Goal: Transaction & Acquisition: Purchase product/service

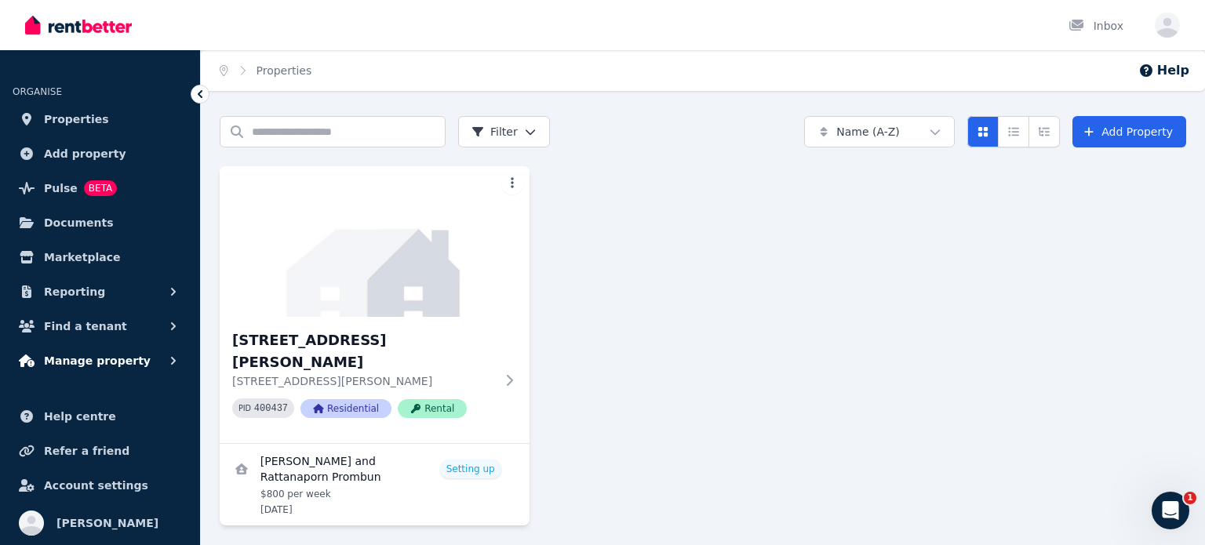
click at [97, 361] on span "Manage property" at bounding box center [97, 361] width 107 height 19
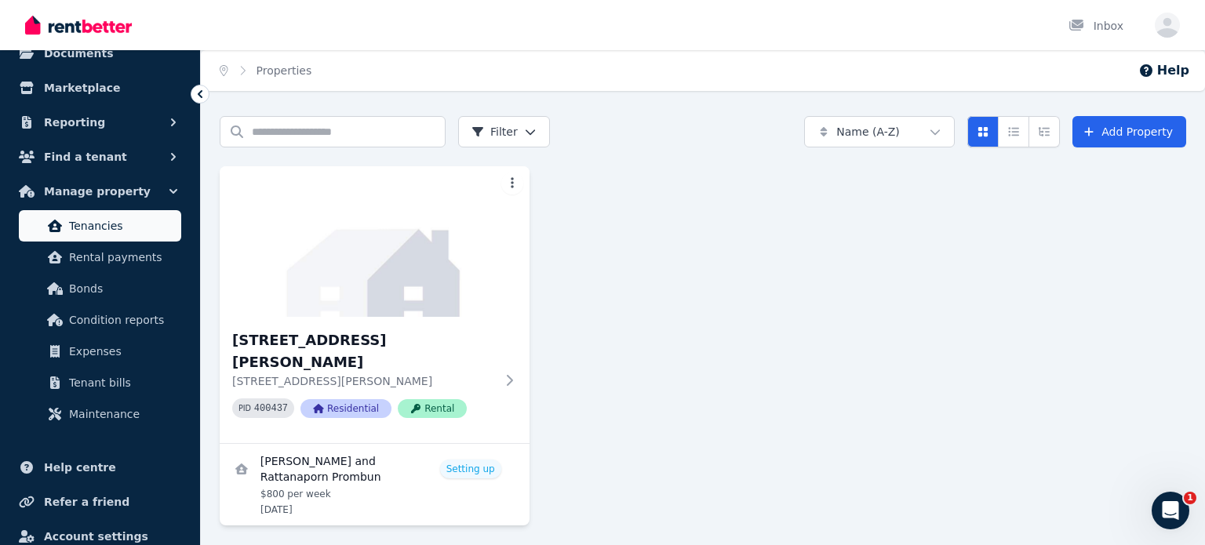
scroll to position [220, 0]
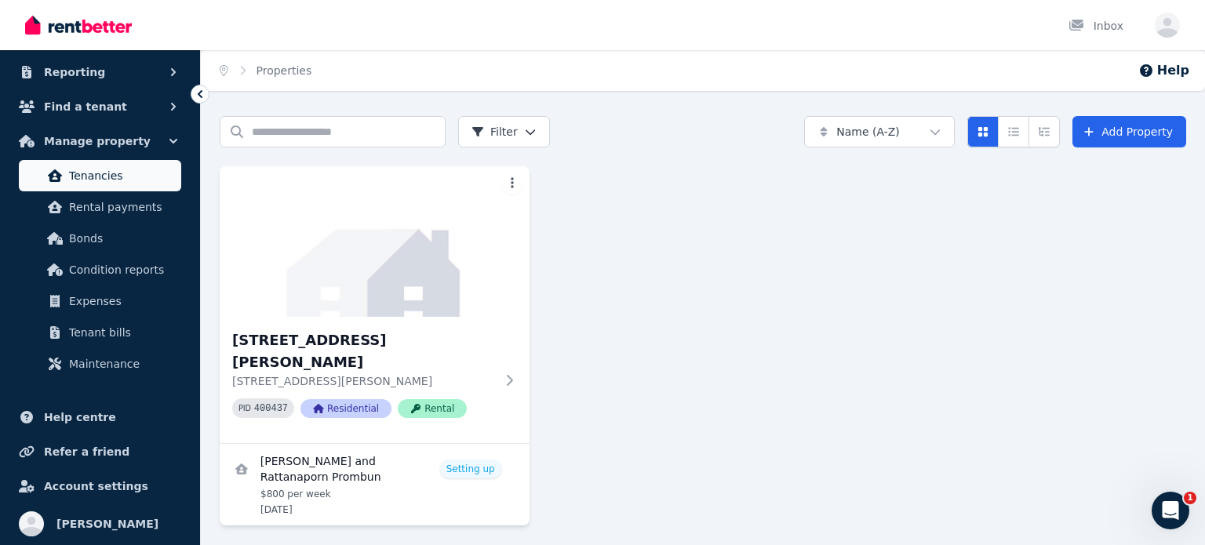
click at [136, 172] on span "Tenancies" at bounding box center [122, 175] width 106 height 19
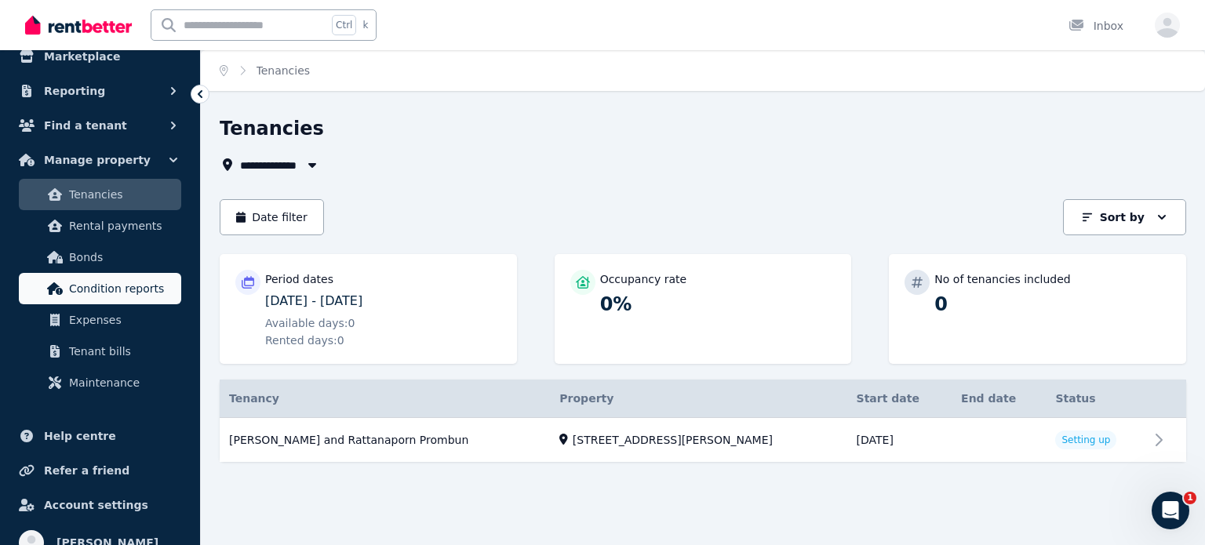
scroll to position [220, 0]
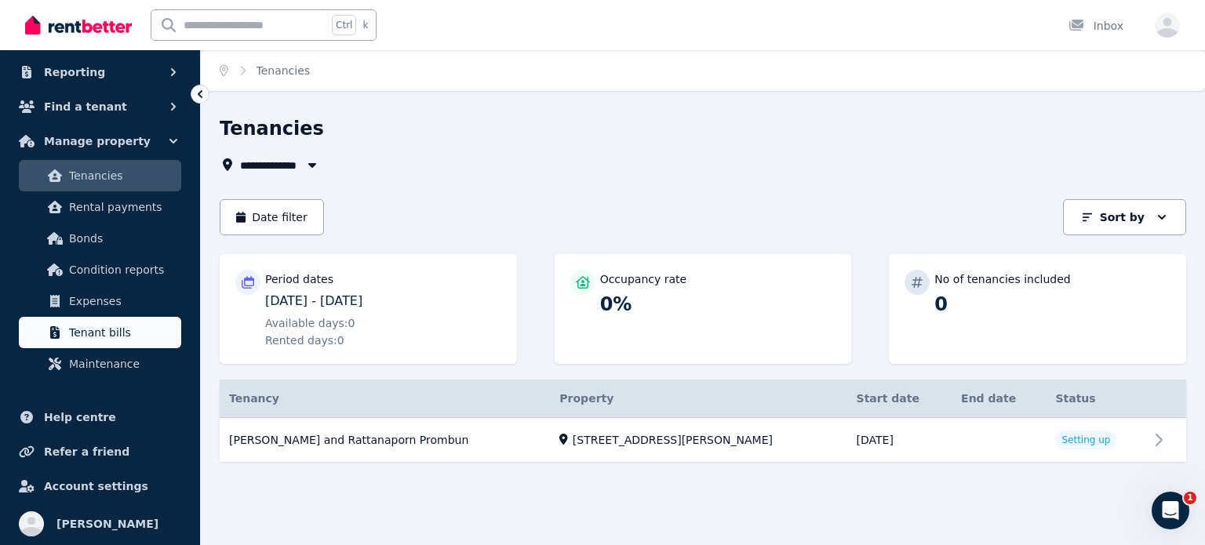
click at [124, 326] on span "Tenant bills" at bounding box center [122, 332] width 106 height 19
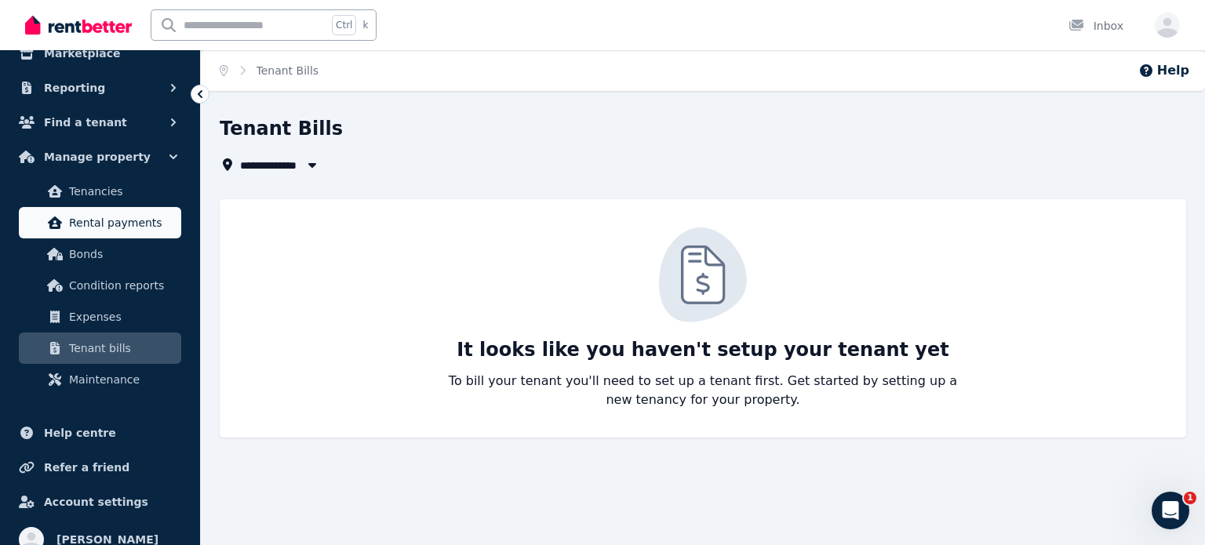
scroll to position [220, 0]
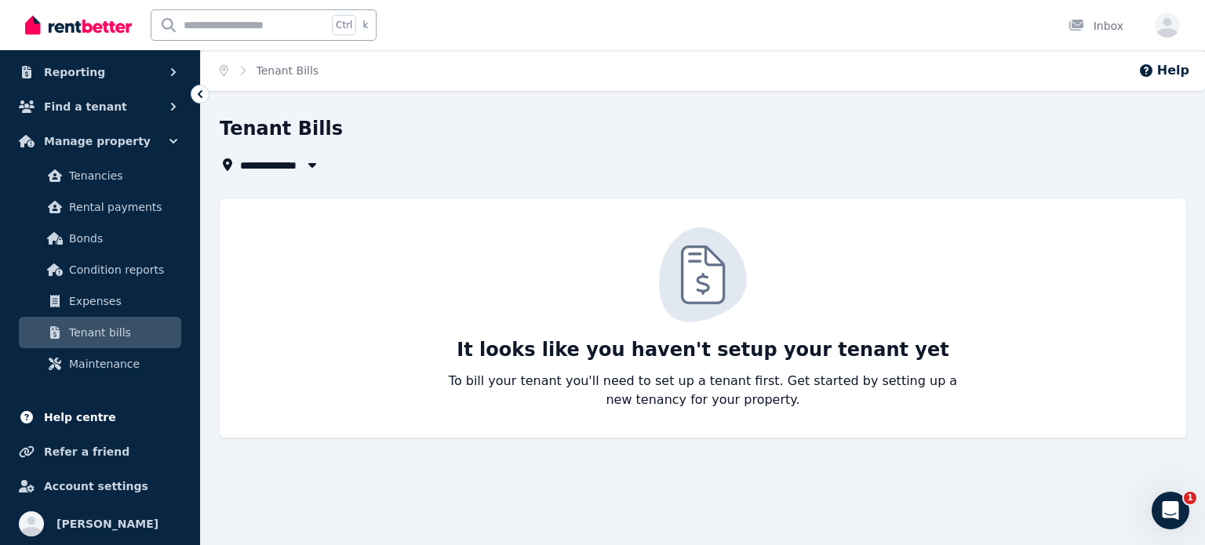
click at [113, 414] on link "Help centre" at bounding box center [100, 417] width 175 height 31
click at [1165, 500] on icon "Open Intercom Messenger" at bounding box center [1169, 509] width 26 height 26
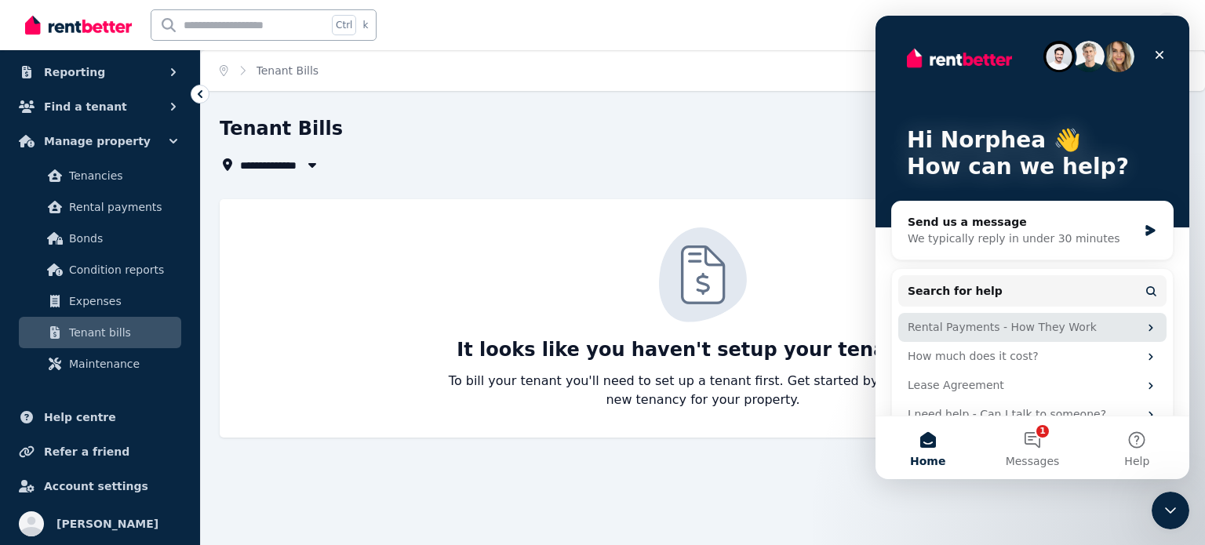
scroll to position [27, 0]
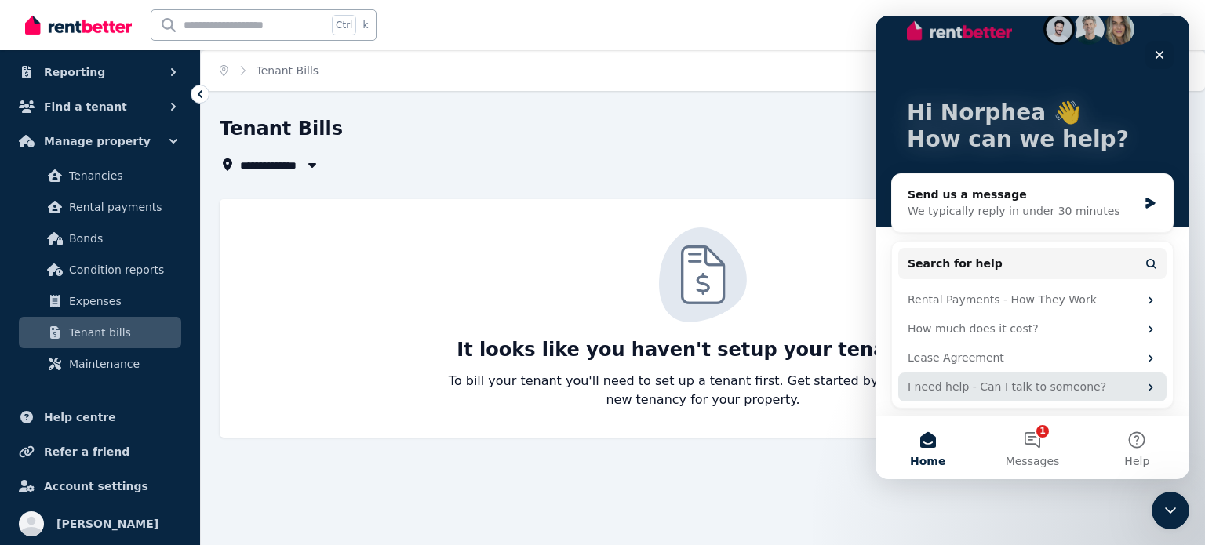
click at [1040, 388] on div "I need help - Can I talk to someone?" at bounding box center [1023, 387] width 231 height 16
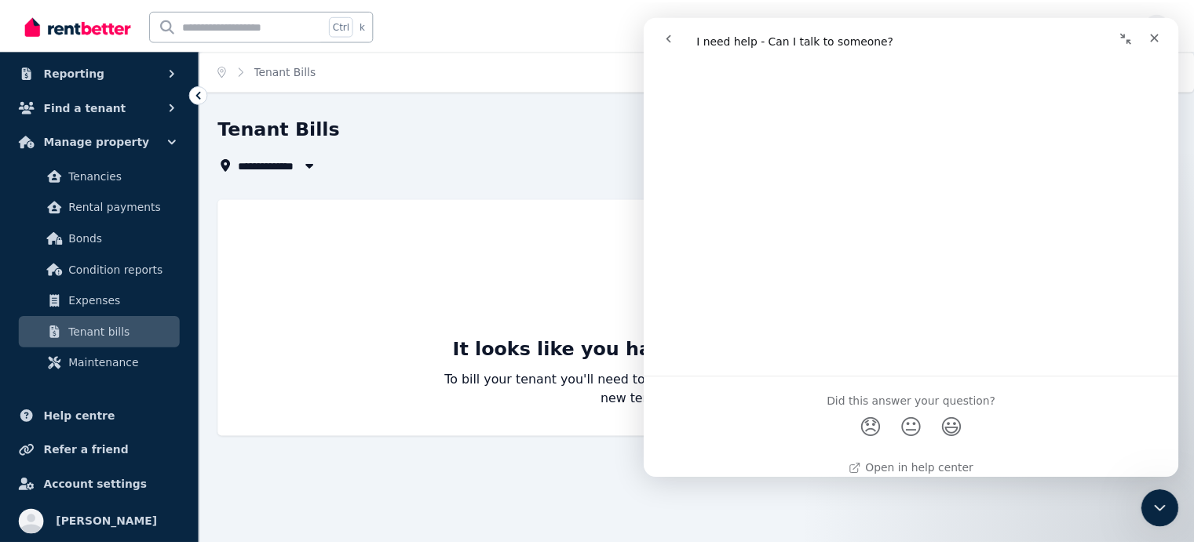
scroll to position [1877, 0]
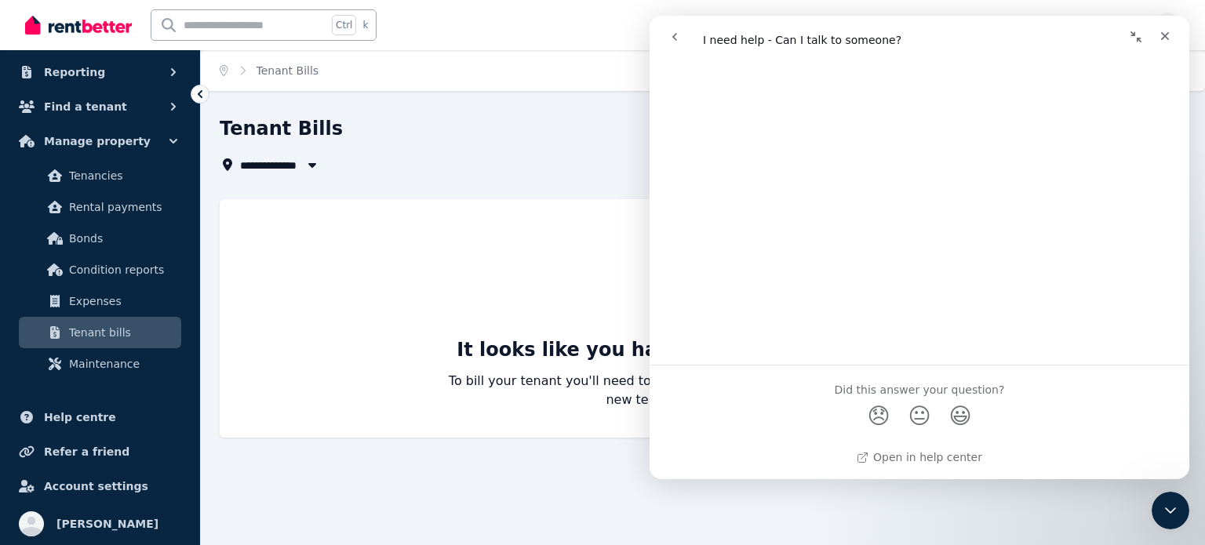
click at [283, 483] on div "**********" at bounding box center [602, 272] width 1205 height 545
click at [78, 485] on span "Account settings" at bounding box center [96, 486] width 104 height 19
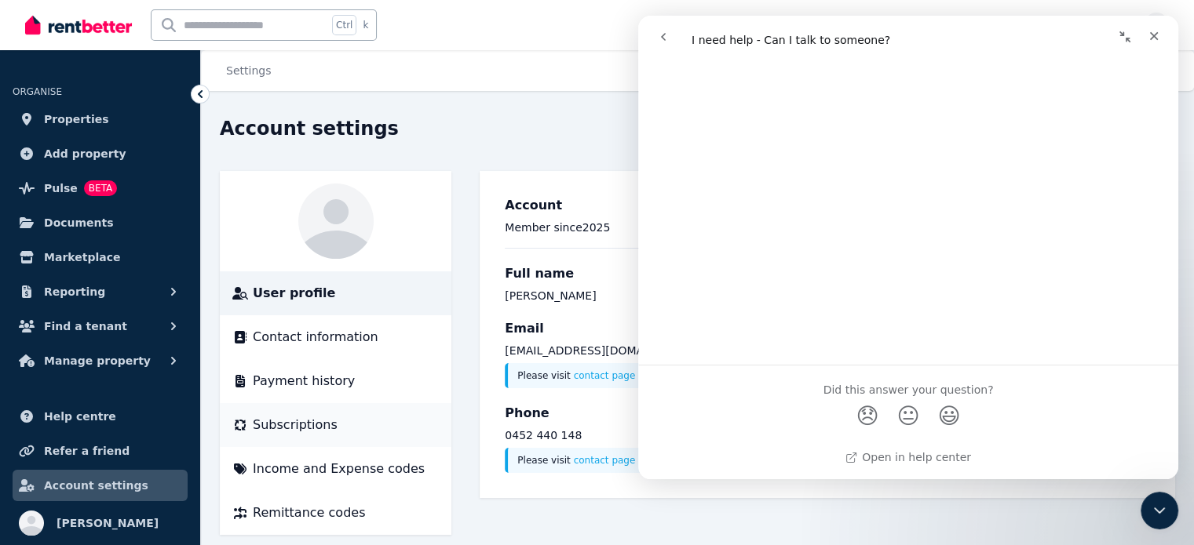
click at [348, 421] on div "Subscriptions" at bounding box center [335, 425] width 206 height 19
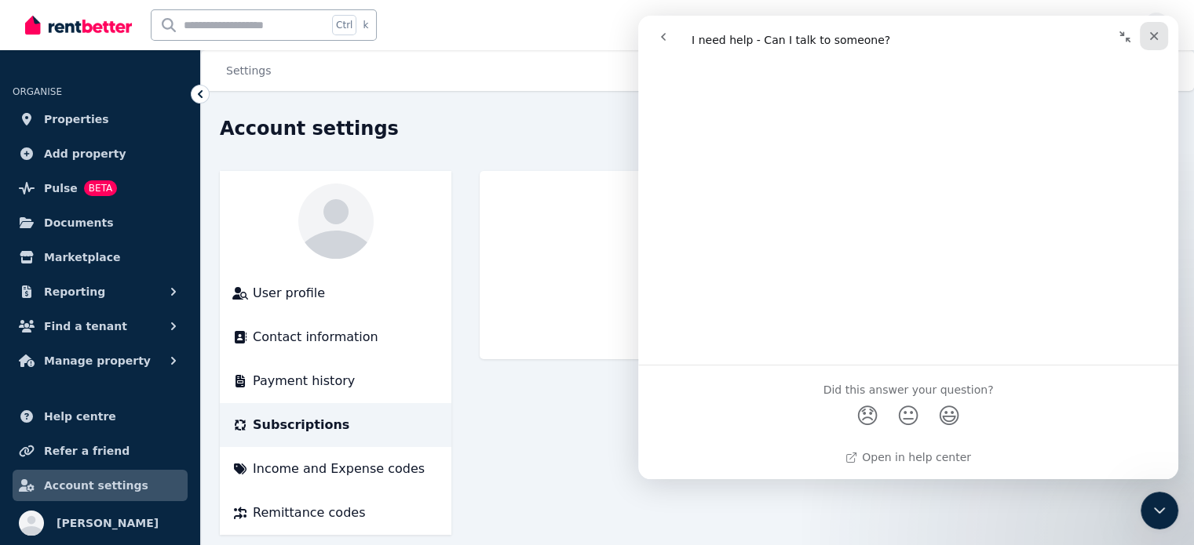
click at [1155, 31] on icon "Close" at bounding box center [1153, 36] width 13 height 13
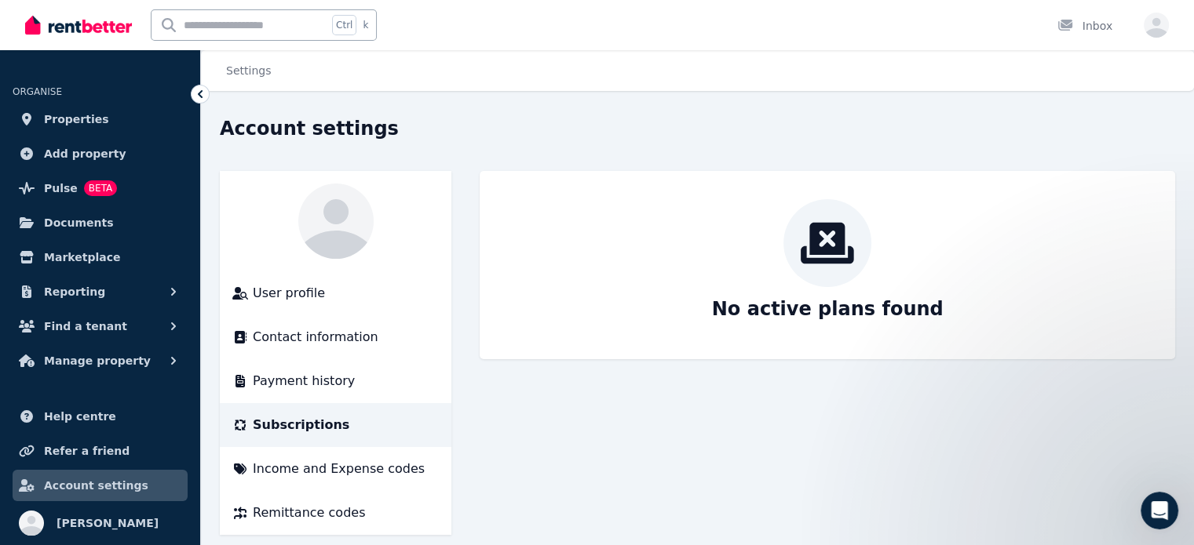
click at [311, 426] on span "Subscriptions" at bounding box center [301, 425] width 97 height 19
click at [336, 470] on span "Income and Expense codes" at bounding box center [339, 469] width 172 height 19
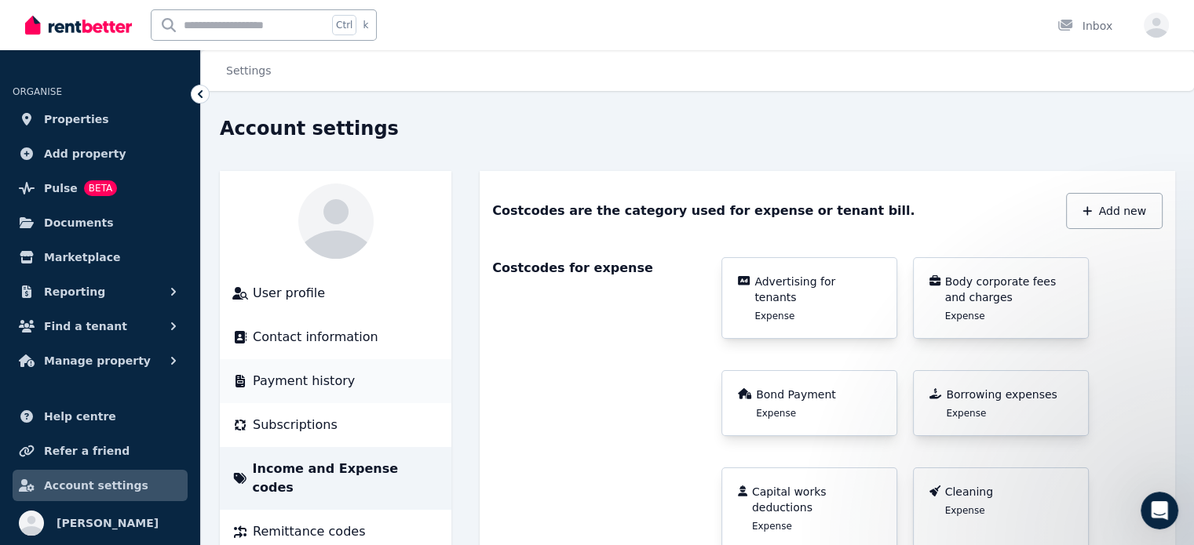
click at [344, 377] on div "Payment history" at bounding box center [335, 381] width 206 height 19
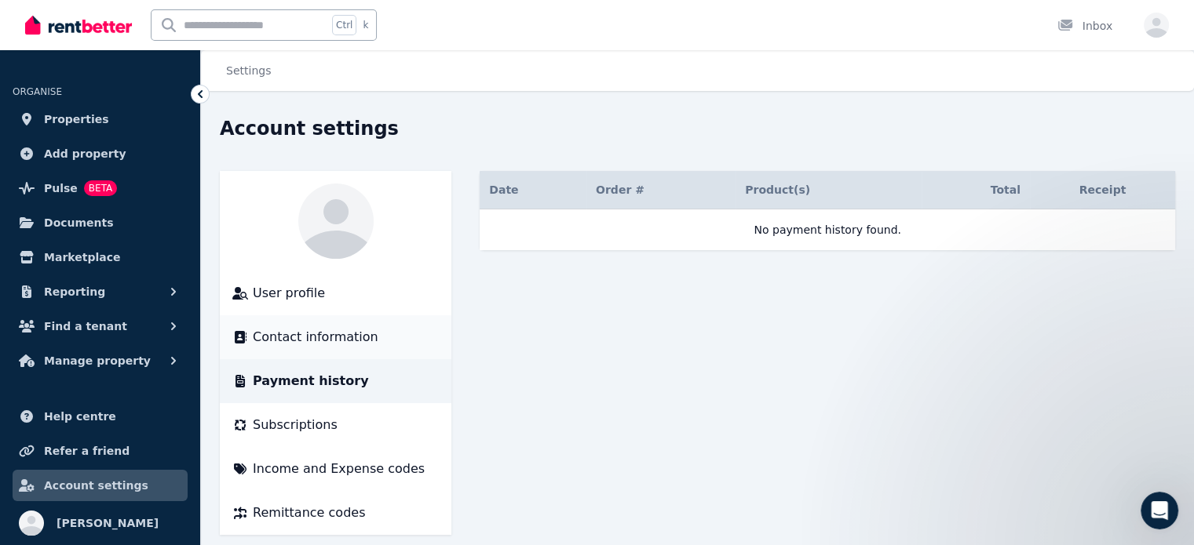
click at [362, 344] on span "Contact information" at bounding box center [316, 337] width 126 height 19
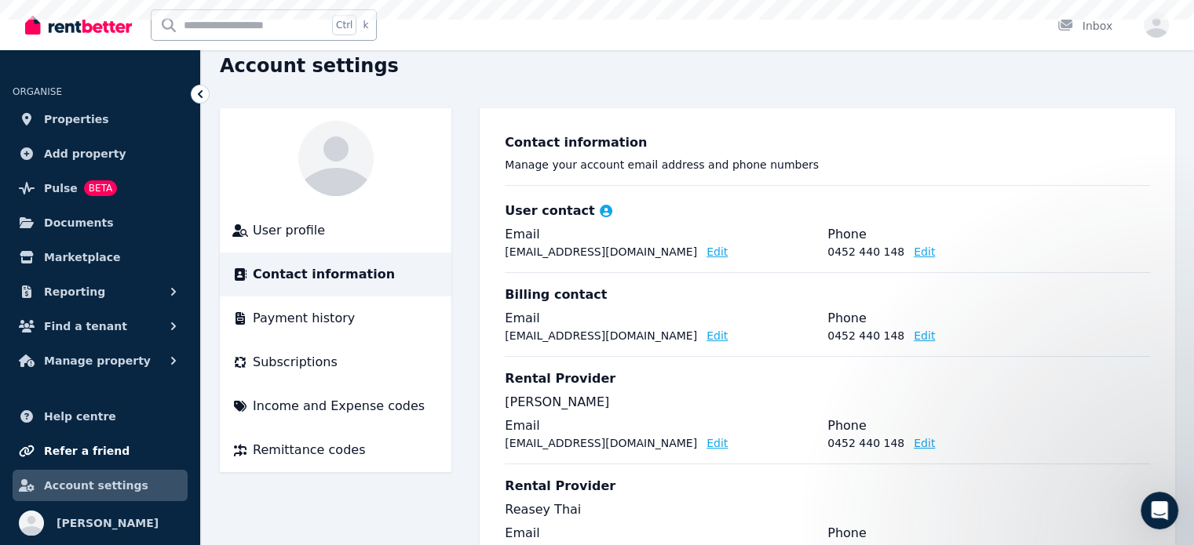
scroll to position [141, 0]
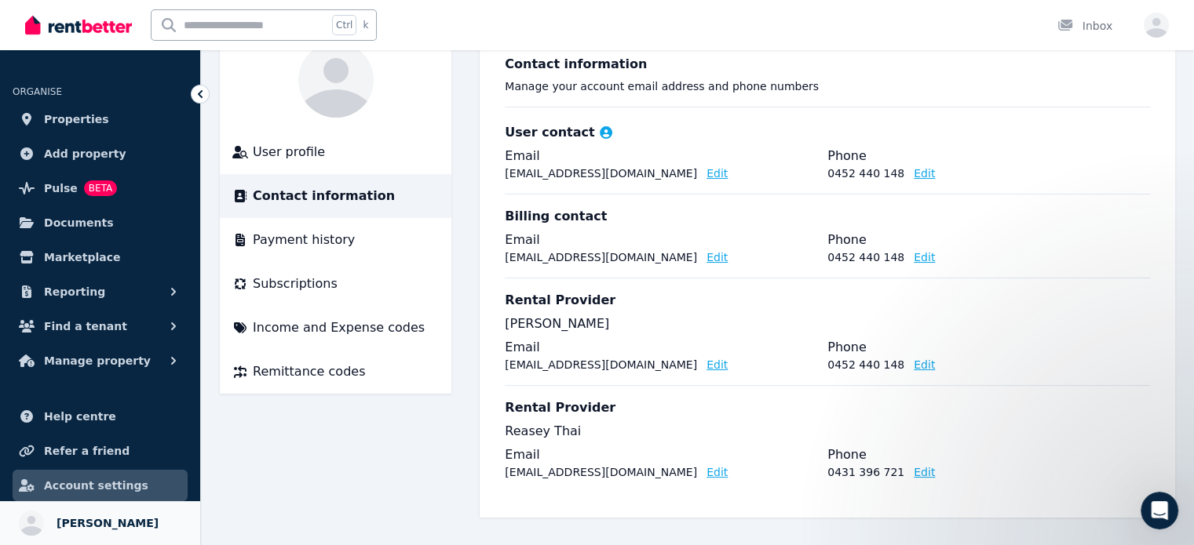
click at [96, 512] on link "Your profile Norphea Rasmey" at bounding box center [100, 524] width 200 height 44
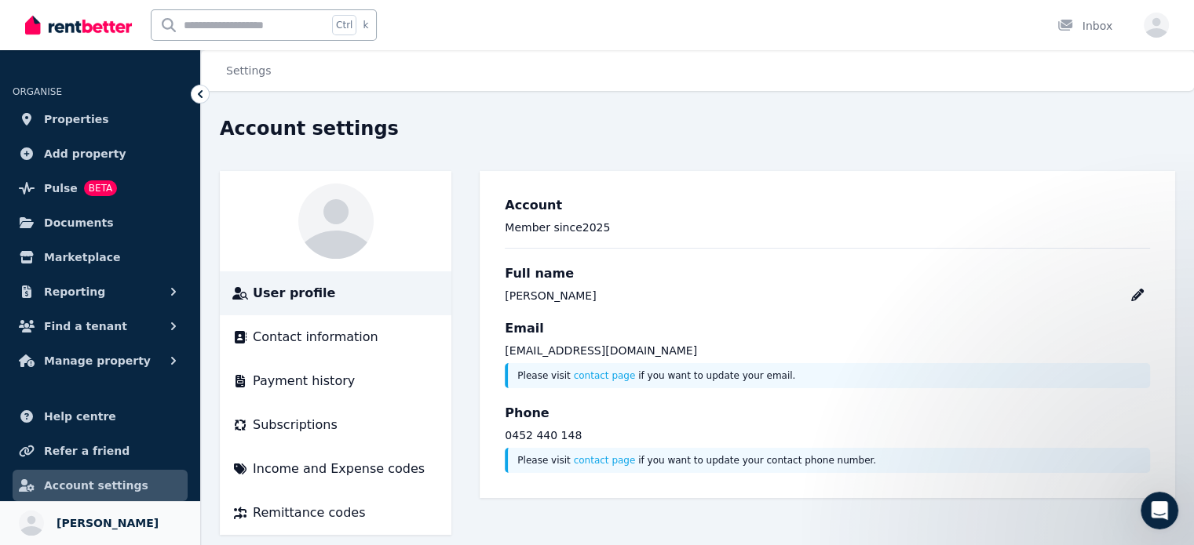
click at [135, 523] on span "[PERSON_NAME]" at bounding box center [108, 523] width 102 height 19
click at [126, 517] on span "[PERSON_NAME]" at bounding box center [108, 523] width 102 height 19
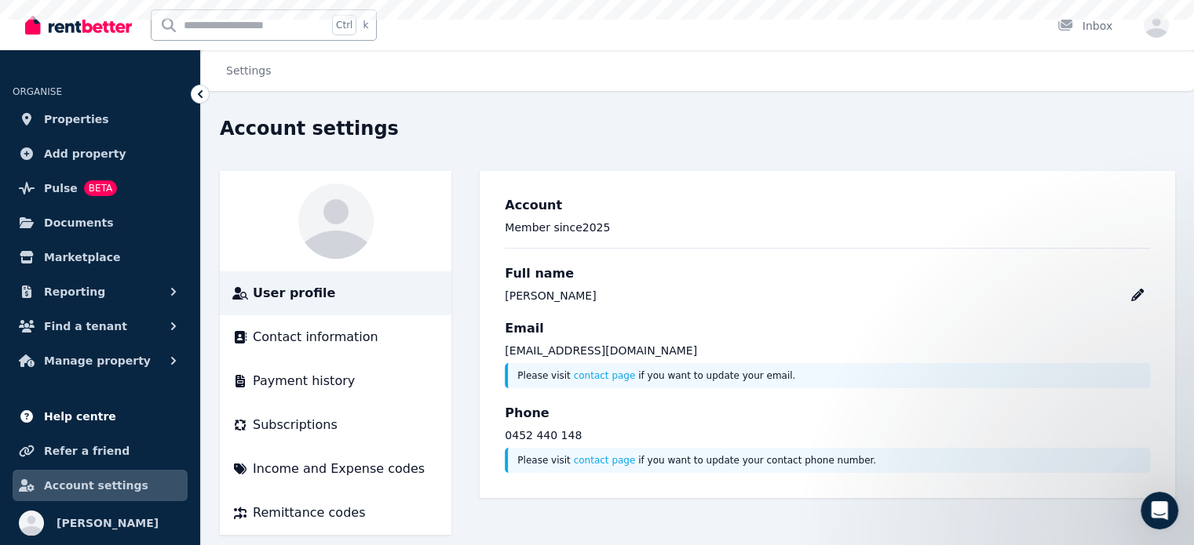
scroll to position [18, 0]
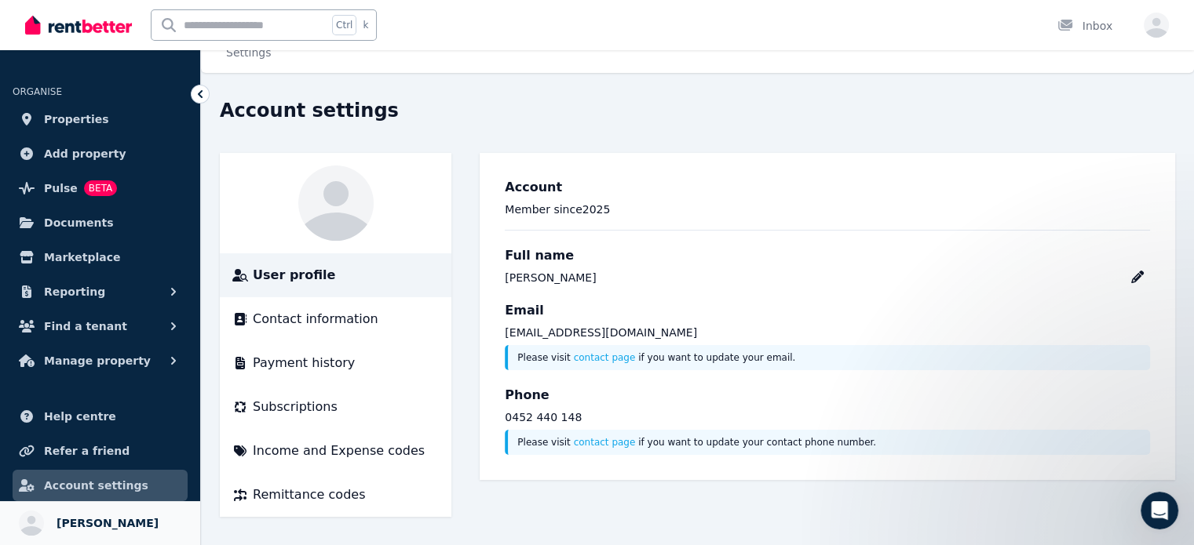
click at [99, 509] on link "Your profile Norphea Rasmey" at bounding box center [100, 524] width 200 height 44
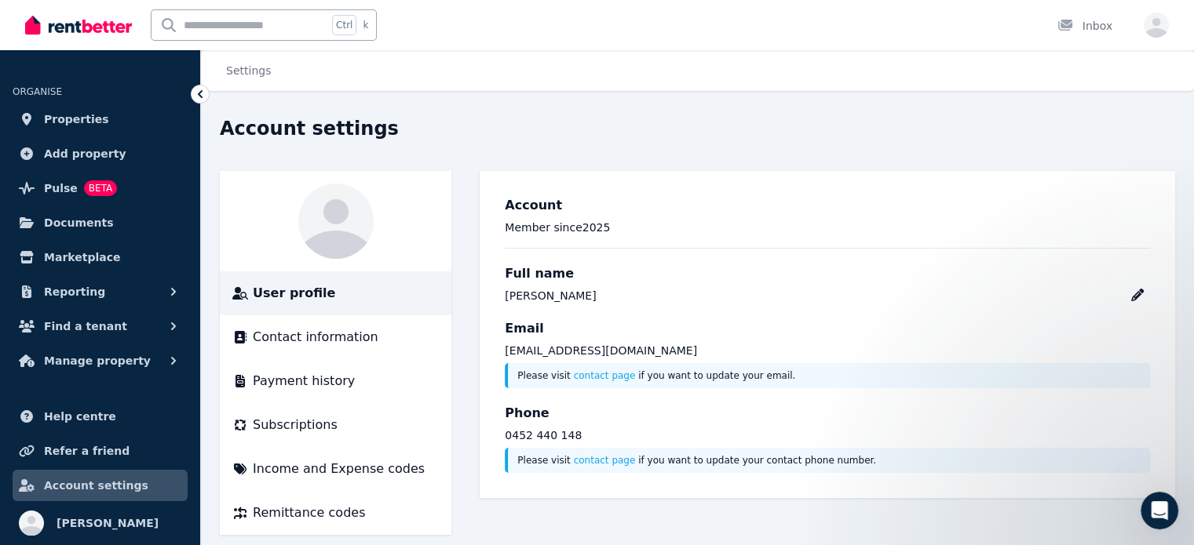
drag, startPoint x: 99, startPoint y: 509, endPoint x: 651, endPoint y: 103, distance: 686.0
click at [651, 103] on div "Settings Account settings User profile Contact information Payment history Subs…" at bounding box center [597, 272] width 1194 height 545
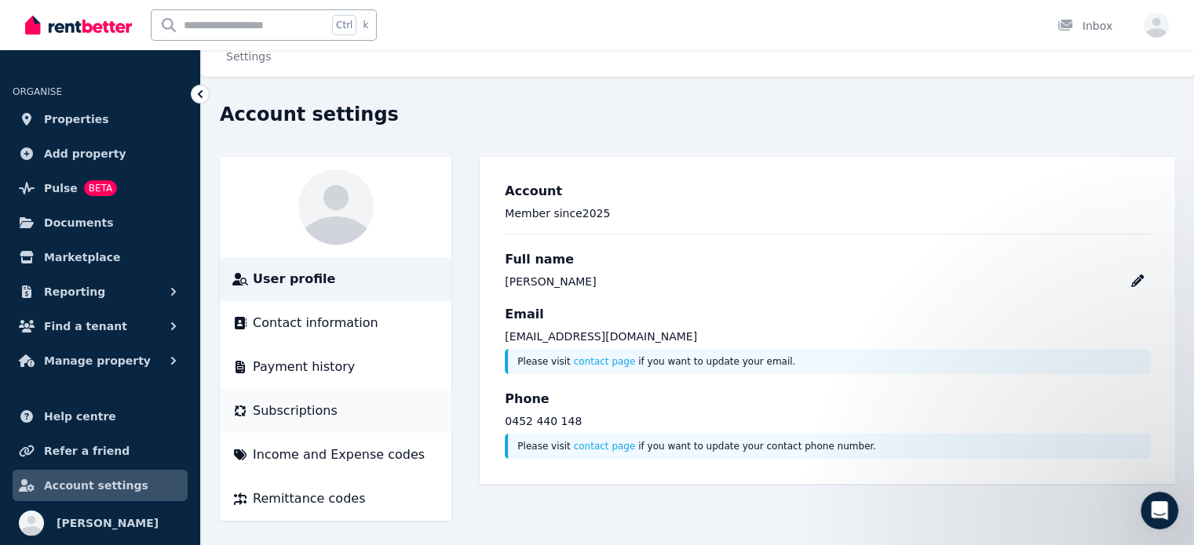
scroll to position [18, 0]
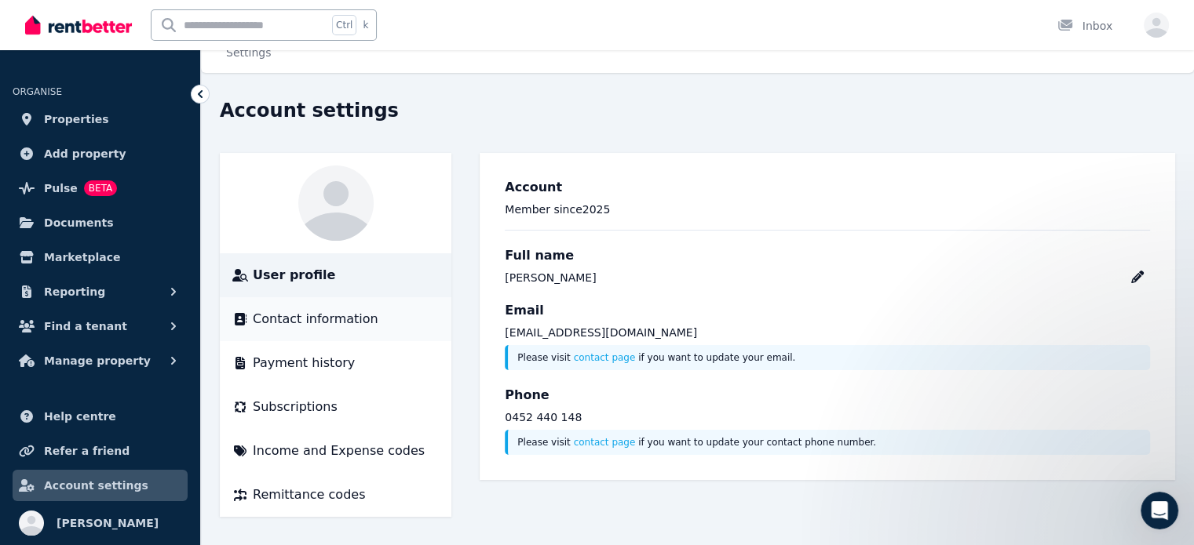
click at [324, 305] on li "Contact information" at bounding box center [336, 319] width 232 height 44
click at [323, 318] on span "Contact information" at bounding box center [316, 319] width 126 height 19
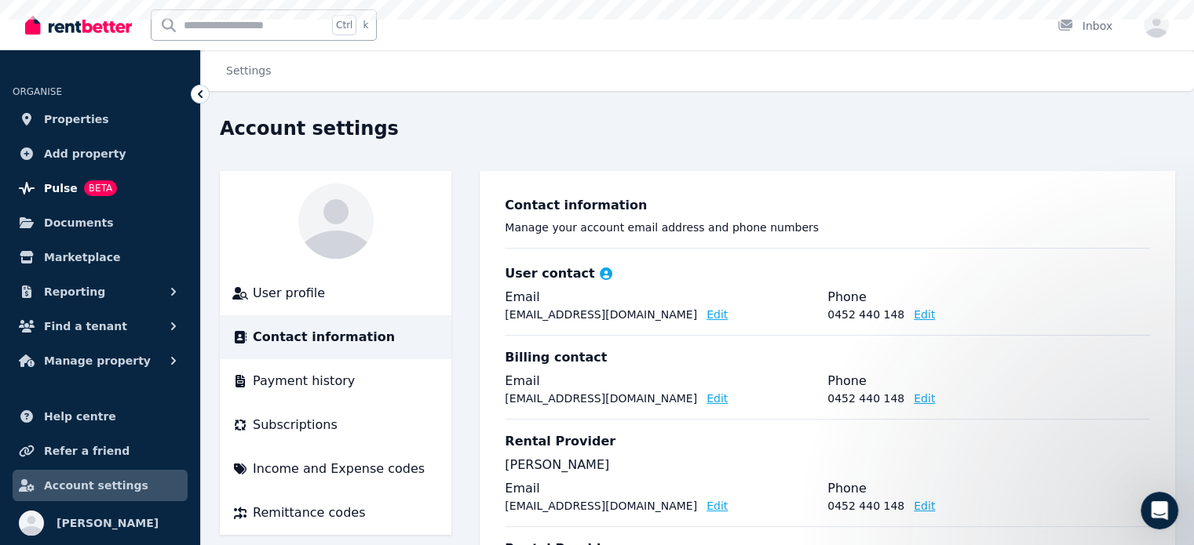
click at [114, 193] on link "Pulse BETA" at bounding box center [100, 188] width 175 height 31
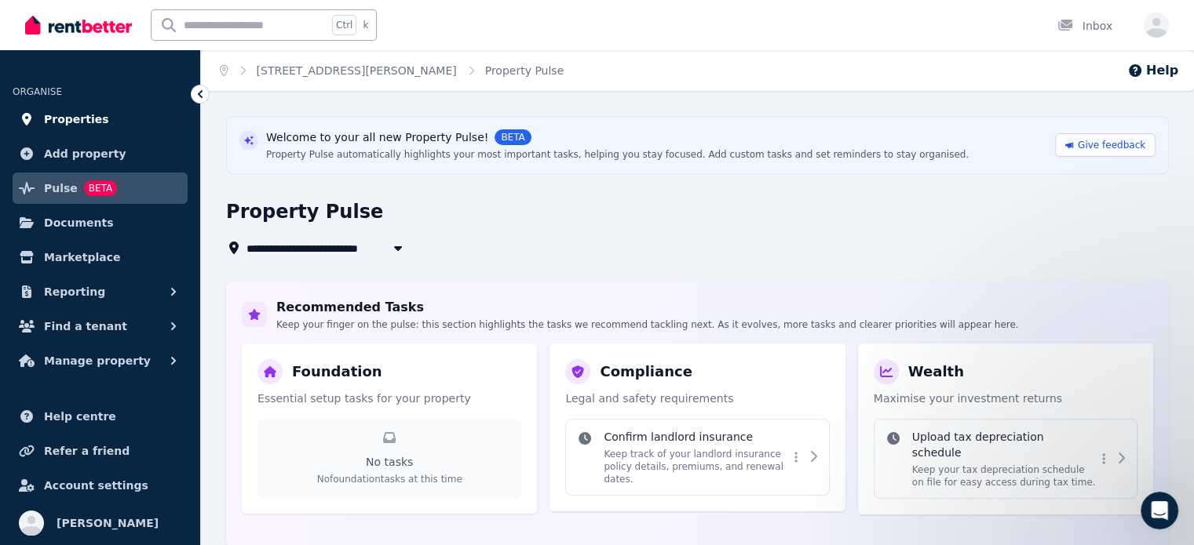
click at [105, 108] on link "Properties" at bounding box center [100, 119] width 175 height 31
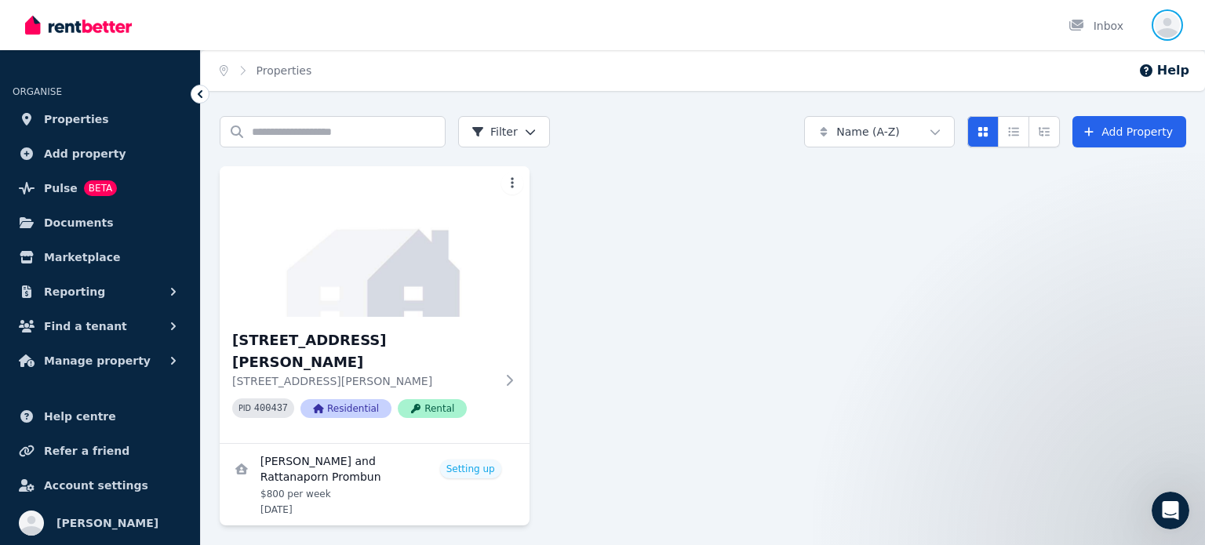
click at [1173, 15] on icon "button" at bounding box center [1167, 25] width 25 height 25
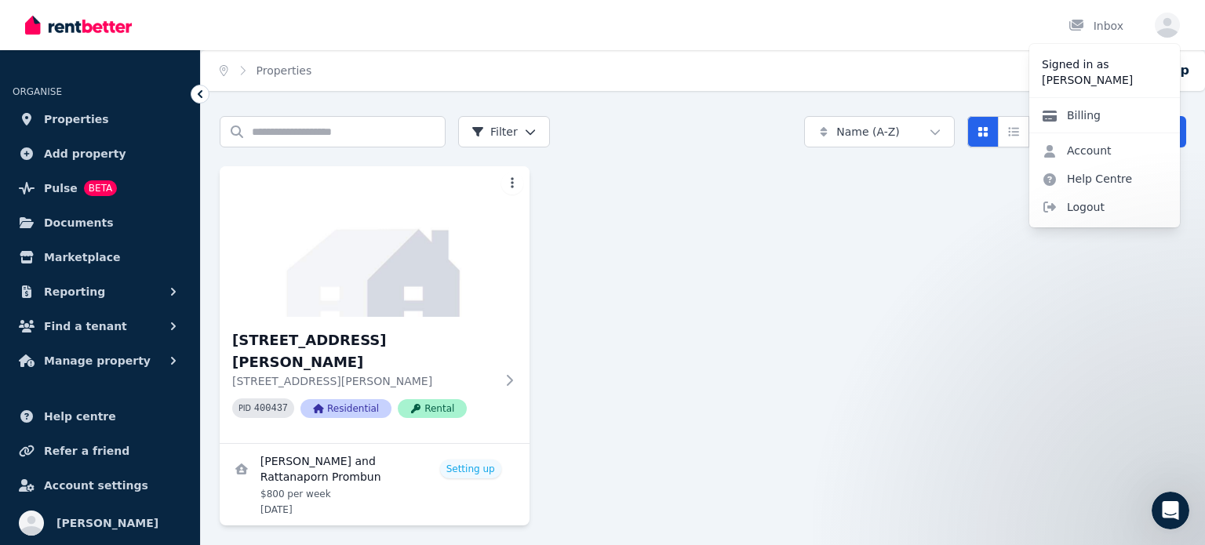
click at [1081, 119] on link "Billing" at bounding box center [1072, 115] width 84 height 28
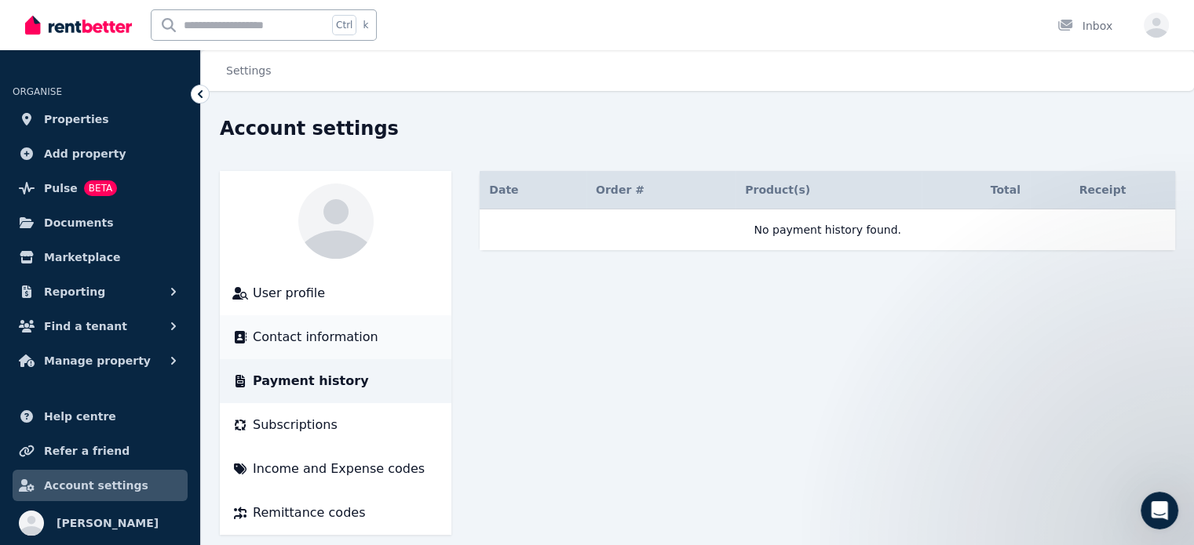
click at [313, 331] on span "Contact information" at bounding box center [316, 337] width 126 height 19
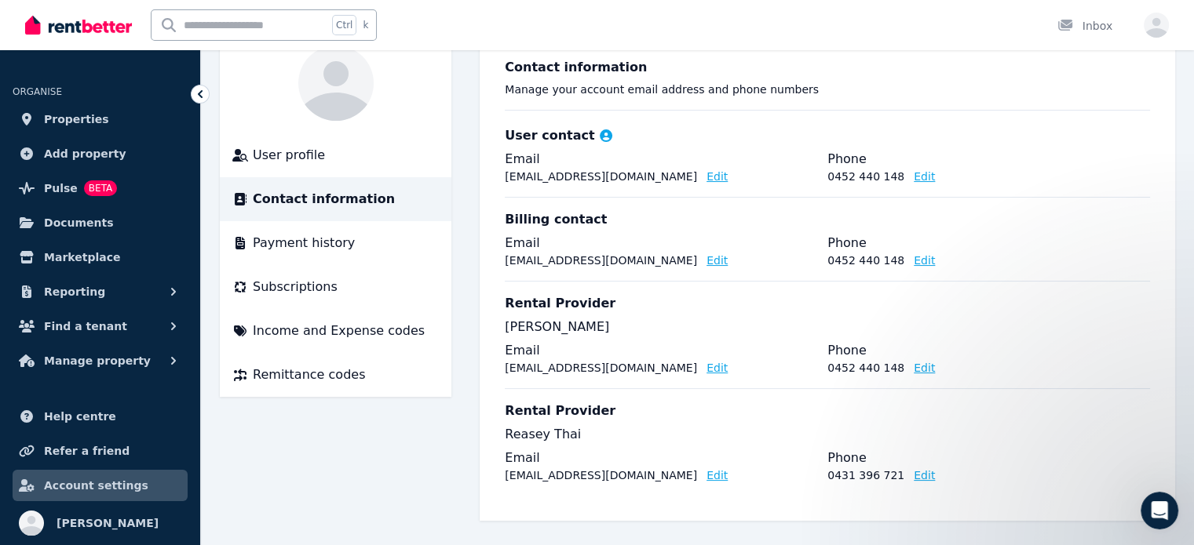
scroll to position [141, 0]
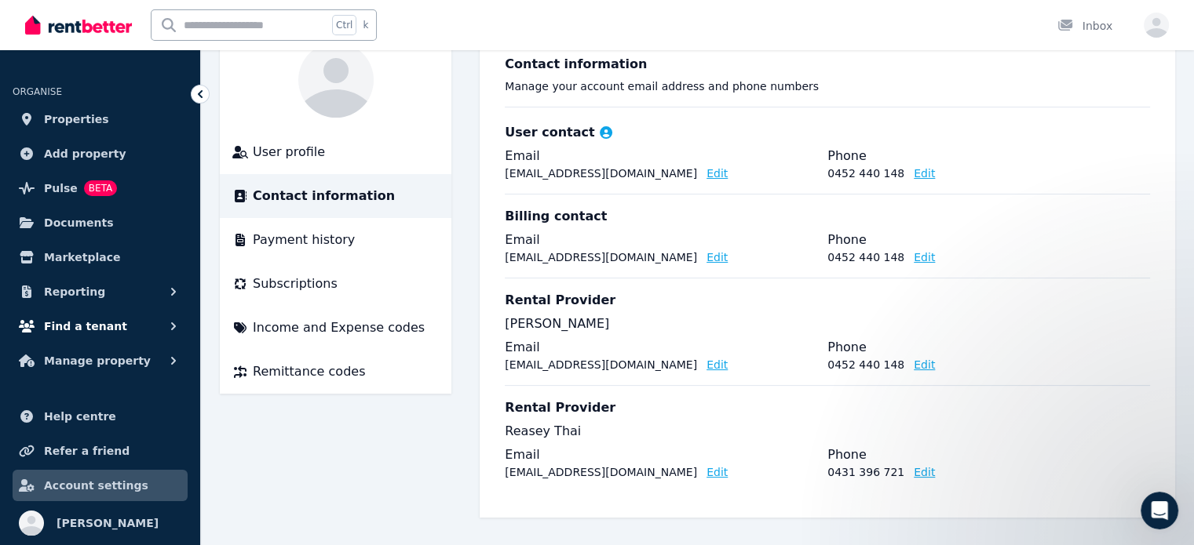
click at [118, 312] on button "Find a tenant" at bounding box center [100, 326] width 175 height 31
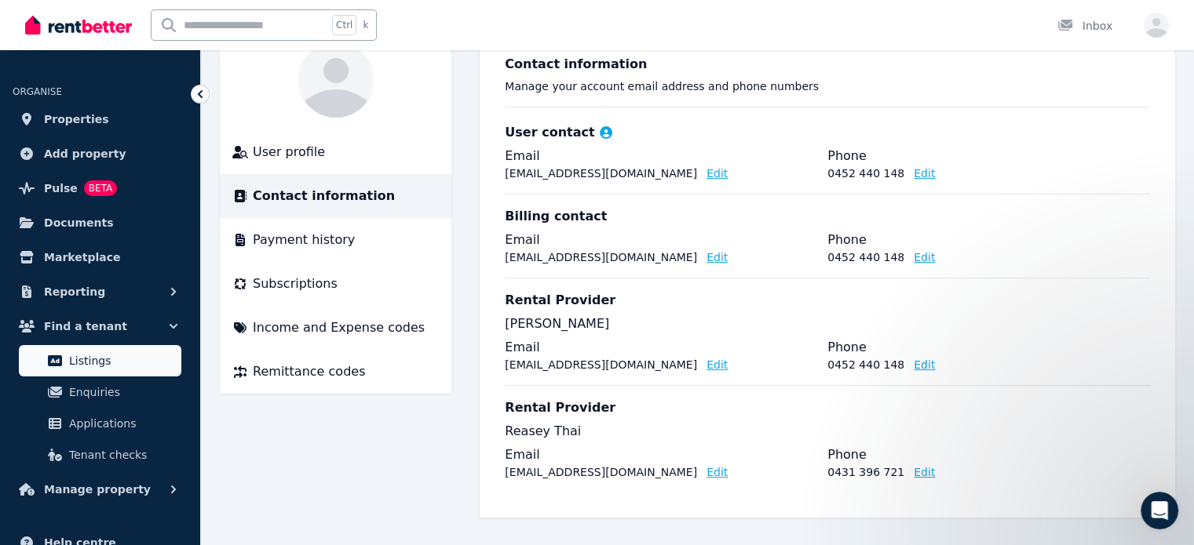
click at [122, 349] on link "Listings" at bounding box center [100, 360] width 162 height 31
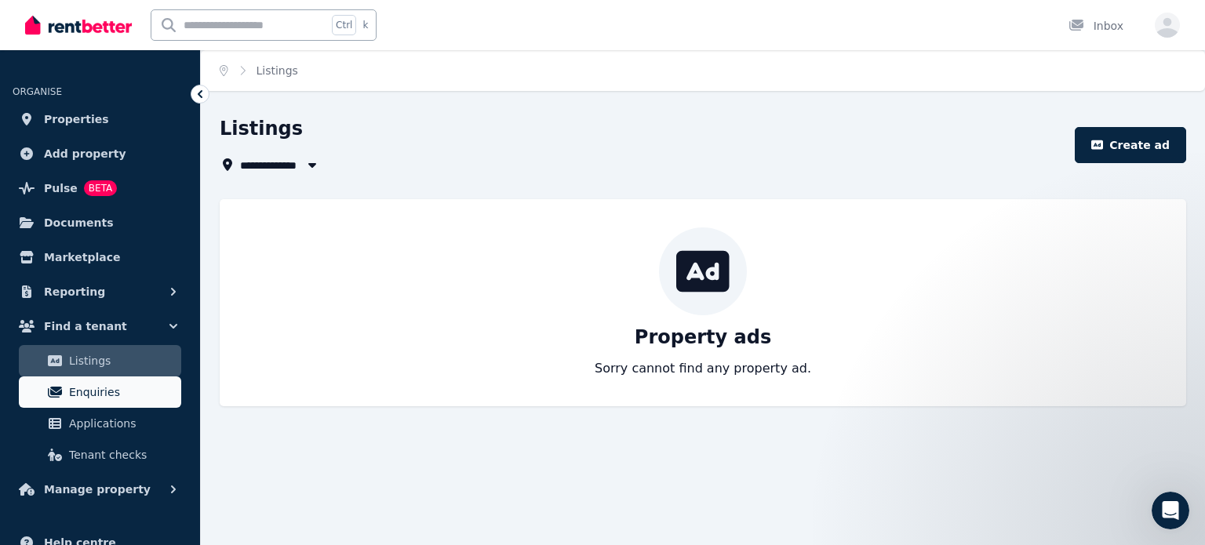
click at [115, 391] on span "Enquiries" at bounding box center [122, 392] width 106 height 19
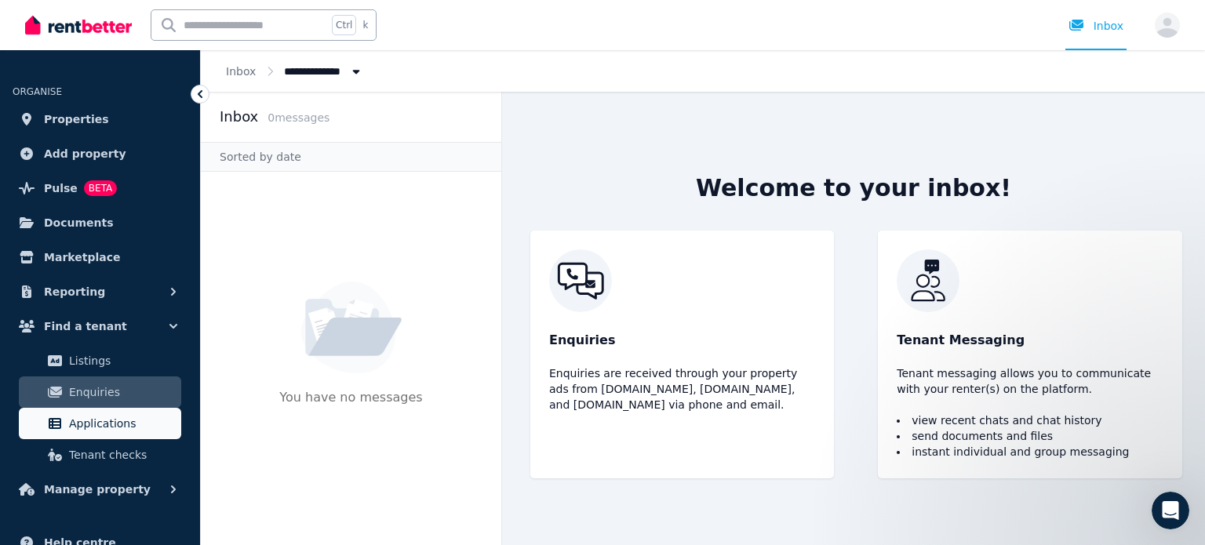
click at [111, 417] on span "Applications" at bounding box center [122, 423] width 106 height 19
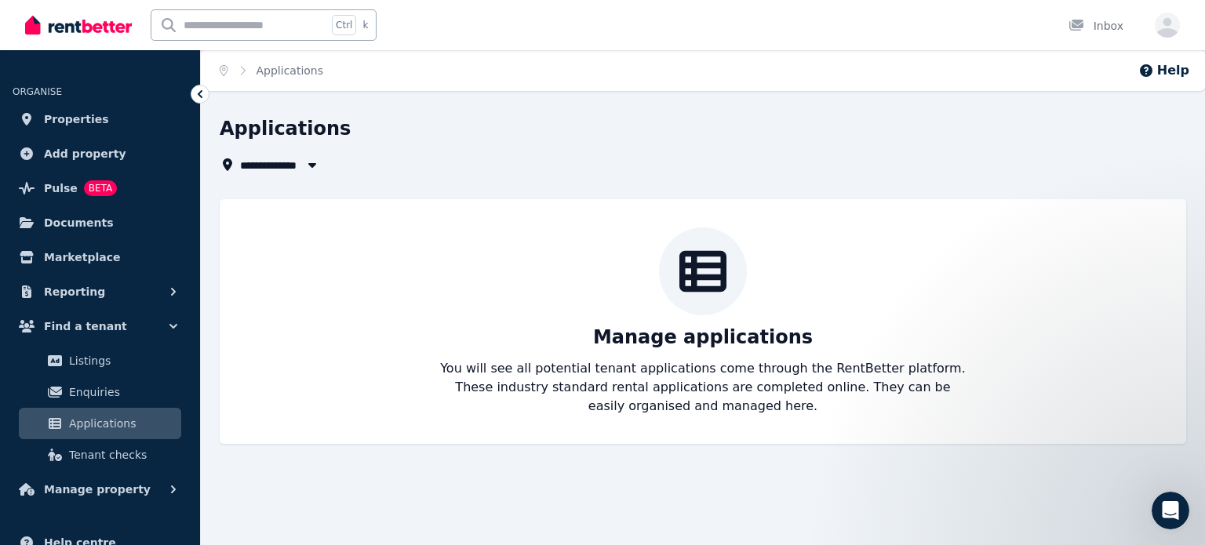
click at [105, 435] on link "Applications" at bounding box center [100, 423] width 162 height 31
click at [113, 452] on span "Tenant checks" at bounding box center [122, 455] width 106 height 19
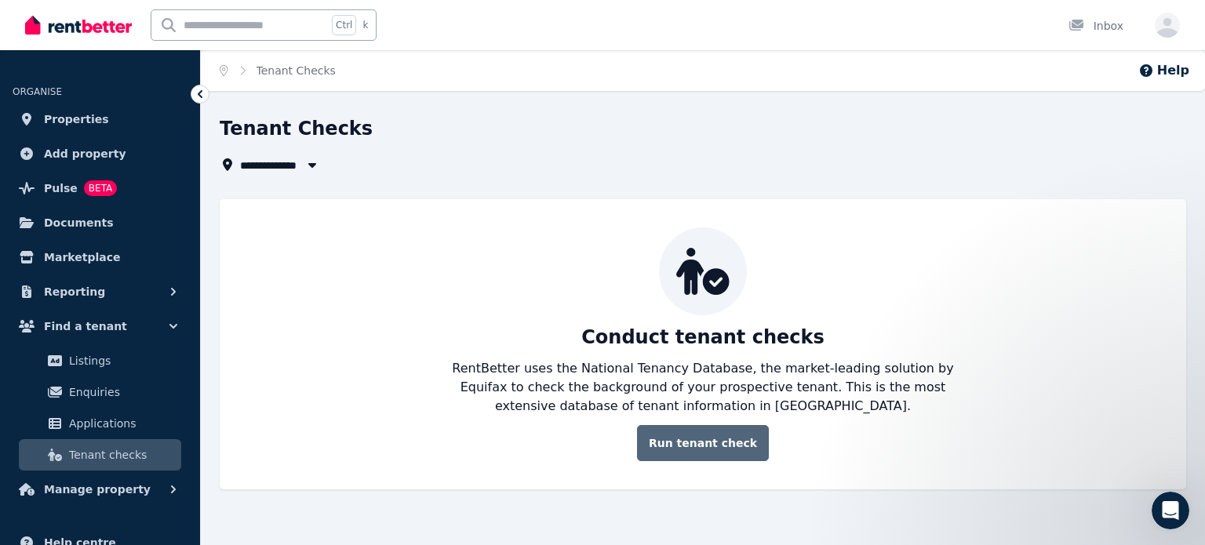
click at [732, 447] on link "Run tenant check" at bounding box center [703, 443] width 132 height 36
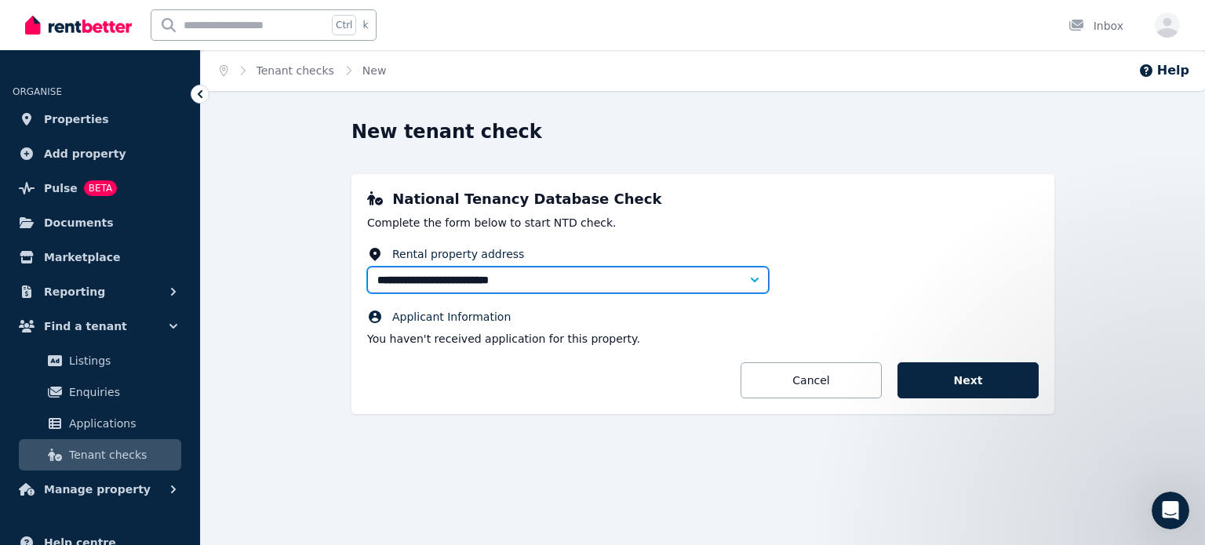
click at [697, 290] on input "**********" at bounding box center [568, 280] width 402 height 27
click at [883, 245] on div "**********" at bounding box center [703, 294] width 703 height 240
click at [950, 377] on button "Next" at bounding box center [968, 381] width 141 height 36
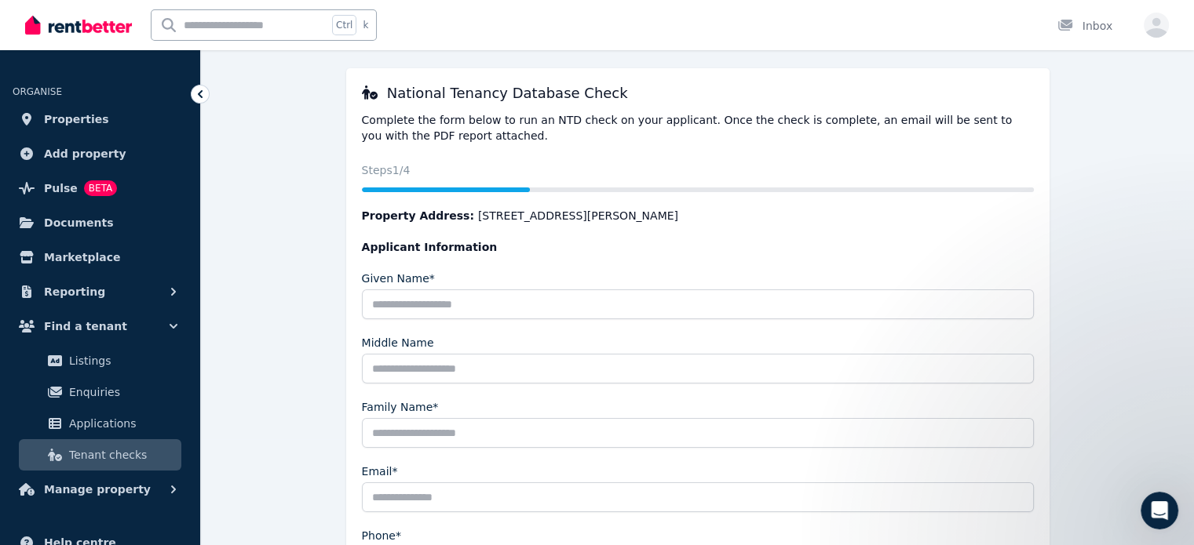
scroll to position [104, 0]
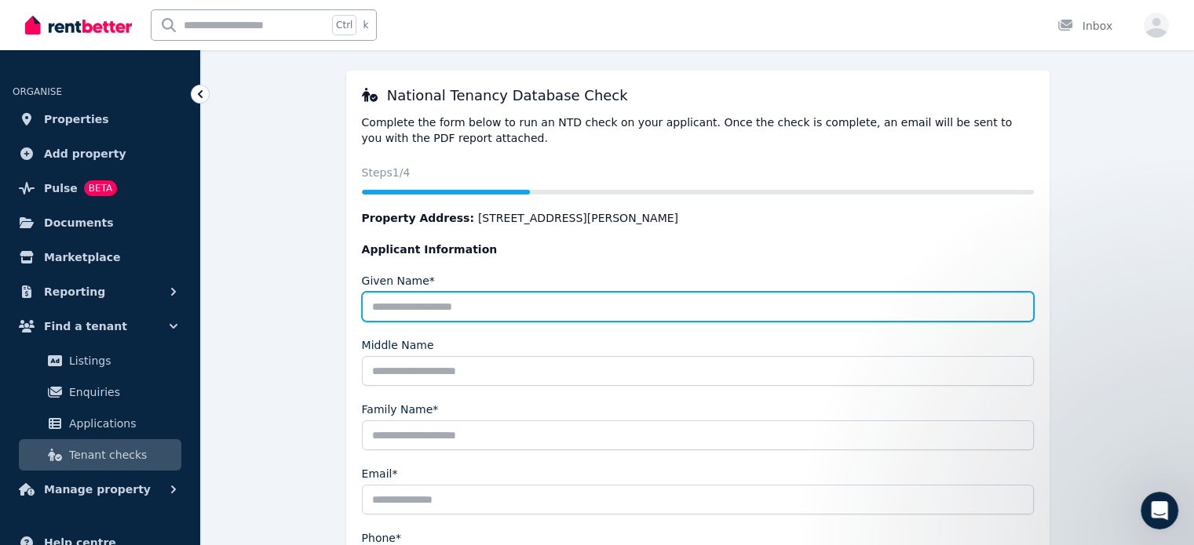
click at [728, 301] on input "Given Name*" at bounding box center [698, 307] width 672 height 30
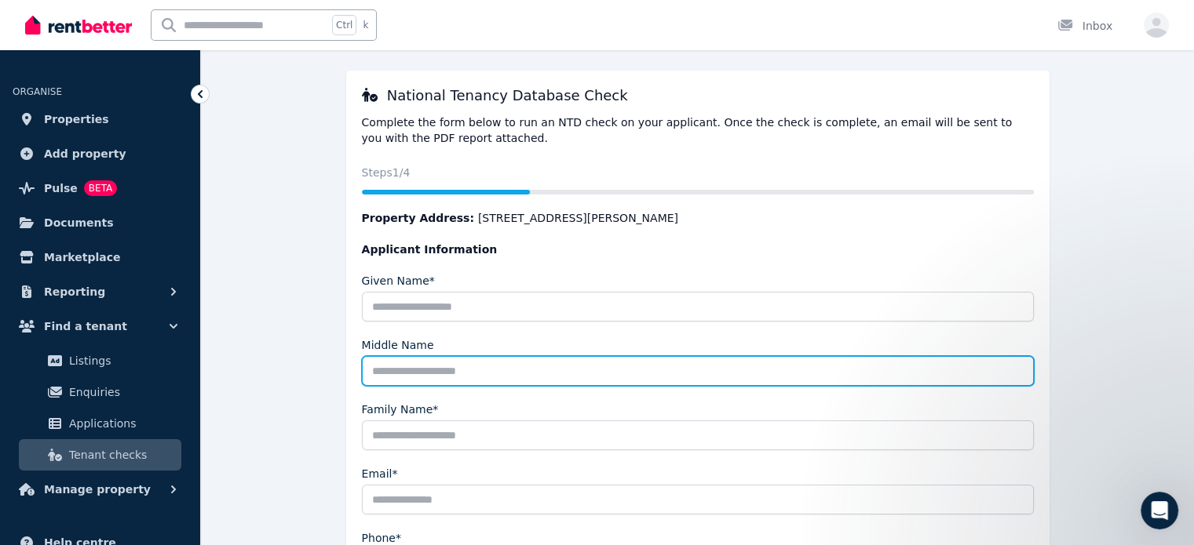
click at [717, 362] on input "Middle Name" at bounding box center [698, 371] width 672 height 30
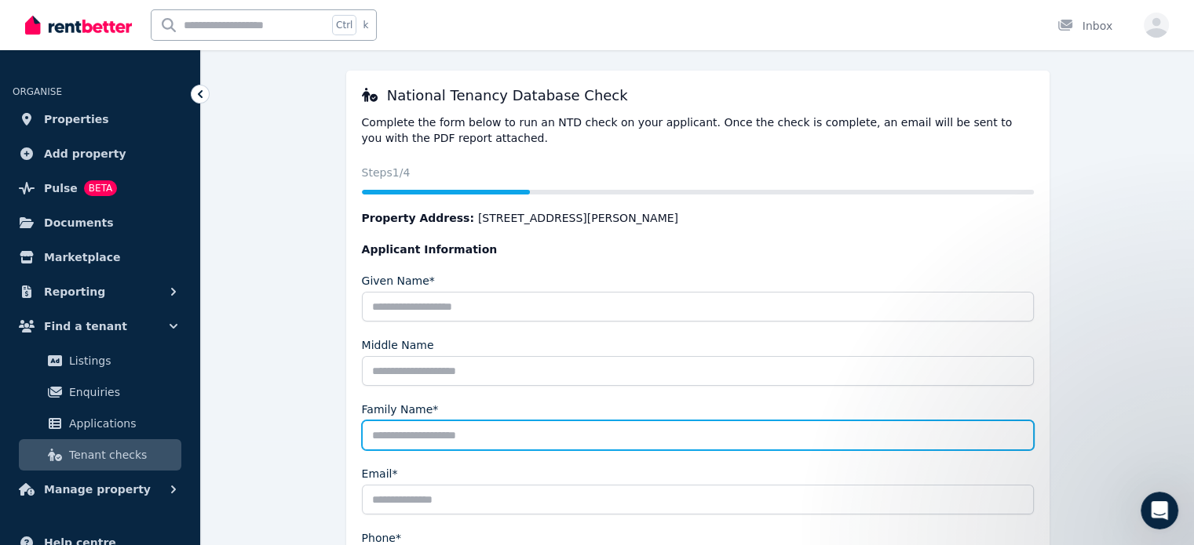
click at [722, 421] on input "Family Name*" at bounding box center [698, 436] width 672 height 30
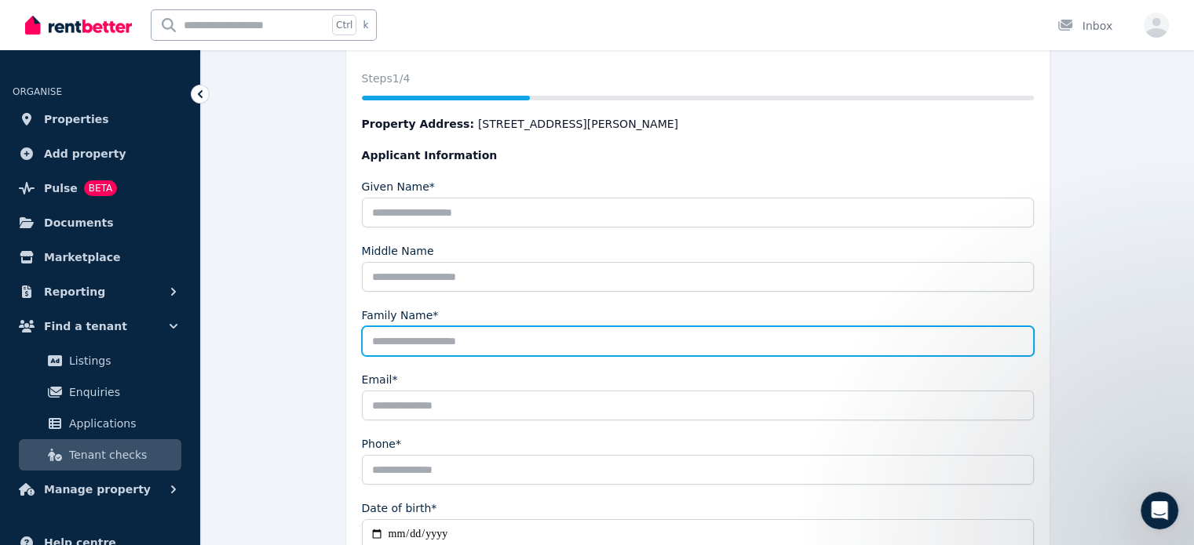
scroll to position [261, 0]
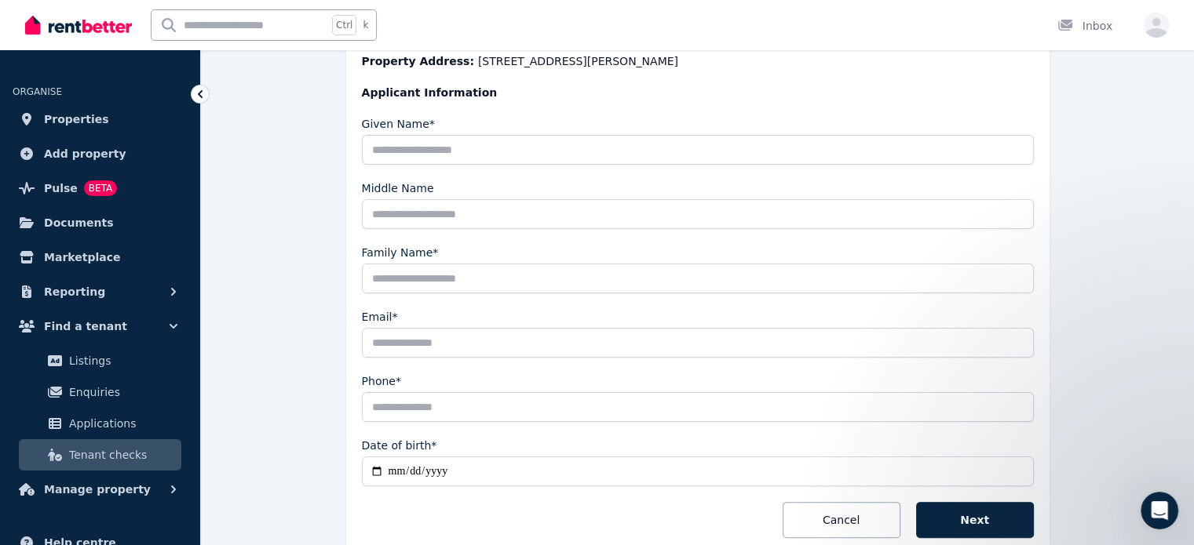
click at [699, 329] on input "Email*" at bounding box center [698, 343] width 672 height 30
click at [670, 404] on input "Phone*" at bounding box center [698, 407] width 672 height 30
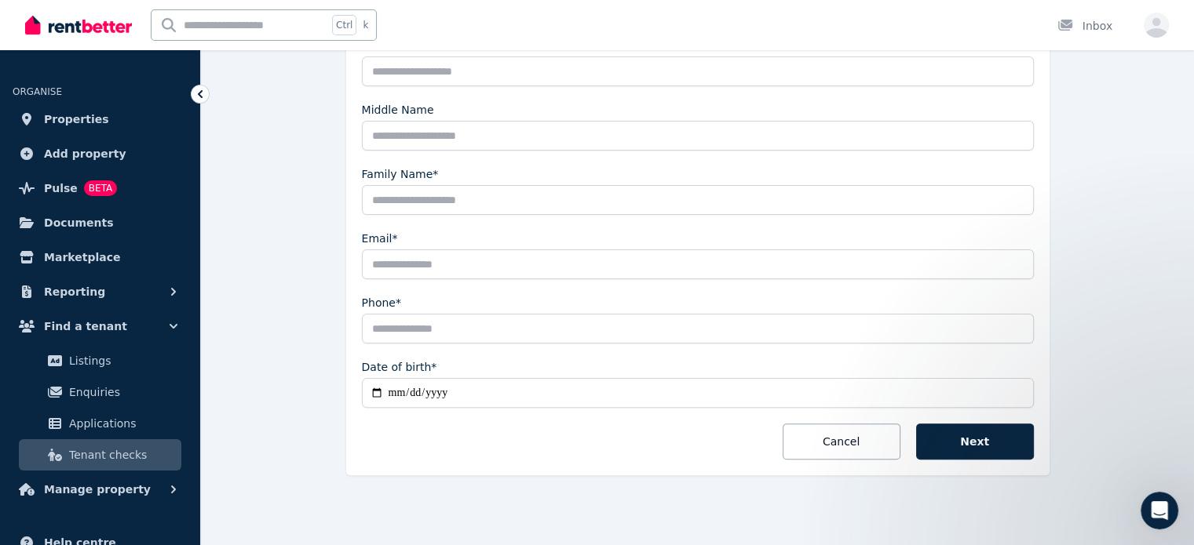
click at [669, 378] on input "Date of birth*" at bounding box center [698, 393] width 672 height 30
click at [627, 443] on form "Applicant Information Given Name* Middle Name Family Name* Email* Phone* Date o…" at bounding box center [698, 233] width 672 height 454
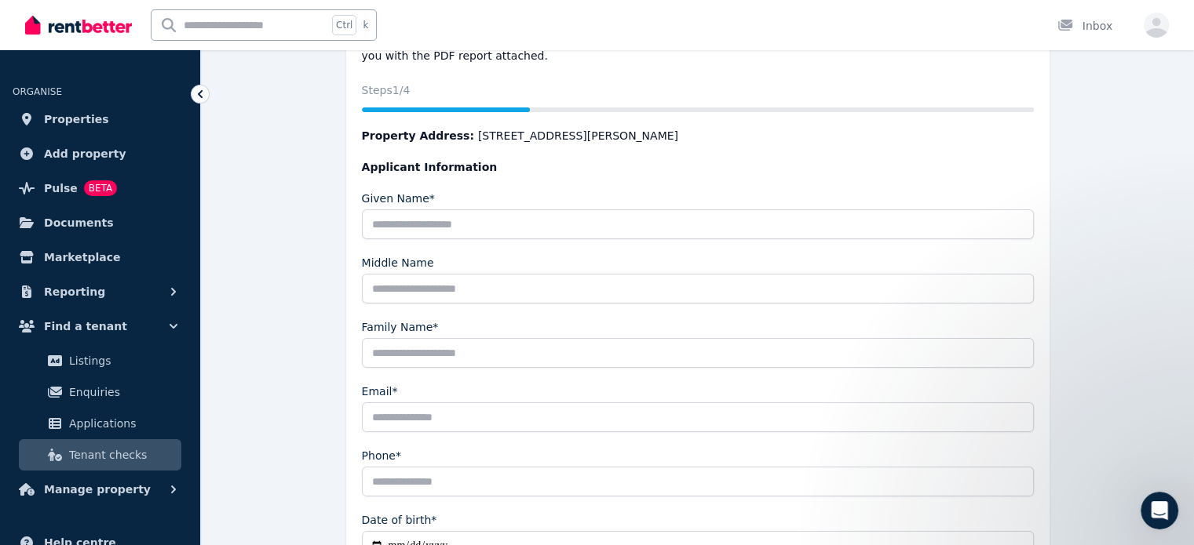
scroll to position [0, 0]
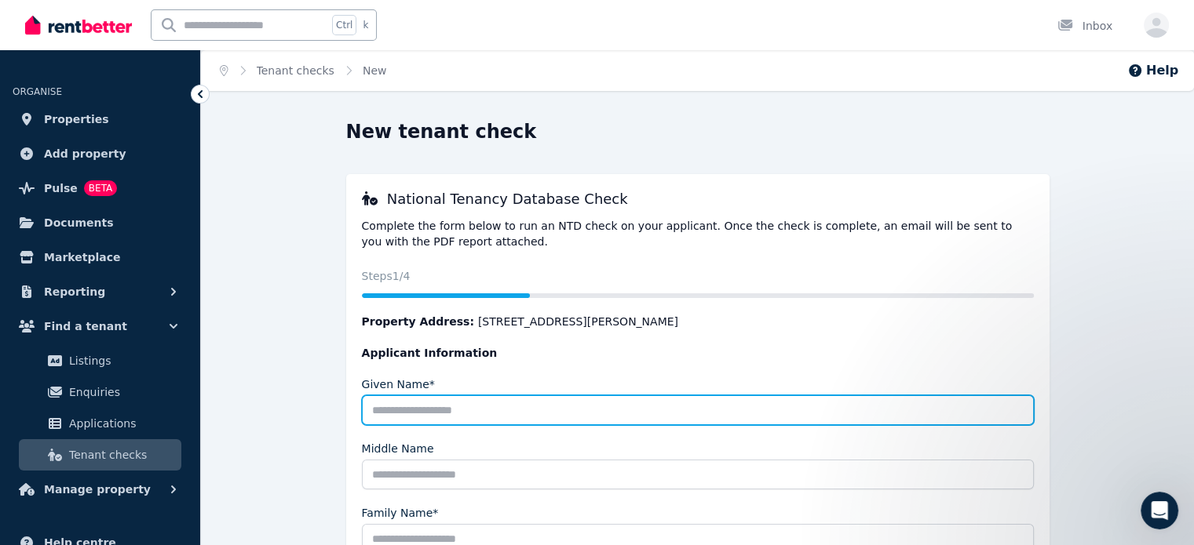
click at [638, 404] on input "Given Name*" at bounding box center [698, 411] width 672 height 30
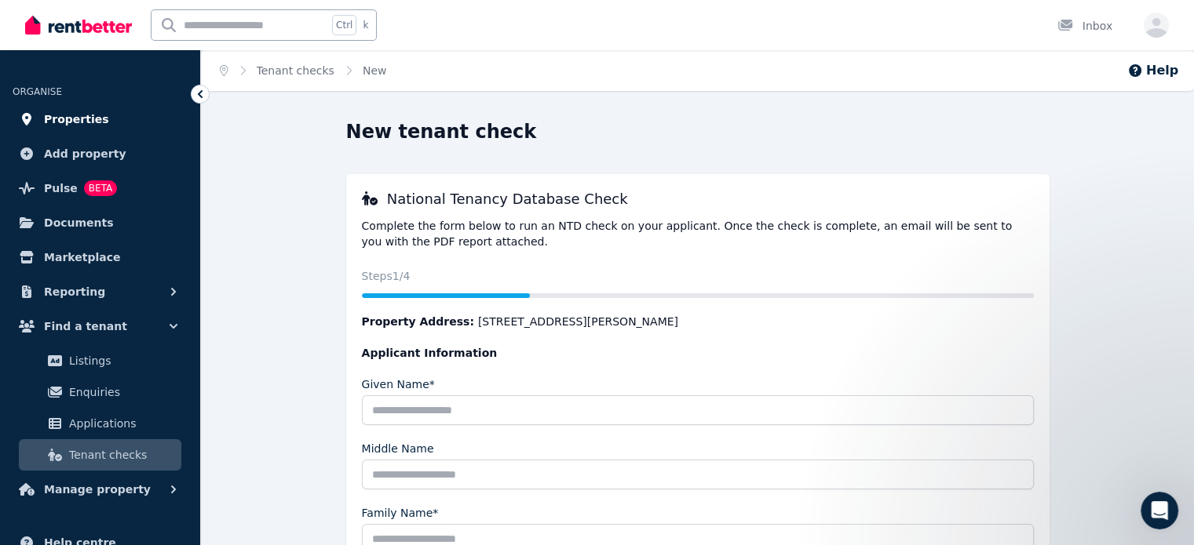
click at [69, 115] on span "Properties" at bounding box center [76, 119] width 65 height 19
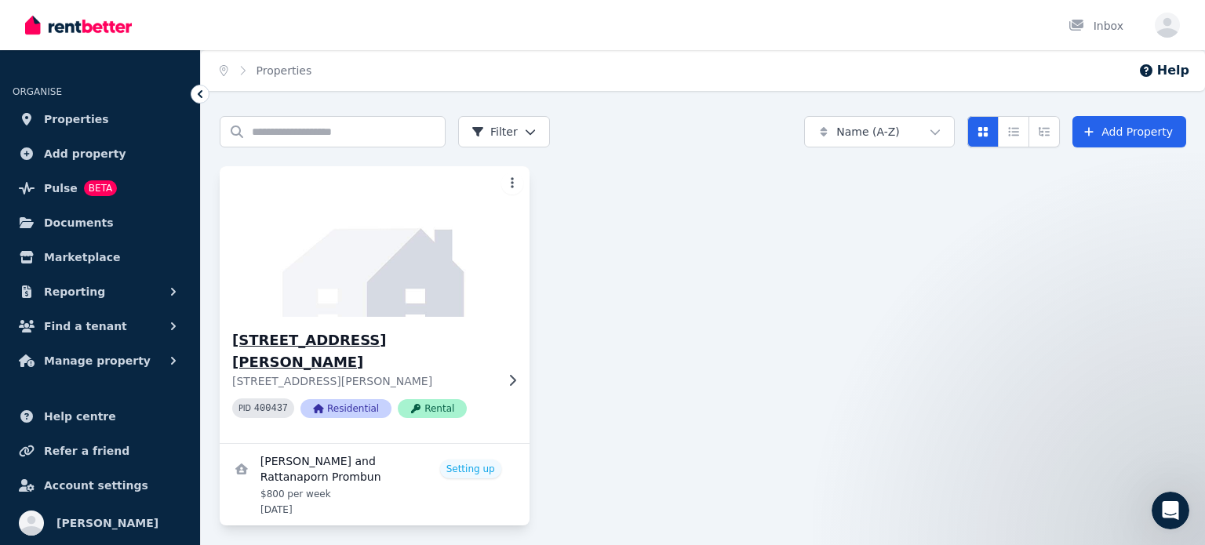
click at [297, 242] on img at bounding box center [374, 241] width 325 height 159
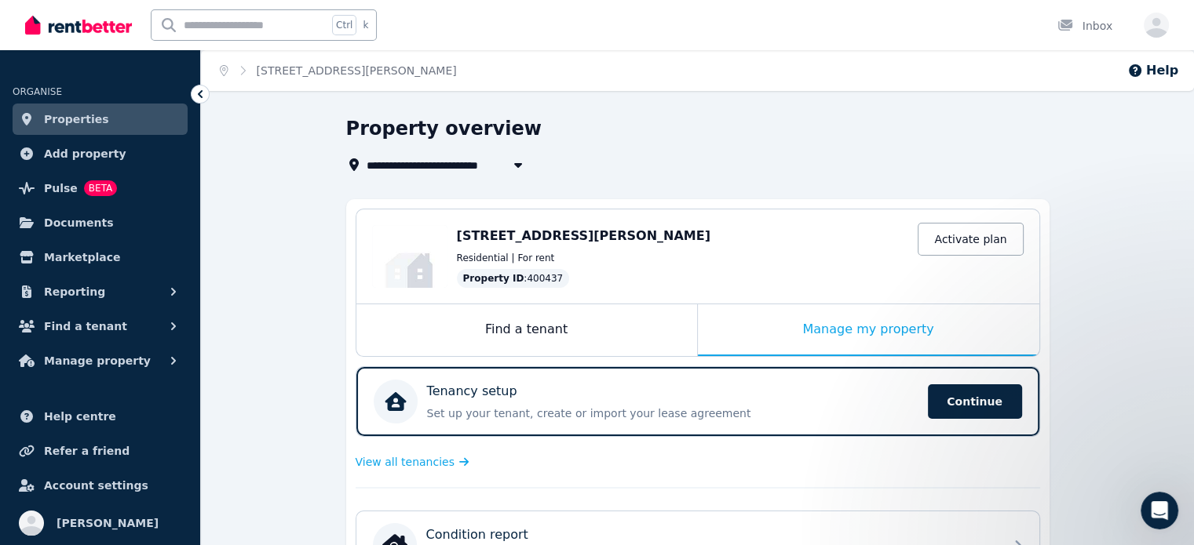
click at [483, 298] on div "Edit 457 Abernethy Rd, Cloverdale WA 6105 Activate plan Residential | For rent …" at bounding box center [697, 257] width 683 height 94
click at [483, 320] on div "Find a tenant" at bounding box center [526, 331] width 341 height 52
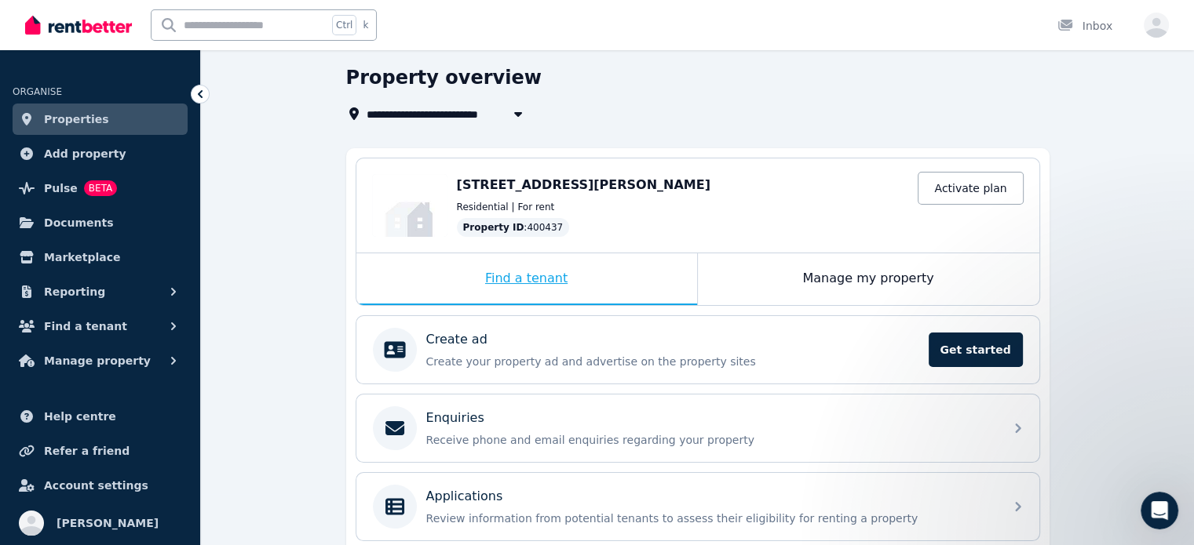
scroll to position [157, 0]
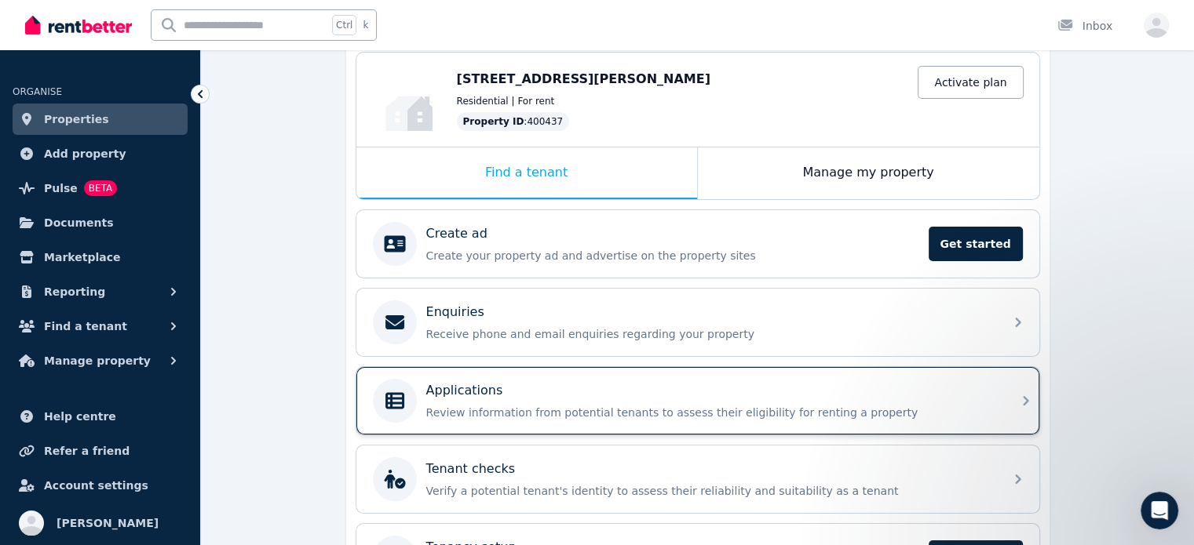
click at [519, 407] on p "Review information from potential tenants to assess their eligibility for renti…" at bounding box center [710, 413] width 568 height 16
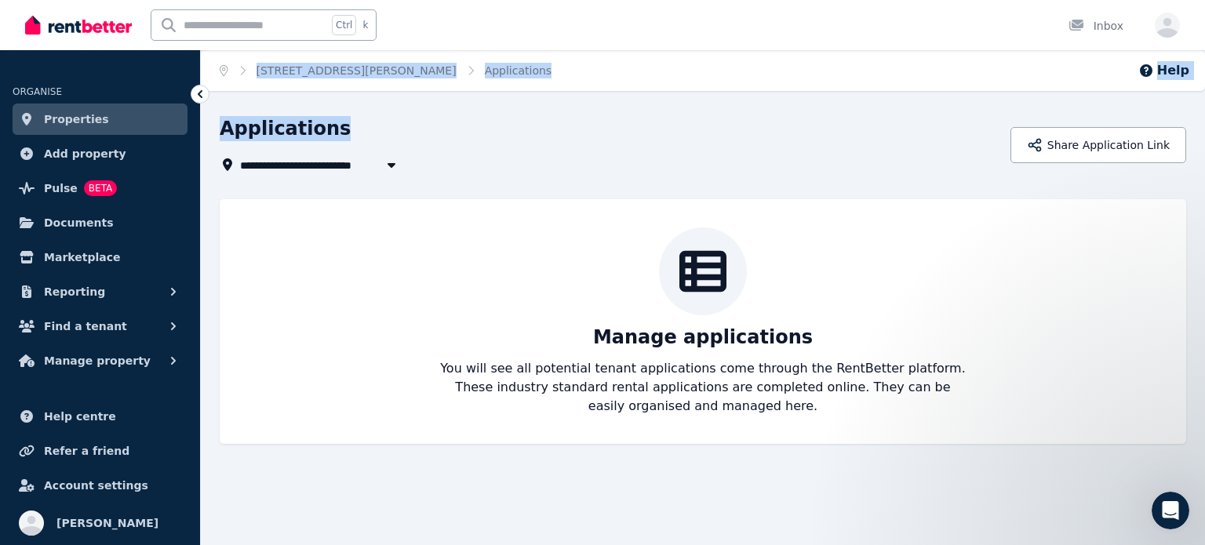
drag, startPoint x: 200, startPoint y: 92, endPoint x: 811, endPoint y: 122, distance: 611.3
click at [810, 122] on div "**********" at bounding box center [602, 272] width 1205 height 545
click at [932, 144] on div "Applications" at bounding box center [611, 131] width 782 height 30
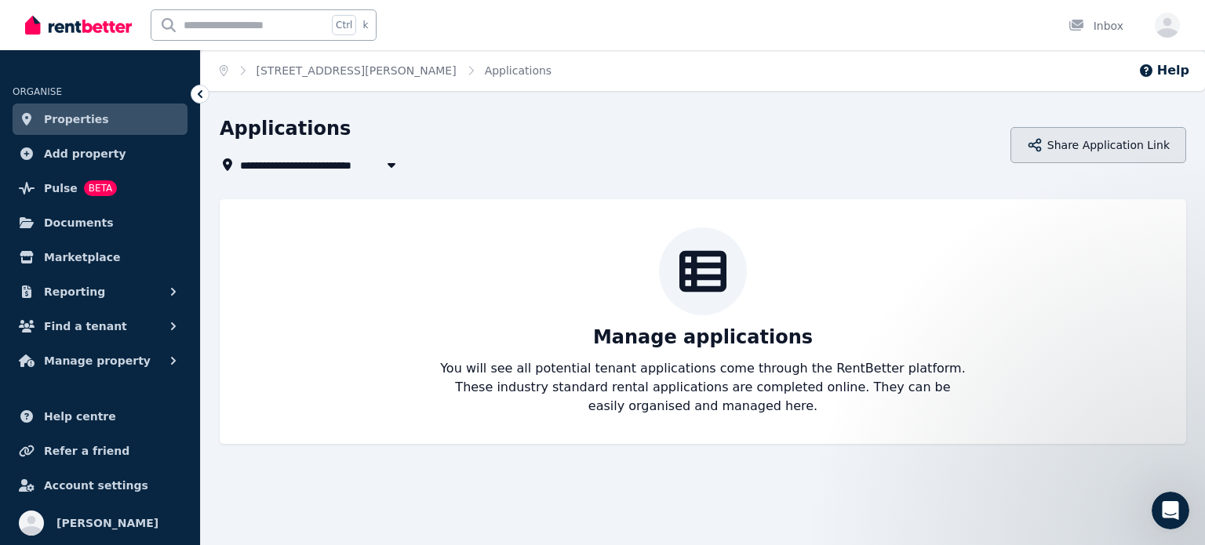
click at [1102, 137] on button "Share Application Link" at bounding box center [1099, 145] width 176 height 36
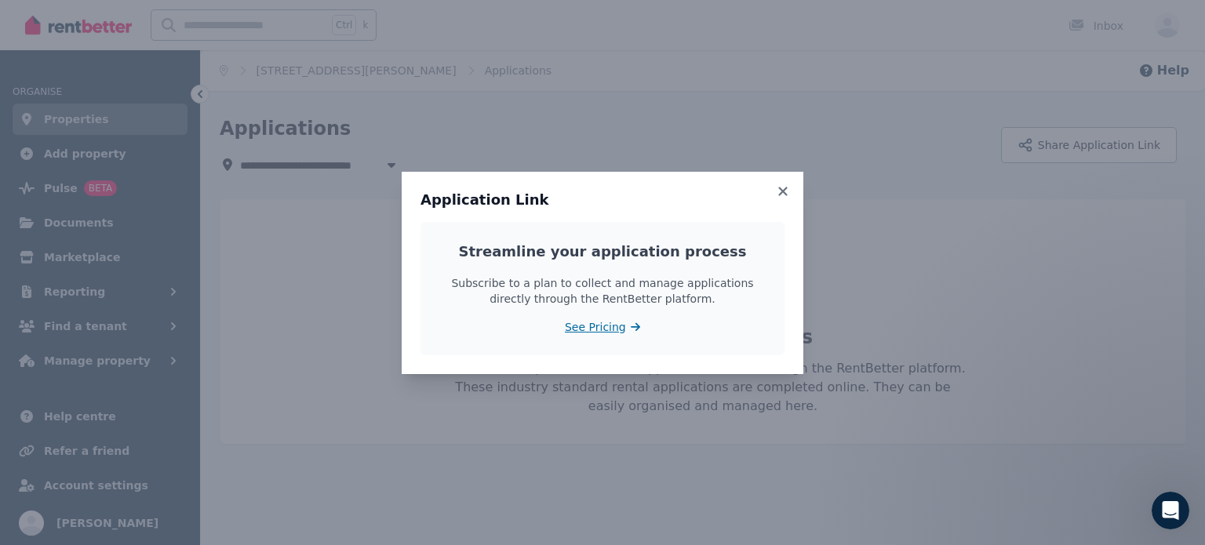
click at [591, 326] on span "See Pricing" at bounding box center [595, 327] width 61 height 16
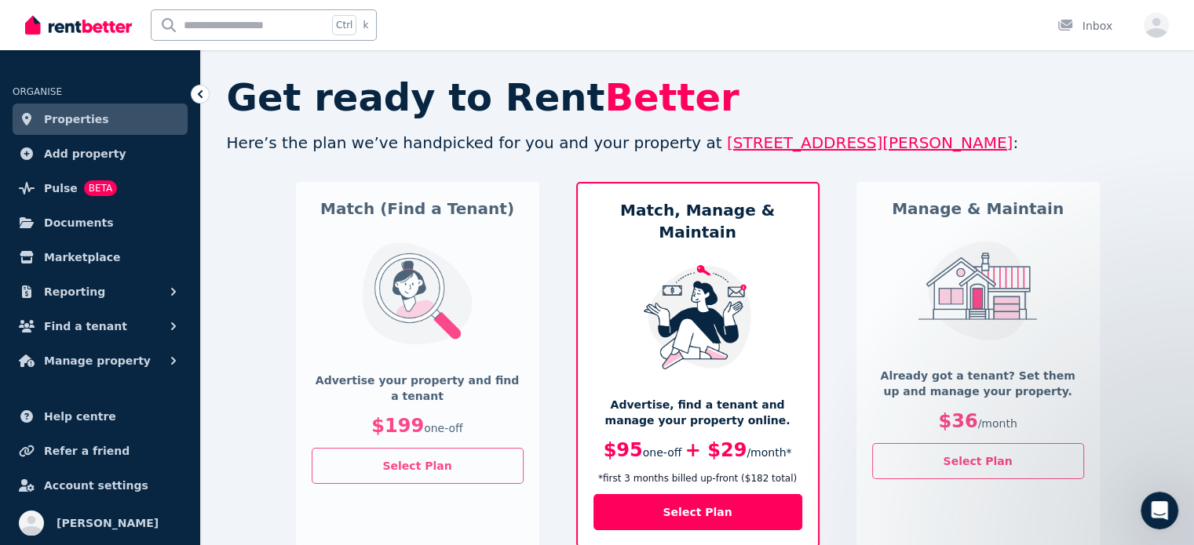
drag, startPoint x: 1151, startPoint y: 279, endPoint x: 1100, endPoint y: 114, distance: 172.5
click at [1100, 114] on h2 "Get ready to Rent Better" at bounding box center [698, 97] width 942 height 38
drag, startPoint x: 982, startPoint y: 470, endPoint x: 954, endPoint y: 494, distance: 36.2
click at [954, 494] on div "Manage & Maintain Already got a tenant? Set them up and manage your property. $…" at bounding box center [977, 365] width 243 height 366
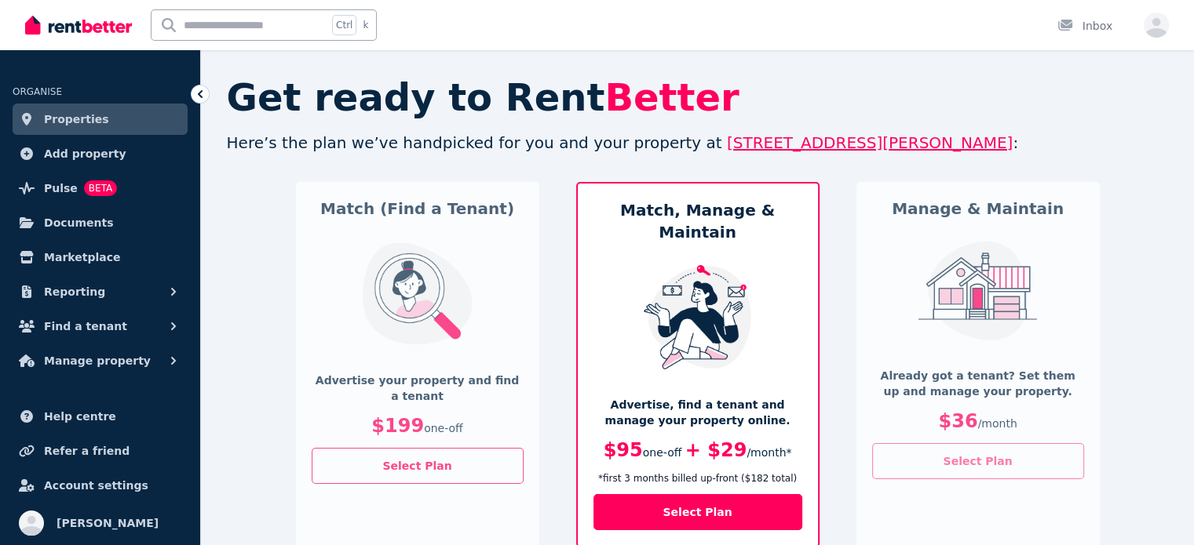
click at [1008, 469] on button "Select Plan" at bounding box center [978, 461] width 212 height 36
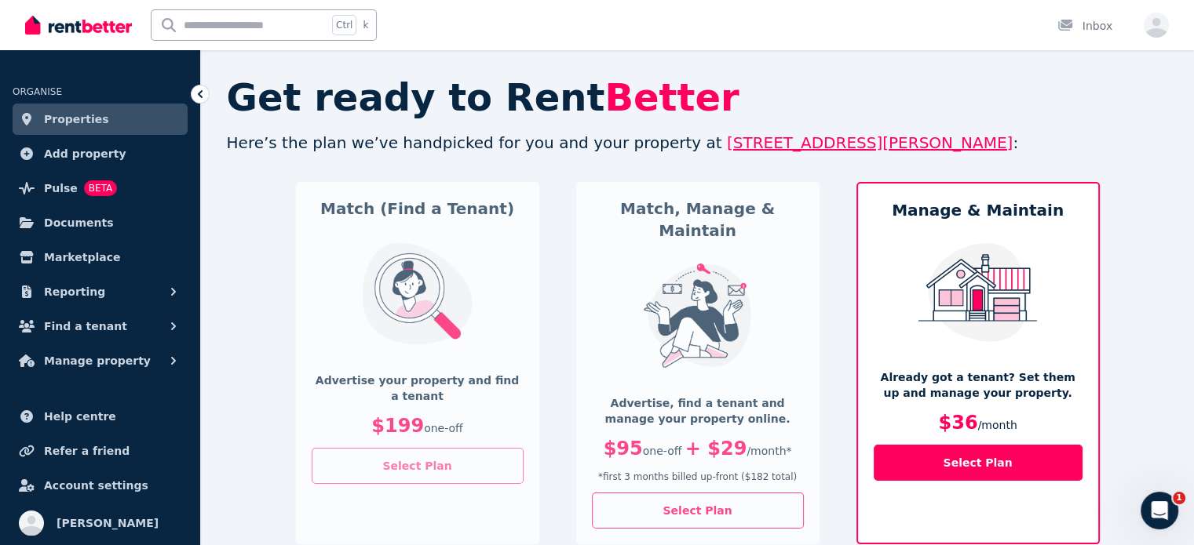
click at [483, 467] on button "Select Plan" at bounding box center [418, 466] width 212 height 36
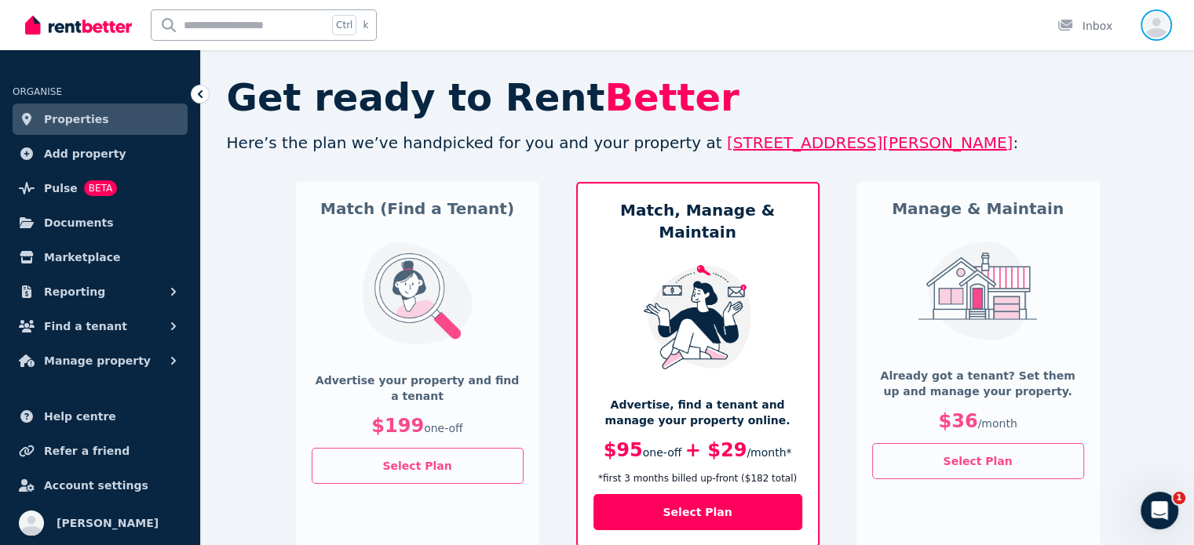
click at [1149, 19] on icon "button" at bounding box center [1155, 25] width 25 height 25
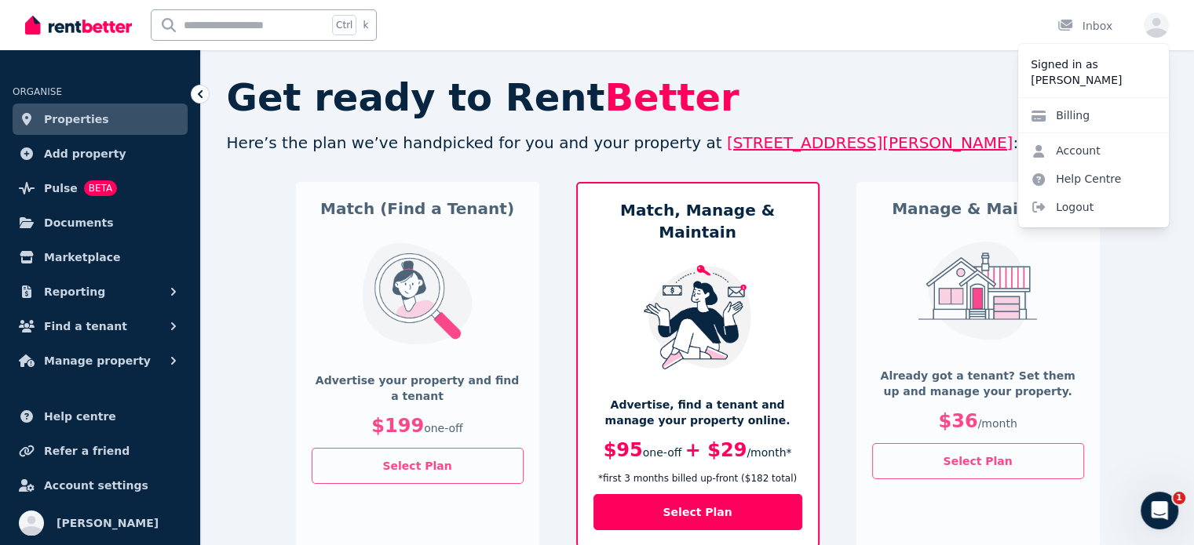
click at [308, 195] on div "Match (Find a Tenant) Advertise your property and find a tenant $199 one-off Se…" at bounding box center [417, 365] width 243 height 366
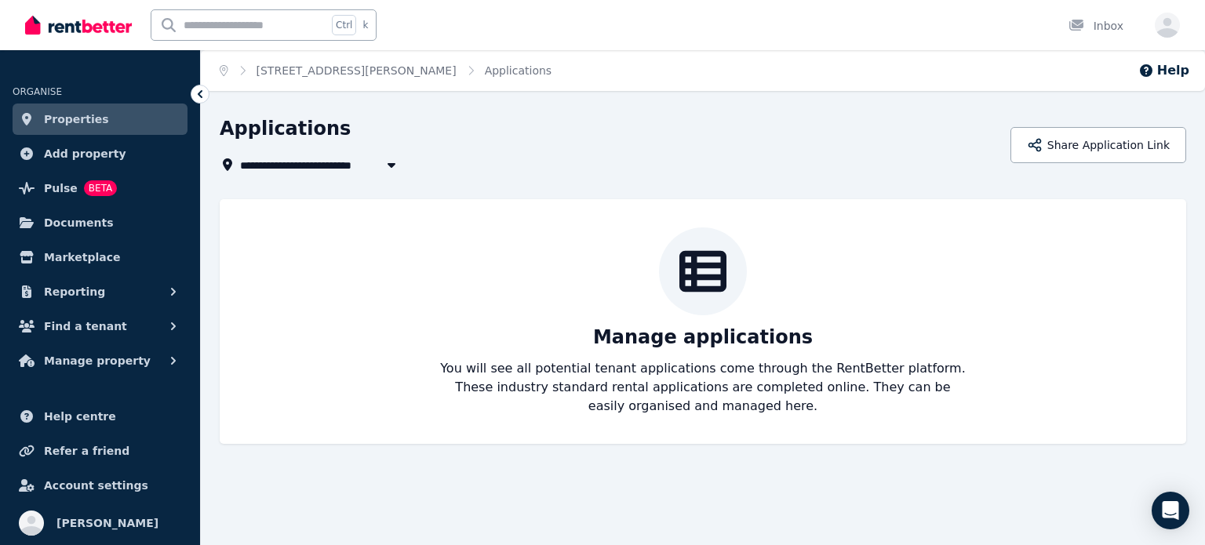
click at [83, 127] on span "Properties" at bounding box center [76, 119] width 65 height 19
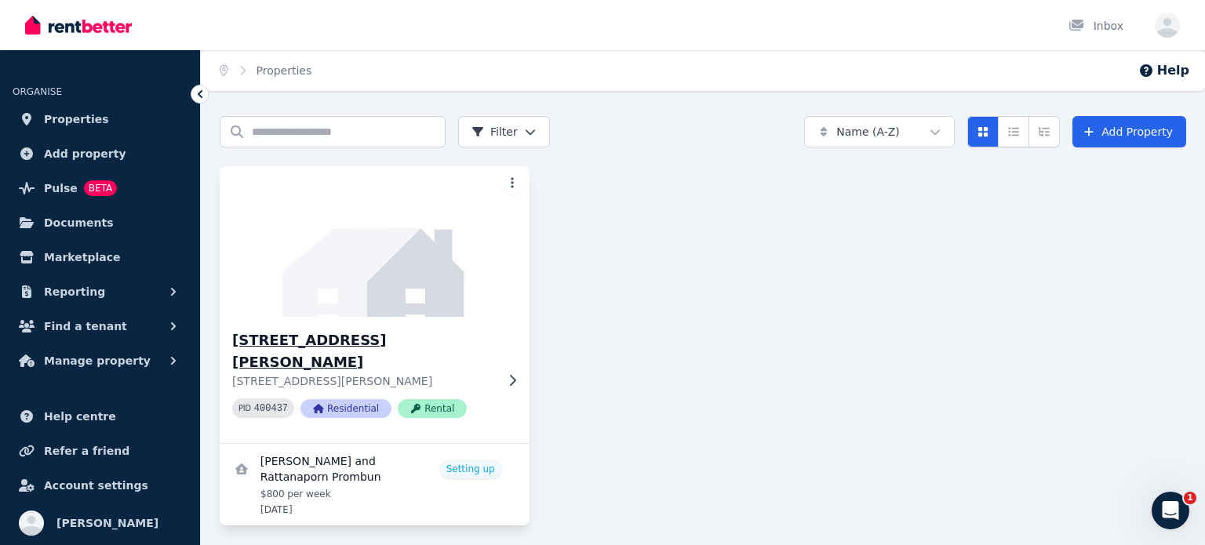
click at [461, 272] on img at bounding box center [374, 241] width 325 height 159
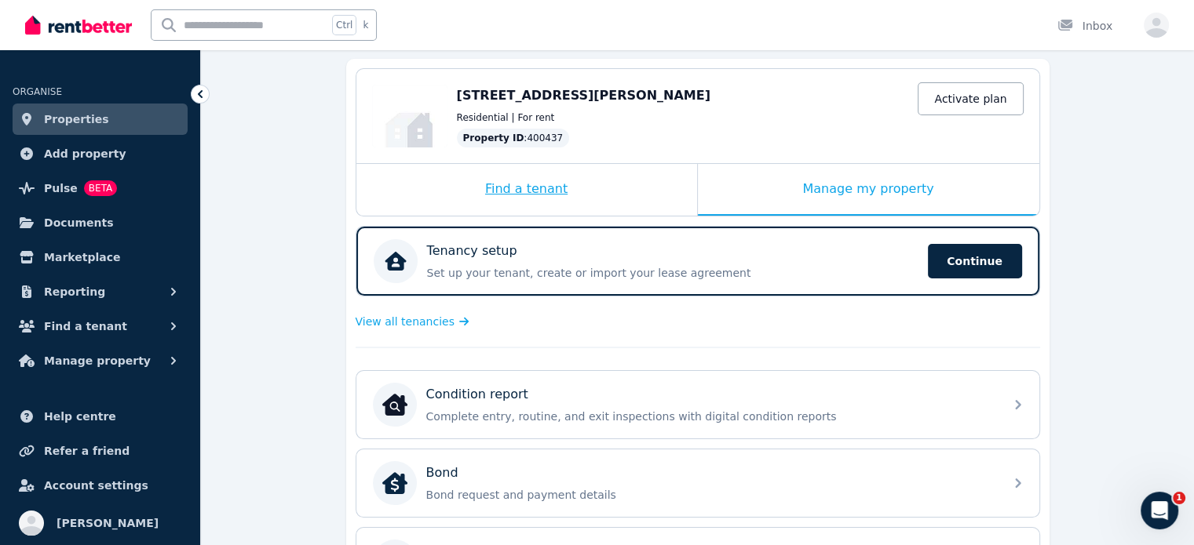
scroll to position [157, 0]
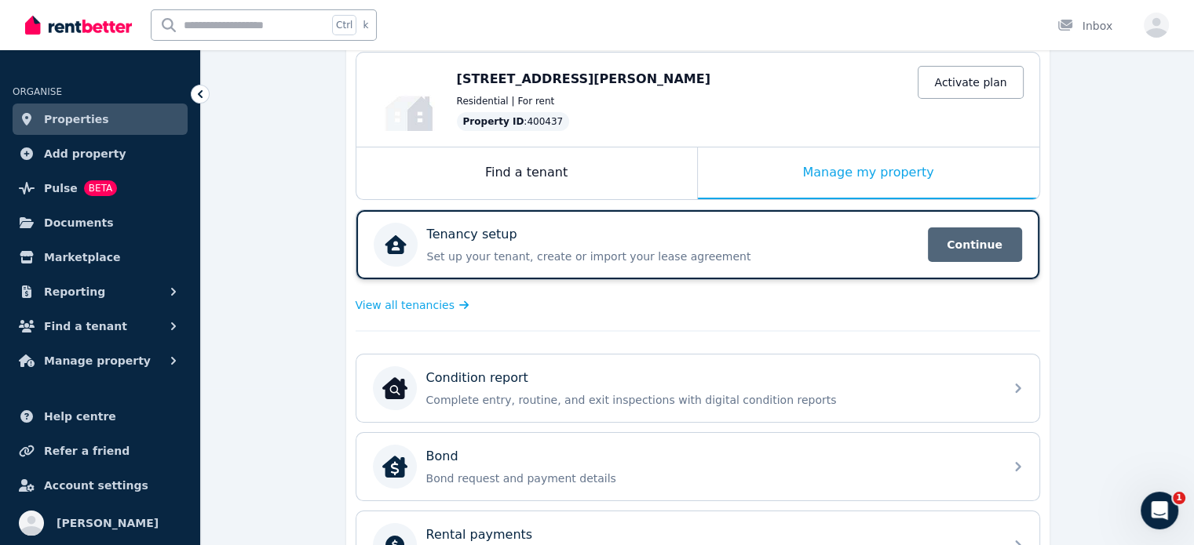
click at [979, 242] on span "Continue" at bounding box center [975, 245] width 94 height 35
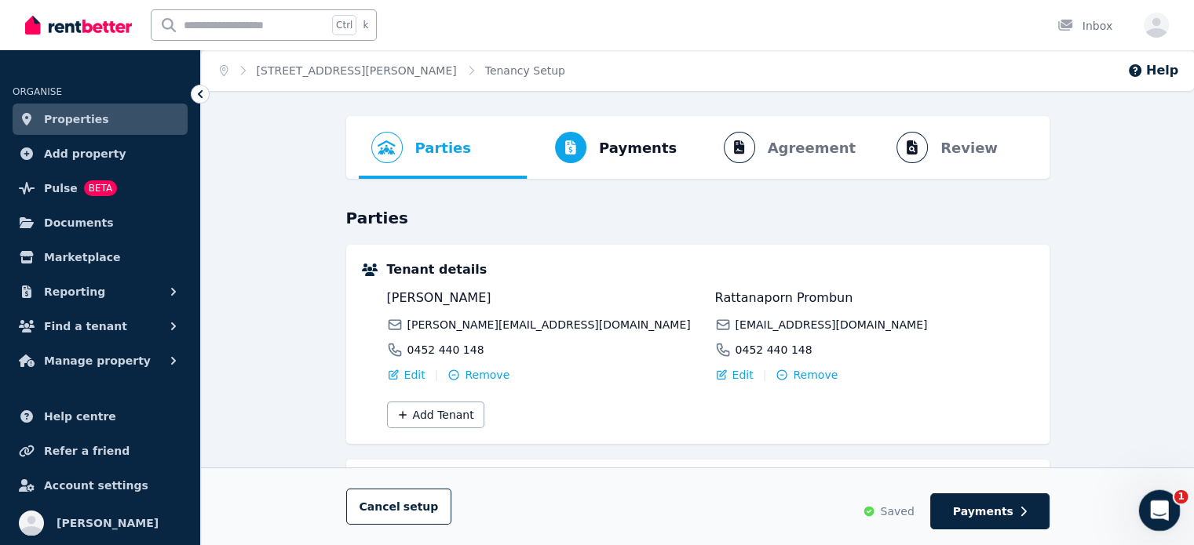
click at [1162, 507] on icon "Open Intercom Messenger" at bounding box center [1157, 509] width 26 height 26
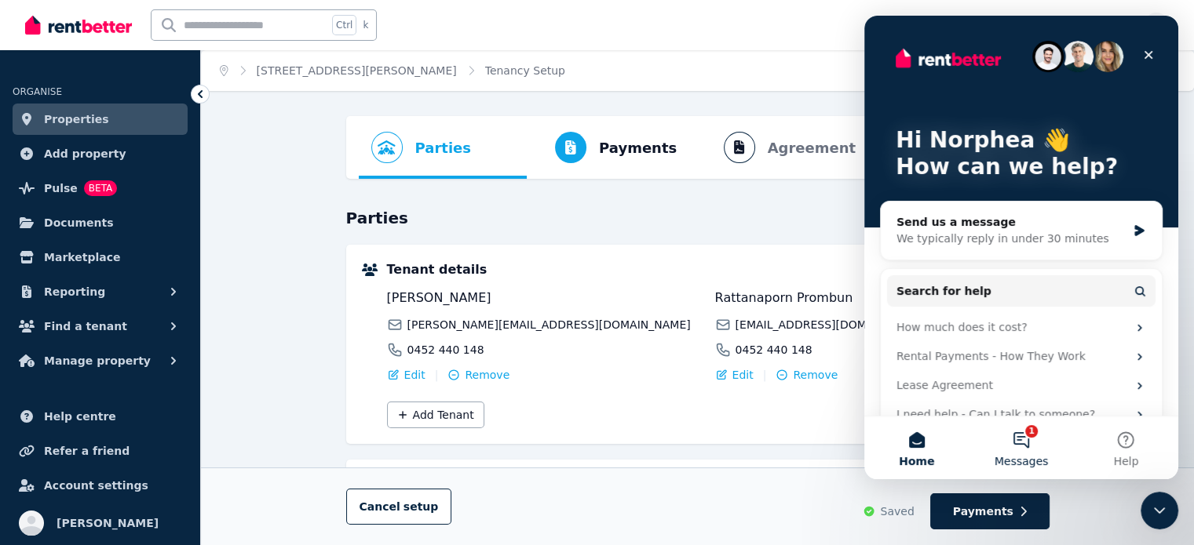
click at [1003, 428] on button "1 Messages" at bounding box center [1020, 448] width 104 height 63
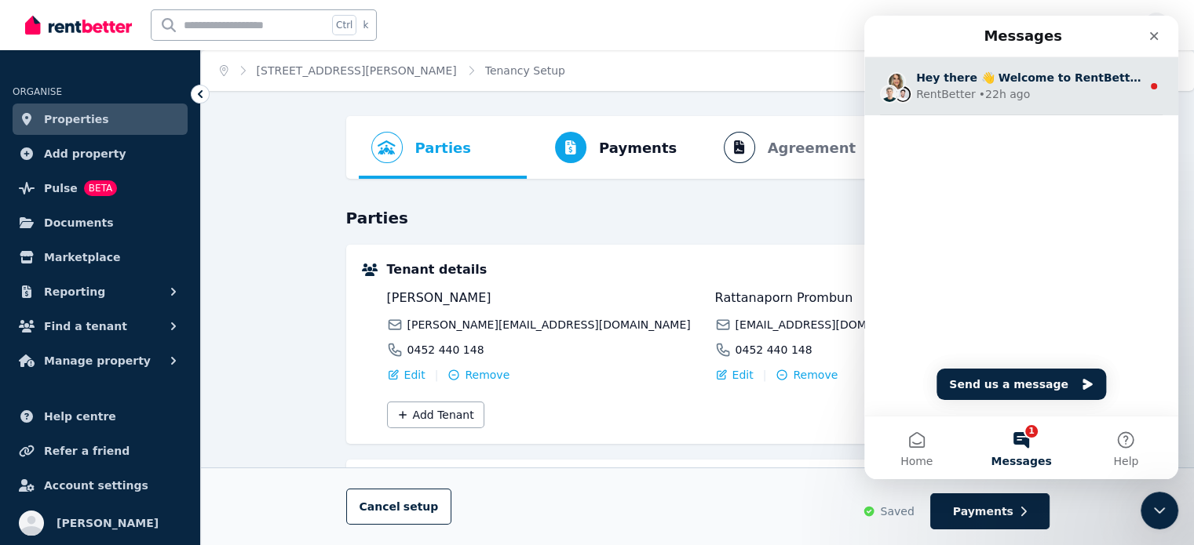
click at [1029, 98] on div "RentBetter • 22h ago" at bounding box center [1028, 94] width 225 height 16
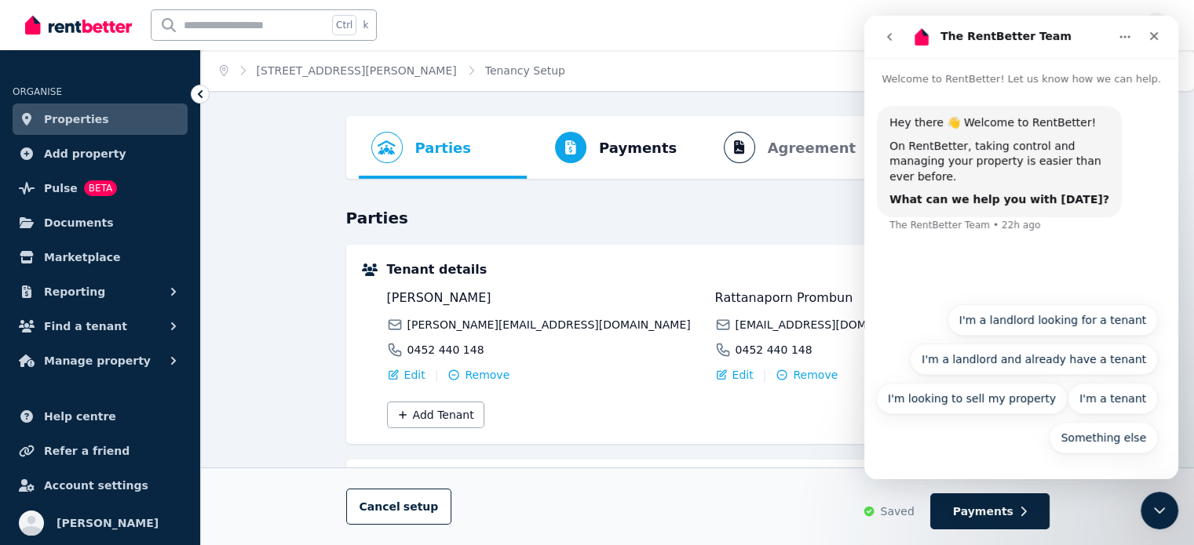
click at [929, 153] on div "On RentBetter, taking control and managing your property is easier than ever be…" at bounding box center [999, 162] width 220 height 46
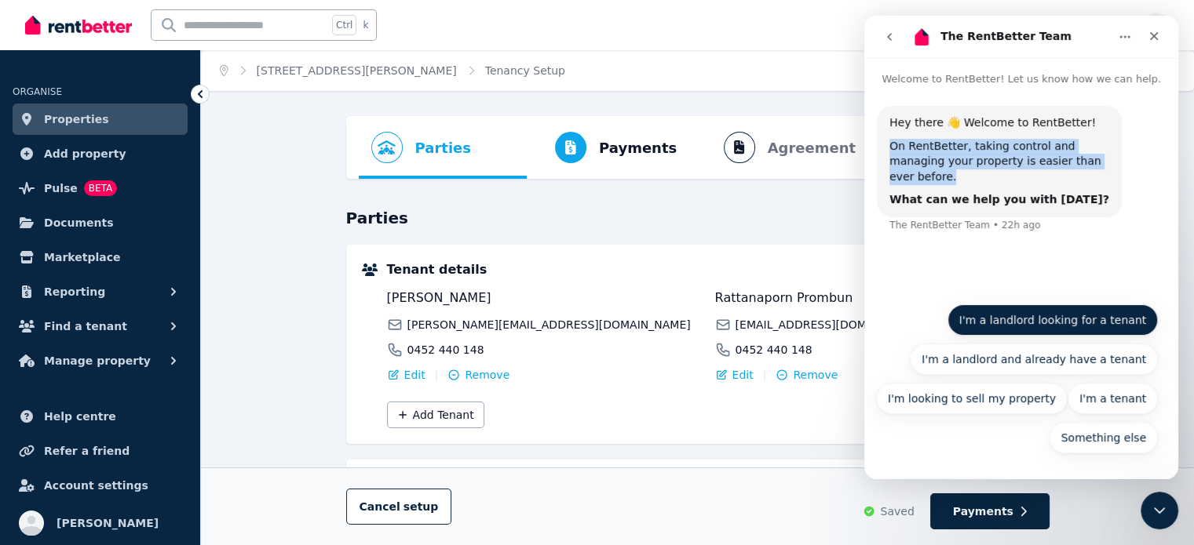
click at [1048, 316] on button "I'm a landlord looking for a tenant" at bounding box center [1052, 320] width 211 height 31
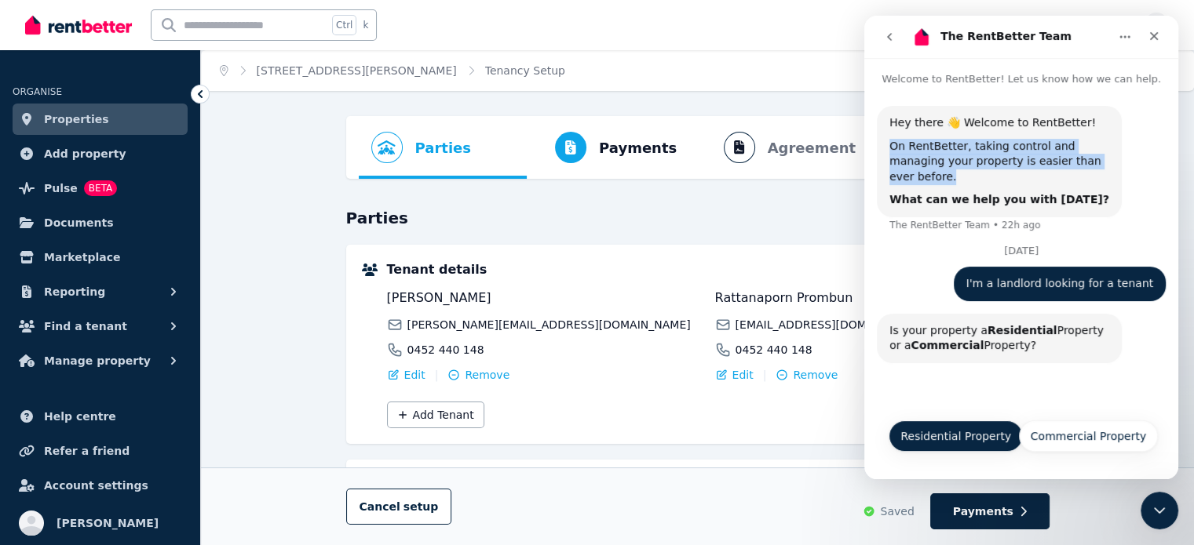
click at [999, 439] on button "Residential Property" at bounding box center [955, 436] width 134 height 31
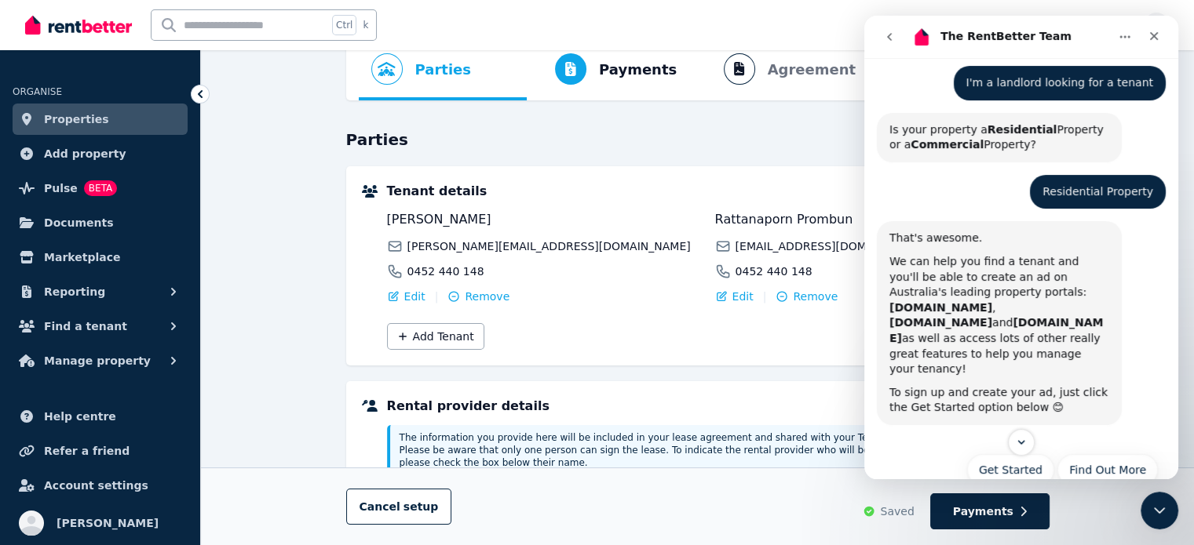
scroll to position [226, 0]
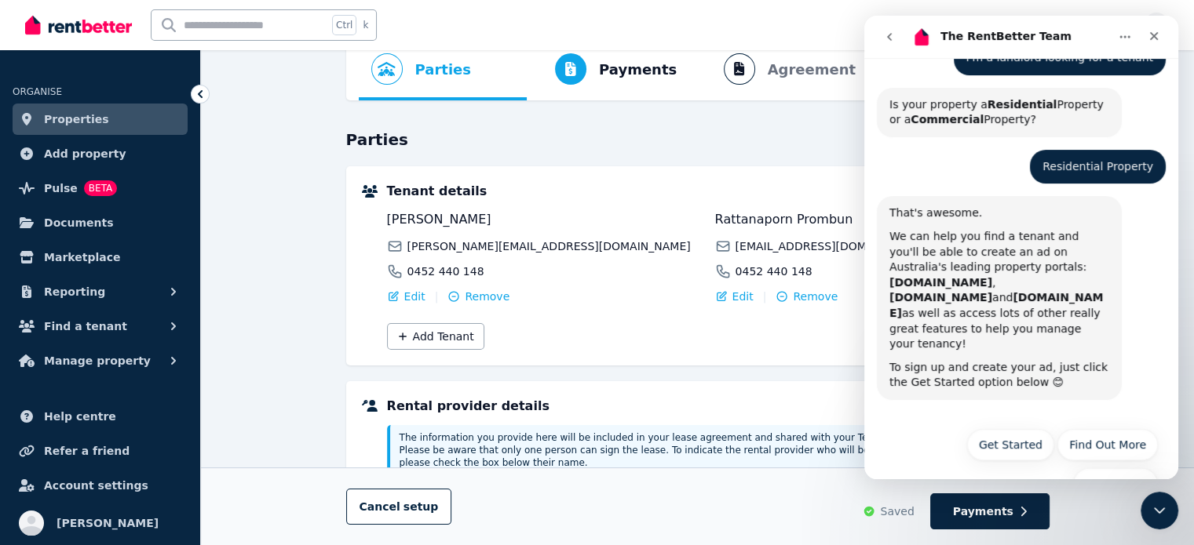
click at [905, 229] on div "We can help you find a tenant and you'll be able to create an ad on Australia's…" at bounding box center [999, 290] width 220 height 123
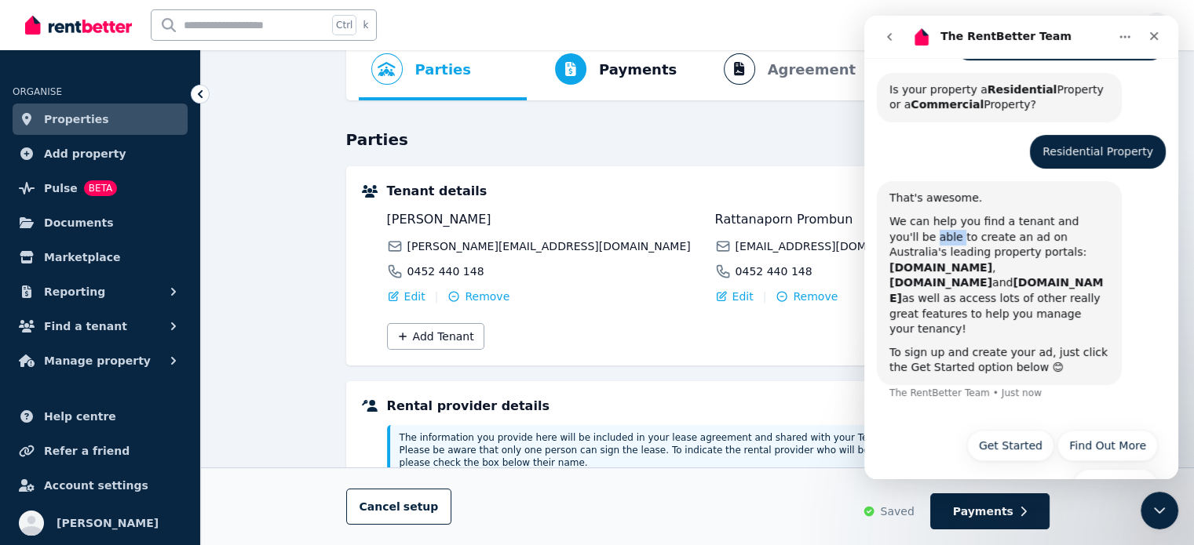
click at [905, 224] on div "We can help you find a tenant and you'll be able to create an ad on Australia's…" at bounding box center [999, 275] width 220 height 123
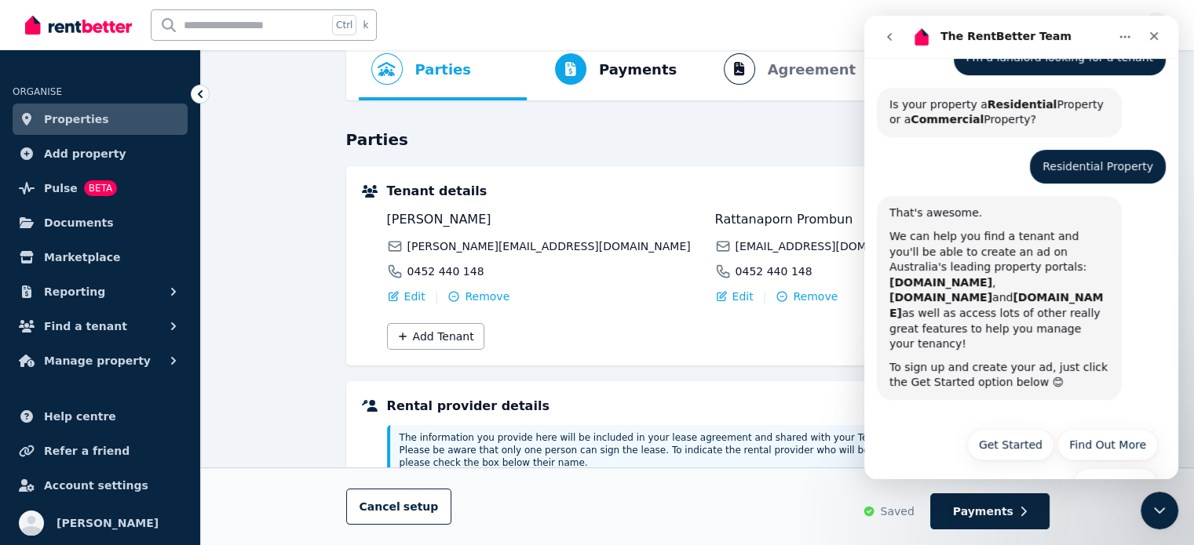
click at [958, 229] on div "We can help you find a tenant and you'll be able to create an ad on Australia's…" at bounding box center [999, 290] width 220 height 123
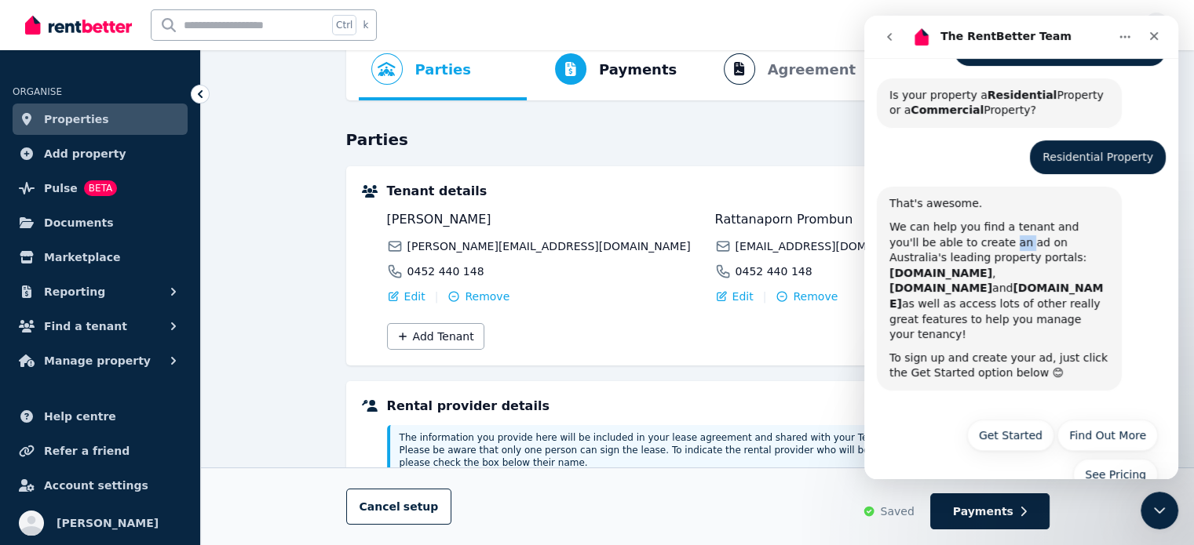
click at [958, 227] on div "We can help you find a tenant and you'll be able to create an ad on Australia's…" at bounding box center [999, 281] width 220 height 123
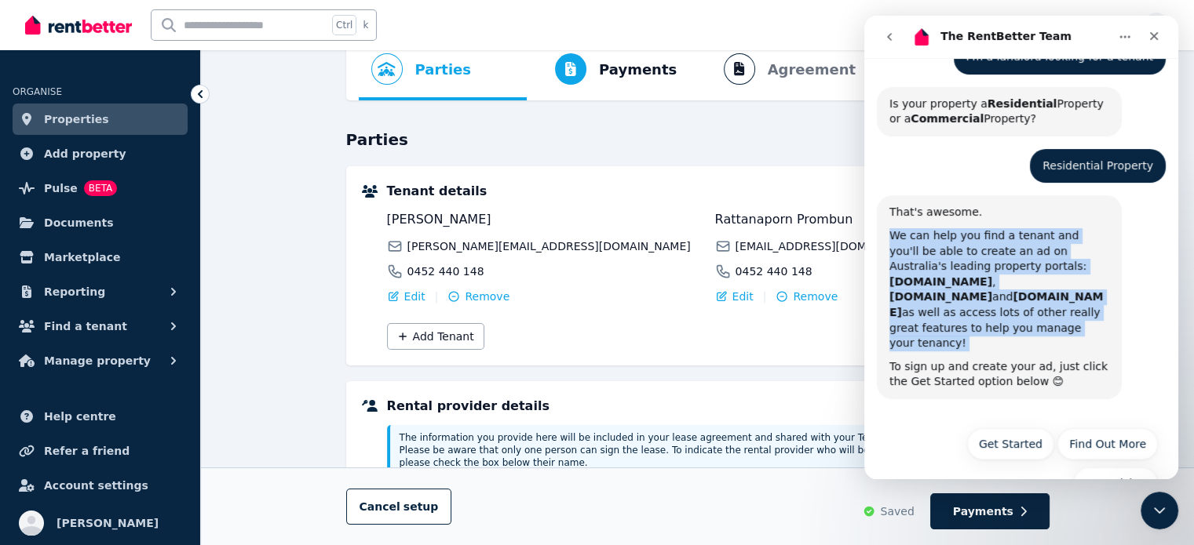
click at [958, 228] on div "We can help you find a tenant and you'll be able to create an ad on Australia's…" at bounding box center [999, 289] width 220 height 123
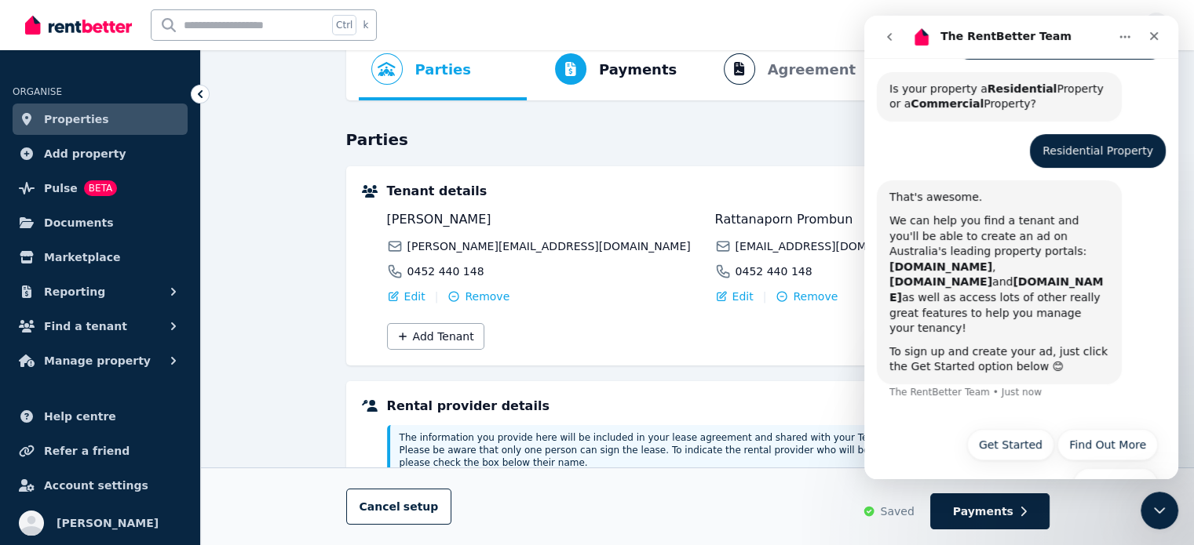
click at [1090, 345] on div "To sign up and create your ad, just click the Get Started option below 😊" at bounding box center [999, 360] width 220 height 31
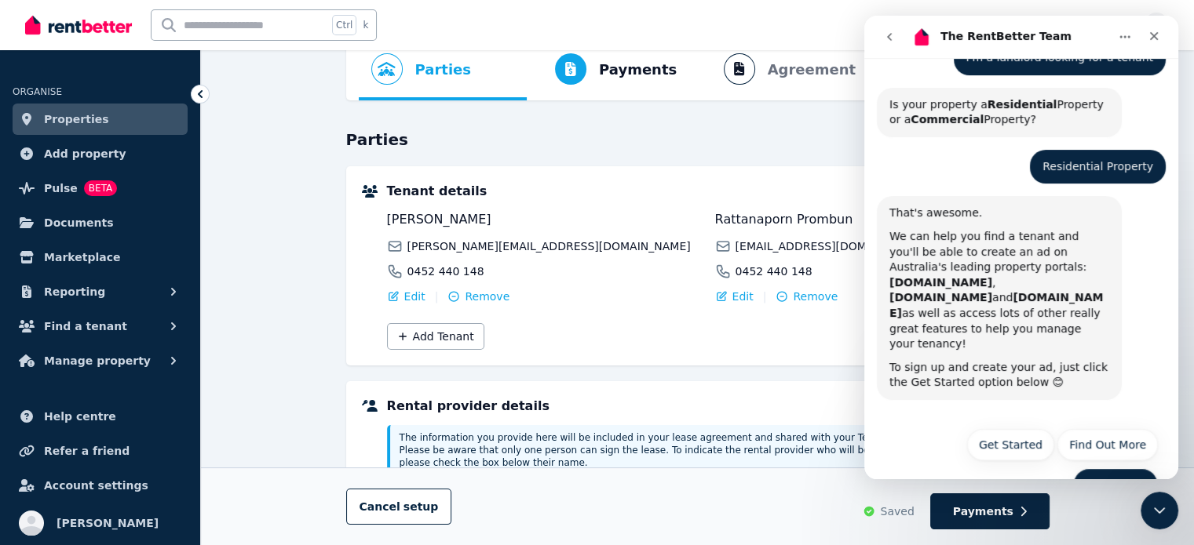
click at [1081, 469] on button "See Pricing" at bounding box center [1115, 484] width 85 height 31
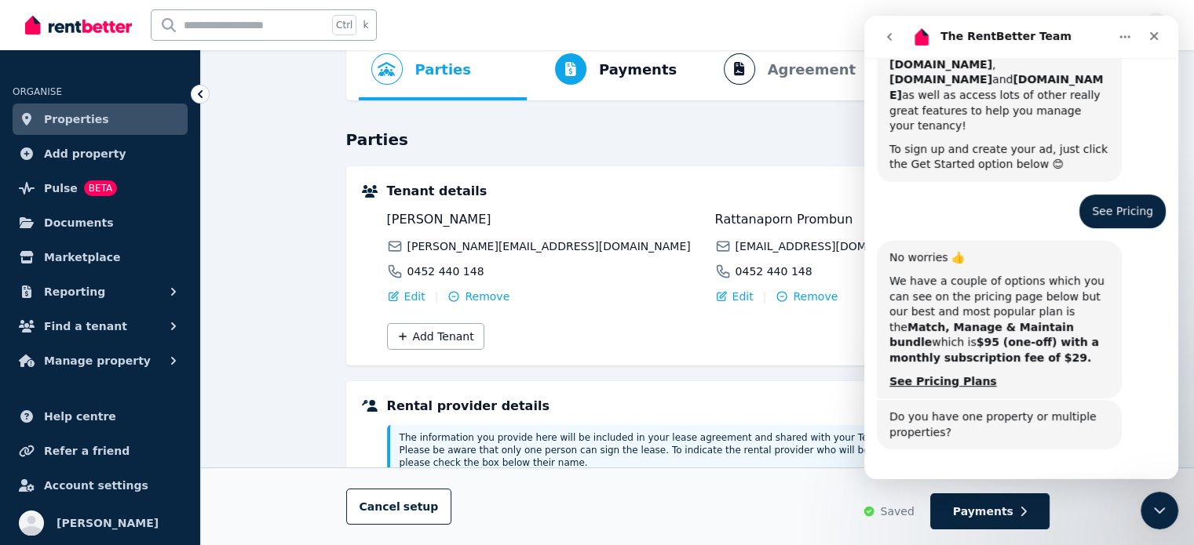
scroll to position [478, 0]
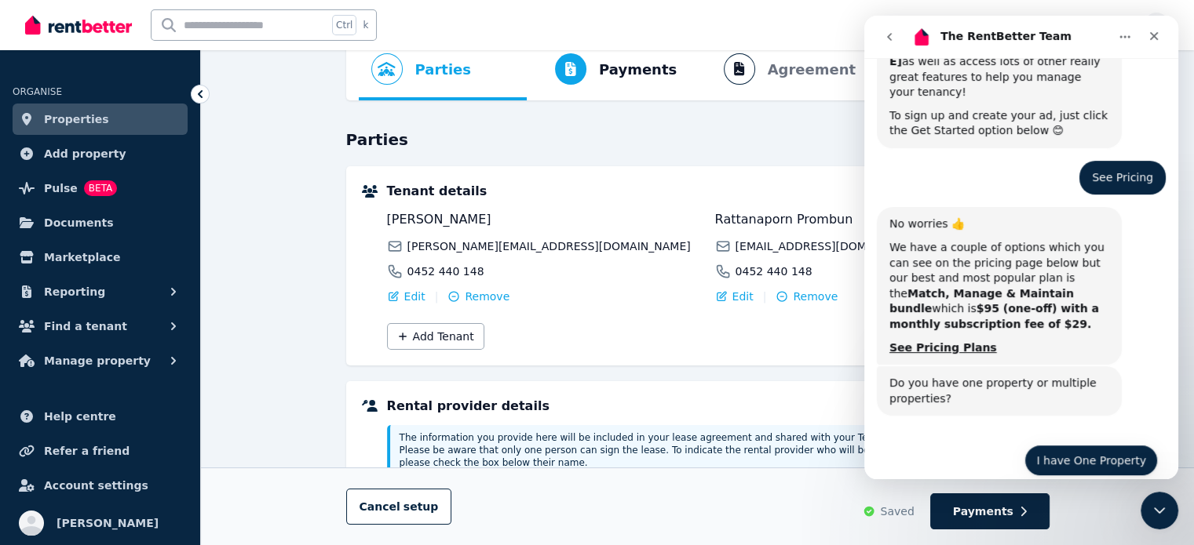
click at [1068, 445] on button "I have One Property" at bounding box center [1090, 460] width 133 height 31
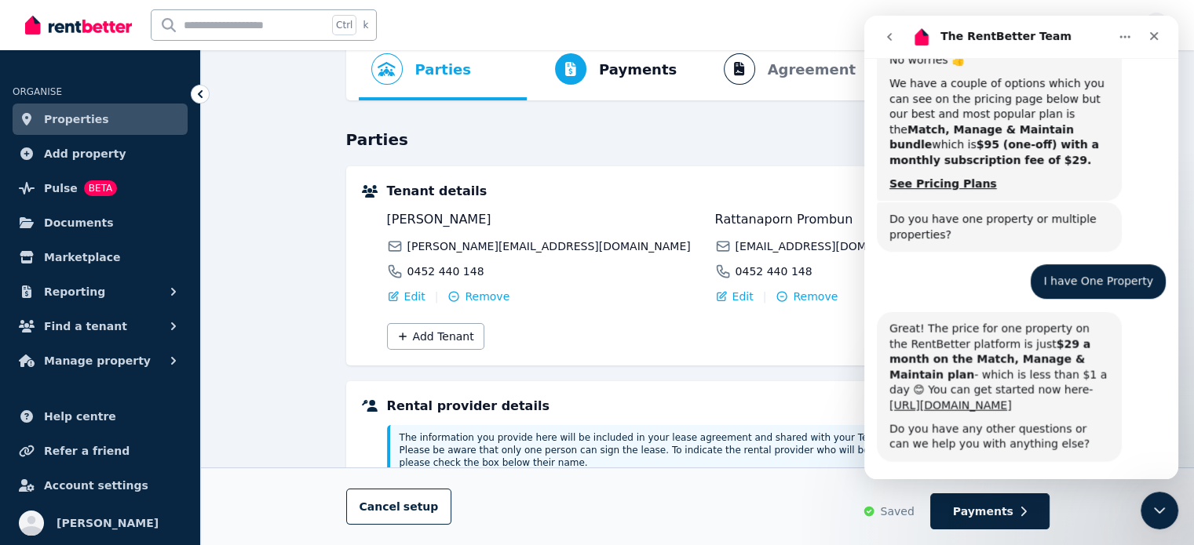
scroll to position [650, 0]
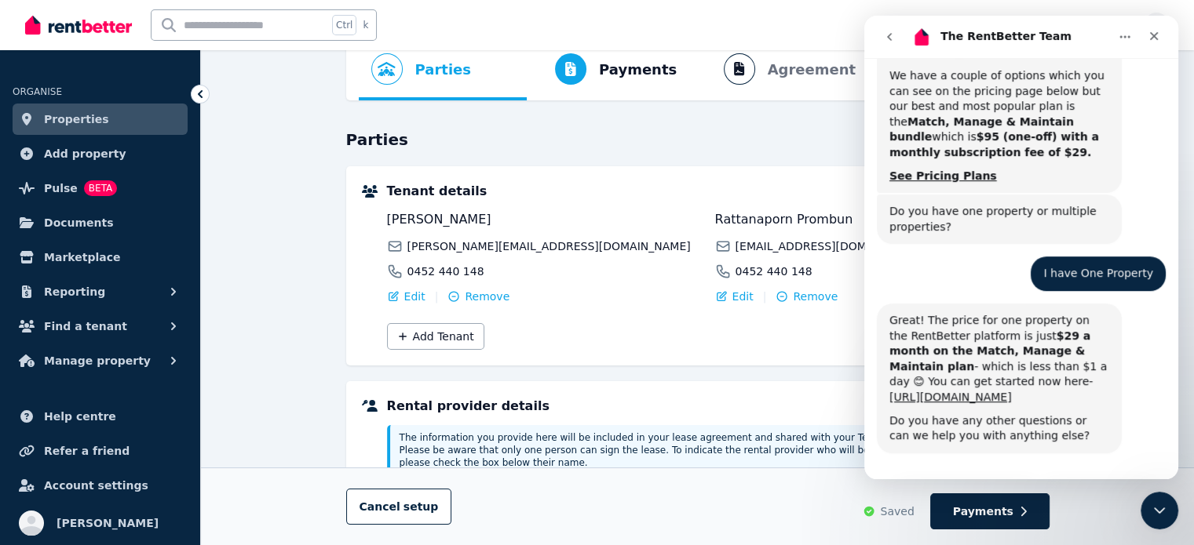
click at [995, 313] on div "Great! The price for one property on the RentBetter platform is just $29 a mont…" at bounding box center [999, 359] width 220 height 93
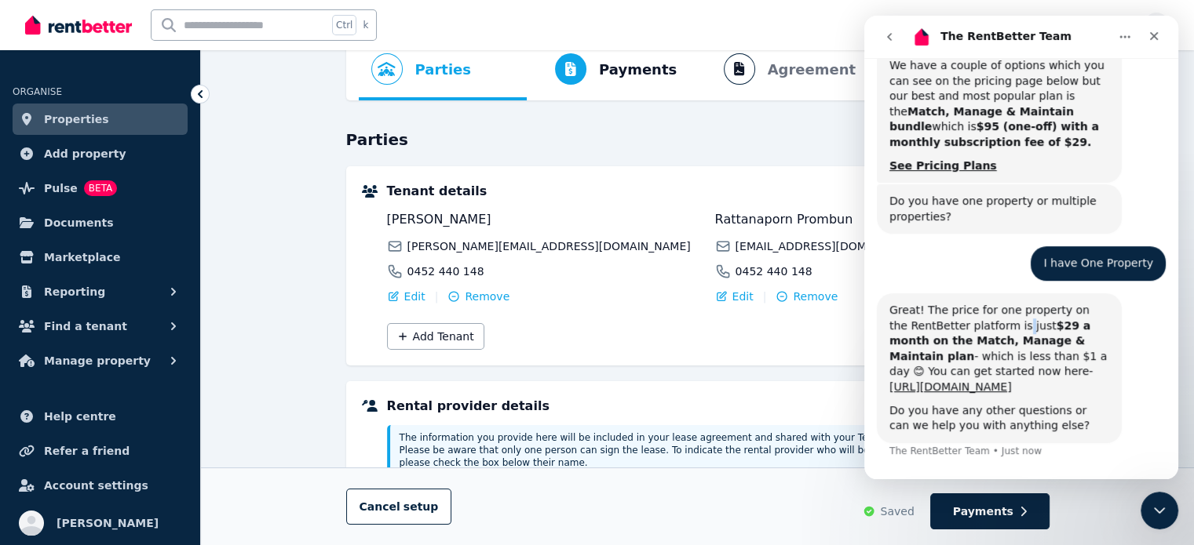
click at [995, 303] on div "Great! The price for one property on the RentBetter platform is just $29 a mont…" at bounding box center [999, 349] width 220 height 93
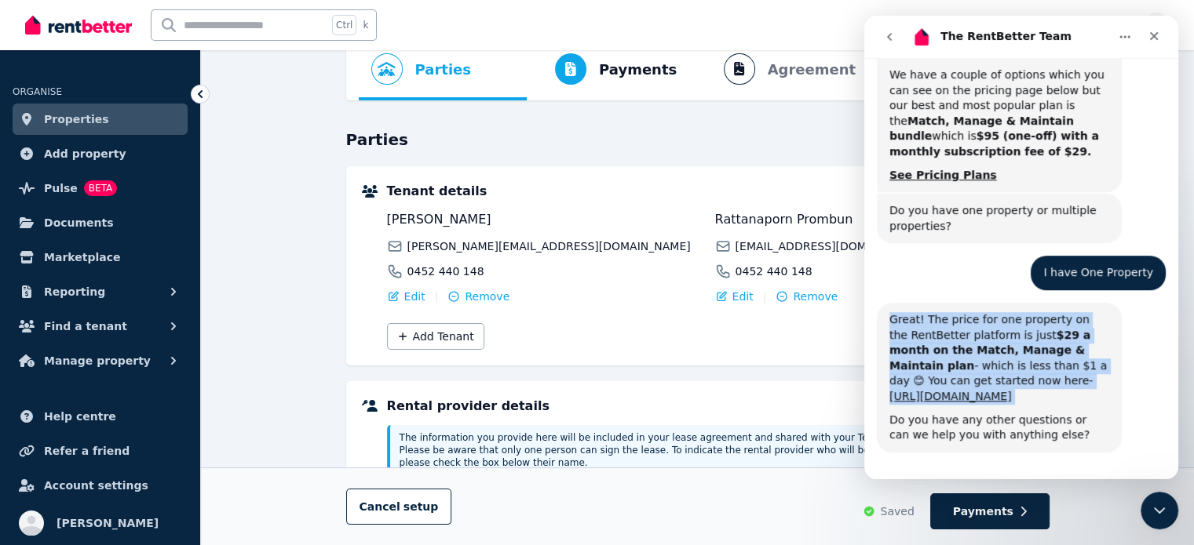
click at [995, 312] on div "Great! The price for one property on the RentBetter platform is just $29 a mont…" at bounding box center [999, 358] width 220 height 93
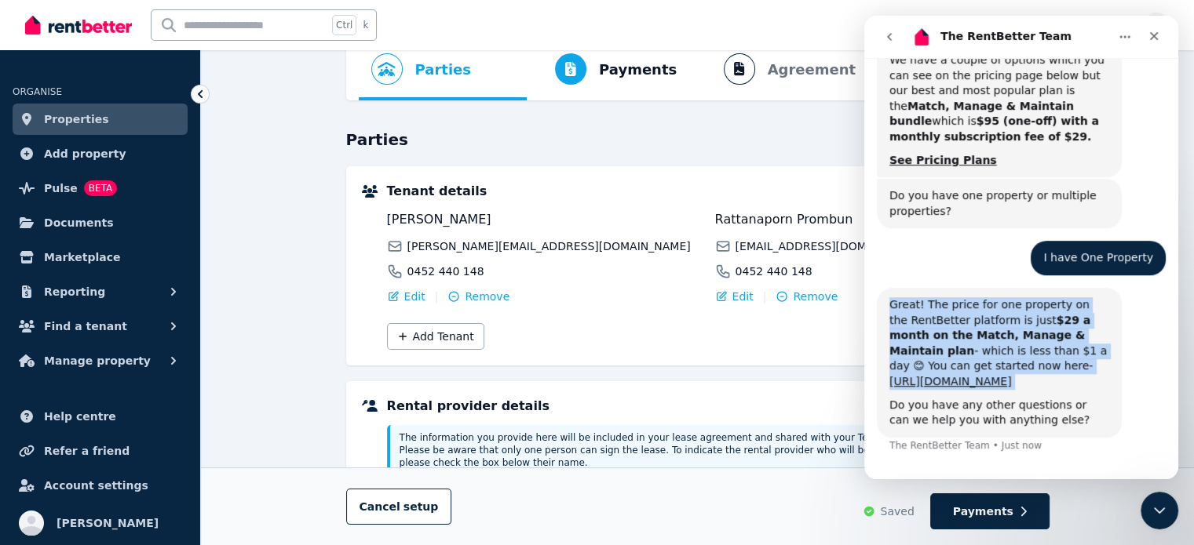
click at [936, 297] on div "Great! The price for one property on the RentBetter platform is just $29 a mont…" at bounding box center [999, 343] width 220 height 93
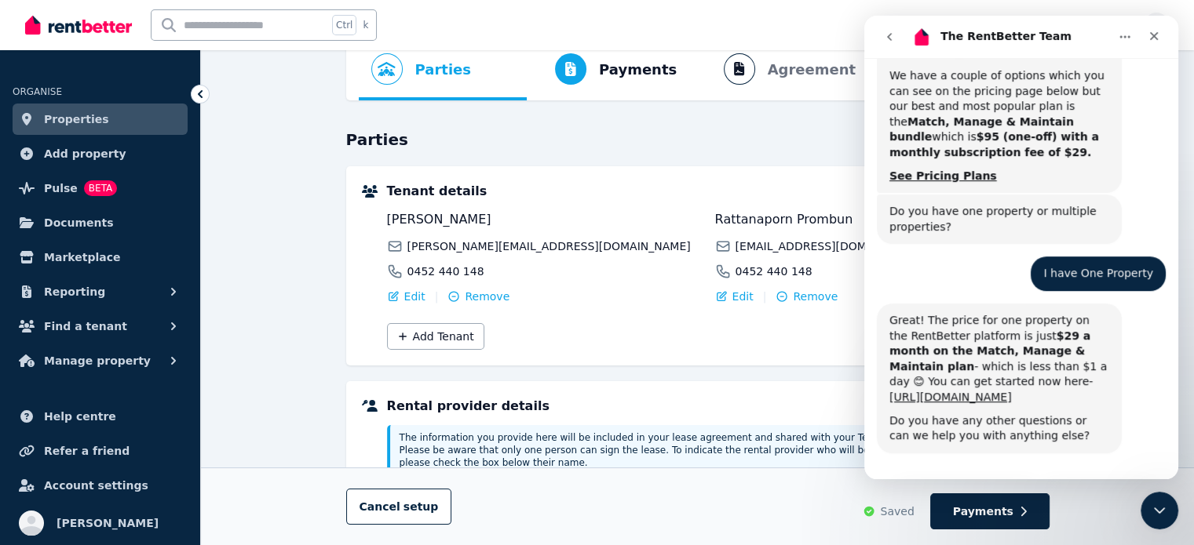
click at [892, 330] on b "$29 a month on the Match, Manage & Maintain plan" at bounding box center [989, 351] width 201 height 43
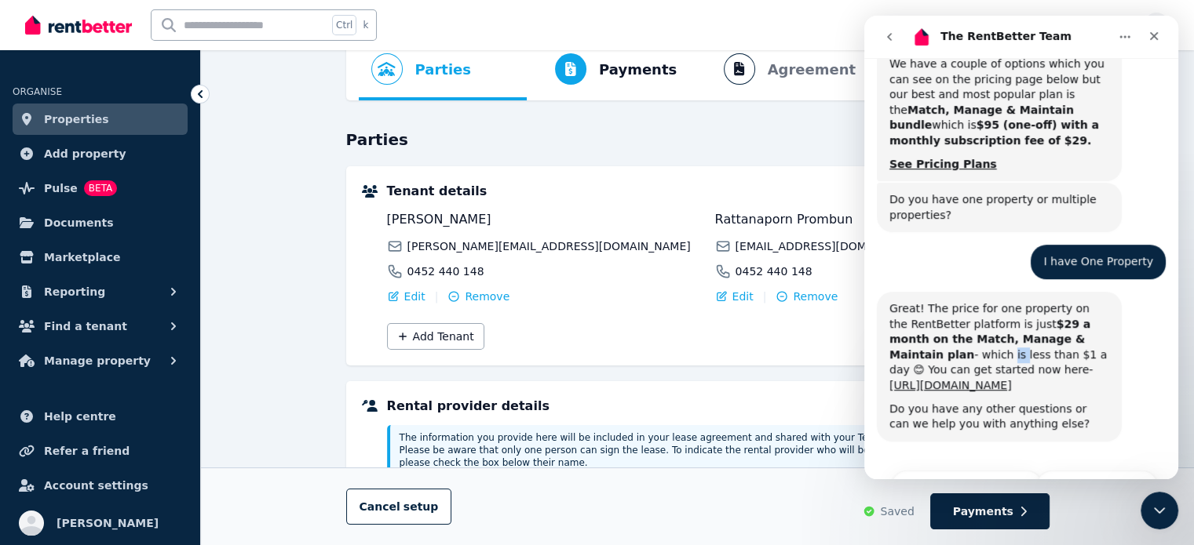
click at [892, 301] on div "Great! The price for one property on the RentBetter platform is just $29 a mont…" at bounding box center [999, 347] width 220 height 93
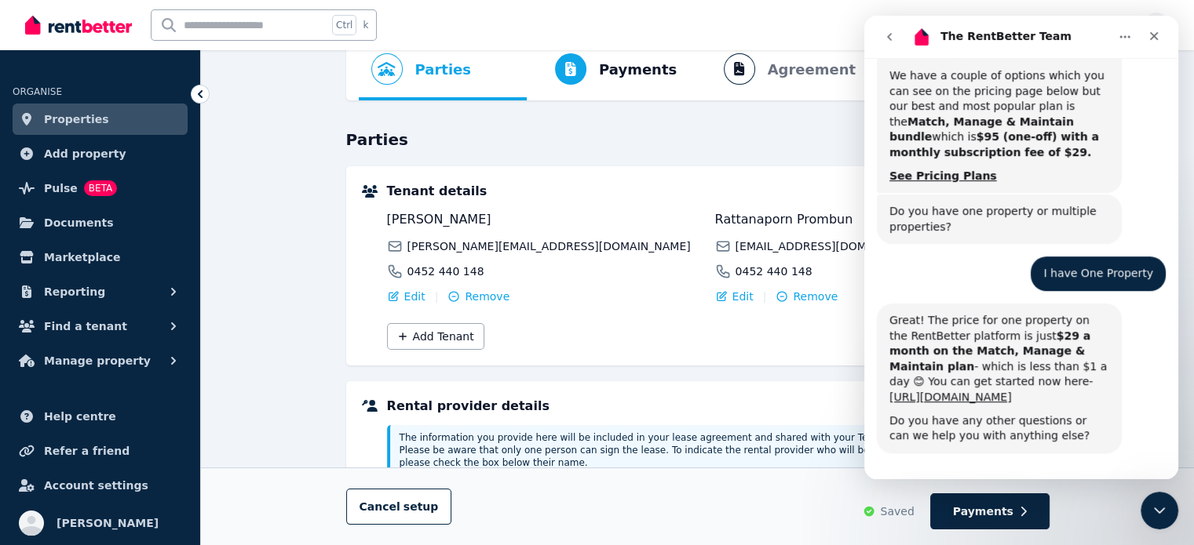
click at [934, 313] on div "Great! The price for one property on the RentBetter platform is just $29 a mont…" at bounding box center [999, 359] width 220 height 93
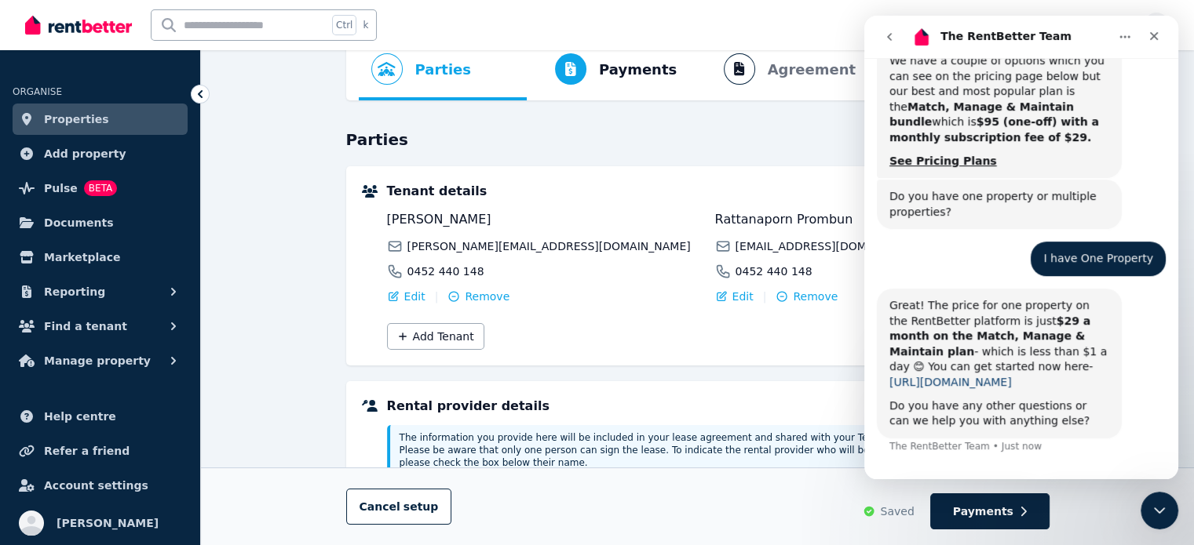
scroll to position [666, 0]
click at [995, 483] on button "I'd like to find out more" at bounding box center [966, 498] width 151 height 31
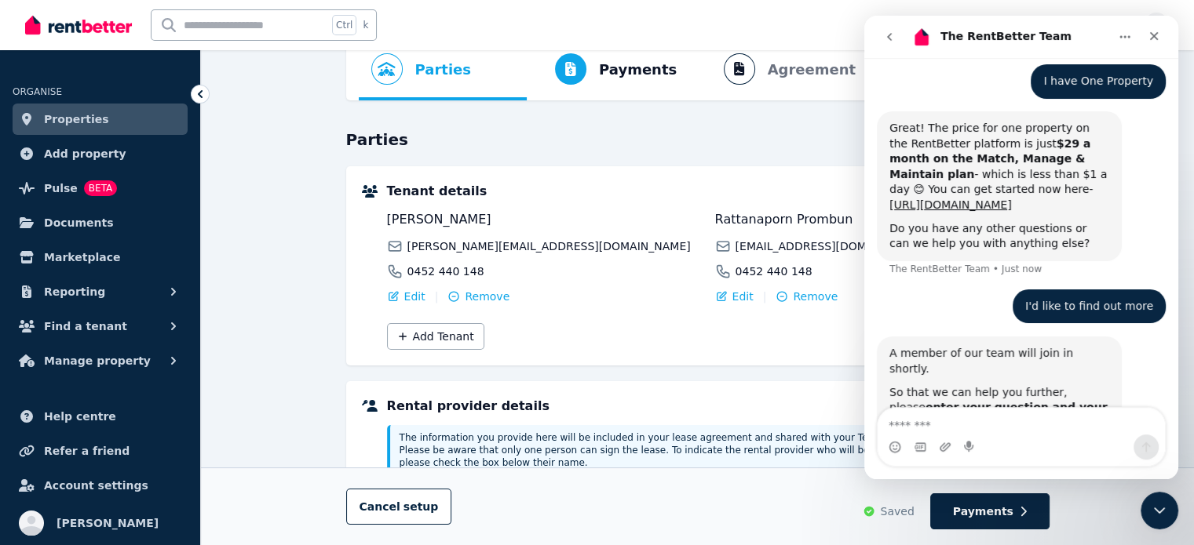
scroll to position [899, 0]
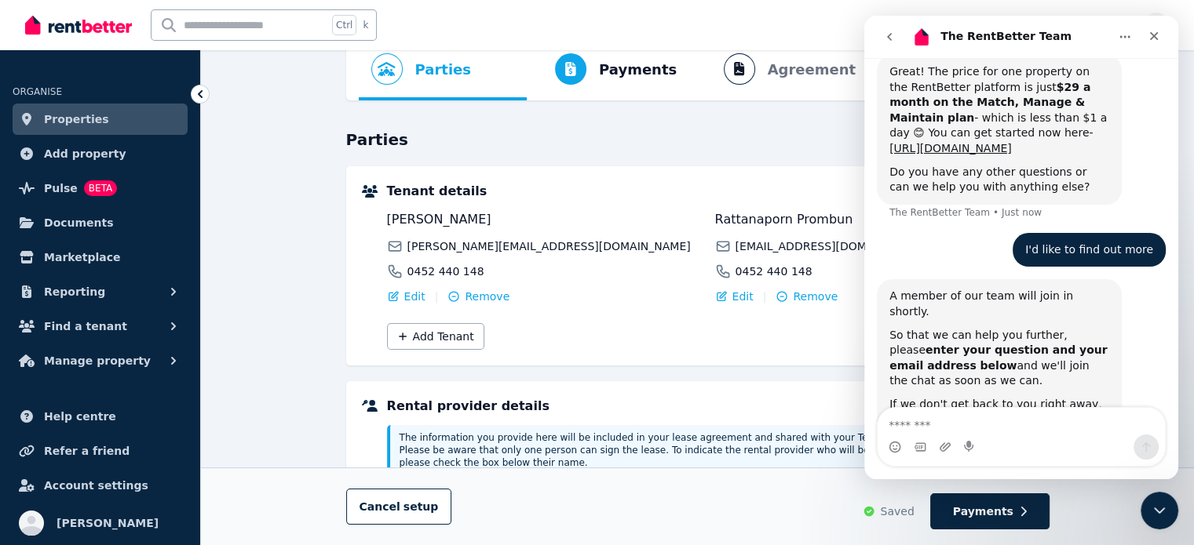
click at [965, 344] on b "enter your question and your email address below" at bounding box center [998, 358] width 218 height 28
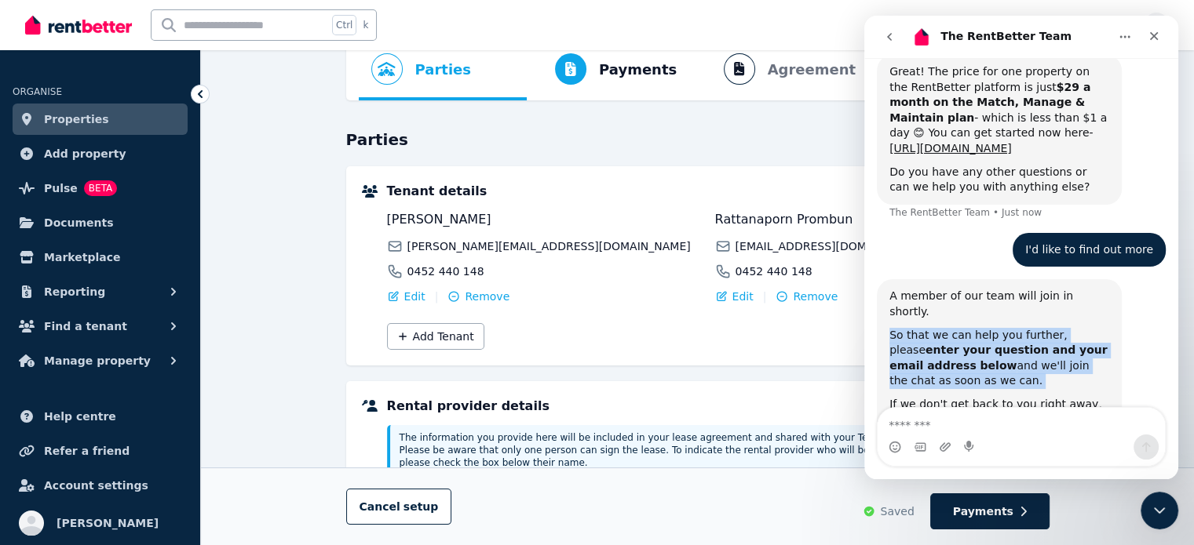
click at [965, 344] on b "enter your question and your email address below" at bounding box center [998, 358] width 218 height 28
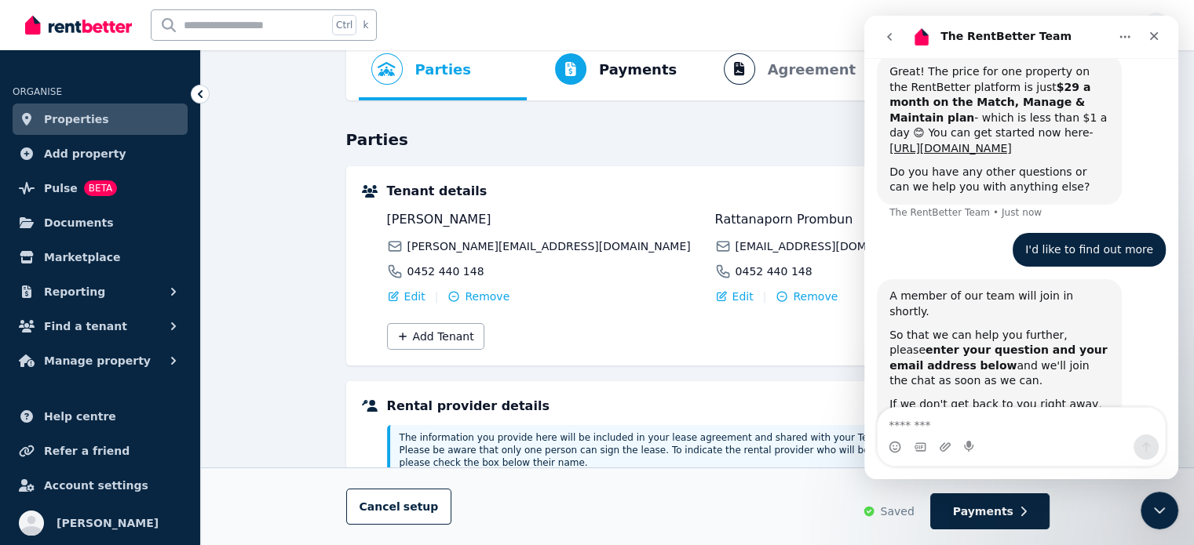
click at [994, 312] on div "A member of our team will join in shortly. So that we can help you further, ple…" at bounding box center [999, 374] width 220 height 170
click at [1075, 443] on div "Intercom messenger" at bounding box center [1020, 447] width 287 height 25
click at [940, 435] on div "Intercom messenger" at bounding box center [945, 447] width 13 height 25
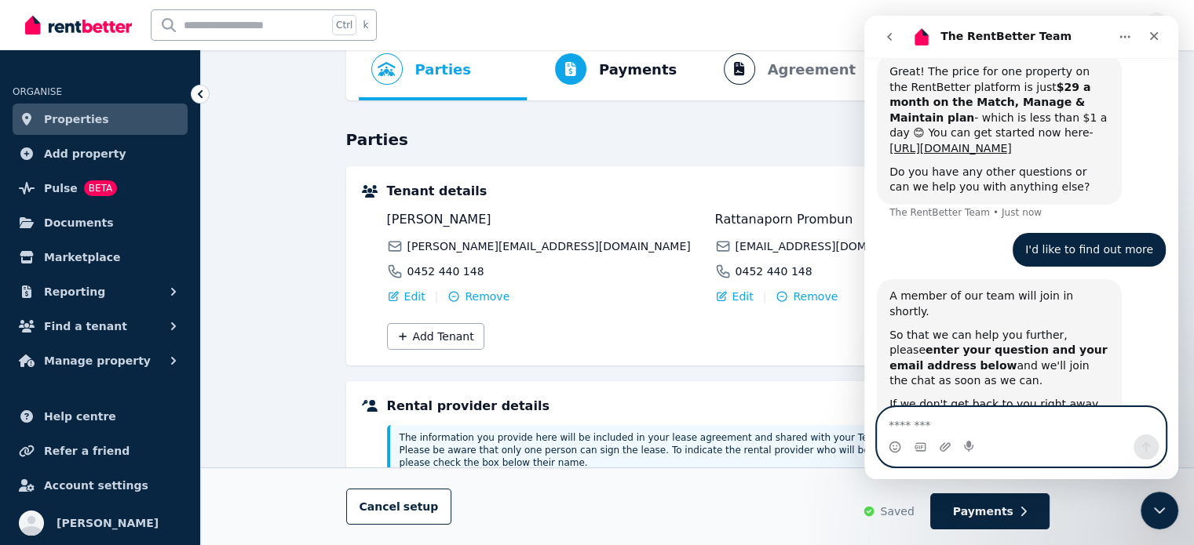
click at [922, 426] on textarea "Message…" at bounding box center [1020, 421] width 287 height 27
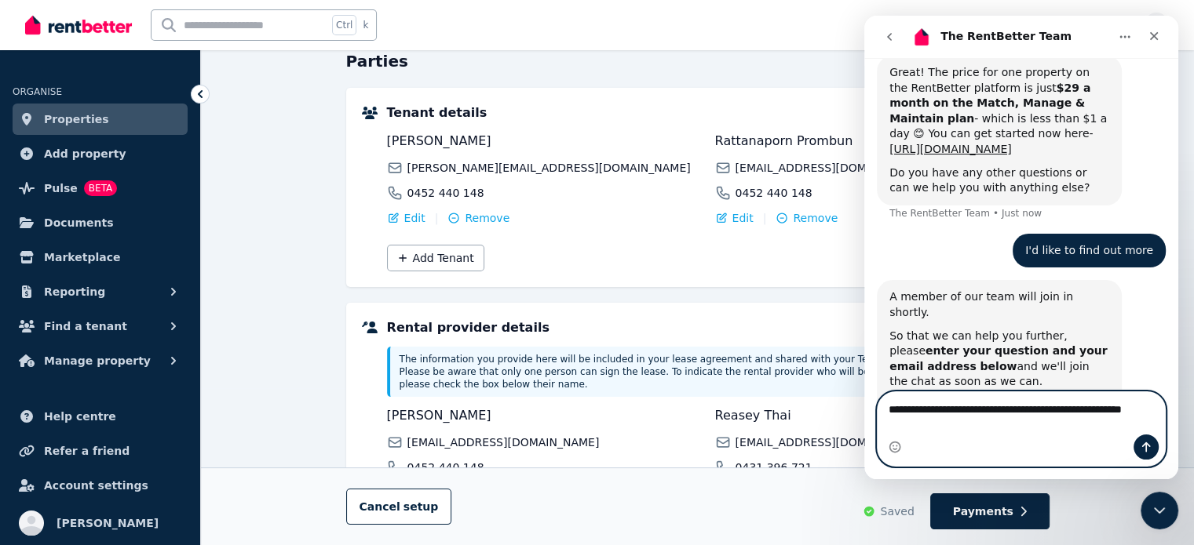
scroll to position [914, 0]
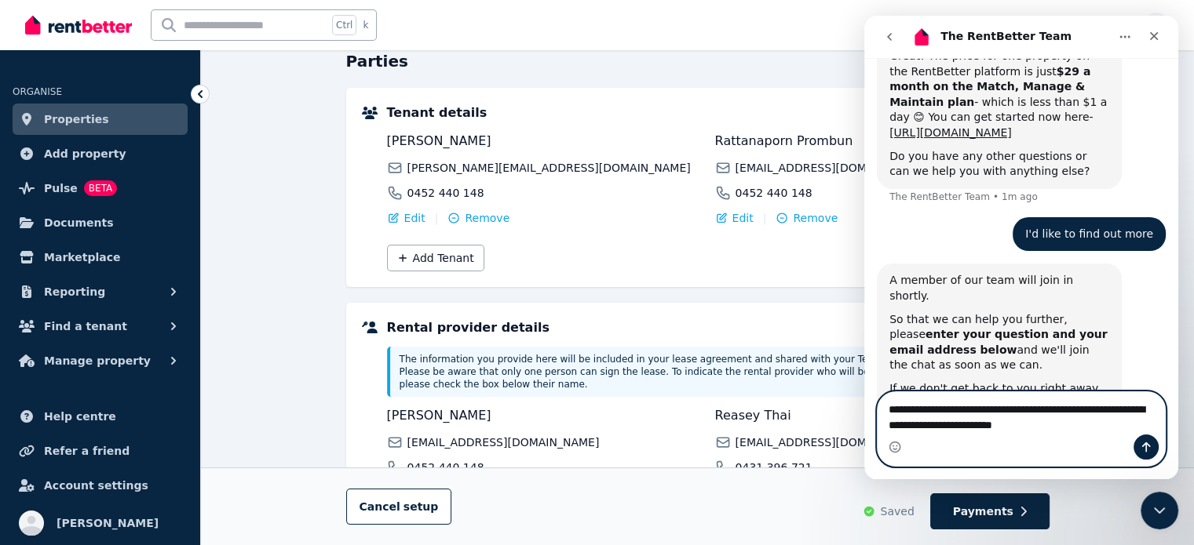
type textarea "**********"
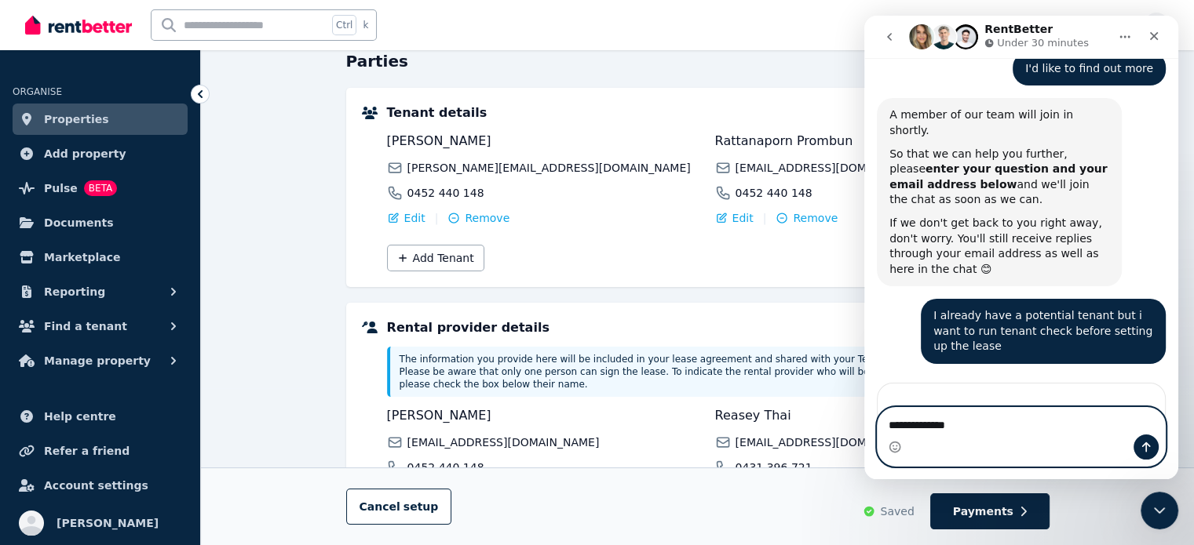
scroll to position [1124, 0]
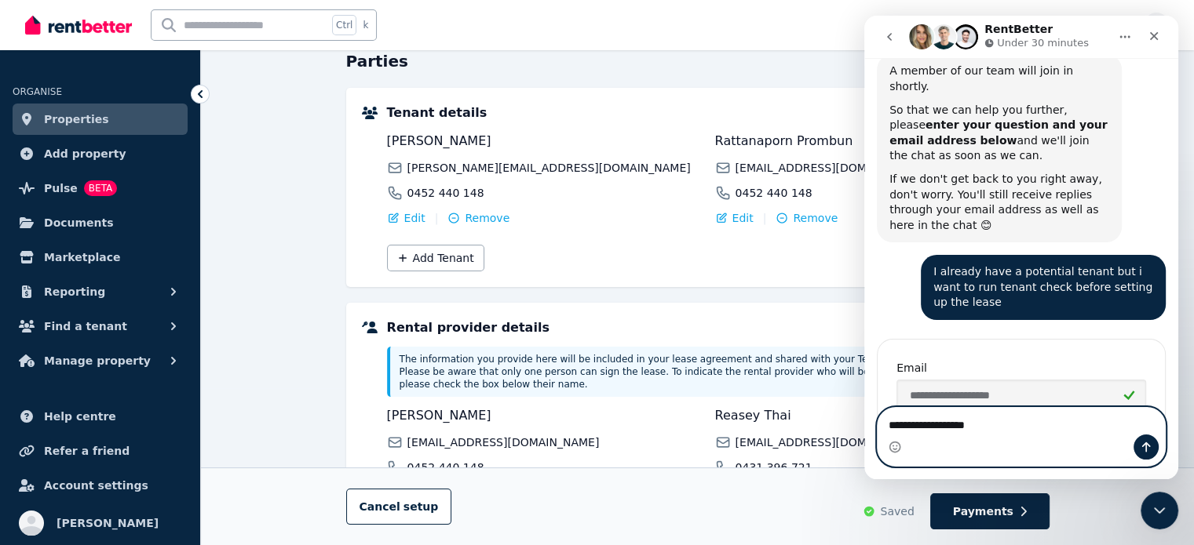
type textarea "**********"
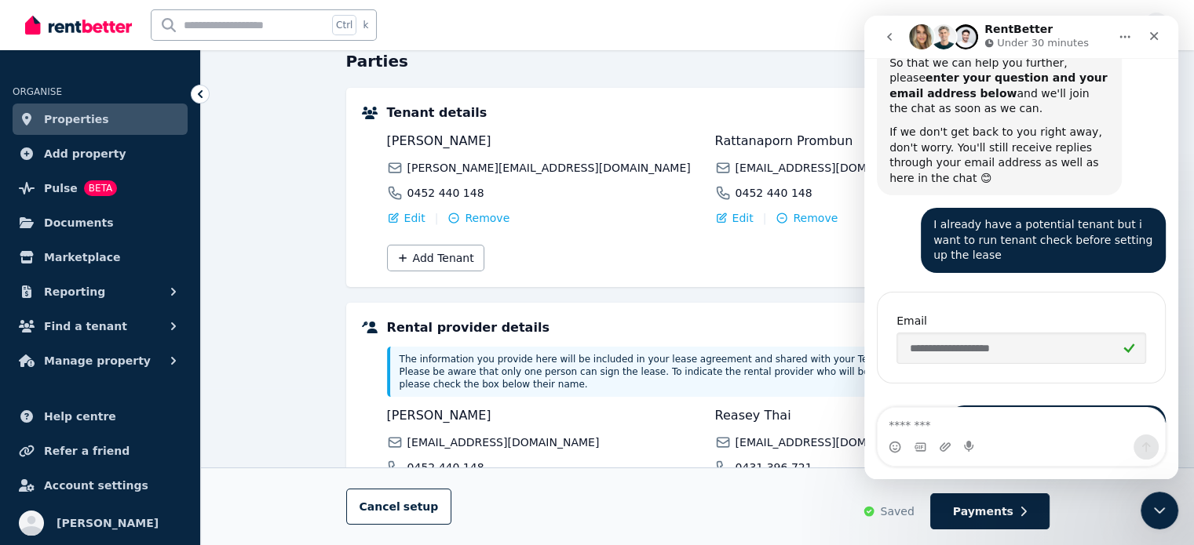
click at [957, 406] on div "norphea855@gmail.com Norphea • Just now" at bounding box center [1021, 432] width 289 height 53
click at [982, 301] on div "**********" at bounding box center [1021, 346] width 289 height 120
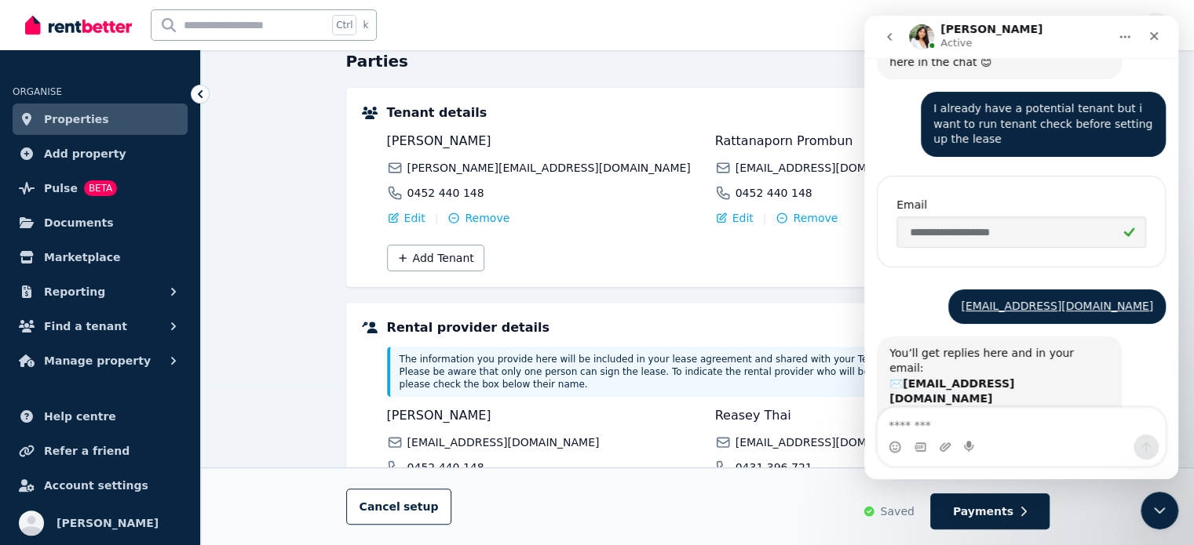
scroll to position [1287, 0]
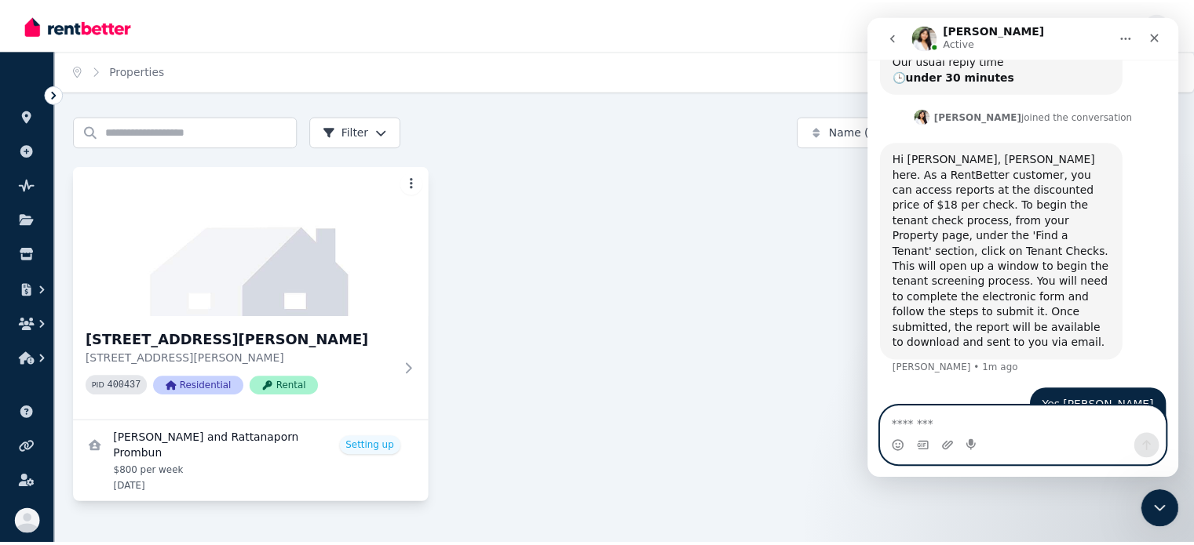
scroll to position [1649, 0]
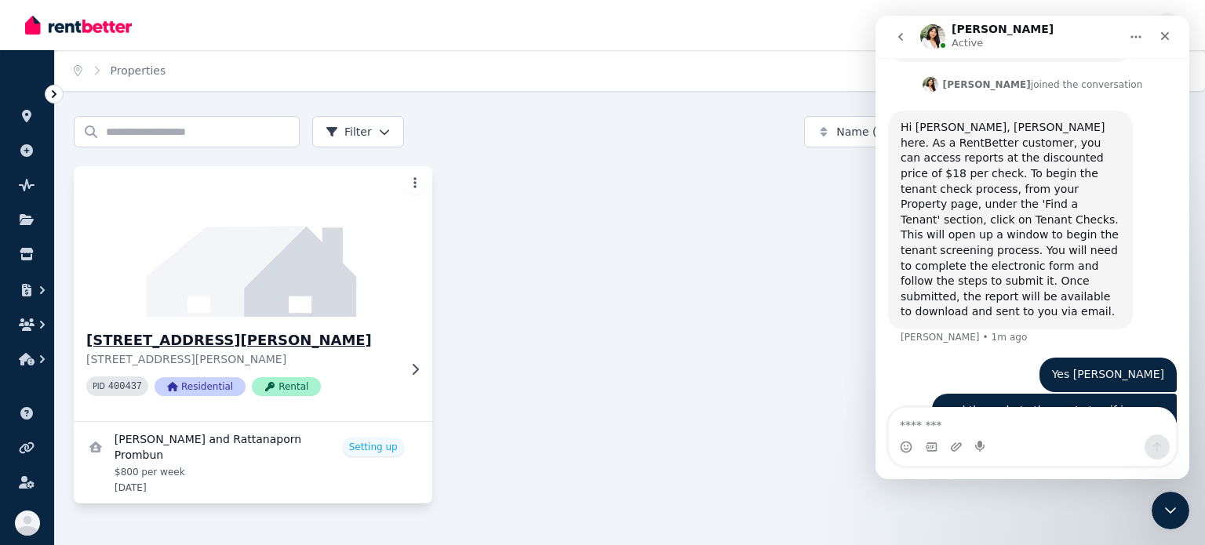
click at [356, 286] on img at bounding box center [253, 241] width 376 height 159
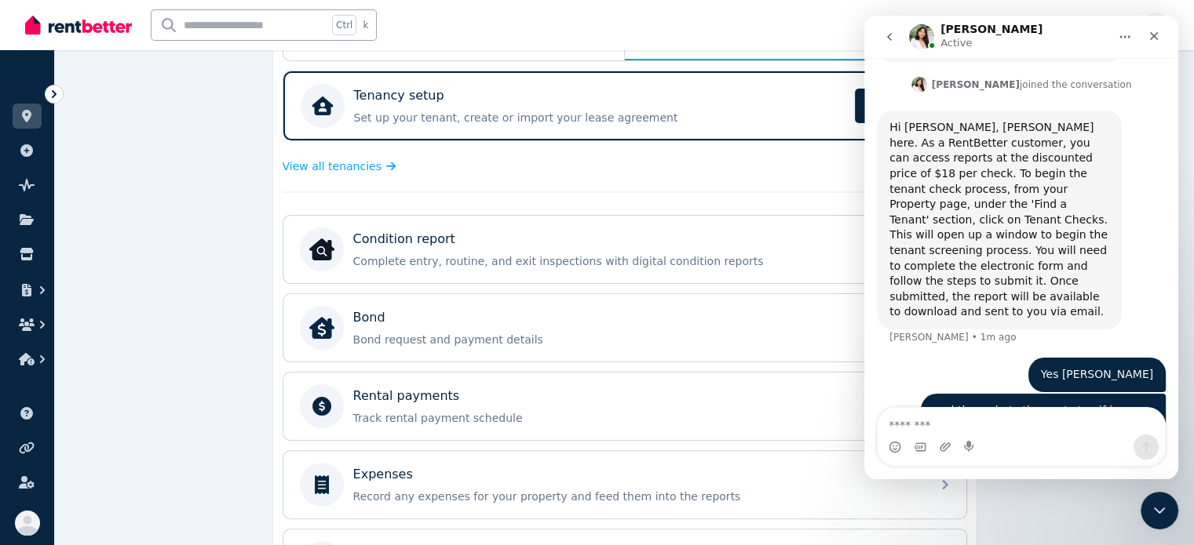
scroll to position [78, 0]
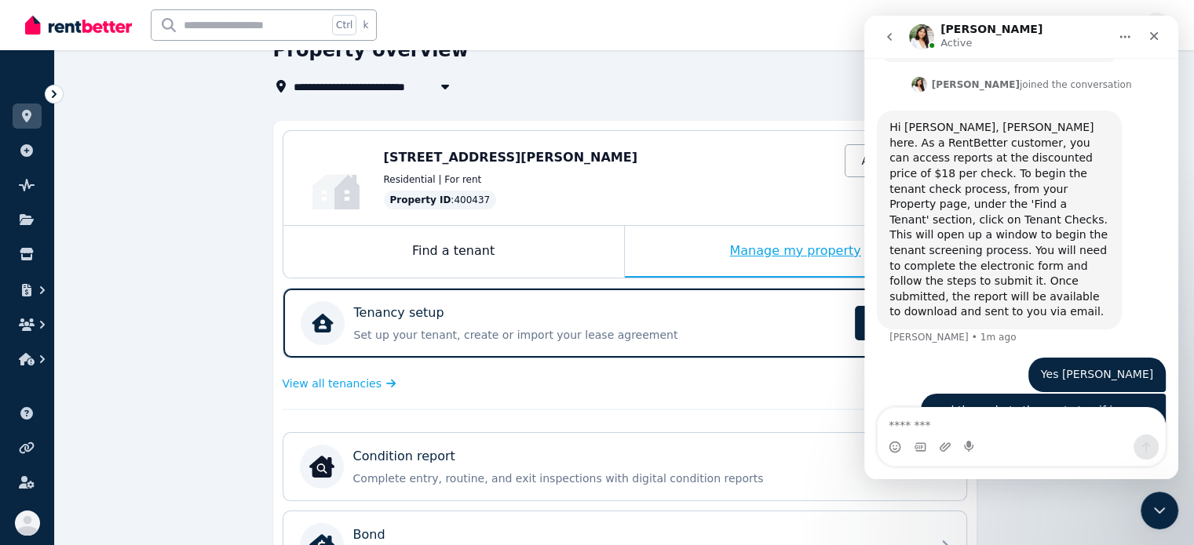
click at [774, 269] on div "Manage my property" at bounding box center [795, 252] width 341 height 52
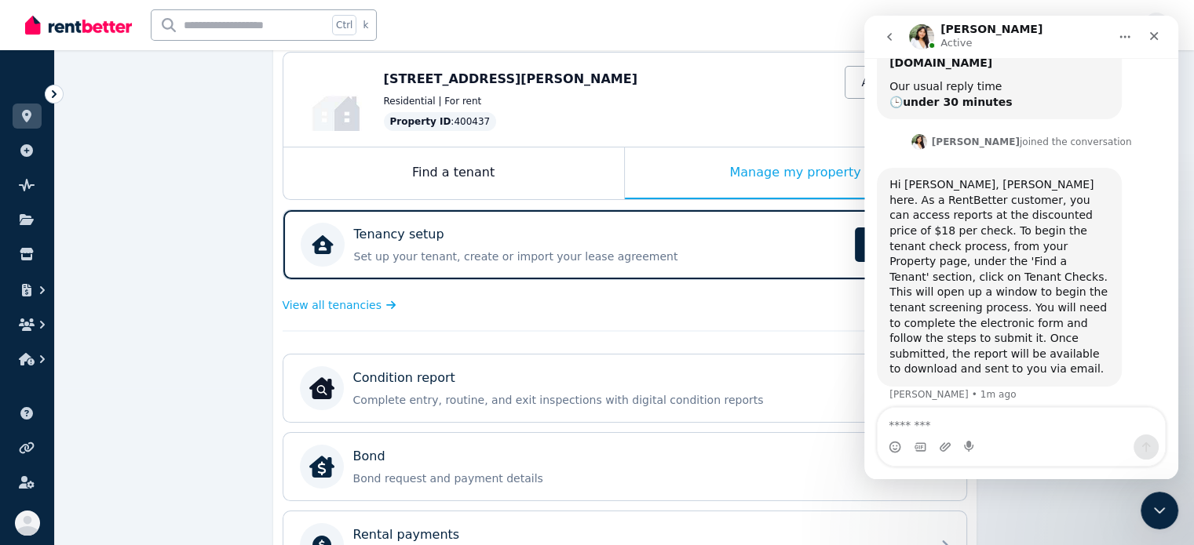
scroll to position [1570, 0]
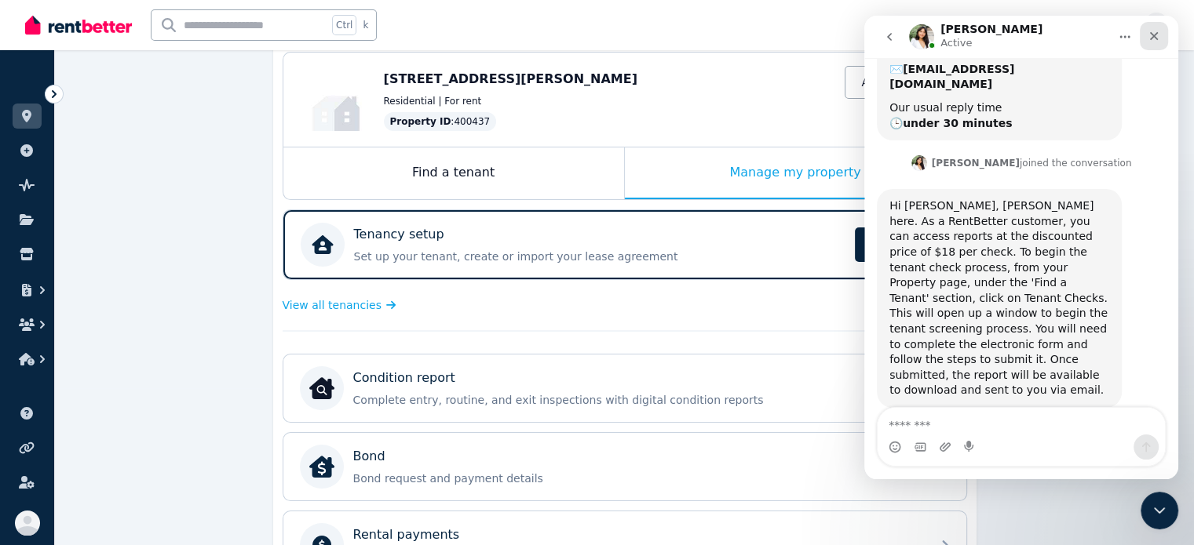
click at [1154, 36] on icon "Close" at bounding box center [1154, 36] width 9 height 9
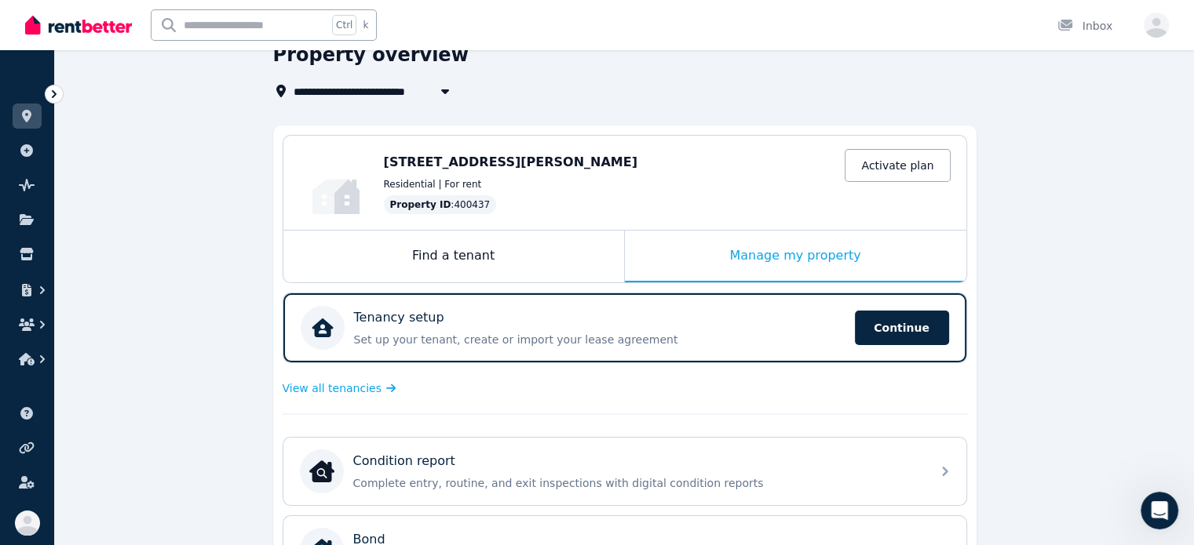
scroll to position [0, 0]
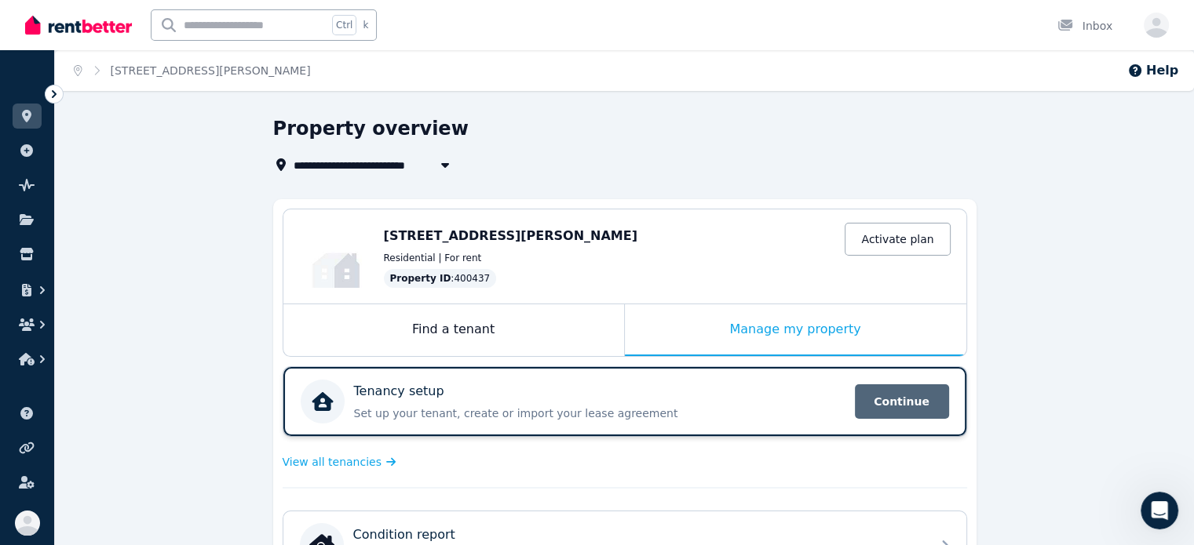
click at [892, 392] on span "Continue" at bounding box center [902, 402] width 94 height 35
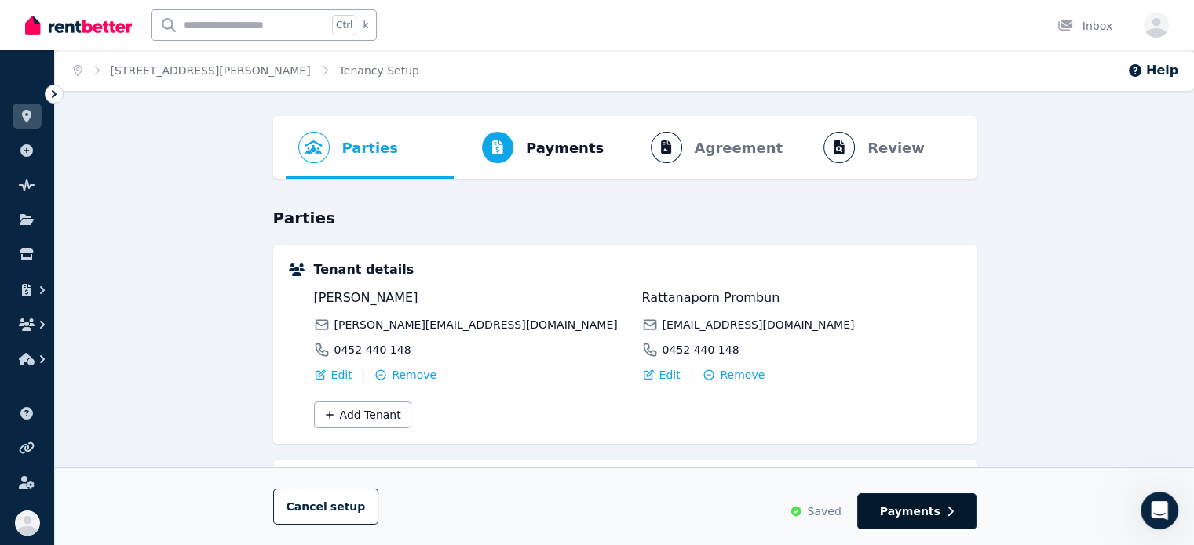
click at [923, 507] on span "Payments" at bounding box center [910, 512] width 60 height 16
select select "**********"
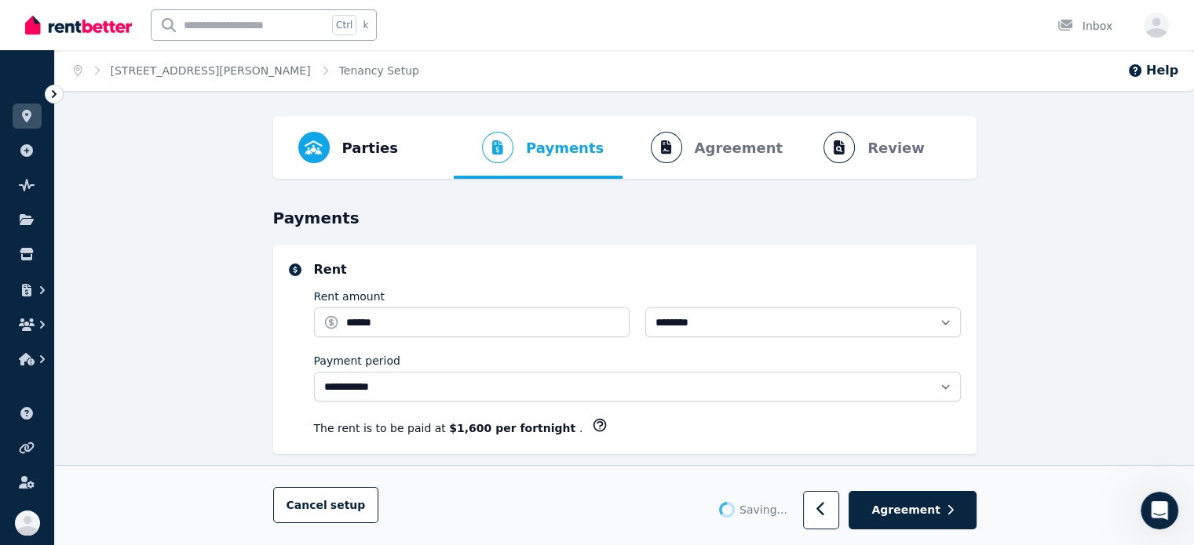
select select "**********"
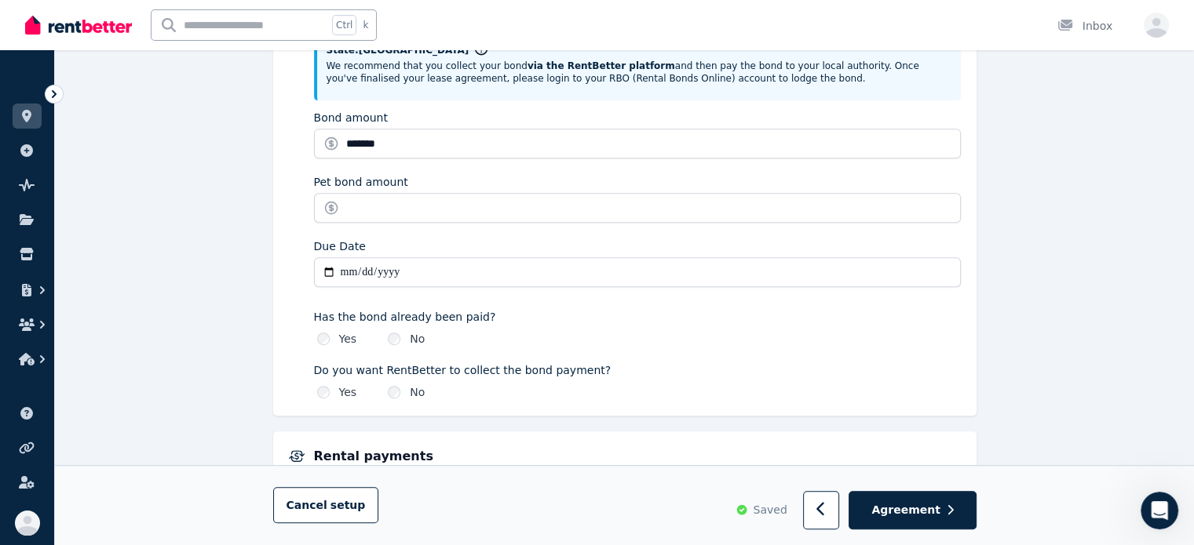
scroll to position [863, 0]
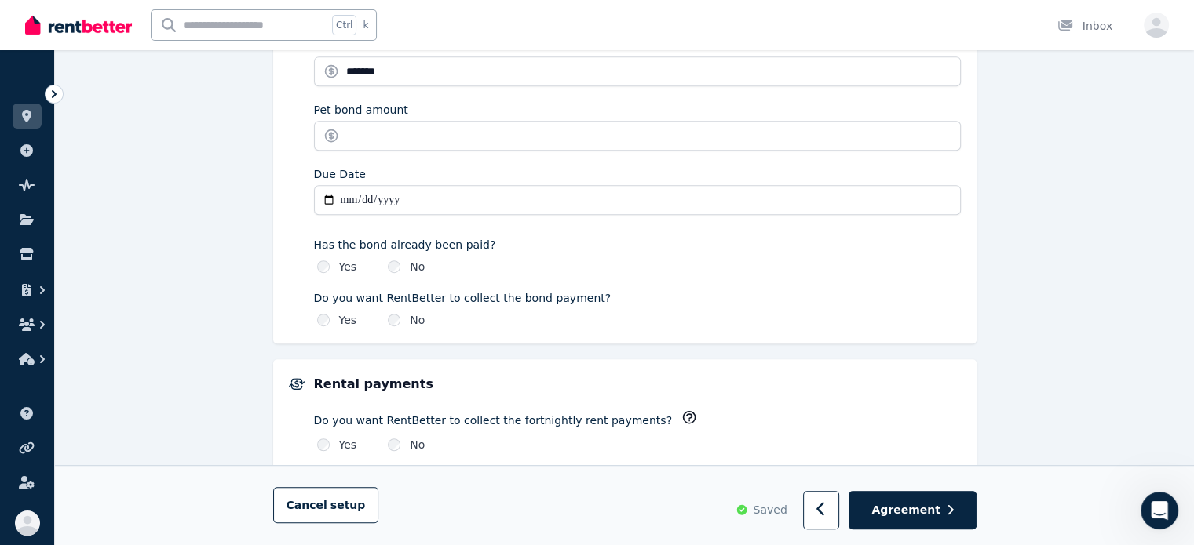
drag, startPoint x: 658, startPoint y: 279, endPoint x: 622, endPoint y: 284, distance: 36.4
click at [622, 284] on div "Do you want RentBetter to collect the bond payment? Yes No" at bounding box center [637, 306] width 647 height 44
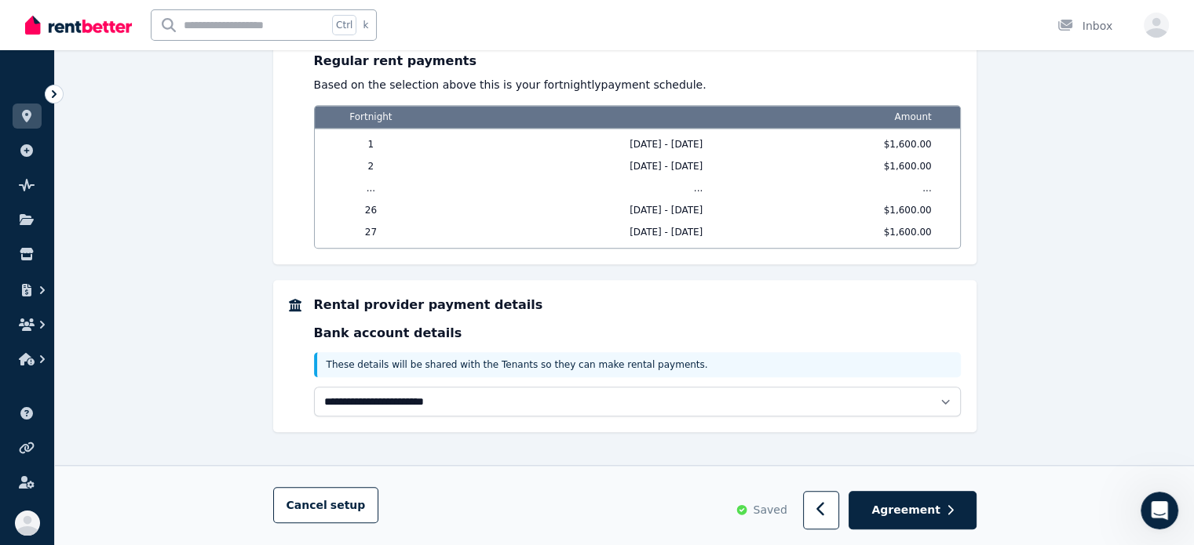
scroll to position [1355, 0]
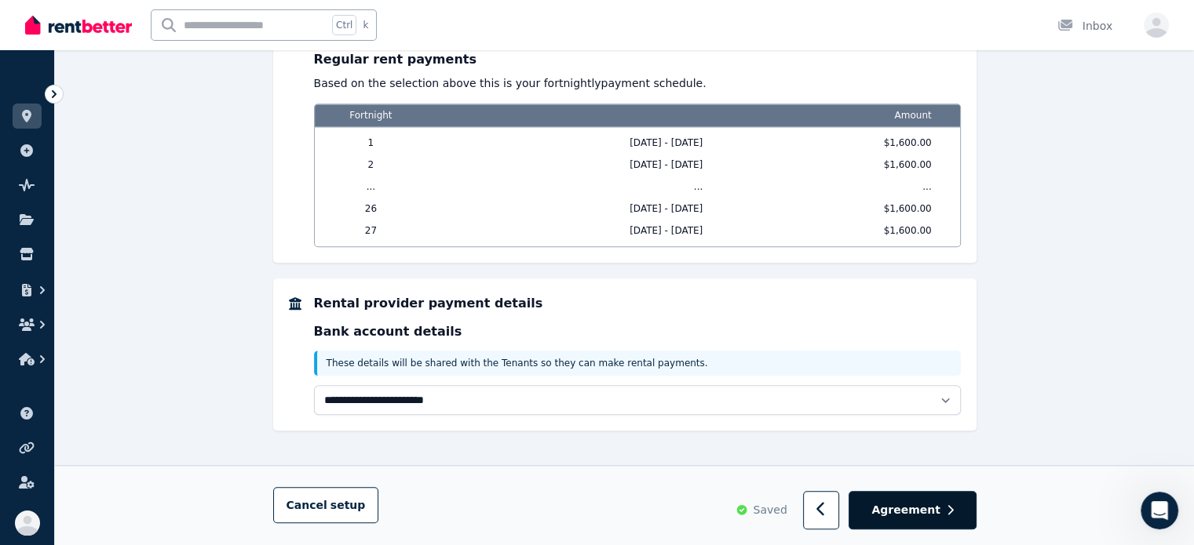
click at [921, 502] on button "Agreement" at bounding box center [911, 511] width 127 height 38
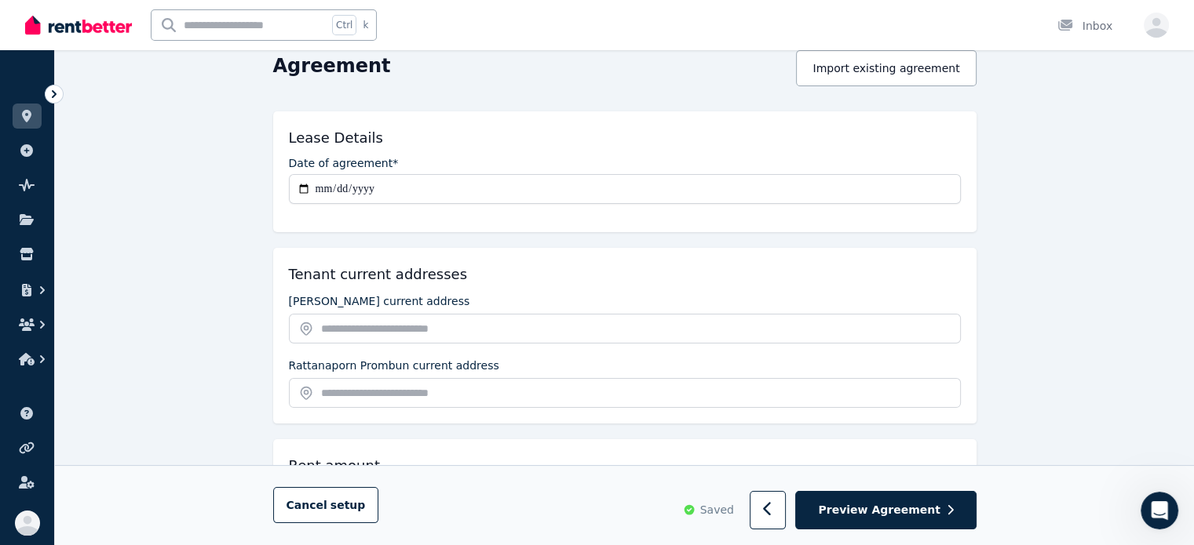
scroll to position [235, 0]
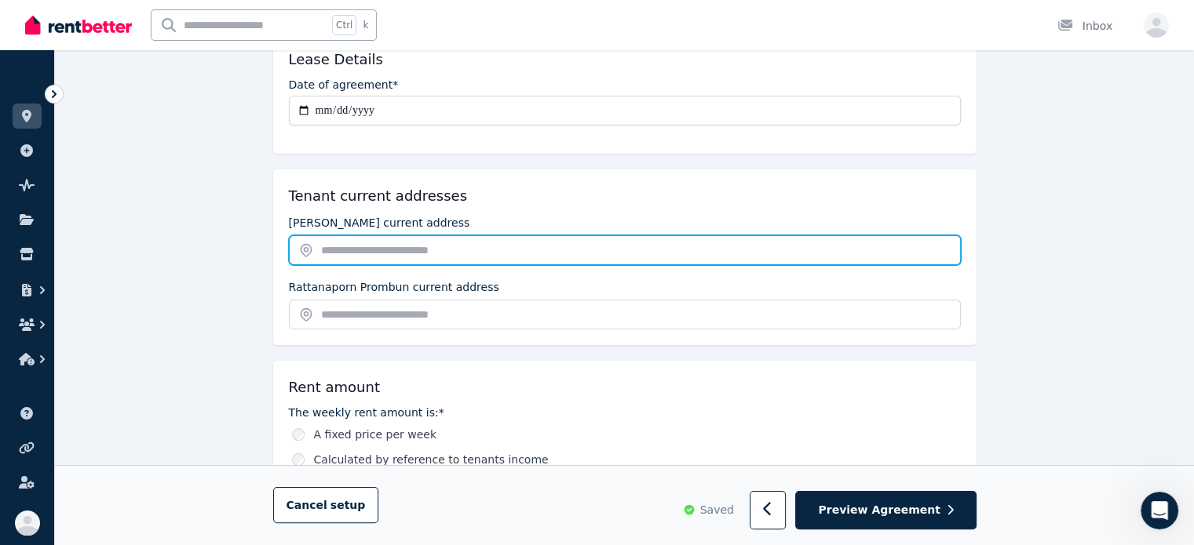
click at [510, 256] on input "text" at bounding box center [625, 250] width 672 height 30
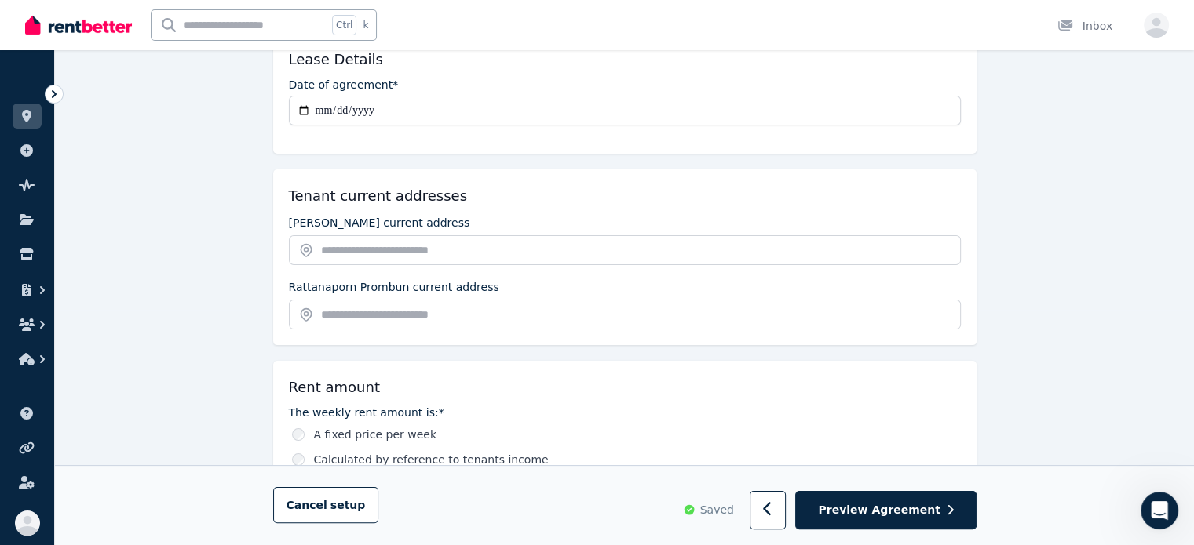
click at [534, 210] on div "Tenant current addresses Matteo Barile current address Rattanaporn Prombun curr…" at bounding box center [624, 258] width 703 height 176
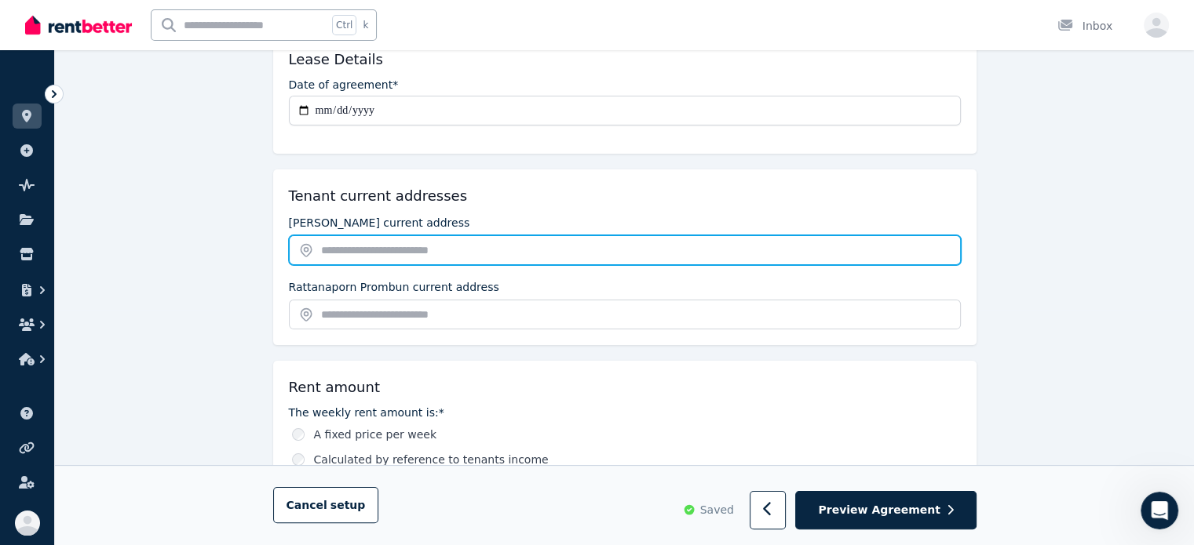
click at [512, 250] on input "text" at bounding box center [625, 250] width 672 height 30
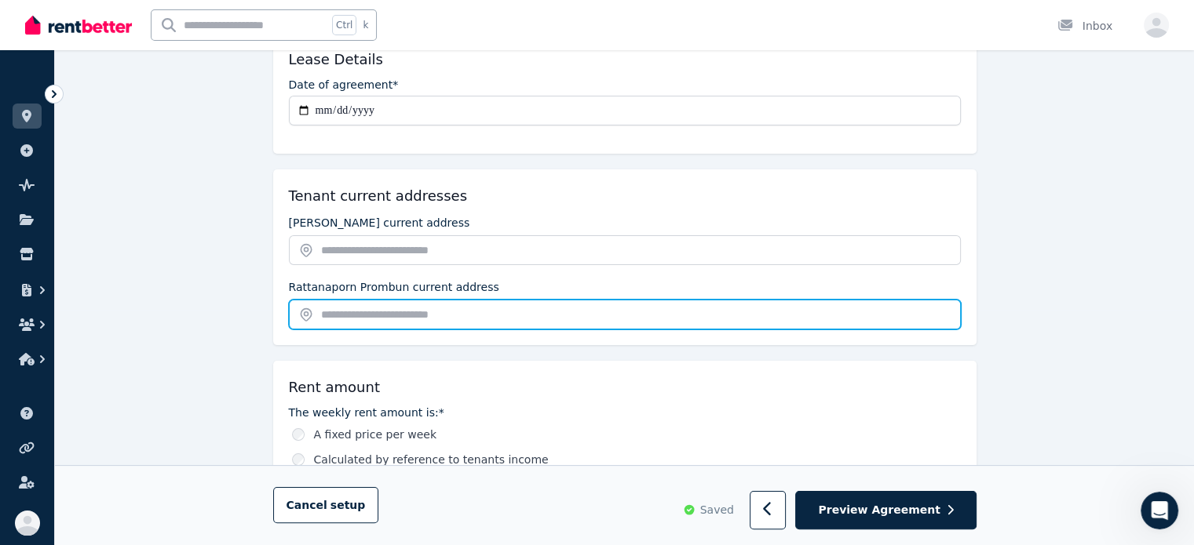
click at [511, 303] on input "text" at bounding box center [625, 315] width 672 height 30
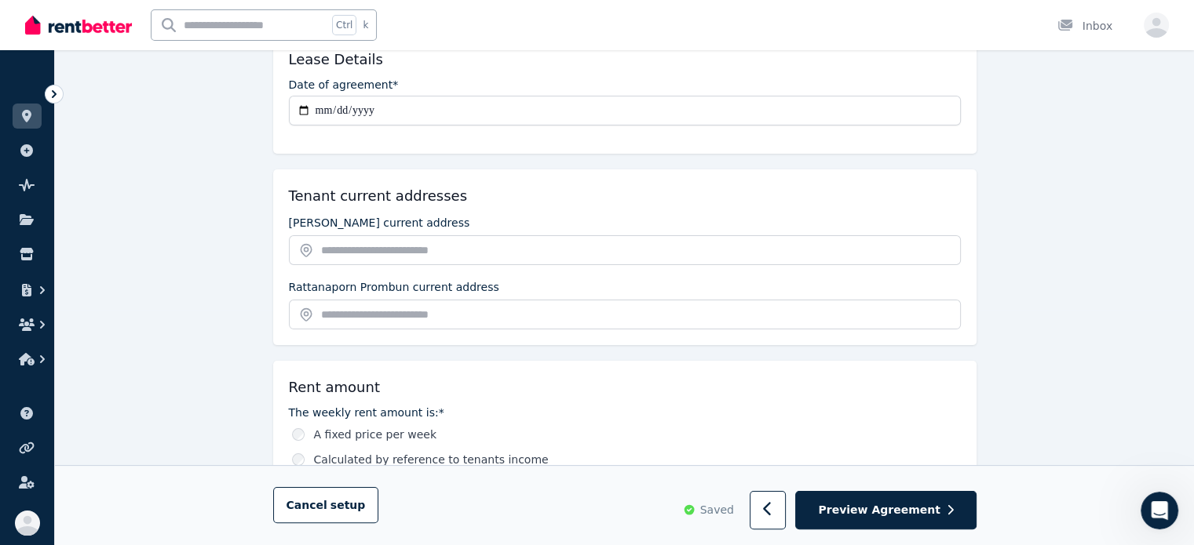
click at [537, 224] on div "Matteo Barile current address" at bounding box center [625, 239] width 672 height 52
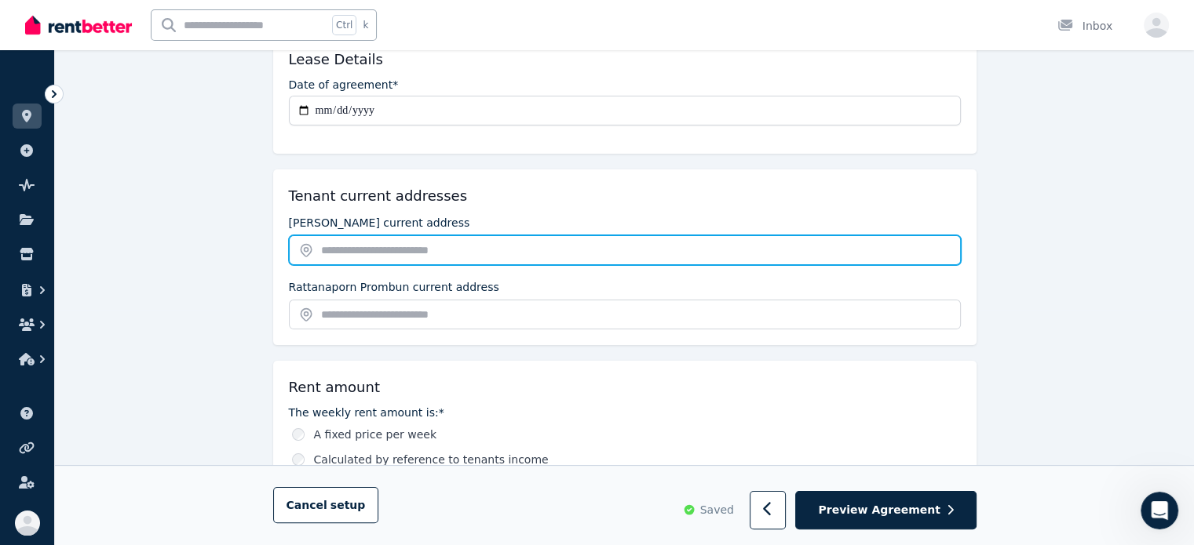
click at [513, 250] on input "text" at bounding box center [625, 250] width 672 height 30
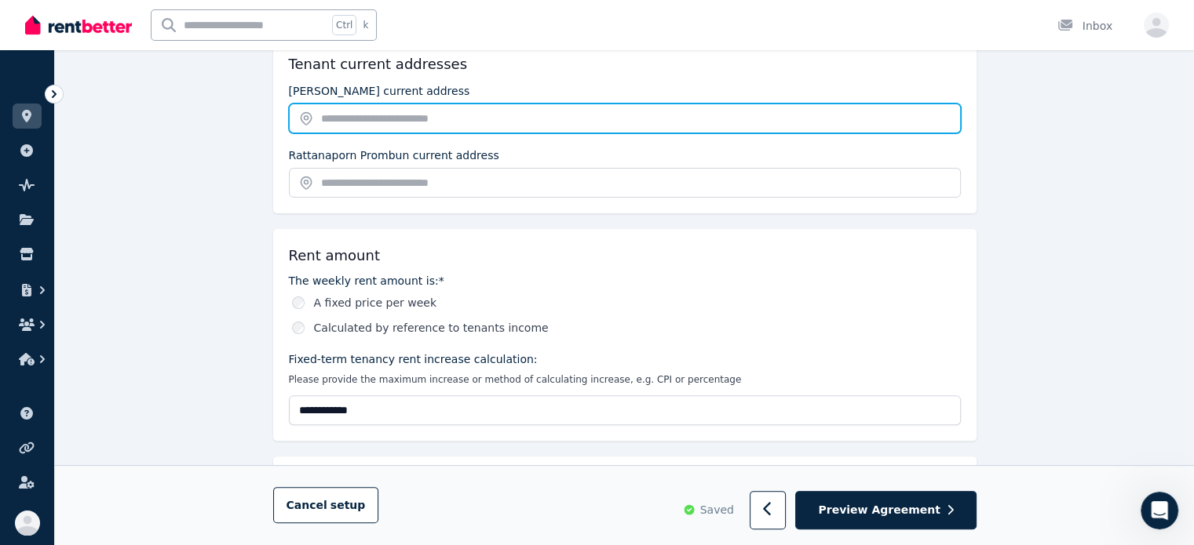
scroll to position [392, 0]
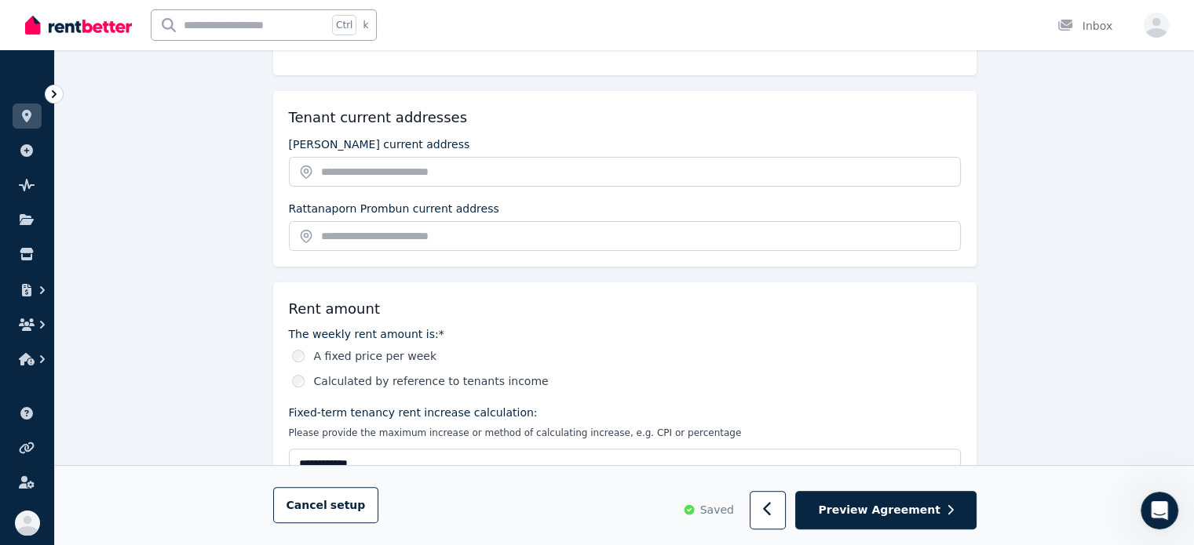
drag, startPoint x: 751, startPoint y: 252, endPoint x: 606, endPoint y: 294, distance: 151.3
click at [606, 294] on div "**********" at bounding box center [624, 389] width 703 height 212
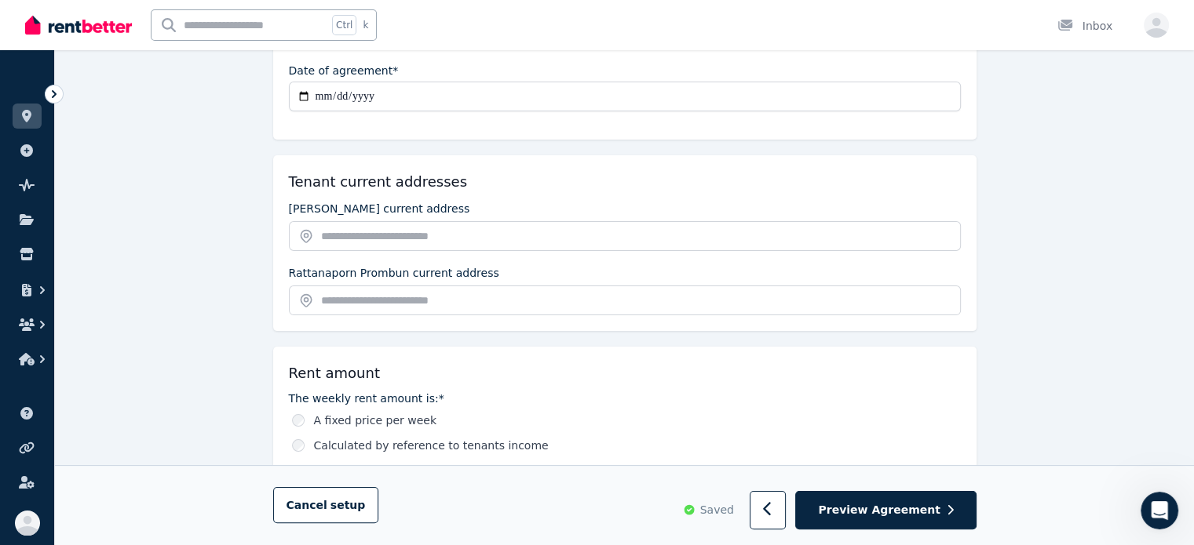
scroll to position [0, 0]
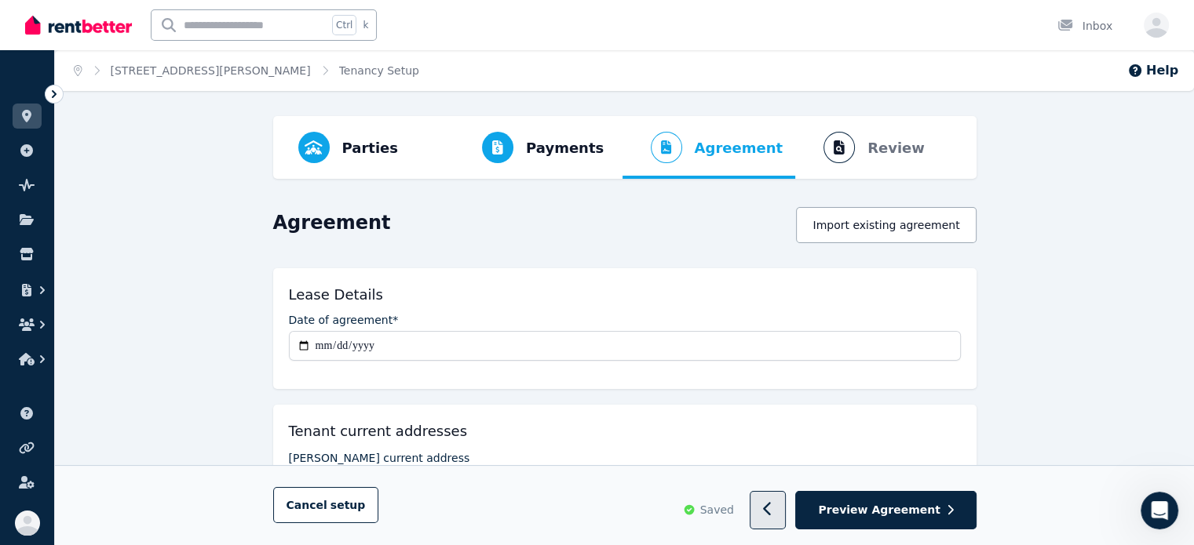
click at [773, 514] on icon "button" at bounding box center [768, 510] width 10 height 16
select select "**********"
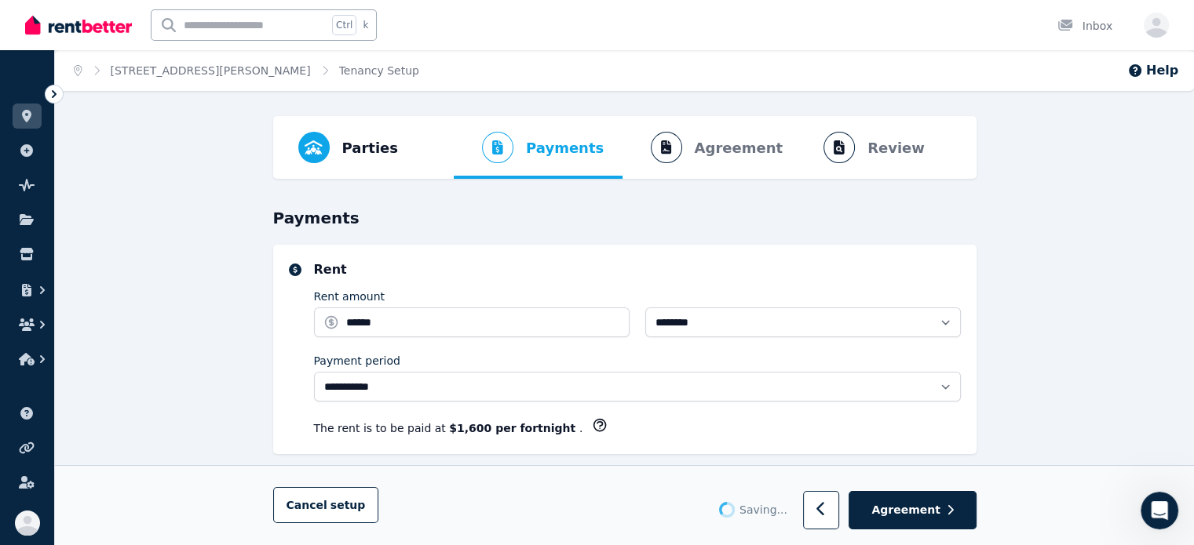
select select "**********"
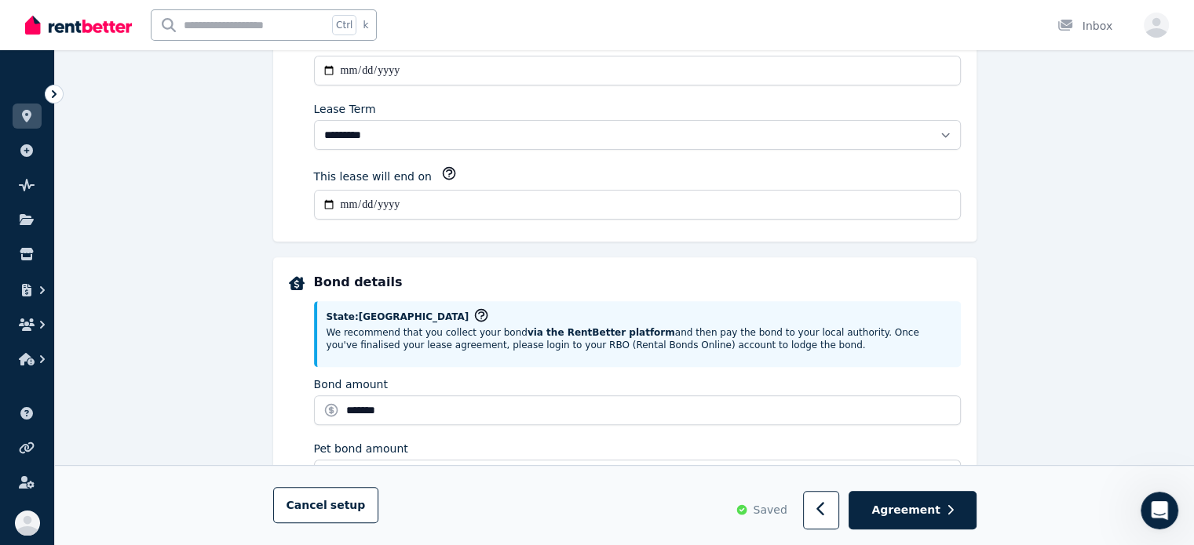
scroll to position [628, 0]
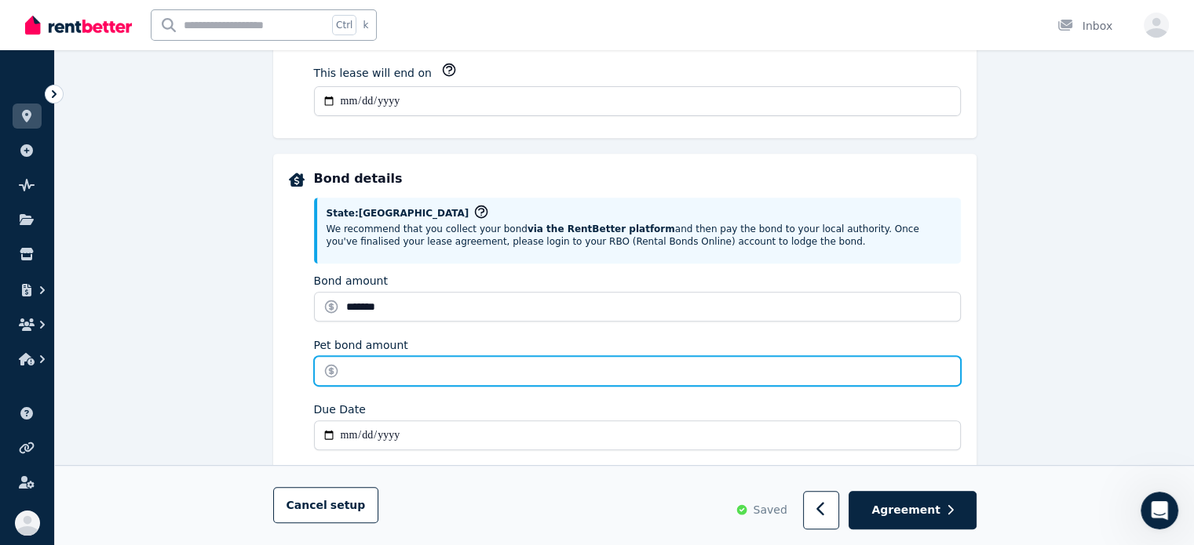
click at [362, 359] on input "Pet bond amount" at bounding box center [637, 371] width 647 height 30
type input "**"
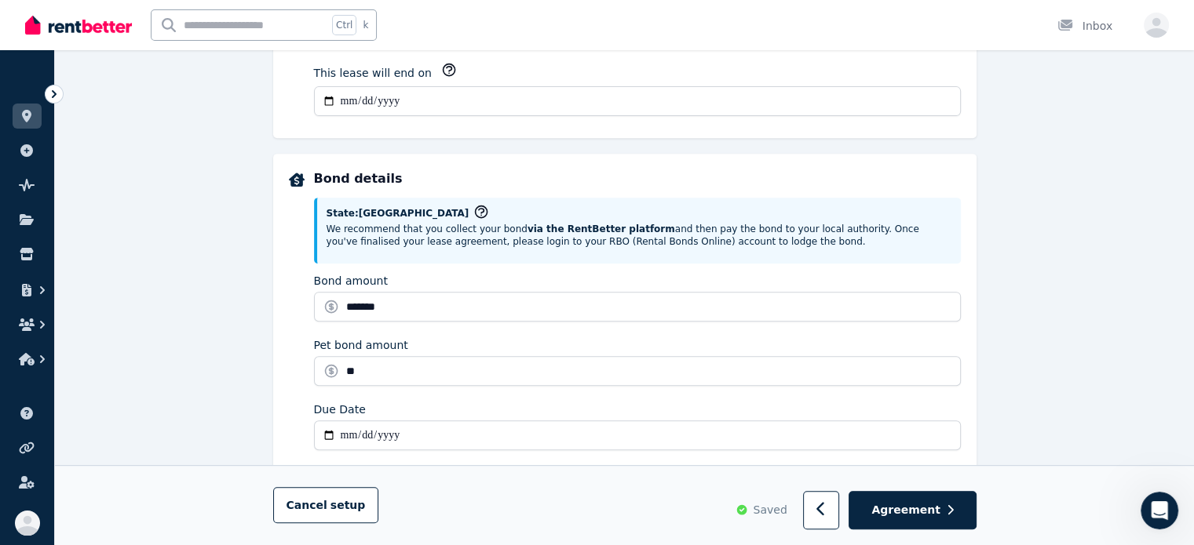
click at [1022, 301] on div "**********" at bounding box center [624, 385] width 1139 height 1794
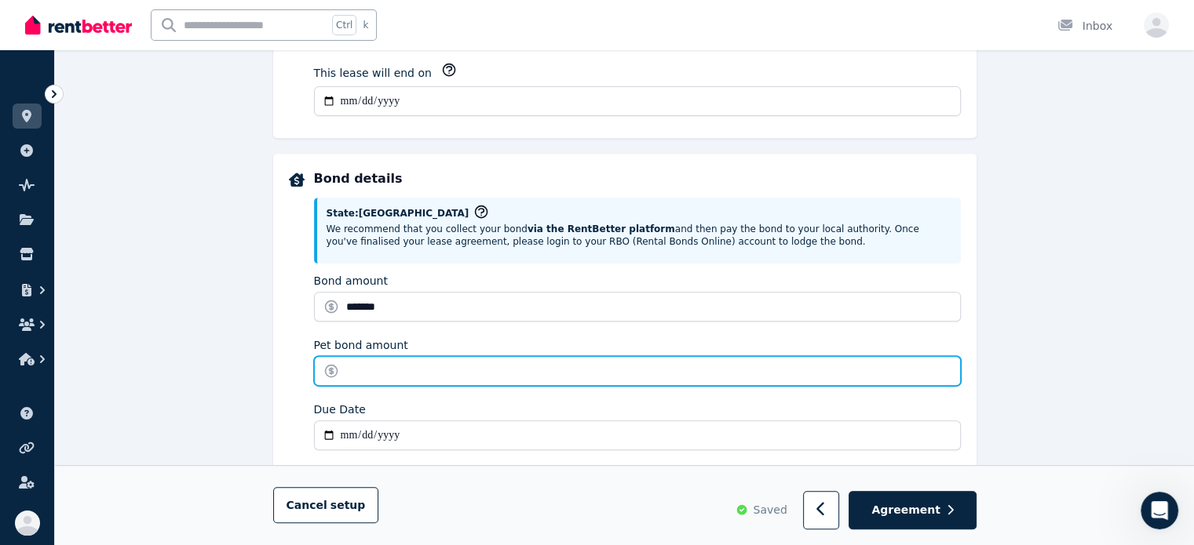
click at [552, 368] on input "Pet bond amount" at bounding box center [637, 371] width 647 height 30
type input "**"
click at [351, 371] on input "**" at bounding box center [637, 371] width 647 height 30
type input "*"
type input "**********"
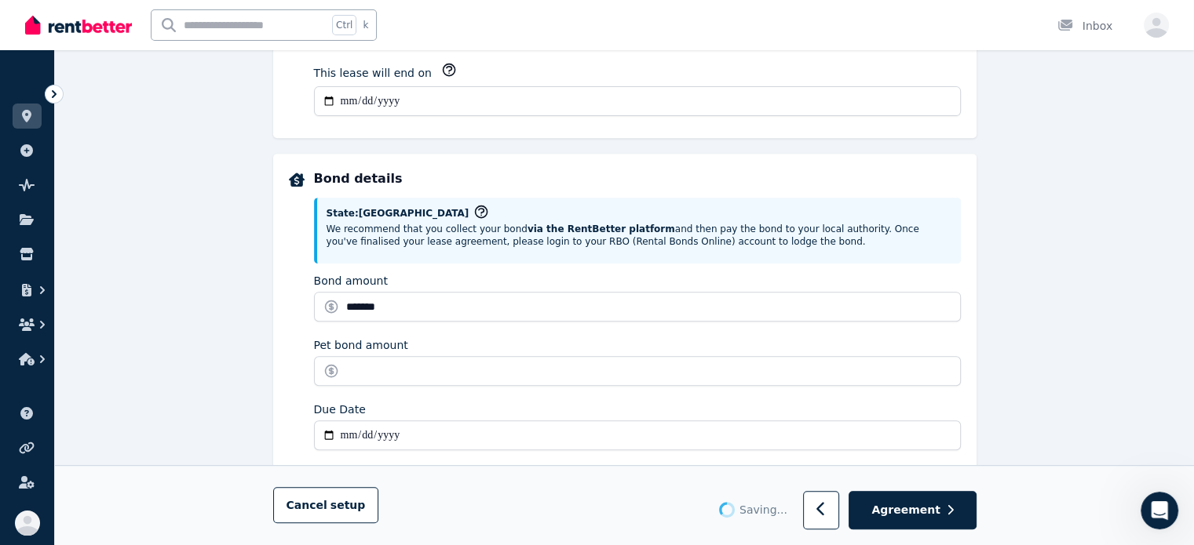
click at [1077, 290] on div "**********" at bounding box center [624, 385] width 1139 height 1794
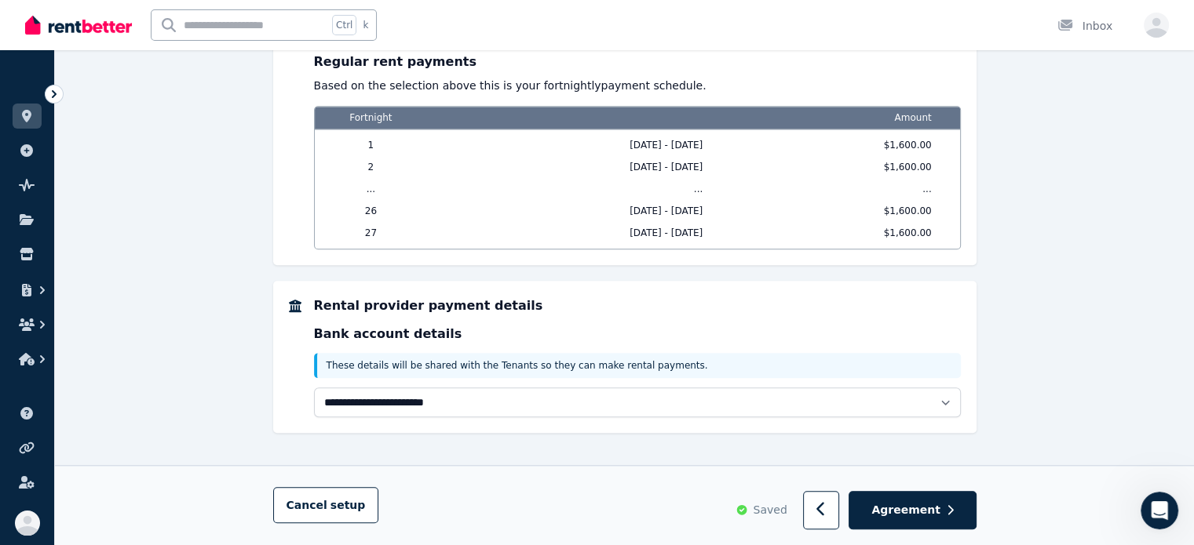
scroll to position [1355, 0]
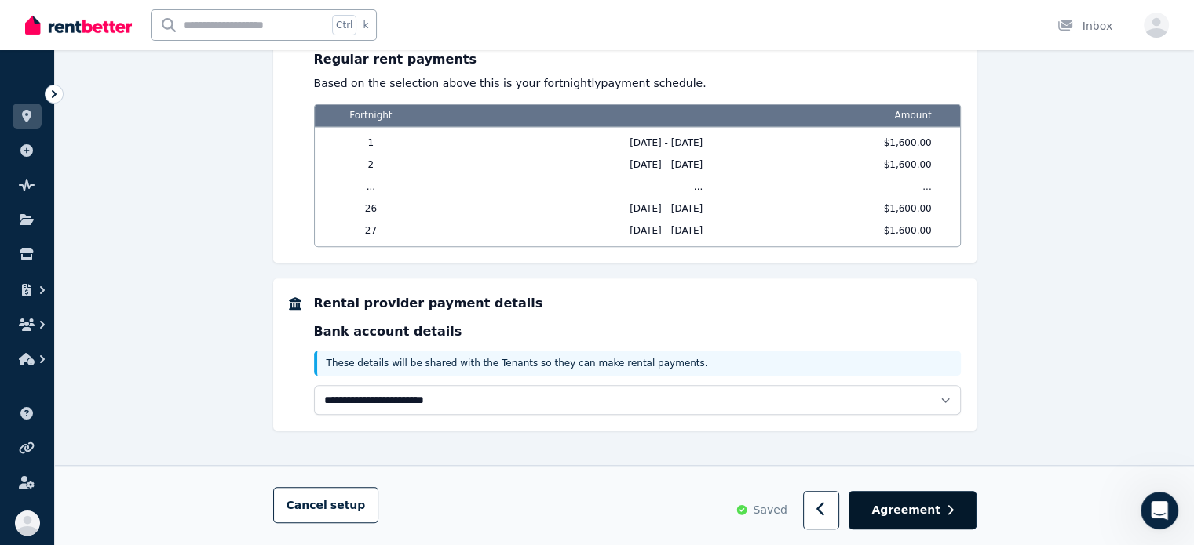
click at [895, 501] on button "Agreement" at bounding box center [911, 511] width 127 height 38
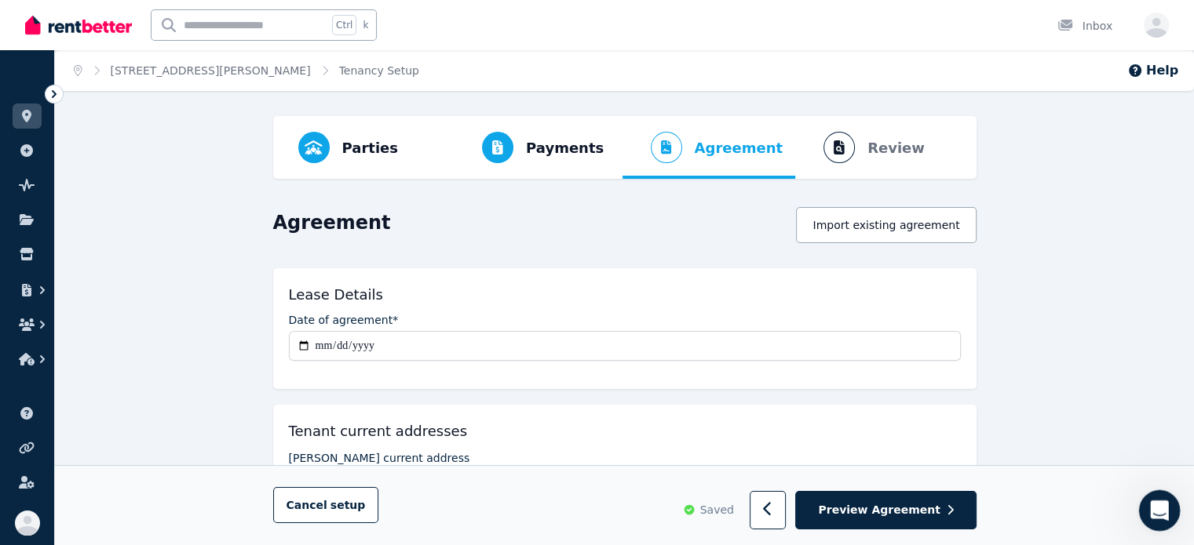
click at [1150, 502] on icon "Open Intercom Messenger" at bounding box center [1157, 509] width 26 height 26
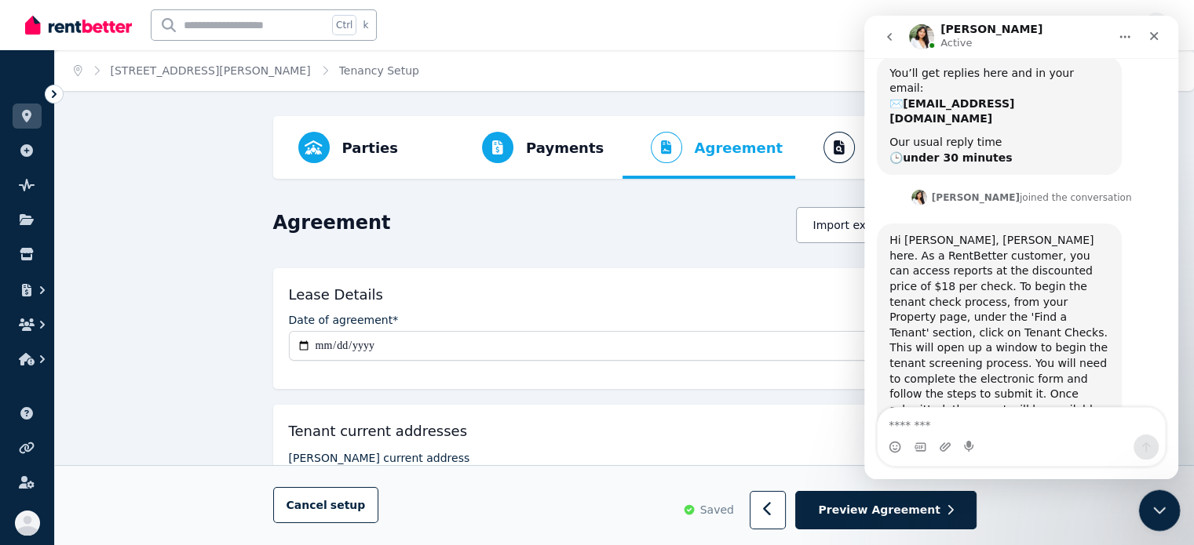
scroll to position [1649, 0]
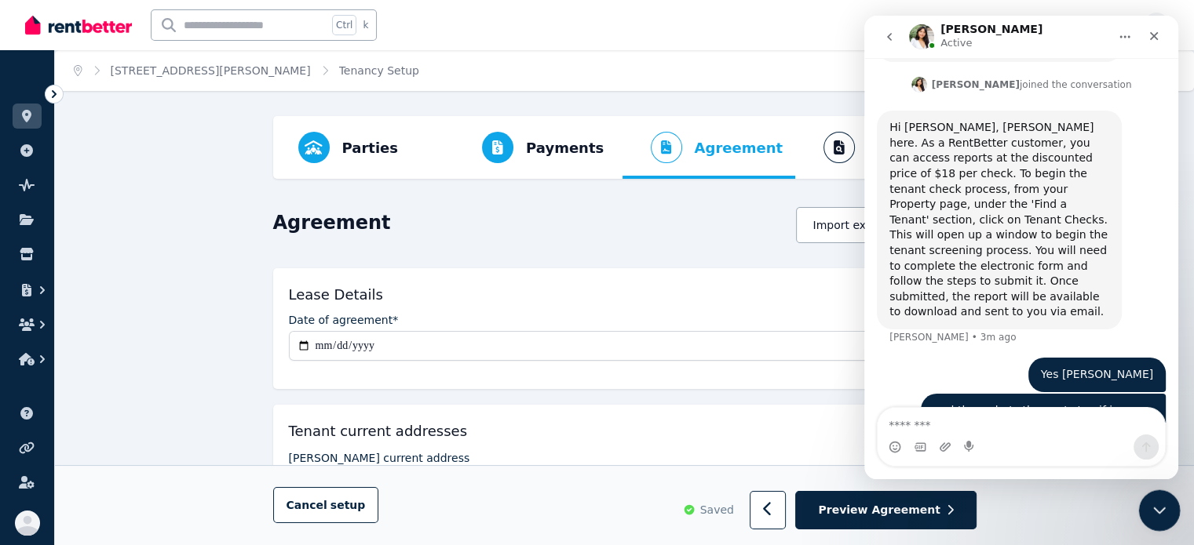
click at [1150, 505] on icon "Close Intercom Messenger" at bounding box center [1156, 508] width 19 height 19
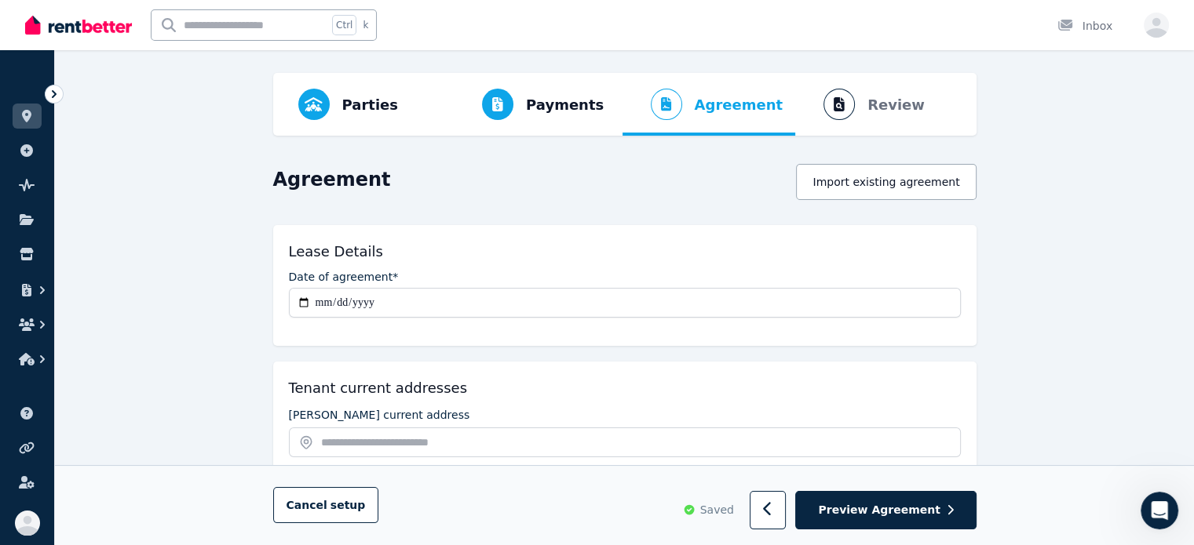
scroll to position [157, 0]
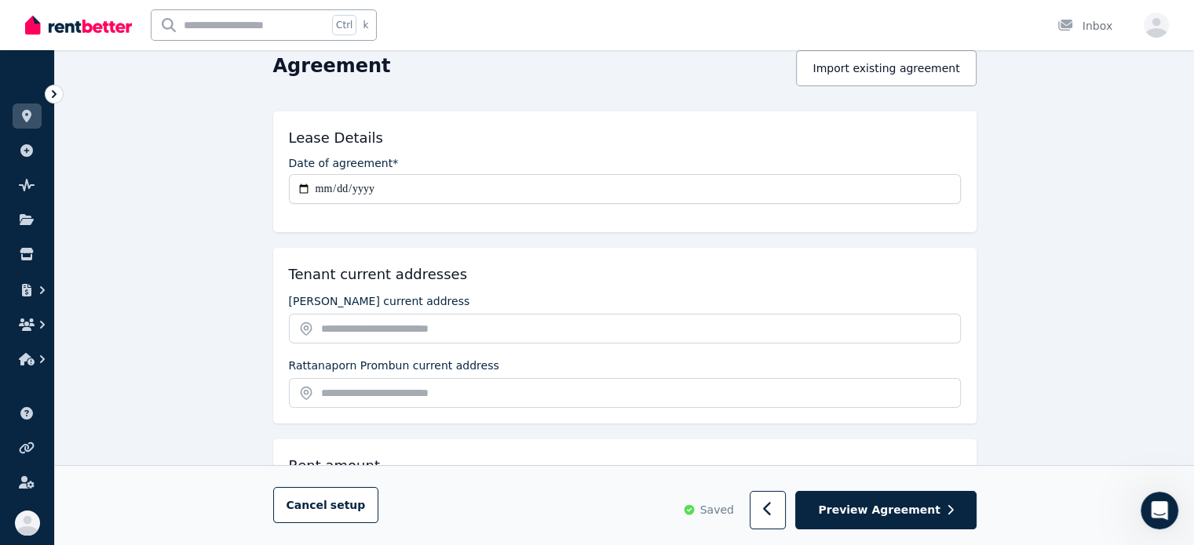
drag, startPoint x: 1090, startPoint y: 454, endPoint x: 212, endPoint y: 323, distance: 888.1
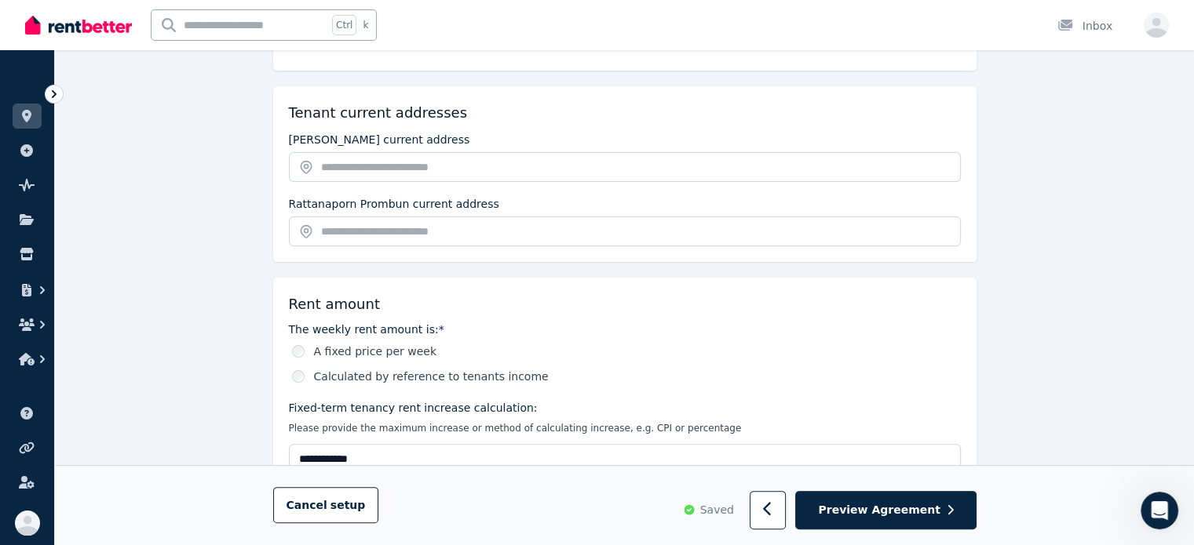
scroll to position [392, 0]
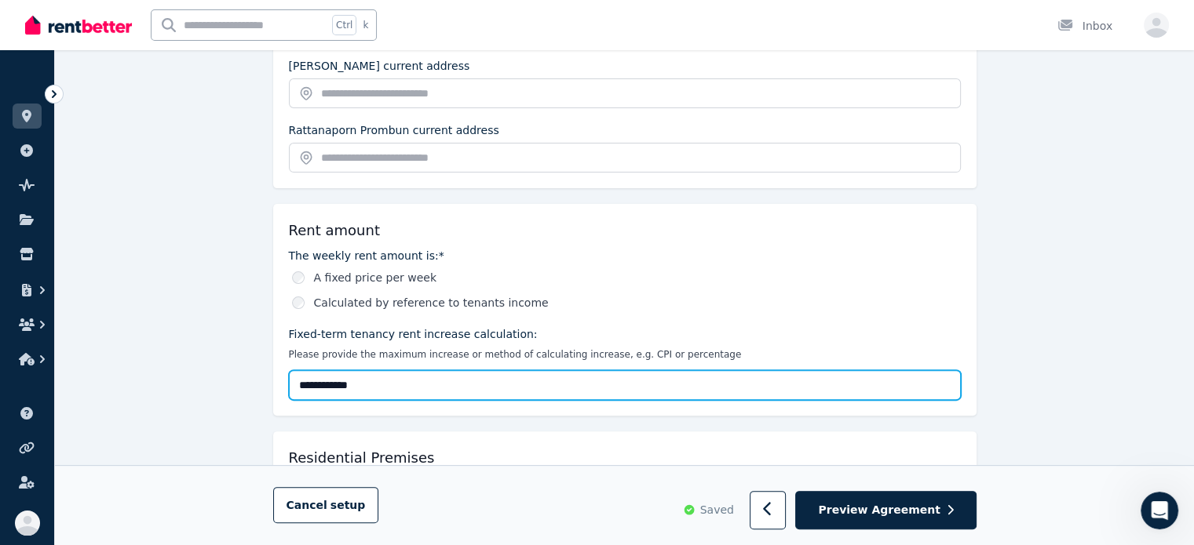
click at [418, 381] on input "**********" at bounding box center [625, 385] width 672 height 30
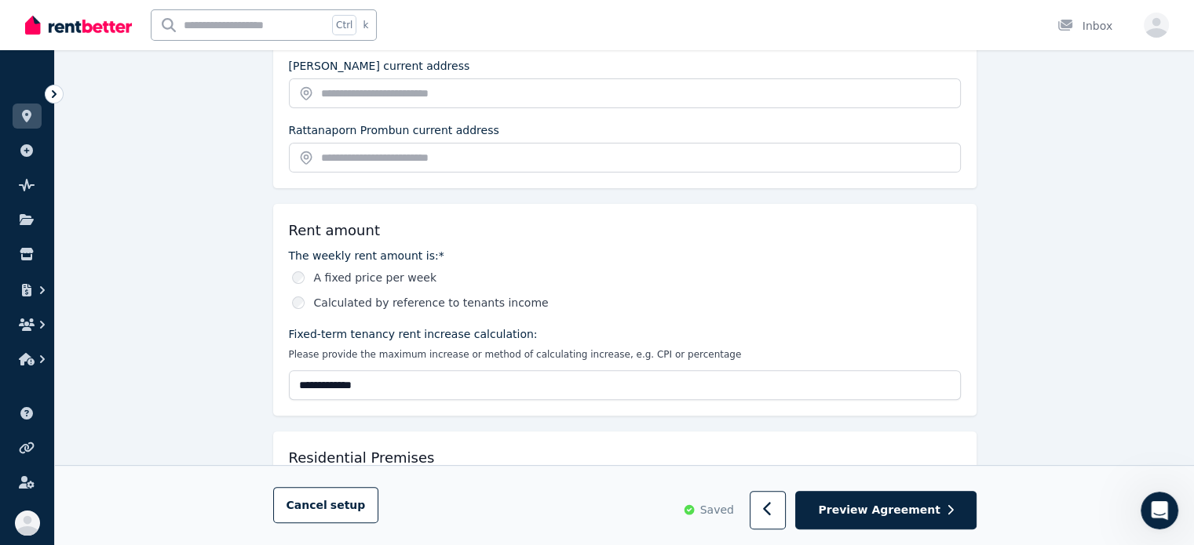
click at [481, 323] on div "**********" at bounding box center [625, 324] width 672 height 152
drag, startPoint x: 404, startPoint y: 401, endPoint x: 388, endPoint y: 388, distance: 20.6
click at [398, 398] on div "**********" at bounding box center [624, 310] width 703 height 212
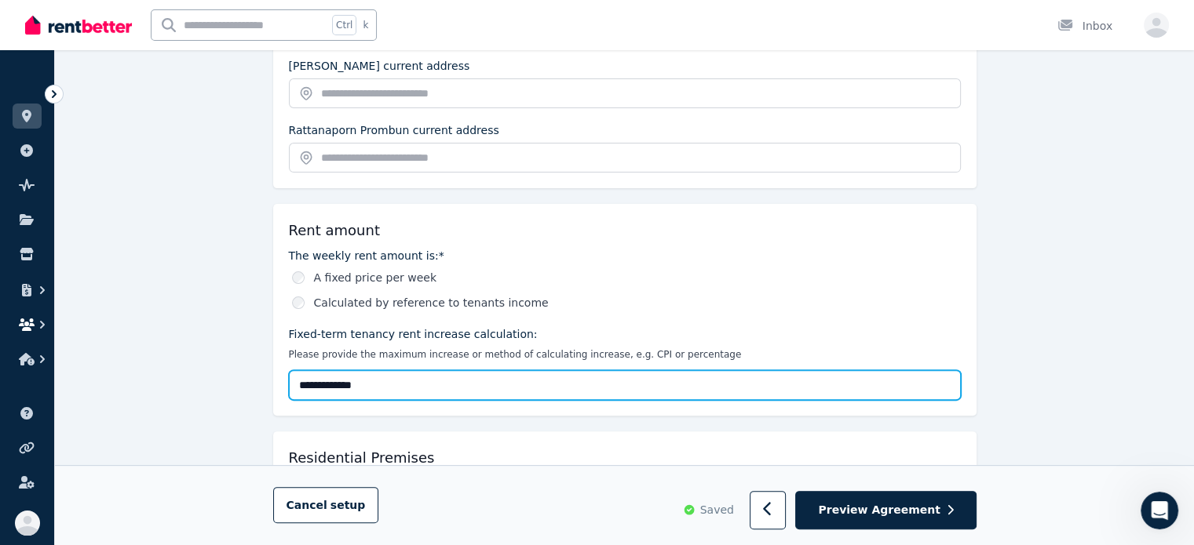
drag, startPoint x: 388, startPoint y: 388, endPoint x: 39, endPoint y: 326, distance: 354.6
type input "***"
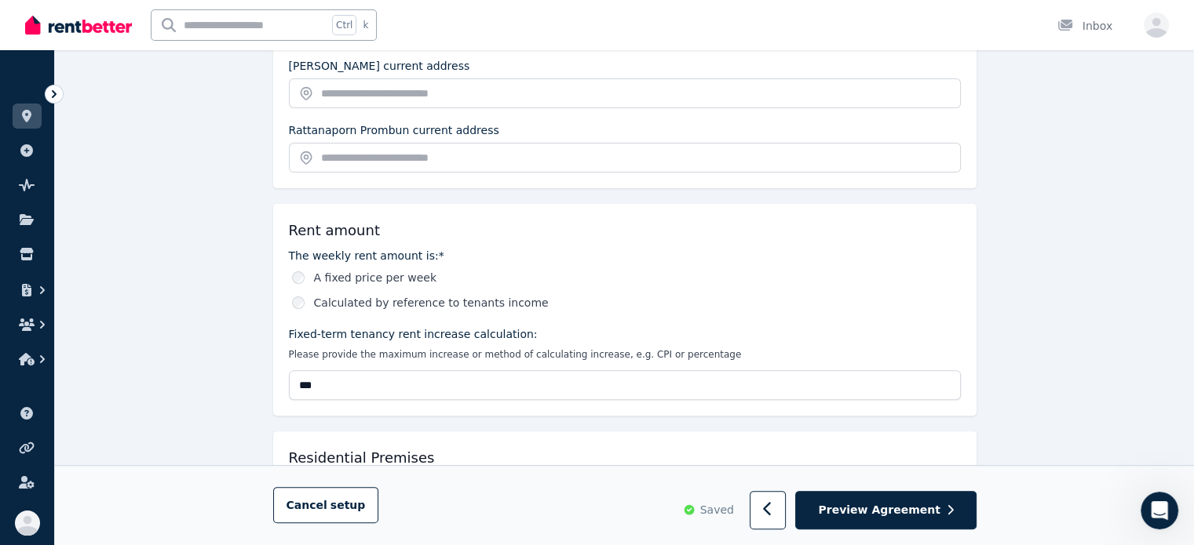
click at [662, 272] on div "A fixed price per week" at bounding box center [626, 278] width 669 height 16
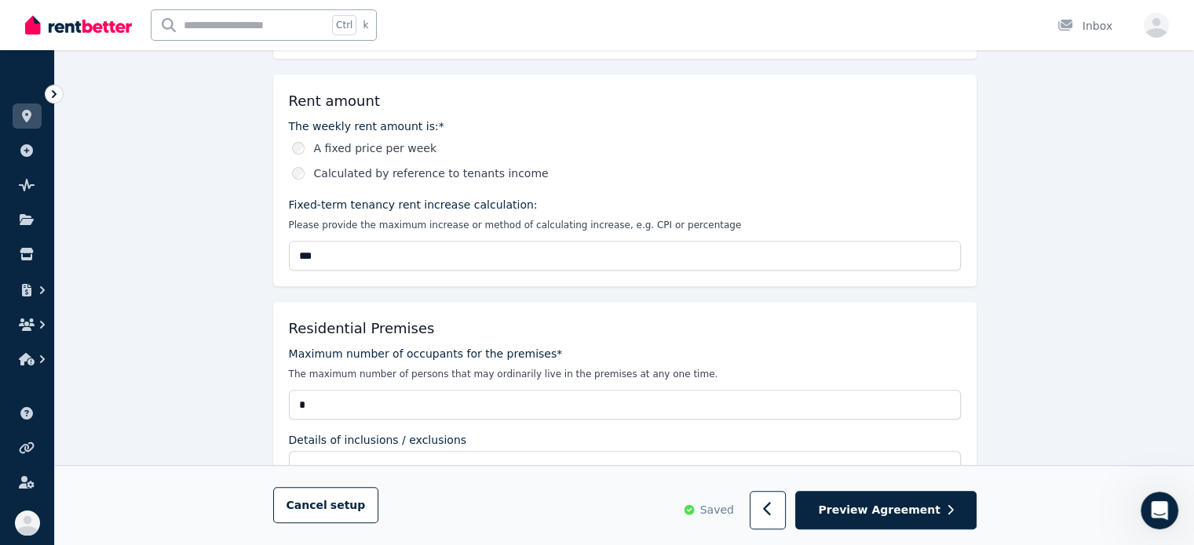
scroll to position [549, 0]
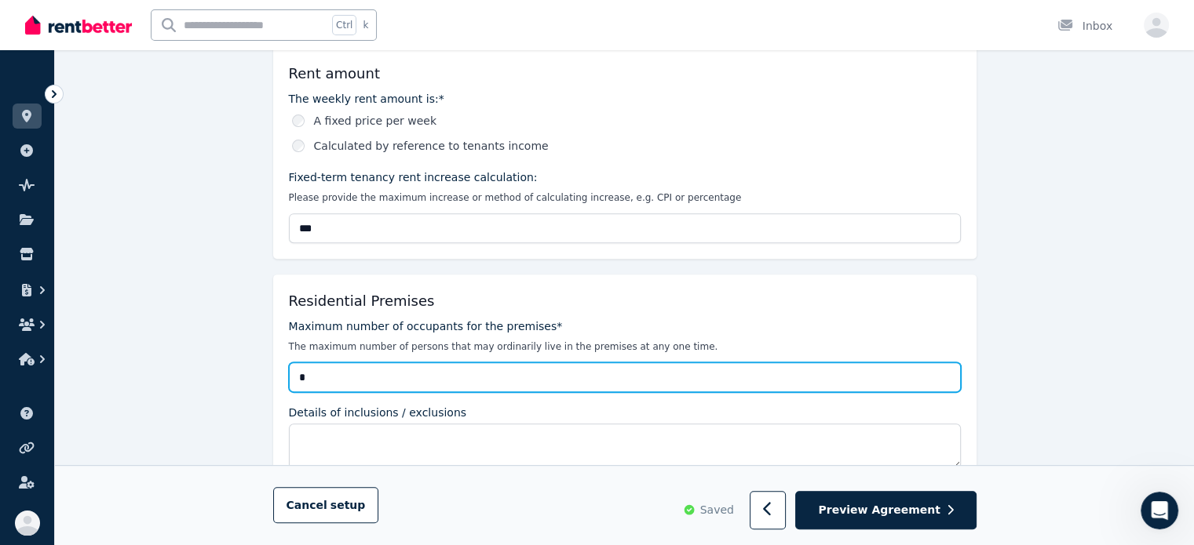
click at [817, 385] on input "*" at bounding box center [625, 378] width 672 height 30
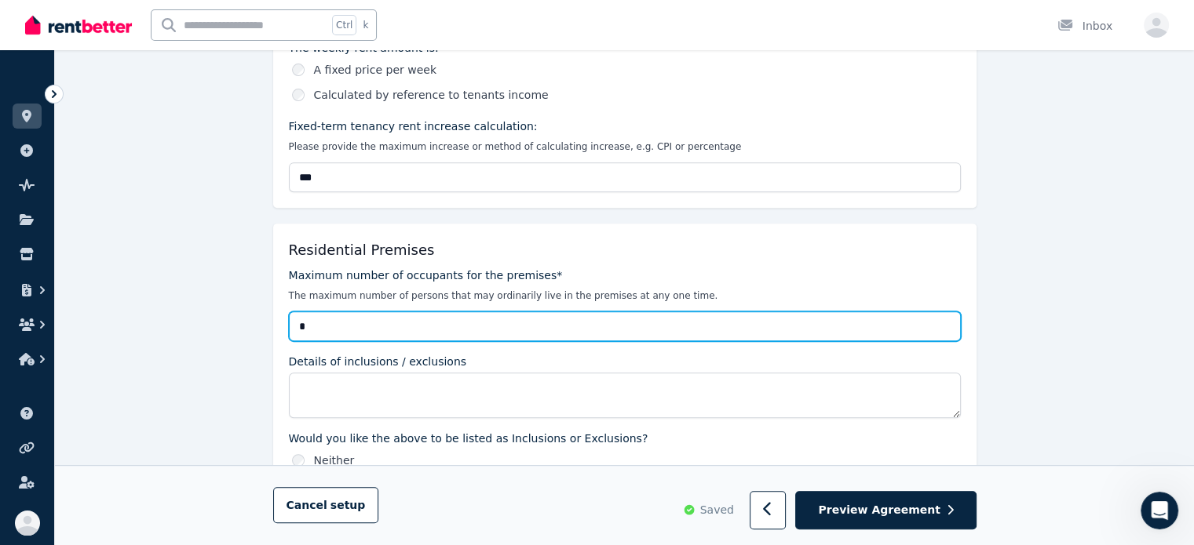
scroll to position [628, 0]
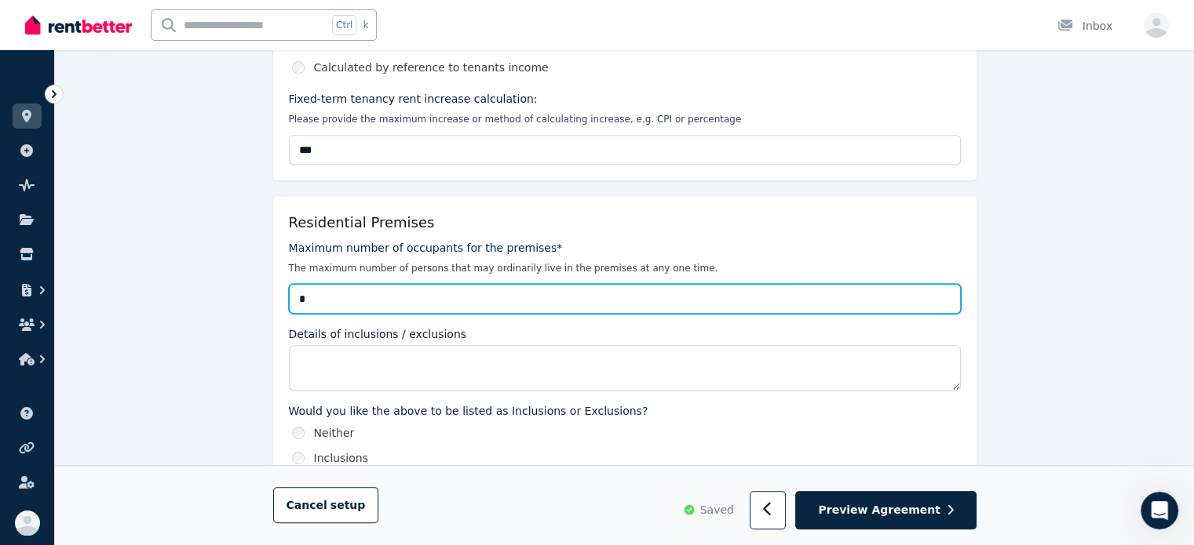
type input "*"
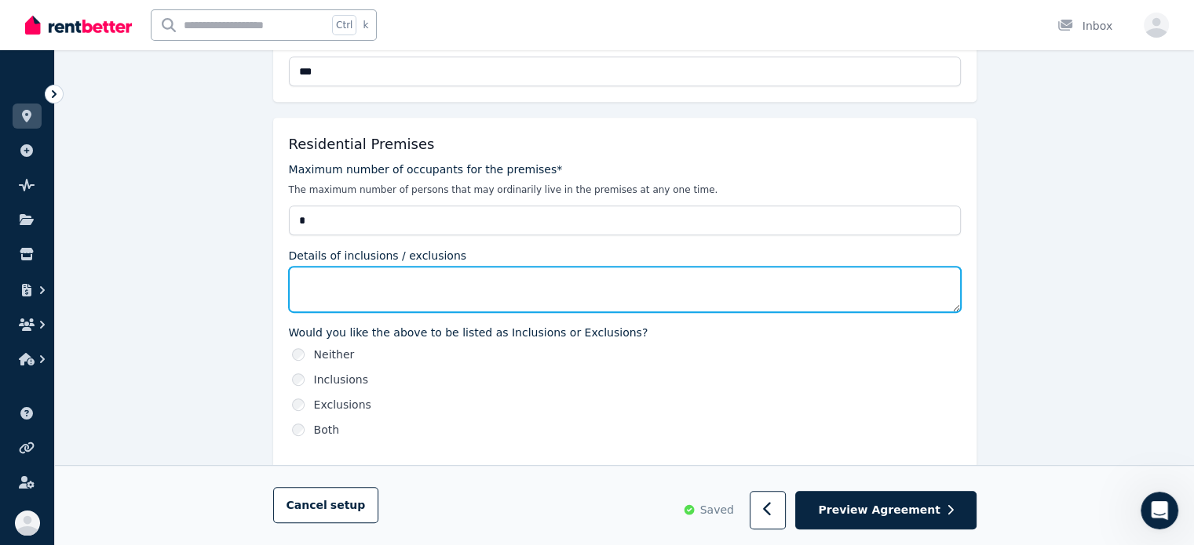
click at [703, 291] on textarea "Details of inclusions / exclusions" at bounding box center [625, 290] width 672 height 46
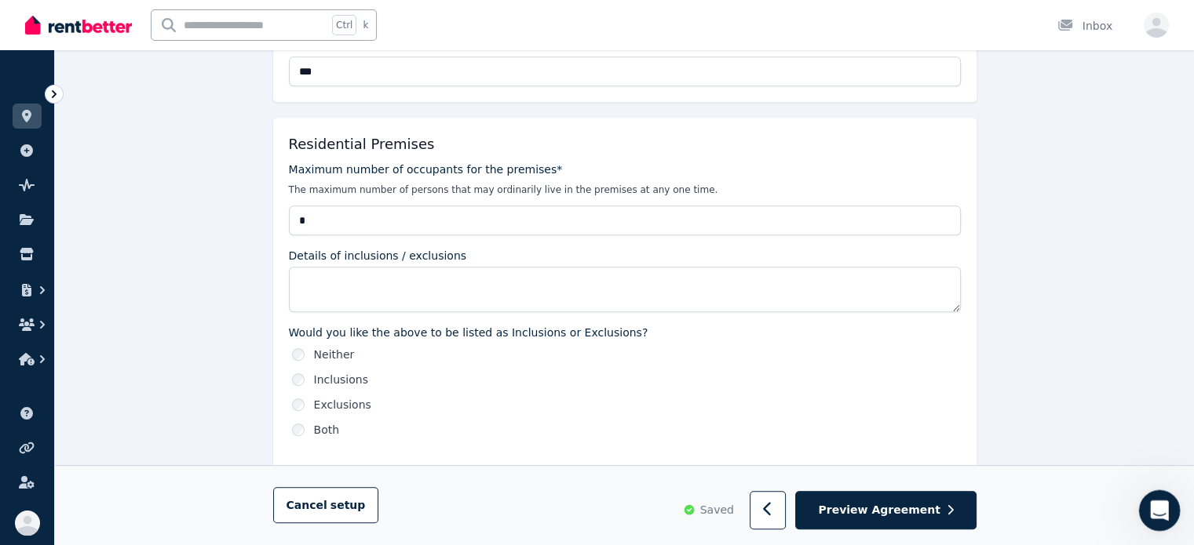
click at [1170, 512] on div "Open Intercom Messenger" at bounding box center [1157, 509] width 52 height 52
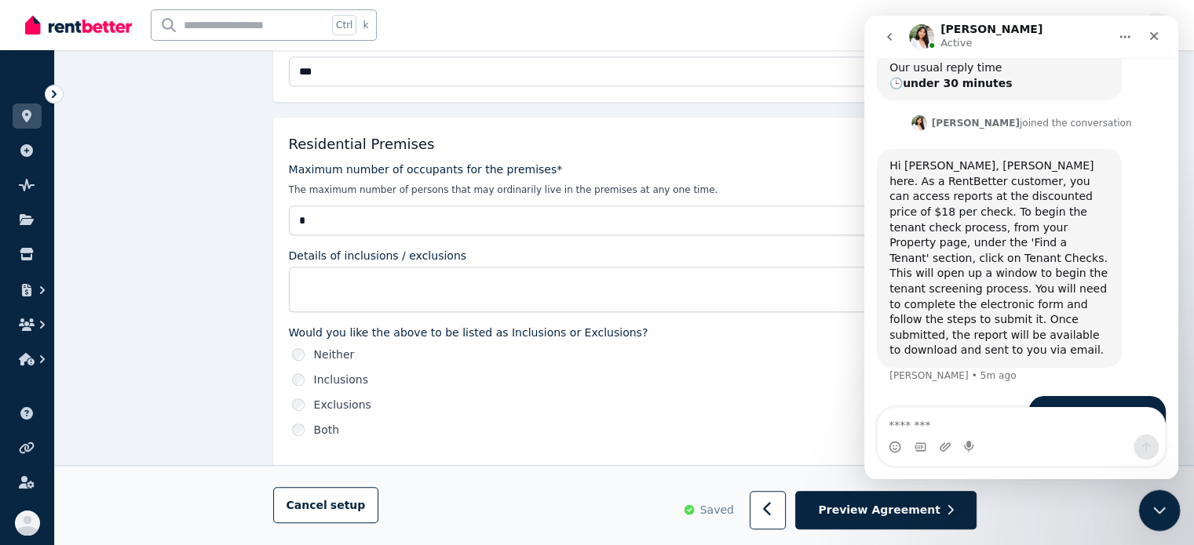
scroll to position [1649, 0]
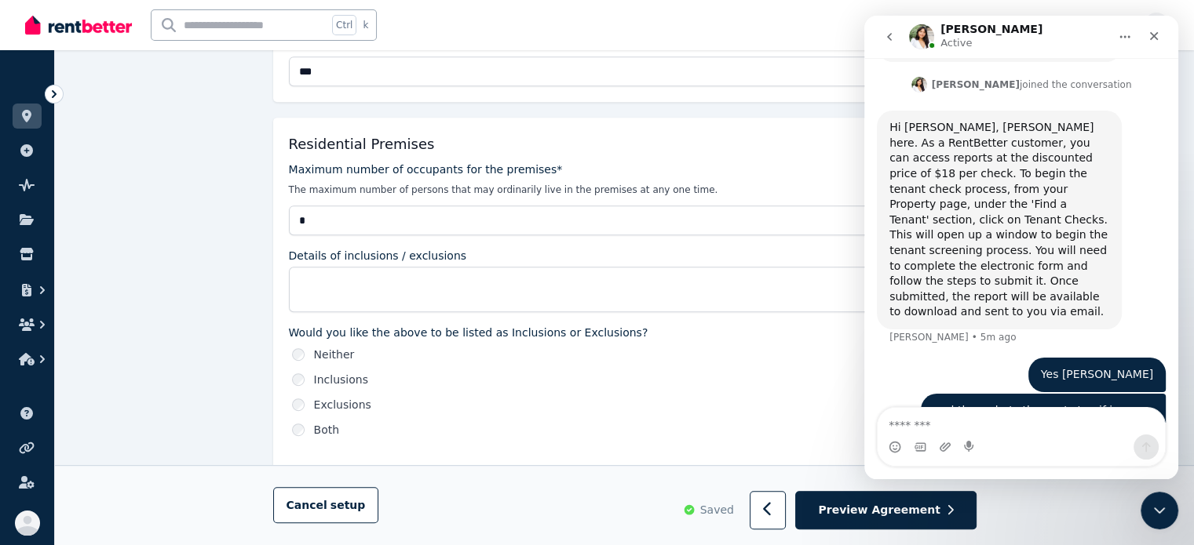
click at [1087, 417] on textarea "Message…" at bounding box center [1020, 421] width 287 height 27
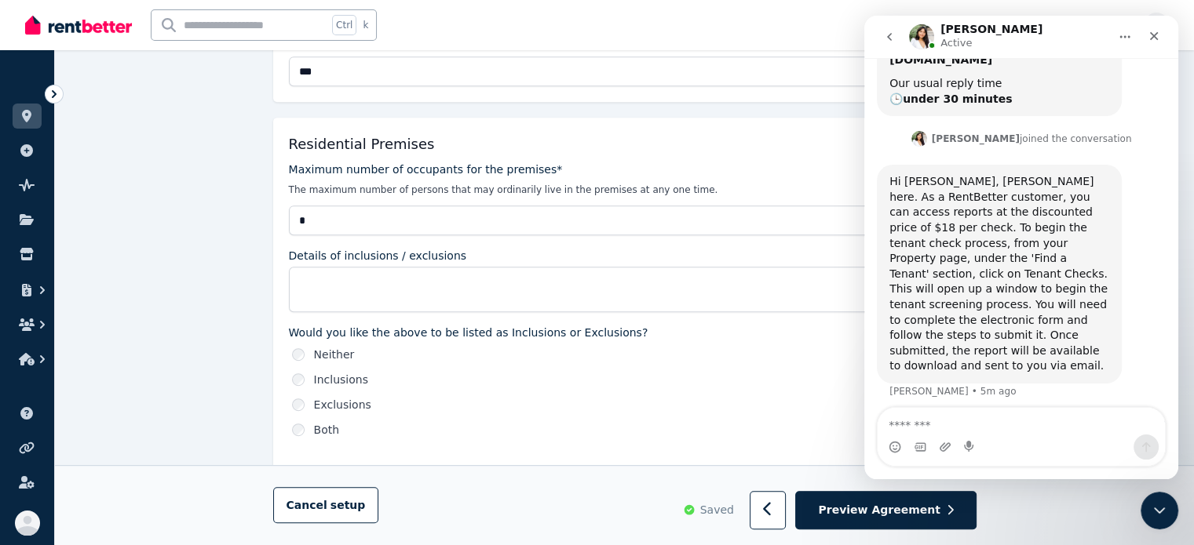
scroll to position [1570, 0]
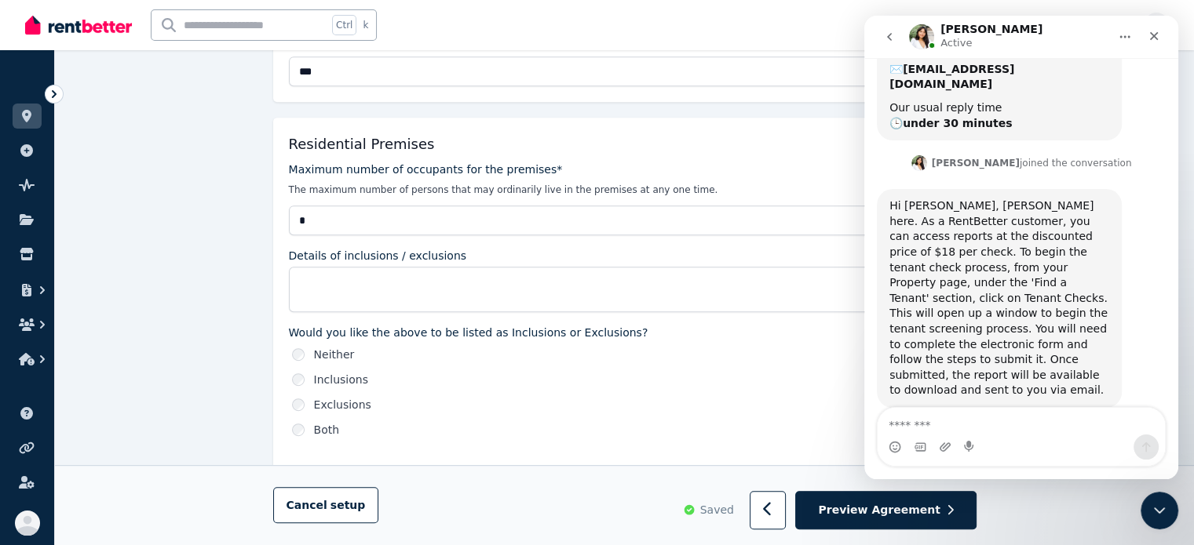
click at [1027, 429] on textarea "Message…" at bounding box center [1020, 421] width 287 height 27
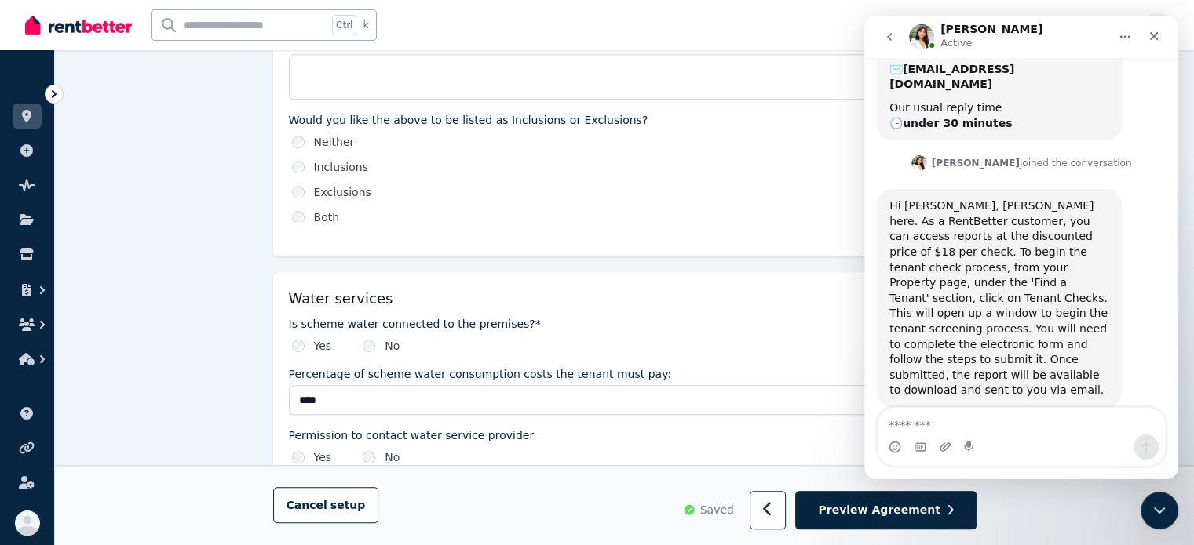
scroll to position [863, 0]
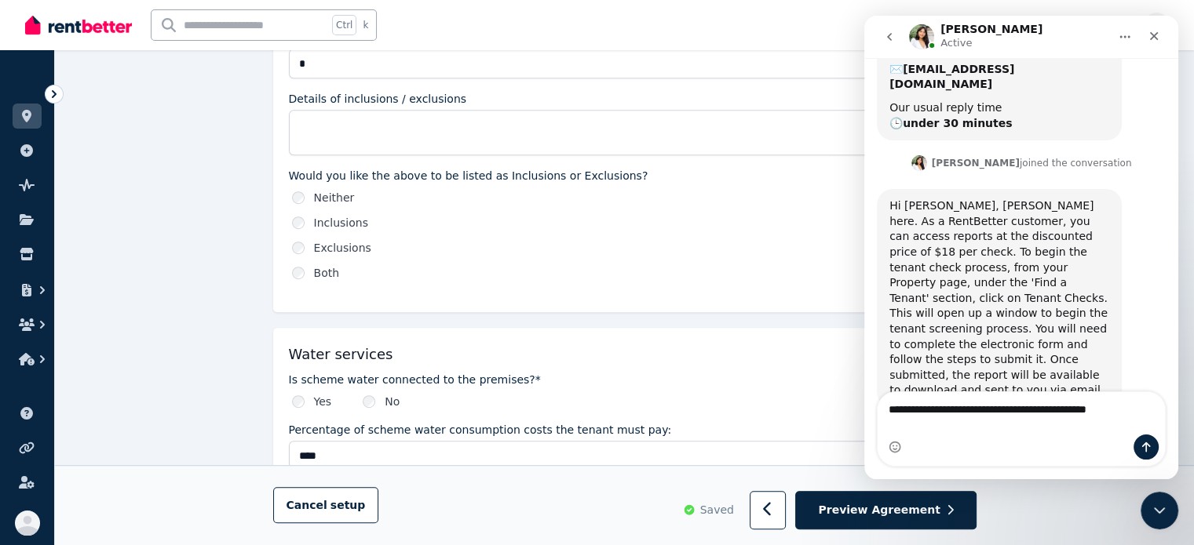
type textarea "**********"
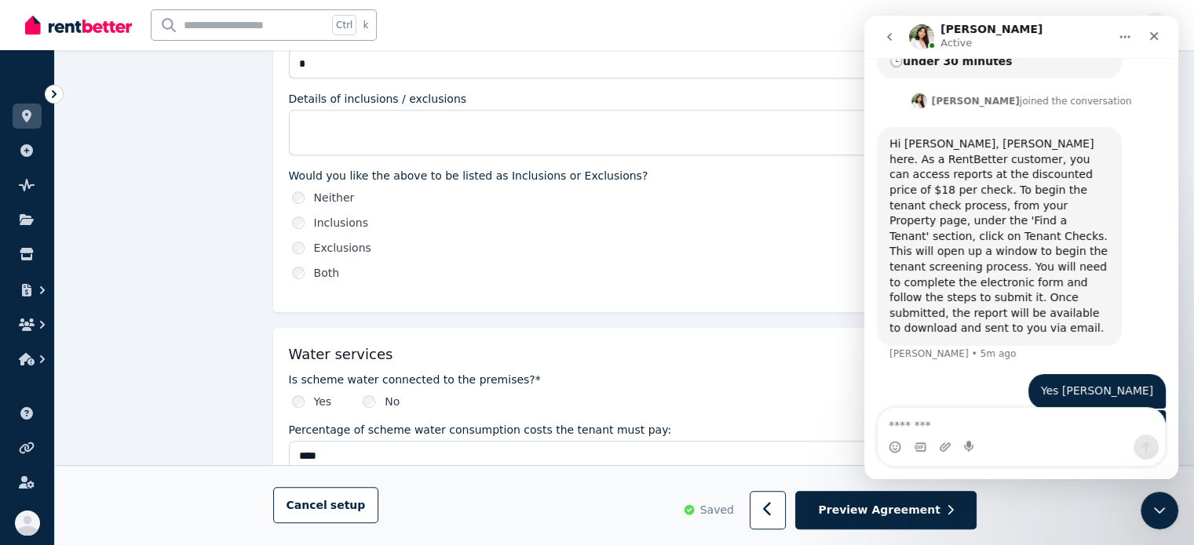
scroll to position [1701, 0]
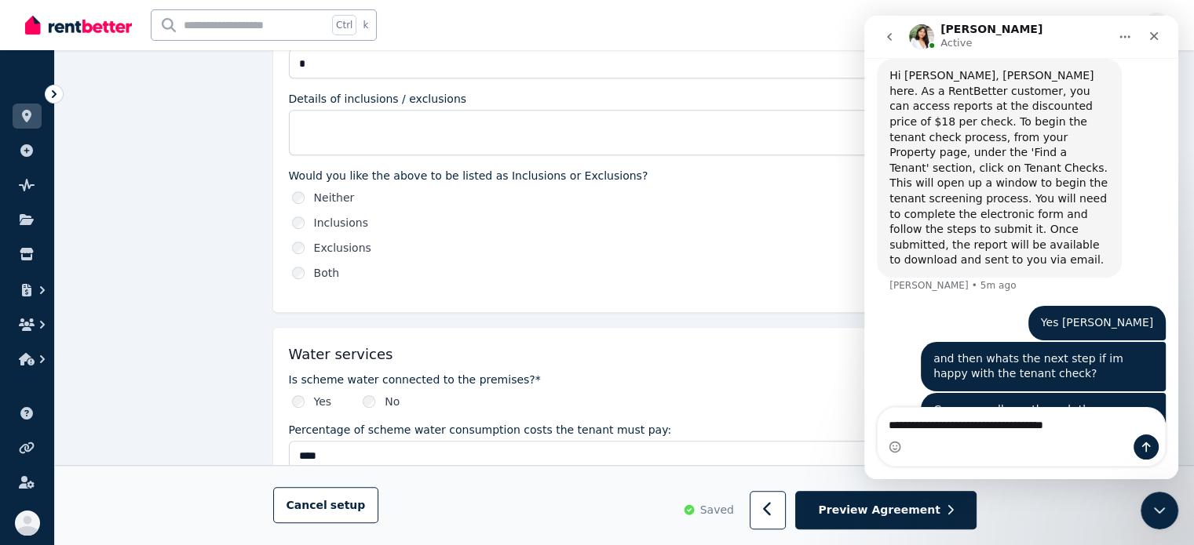
type textarea "**********"
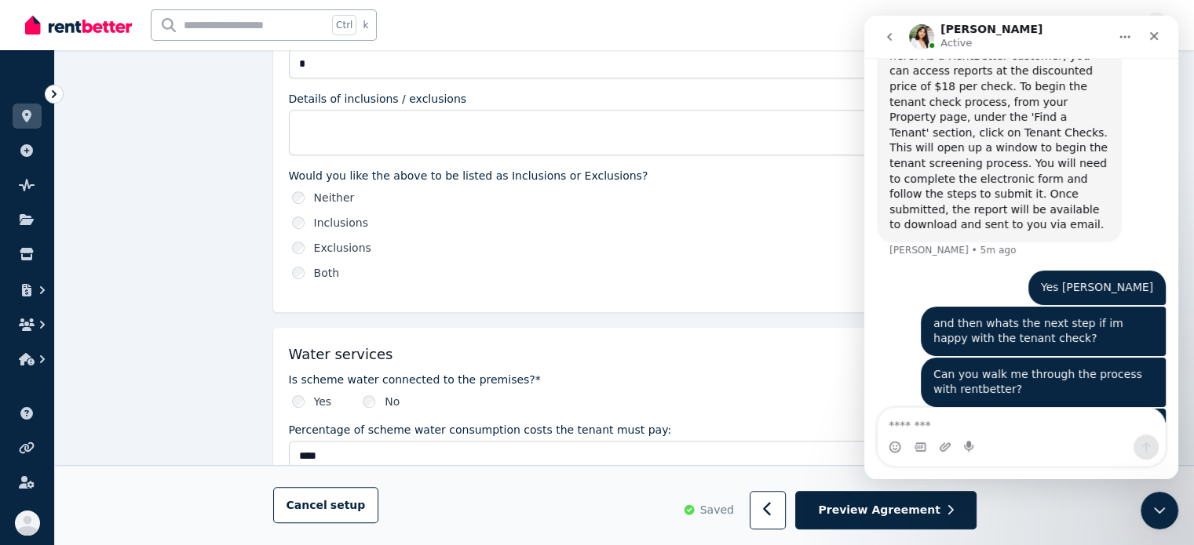
scroll to position [1736, 0]
drag, startPoint x: 664, startPoint y: 277, endPoint x: 653, endPoint y: 281, distance: 11.7
click at [654, 279] on div "Residential Premises Maximum number of occupants for the premises* The maximum …" at bounding box center [624, 137] width 703 height 352
click at [590, 409] on div "Is scheme water connected to the premises?* Yes No Percentage of scheme water c…" at bounding box center [625, 471] width 672 height 199
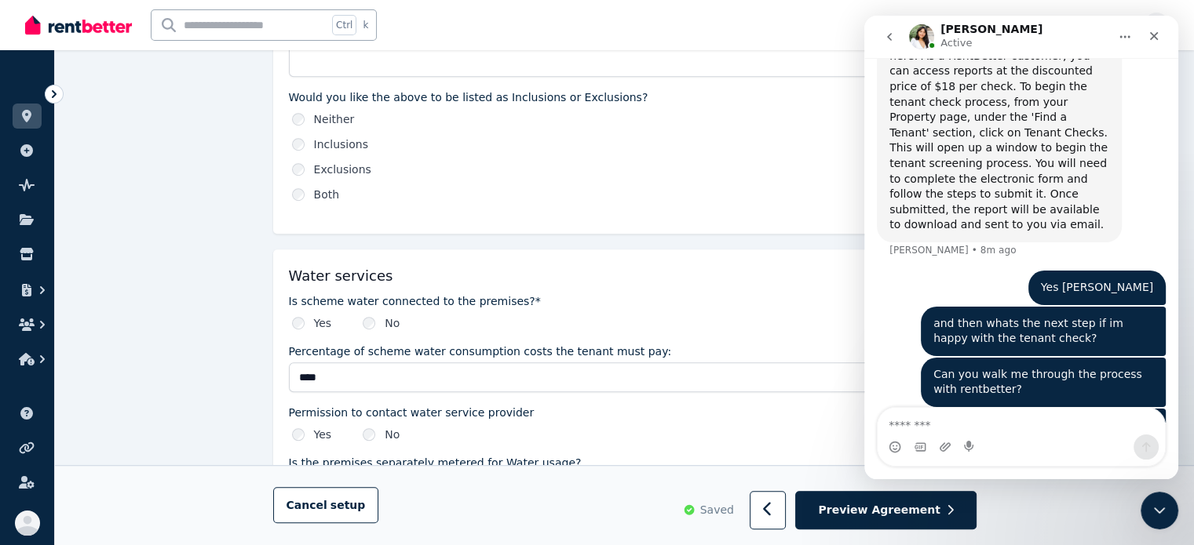
scroll to position [1020, 0]
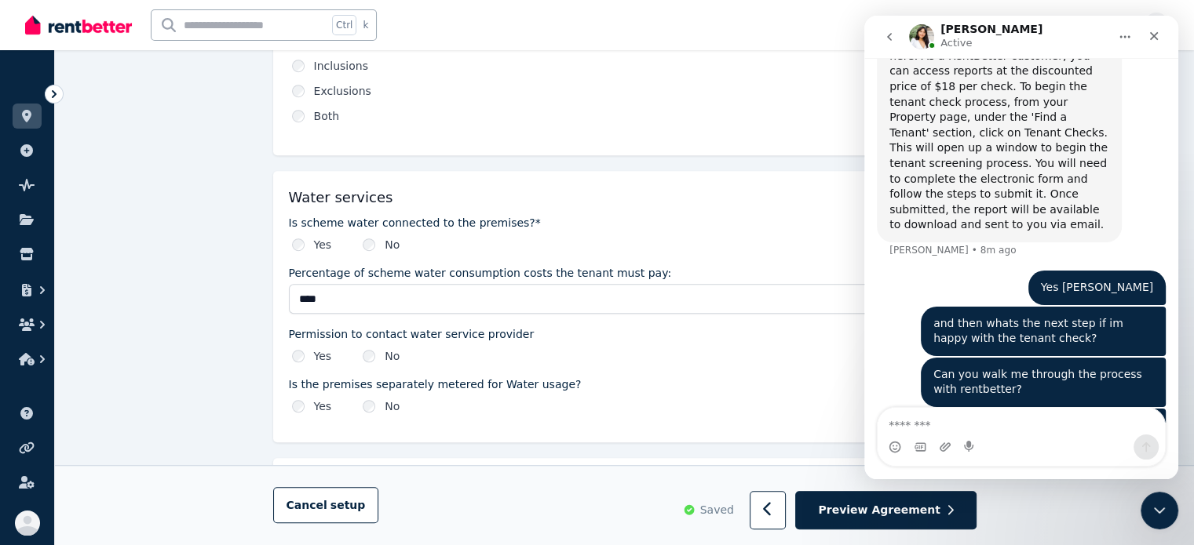
drag, startPoint x: 620, startPoint y: 250, endPoint x: 170, endPoint y: 252, distance: 449.7
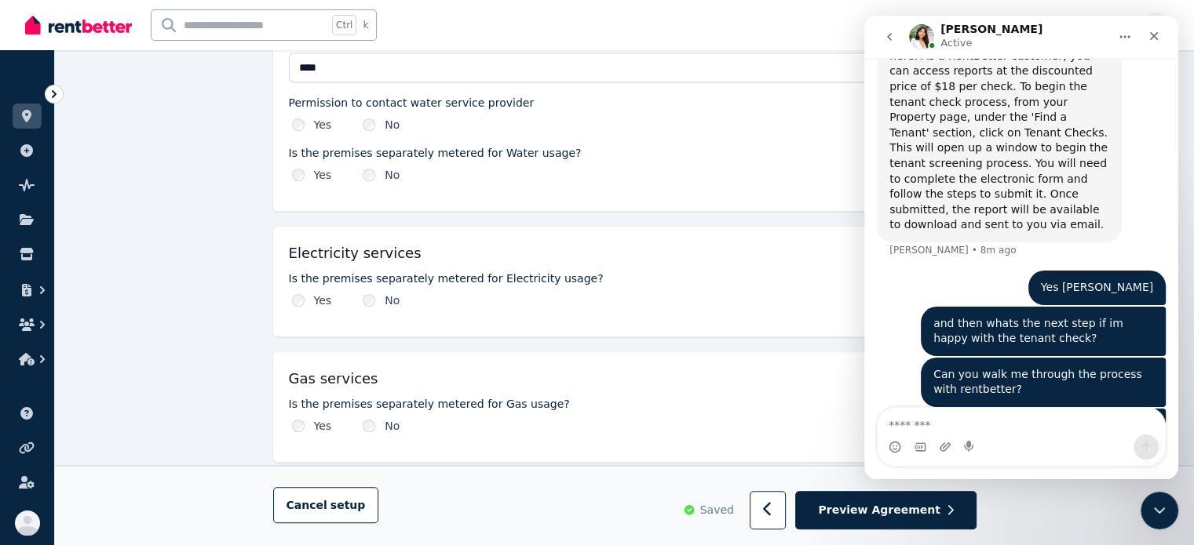
scroll to position [1256, 0]
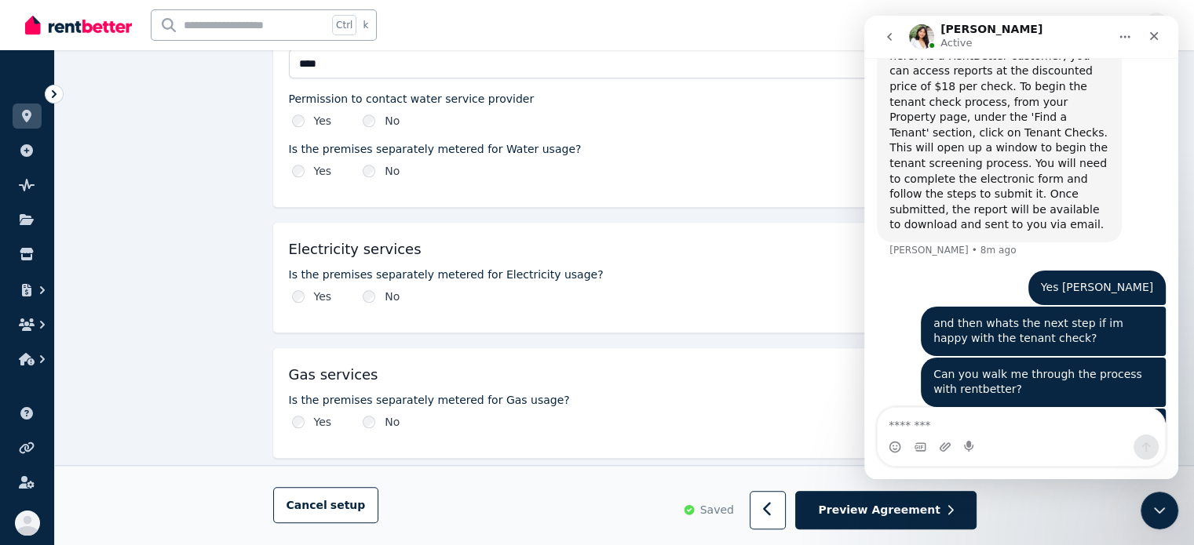
click at [349, 310] on div "Electricity services Is the premises separately metered for Electricity usage? …" at bounding box center [624, 278] width 703 height 110
click at [1146, 35] on div "Close" at bounding box center [1154, 36] width 28 height 28
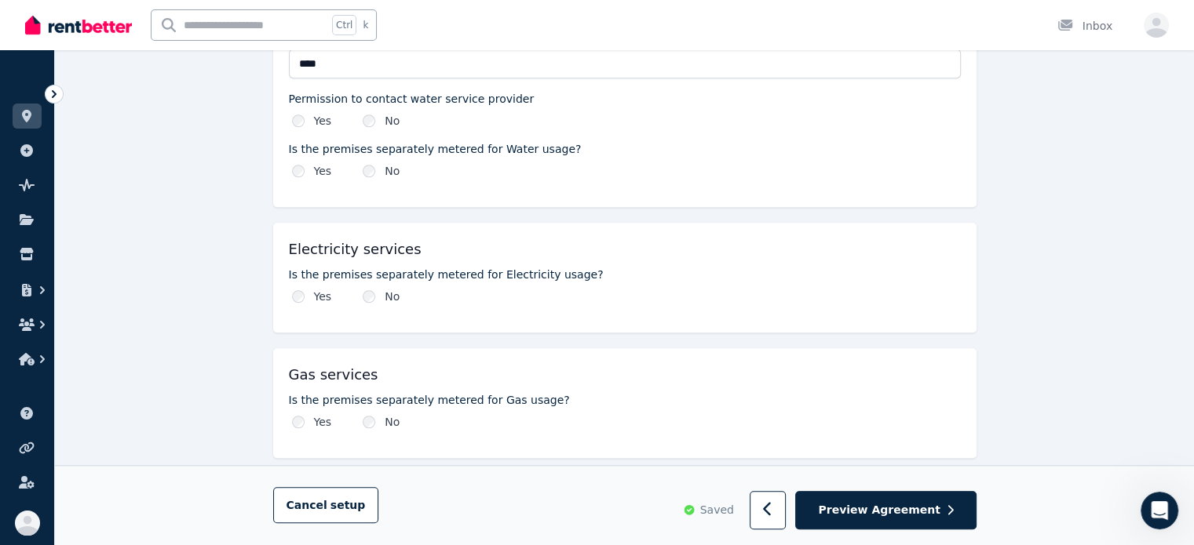
click at [659, 284] on div "Is the premises separately metered for Electricity usage? Yes No" at bounding box center [625, 286] width 672 height 38
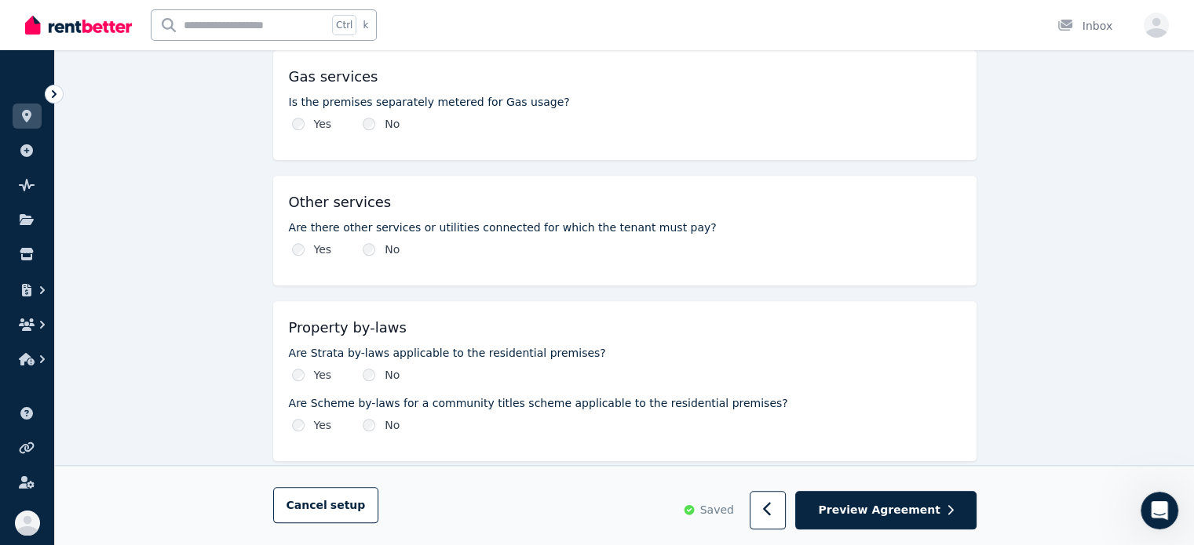
scroll to position [1570, 0]
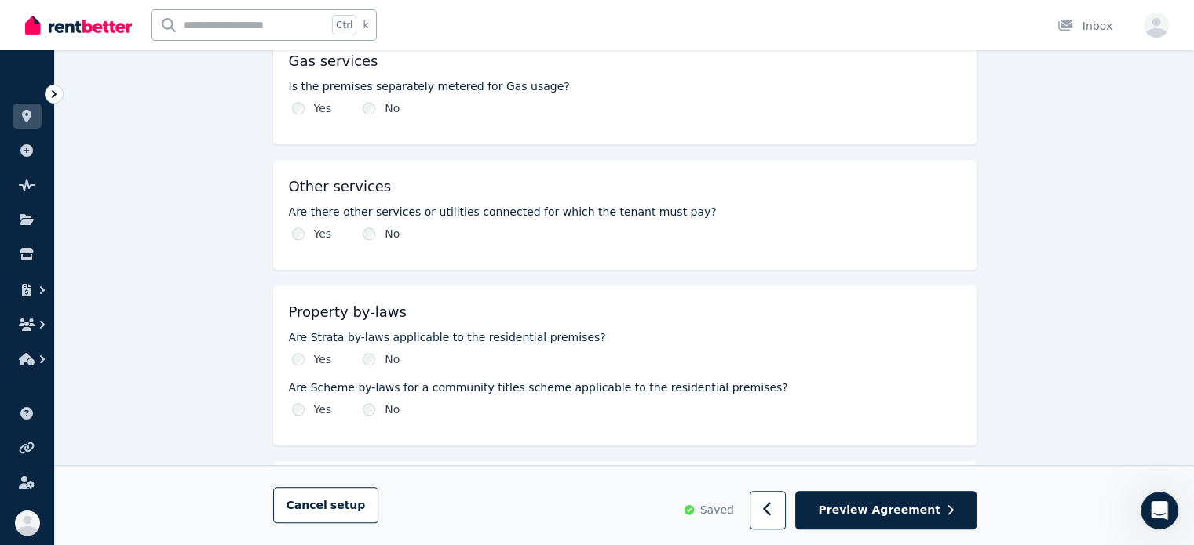
click at [441, 232] on div "Yes No" at bounding box center [625, 234] width 672 height 16
click at [306, 237] on div "Yes" at bounding box center [312, 234] width 40 height 16
click at [305, 231] on div "Yes" at bounding box center [312, 234] width 40 height 16
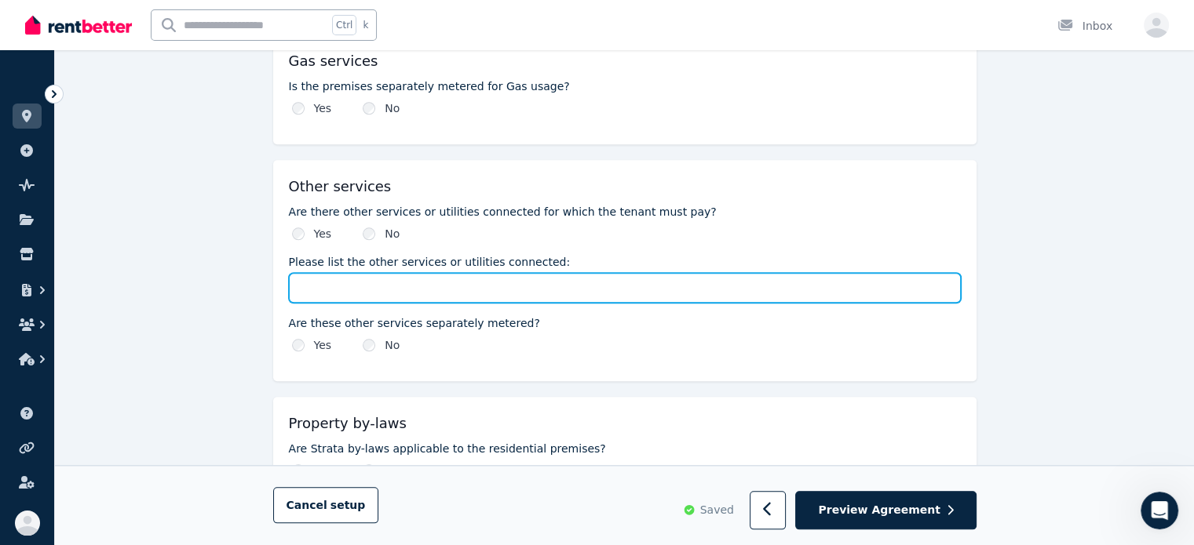
click at [516, 293] on input "Please list the other services or utilities connected:" at bounding box center [625, 288] width 672 height 30
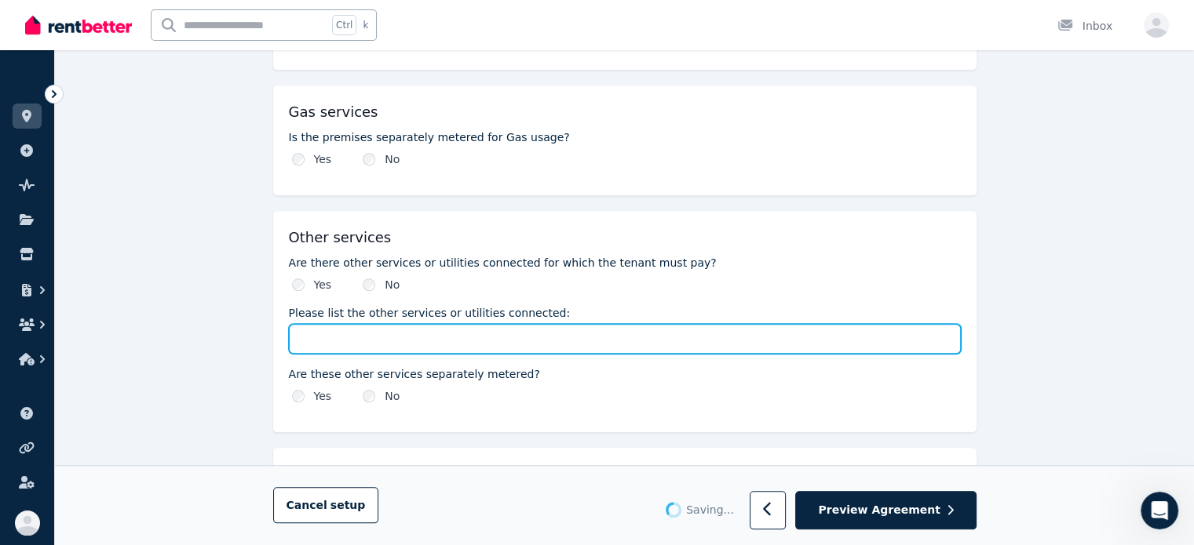
scroll to position [1491, 0]
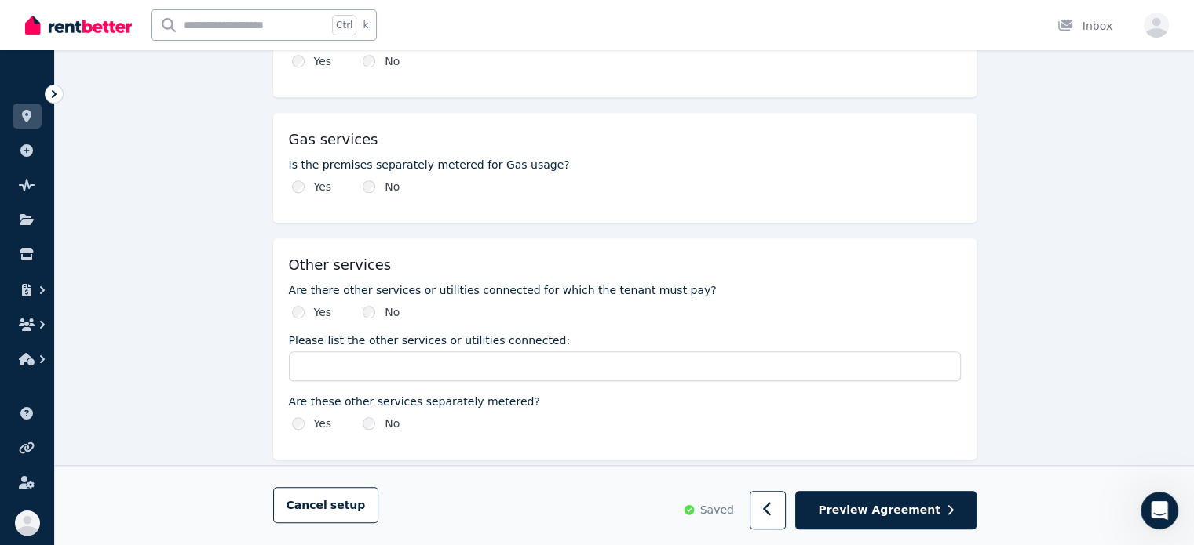
click at [371, 191] on div "No" at bounding box center [381, 187] width 37 height 16
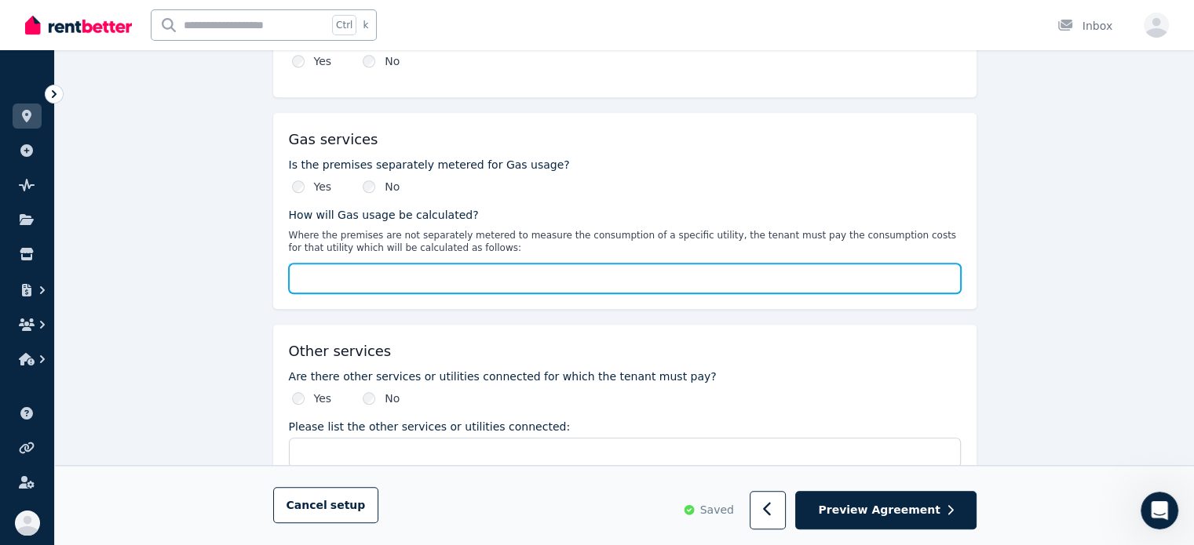
click at [465, 275] on input "How will Gas usage be calculated?" at bounding box center [625, 279] width 672 height 30
type input "**********"
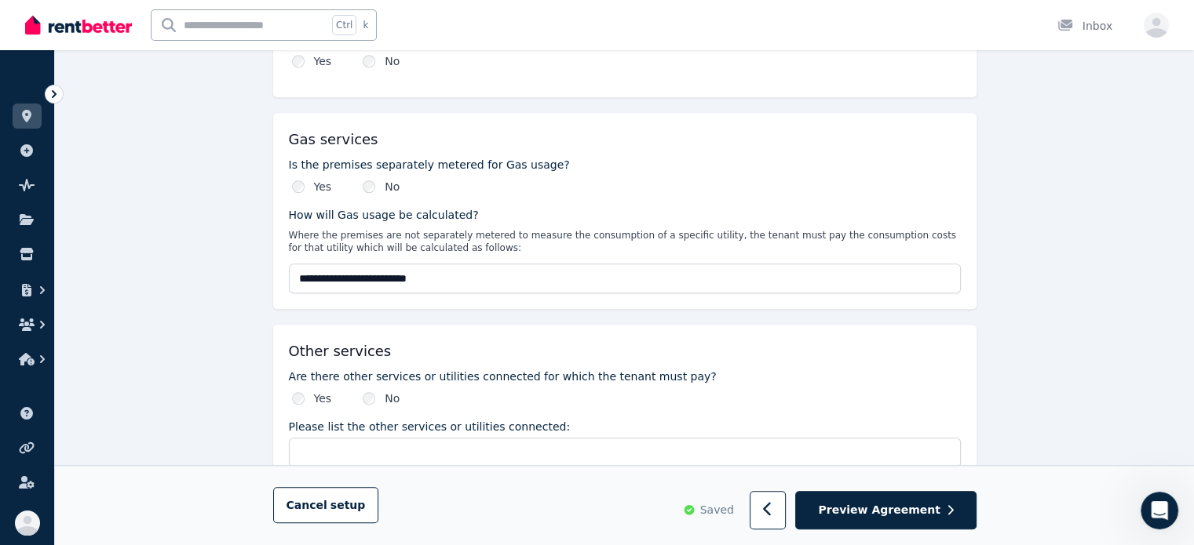
click at [151, 304] on div "**********" at bounding box center [624, 262] width 1139 height 3274
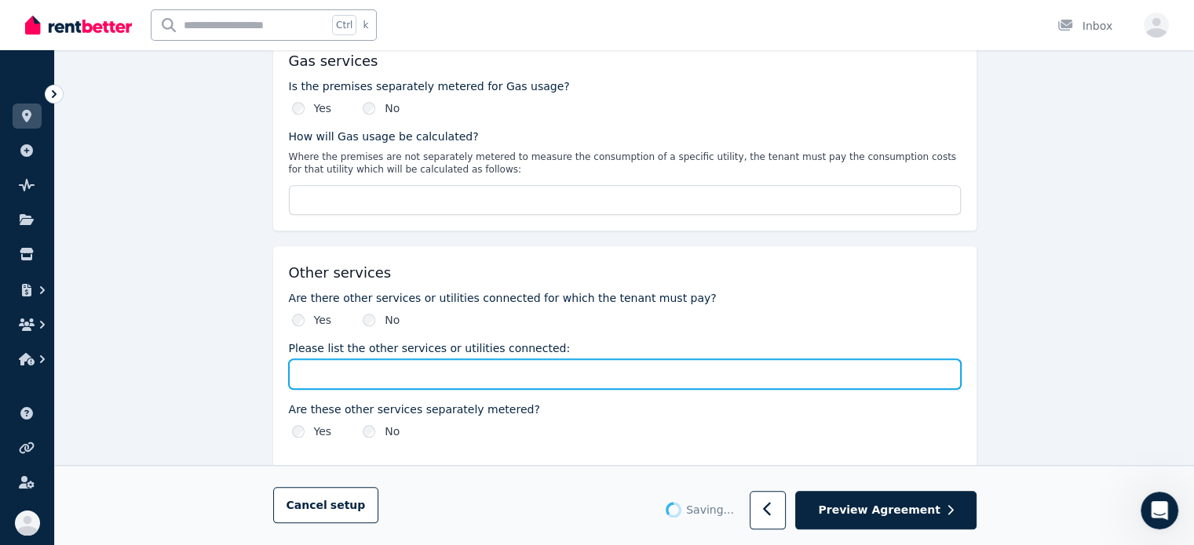
type input "**********"
click at [444, 376] on input "Please list the other services or utilities connected:" at bounding box center [625, 374] width 672 height 30
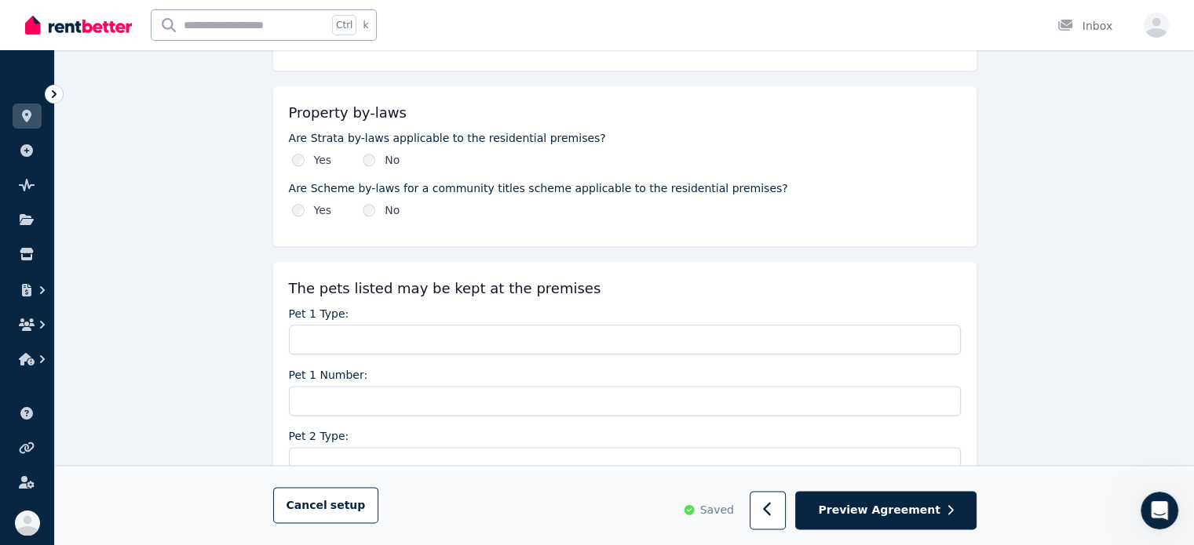
scroll to position [1884, 0]
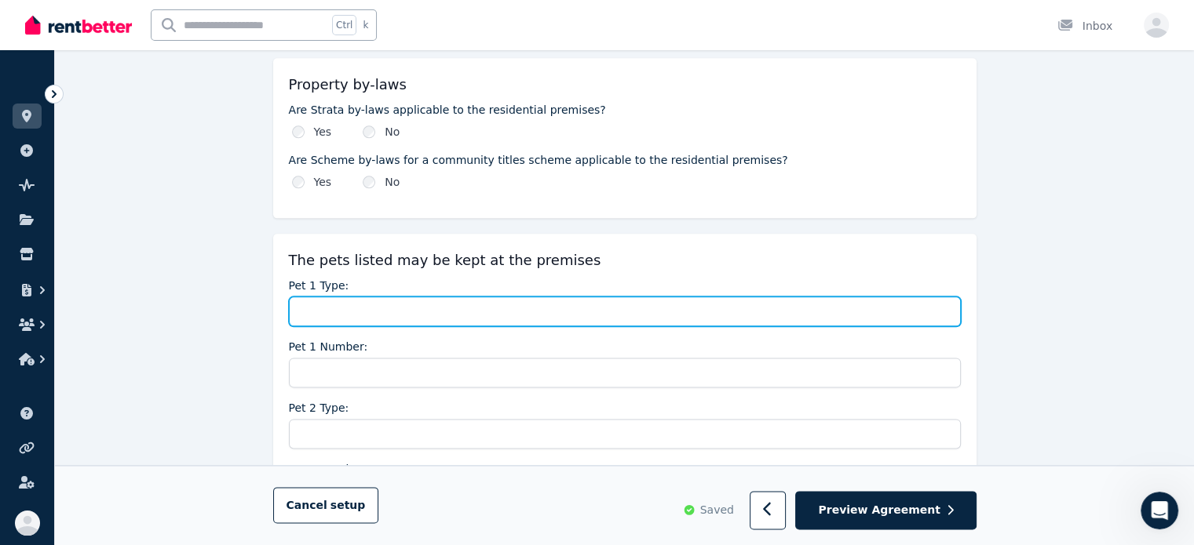
click at [575, 298] on input "Pet 1 Type:" at bounding box center [625, 312] width 672 height 30
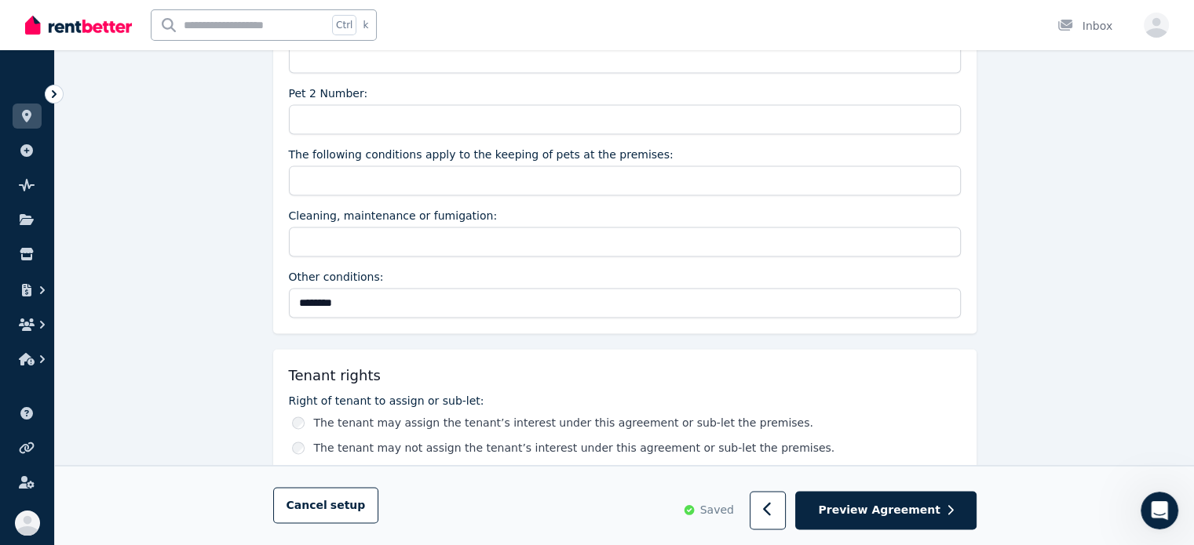
scroll to position [2276, 0]
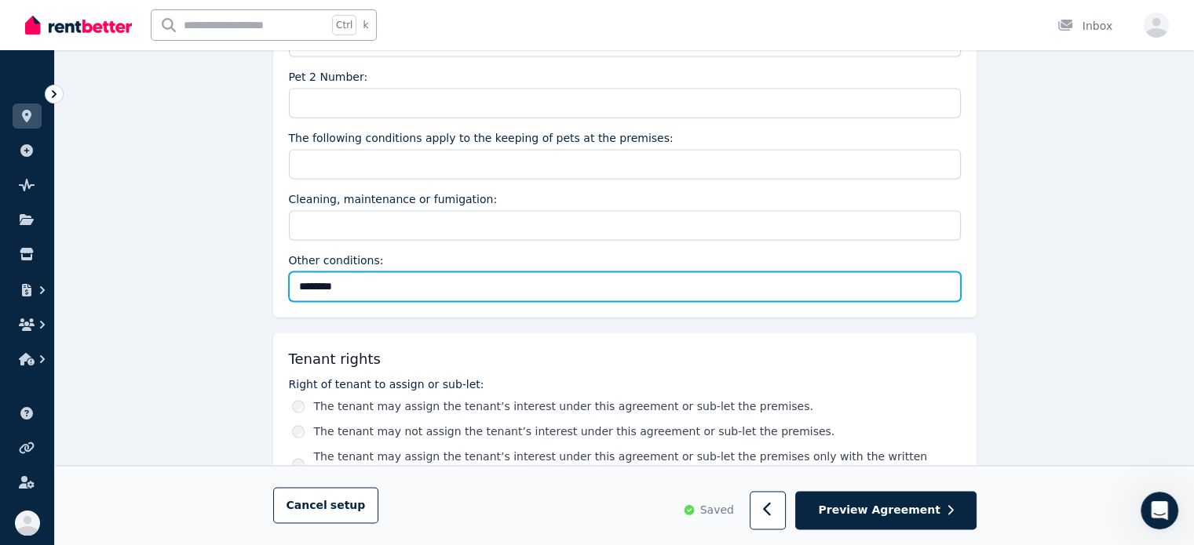
click at [378, 278] on input "********" at bounding box center [625, 287] width 672 height 30
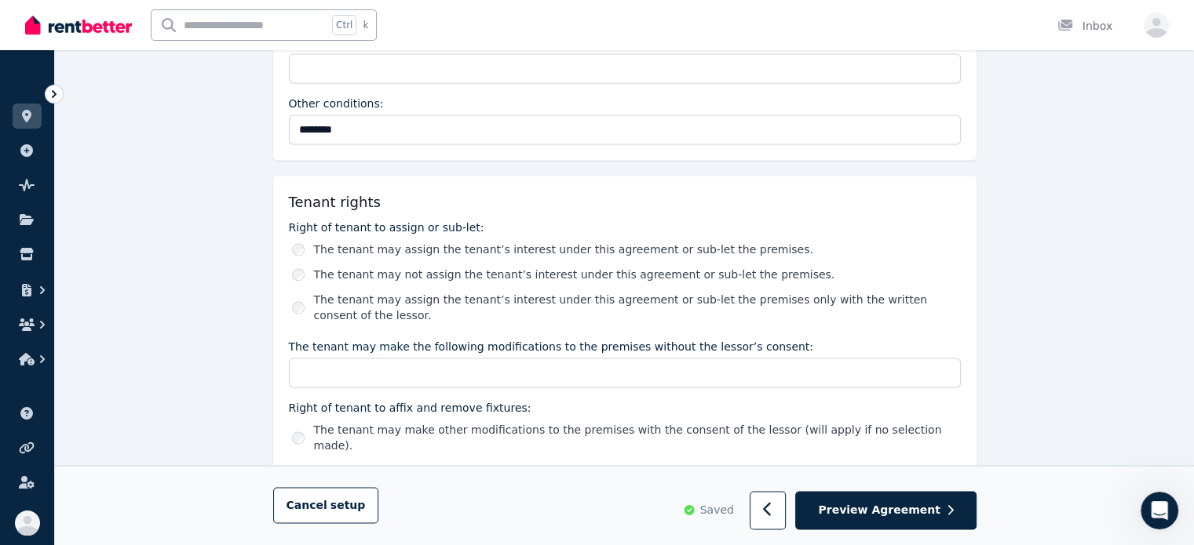
scroll to position [2511, 0]
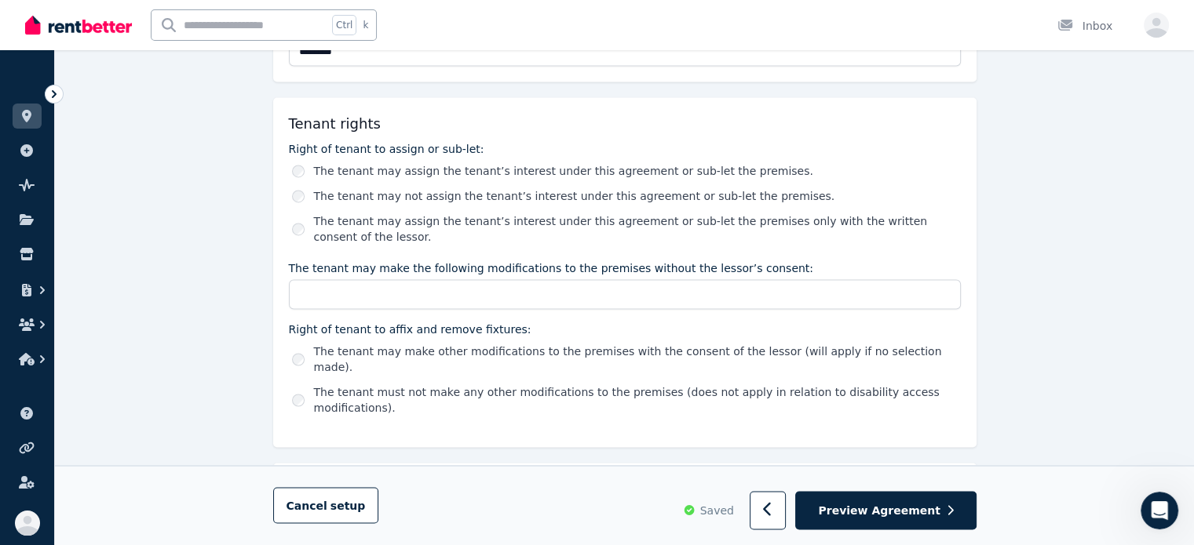
click at [581, 229] on label "The tenant may assign the tenant’s interest under this agreement or sub-let the…" at bounding box center [637, 228] width 647 height 31
click at [402, 188] on label "The tenant may not assign the tenant’s interest under this agreement or sub-let…" at bounding box center [574, 196] width 521 height 16
click at [726, 217] on label "The tenant may assign the tenant’s interest under this agreement or sub-let the…" at bounding box center [637, 228] width 647 height 31
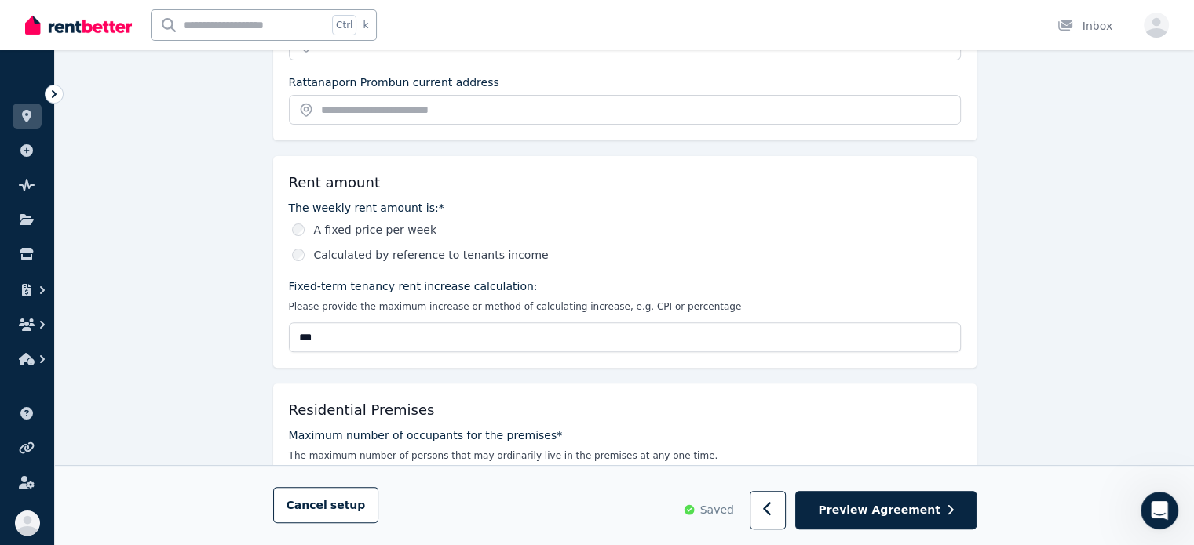
scroll to position [418, 0]
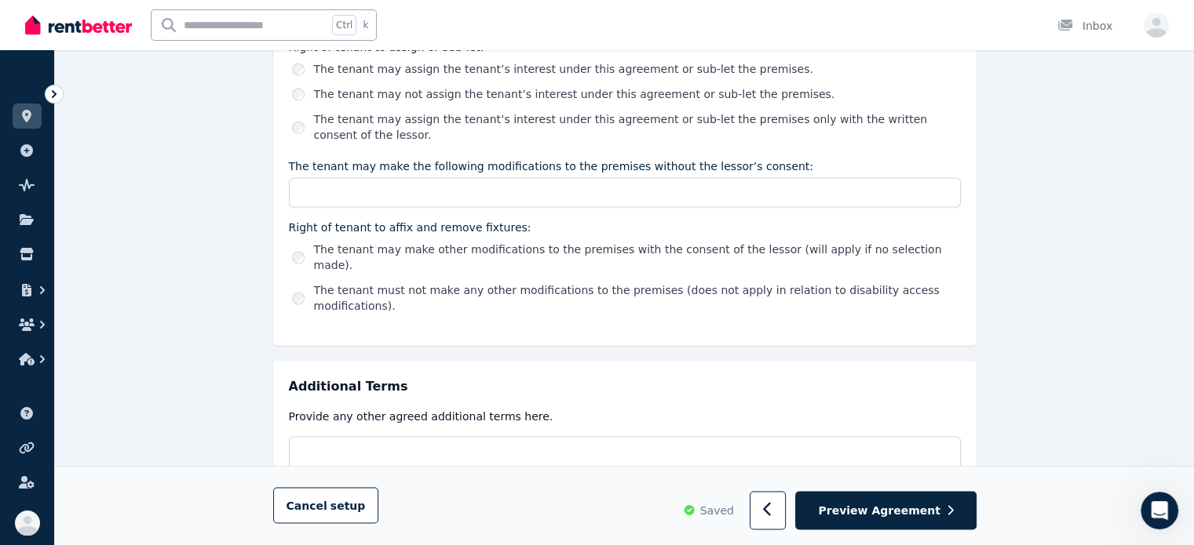
scroll to position [2694, 0]
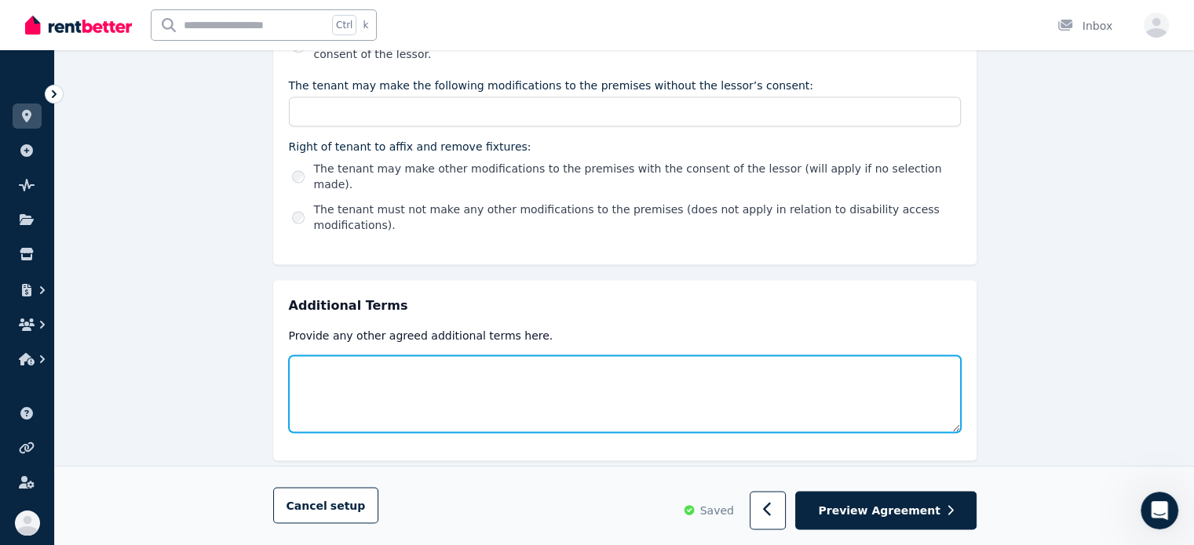
click at [509, 377] on textarea at bounding box center [625, 394] width 672 height 77
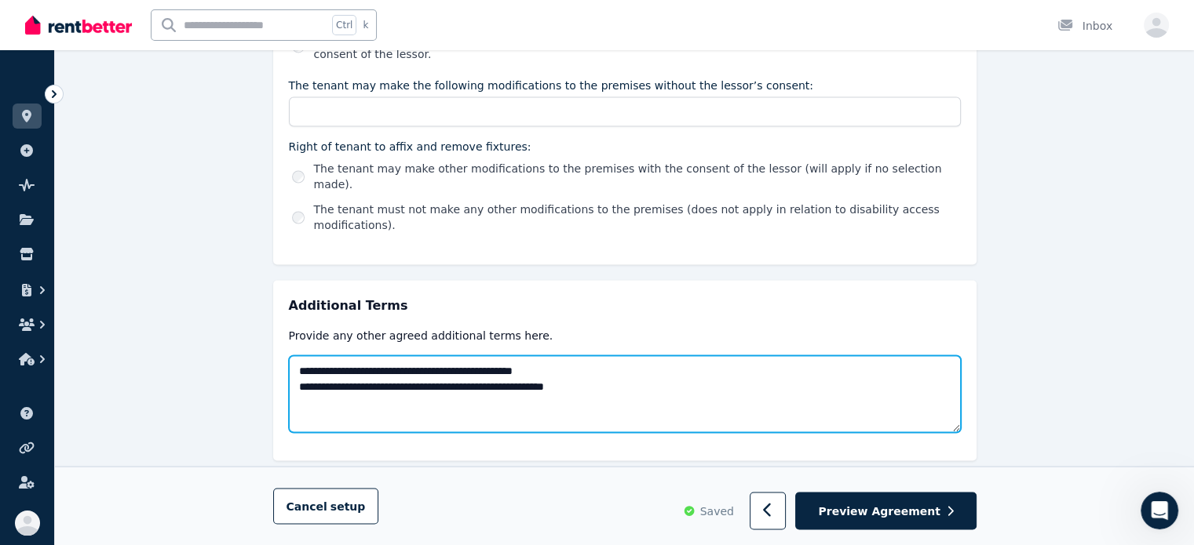
click at [582, 356] on textarea "**********" at bounding box center [625, 394] width 672 height 77
click at [587, 356] on textarea "**********" at bounding box center [625, 394] width 672 height 77
click at [688, 357] on textarea "**********" at bounding box center [625, 394] width 672 height 77
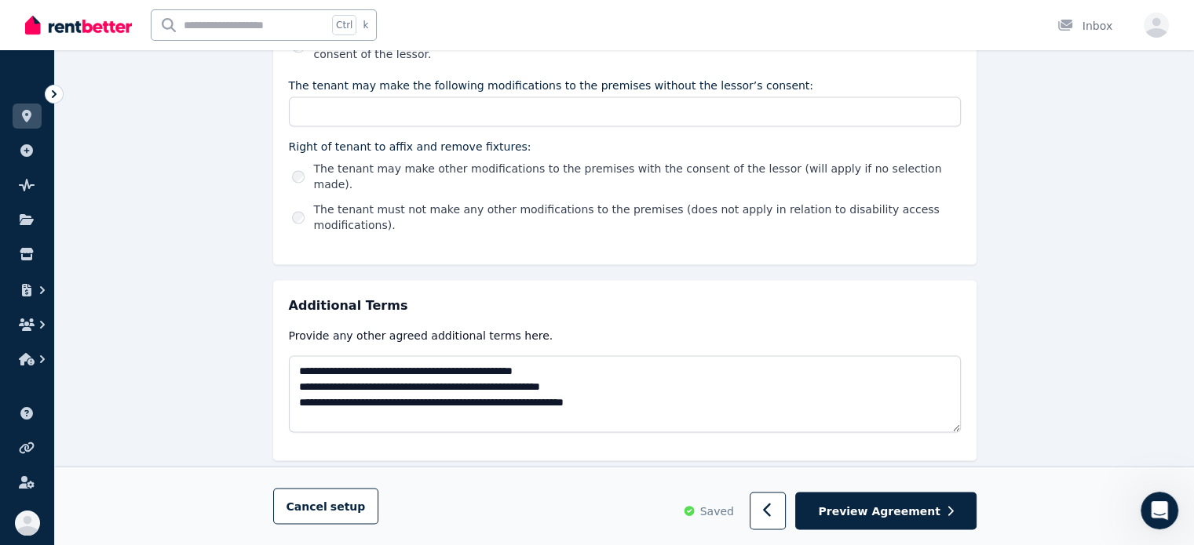
click at [705, 327] on p "Provide any other agreed additional terms here." at bounding box center [625, 335] width 672 height 16
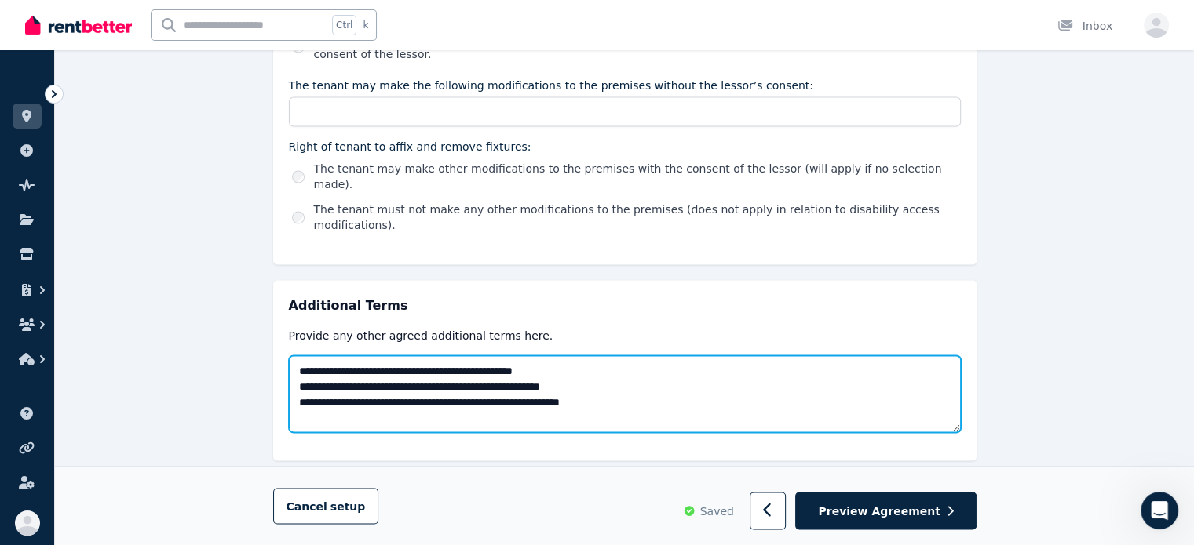
drag, startPoint x: 646, startPoint y: 373, endPoint x: 127, endPoint y: 370, distance: 518.8
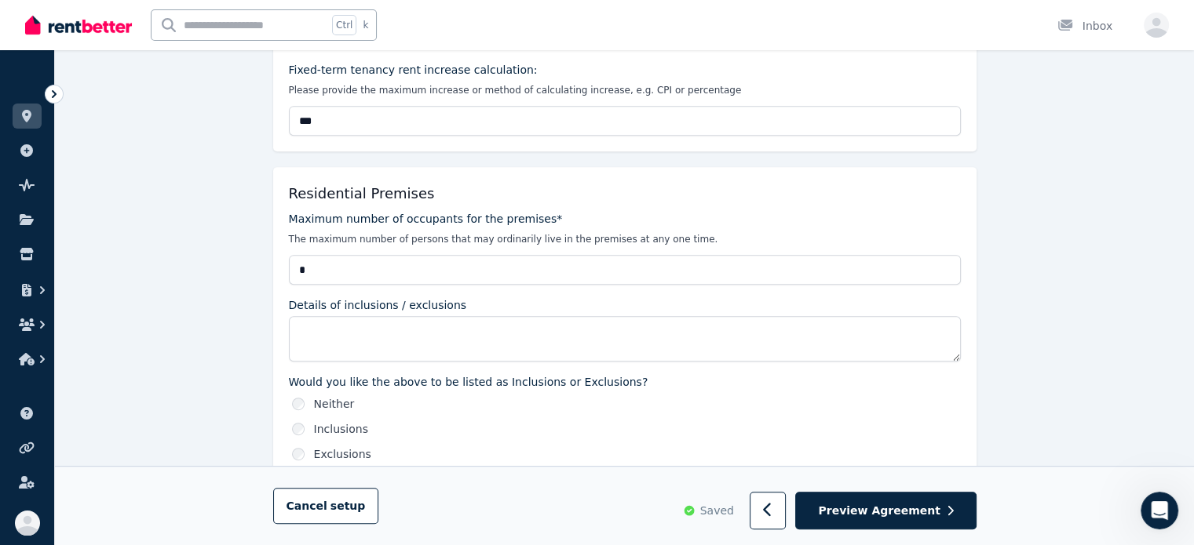
scroll to position [654, 0]
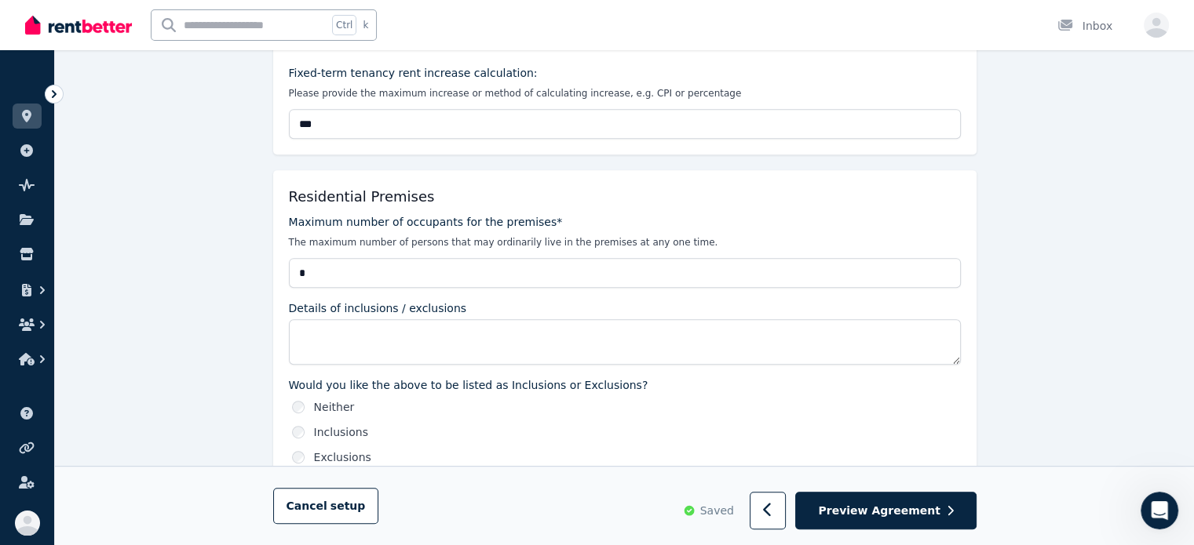
type textarea "**********"
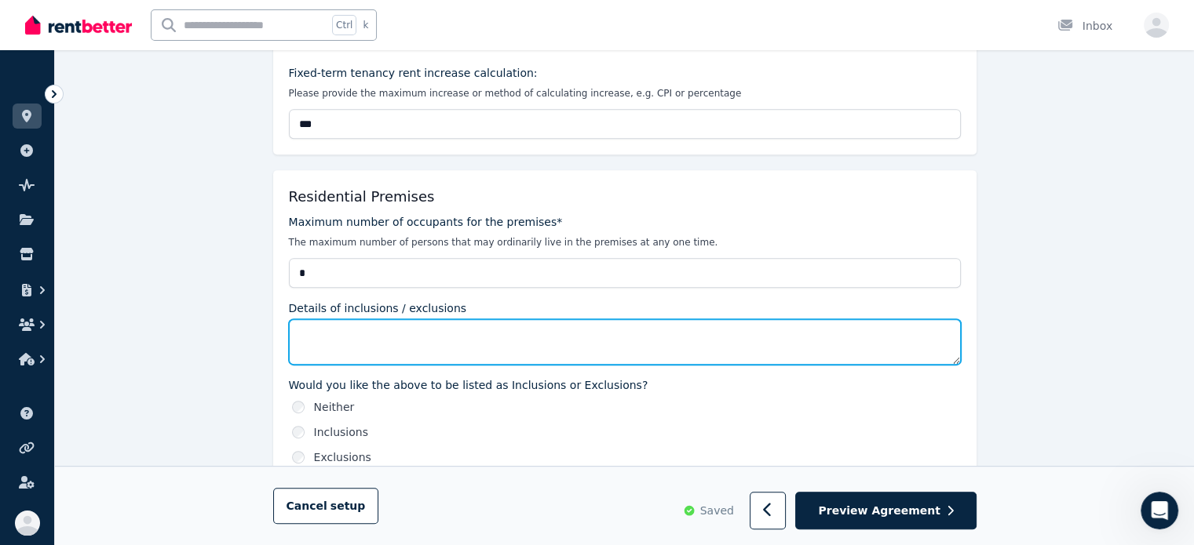
click at [384, 327] on textarea "Details of inclusions / exclusions" at bounding box center [625, 342] width 672 height 46
paste textarea "**********"
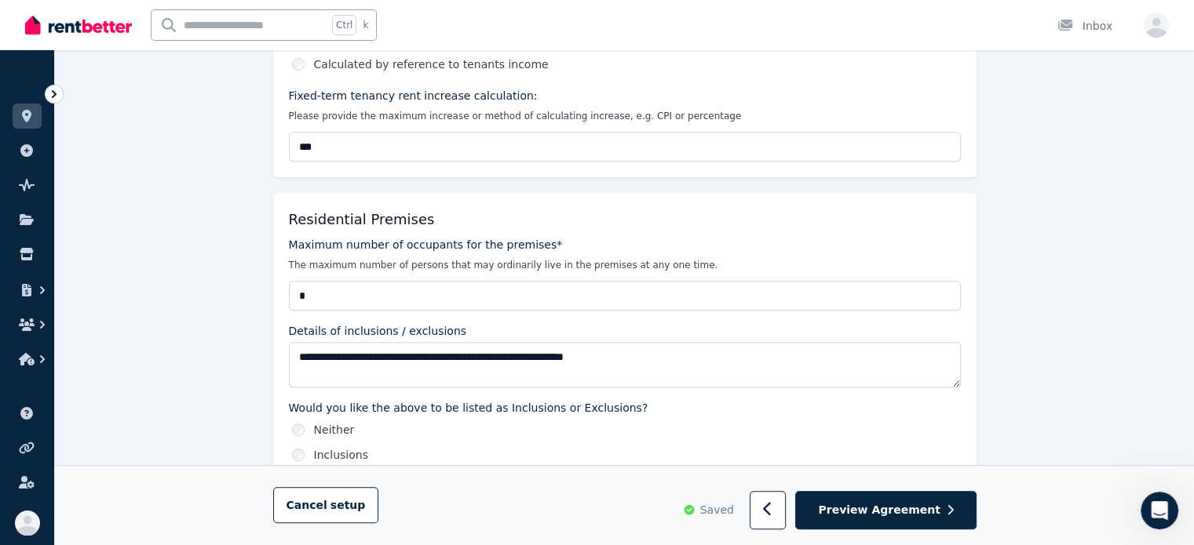
scroll to position [732, 0]
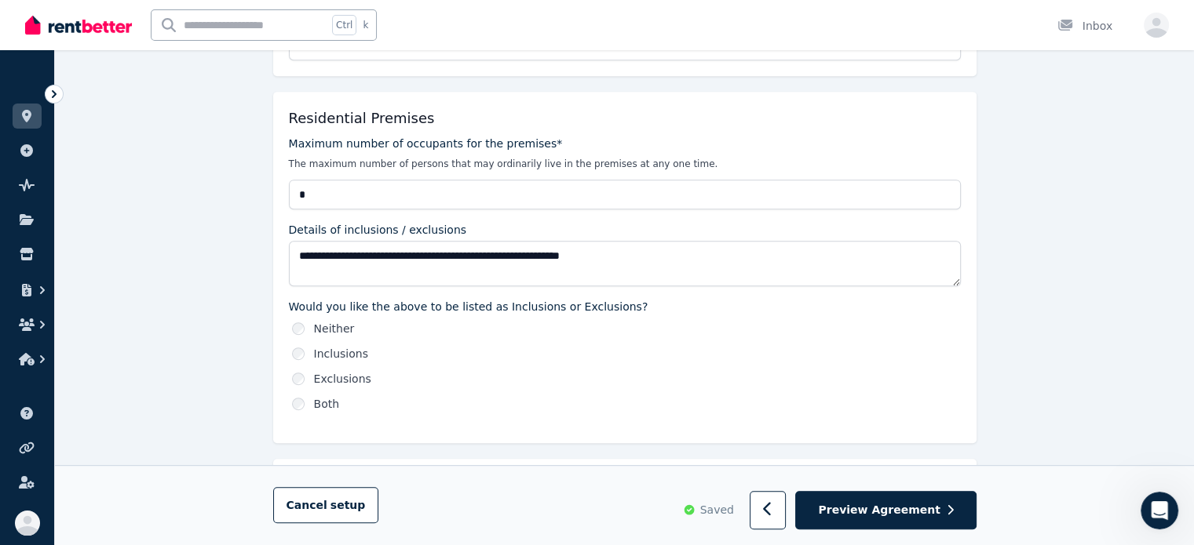
click at [308, 352] on div "Inclusions" at bounding box center [626, 354] width 669 height 16
click at [1161, 503] on icon "Open Intercom Messenger" at bounding box center [1157, 509] width 26 height 26
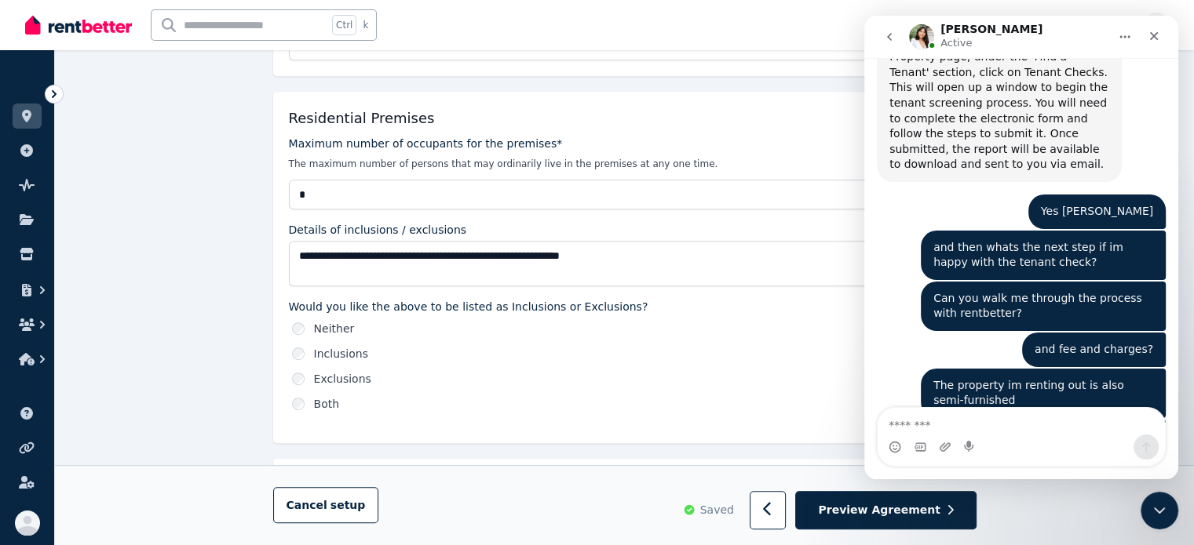
scroll to position [1829, 0]
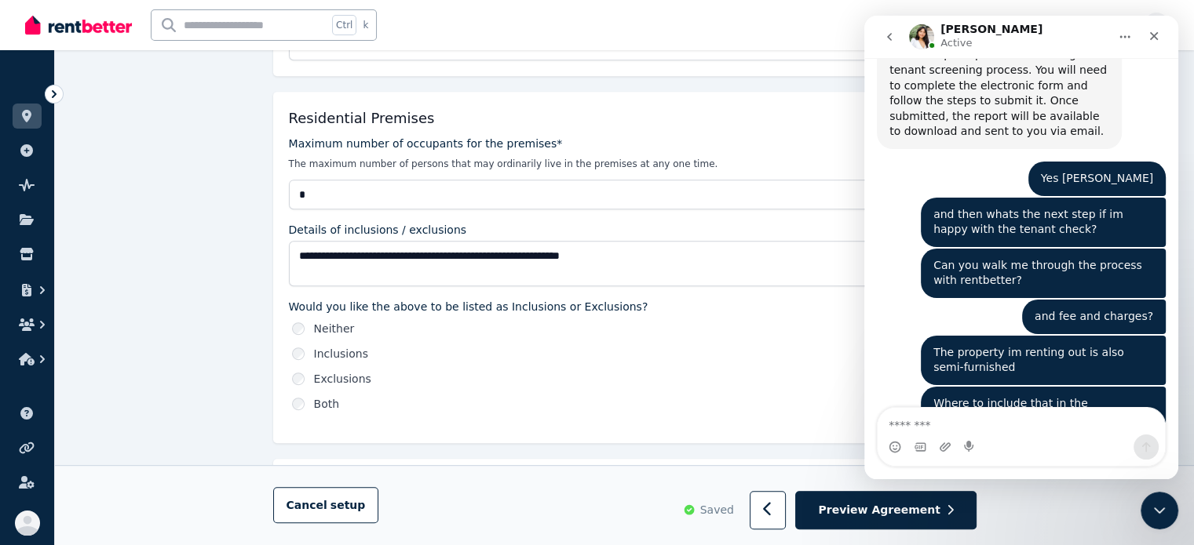
click at [974, 474] on link "https://rentbetter.com.au/pricing" at bounding box center [995, 488] width 213 height 28
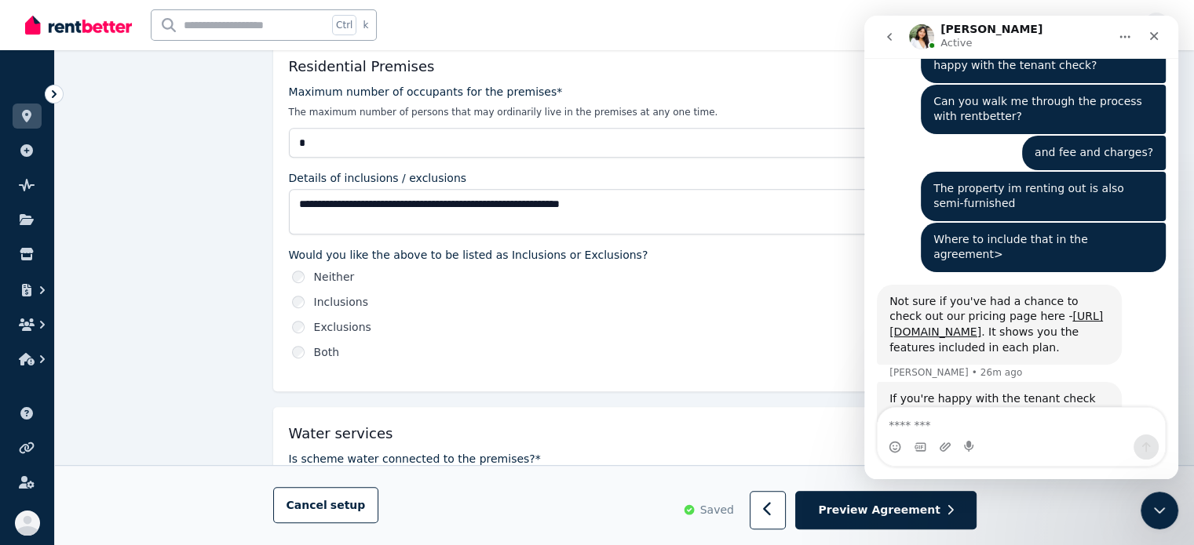
scroll to position [811, 0]
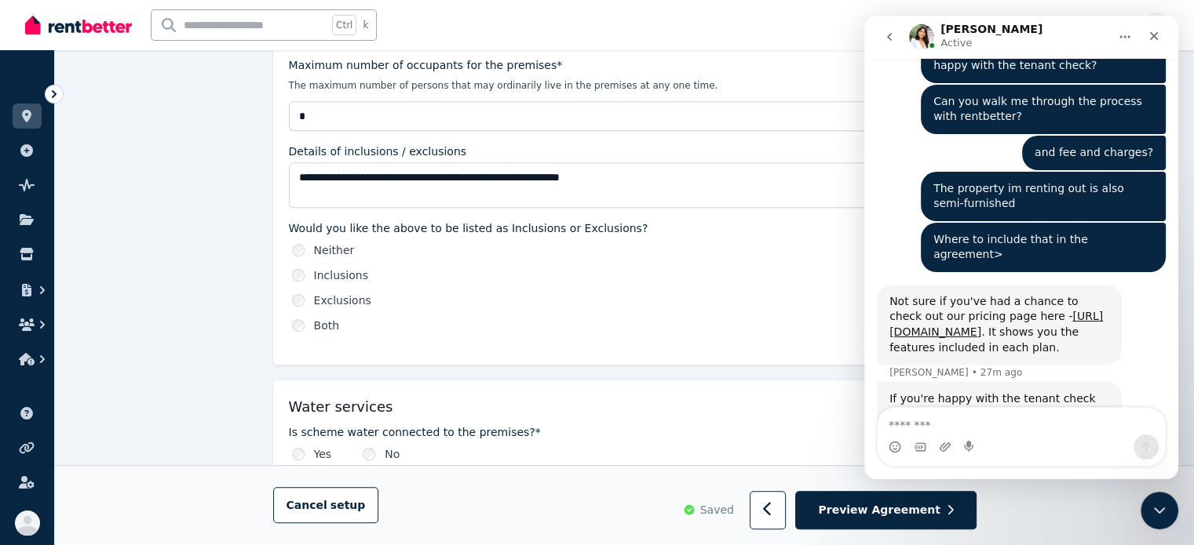
click at [968, 392] on div "If you're happy with the tenant check then you can set up the tenancy then send…" at bounding box center [999, 422] width 220 height 61
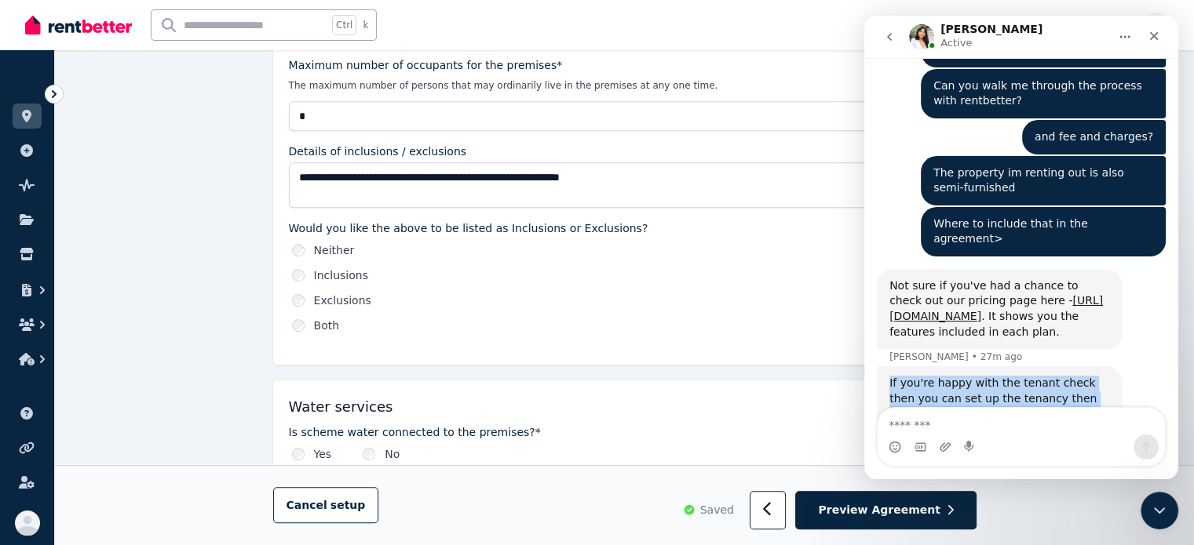
click at [947, 376] on div "If you're happy with the tenant check then you can set up the tenancy then send…" at bounding box center [999, 406] width 220 height 61
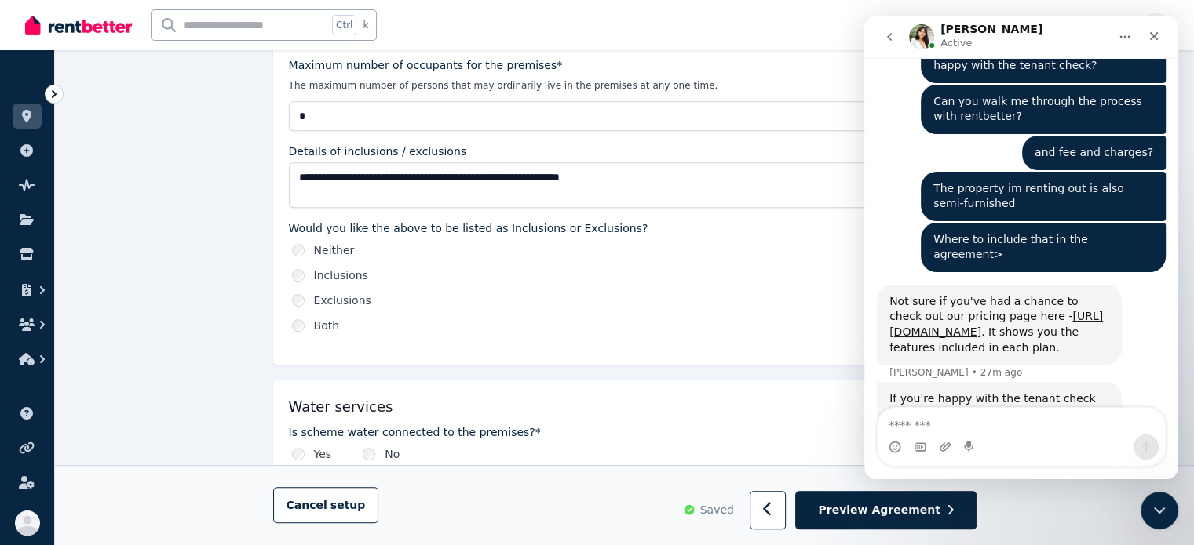
click at [947, 392] on div "If you're happy with the tenant check then you can set up the tenancy then send…" at bounding box center [999, 422] width 220 height 61
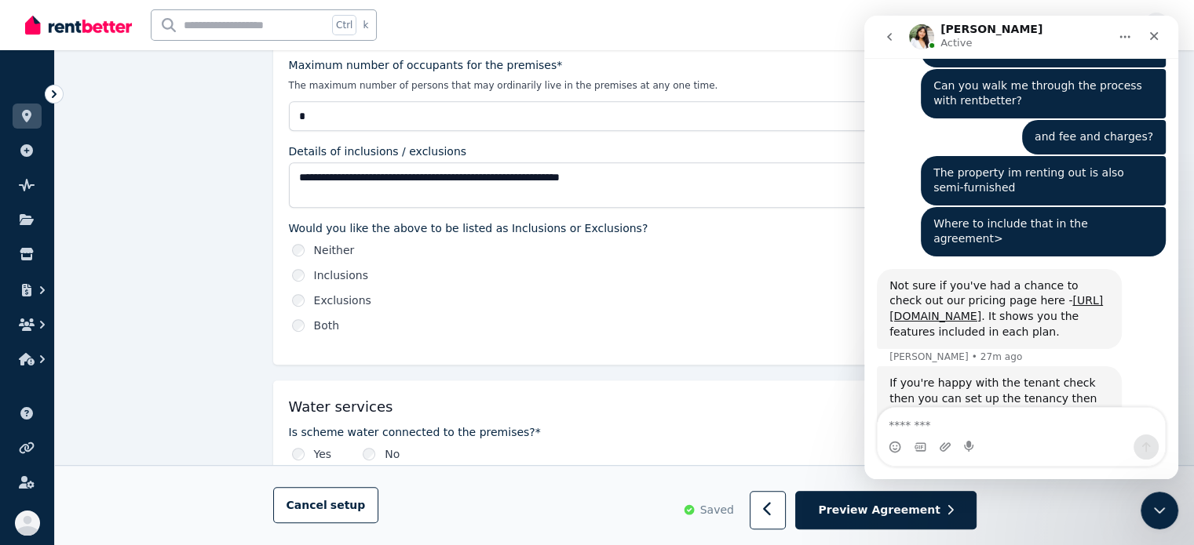
click at [948, 376] on div "If you're happy with the tenant check then you can set up the tenancy then send…" at bounding box center [999, 406] width 220 height 61
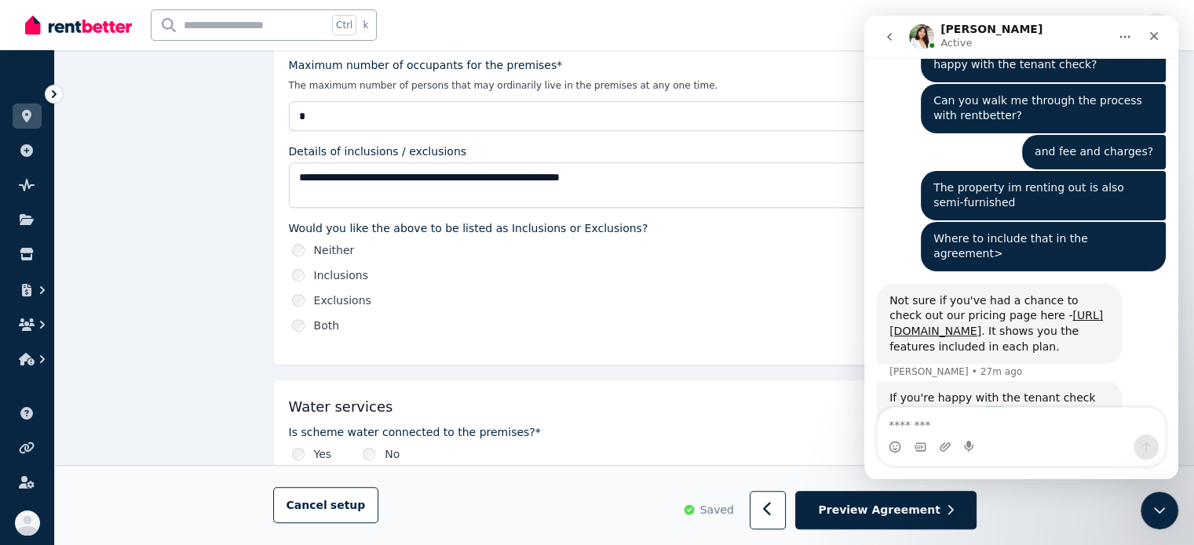
click at [948, 391] on div "If you're happy with the tenant check then you can set up the tenancy then send…" at bounding box center [999, 421] width 220 height 61
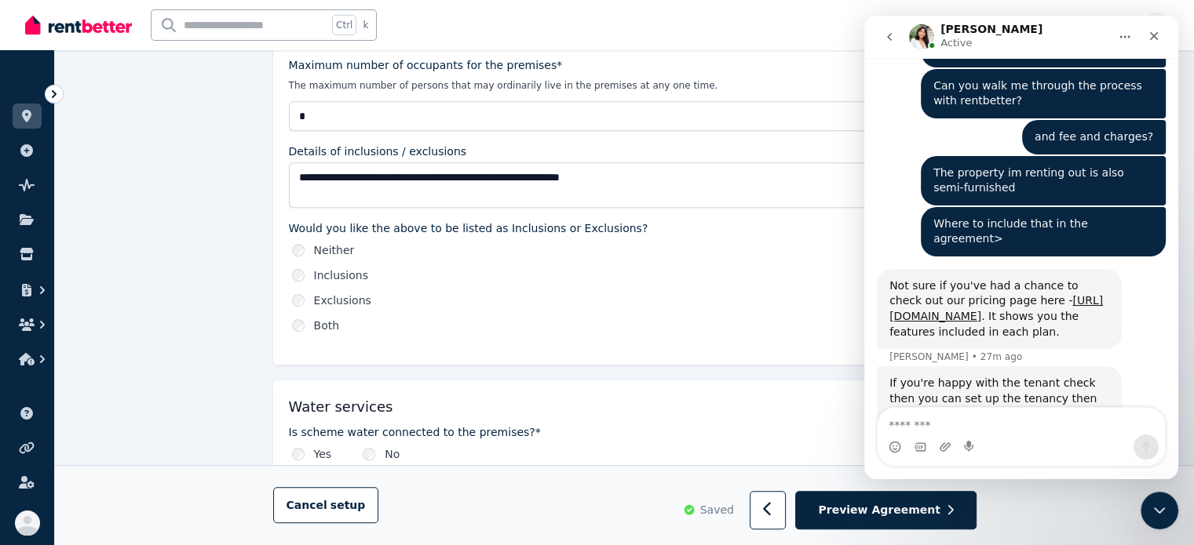
click at [957, 376] on div "If you're happy with the tenant check then you can set up the tenancy then send…" at bounding box center [999, 406] width 220 height 61
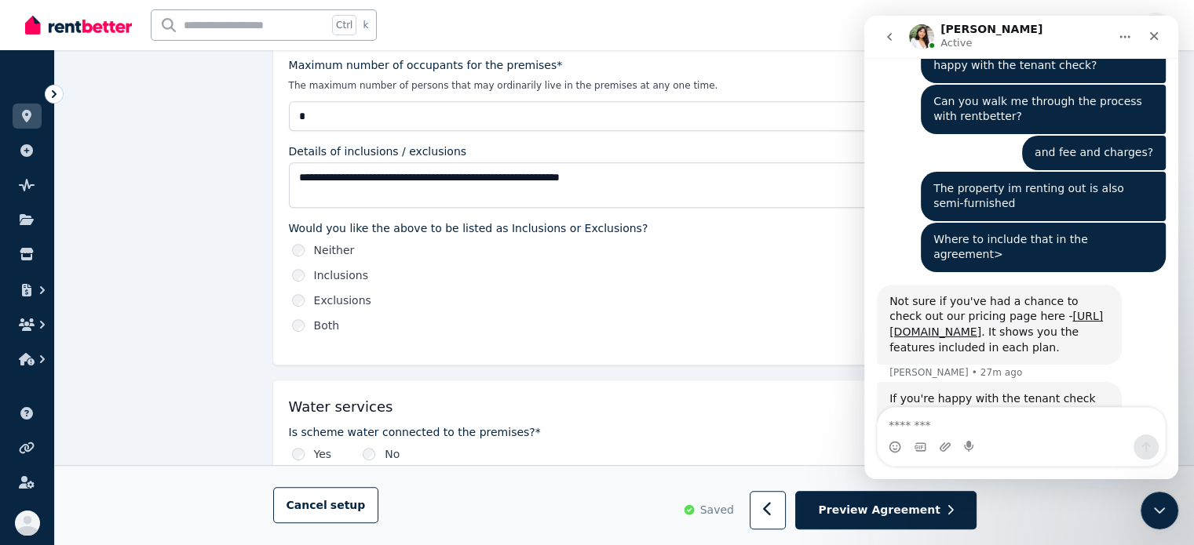
click at [957, 392] on div "If you're happy with the tenant check then you can set up the tenancy then send…" at bounding box center [999, 422] width 220 height 61
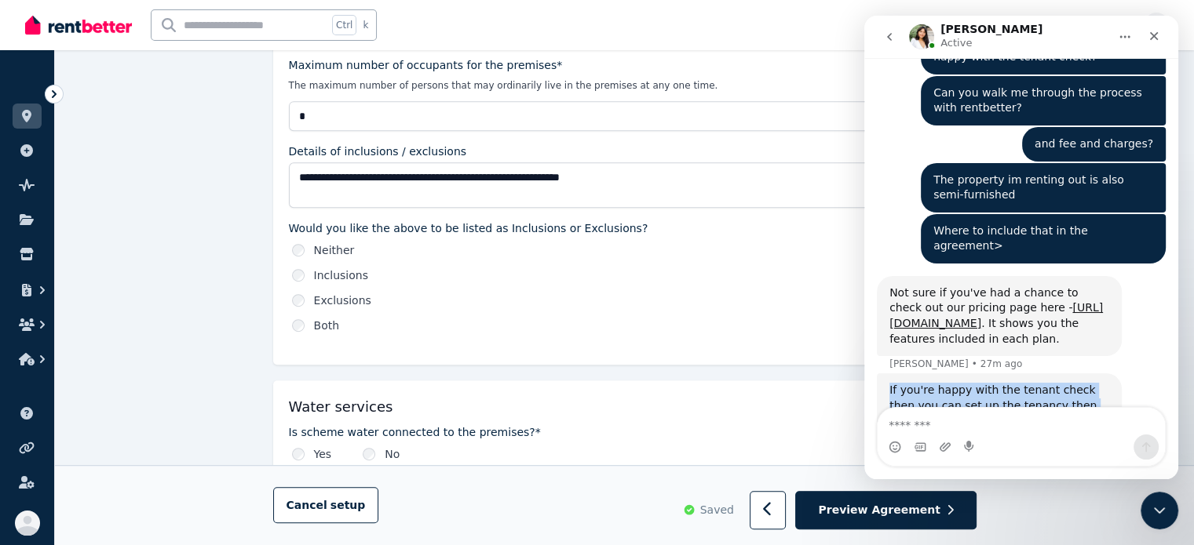
click at [957, 383] on div "If you're happy with the tenant check then you can set up the tenancy then send…" at bounding box center [999, 413] width 220 height 61
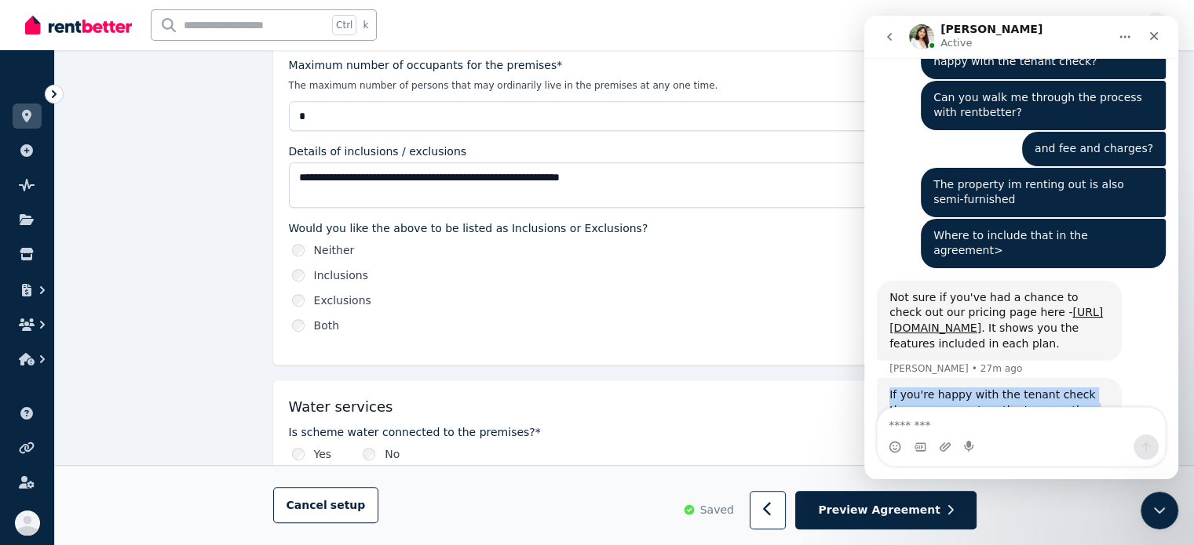
scroll to position [1993, 0]
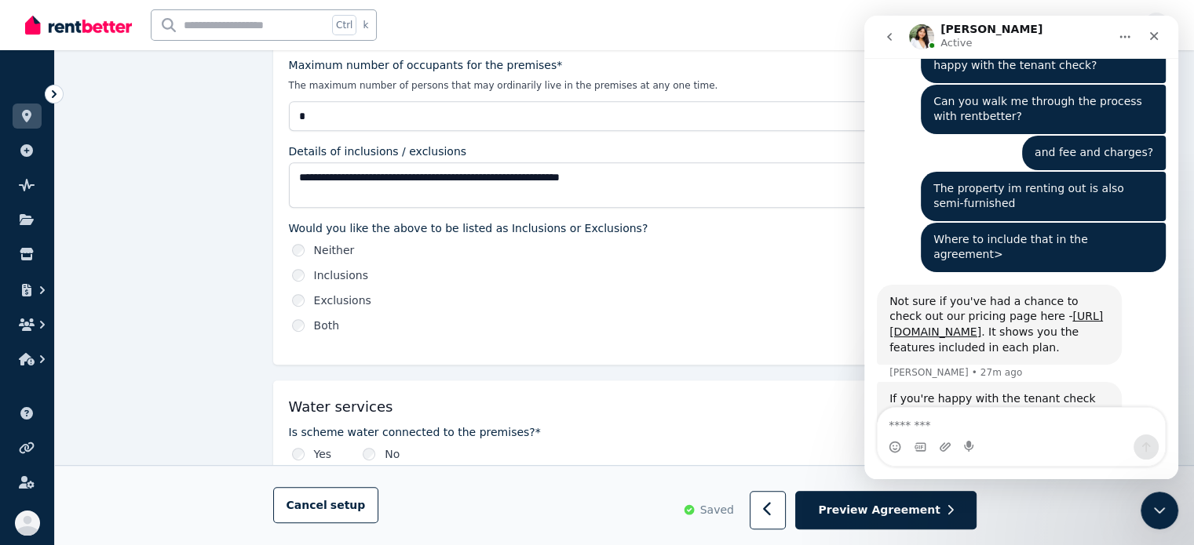
click at [965, 474] on div "Let me know if you have any other questions, I'd be happy to help further. If n…" at bounding box center [999, 497] width 220 height 46
click at [955, 474] on div "Let me know if you have any other questions, I'd be happy to help further. If n…" at bounding box center [999, 497] width 220 height 46
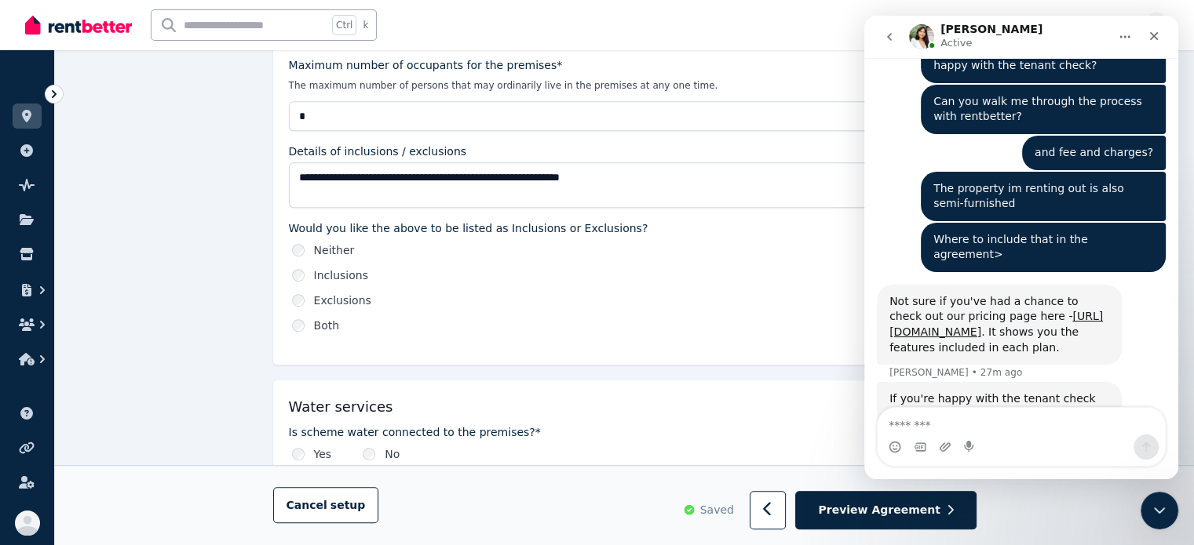
click at [955, 474] on div "Let me know if you have any other questions, I'd be happy to help further. If n…" at bounding box center [999, 497] width 220 height 46
click at [961, 474] on div "Let me know if you have any other questions, I'd be happy to help further. If n…" at bounding box center [999, 497] width 220 height 46
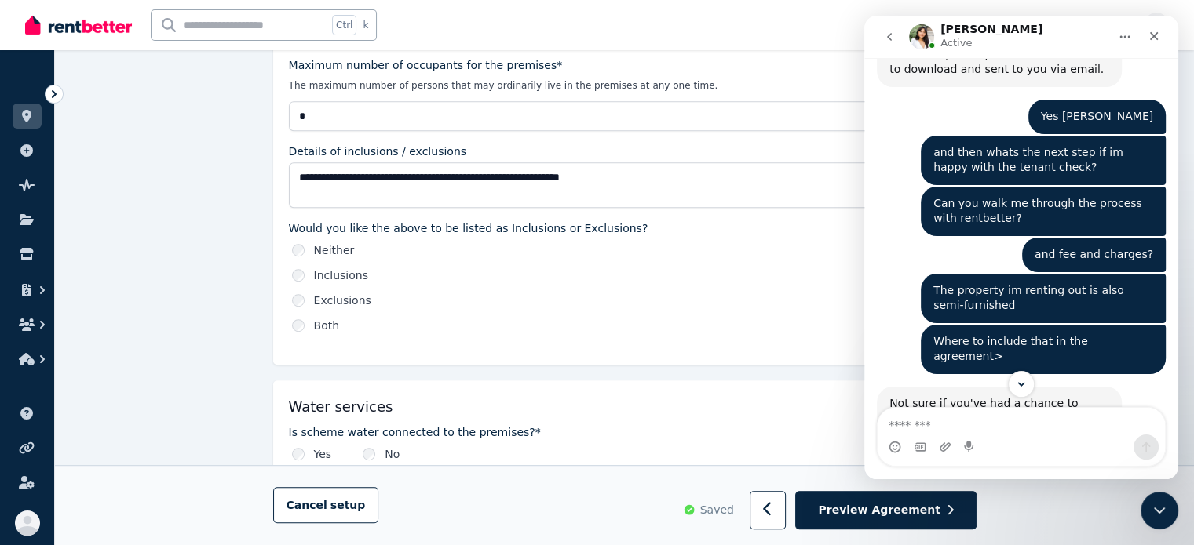
scroll to position [1836, 0]
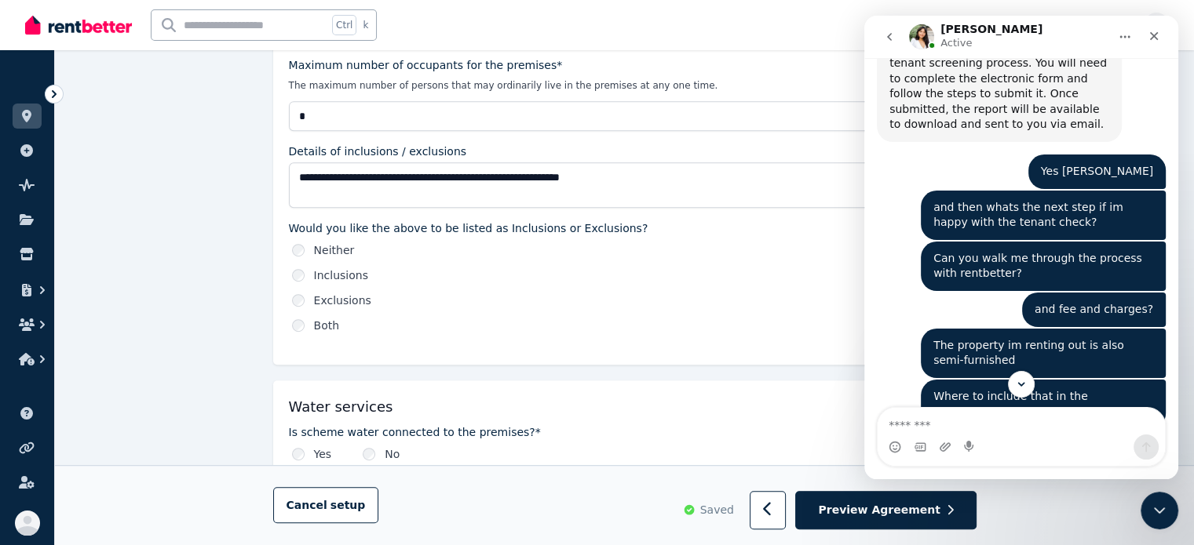
click at [979, 467] on link "https://rentbetter.com.au/pricing" at bounding box center [995, 481] width 213 height 28
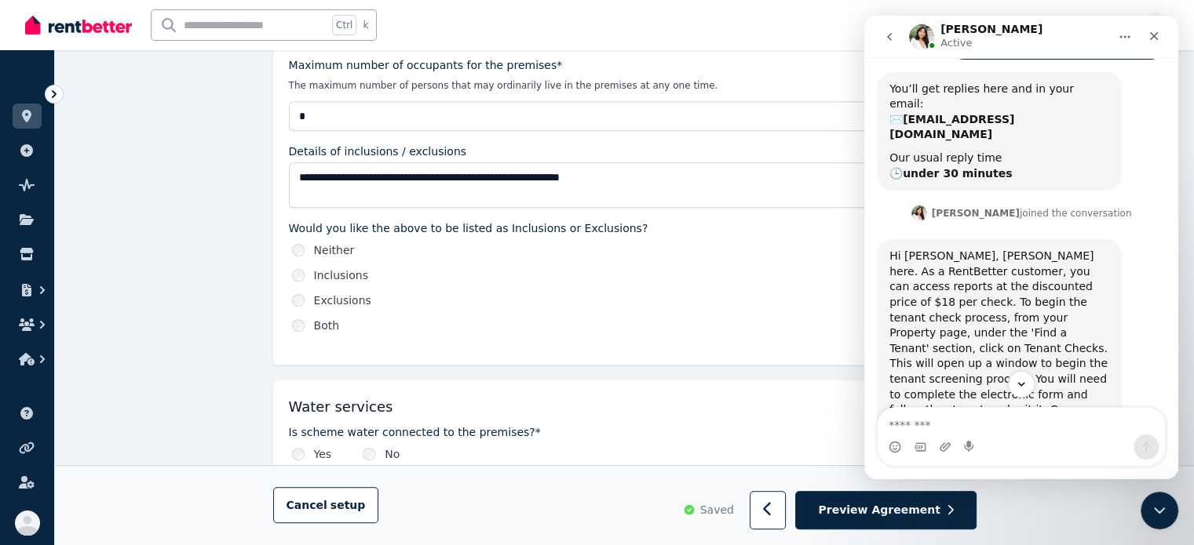
scroll to position [1507, 0]
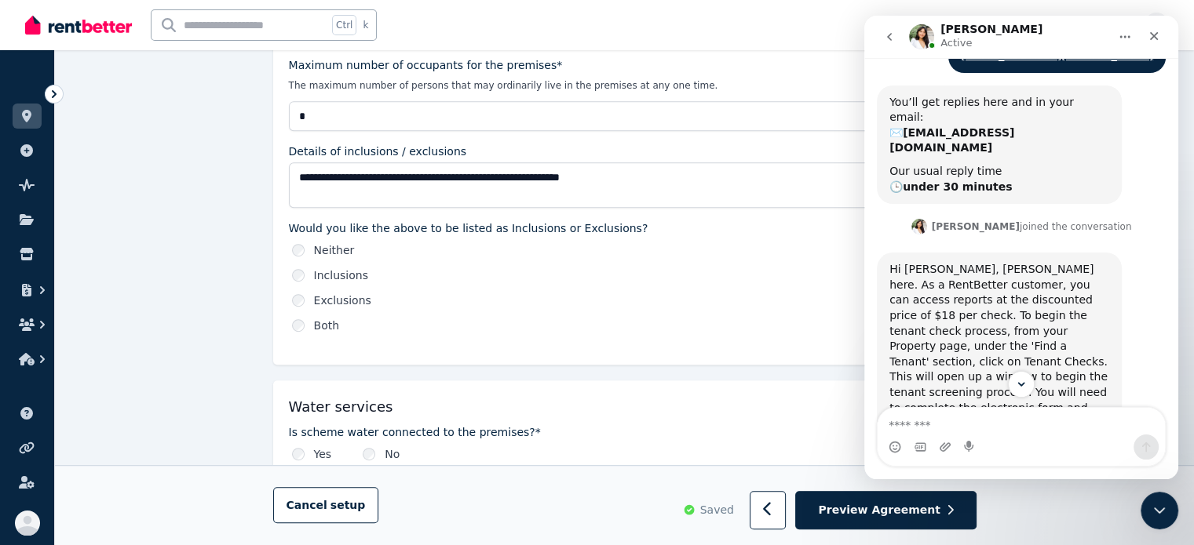
click at [580, 268] on div "Inclusions" at bounding box center [626, 276] width 669 height 16
click at [1147, 34] on icon "Close" at bounding box center [1153, 36] width 13 height 13
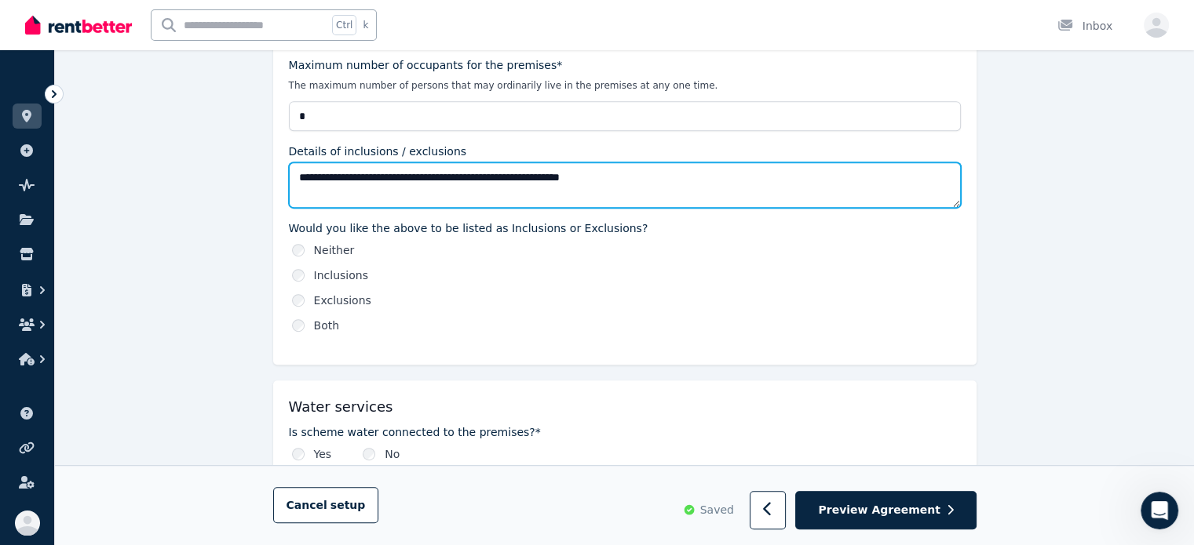
click at [618, 184] on textarea "**********" at bounding box center [625, 185] width 672 height 46
click at [659, 188] on textarea "**********" at bounding box center [625, 185] width 672 height 46
click at [786, 189] on textarea "**********" at bounding box center [625, 185] width 672 height 46
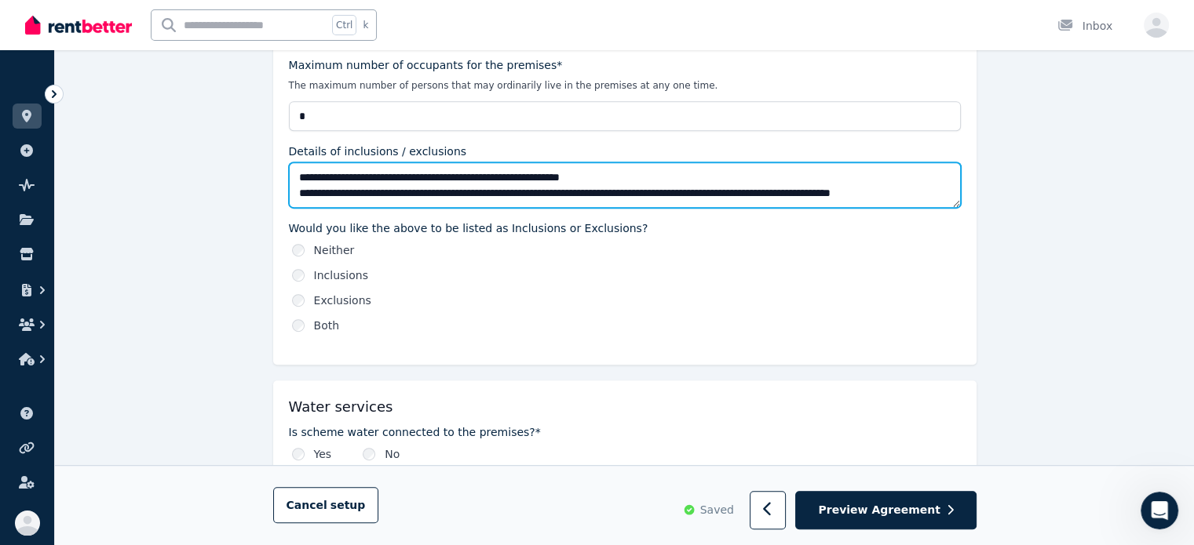
click at [611, 187] on textarea "**********" at bounding box center [625, 185] width 672 height 46
drag, startPoint x: 574, startPoint y: 188, endPoint x: 647, endPoint y: 194, distance: 73.3
click at [647, 194] on textarea "**********" at bounding box center [625, 185] width 672 height 46
click at [684, 196] on textarea "**********" at bounding box center [625, 185] width 672 height 46
click at [665, 193] on textarea "**********" at bounding box center [625, 185] width 672 height 46
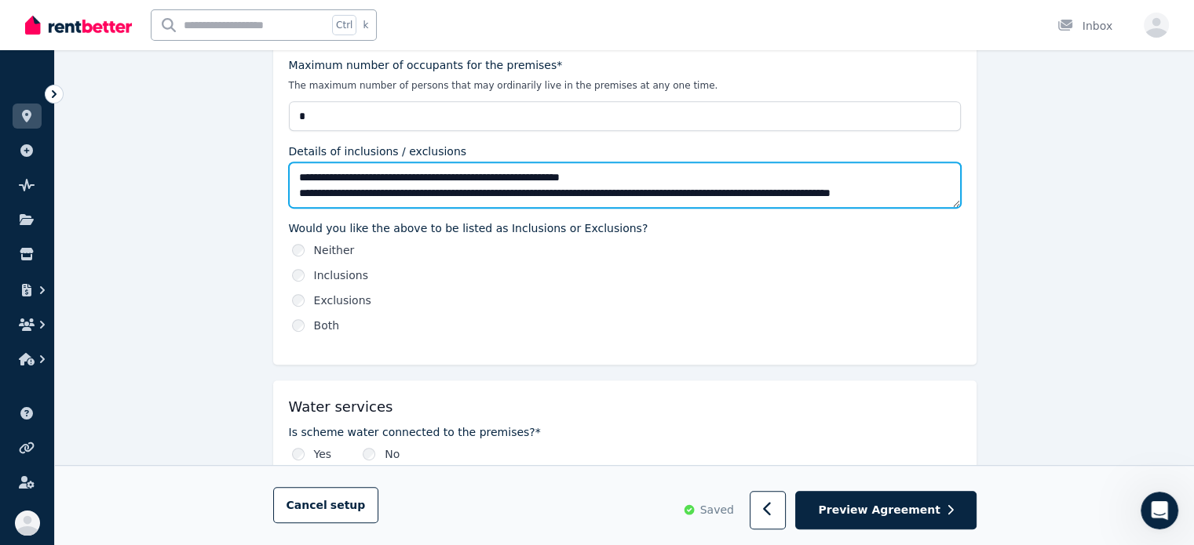
click at [621, 191] on textarea "**********" at bounding box center [625, 185] width 672 height 46
click at [647, 193] on textarea "**********" at bounding box center [625, 185] width 672 height 46
drag, startPoint x: 705, startPoint y: 197, endPoint x: 797, endPoint y: 195, distance: 92.6
click at [797, 195] on textarea "**********" at bounding box center [625, 185] width 672 height 46
click at [873, 195] on textarea "**********" at bounding box center [625, 185] width 672 height 46
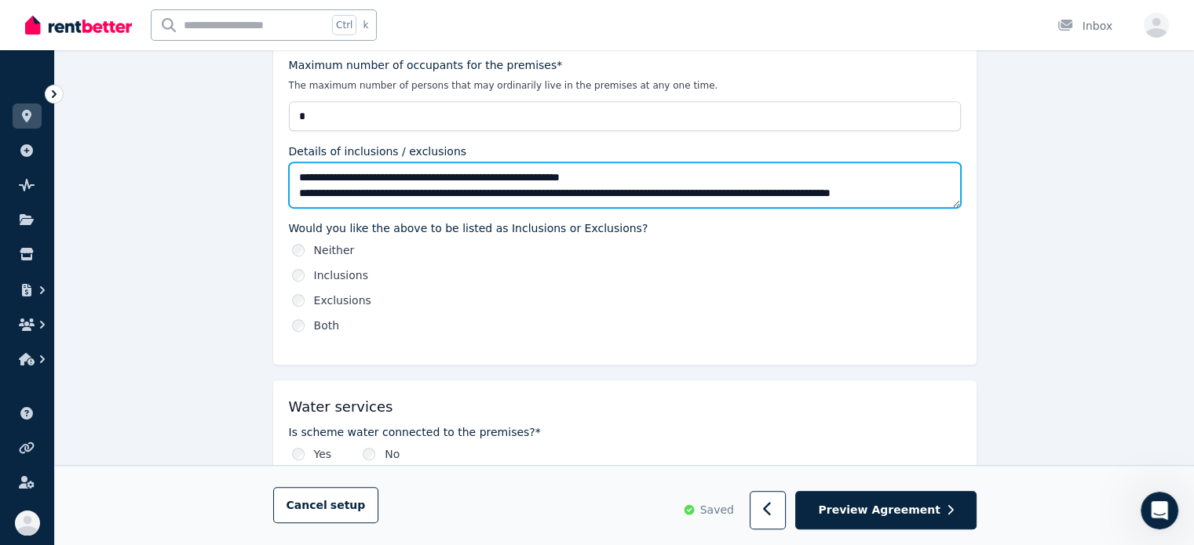
click at [927, 184] on textarea "**********" at bounding box center [625, 185] width 672 height 46
click at [807, 188] on textarea "**********" at bounding box center [625, 185] width 672 height 46
click at [793, 190] on textarea "**********" at bounding box center [625, 185] width 672 height 46
click at [706, 191] on textarea "**********" at bounding box center [625, 185] width 672 height 46
click at [800, 187] on textarea "**********" at bounding box center [625, 185] width 672 height 46
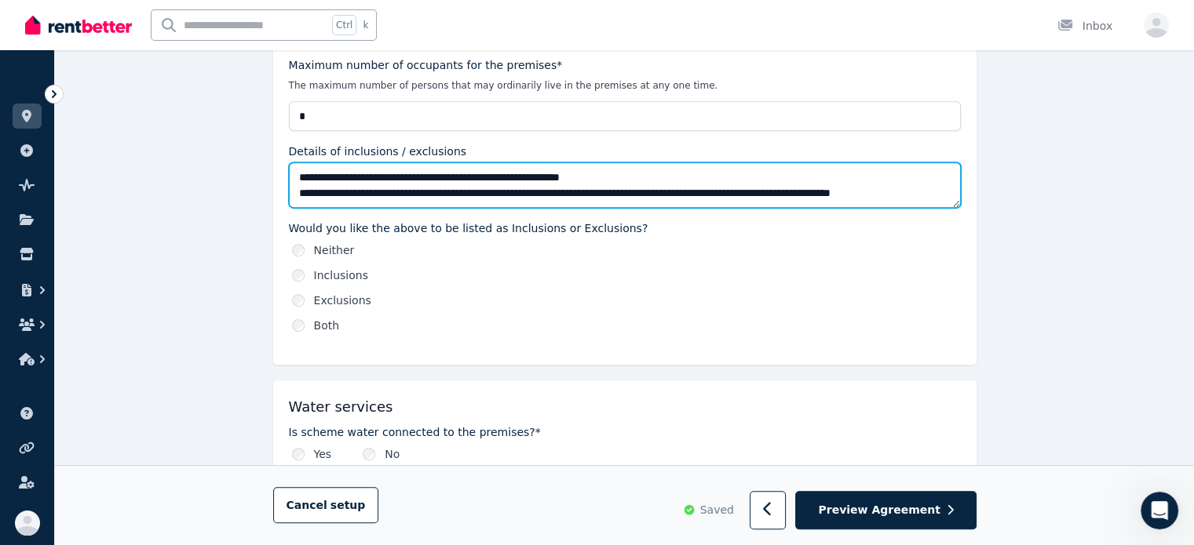
drag, startPoint x: 543, startPoint y: 175, endPoint x: 530, endPoint y: 183, distance: 15.5
click at [542, 175] on textarea "**********" at bounding box center [625, 185] width 672 height 46
click at [518, 186] on textarea "**********" at bounding box center [625, 185] width 672 height 46
click at [505, 190] on textarea "**********" at bounding box center [625, 185] width 672 height 46
click at [509, 190] on textarea "**********" at bounding box center [625, 185] width 672 height 46
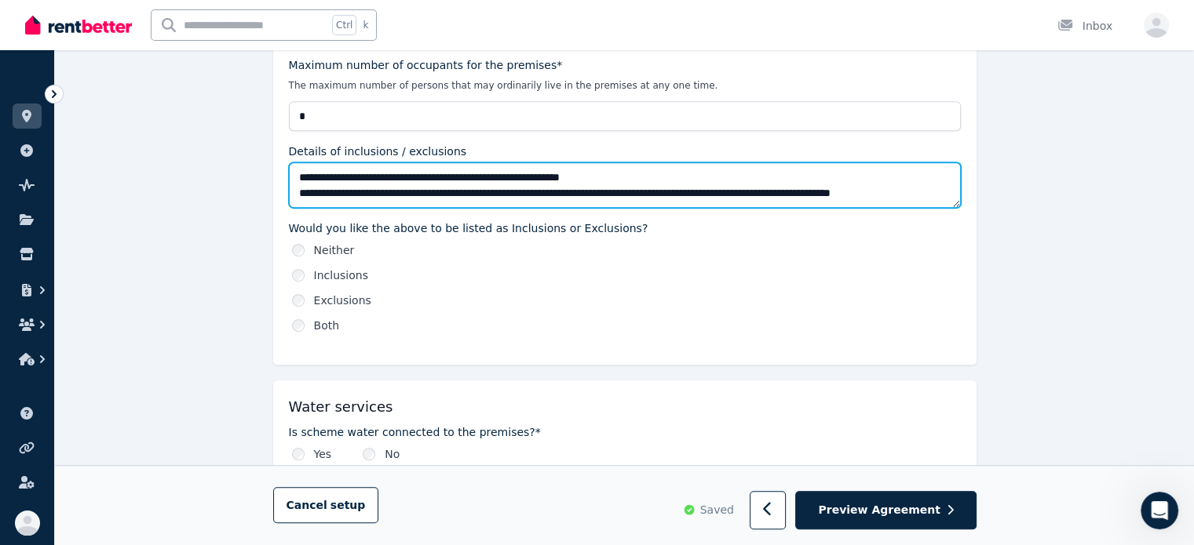
click at [567, 191] on textarea "**********" at bounding box center [625, 185] width 672 height 46
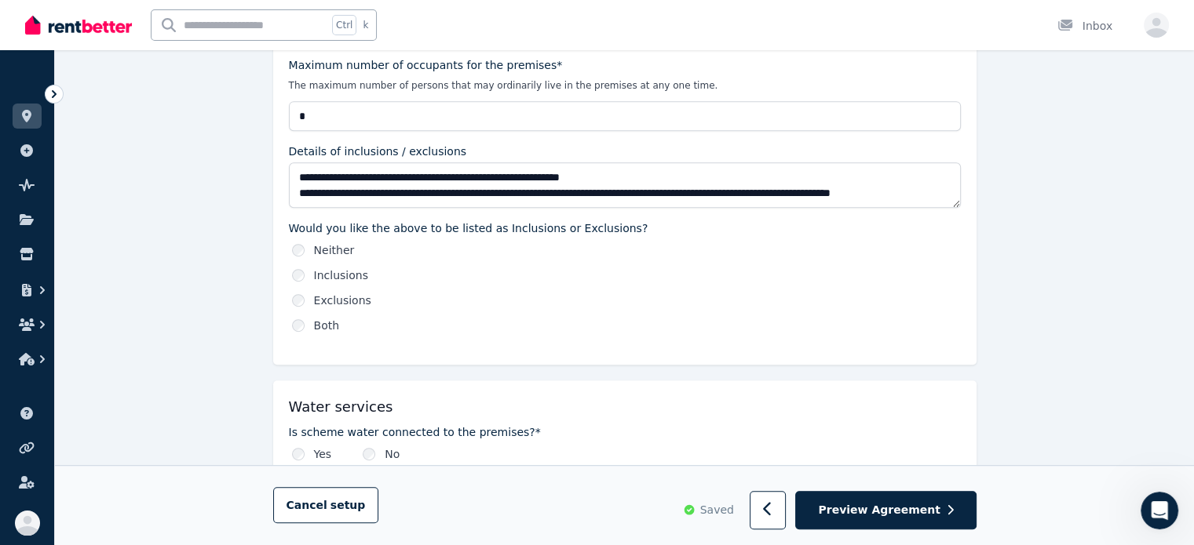
click at [800, 270] on div "Inclusions" at bounding box center [626, 276] width 669 height 16
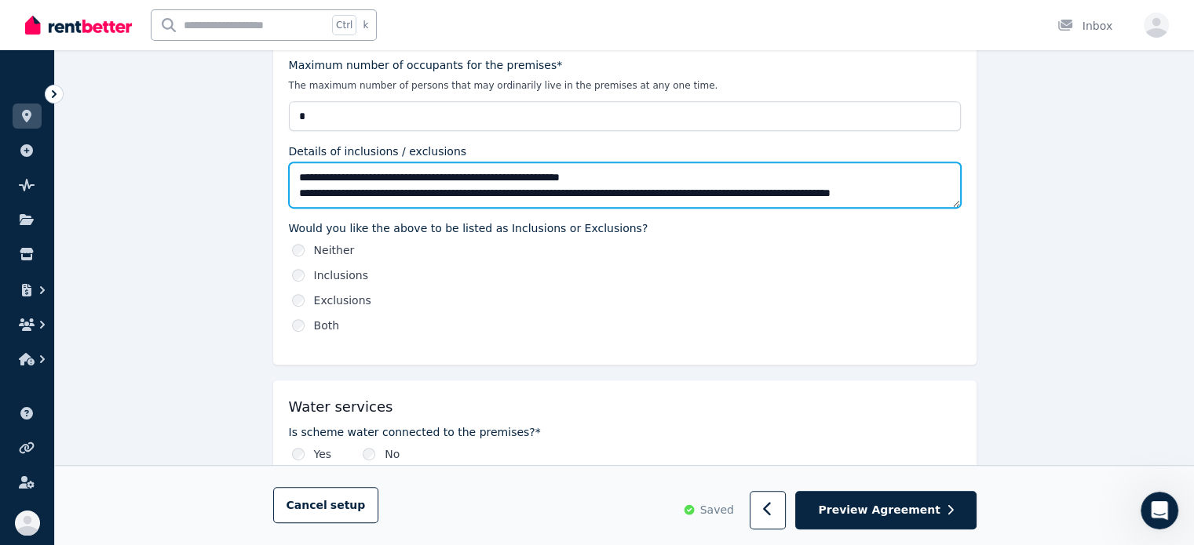
click at [386, 184] on textarea "**********" at bounding box center [625, 185] width 672 height 46
click at [458, 185] on textarea "**********" at bounding box center [625, 185] width 672 height 46
click at [459, 185] on textarea "**********" at bounding box center [625, 185] width 672 height 46
click at [469, 185] on textarea "**********" at bounding box center [625, 185] width 672 height 46
drag, startPoint x: 469, startPoint y: 186, endPoint x: 443, endPoint y: 197, distance: 28.1
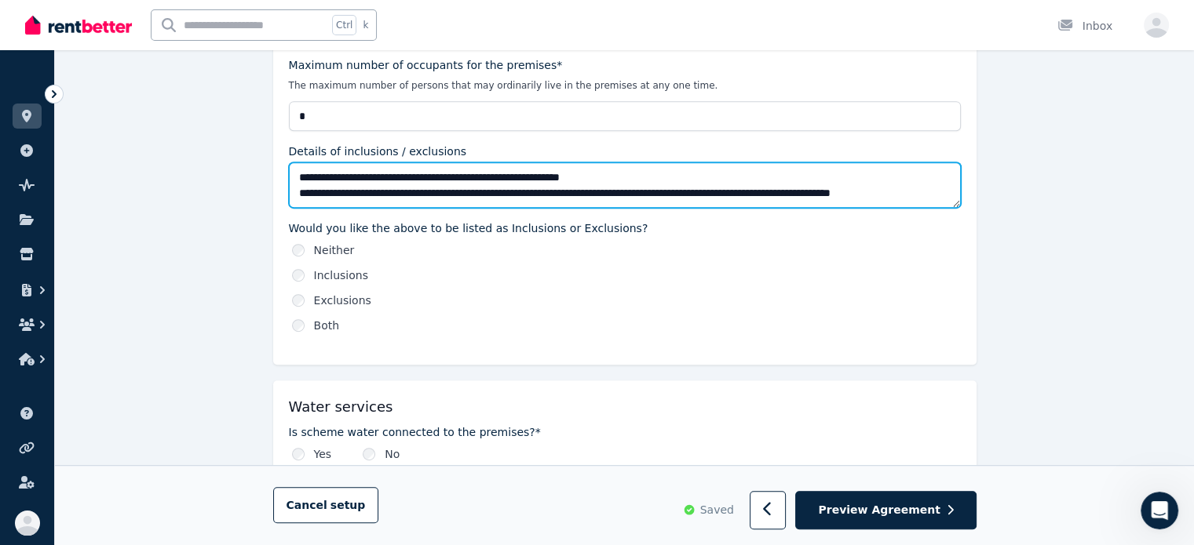
click at [436, 197] on textarea "**********" at bounding box center [625, 185] width 672 height 46
click at [471, 188] on textarea "**********" at bounding box center [625, 185] width 672 height 46
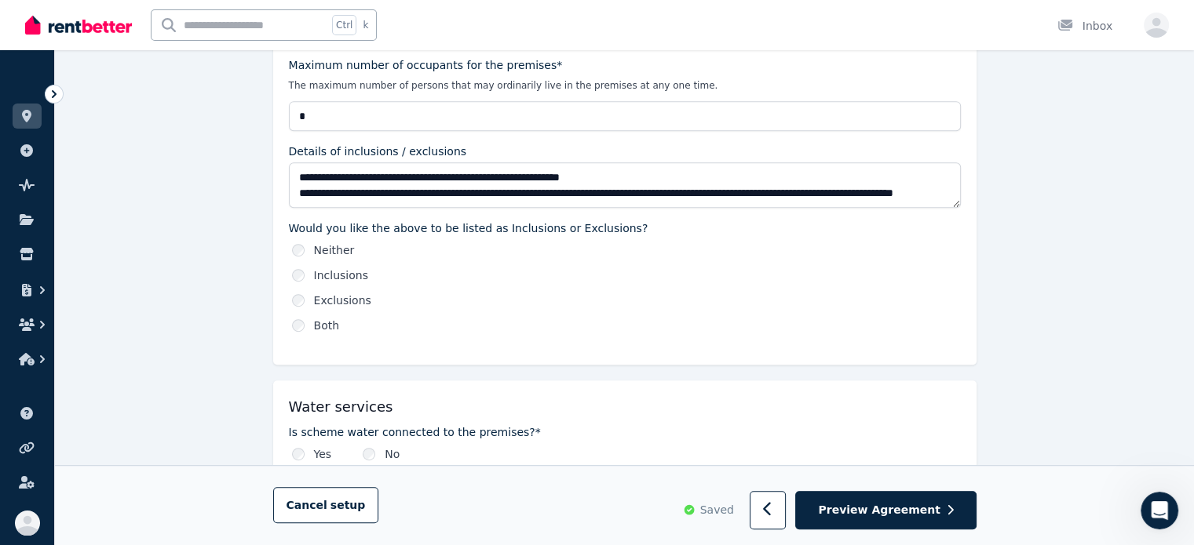
click at [709, 235] on div "Would you like the above to be listed as Inclusions or Exclusions? Neither Incl…" at bounding box center [625, 277] width 672 height 113
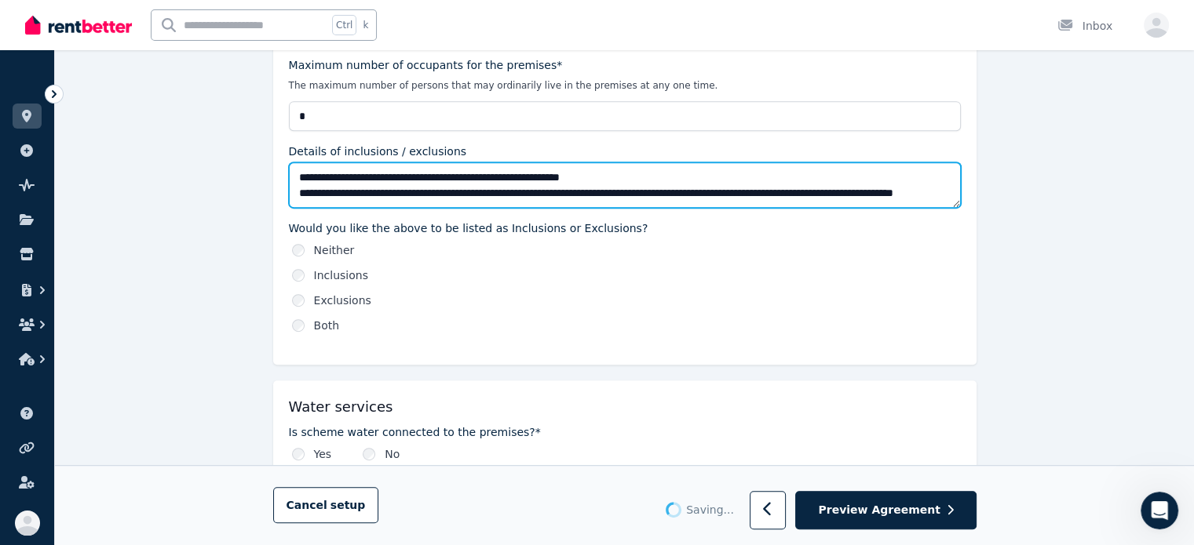
drag, startPoint x: 584, startPoint y: 188, endPoint x: 738, endPoint y: 184, distance: 153.9
click at [735, 184] on textarea "**********" at bounding box center [625, 185] width 672 height 46
click at [854, 191] on textarea "**********" at bounding box center [625, 185] width 672 height 46
click at [815, 191] on textarea "**********" at bounding box center [625, 185] width 672 height 46
click at [797, 193] on textarea "**********" at bounding box center [625, 185] width 672 height 46
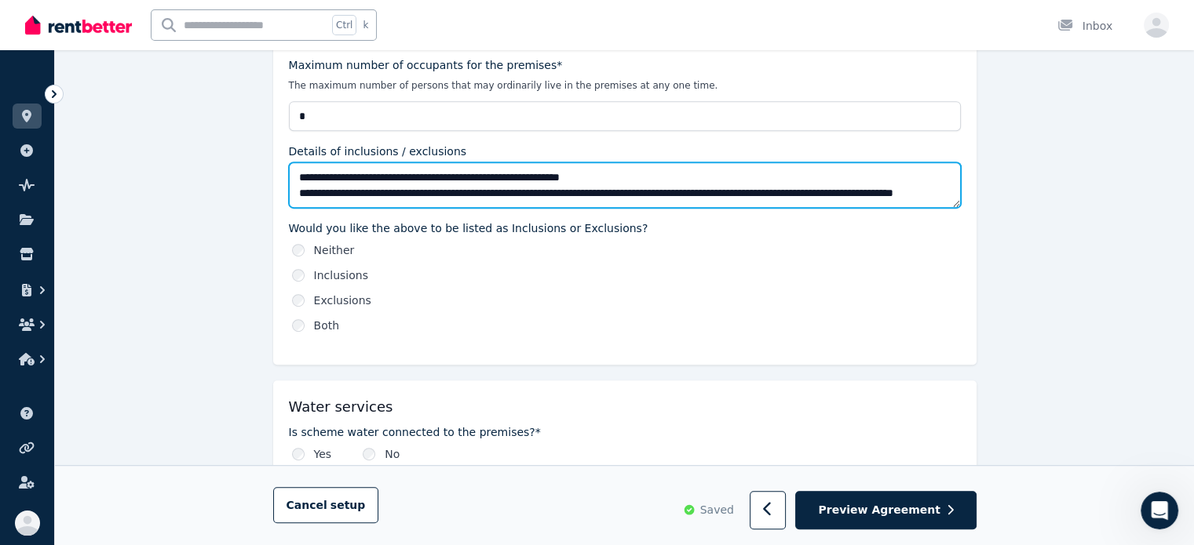
scroll to position [16, 0]
drag, startPoint x: 784, startPoint y: 191, endPoint x: 370, endPoint y: 197, distance: 414.4
click at [370, 197] on textarea "**********" at bounding box center [625, 185] width 672 height 46
type textarea "**********"
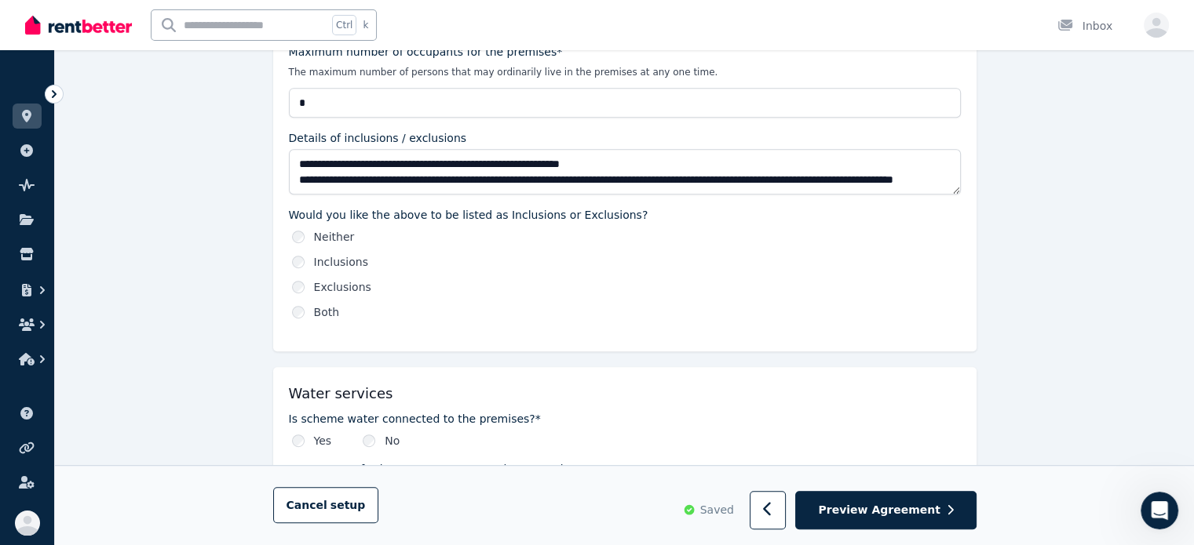
scroll to position [811, 0]
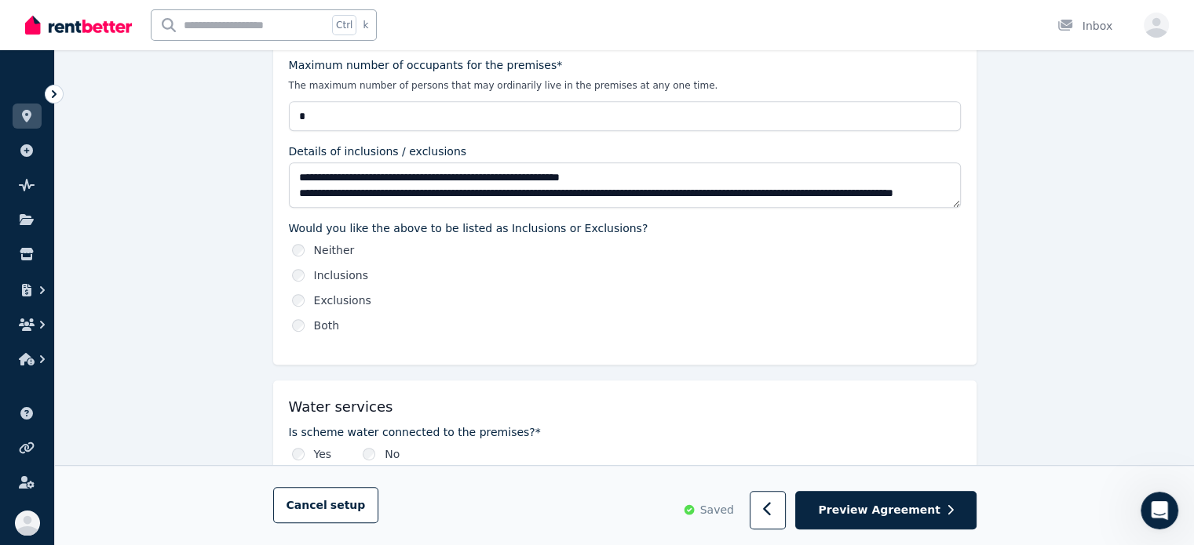
click at [300, 336] on div "**********" at bounding box center [624, 189] width 703 height 352
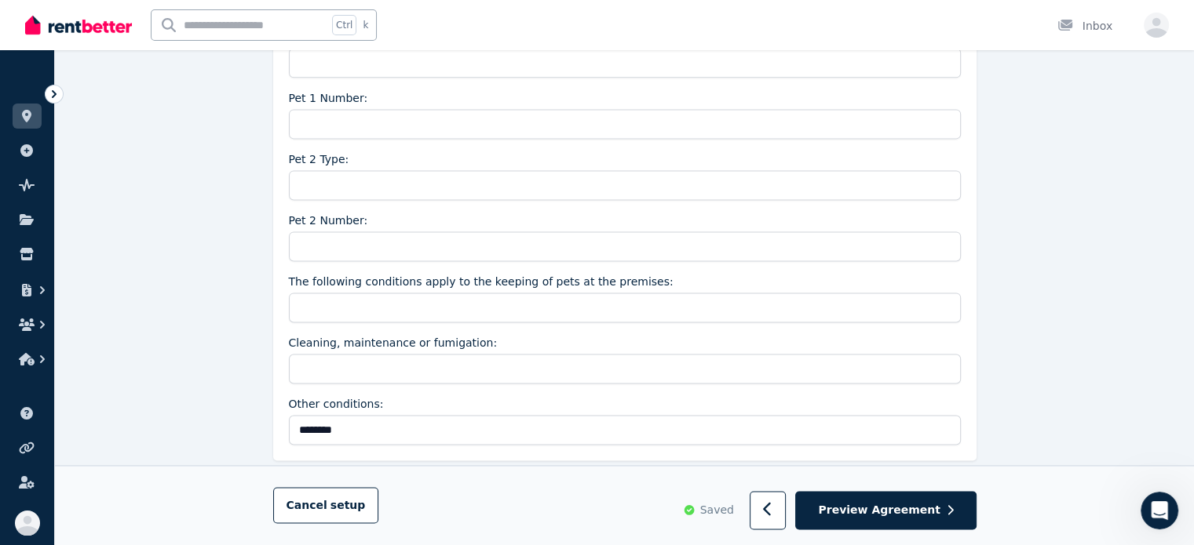
scroll to position [2223, 0]
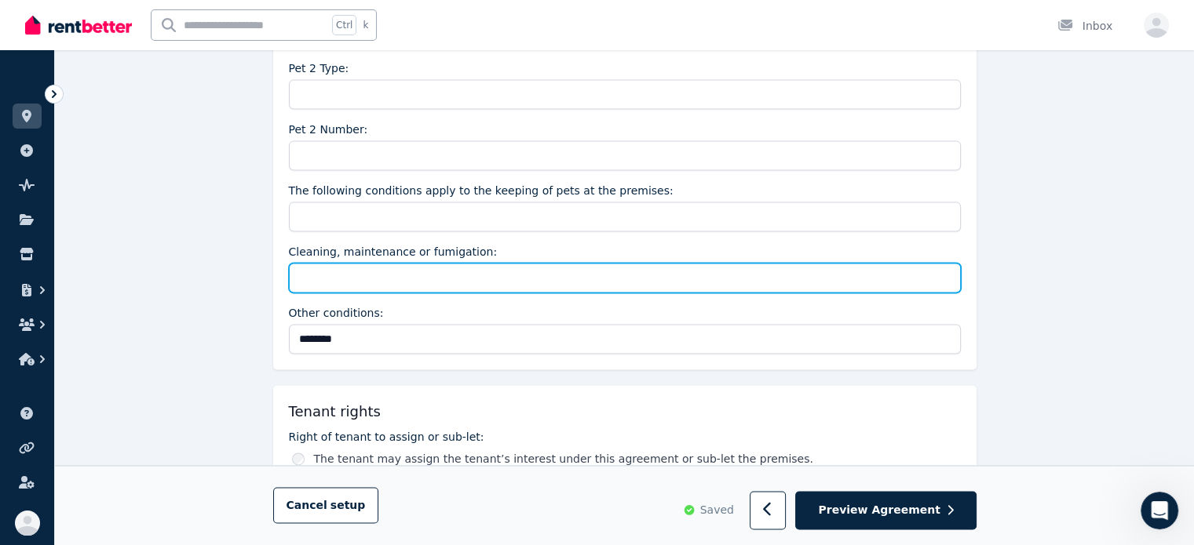
click at [371, 263] on input "Cleaning, maintenance or fumigation:" at bounding box center [625, 278] width 672 height 30
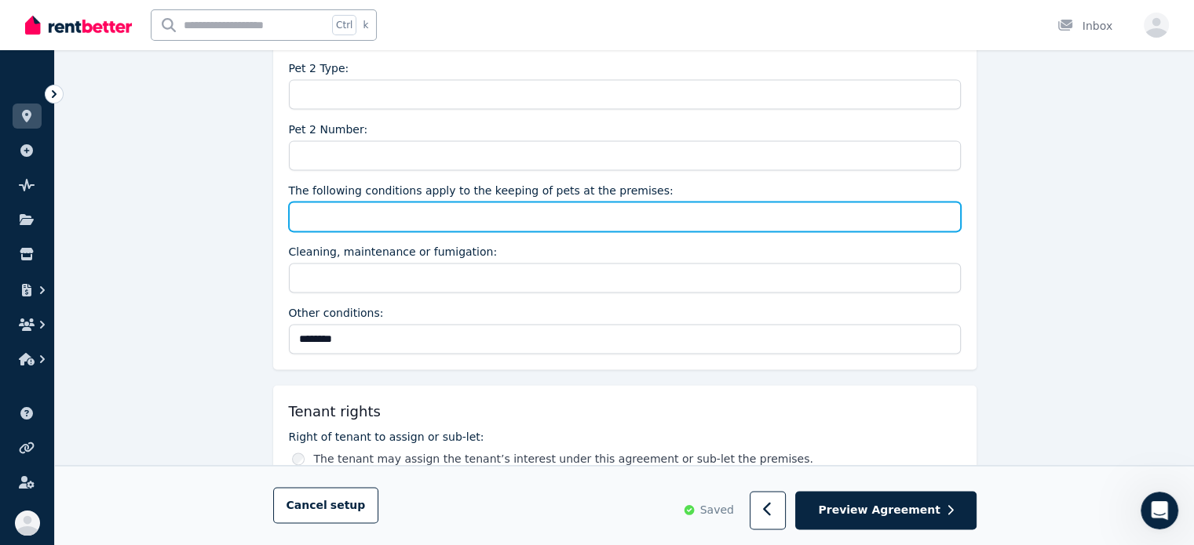
click at [392, 210] on input "The following conditions apply to the keeping of pets at the premises:" at bounding box center [625, 217] width 672 height 30
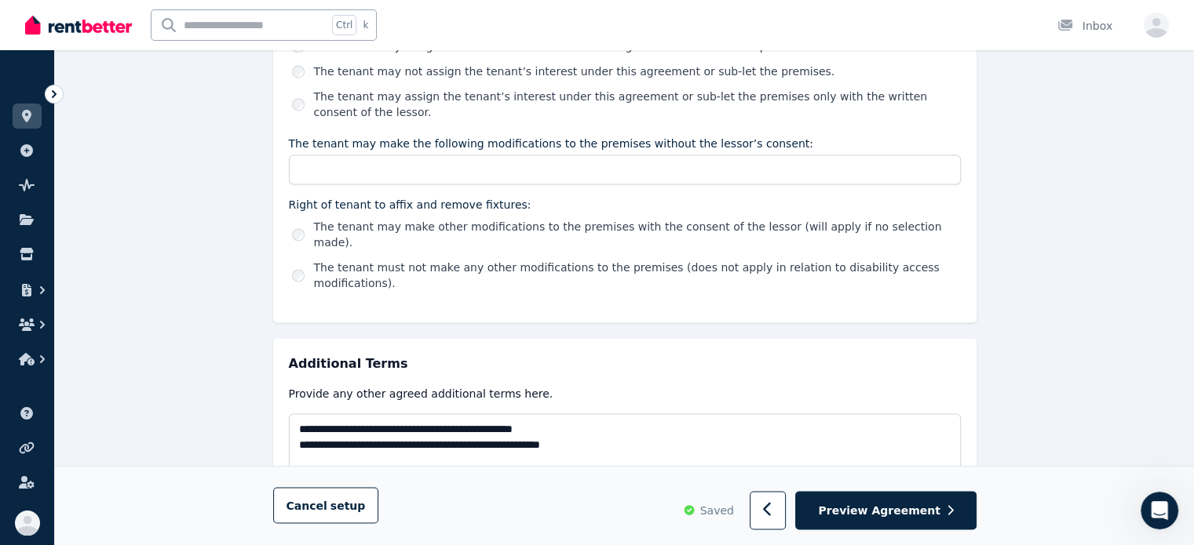
scroll to position [2694, 0]
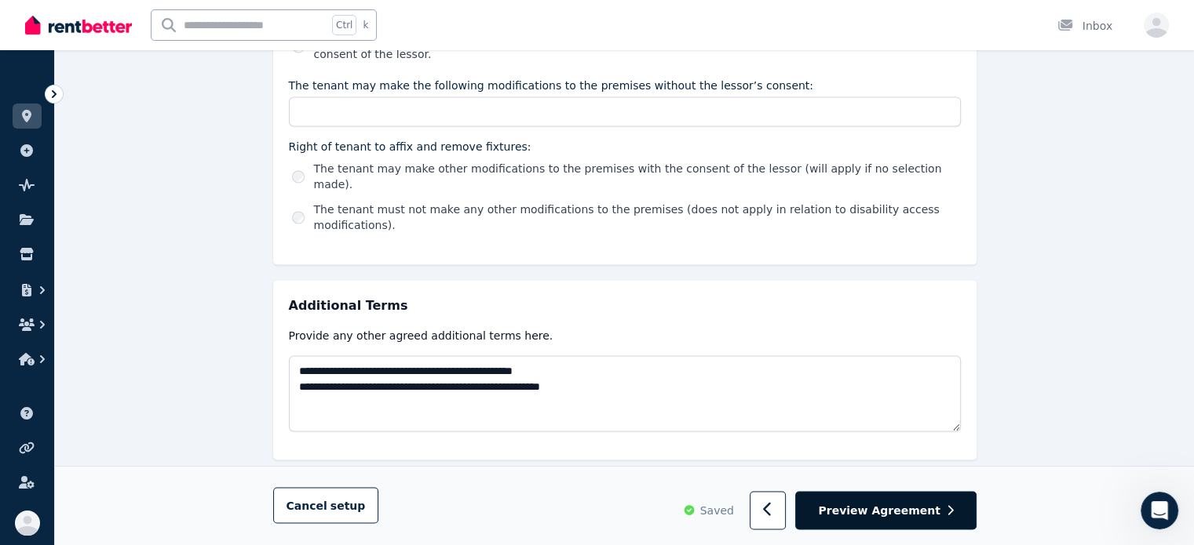
click at [833, 500] on button "Preview Agreement" at bounding box center [885, 511] width 181 height 38
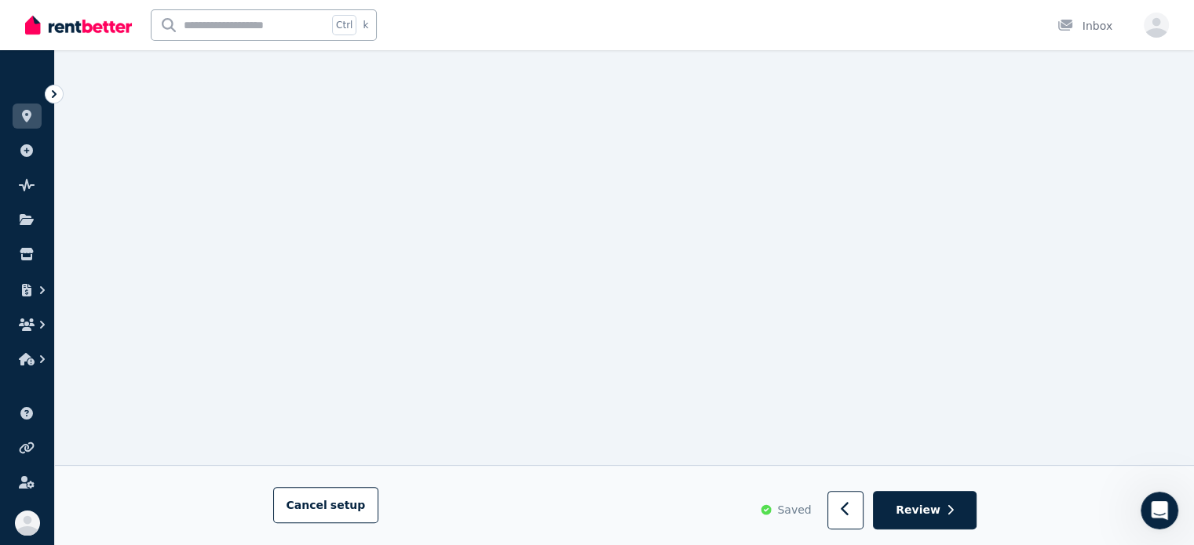
scroll to position [314, 0]
drag, startPoint x: 1144, startPoint y: 206, endPoint x: 1049, endPoint y: 100, distance: 143.4
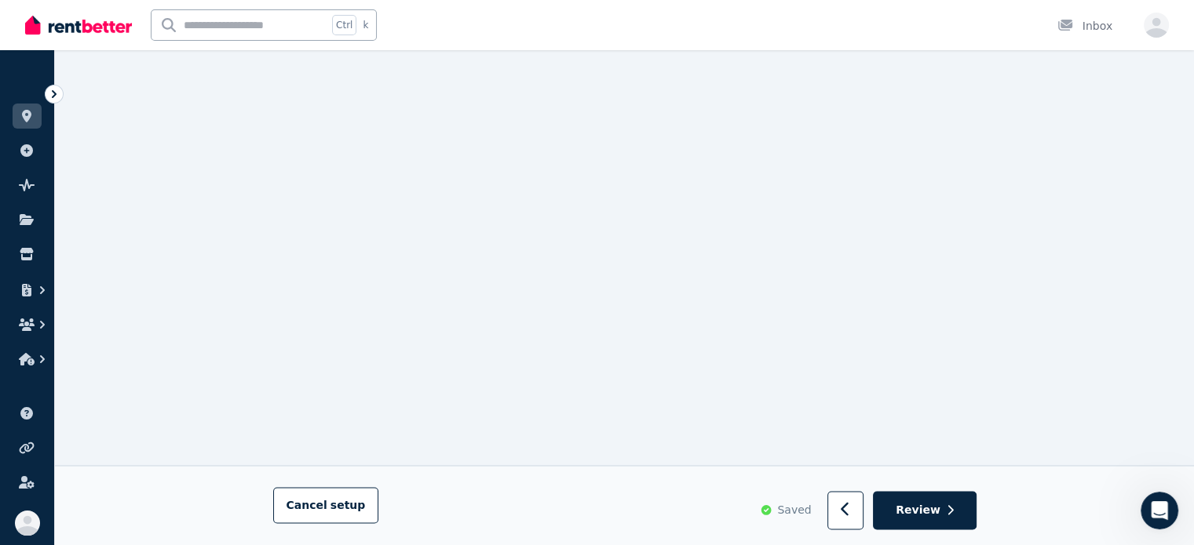
scroll to position [2276, 0]
click at [843, 503] on button "button" at bounding box center [845, 511] width 37 height 38
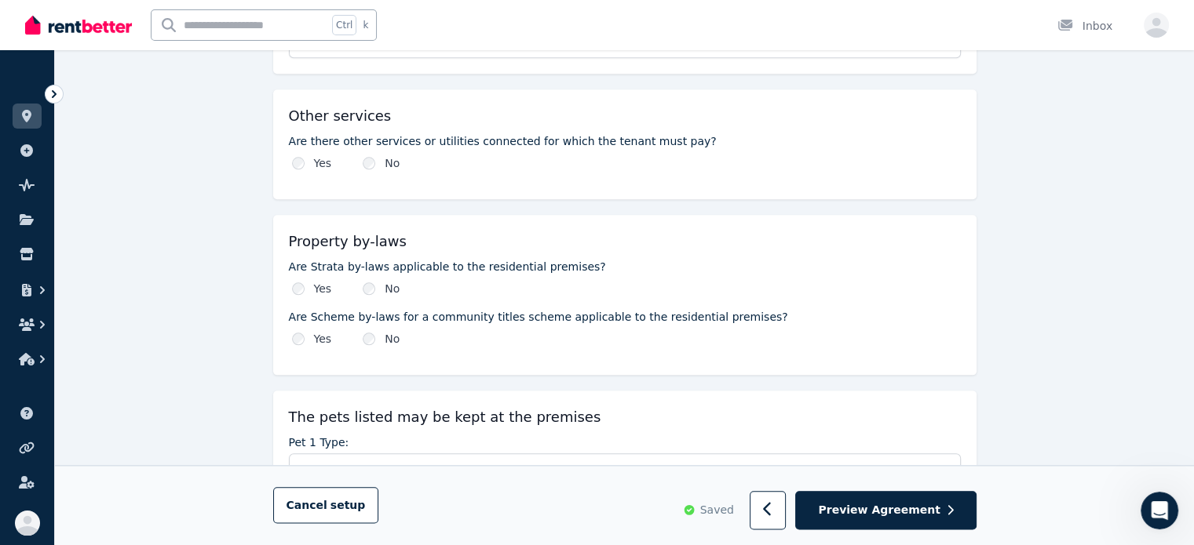
scroll to position [1805, 0]
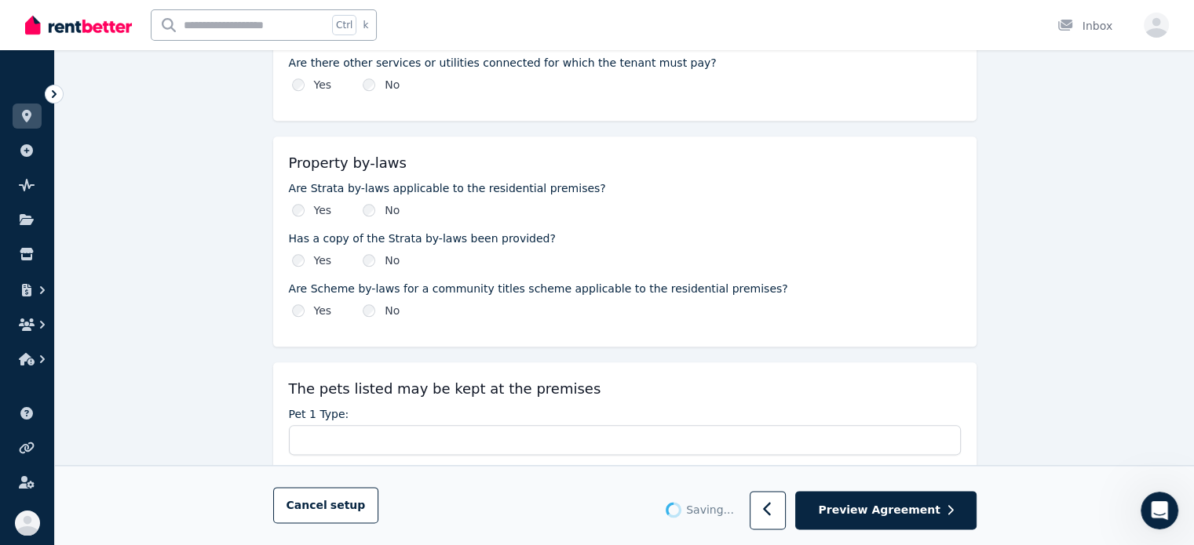
click at [374, 206] on div "No" at bounding box center [381, 210] width 37 height 16
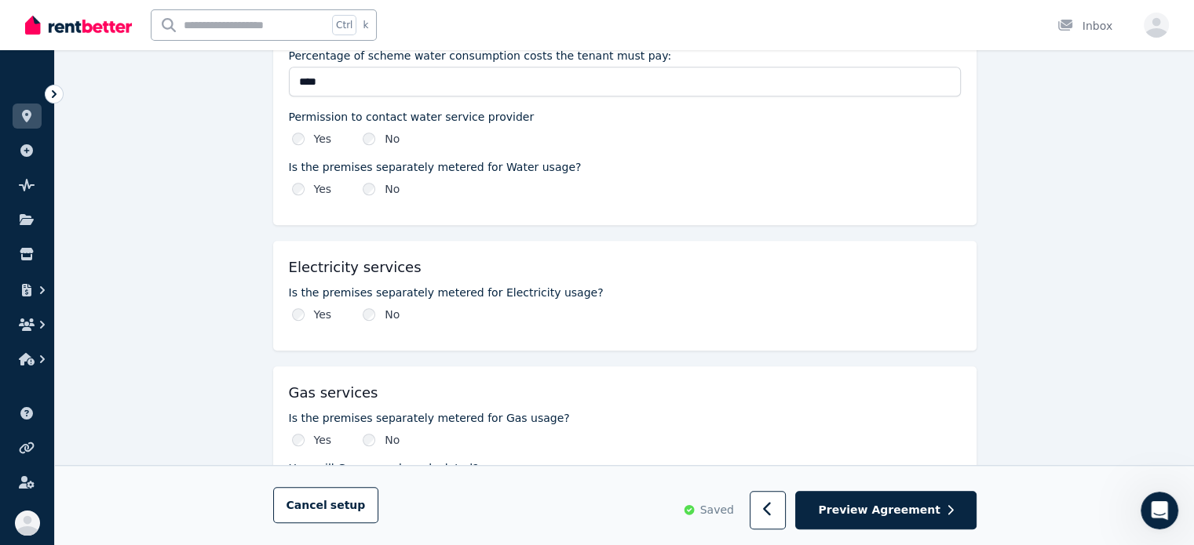
scroll to position [1256, 0]
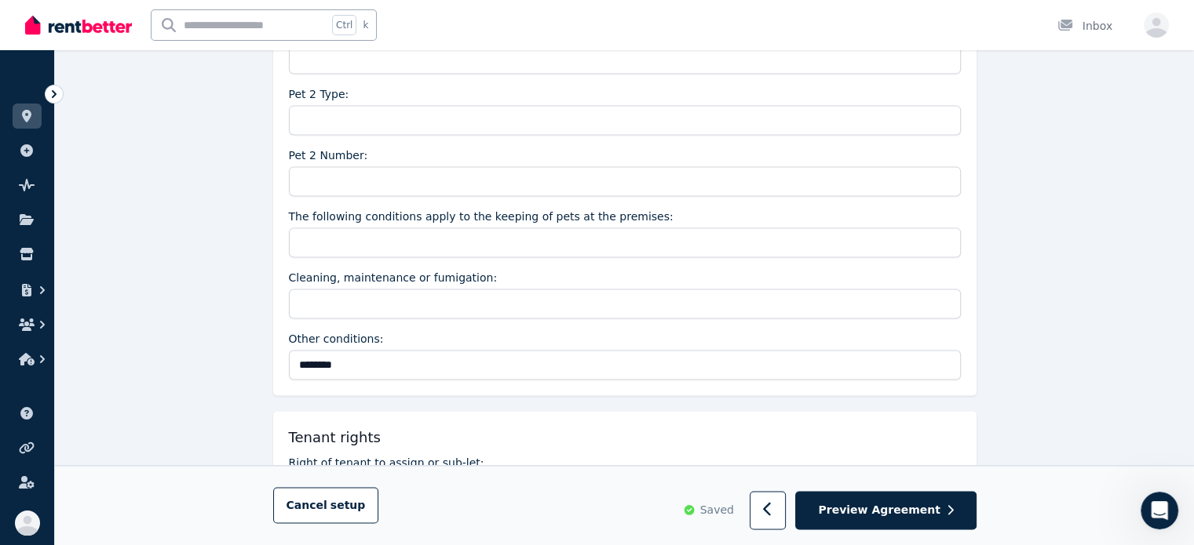
drag, startPoint x: 213, startPoint y: 345, endPoint x: 221, endPoint y: 338, distance: 10.7
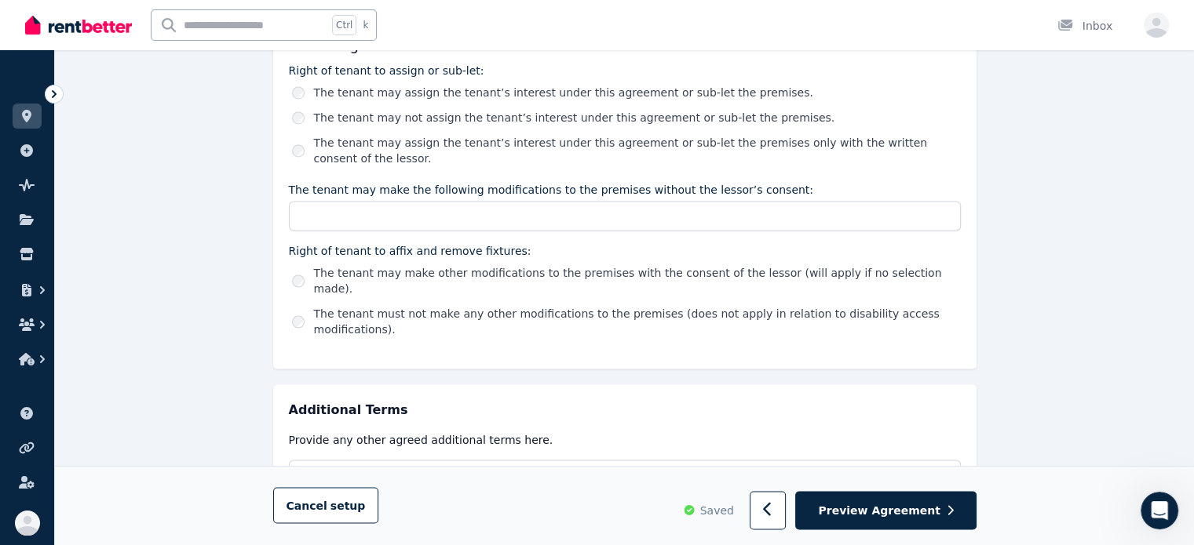
scroll to position [2668, 0]
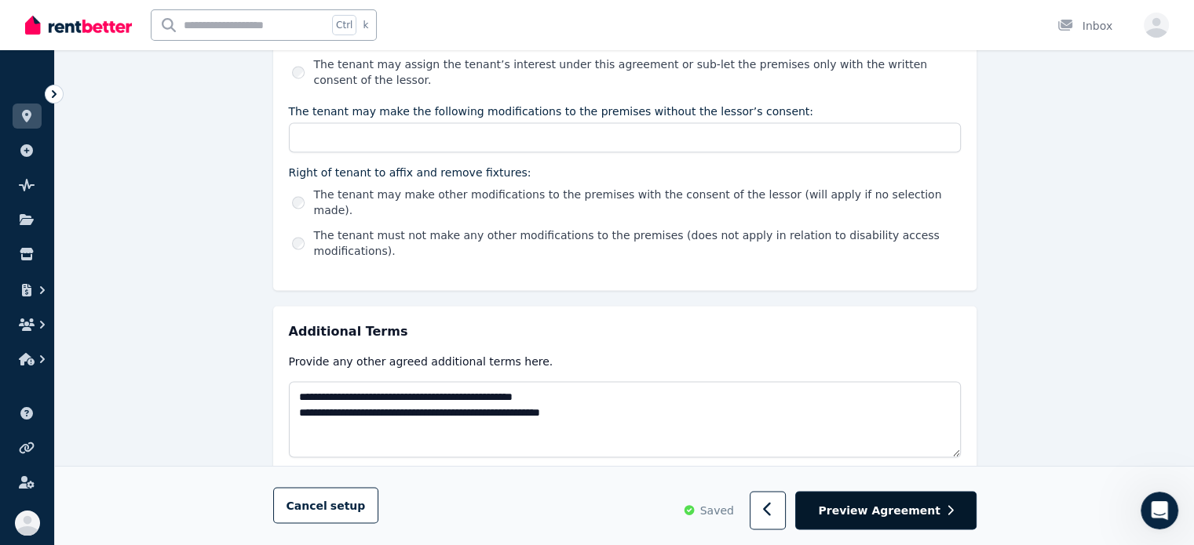
click at [863, 513] on span "Preview Agreement" at bounding box center [879, 511] width 122 height 16
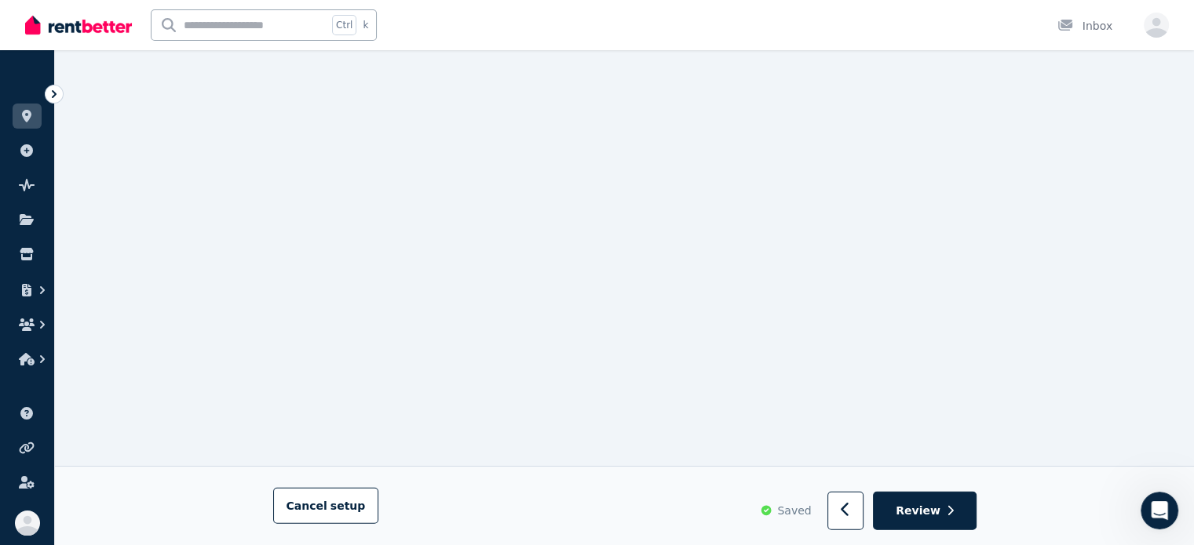
scroll to position [4091, 0]
click at [839, 502] on button "button" at bounding box center [845, 511] width 37 height 38
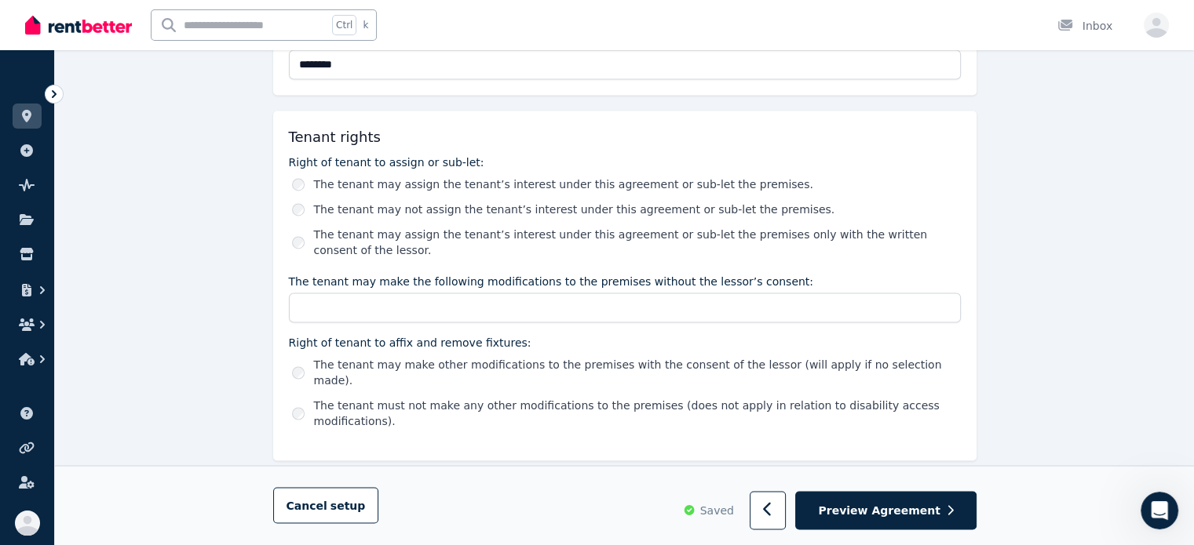
scroll to position [2694, 0]
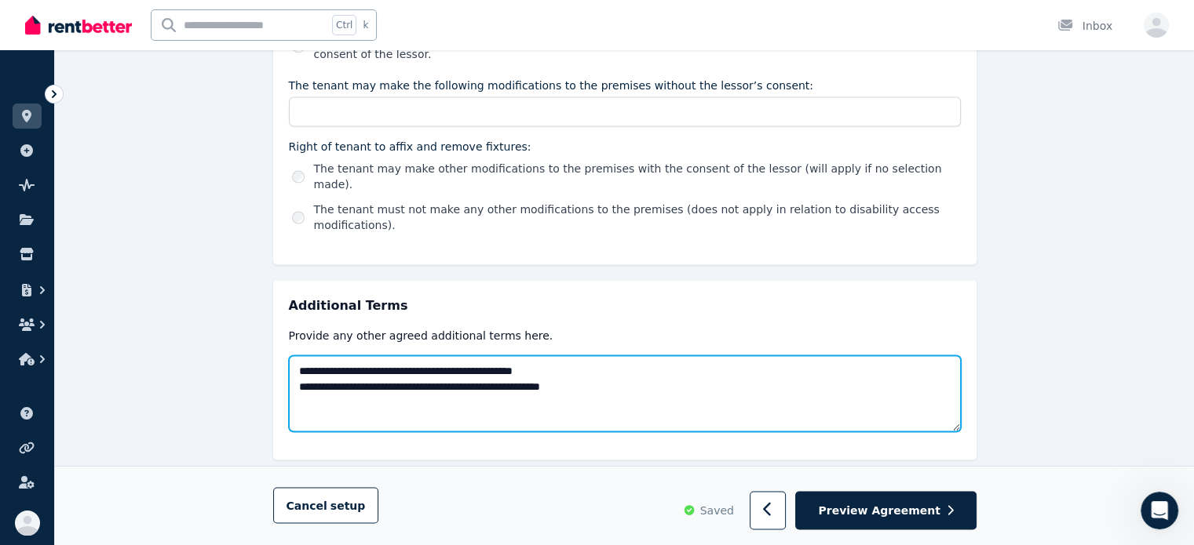
click at [650, 356] on textarea "**********" at bounding box center [625, 394] width 672 height 77
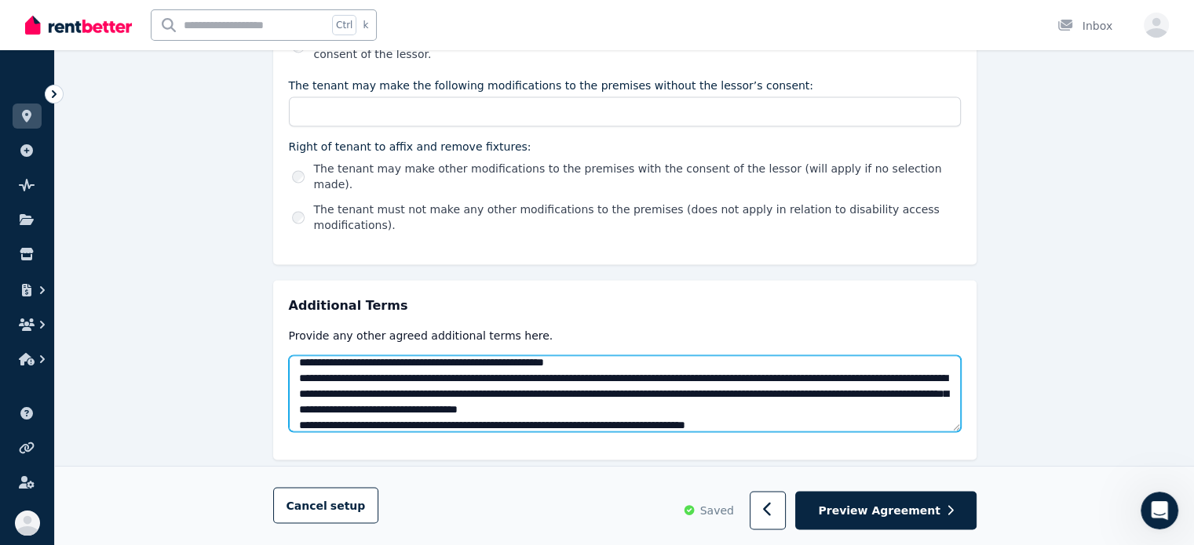
scroll to position [40, 0]
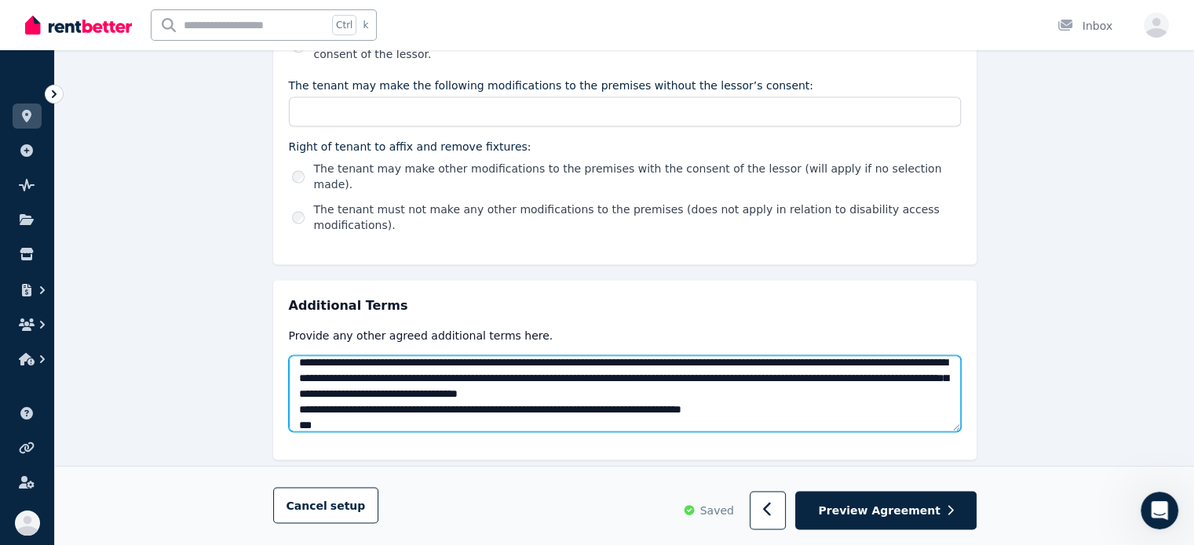
click at [523, 373] on textarea "**********" at bounding box center [625, 394] width 672 height 77
click at [499, 372] on textarea "**********" at bounding box center [625, 394] width 672 height 77
click at [539, 370] on textarea "**********" at bounding box center [625, 394] width 672 height 77
click at [544, 371] on textarea "**********" at bounding box center [625, 394] width 672 height 77
click at [539, 371] on textarea "**********" at bounding box center [625, 394] width 672 height 77
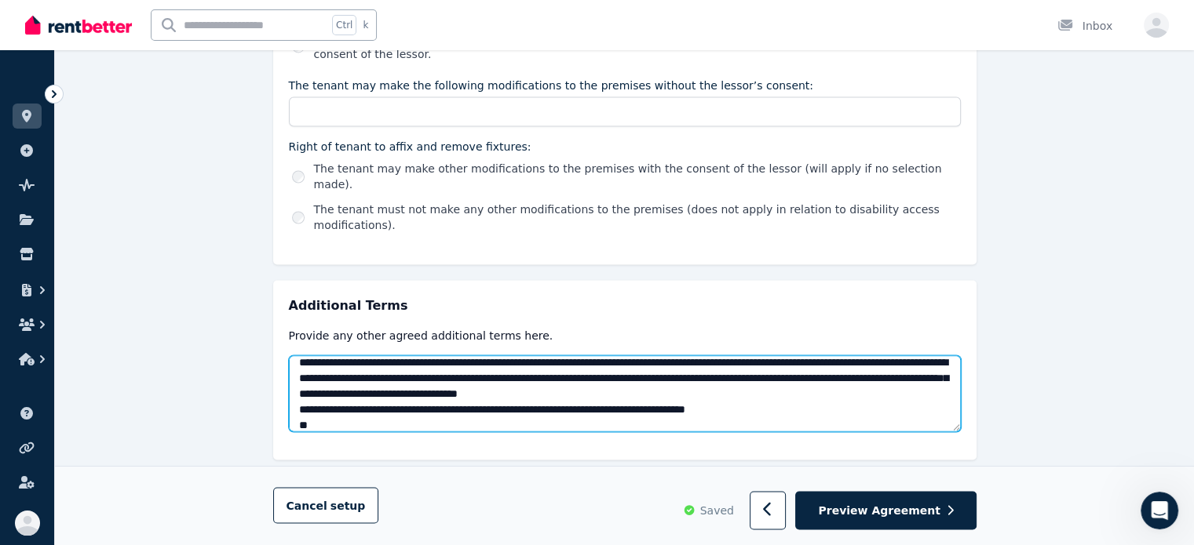
click at [531, 388] on textarea "**********" at bounding box center [625, 394] width 672 height 77
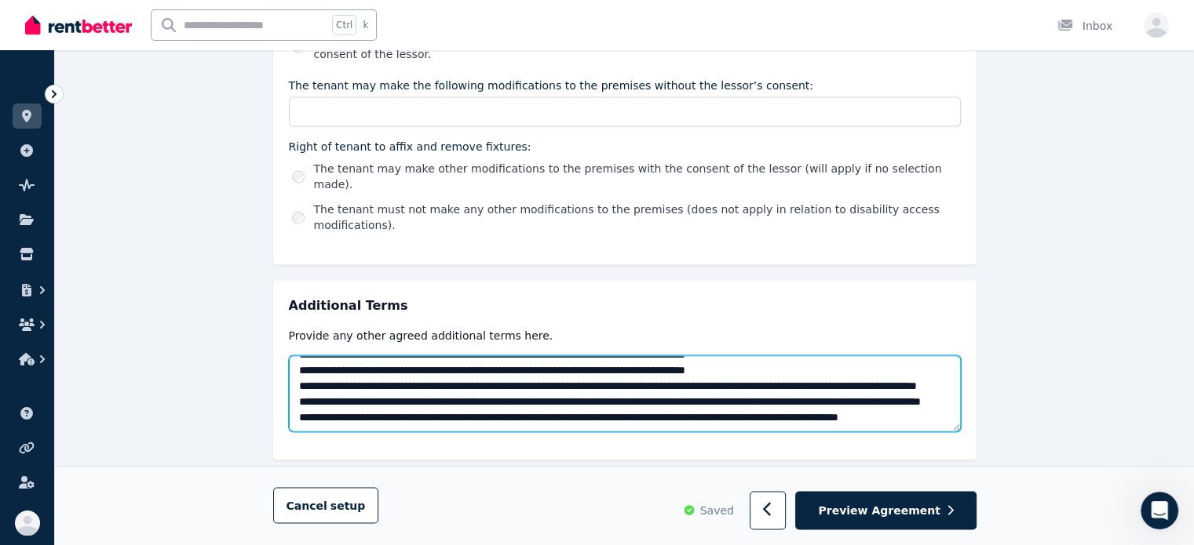
scroll to position [134, 0]
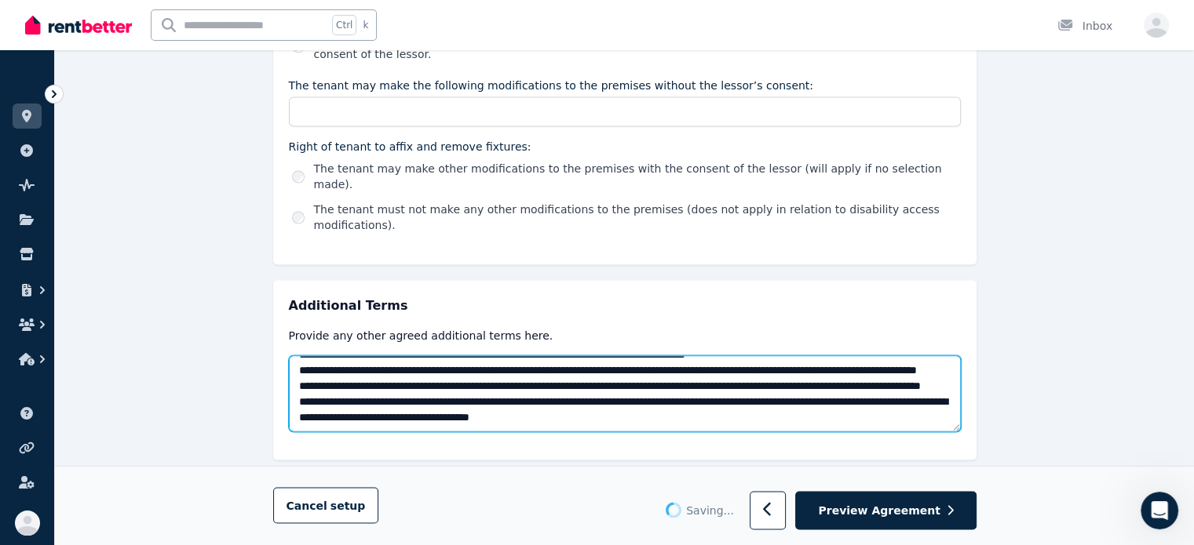
click at [505, 360] on textarea at bounding box center [625, 394] width 672 height 77
drag, startPoint x: 634, startPoint y: 373, endPoint x: 715, endPoint y: 367, distance: 81.0
click at [715, 367] on textarea at bounding box center [625, 394] width 672 height 77
click at [691, 382] on textarea at bounding box center [625, 394] width 672 height 77
paste textarea "**********"
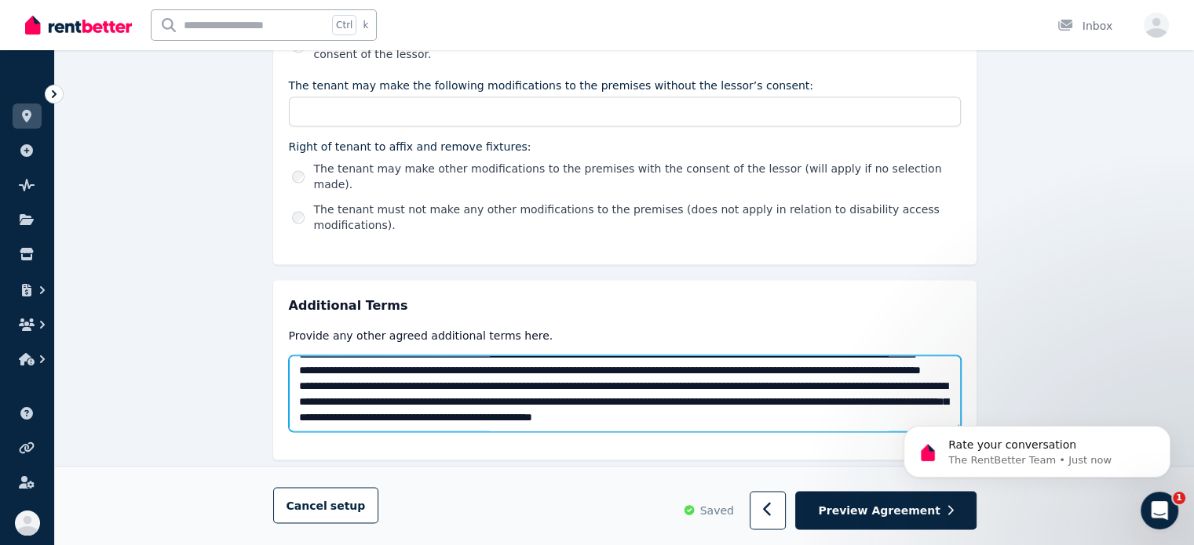
scroll to position [0, 0]
drag, startPoint x: 634, startPoint y: 370, endPoint x: 711, endPoint y: 366, distance: 77.0
click at [711, 366] on textarea at bounding box center [625, 394] width 672 height 77
click at [891, 388] on textarea at bounding box center [625, 394] width 672 height 77
paste textarea "**********"
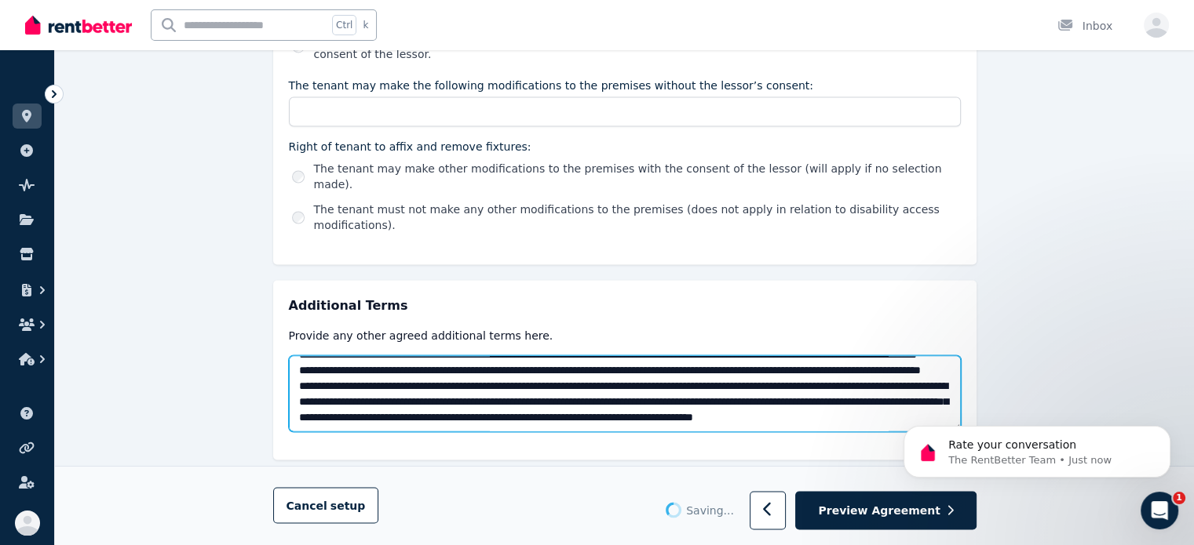
scroll to position [173, 0]
click at [308, 356] on textarea at bounding box center [625, 394] width 672 height 77
click at [466, 373] on textarea at bounding box center [625, 394] width 672 height 77
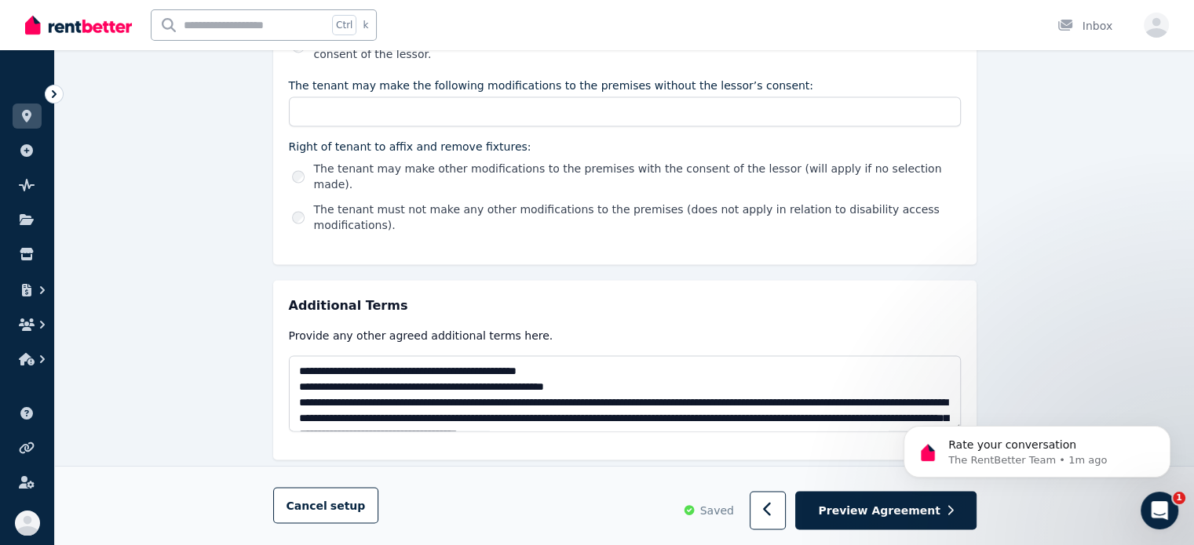
scroll to position [188, 0]
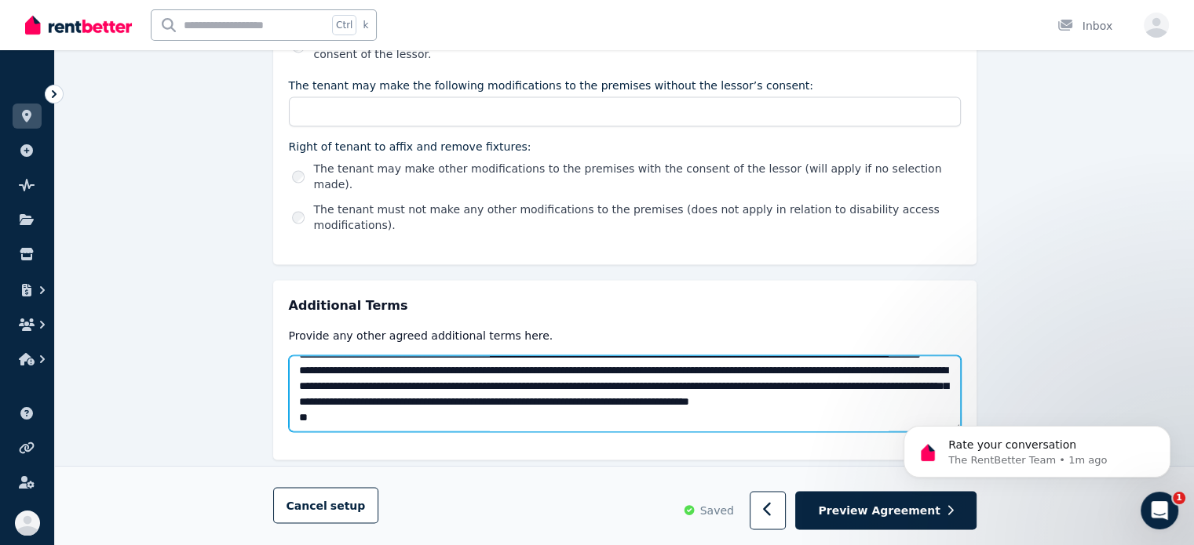
drag, startPoint x: 419, startPoint y: 362, endPoint x: 416, endPoint y: 372, distance: 10.7
click at [419, 362] on textarea at bounding box center [625, 394] width 672 height 77
click at [408, 385] on textarea at bounding box center [625, 394] width 672 height 77
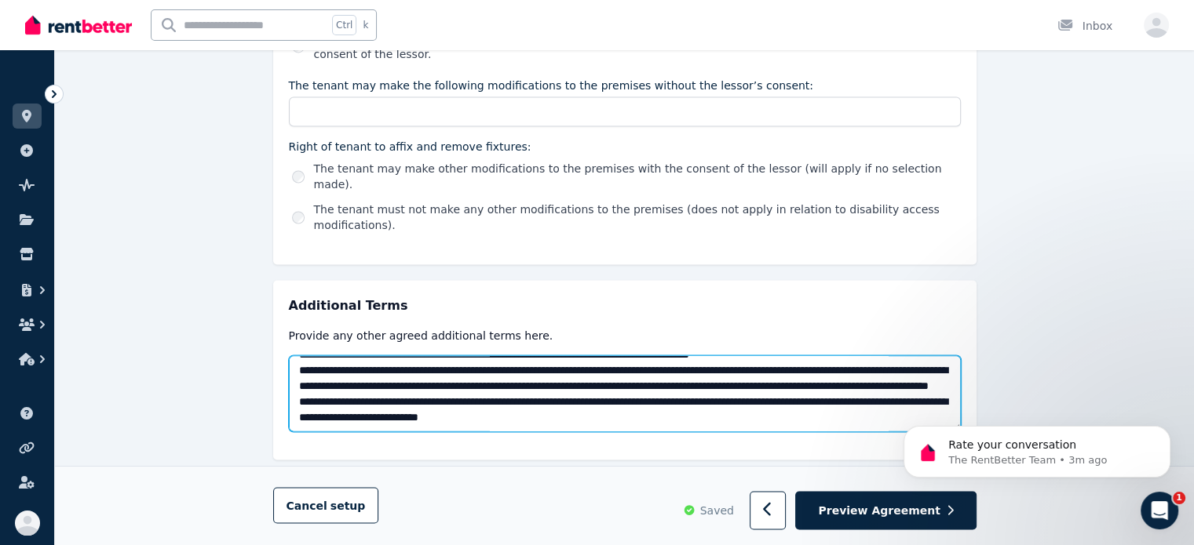
scroll to position [260, 0]
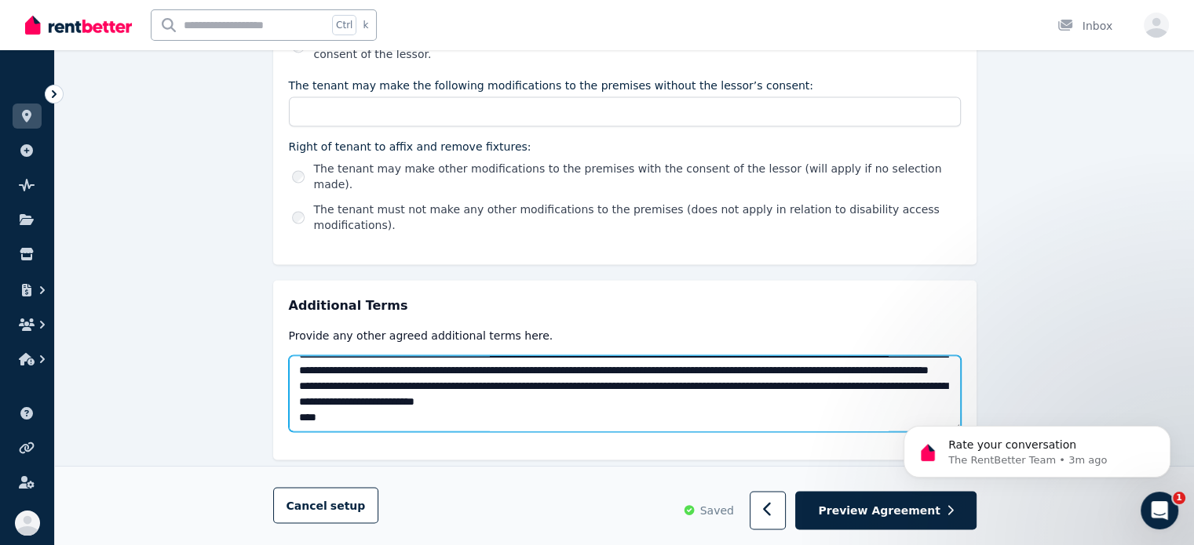
click at [475, 379] on textarea at bounding box center [625, 394] width 672 height 77
click at [478, 373] on textarea at bounding box center [625, 394] width 672 height 77
click at [504, 383] on textarea at bounding box center [625, 394] width 672 height 77
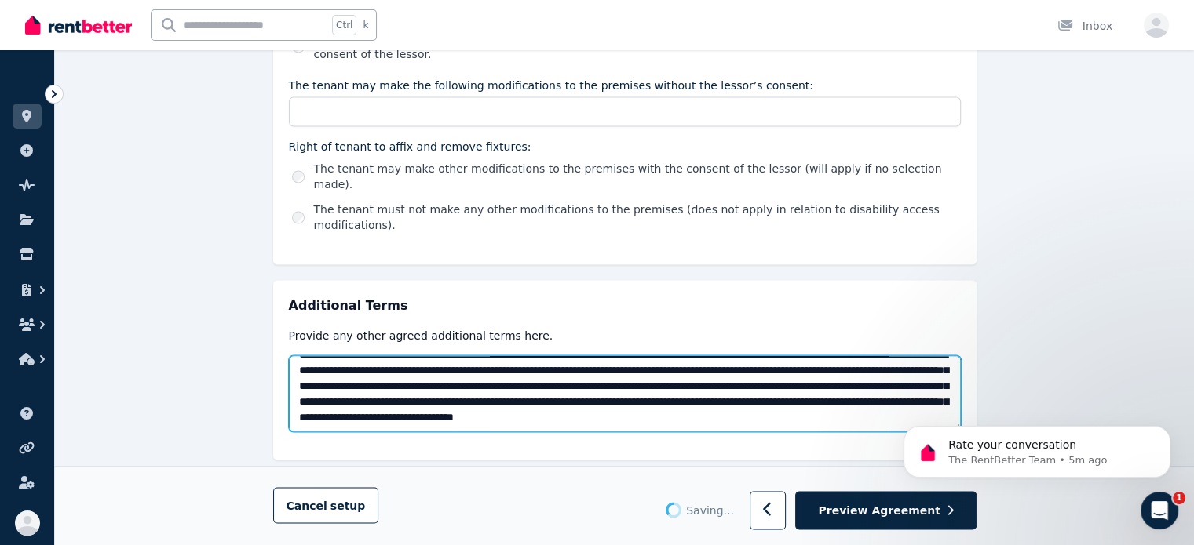
scroll to position [275, 0]
click at [955, 386] on textarea at bounding box center [625, 394] width 672 height 77
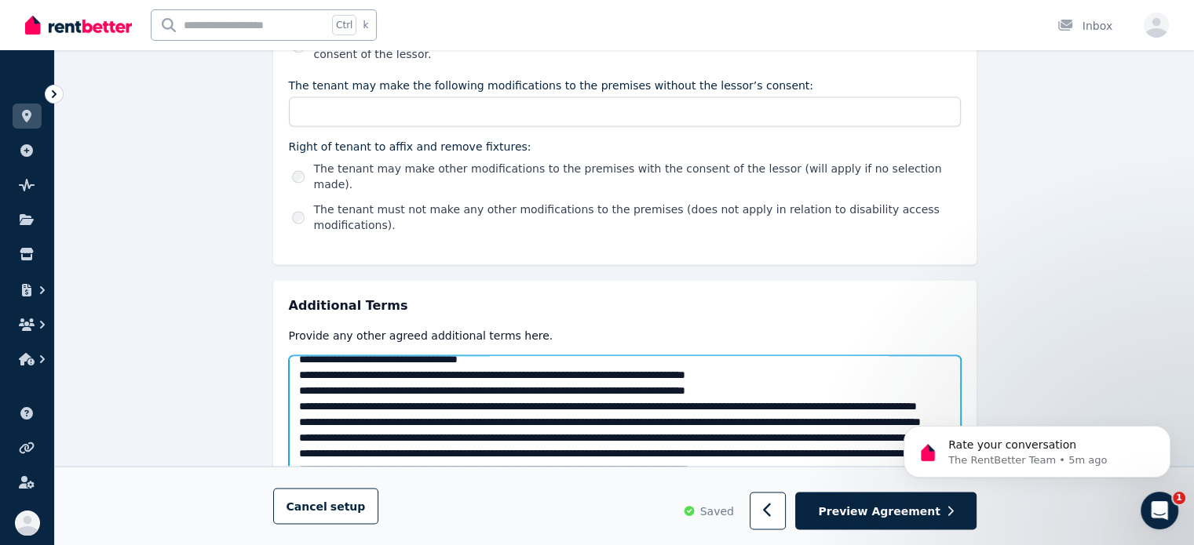
drag, startPoint x: 956, startPoint y: 388, endPoint x: 1057, endPoint y: 582, distance: 218.0
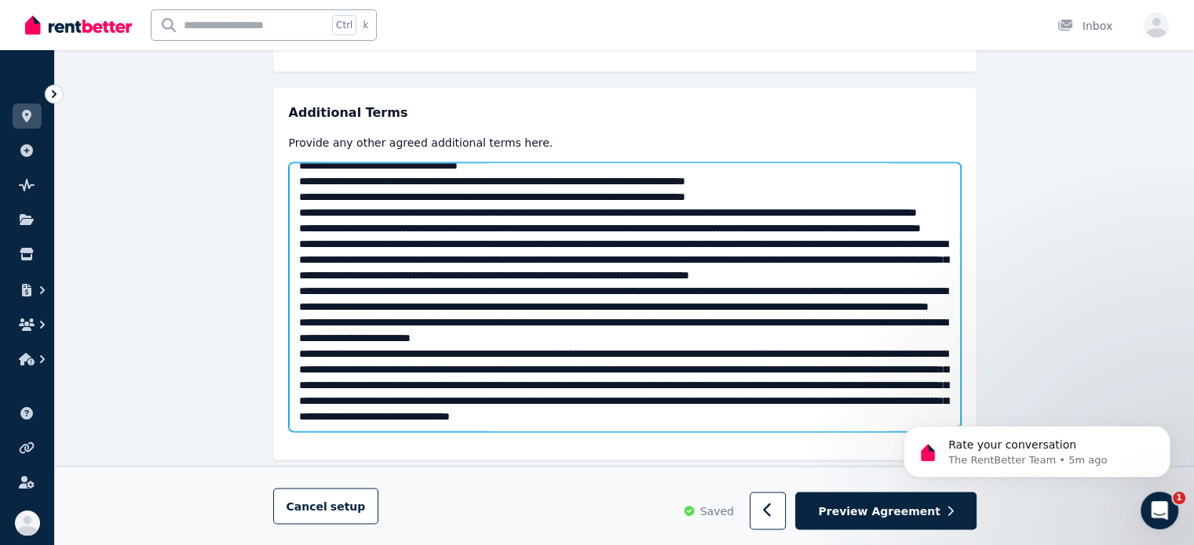
scroll to position [161, 0]
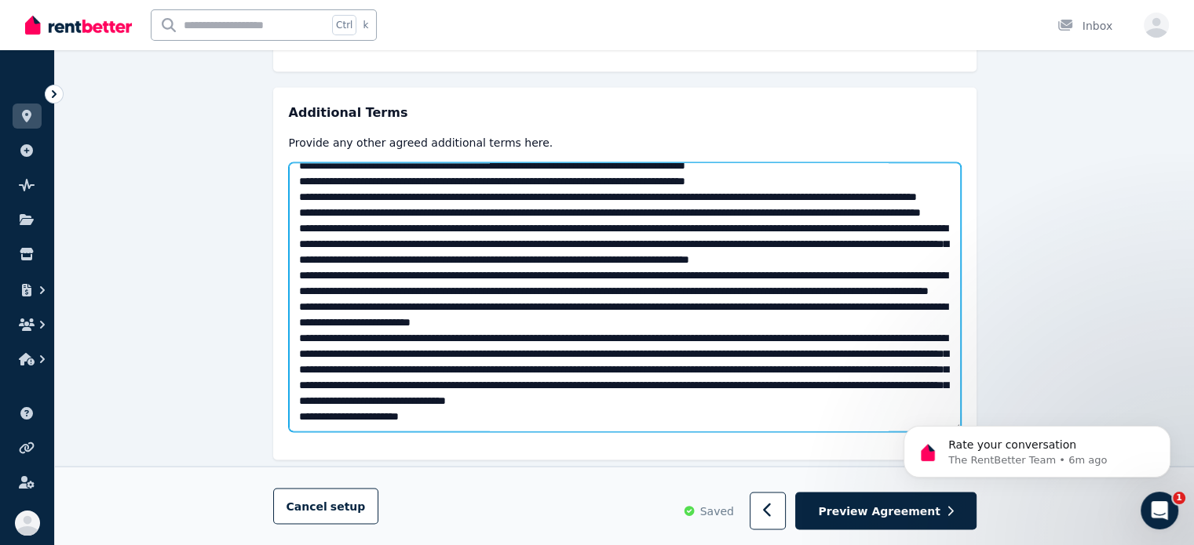
click at [400, 382] on textarea at bounding box center [625, 296] width 672 height 269
click at [364, 388] on textarea at bounding box center [625, 296] width 672 height 269
click at [577, 382] on textarea at bounding box center [625, 296] width 672 height 269
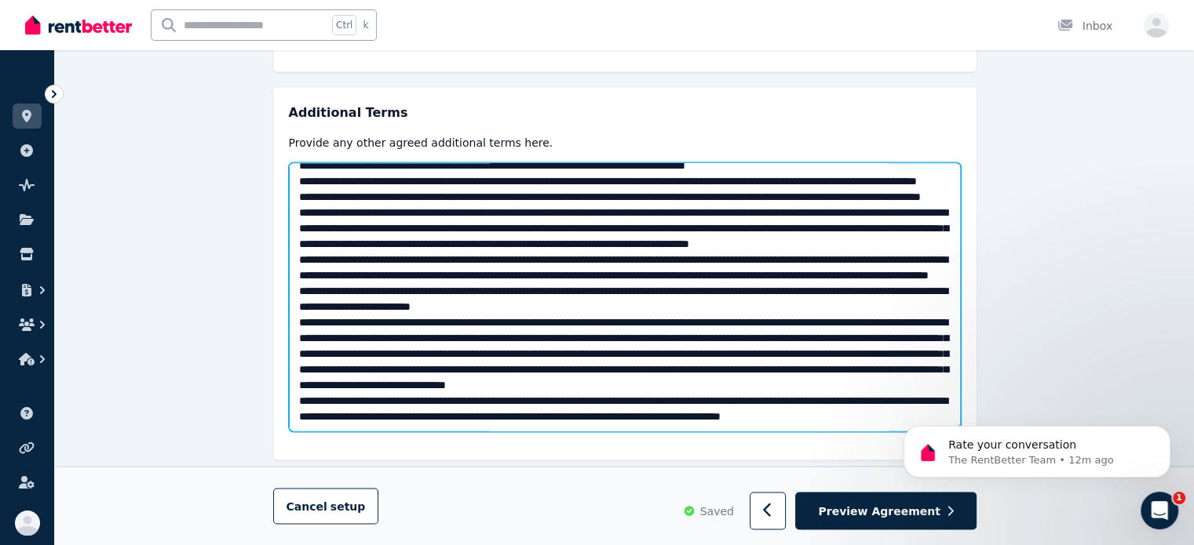
scroll to position [192, 0]
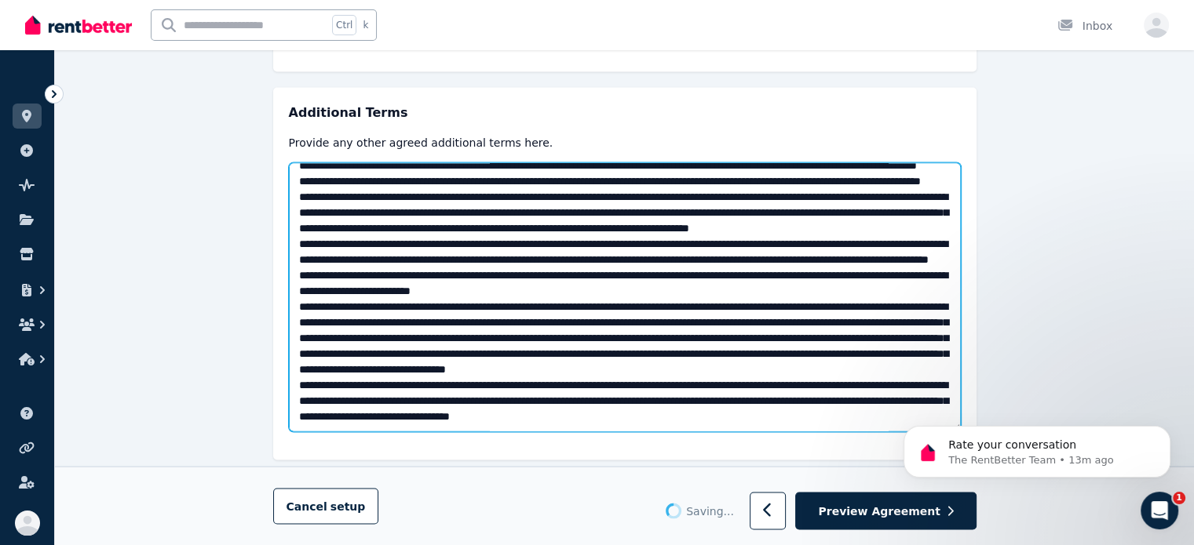
click at [868, 388] on textarea at bounding box center [625, 296] width 672 height 269
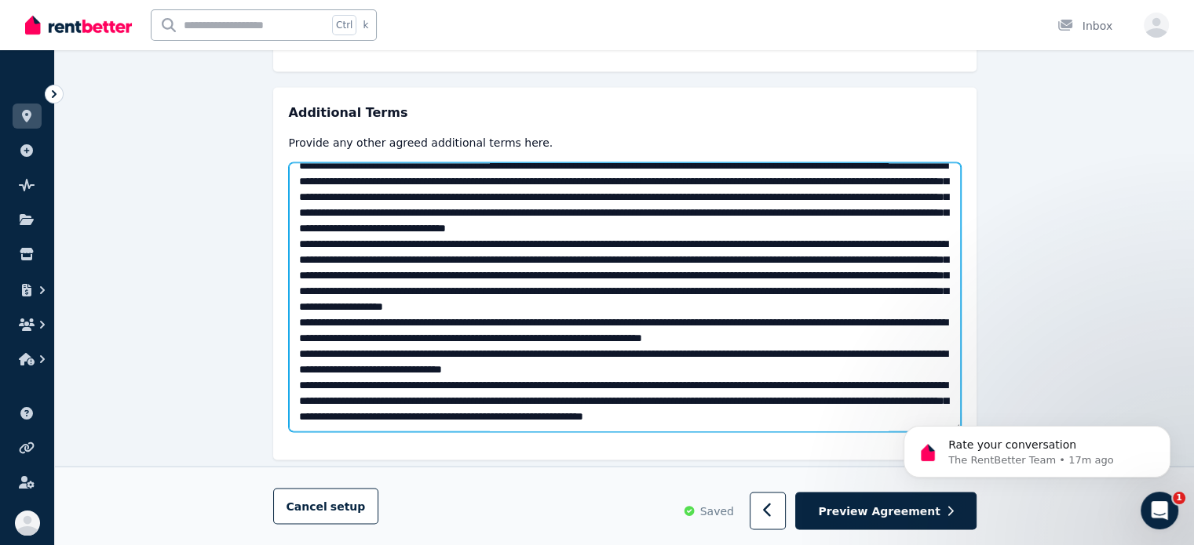
scroll to position [365, 0]
click at [781, 353] on textarea at bounding box center [625, 296] width 672 height 269
click at [459, 352] on textarea at bounding box center [625, 296] width 672 height 269
click at [624, 334] on textarea at bounding box center [625, 296] width 672 height 269
click at [458, 338] on textarea at bounding box center [625, 296] width 672 height 269
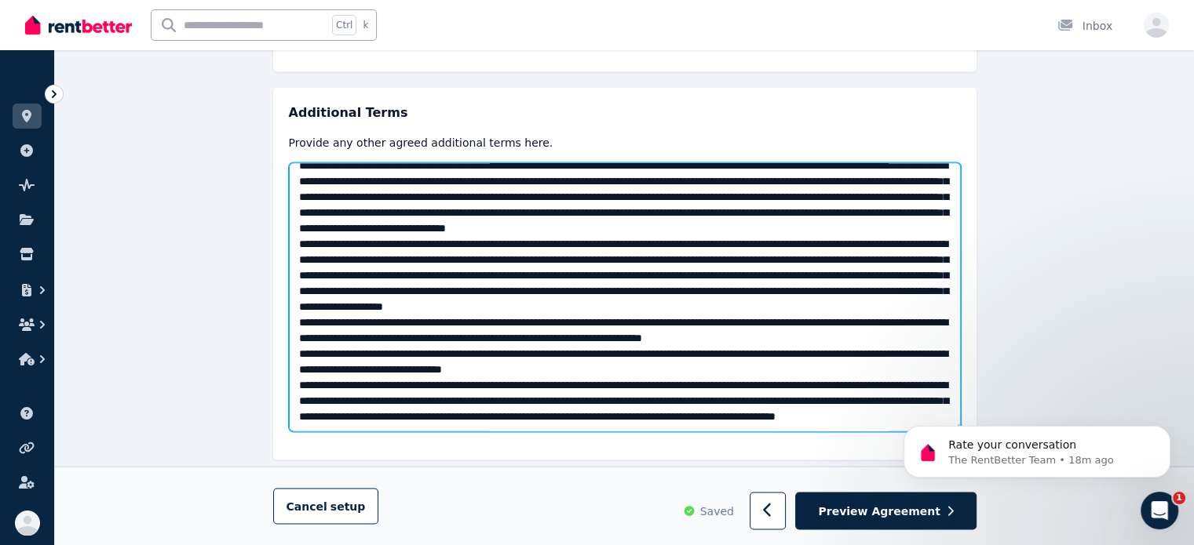
click at [491, 294] on textarea at bounding box center [625, 296] width 672 height 269
click at [572, 280] on textarea at bounding box center [625, 296] width 672 height 269
click at [585, 387] on textarea at bounding box center [625, 296] width 672 height 269
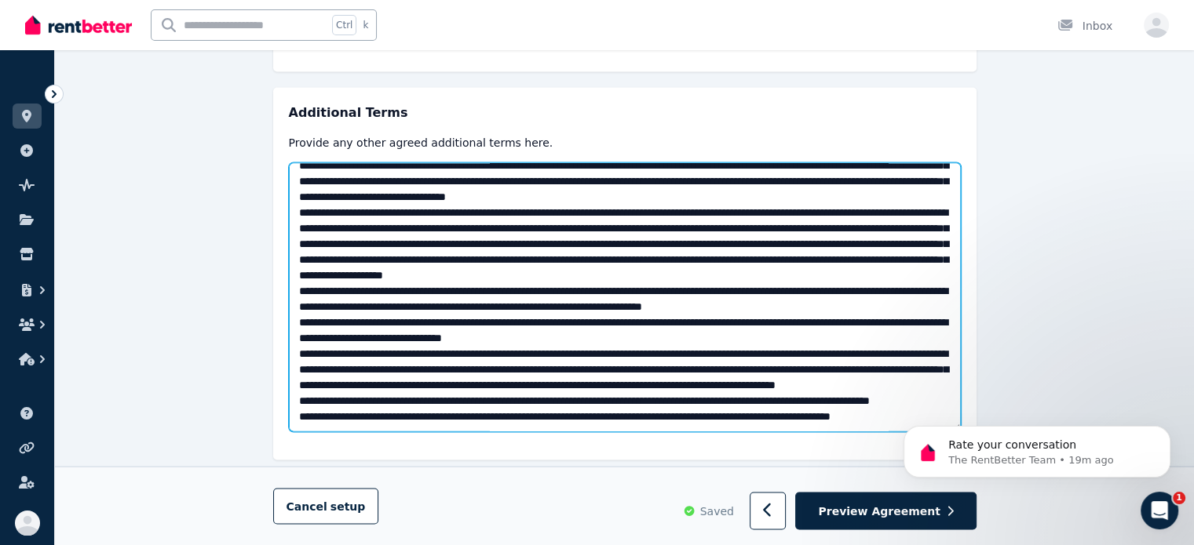
scroll to position [428, 0]
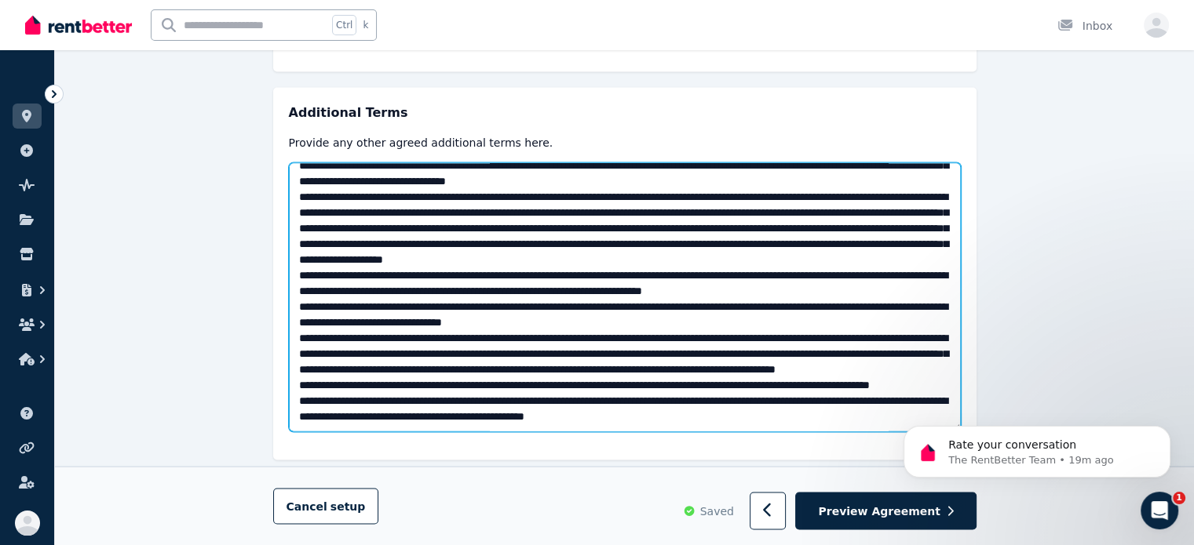
click at [572, 375] on textarea at bounding box center [625, 296] width 672 height 269
click at [782, 370] on textarea at bounding box center [625, 296] width 672 height 269
click at [790, 389] on textarea at bounding box center [625, 296] width 672 height 269
click at [500, 389] on textarea at bounding box center [625, 296] width 672 height 269
click at [665, 369] on textarea at bounding box center [625, 296] width 672 height 269
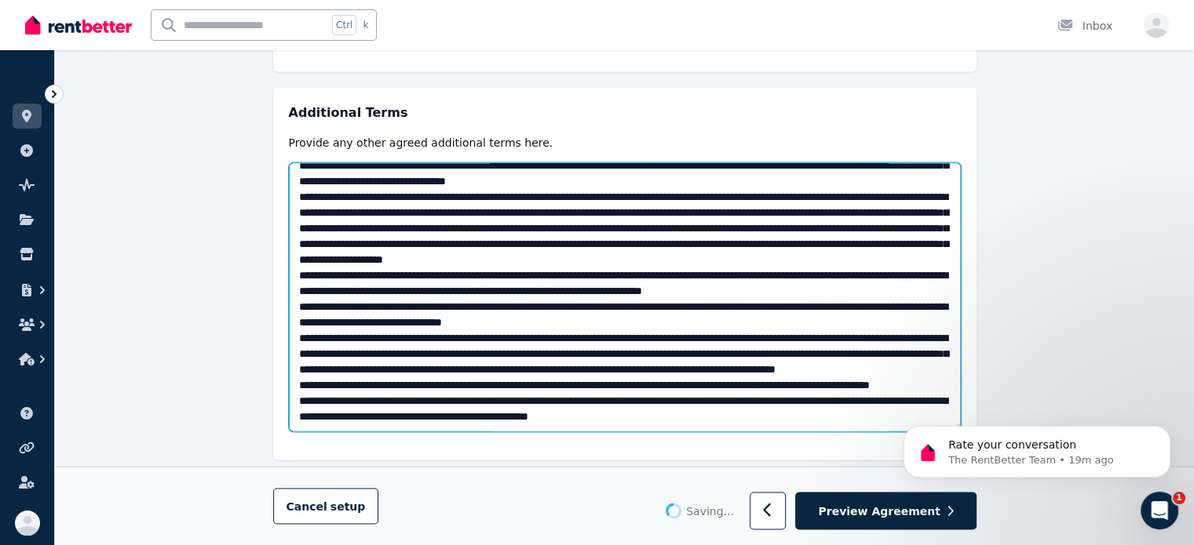
click at [613, 359] on textarea at bounding box center [625, 296] width 672 height 269
click at [597, 363] on textarea at bounding box center [625, 296] width 672 height 269
click at [587, 365] on textarea at bounding box center [625, 296] width 672 height 269
drag, startPoint x: 669, startPoint y: 285, endPoint x: 364, endPoint y: 294, distance: 304.6
click at [364, 293] on textarea at bounding box center [625, 296] width 672 height 269
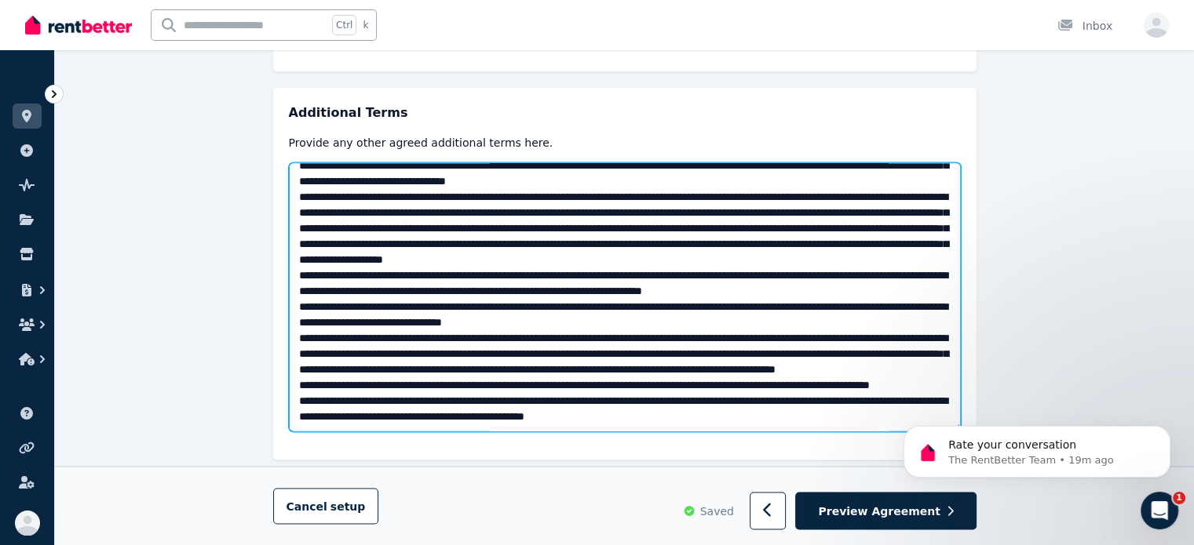
click at [359, 316] on textarea at bounding box center [625, 296] width 672 height 269
drag, startPoint x: 337, startPoint y: 338, endPoint x: 453, endPoint y: 336, distance: 115.4
click at [453, 336] on textarea at bounding box center [625, 296] width 672 height 269
click at [526, 371] on textarea at bounding box center [625, 296] width 672 height 269
click at [553, 371] on textarea at bounding box center [625, 296] width 672 height 269
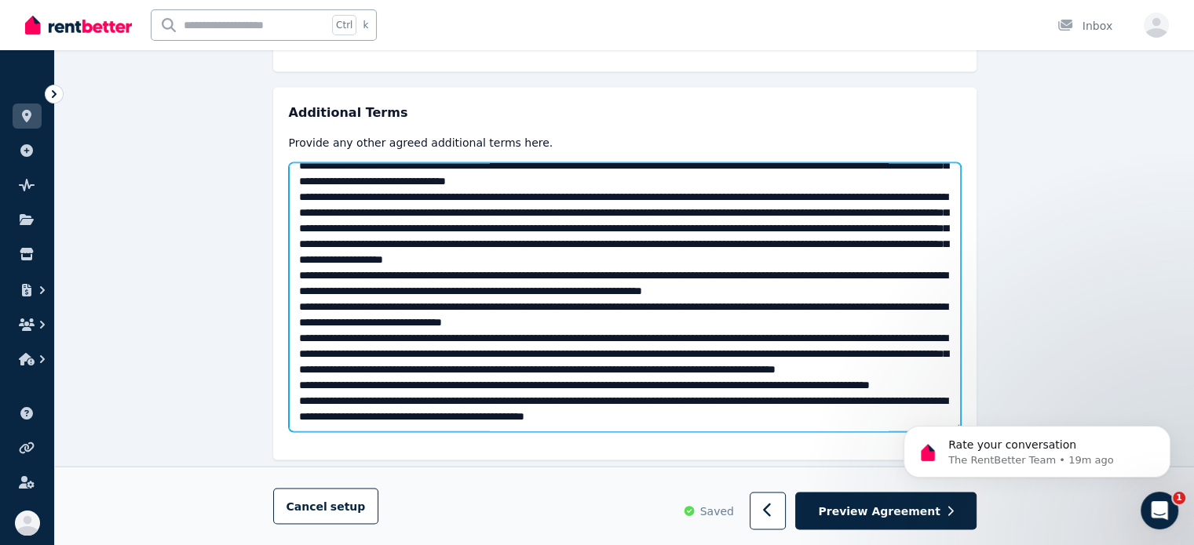
click at [591, 374] on textarea at bounding box center [625, 296] width 672 height 269
click at [822, 388] on textarea at bounding box center [625, 296] width 672 height 269
click at [832, 354] on textarea at bounding box center [625, 296] width 672 height 269
click at [820, 389] on textarea at bounding box center [625, 296] width 672 height 269
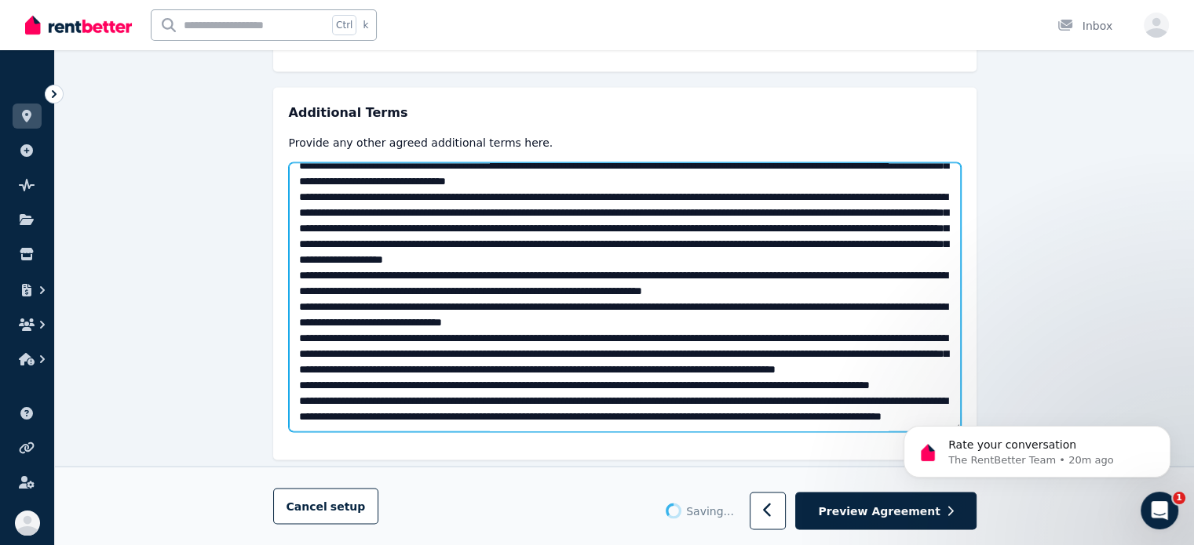
click at [575, 341] on textarea at bounding box center [625, 296] width 672 height 269
drag, startPoint x: 575, startPoint y: 341, endPoint x: 558, endPoint y: 349, distance: 19.0
click at [558, 349] on textarea at bounding box center [625, 296] width 672 height 269
click at [589, 357] on textarea at bounding box center [625, 296] width 672 height 269
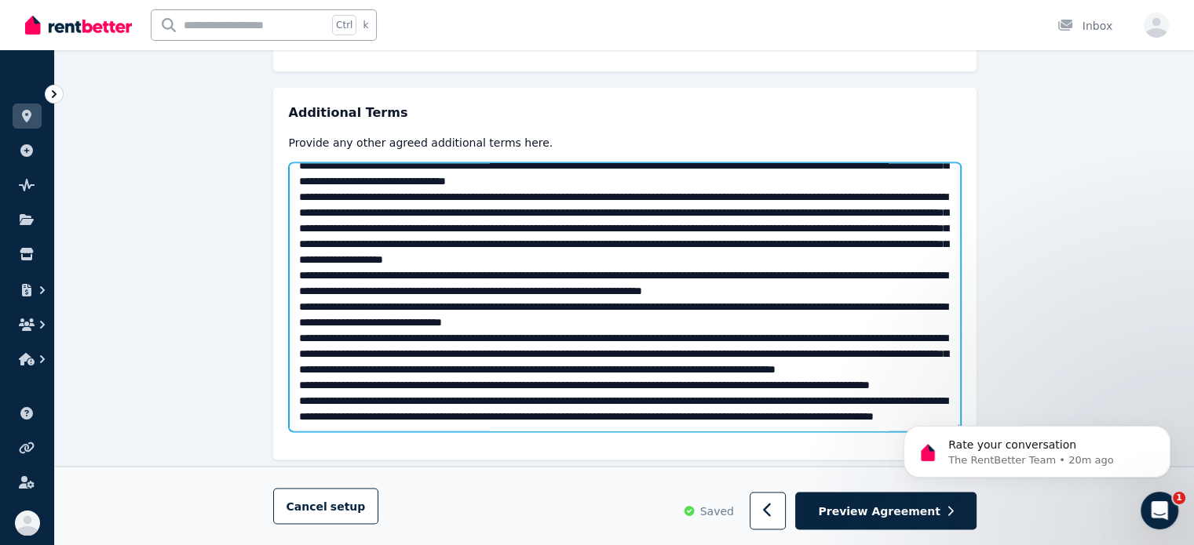
click at [564, 345] on textarea at bounding box center [625, 296] width 672 height 269
click at [673, 376] on textarea at bounding box center [625, 296] width 672 height 269
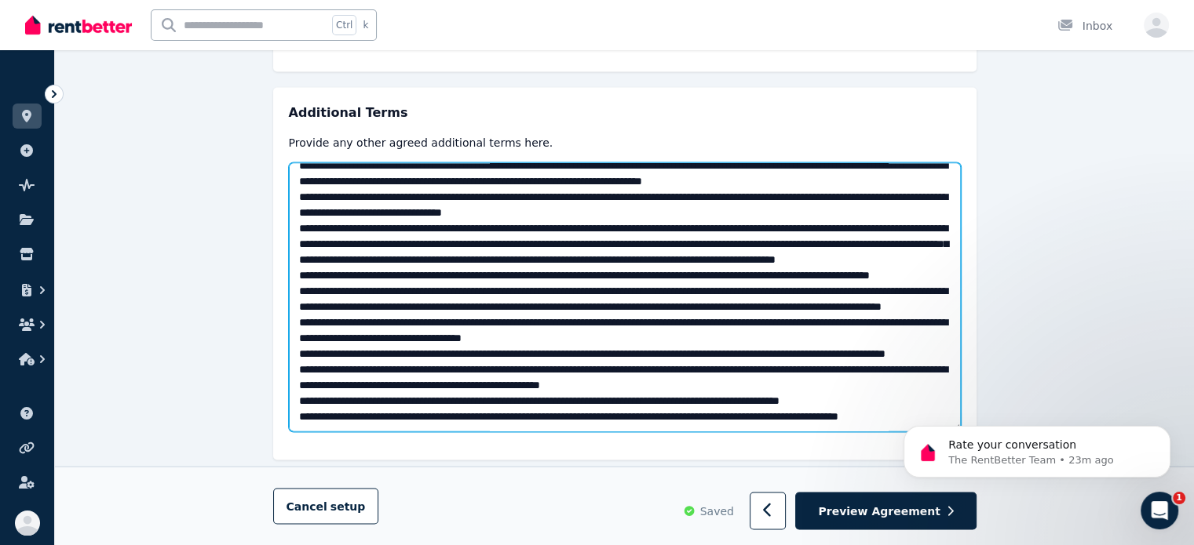
scroll to position [585, 0]
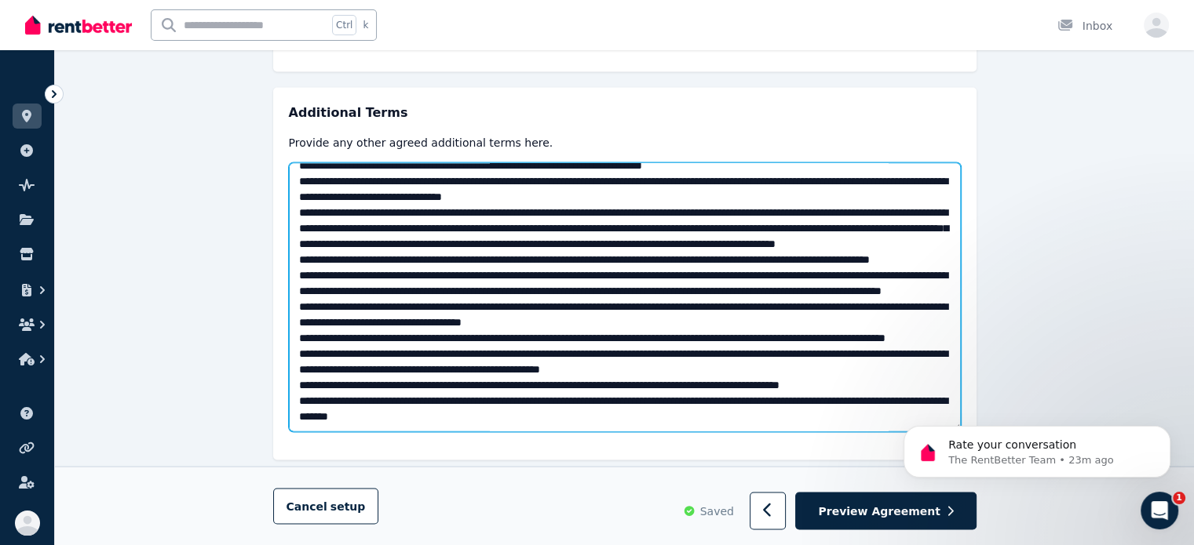
click at [389, 385] on textarea at bounding box center [625, 296] width 672 height 269
drag, startPoint x: 389, startPoint y: 385, endPoint x: 380, endPoint y: 331, distance: 54.2
click at [339, 301] on textarea at bounding box center [625, 296] width 672 height 269
click at [521, 385] on textarea at bounding box center [625, 296] width 672 height 269
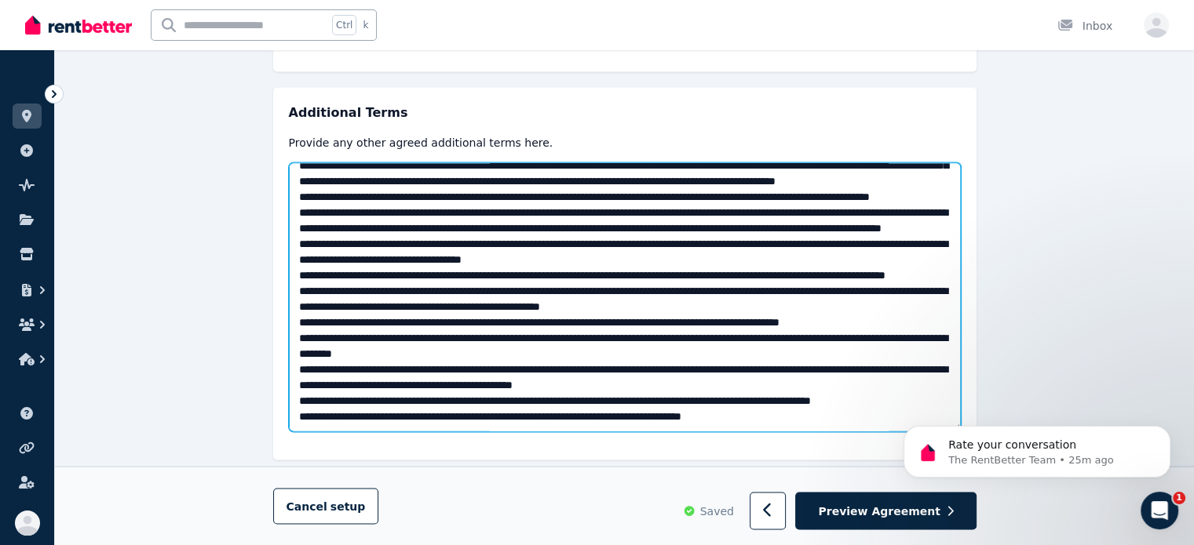
scroll to position [663, 0]
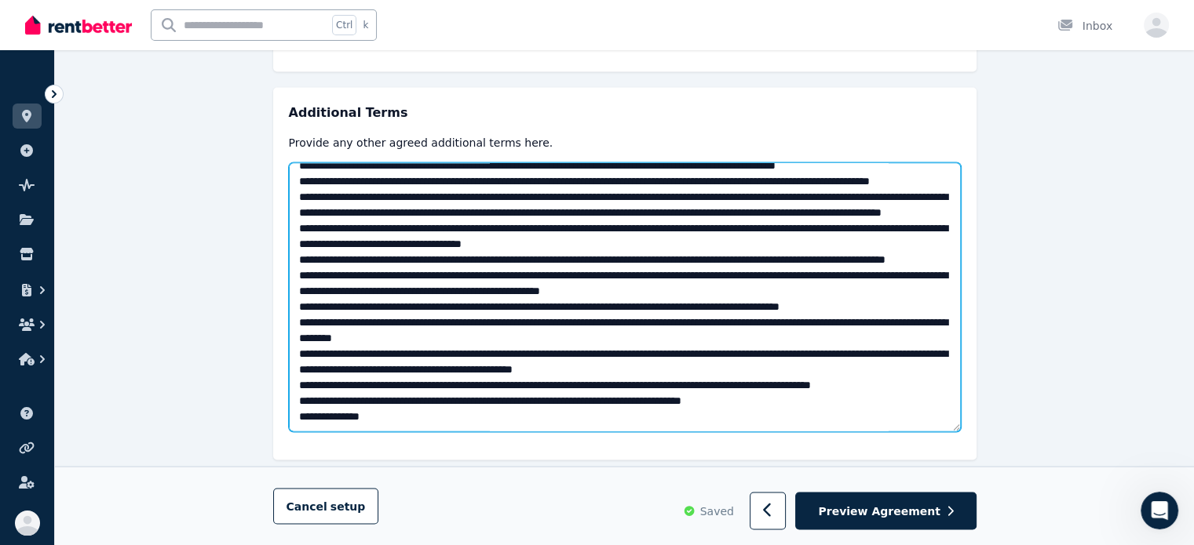
click at [499, 376] on textarea at bounding box center [625, 296] width 672 height 269
click at [483, 384] on textarea at bounding box center [625, 296] width 672 height 269
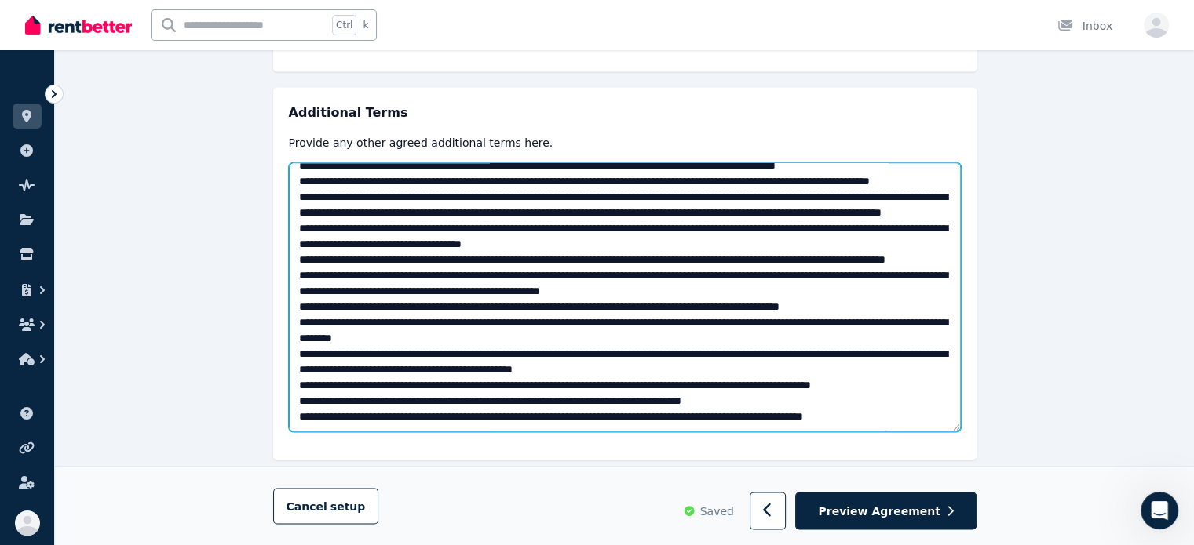
drag, startPoint x: 611, startPoint y: 396, endPoint x: 624, endPoint y: 421, distance: 29.1
click at [624, 421] on div "Additional Terms Provide any other agreed additional terms here." at bounding box center [624, 273] width 703 height 373
drag, startPoint x: 612, startPoint y: 388, endPoint x: 509, endPoint y: 269, distance: 158.0
click at [509, 275] on textarea at bounding box center [625, 296] width 672 height 269
click at [555, 309] on textarea at bounding box center [625, 296] width 672 height 269
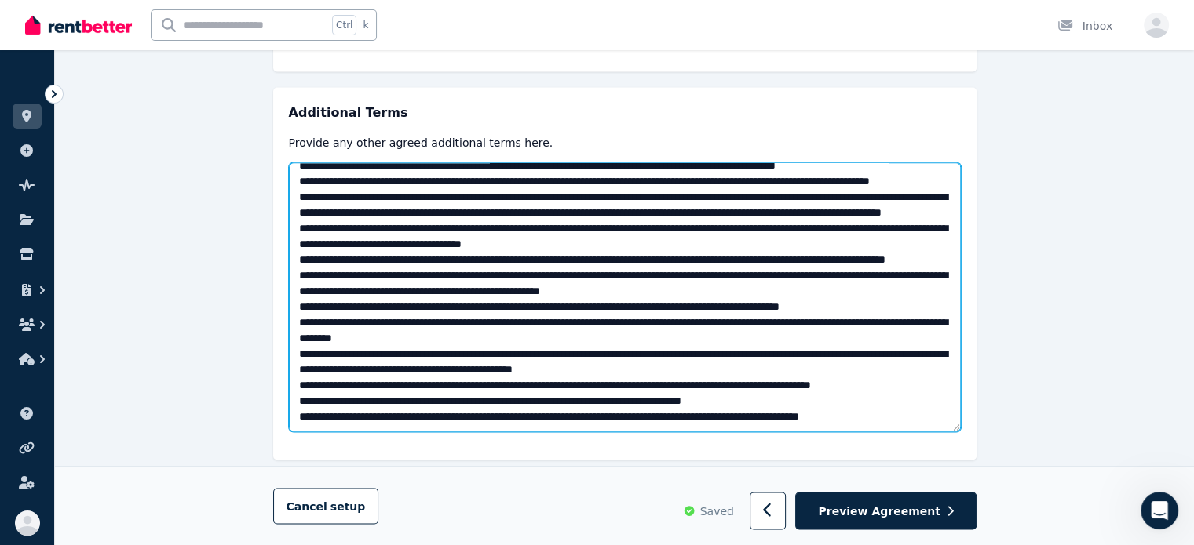
drag, startPoint x: 621, startPoint y: 388, endPoint x: 593, endPoint y: 385, distance: 27.6
click at [593, 385] on textarea at bounding box center [625, 296] width 672 height 269
click at [598, 386] on textarea at bounding box center [625, 296] width 672 height 269
click at [603, 388] on textarea at bounding box center [625, 296] width 672 height 269
click at [695, 351] on textarea at bounding box center [625, 296] width 672 height 269
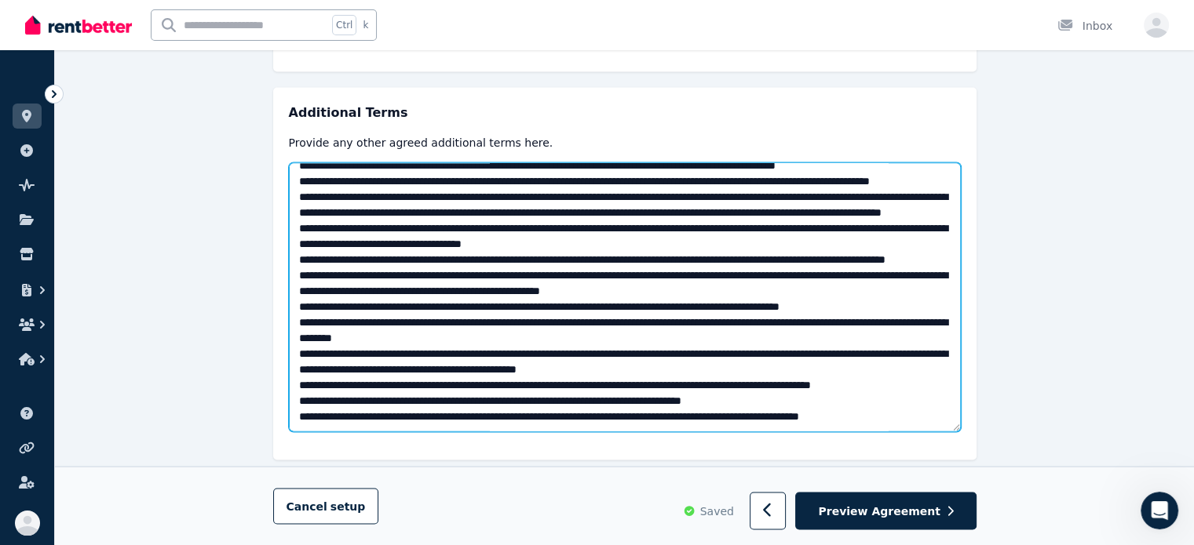
click at [757, 328] on textarea at bounding box center [625, 296] width 672 height 269
click at [785, 374] on textarea at bounding box center [625, 296] width 672 height 269
click at [915, 388] on textarea at bounding box center [625, 296] width 672 height 269
click at [932, 389] on textarea at bounding box center [625, 296] width 672 height 269
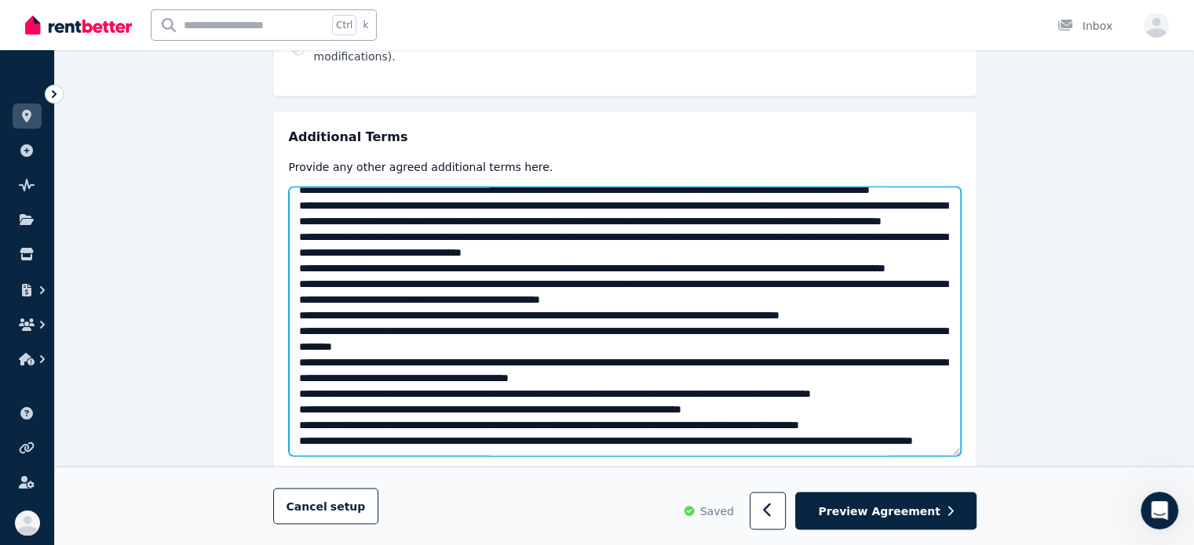
scroll to position [2887, 0]
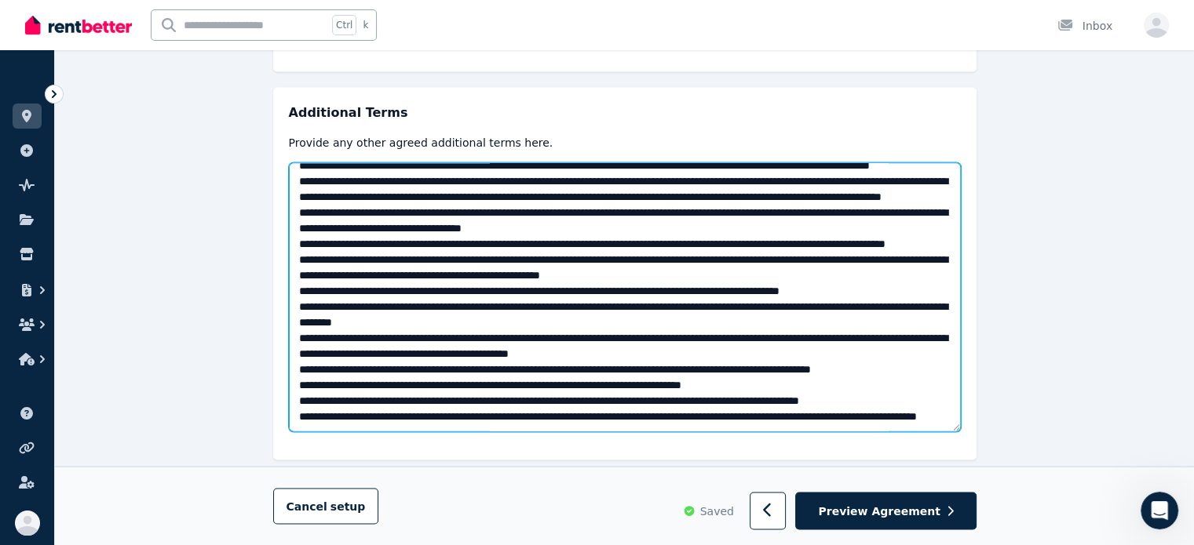
click at [523, 384] on textarea at bounding box center [625, 296] width 672 height 269
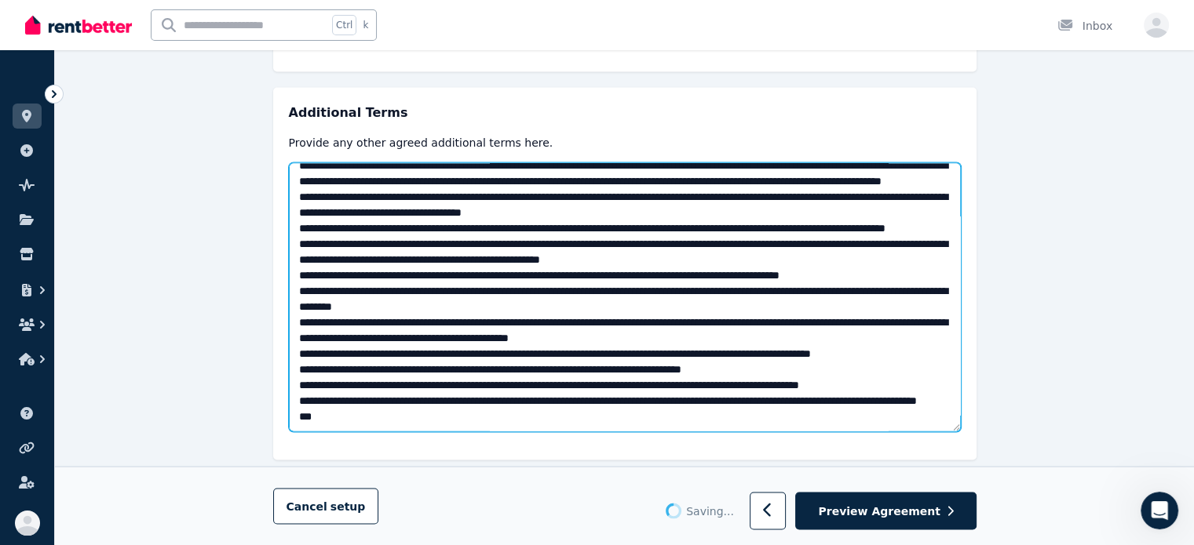
drag, startPoint x: 467, startPoint y: 371, endPoint x: 355, endPoint y: 357, distance: 113.1
click at [355, 357] on textarea at bounding box center [625, 296] width 672 height 269
click at [339, 387] on textarea at bounding box center [625, 296] width 672 height 269
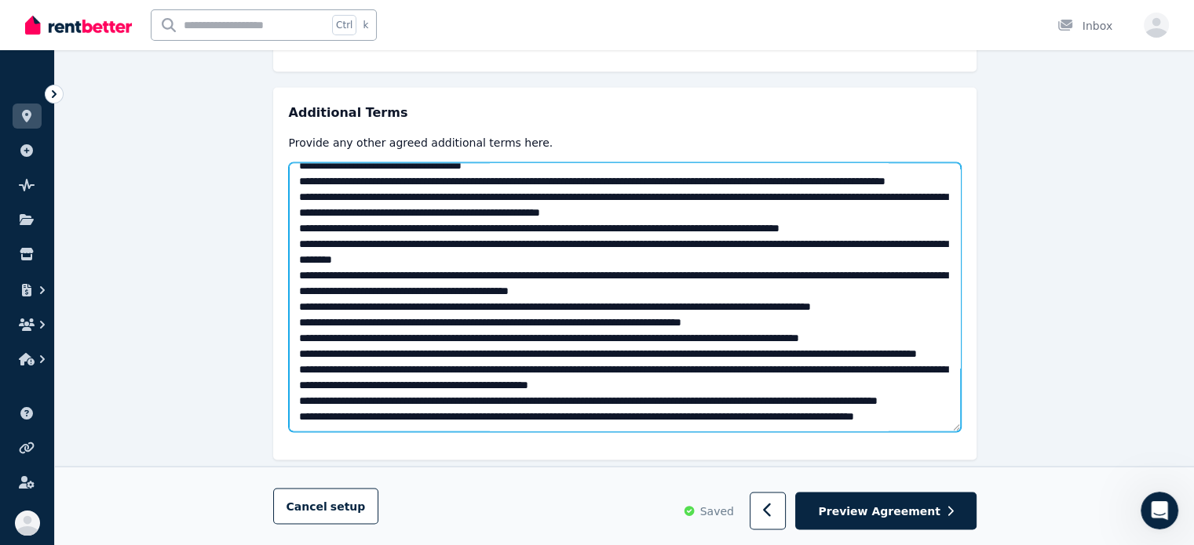
scroll to position [804, 0]
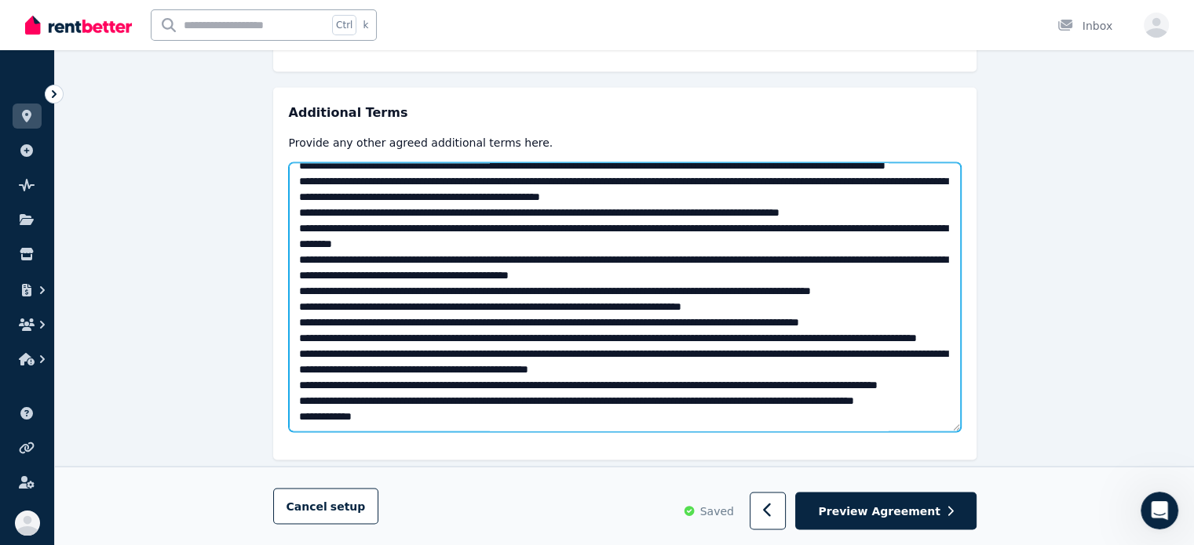
click at [740, 356] on textarea at bounding box center [625, 296] width 672 height 269
click at [475, 313] on textarea at bounding box center [625, 296] width 672 height 269
click at [484, 330] on textarea at bounding box center [625, 296] width 672 height 269
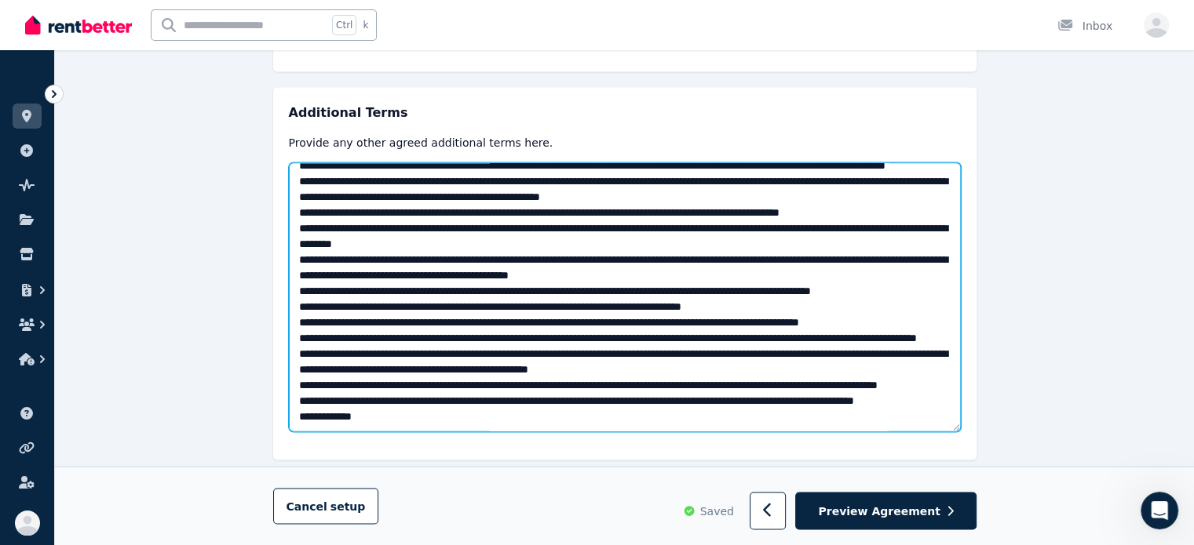
click at [484, 330] on textarea at bounding box center [625, 296] width 672 height 269
drag, startPoint x: 484, startPoint y: 330, endPoint x: 454, endPoint y: 360, distance: 42.7
click at [454, 360] on textarea at bounding box center [625, 296] width 672 height 269
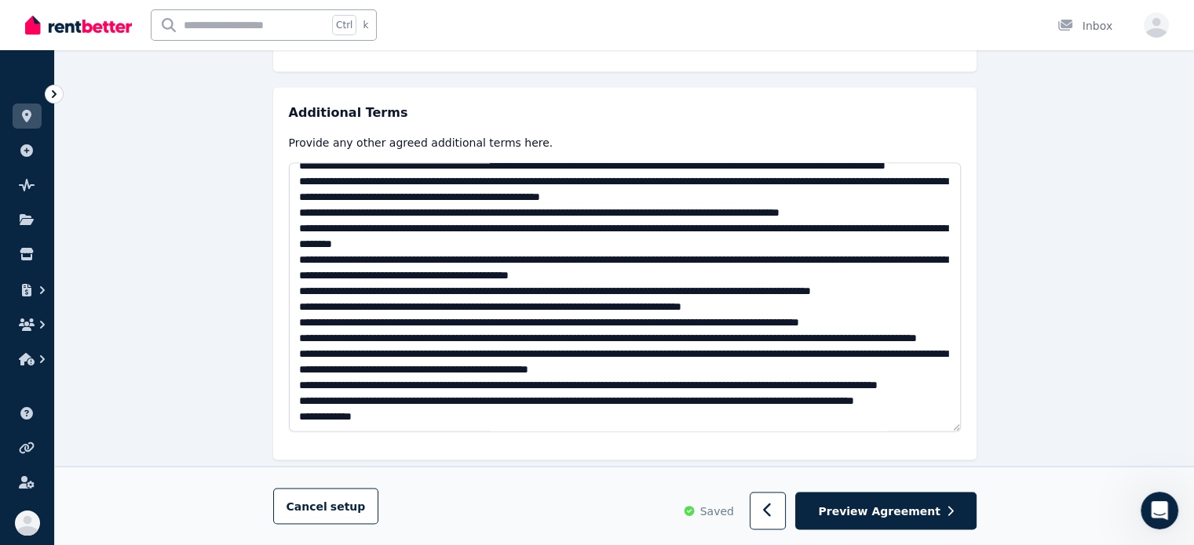
click at [452, 396] on div "Additional Terms Provide any other agreed additional terms here." at bounding box center [624, 273] width 703 height 373
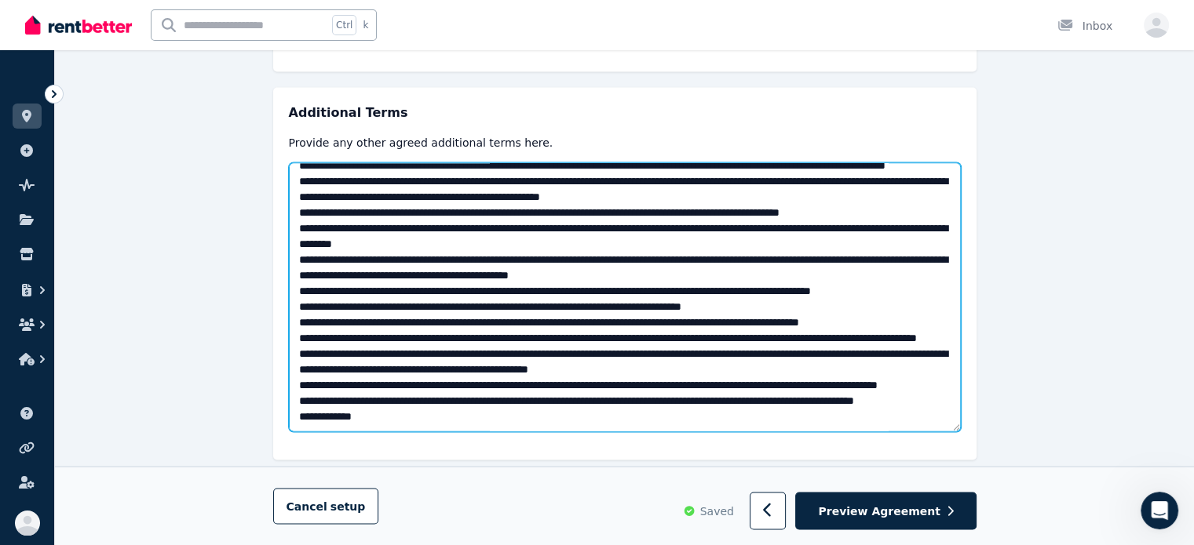
click at [461, 382] on textarea at bounding box center [625, 296] width 672 height 269
click at [590, 382] on textarea at bounding box center [625, 296] width 672 height 269
click at [490, 388] on textarea at bounding box center [625, 296] width 672 height 269
drag, startPoint x: 490, startPoint y: 383, endPoint x: 252, endPoint y: 377, distance: 237.9
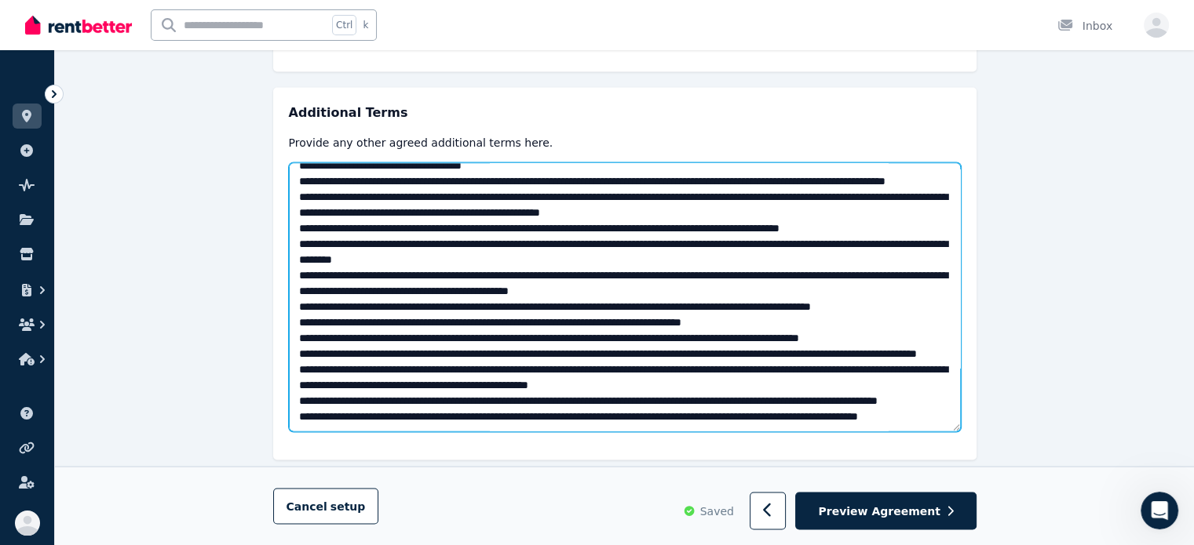
click at [773, 298] on textarea at bounding box center [625, 296] width 672 height 269
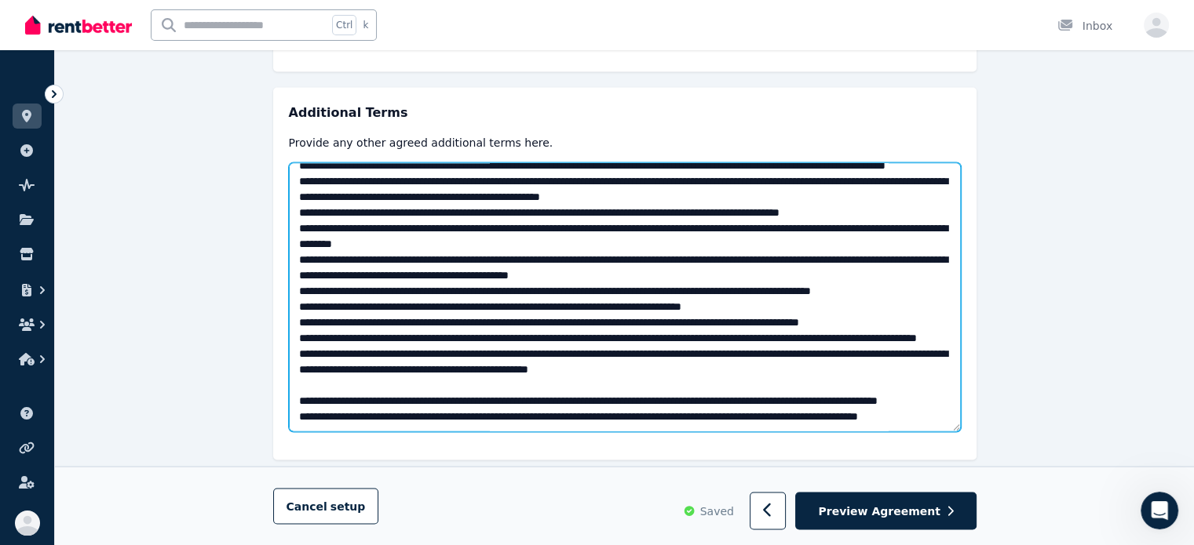
paste textarea "**********"
click at [310, 316] on textarea at bounding box center [625, 296] width 672 height 269
click at [688, 315] on textarea at bounding box center [625, 296] width 672 height 269
click at [690, 318] on textarea at bounding box center [625, 296] width 672 height 269
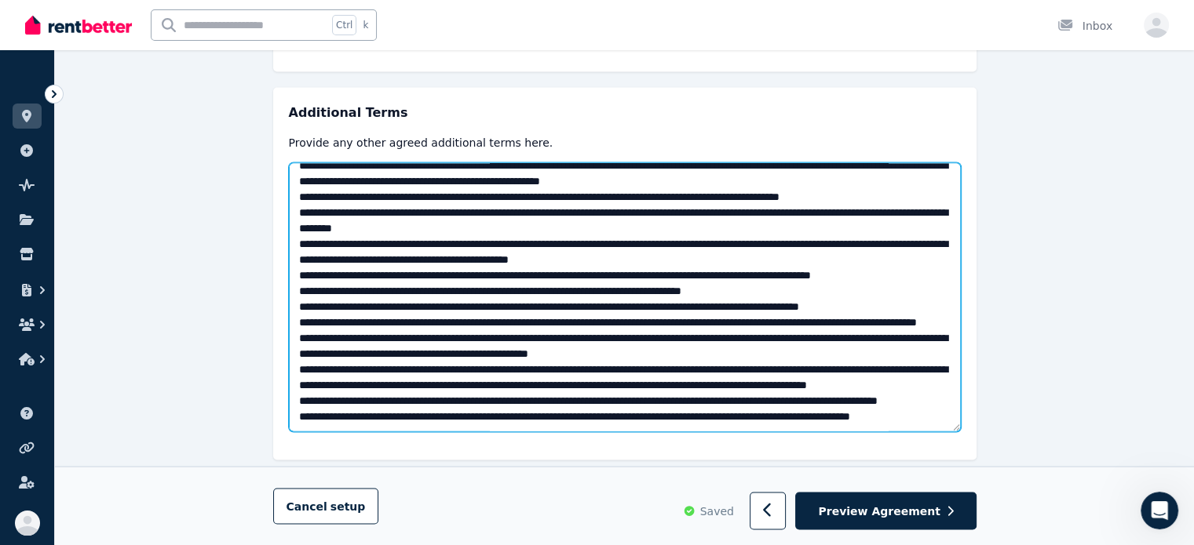
click at [731, 339] on textarea at bounding box center [625, 296] width 672 height 269
click at [468, 352] on textarea at bounding box center [625, 296] width 672 height 269
click at [474, 375] on textarea at bounding box center [625, 296] width 672 height 269
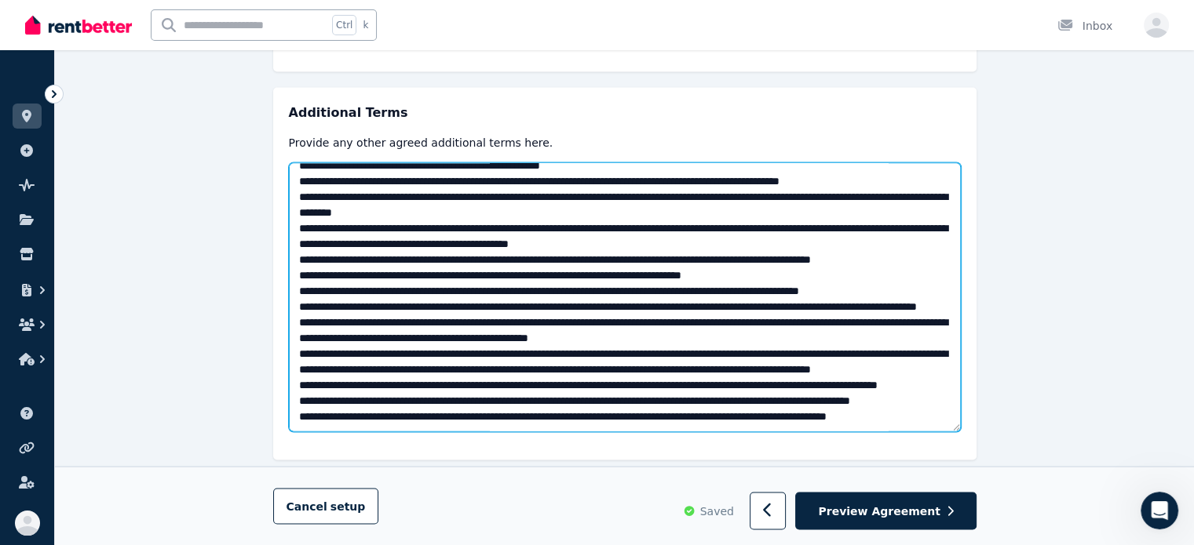
scroll to position [867, 0]
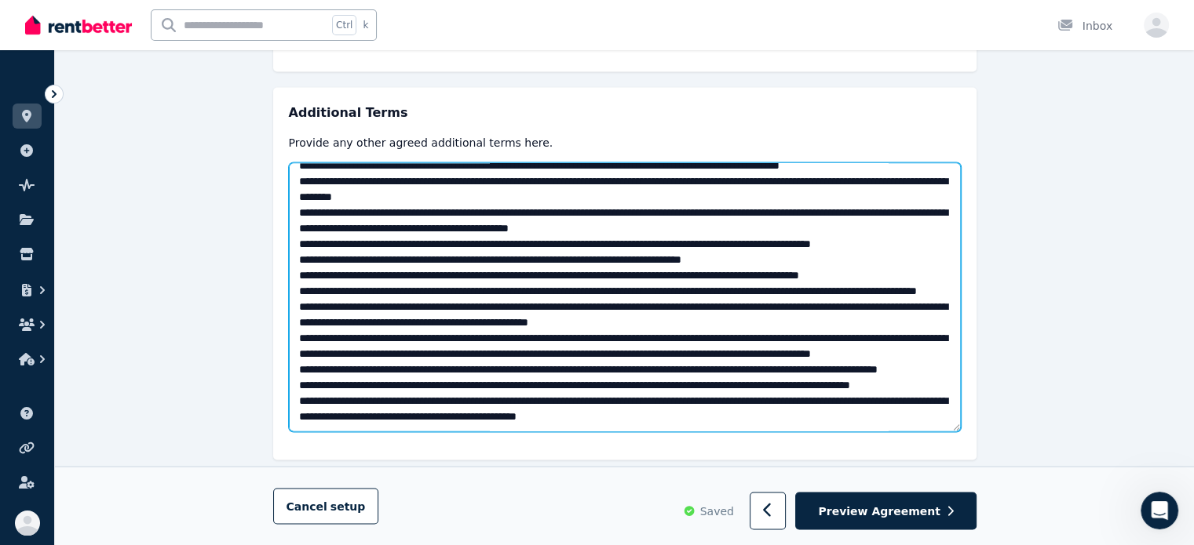
drag, startPoint x: 397, startPoint y: 384, endPoint x: 425, endPoint y: 382, distance: 27.5
click at [401, 382] on textarea at bounding box center [625, 296] width 672 height 269
click at [926, 376] on textarea at bounding box center [625, 296] width 672 height 269
click at [891, 360] on textarea at bounding box center [625, 296] width 672 height 269
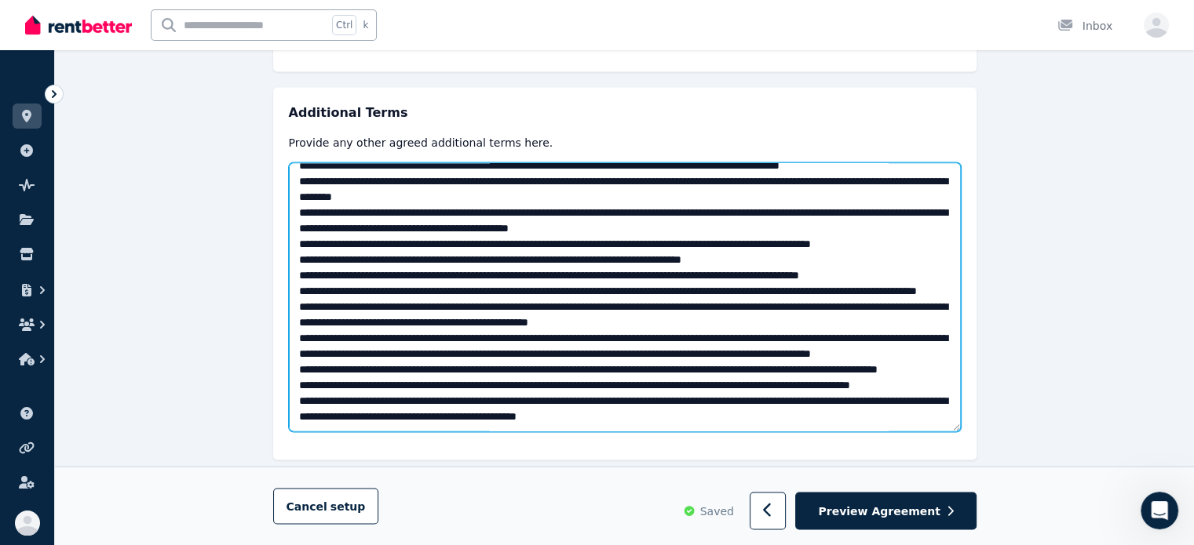
click at [751, 380] on textarea at bounding box center [625, 296] width 672 height 269
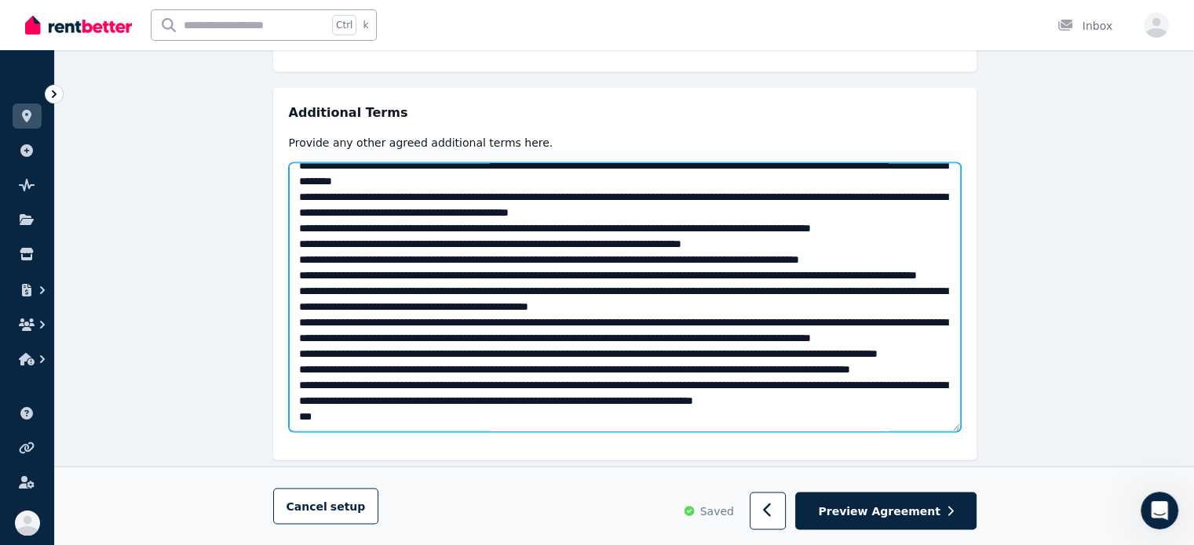
click at [750, 352] on textarea at bounding box center [625, 296] width 672 height 269
click at [499, 389] on textarea at bounding box center [625, 296] width 672 height 269
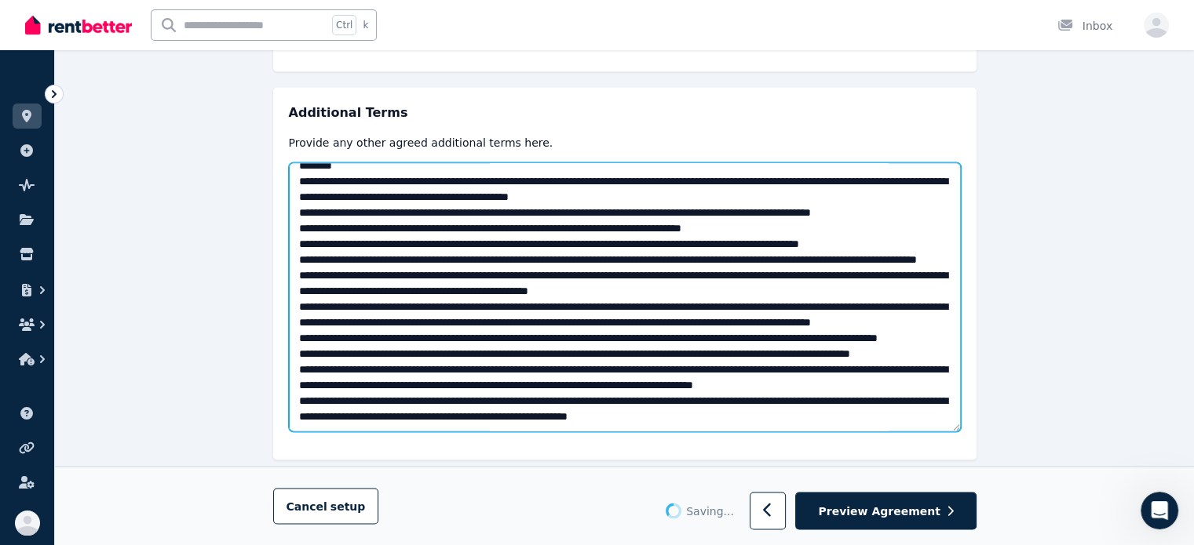
scroll to position [906, 0]
click at [356, 363] on textarea at bounding box center [625, 296] width 672 height 269
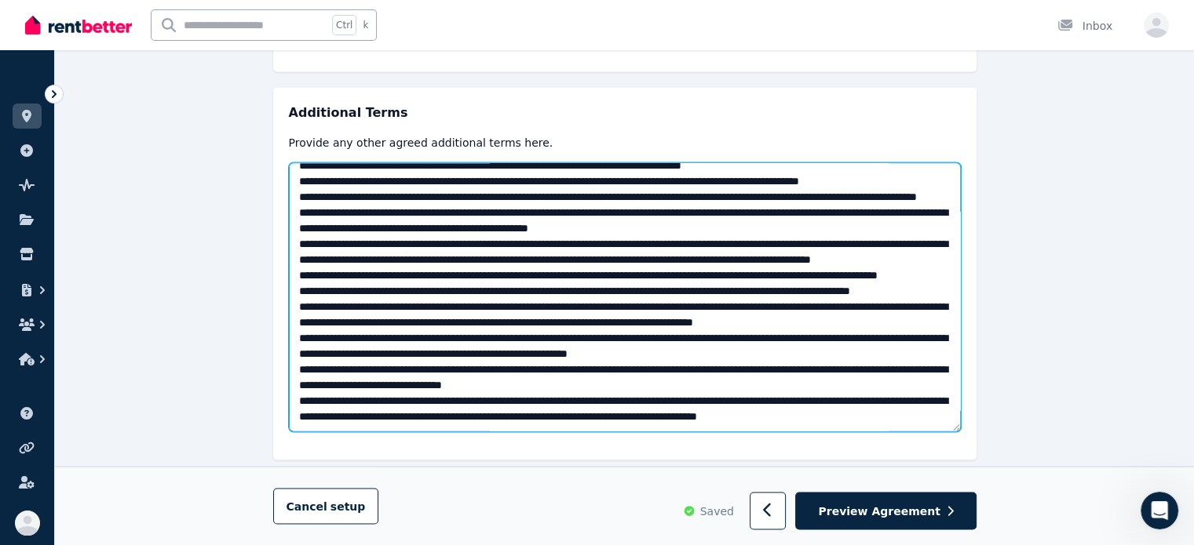
scroll to position [968, 0]
click at [311, 370] on textarea at bounding box center [625, 296] width 672 height 269
click at [314, 368] on textarea at bounding box center [625, 296] width 672 height 269
click at [925, 377] on textarea at bounding box center [625, 296] width 672 height 269
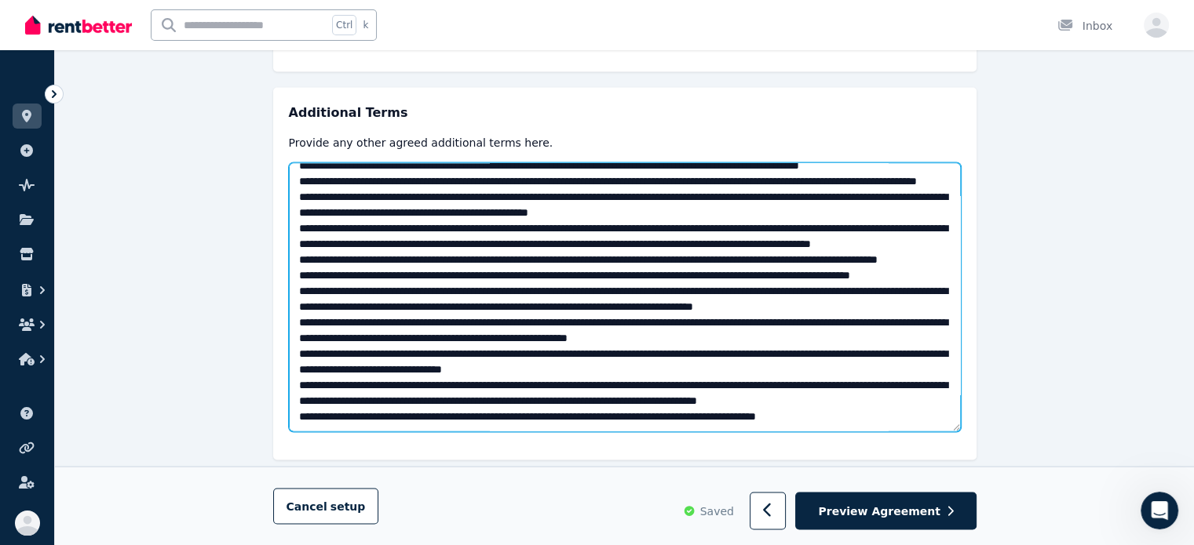
click at [433, 382] on textarea at bounding box center [625, 296] width 672 height 269
click at [524, 260] on textarea at bounding box center [625, 296] width 672 height 269
type textarea "**********"
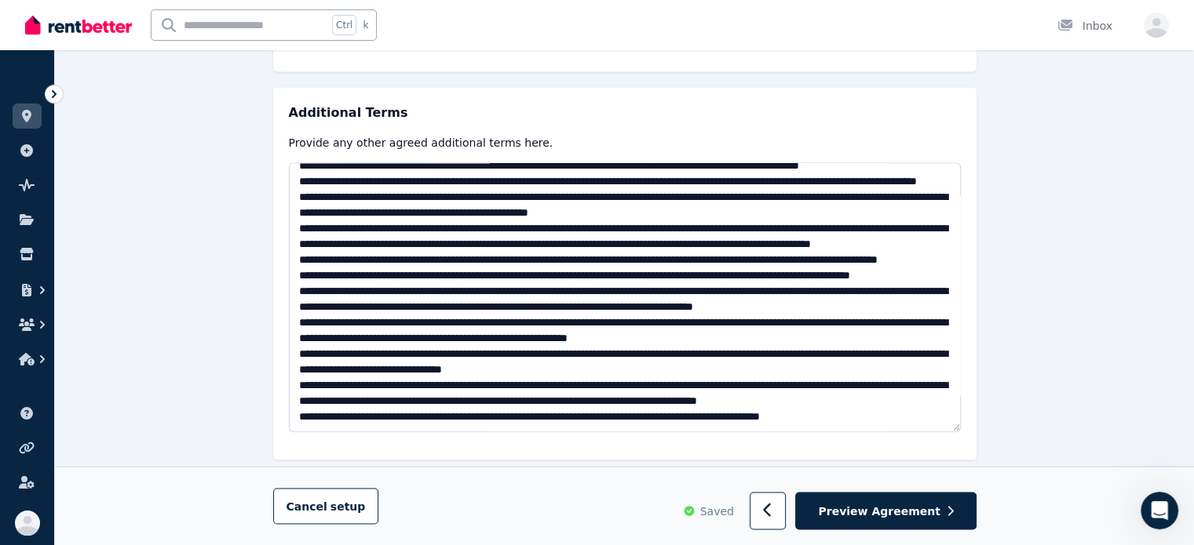
click at [436, 516] on div "Cancel setup Saved Preview Agreement" at bounding box center [624, 507] width 703 height 48
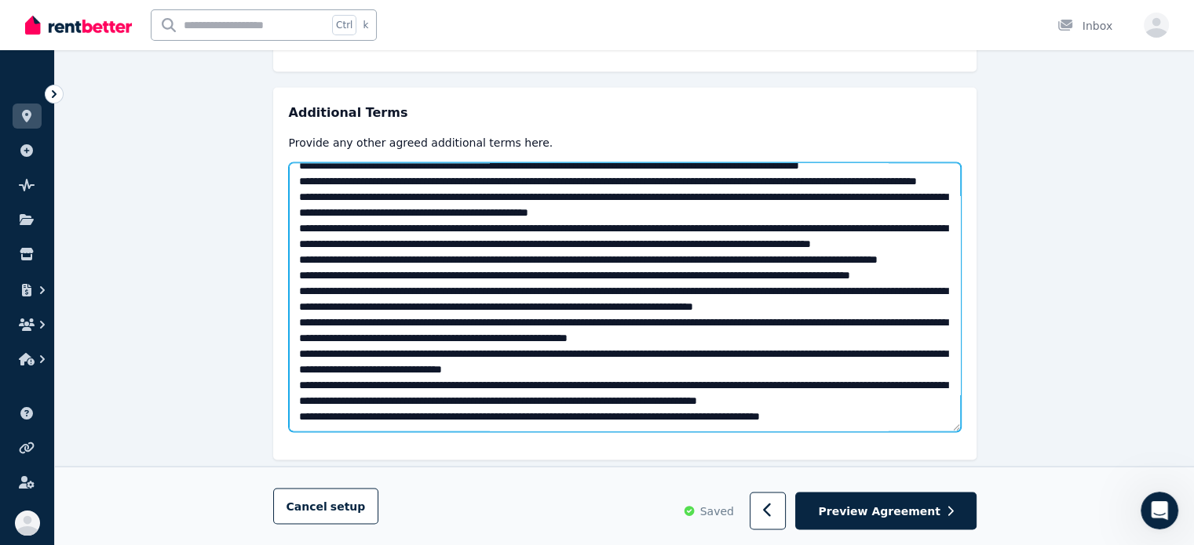
click at [601, 287] on textarea at bounding box center [625, 296] width 672 height 269
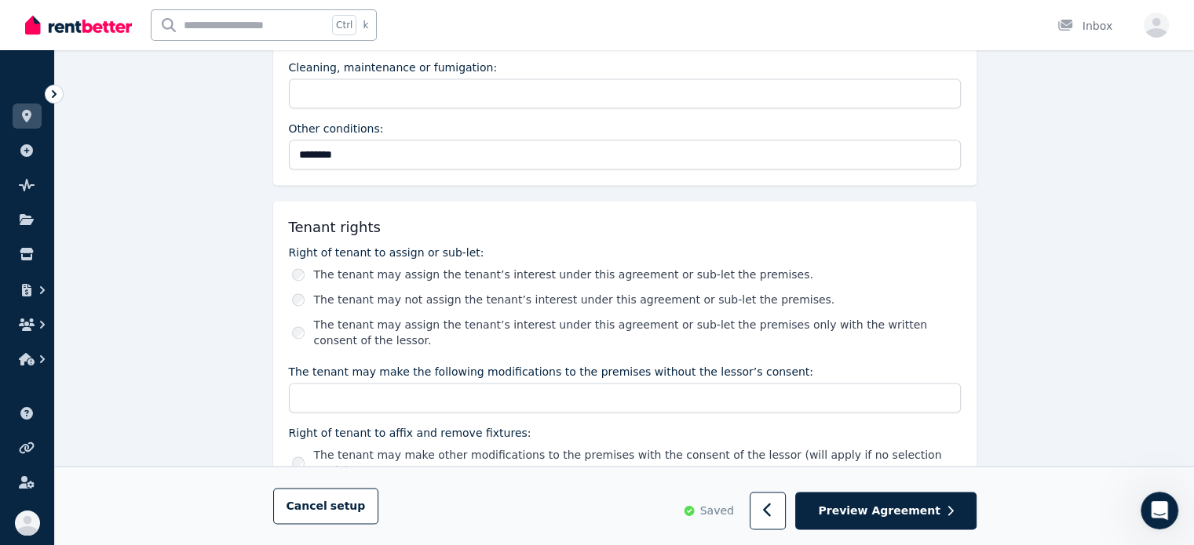
scroll to position [2887, 0]
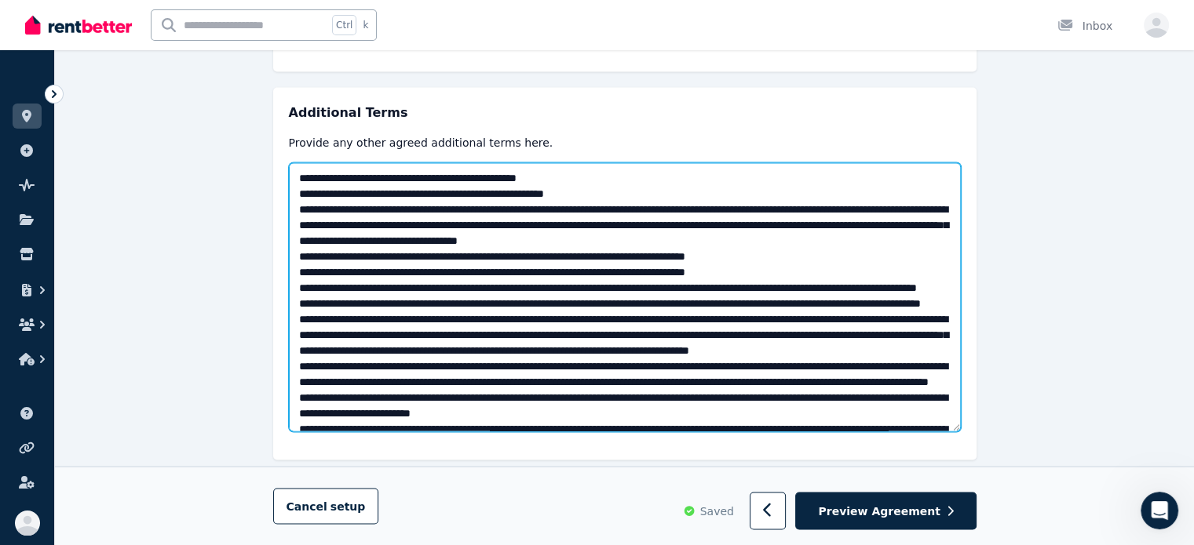
click at [585, 283] on textarea at bounding box center [625, 296] width 672 height 269
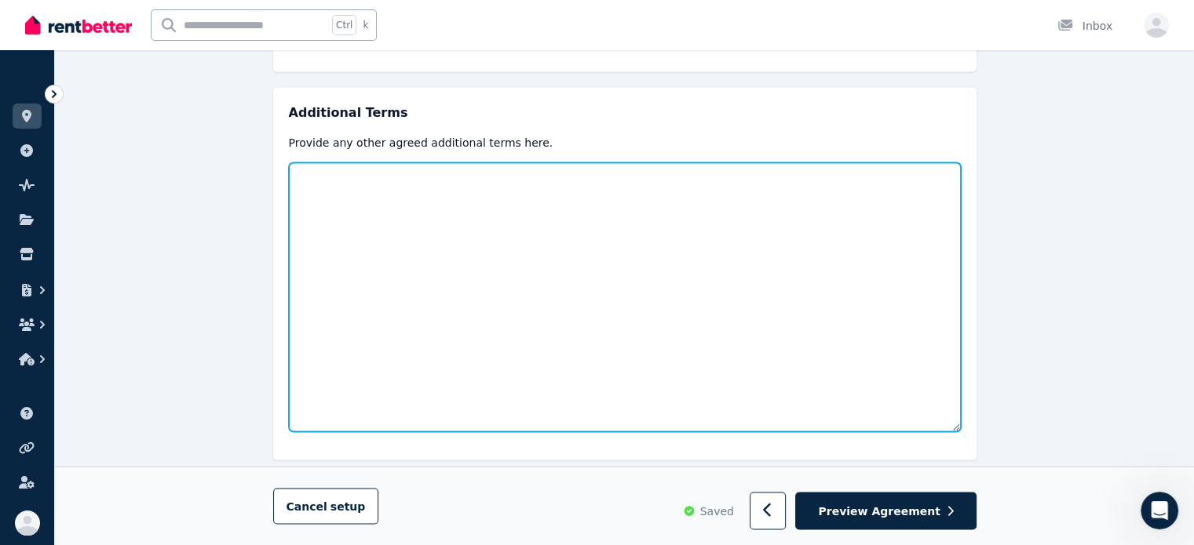
paste textarea "**********"
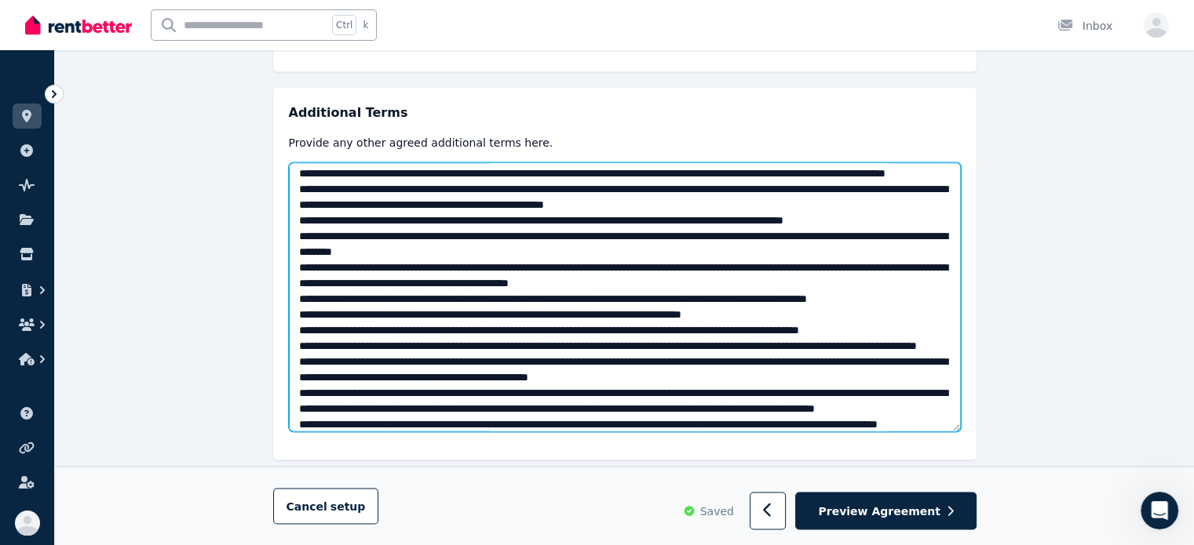
scroll to position [993, 0]
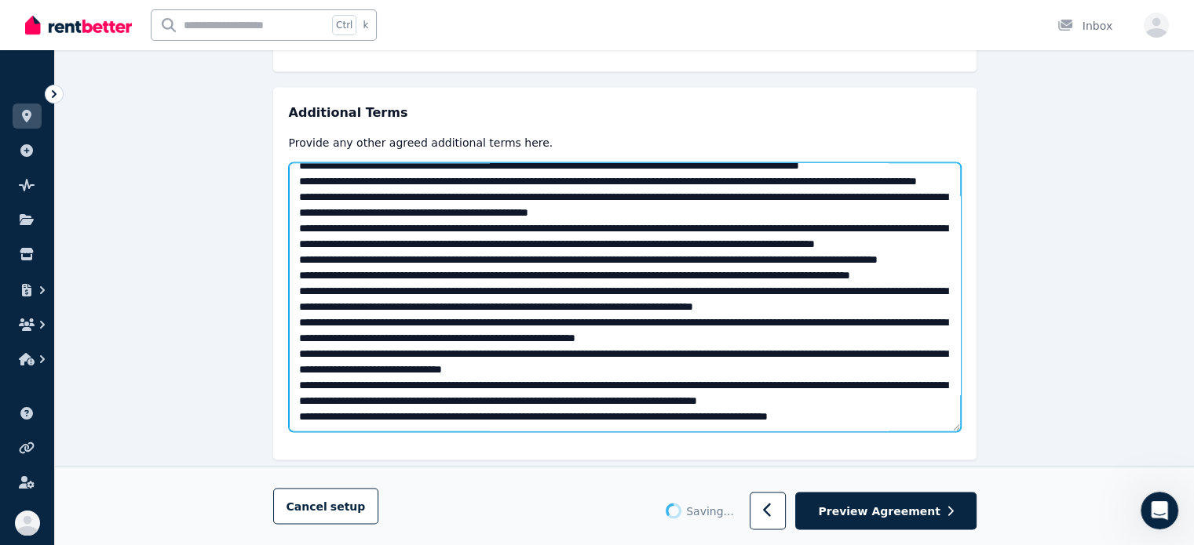
drag, startPoint x: 289, startPoint y: 341, endPoint x: 301, endPoint y: 338, distance: 12.0
click at [289, 340] on textarea at bounding box center [625, 296] width 672 height 269
drag, startPoint x: 301, startPoint y: 338, endPoint x: 309, endPoint y: 339, distance: 8.7
click at [301, 337] on textarea at bounding box center [625, 296] width 672 height 269
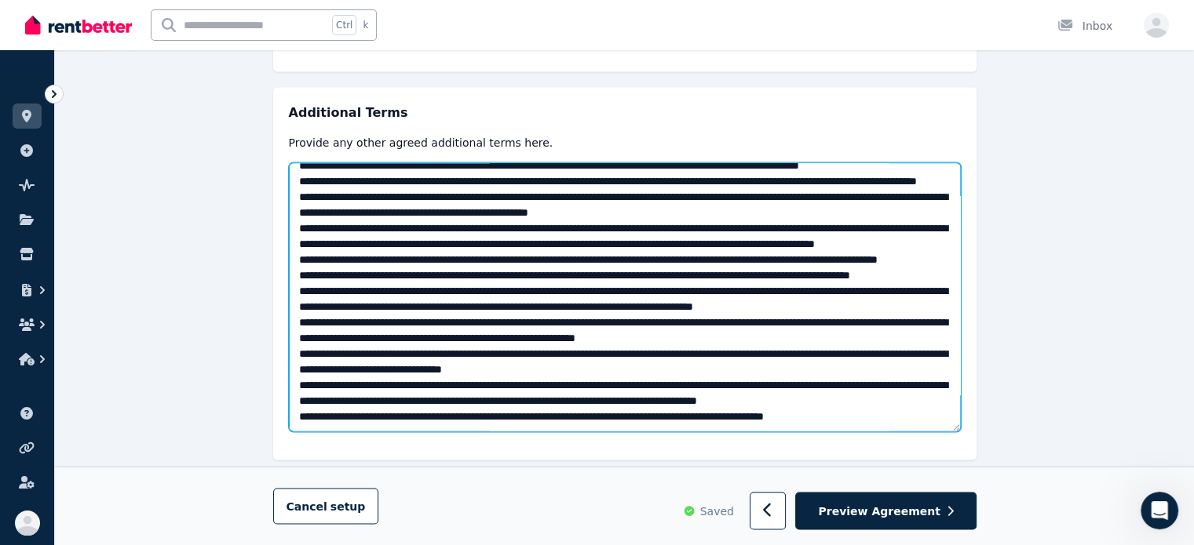
click at [324, 341] on textarea at bounding box center [625, 296] width 672 height 269
click at [312, 342] on textarea at bounding box center [625, 296] width 672 height 269
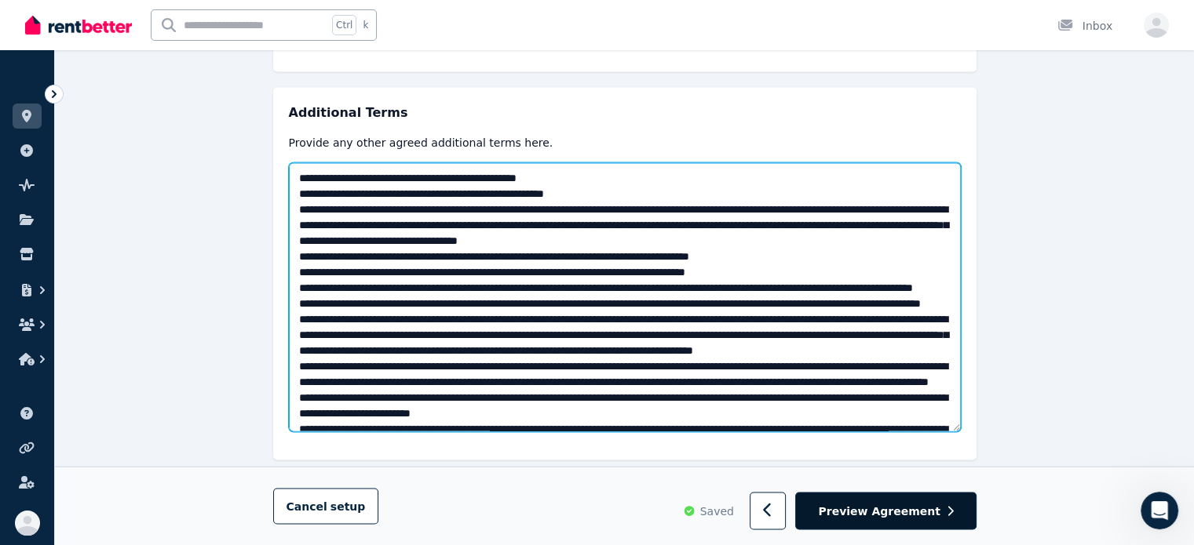
type textarea "**********"
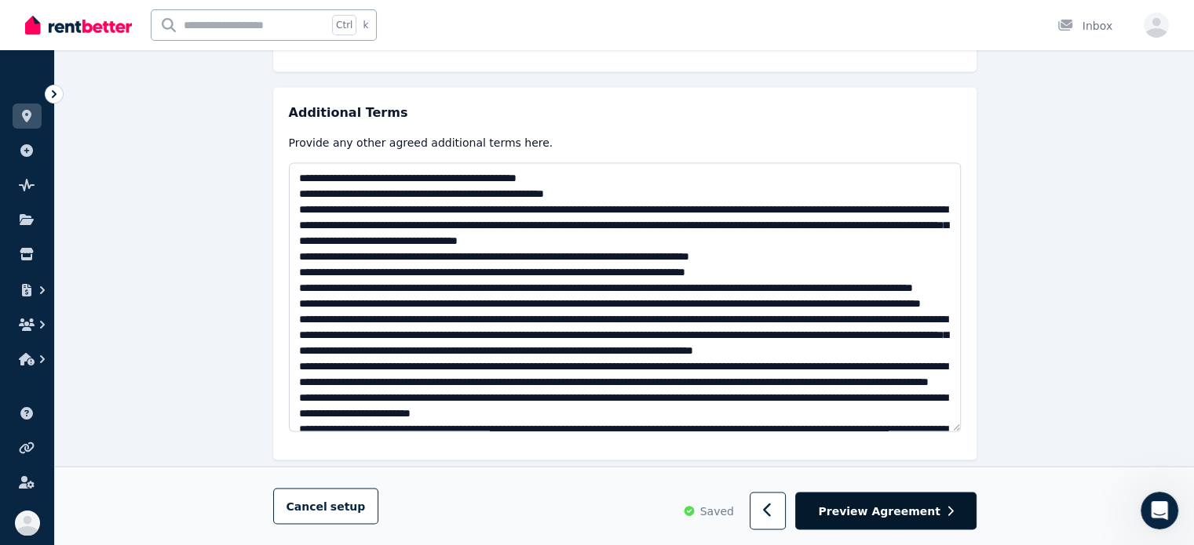
click at [936, 511] on span "Preview Agreement" at bounding box center [879, 511] width 122 height 16
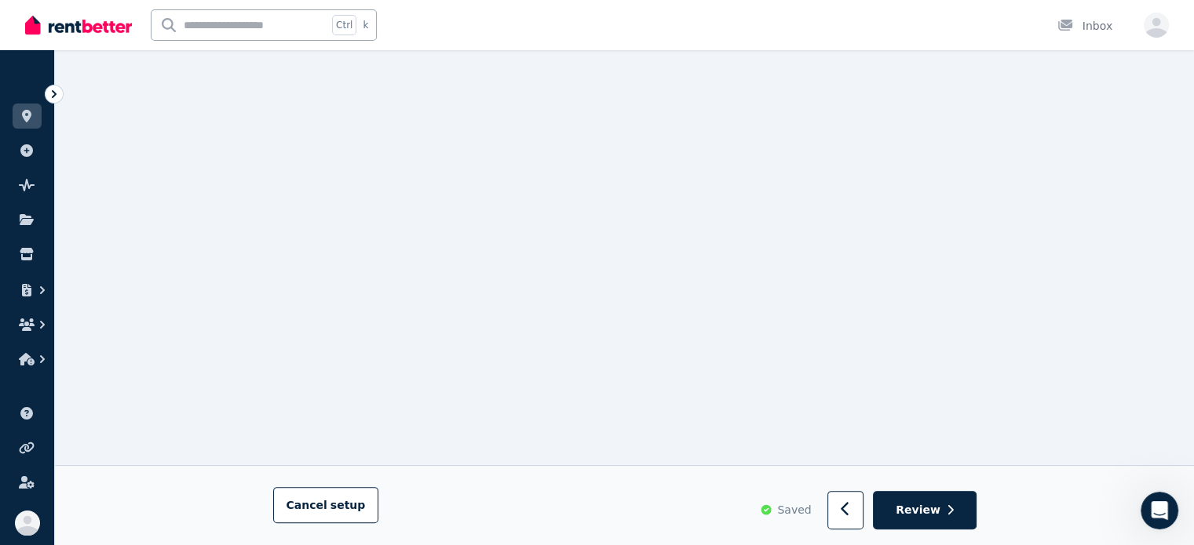
scroll to position [12144, 0]
click at [862, 498] on button "button" at bounding box center [845, 511] width 37 height 38
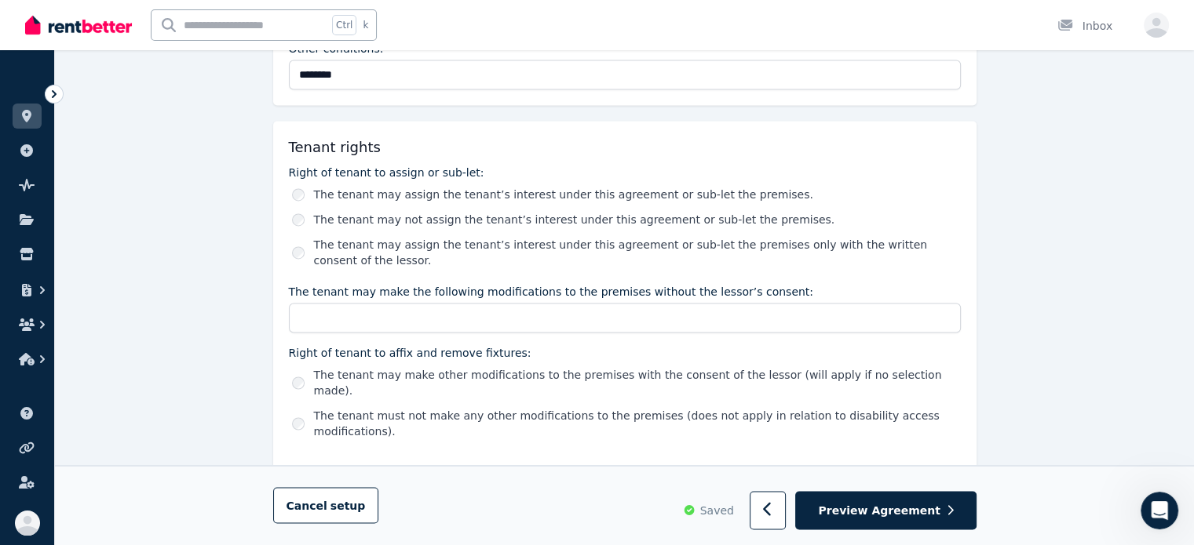
scroll to position [2694, 0]
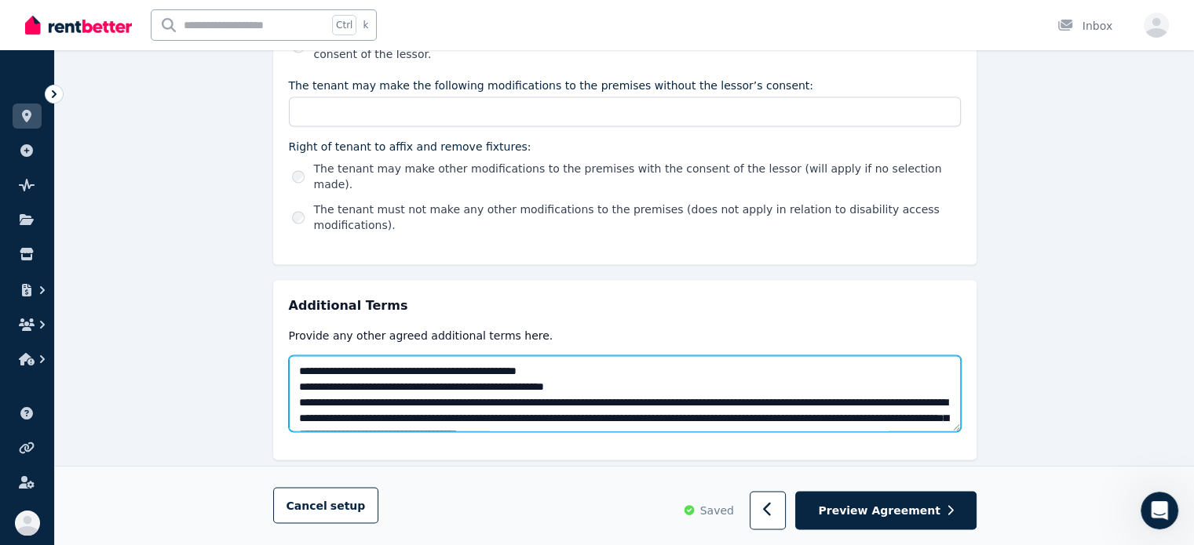
click at [567, 356] on textarea at bounding box center [625, 394] width 672 height 77
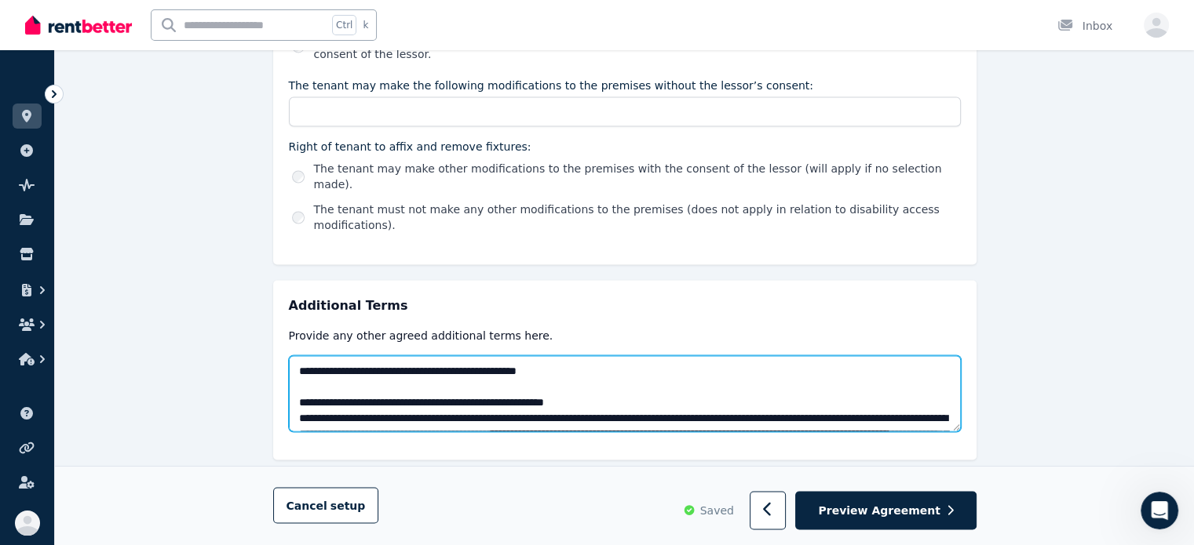
click at [619, 367] on textarea at bounding box center [625, 394] width 672 height 77
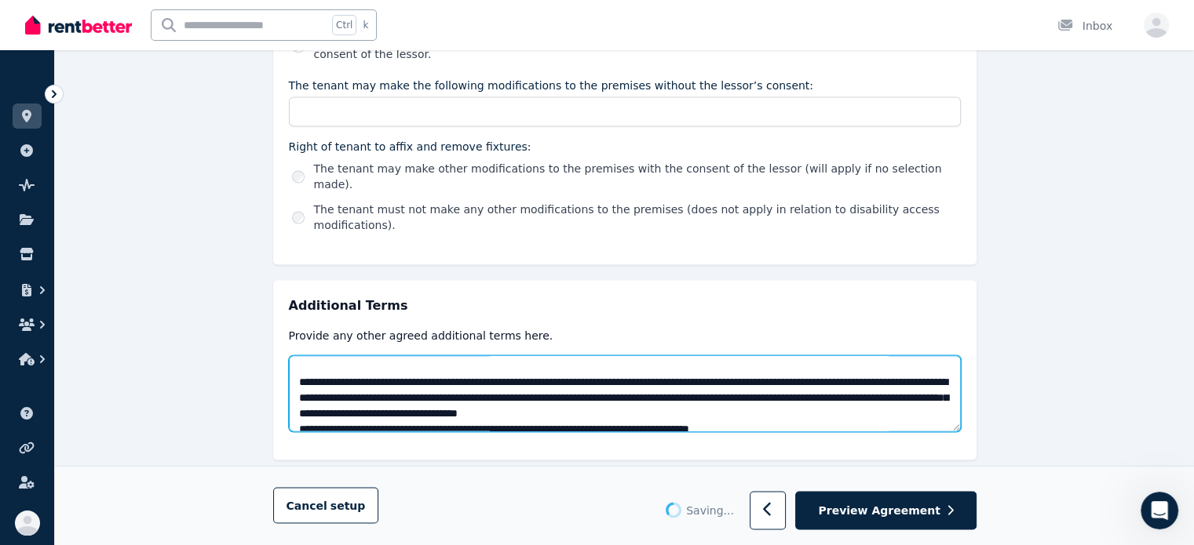
scroll to position [78, 0]
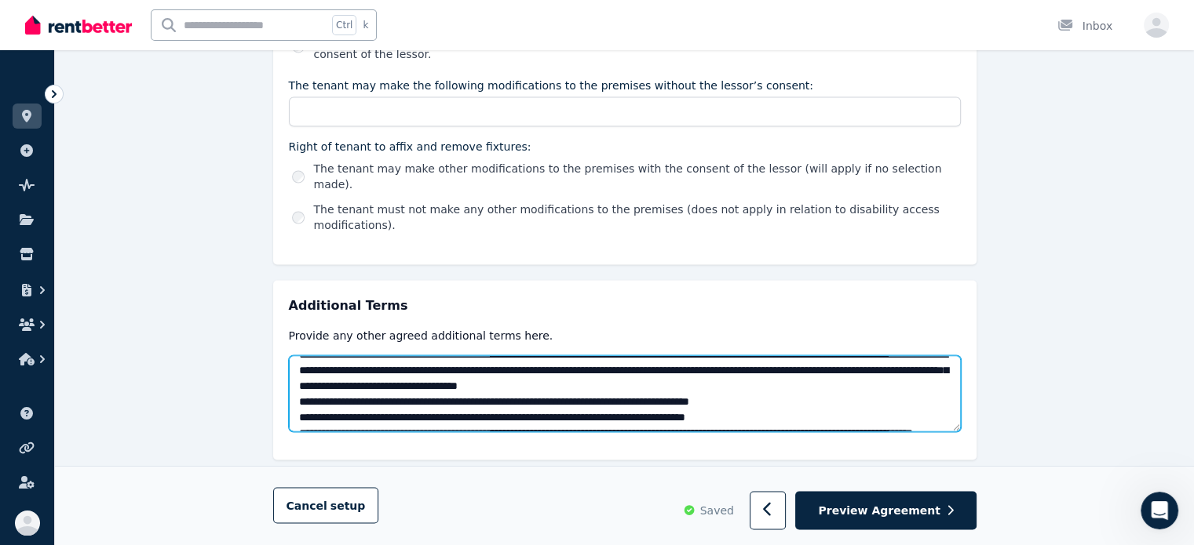
drag, startPoint x: 844, startPoint y: 347, endPoint x: 854, endPoint y: 348, distance: 9.5
click at [847, 356] on textarea at bounding box center [625, 394] width 672 height 77
click at [855, 356] on textarea at bounding box center [625, 394] width 672 height 77
click at [556, 363] on textarea at bounding box center [625, 394] width 672 height 77
paste textarea "**********"
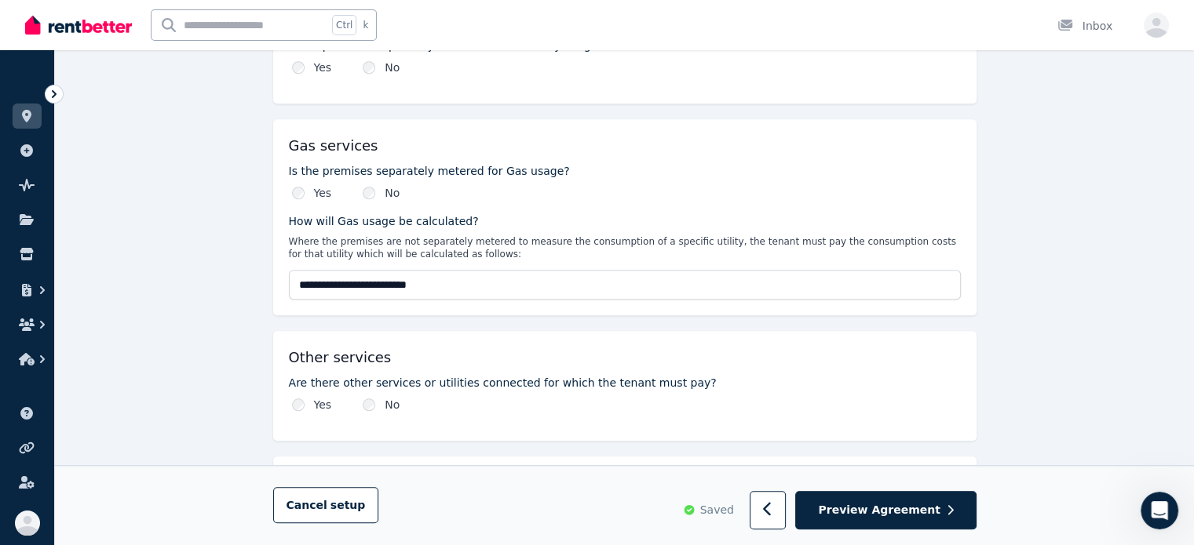
scroll to position [1125, 0]
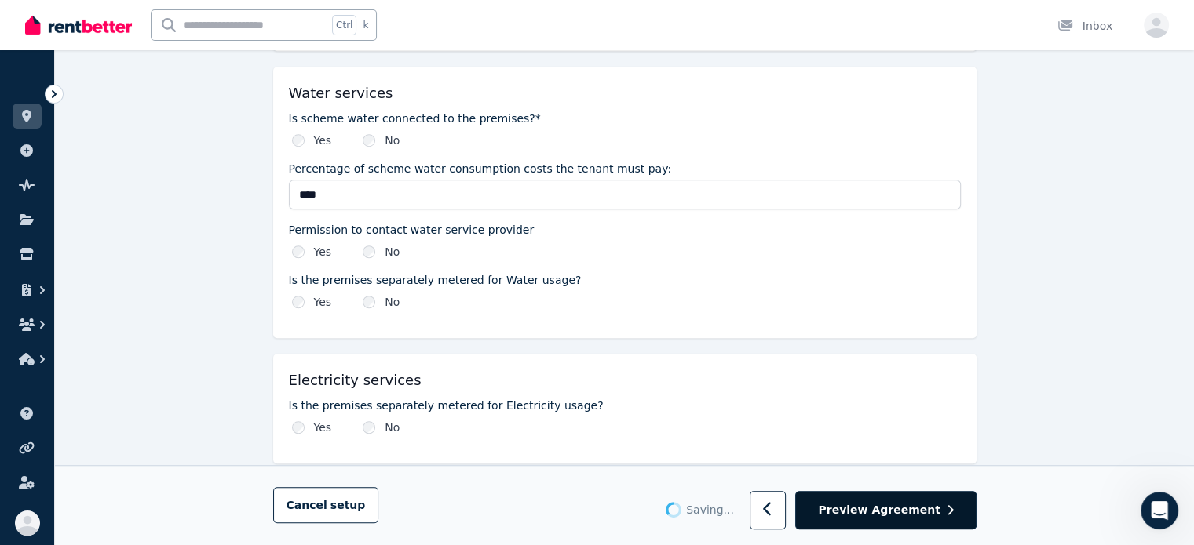
click at [888, 520] on button "Preview Agreement" at bounding box center [885, 511] width 181 height 38
type textarea "**********"
click at [892, 516] on span "Preview Agreement" at bounding box center [879, 511] width 122 height 16
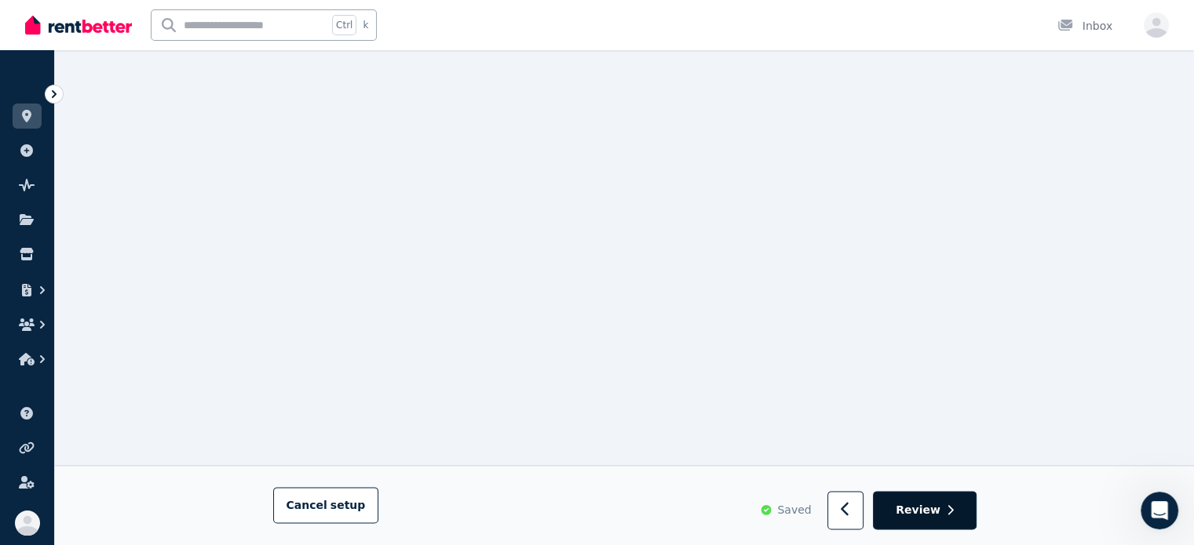
scroll to position [7733, 0]
click at [939, 517] on span "Review" at bounding box center [917, 511] width 45 height 16
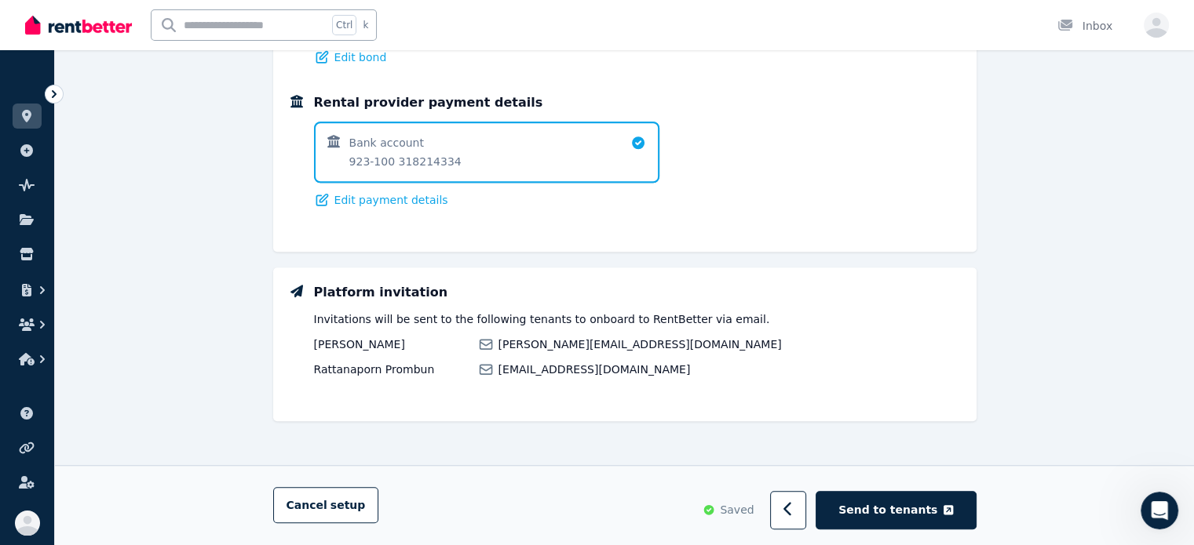
scroll to position [0, 0]
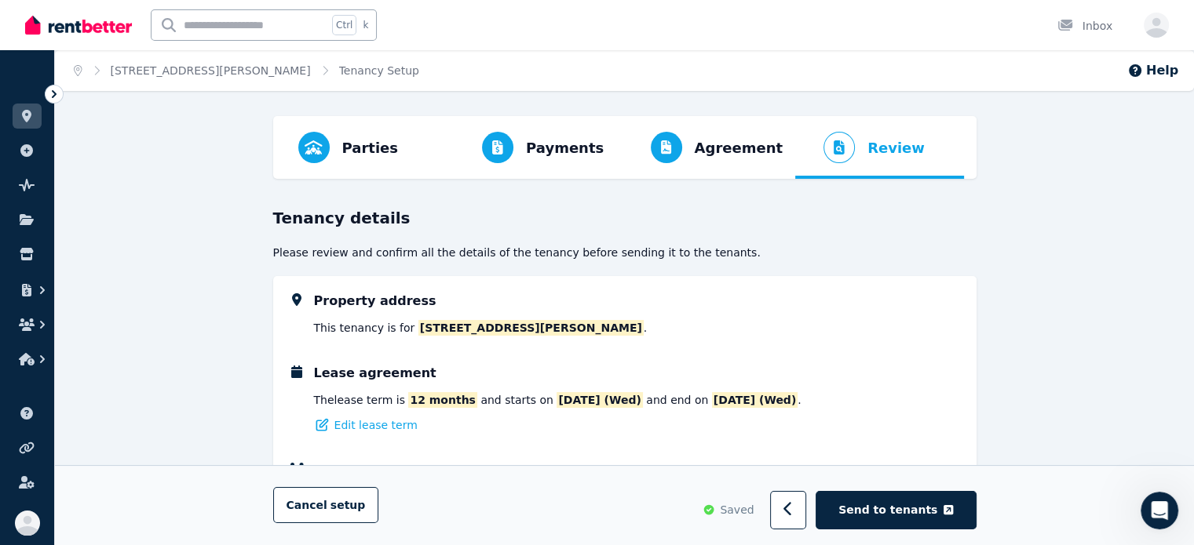
click at [519, 332] on span "[STREET_ADDRESS][PERSON_NAME]" at bounding box center [530, 328] width 225 height 16
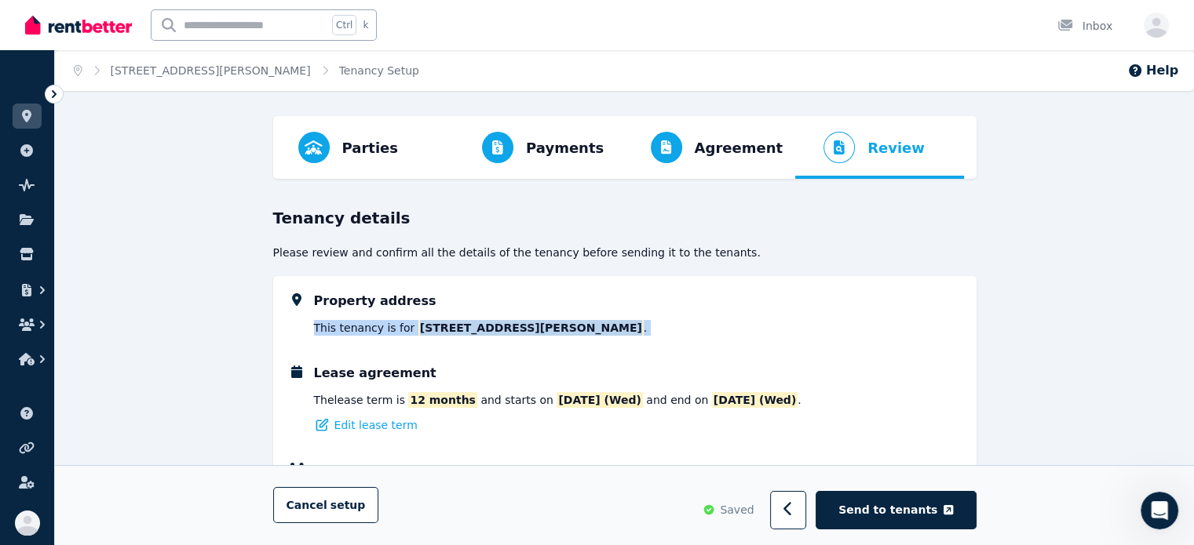
click at [519, 332] on span "[STREET_ADDRESS][PERSON_NAME]" at bounding box center [530, 328] width 225 height 16
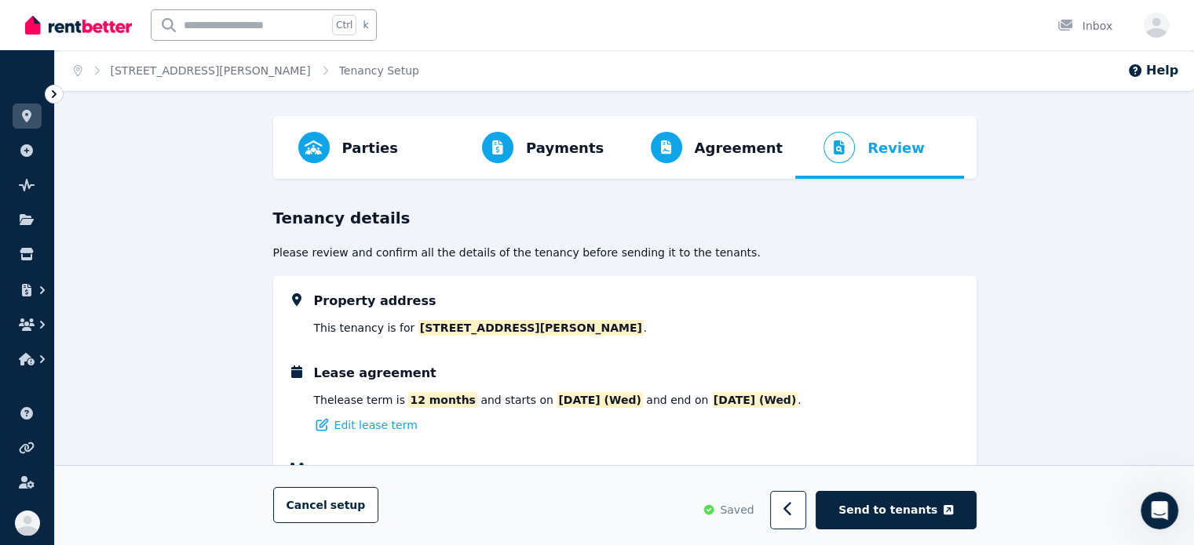
click at [519, 379] on div "Lease agreement The lease term is 12 months and starts on 20/08/2025 (Wed) and …" at bounding box center [637, 398] width 647 height 69
click at [527, 373] on div "Lease agreement The lease term is 12 months and starts on 20/08/2025 (Wed) and …" at bounding box center [637, 398] width 647 height 69
click at [558, 343] on div "Property address This tenancy is for 457 Abernethy Rd, Cloverdale WA 6105 . Lea…" at bounding box center [624, 499] width 703 height 446
click at [567, 318] on div "Property address This tenancy is for 457 Abernethy Rd, Cloverdale WA 6105 ." at bounding box center [637, 314] width 647 height 44
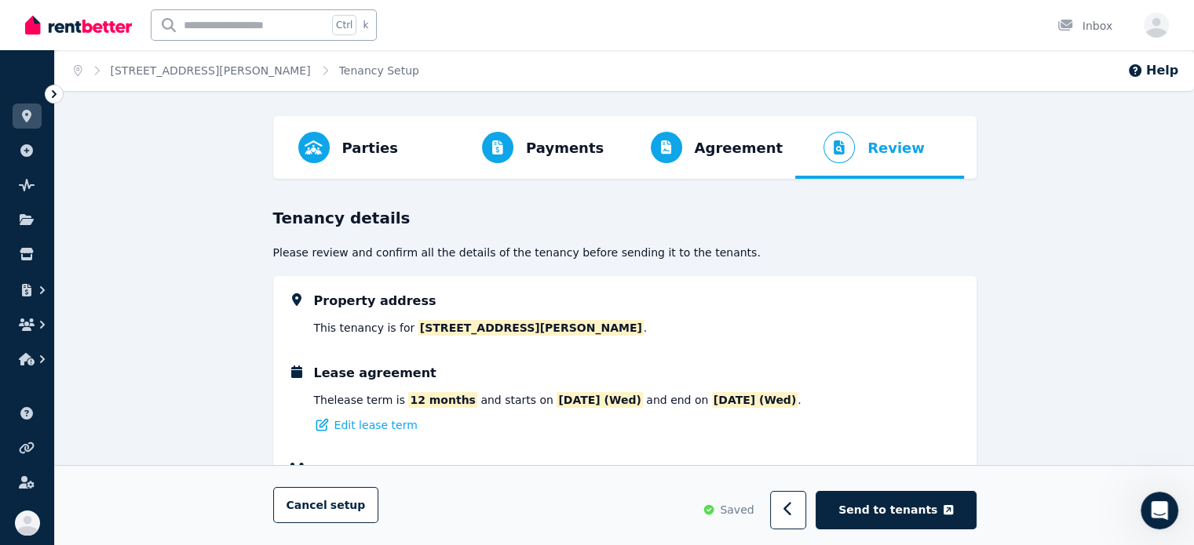
click at [567, 318] on div "Property address This tenancy is for 457 Abernethy Rd, Cloverdale WA 6105 ." at bounding box center [637, 314] width 647 height 44
click at [568, 334] on span "[STREET_ADDRESS][PERSON_NAME]" at bounding box center [530, 328] width 225 height 16
click at [638, 361] on div "Property address This tenancy is for 457 Abernethy Rd, Cloverdale WA 6105 . Lea…" at bounding box center [624, 499] width 703 height 446
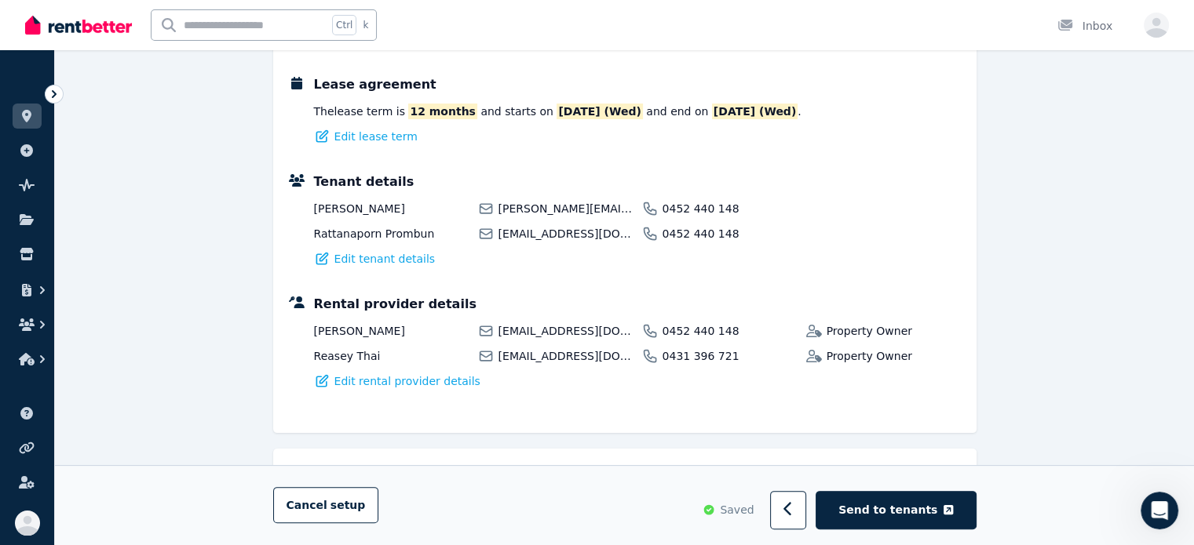
scroll to position [392, 0]
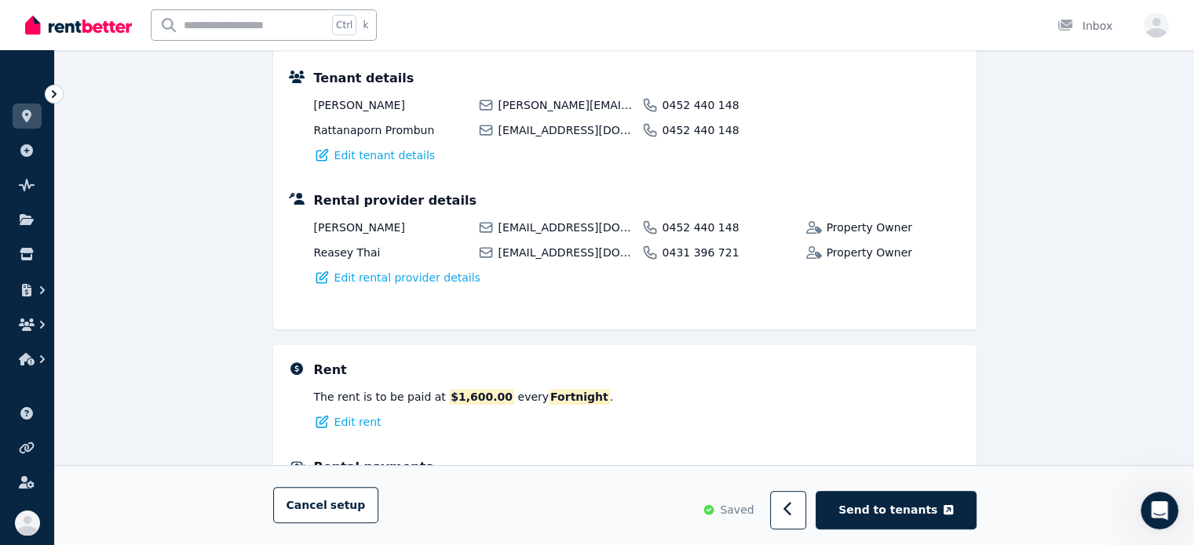
click at [681, 221] on span "0452 440 148" at bounding box center [729, 228] width 134 height 16
click at [387, 156] on span "Edit tenant details" at bounding box center [384, 156] width 101 height 16
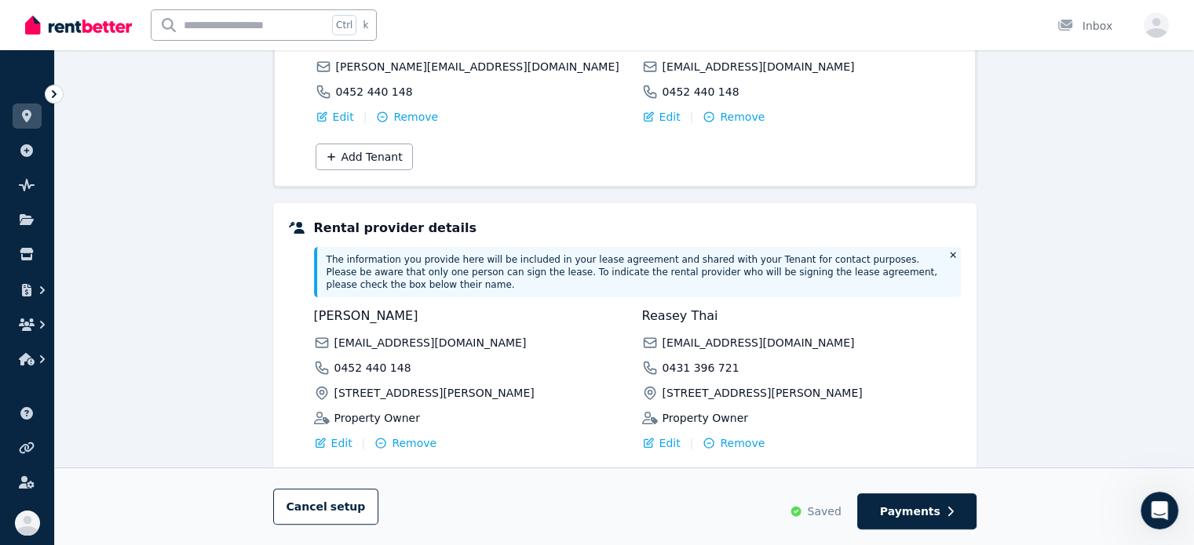
scroll to position [261, 0]
click at [341, 108] on span "Edit" at bounding box center [343, 116] width 21 height 16
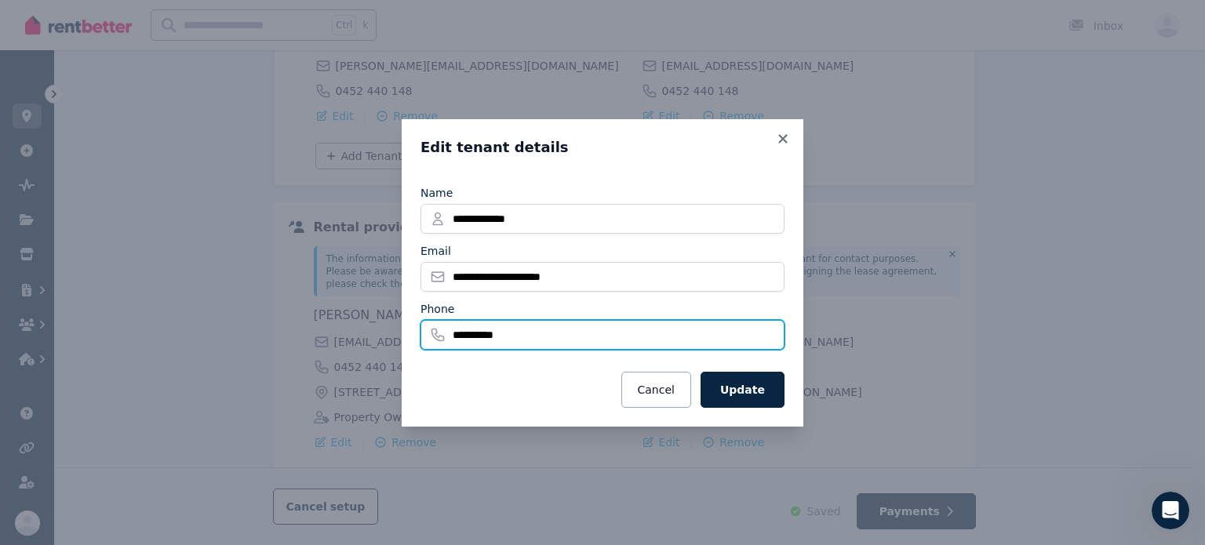
drag, startPoint x: 556, startPoint y: 335, endPoint x: 354, endPoint y: 312, distance: 203.1
click at [348, 312] on div "**********" at bounding box center [602, 272] width 1205 height 545
drag, startPoint x: 545, startPoint y: 337, endPoint x: 597, endPoint y: 348, distance: 53.6
click at [545, 337] on input "Phone" at bounding box center [603, 335] width 364 height 30
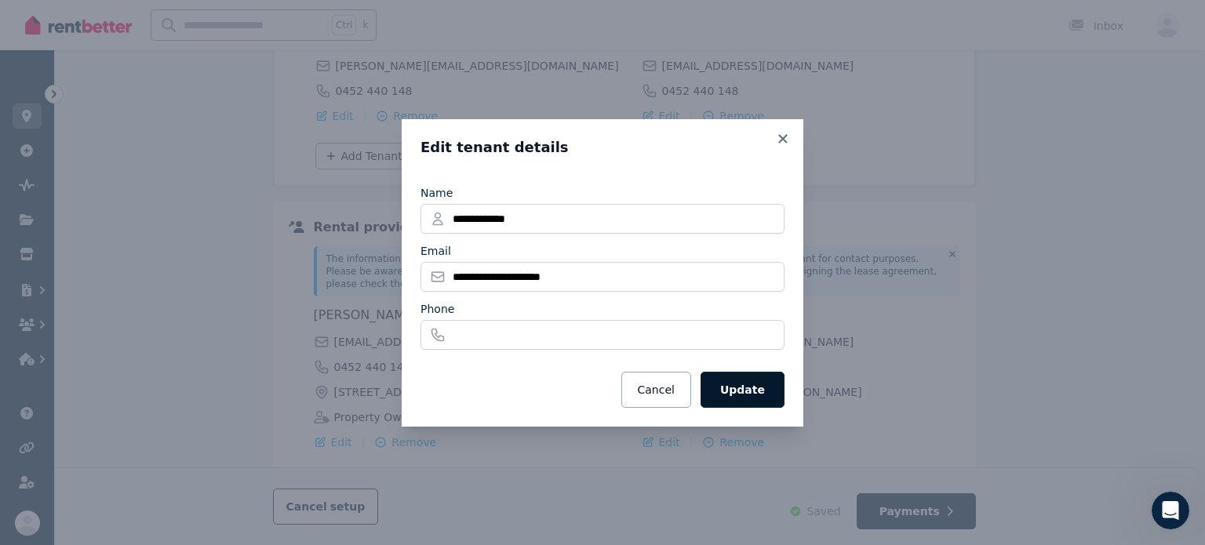
click at [728, 388] on button "Update" at bounding box center [743, 390] width 84 height 36
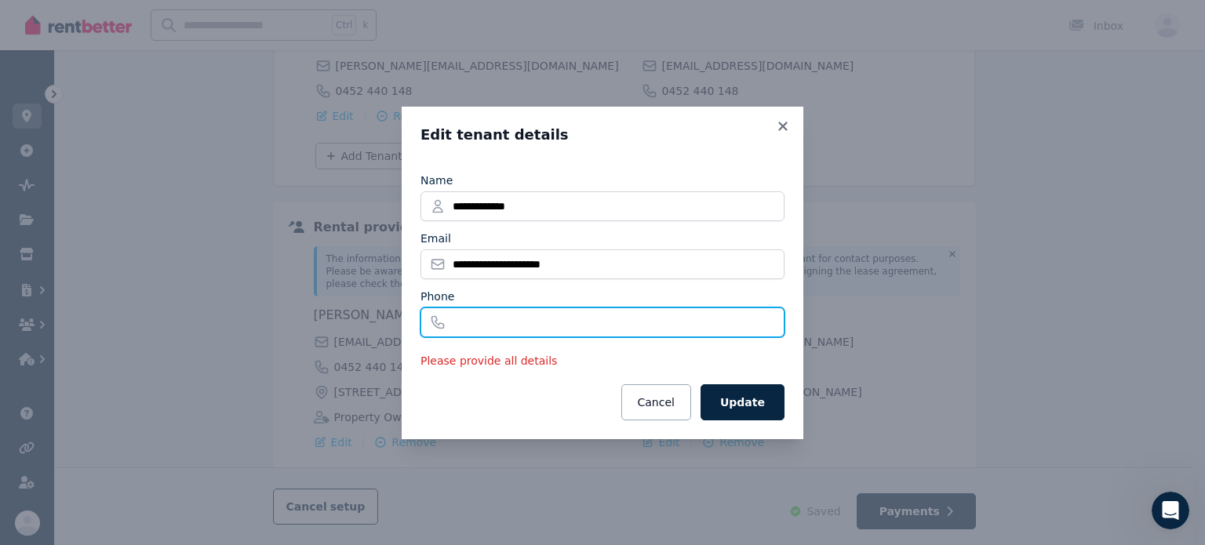
click at [549, 332] on input "Phone" at bounding box center [603, 323] width 364 height 30
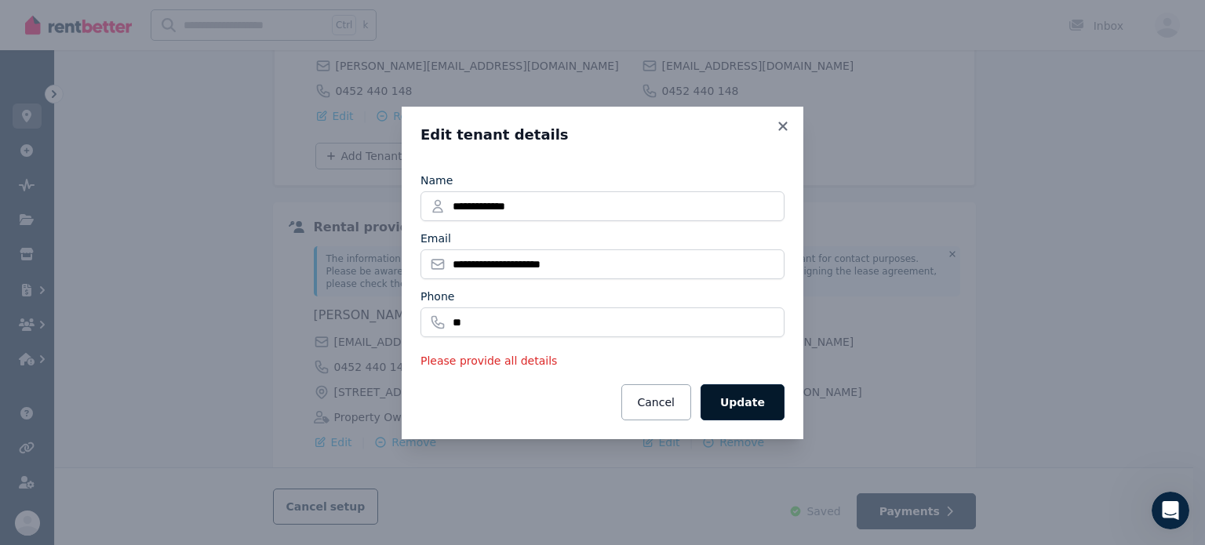
click at [754, 396] on button "Update" at bounding box center [743, 403] width 84 height 36
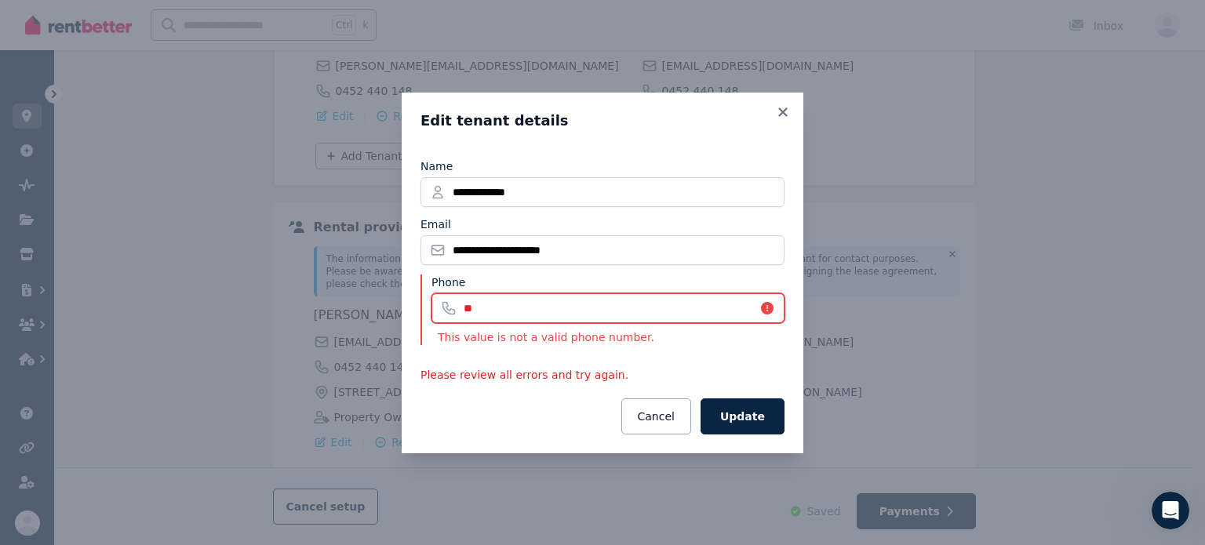
drag, startPoint x: 583, startPoint y: 314, endPoint x: 408, endPoint y: 286, distance: 177.3
click at [408, 286] on div "**********" at bounding box center [603, 273] width 402 height 361
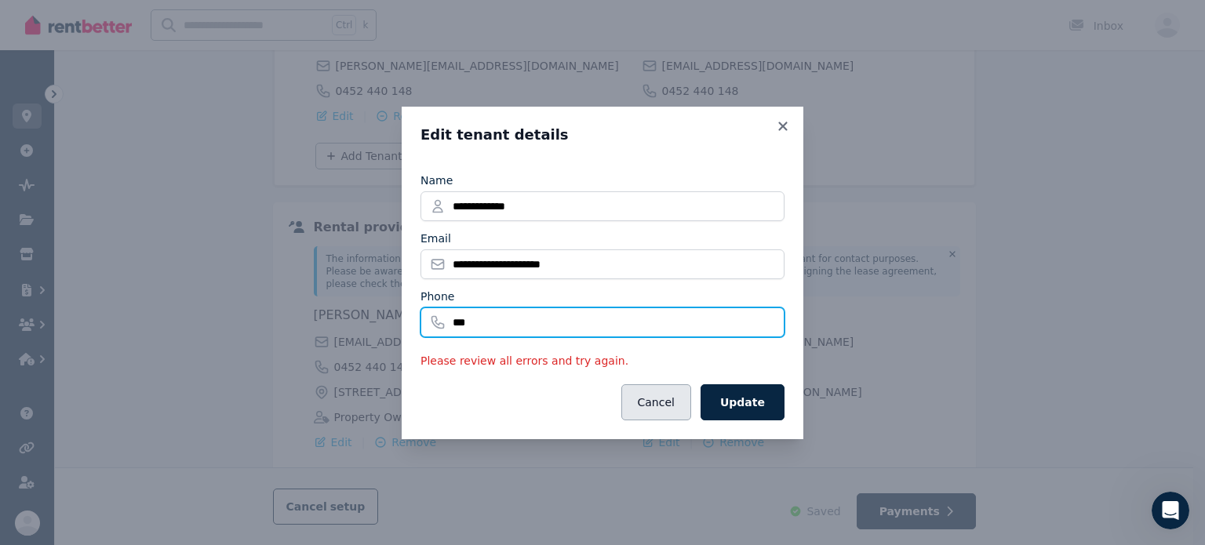
type input "***"
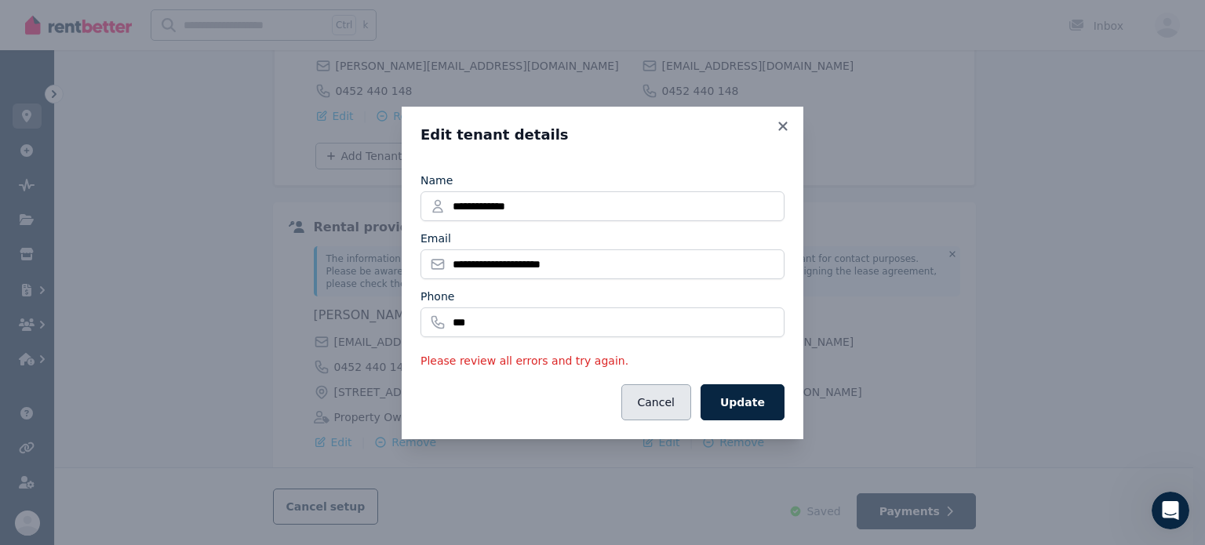
click at [691, 418] on button "Cancel" at bounding box center [657, 403] width 70 height 36
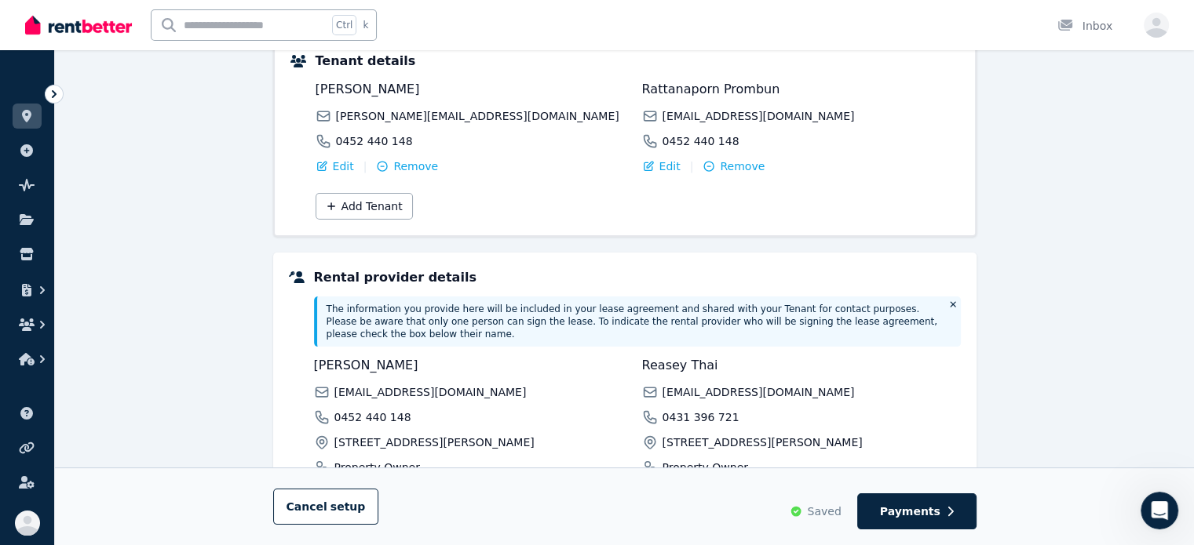
scroll to position [182, 0]
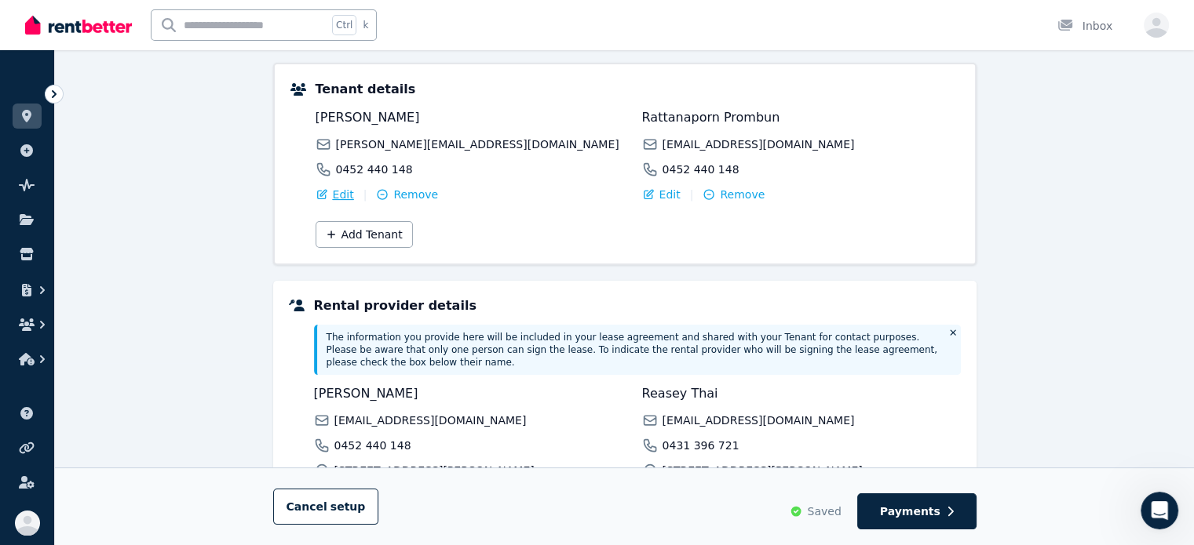
click at [333, 194] on span "Edit" at bounding box center [343, 195] width 21 height 16
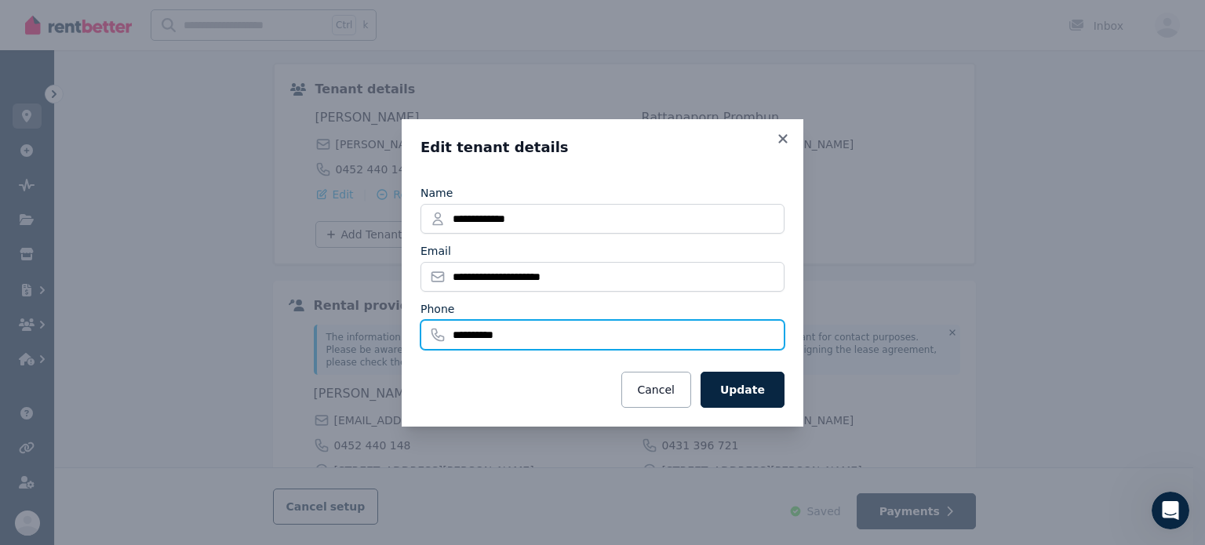
drag, startPoint x: 546, startPoint y: 329, endPoint x: 261, endPoint y: 302, distance: 286.9
click at [261, 302] on div "**********" at bounding box center [602, 272] width 1205 height 545
type input "***"
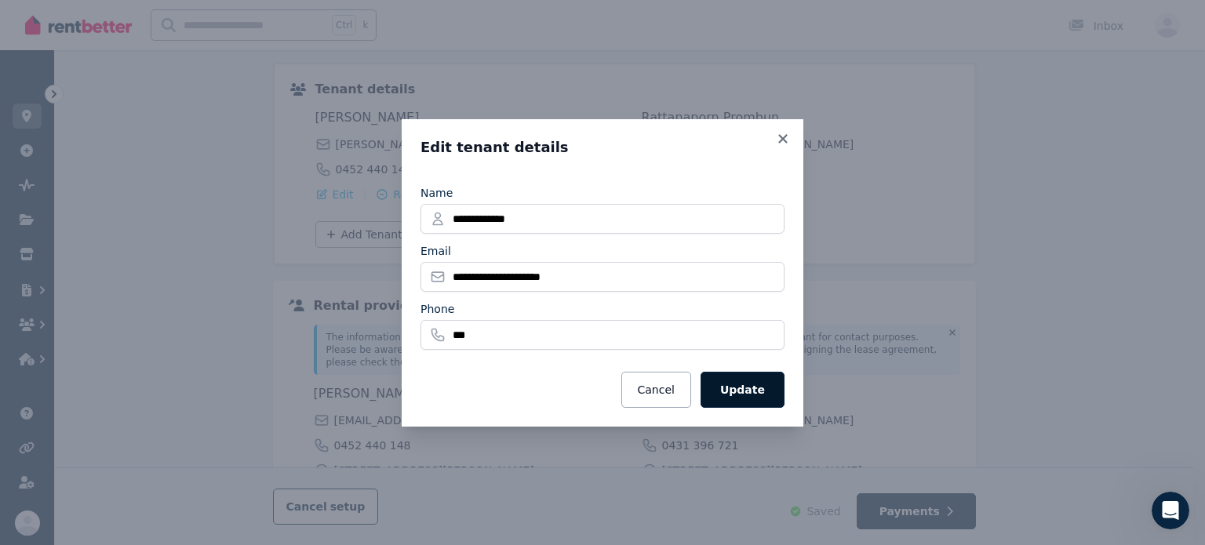
click at [750, 388] on button "Update" at bounding box center [743, 390] width 84 height 36
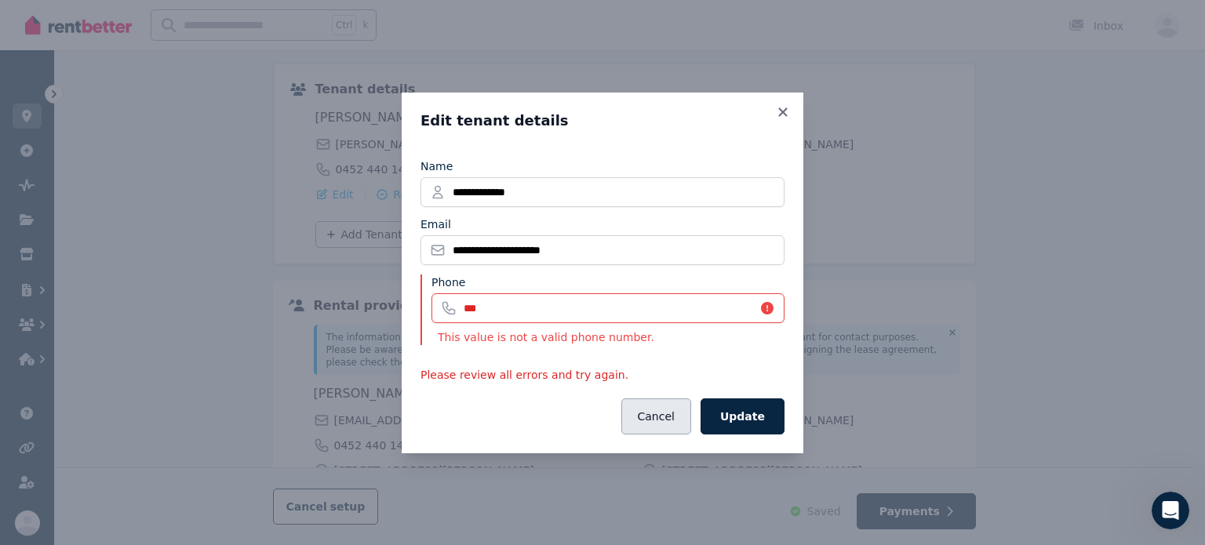
click at [652, 413] on button "Cancel" at bounding box center [657, 417] width 70 height 36
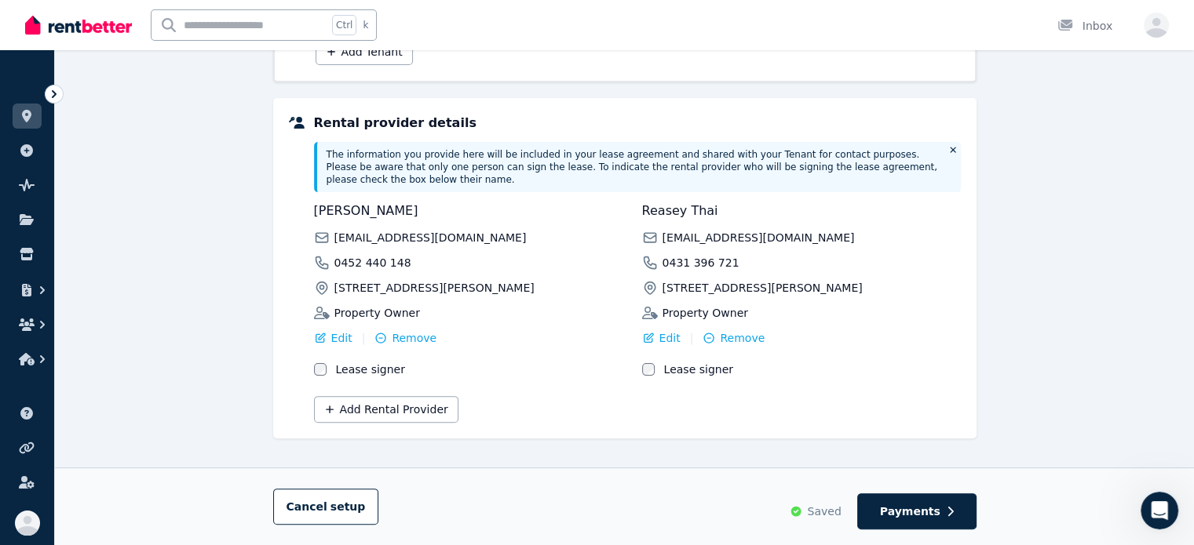
scroll to position [0, 0]
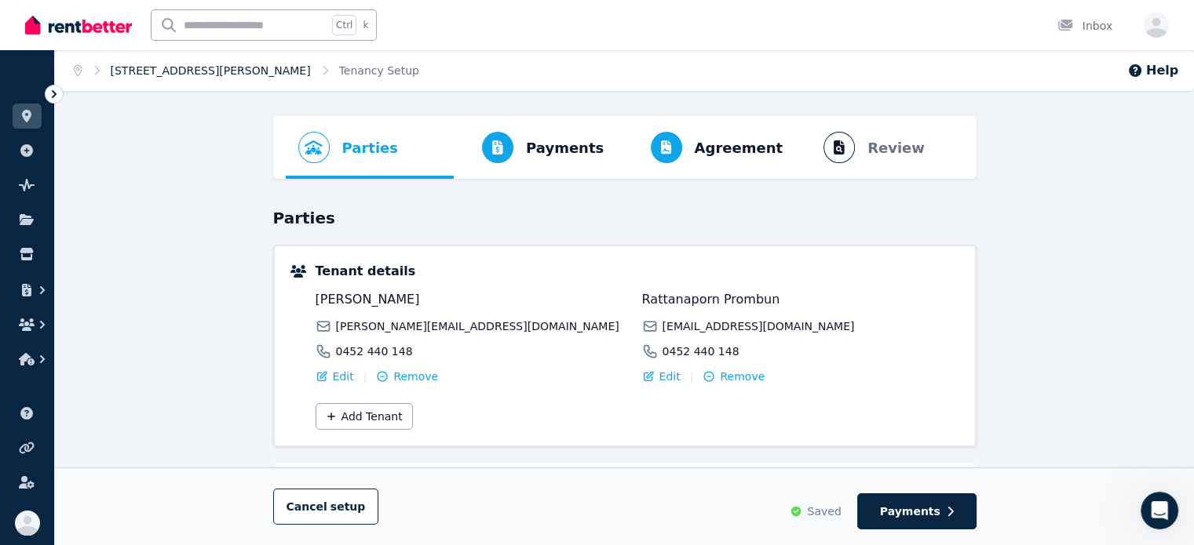
click at [210, 71] on link "[STREET_ADDRESS][PERSON_NAME]" at bounding box center [211, 70] width 200 height 13
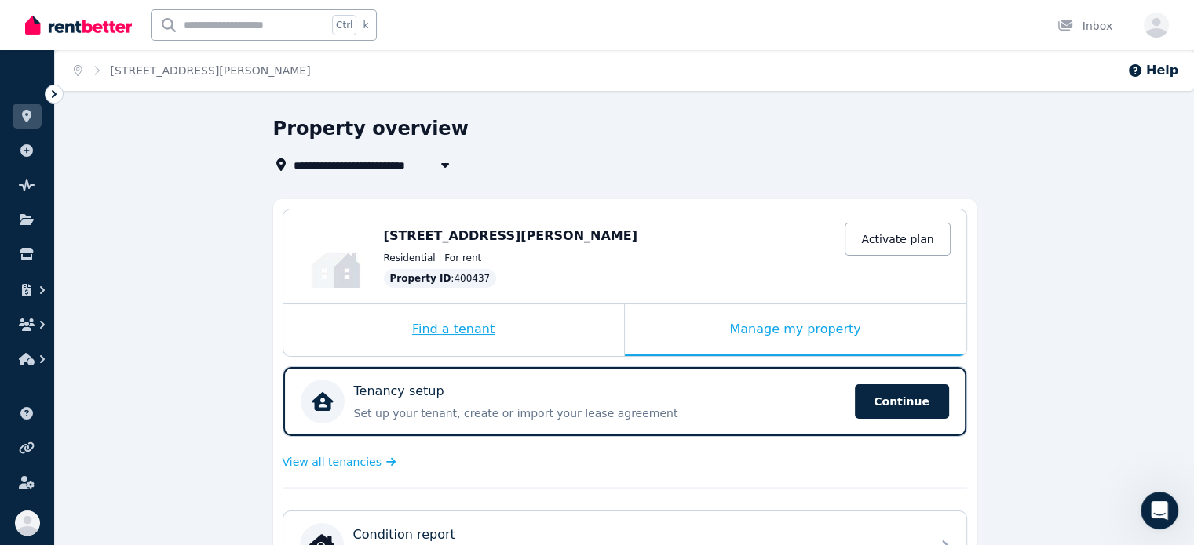
click at [462, 330] on div "Find a tenant" at bounding box center [453, 331] width 341 height 52
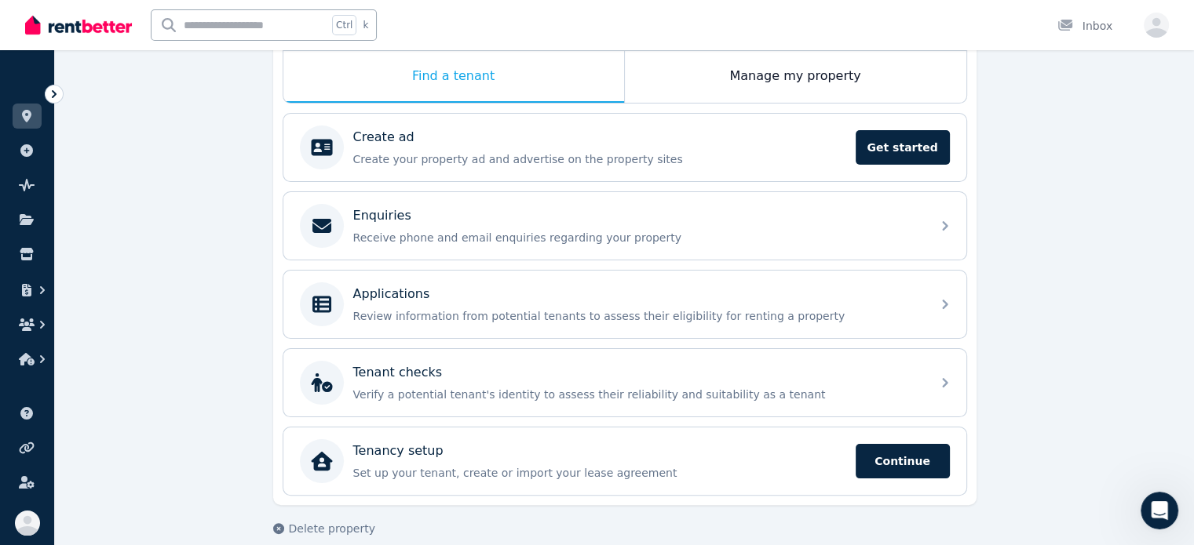
scroll to position [269, 0]
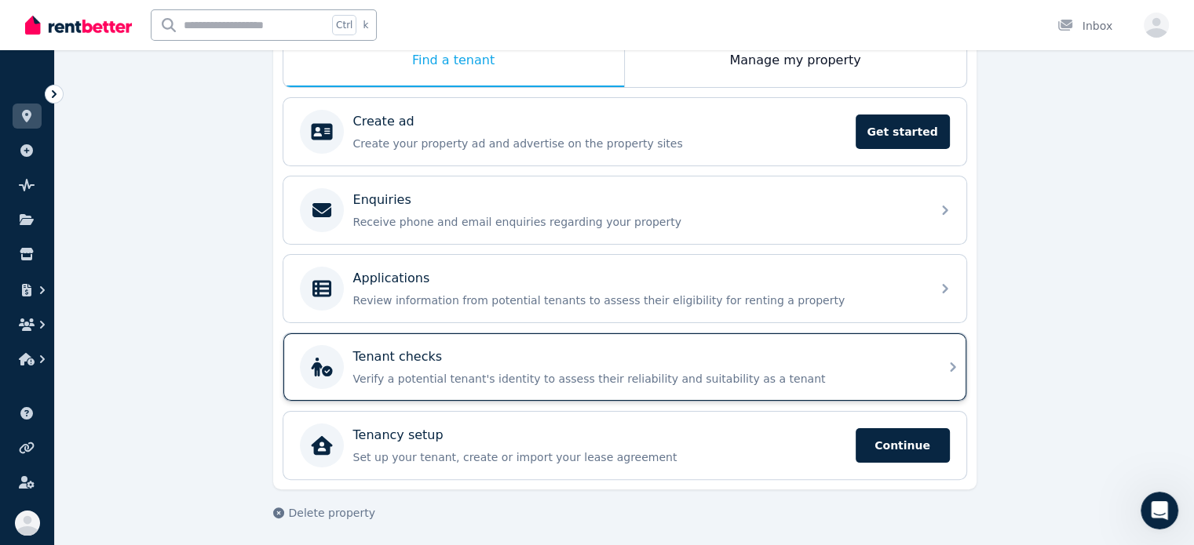
click at [402, 381] on p "Verify a potential tenant's identity to assess their reliability and suitabilit…" at bounding box center [637, 379] width 568 height 16
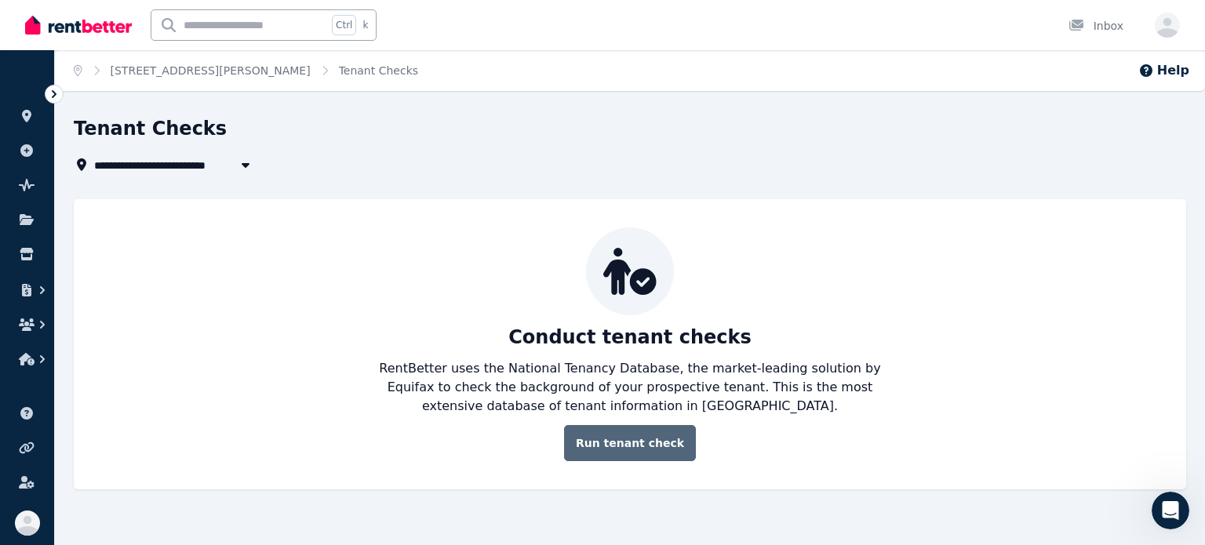
click at [617, 429] on link "Run tenant check" at bounding box center [630, 443] width 132 height 36
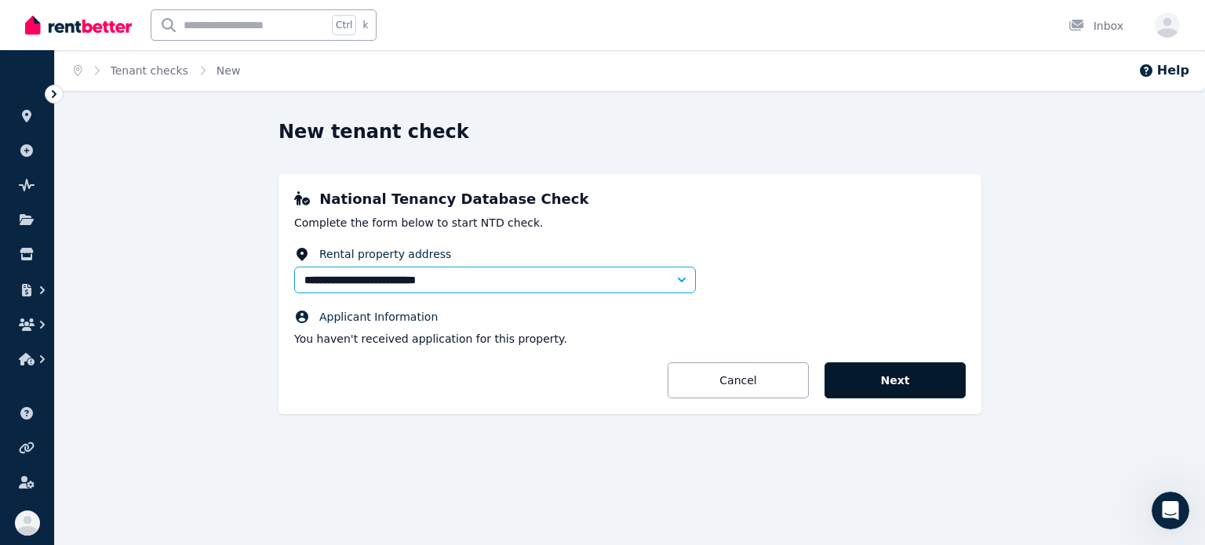
click at [903, 370] on button "Next" at bounding box center [895, 381] width 141 height 36
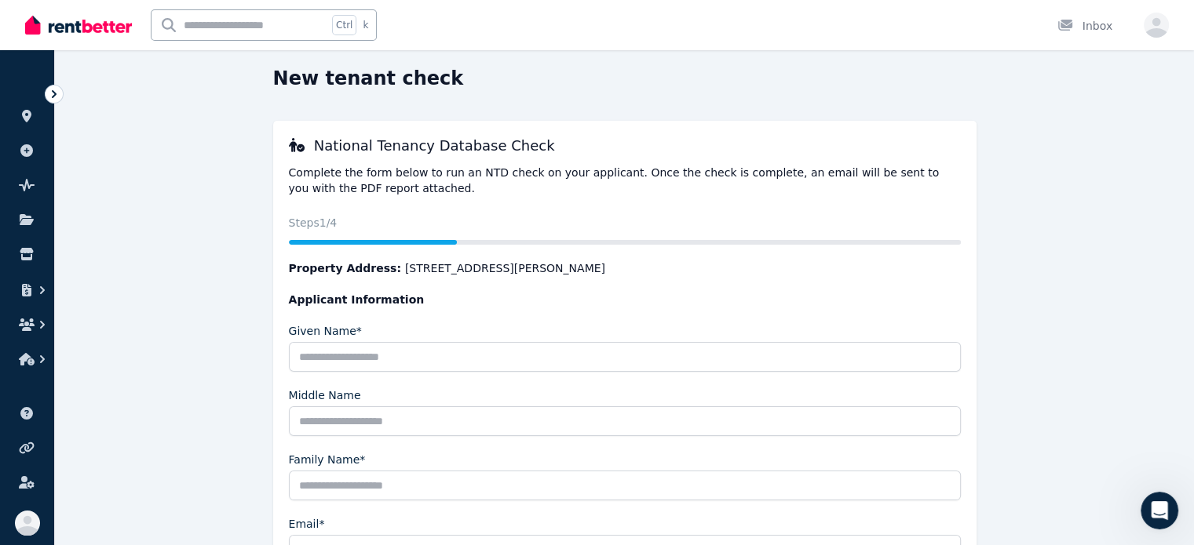
scroll to position [157, 0]
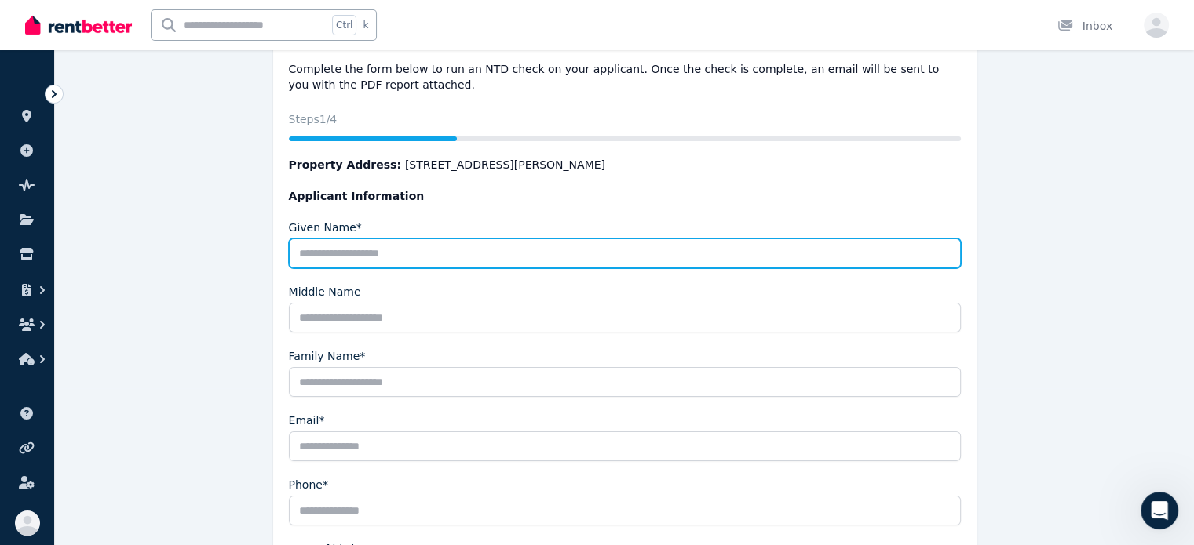
click at [431, 245] on input "Given Name*" at bounding box center [625, 254] width 672 height 30
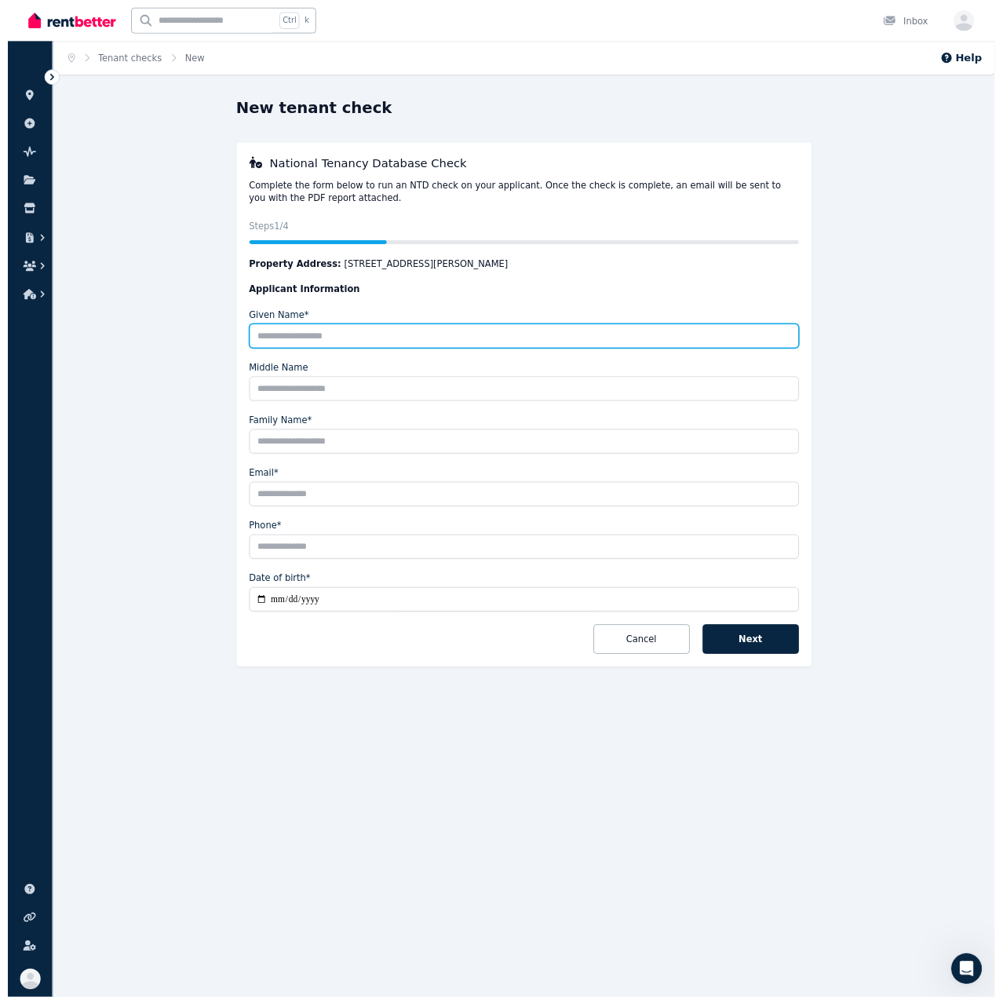
scroll to position [1507, 0]
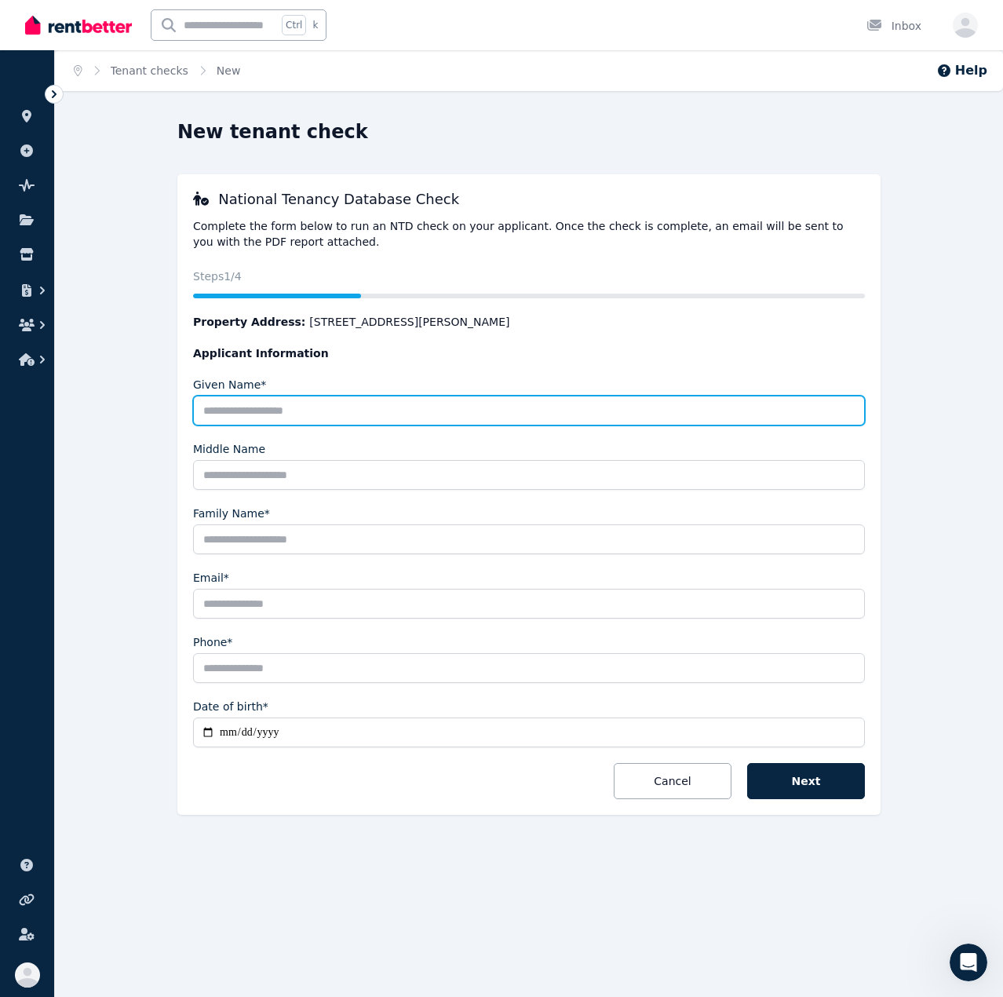
click at [582, 410] on input "Given Name*" at bounding box center [529, 411] width 672 height 30
type input "******"
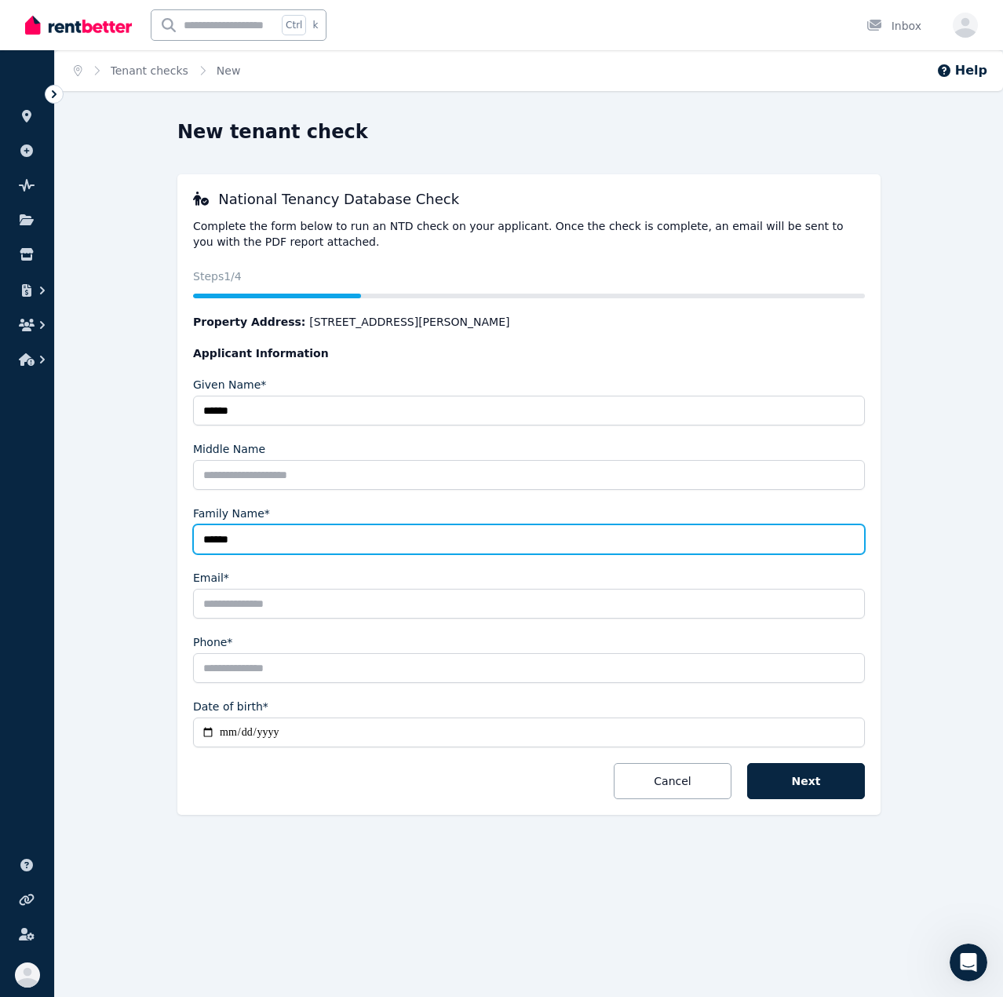
type input "******"
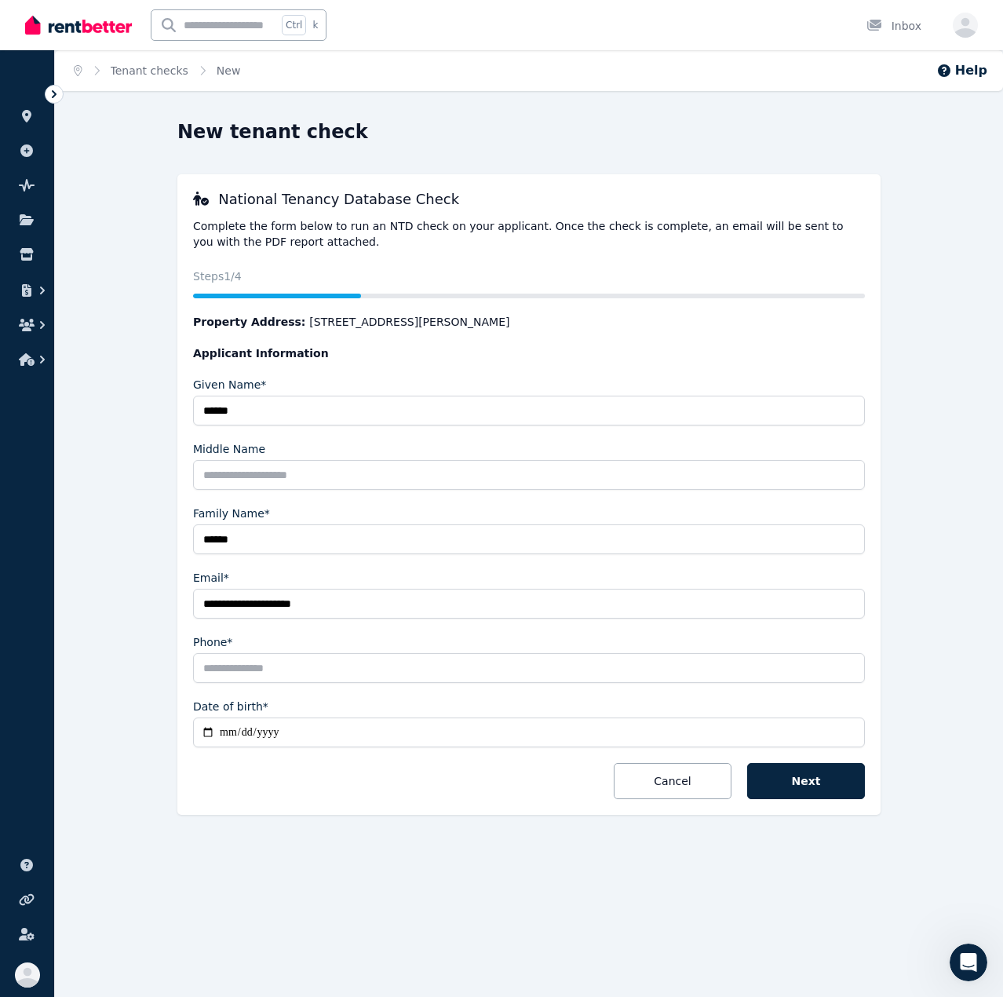
type input "**********"
click at [367, 545] on input "Date of birth*" at bounding box center [529, 732] width 672 height 30
click at [299, 545] on input "Date of birth*" at bounding box center [529, 732] width 672 height 30
click at [264, 545] on input "Date of birth*" at bounding box center [529, 732] width 672 height 30
click at [228, 545] on input "Date of birth*" at bounding box center [529, 732] width 672 height 30
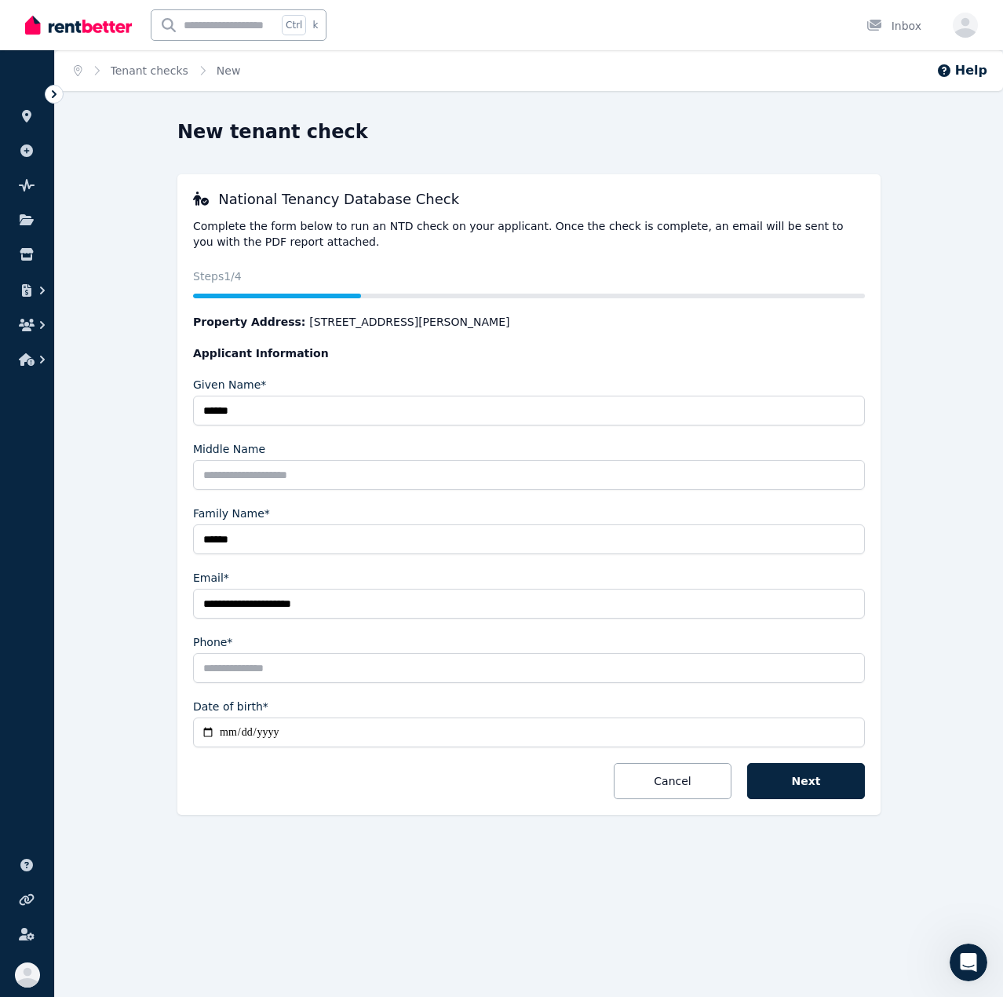
click at [224, 545] on input "Date of birth*" at bounding box center [529, 732] width 672 height 30
type input "**********"
click at [499, 545] on input "Phone*" at bounding box center [529, 668] width 672 height 30
click at [979, 420] on div "**********" at bounding box center [529, 503] width 948 height 768
click at [393, 545] on input "Phone*" at bounding box center [529, 668] width 672 height 30
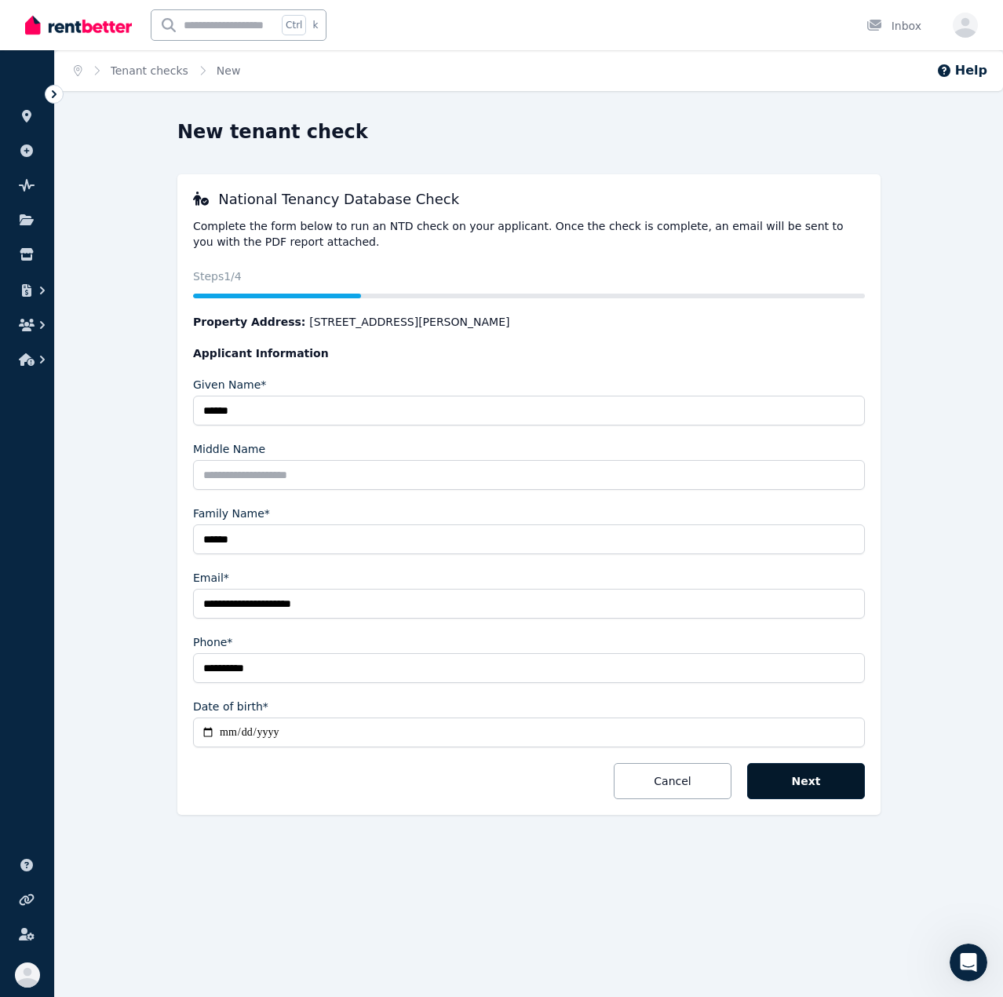
type input "**********"
click at [822, 545] on button "Next" at bounding box center [806, 781] width 118 height 36
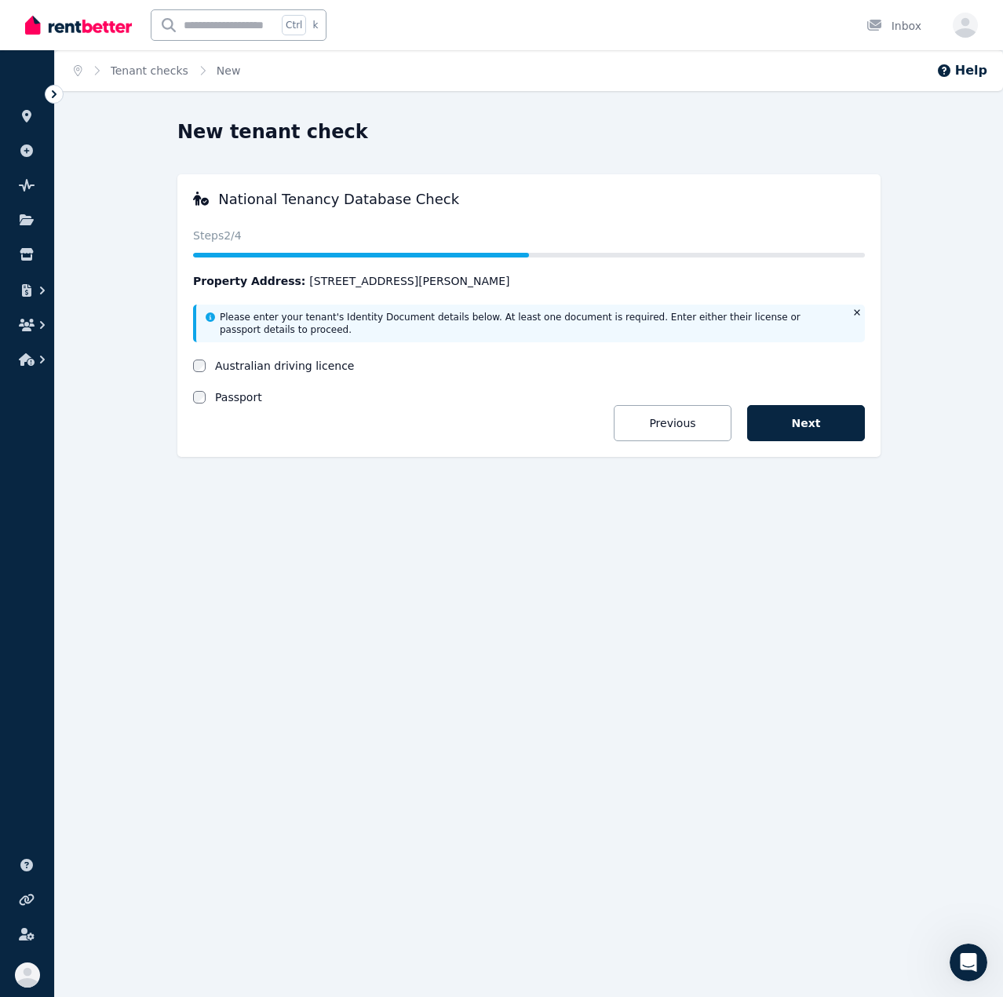
click at [804, 545] on div "Home Tenant checks New Help New tenant check National Tenancy Database Check St…" at bounding box center [501, 498] width 1003 height 997
click at [228, 367] on label "Australian driving licence" at bounding box center [284, 366] width 139 height 16
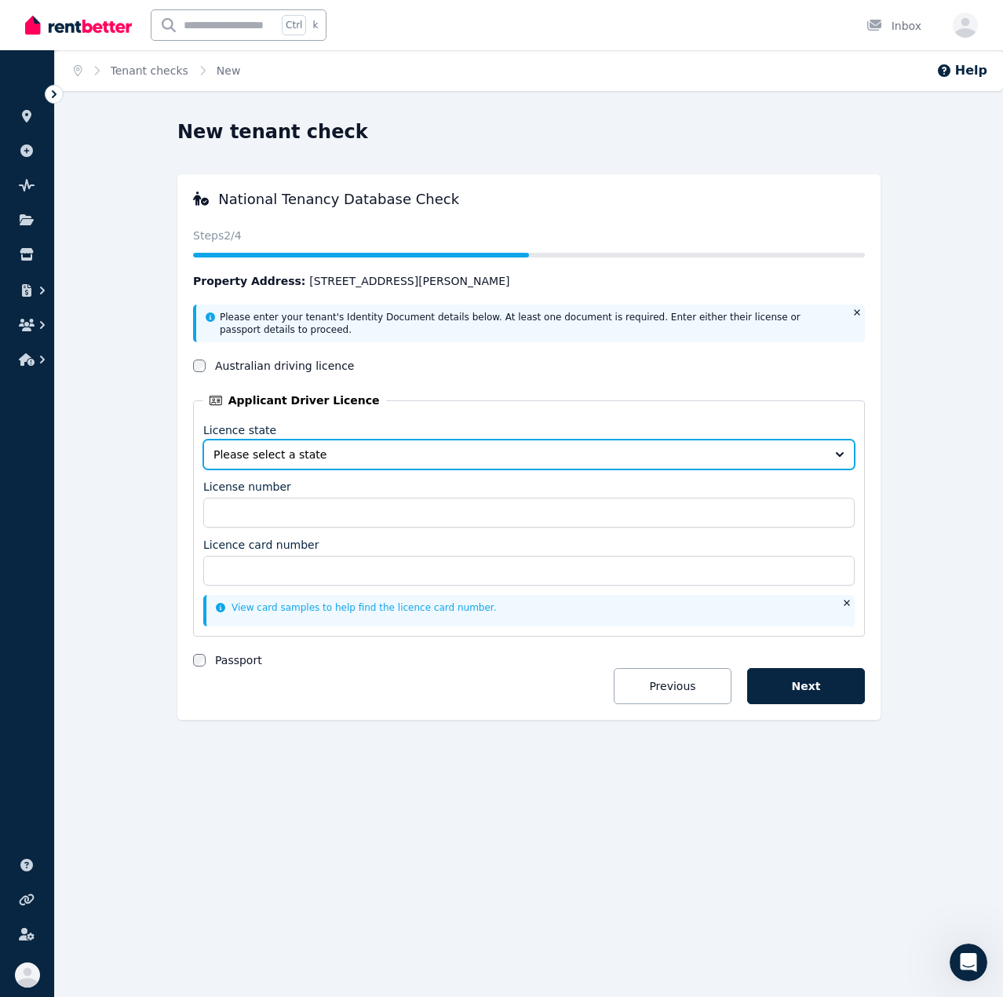
click at [326, 464] on button "Please select a state" at bounding box center [528, 455] width 651 height 30
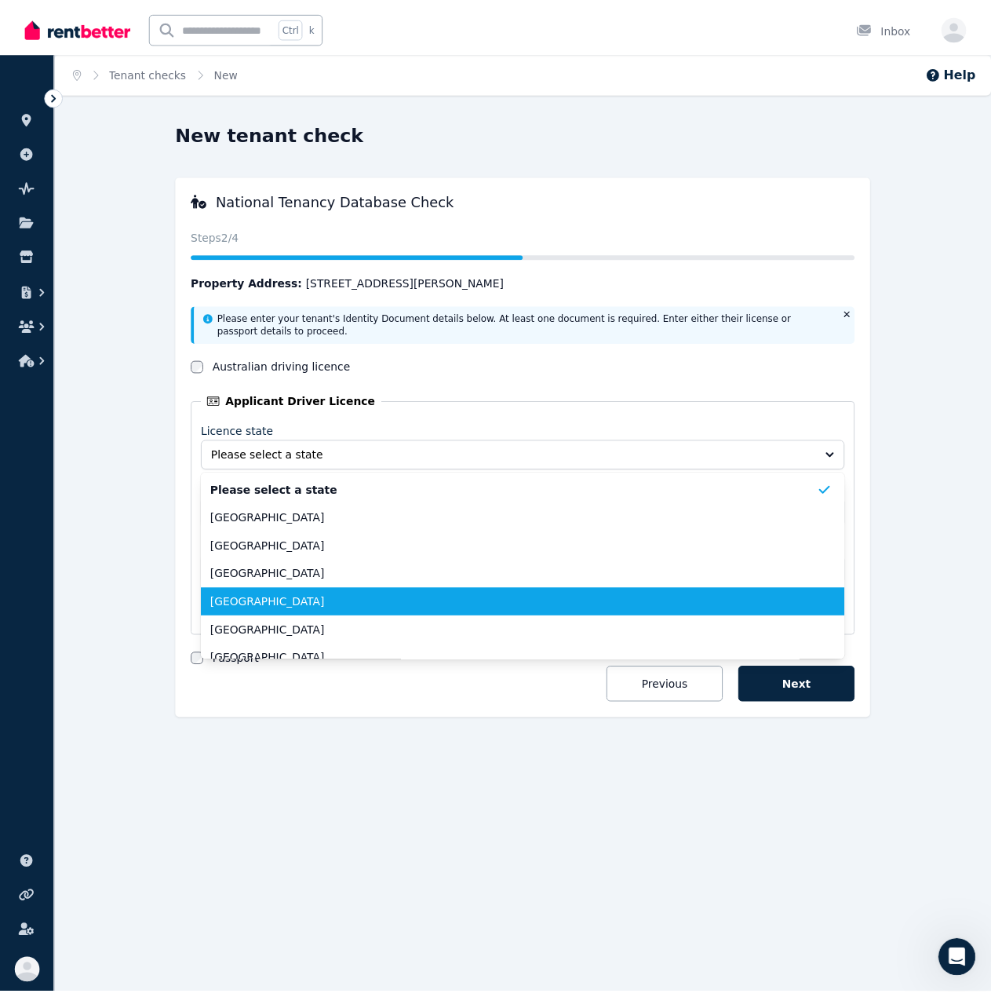
scroll to position [72, 0]
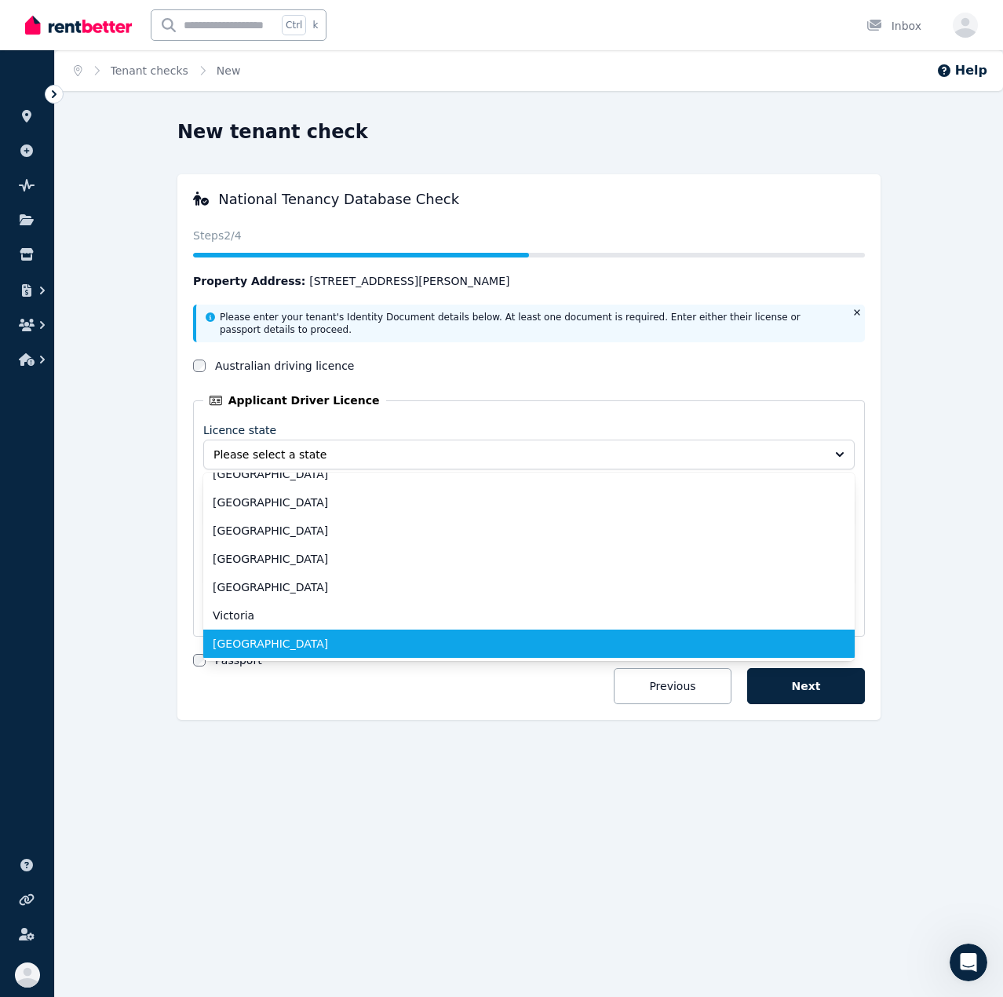
drag, startPoint x: 296, startPoint y: 640, endPoint x: 298, endPoint y: 630, distance: 9.7
click at [296, 545] on span "[GEOGRAPHIC_DATA]" at bounding box center [520, 644] width 614 height 16
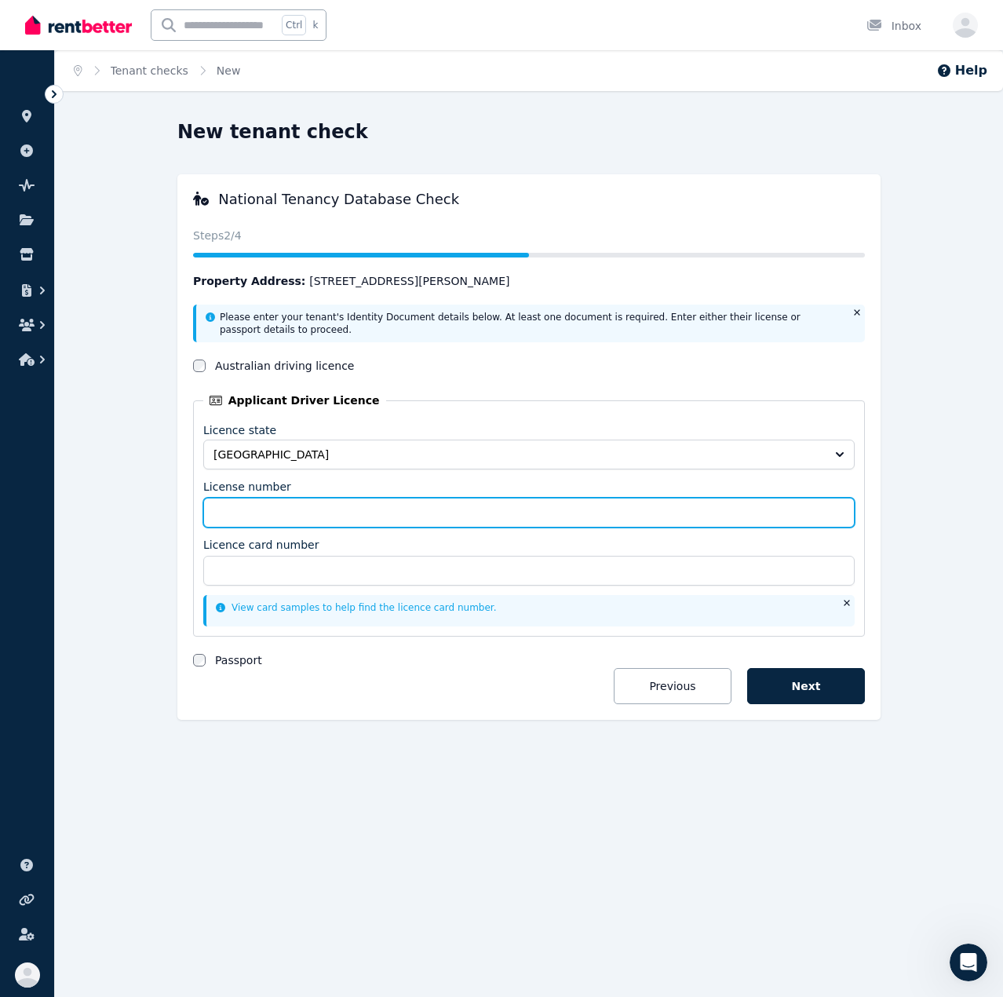
click at [312, 513] on input "License number" at bounding box center [528, 513] width 651 height 30
type input "*******"
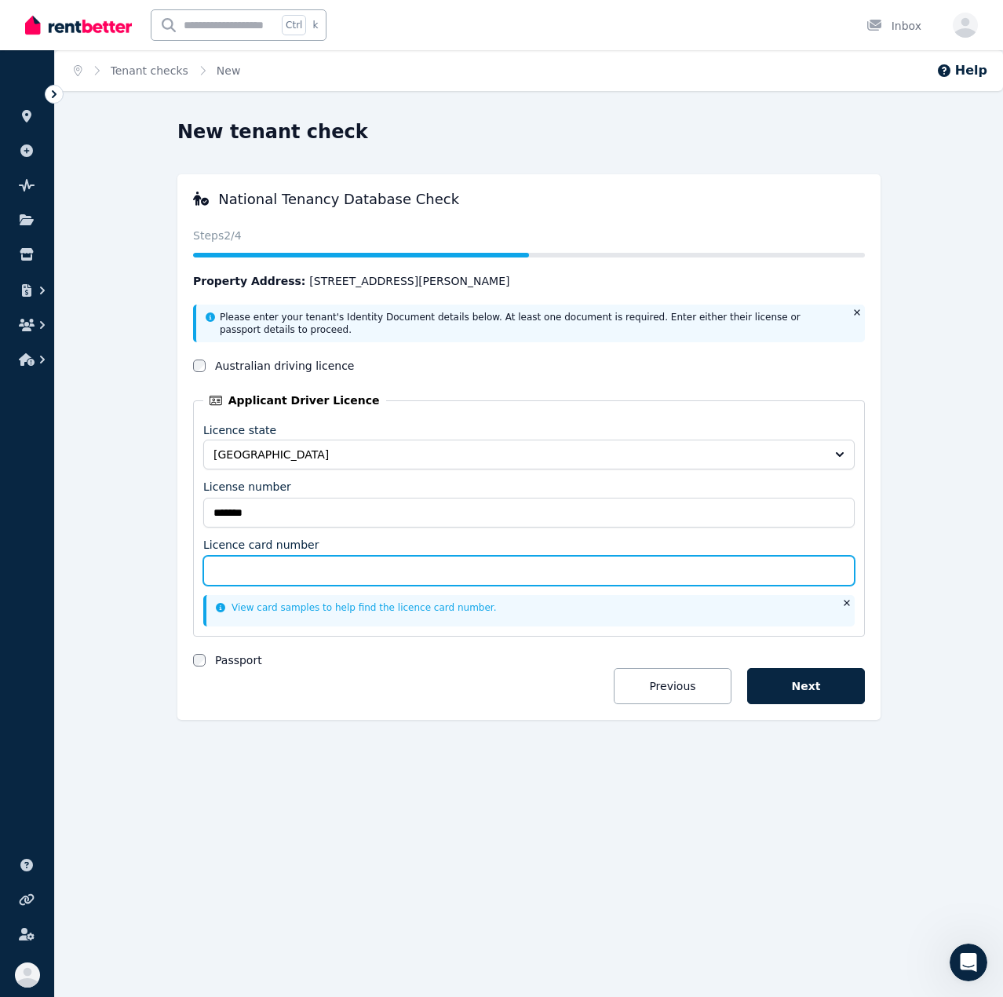
click at [631, 545] on input "Licence card number" at bounding box center [528, 571] width 651 height 30
type input "********"
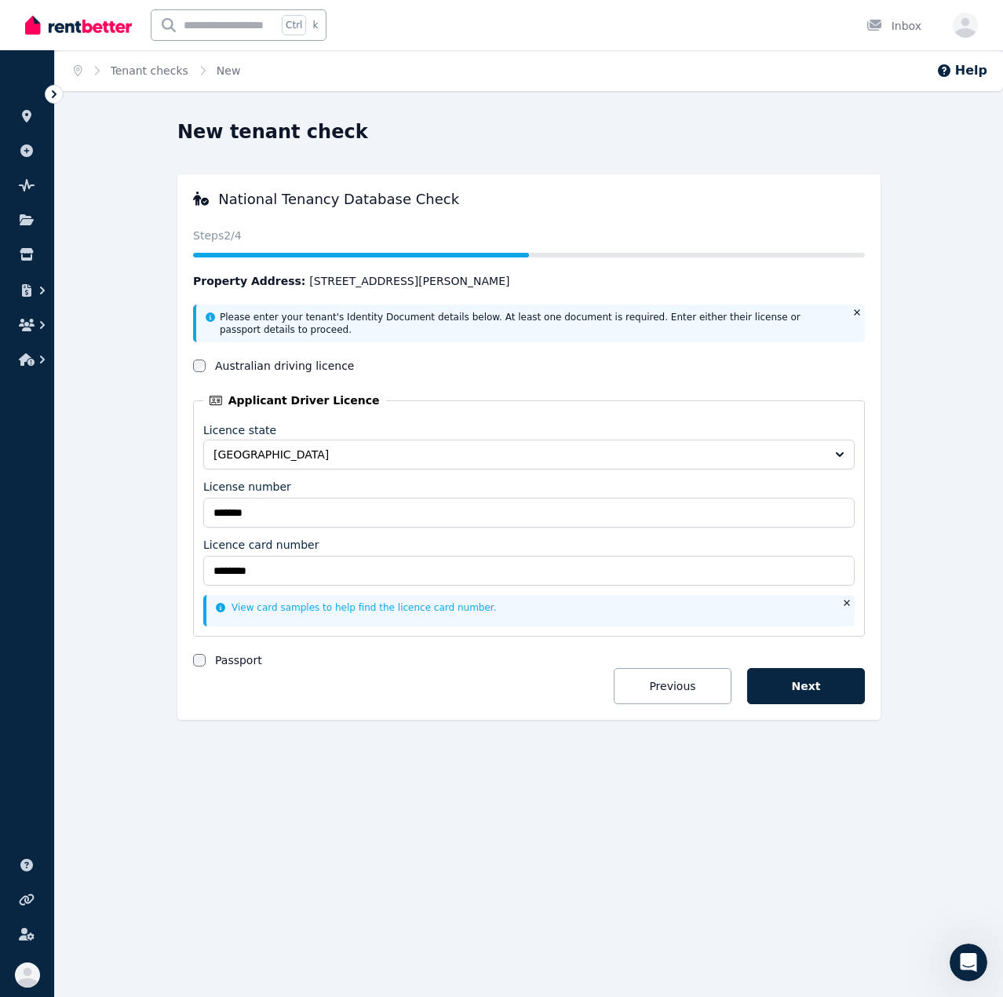
click at [244, 545] on label "Passport" at bounding box center [238, 660] width 47 height 16
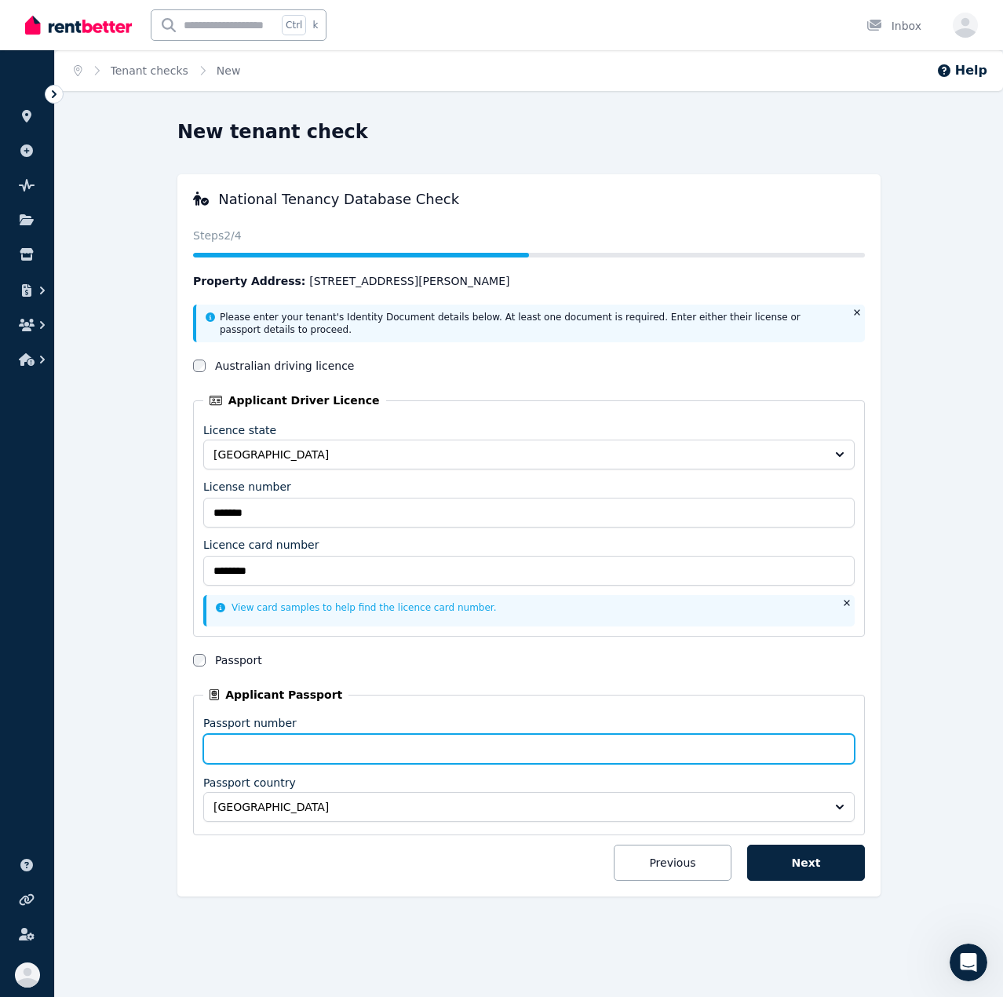
click at [331, 545] on input "Passport number" at bounding box center [528, 749] width 651 height 30
type input "*********"
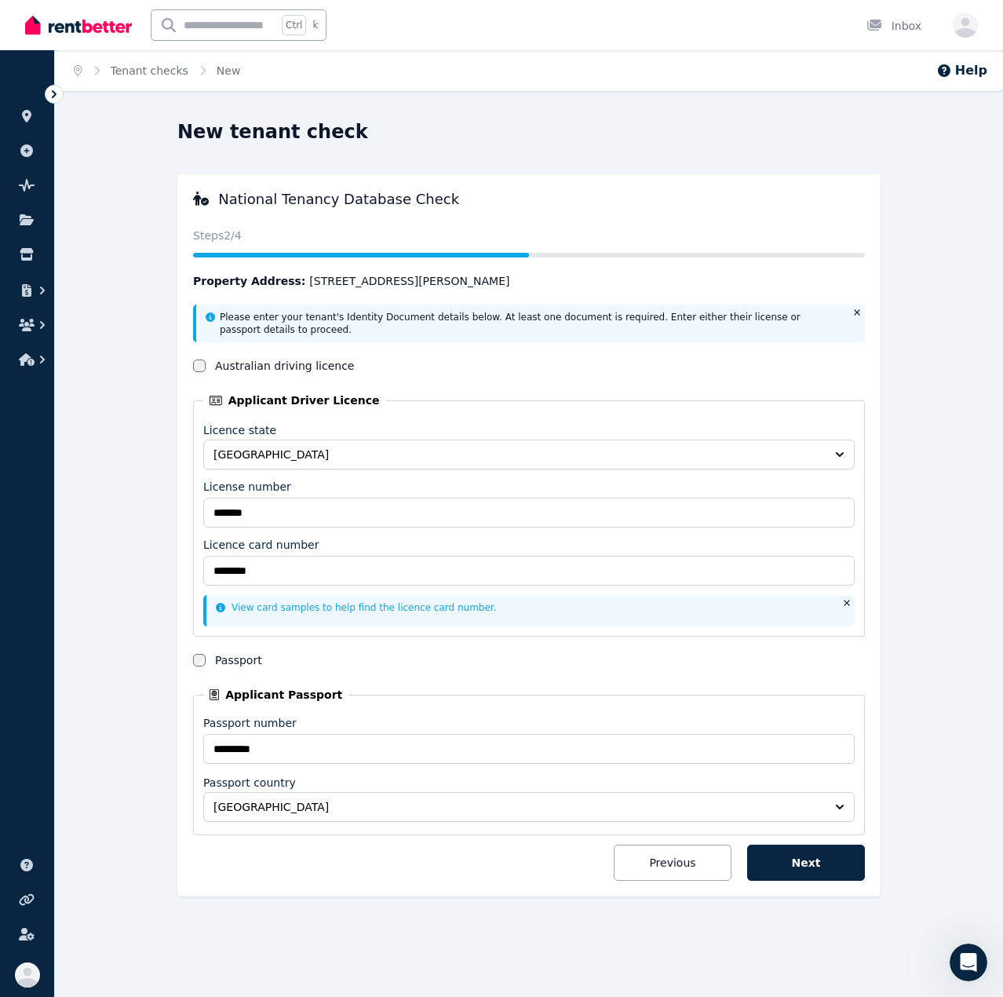
click at [427, 545] on form "Please enter your tenant's Identity Document details below. At least one docume…" at bounding box center [529, 593] width 672 height 576
click at [687, 545] on p "View card samples to help find the licence card number." at bounding box center [524, 607] width 617 height 13
click at [363, 545] on link "View card samples to help find the licence card number." at bounding box center [356, 607] width 281 height 11
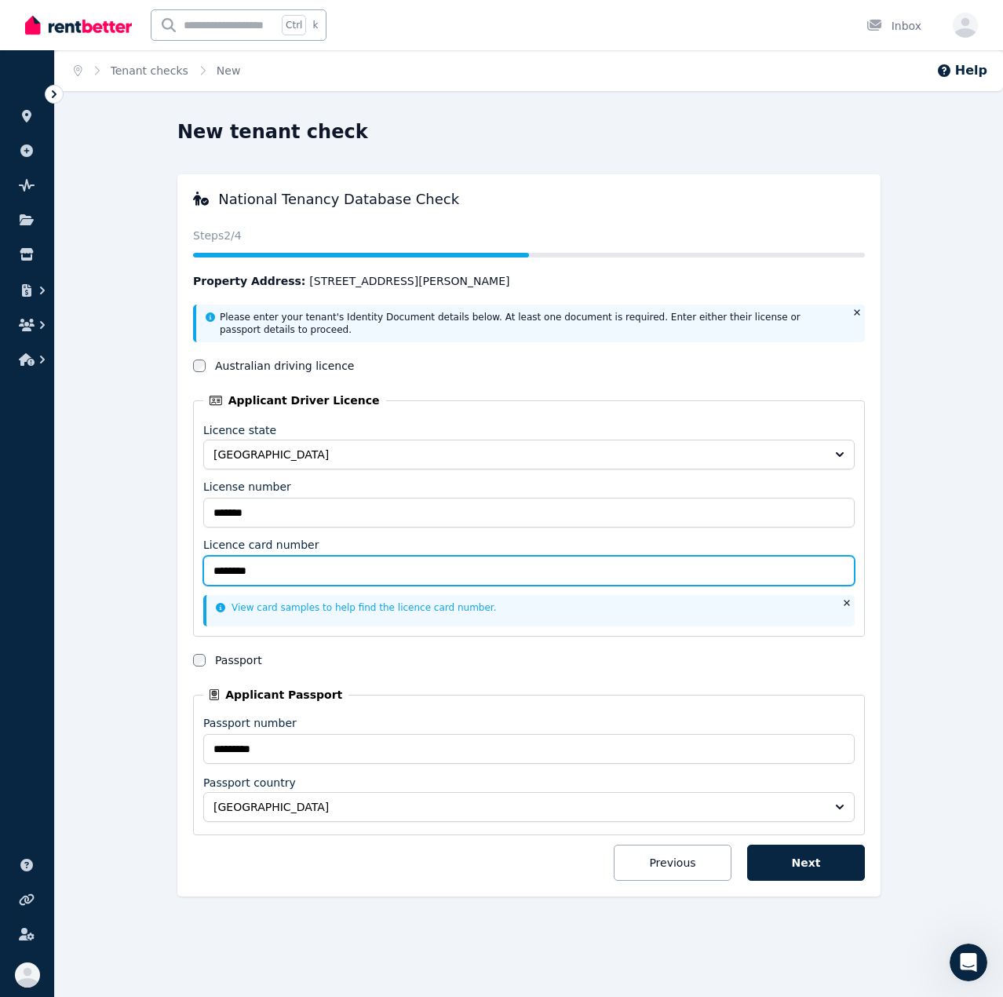
drag, startPoint x: 347, startPoint y: 574, endPoint x: 3, endPoint y: 549, distance: 344.7
click at [3, 545] on div "Open main menu Ctrl k Inbox Open user menu ORGANISE Properties Add property Pul…" at bounding box center [501, 498] width 1003 height 997
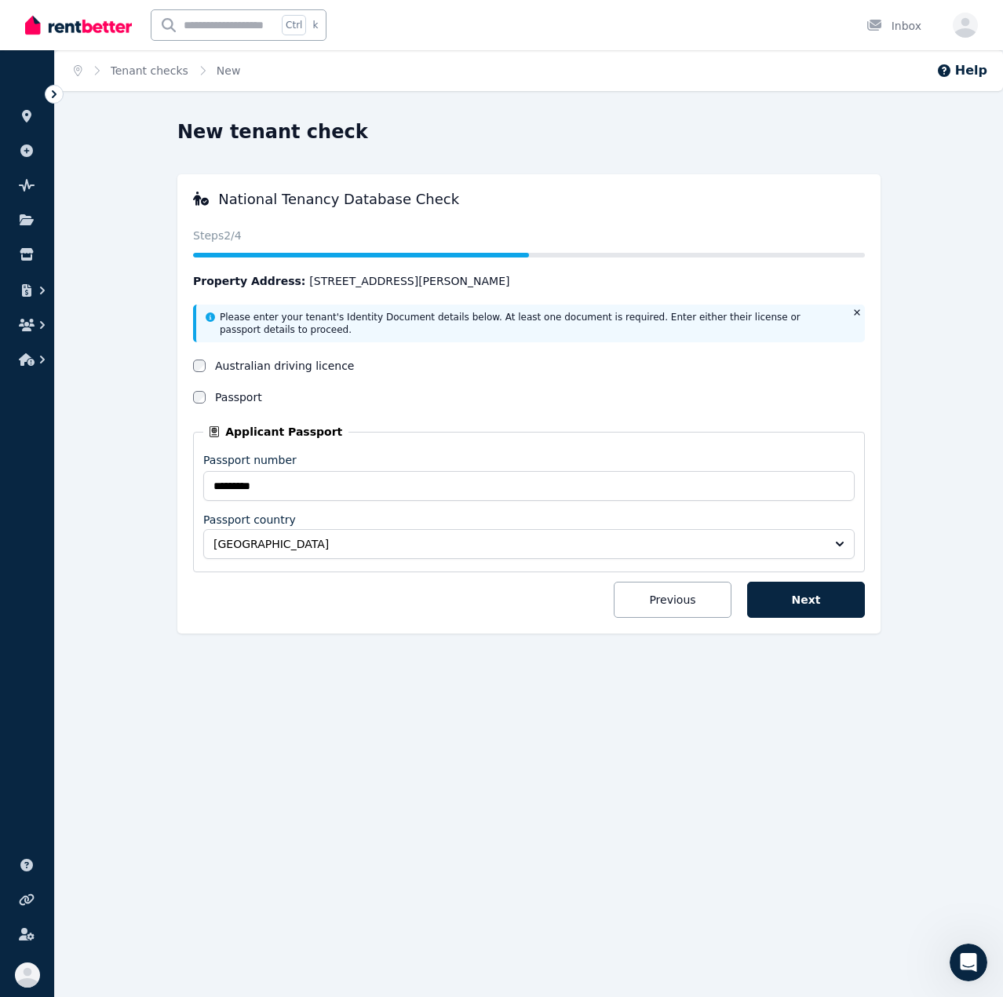
click at [283, 318] on p "Please enter your tenant's Identity Document details below. At least one docume…" at bounding box center [531, 323] width 623 height 25
click at [505, 335] on p "Please enter your tenant's Identity Document details below. At least one docume…" at bounding box center [531, 323] width 623 height 25
drag, startPoint x: 482, startPoint y: 310, endPoint x: 614, endPoint y: 316, distance: 132.0
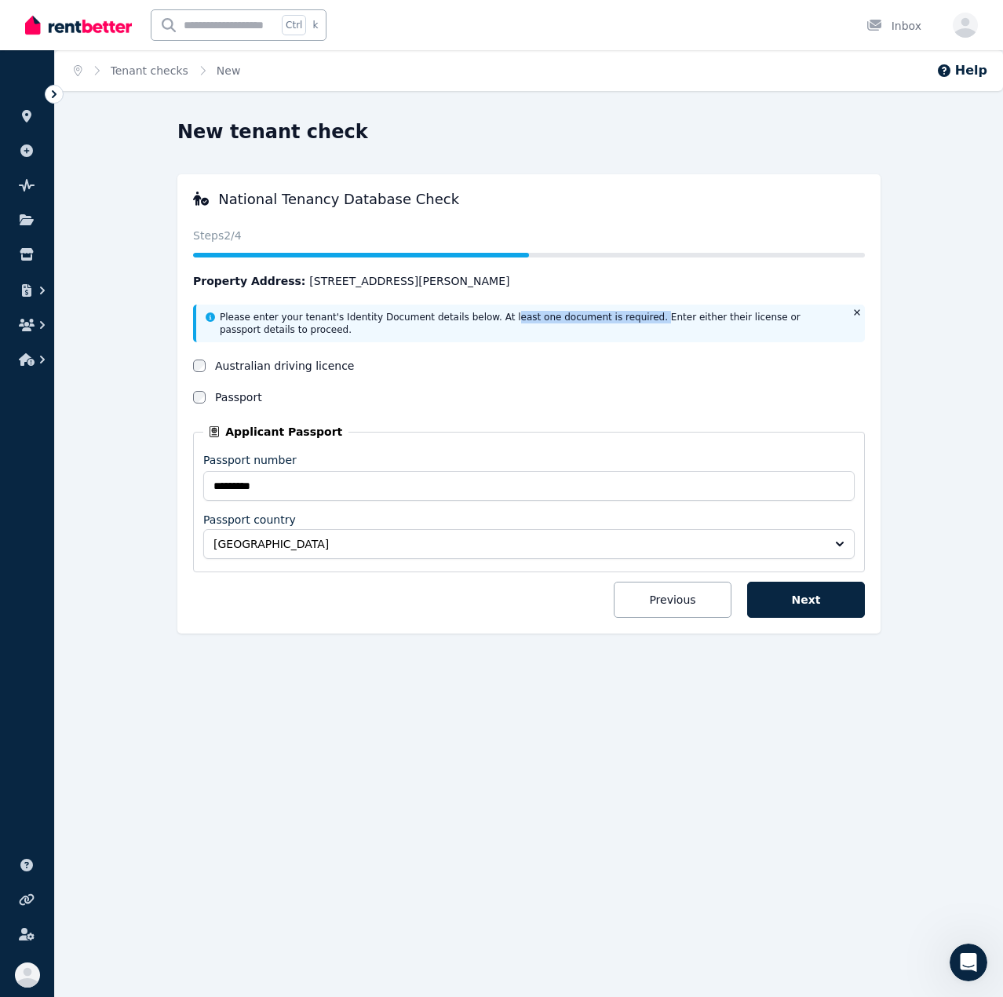
click at [614, 316] on p "Please enter your tenant's Identity Document details below. At least one docume…" at bounding box center [531, 323] width 623 height 25
click at [640, 317] on p "Please enter your tenant's Identity Document details below. At least one docume…" at bounding box center [531, 323] width 623 height 25
click at [639, 343] on form "Please enter your tenant's Identity Document details below. At least one docume…" at bounding box center [529, 461] width 672 height 313
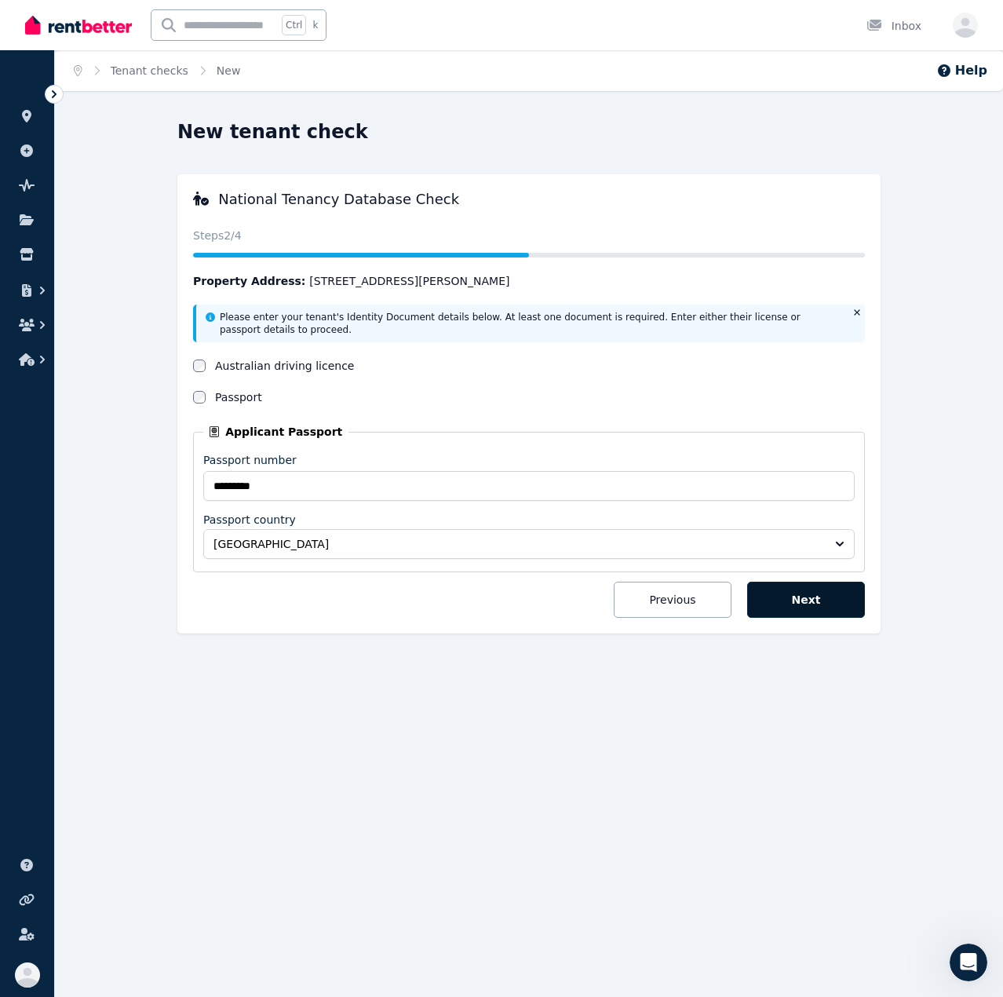
click at [802, 545] on button "Next" at bounding box center [806, 600] width 118 height 36
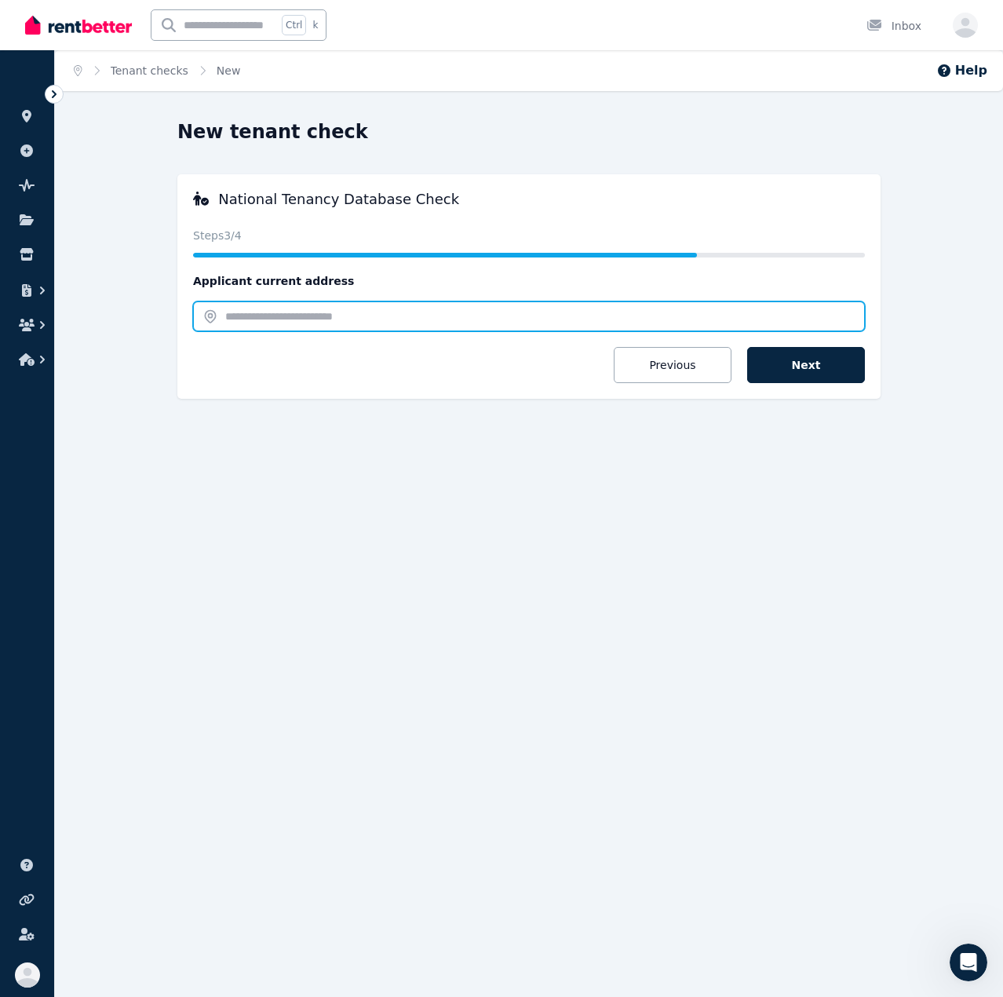
click at [476, 328] on input "text" at bounding box center [529, 316] width 672 height 30
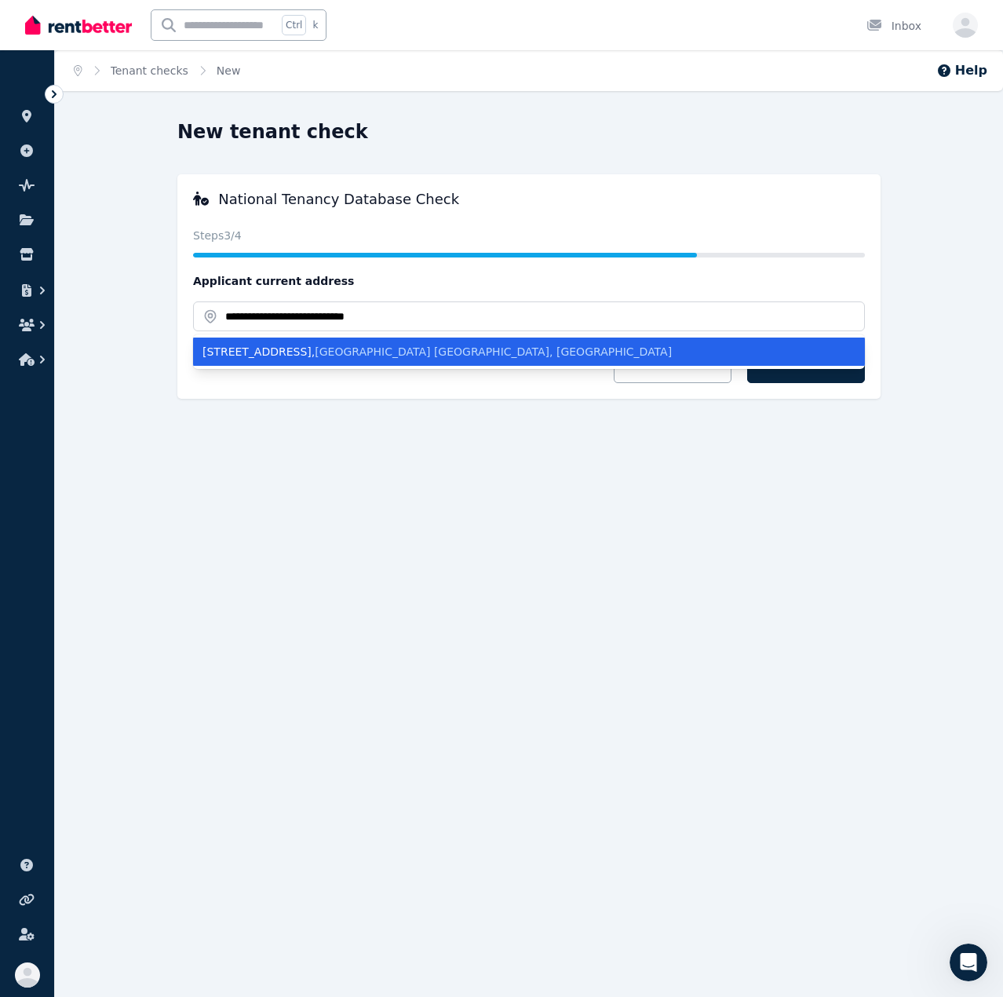
click at [472, 349] on div "41/2 Mayfair Street , West Perth WA, Australia" at bounding box center [519, 352] width 634 height 16
type input "**********"
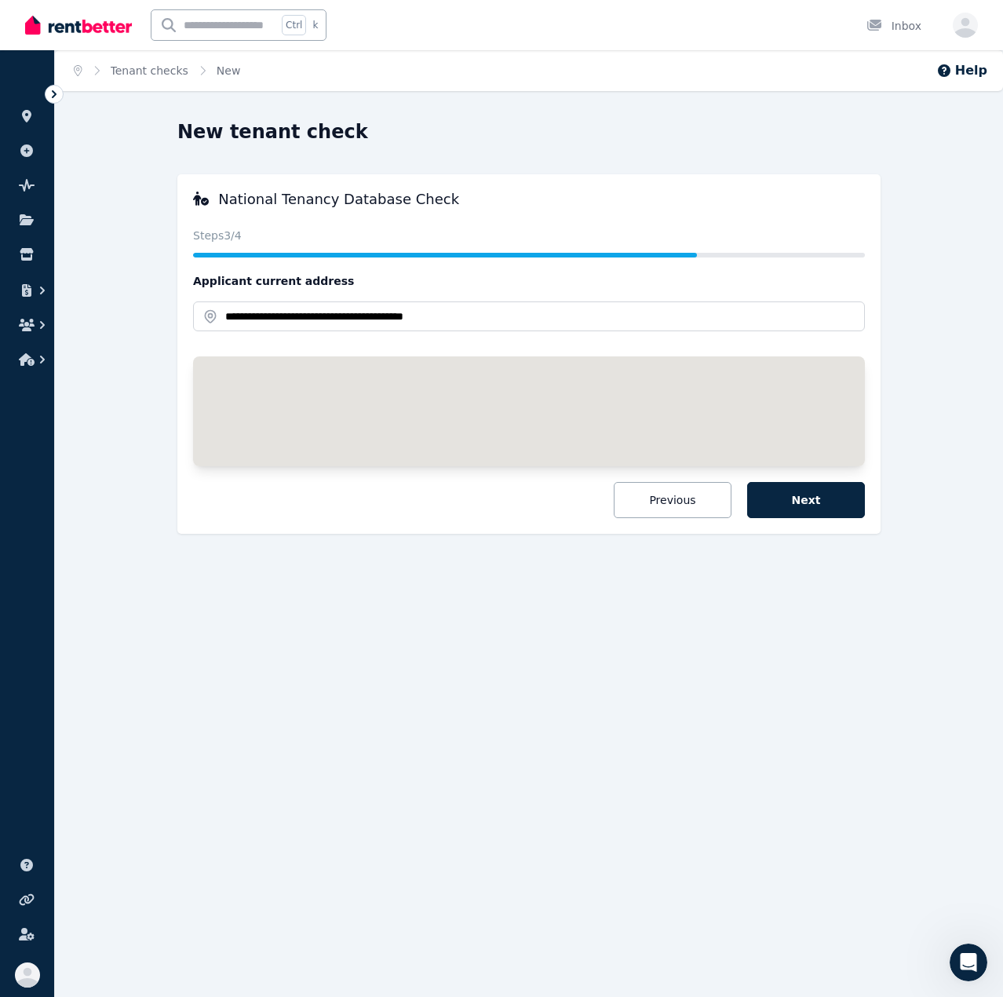
click at [579, 497] on form "**********" at bounding box center [529, 395] width 672 height 245
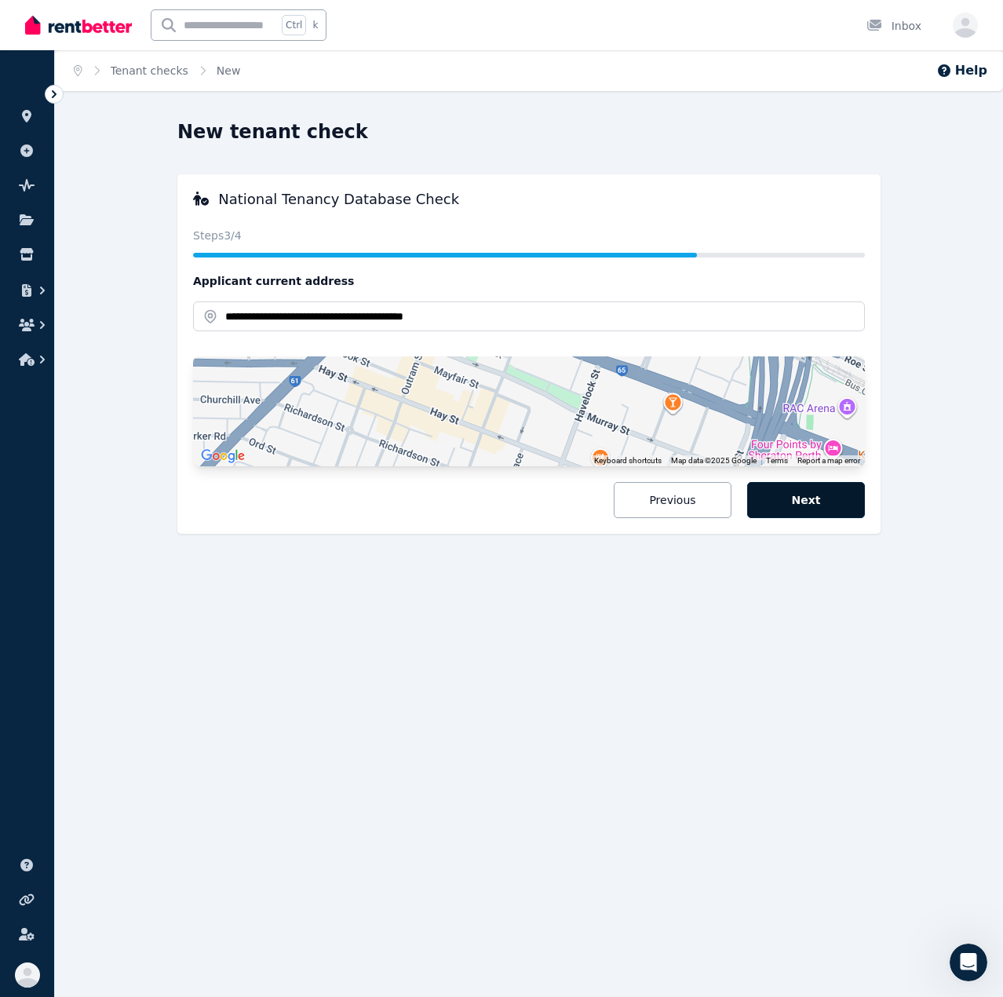
click at [820, 497] on button "Next" at bounding box center [806, 500] width 118 height 36
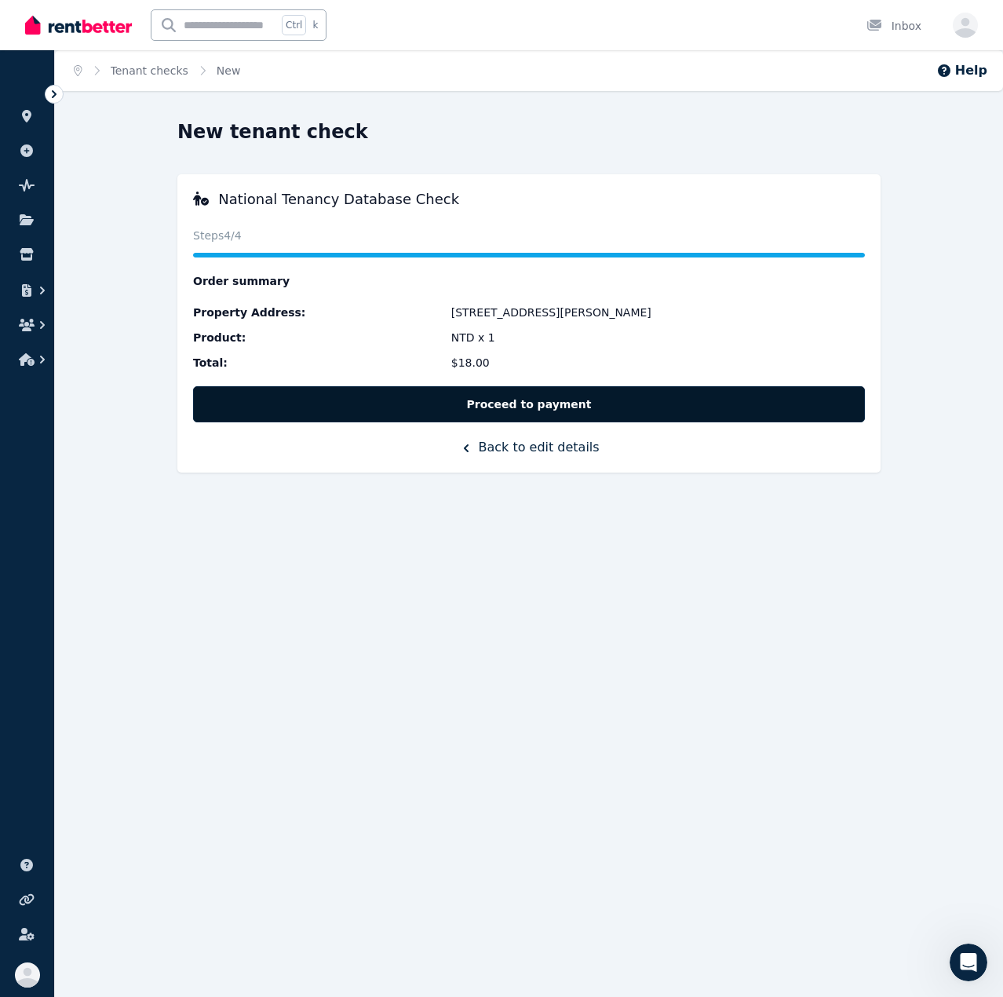
click at [733, 407] on button "Proceed to payment" at bounding box center [529, 404] width 672 height 36
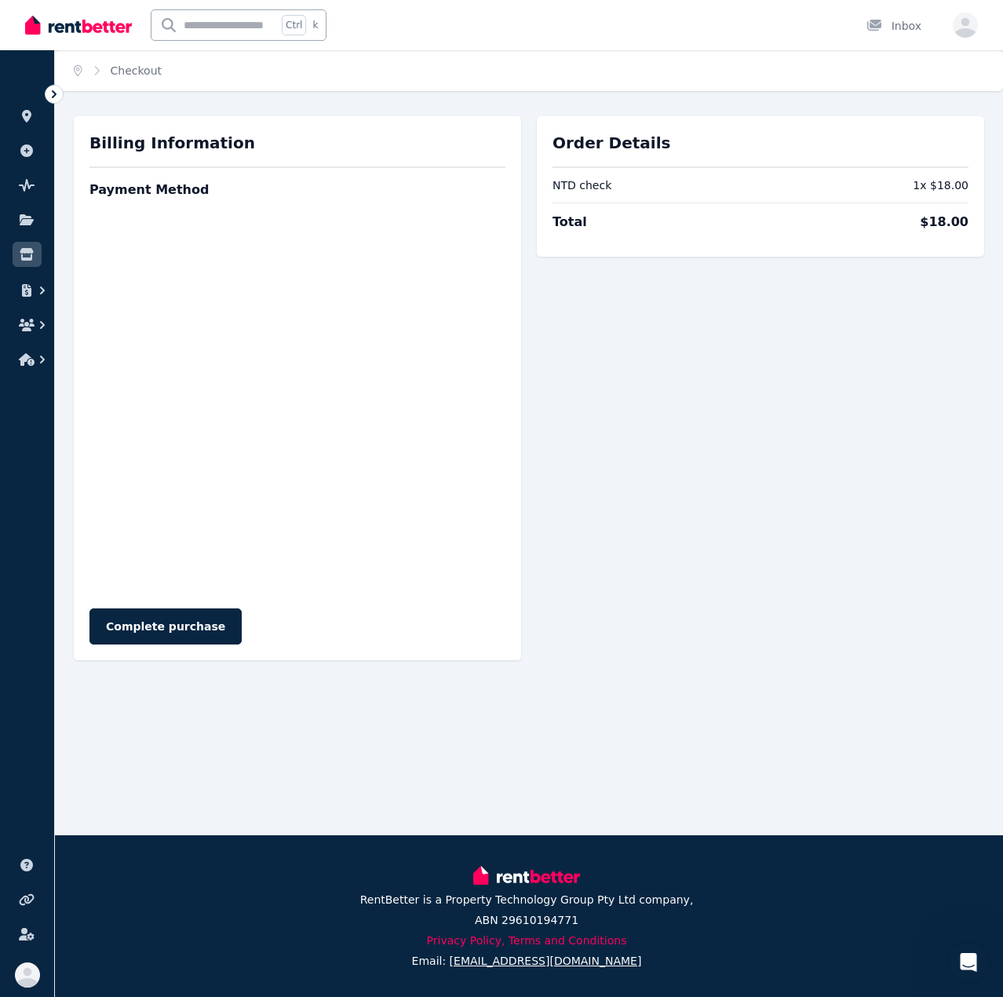
click at [615, 450] on div "Order Details NTD check 1 x $18.00 Total $18.00" at bounding box center [760, 388] width 447 height 544
click at [344, 545] on div "Order Details NTD check 1 x $18.00 Total $18.00 Billing Information Payment Met…" at bounding box center [529, 416] width 948 height 600
click at [181, 545] on button "Complete purchase" at bounding box center [165, 626] width 152 height 36
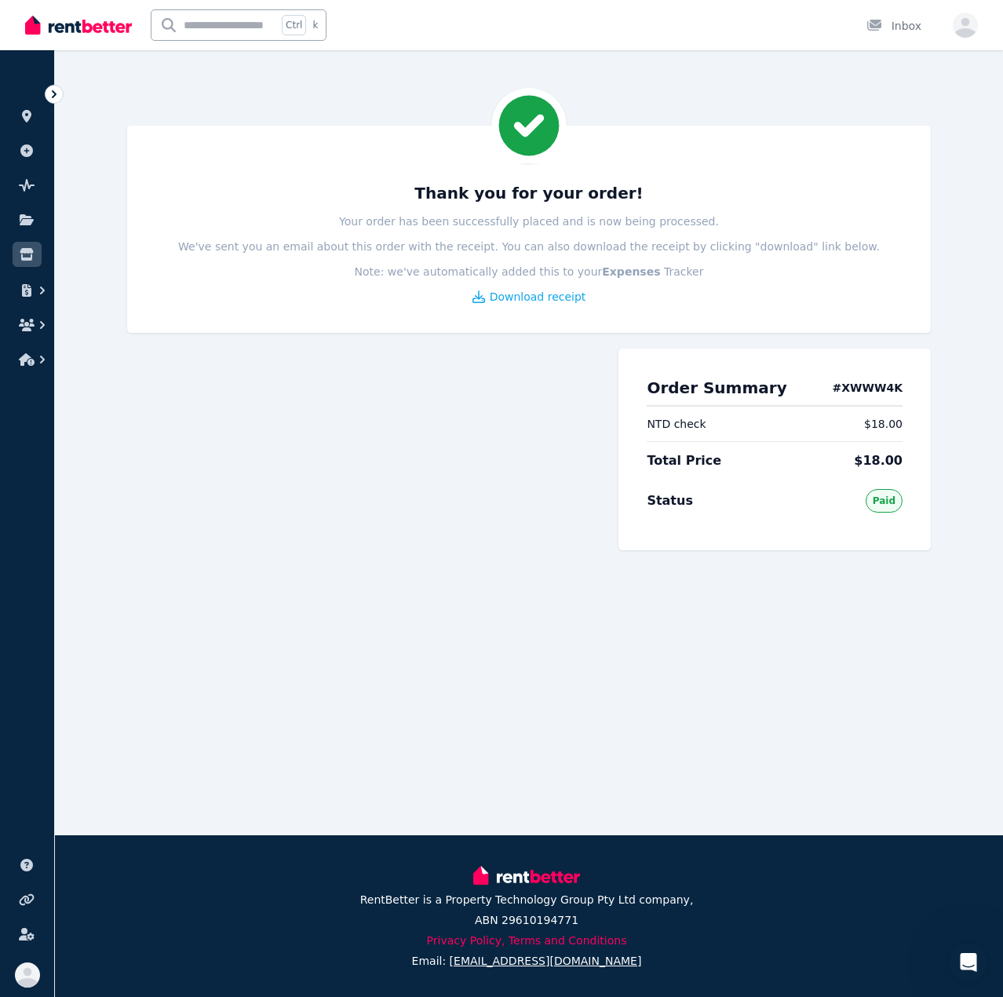
click at [297, 245] on p "We've sent you an email about this order with the receipt. You can also downloa…" at bounding box center [529, 247] width 702 height 16
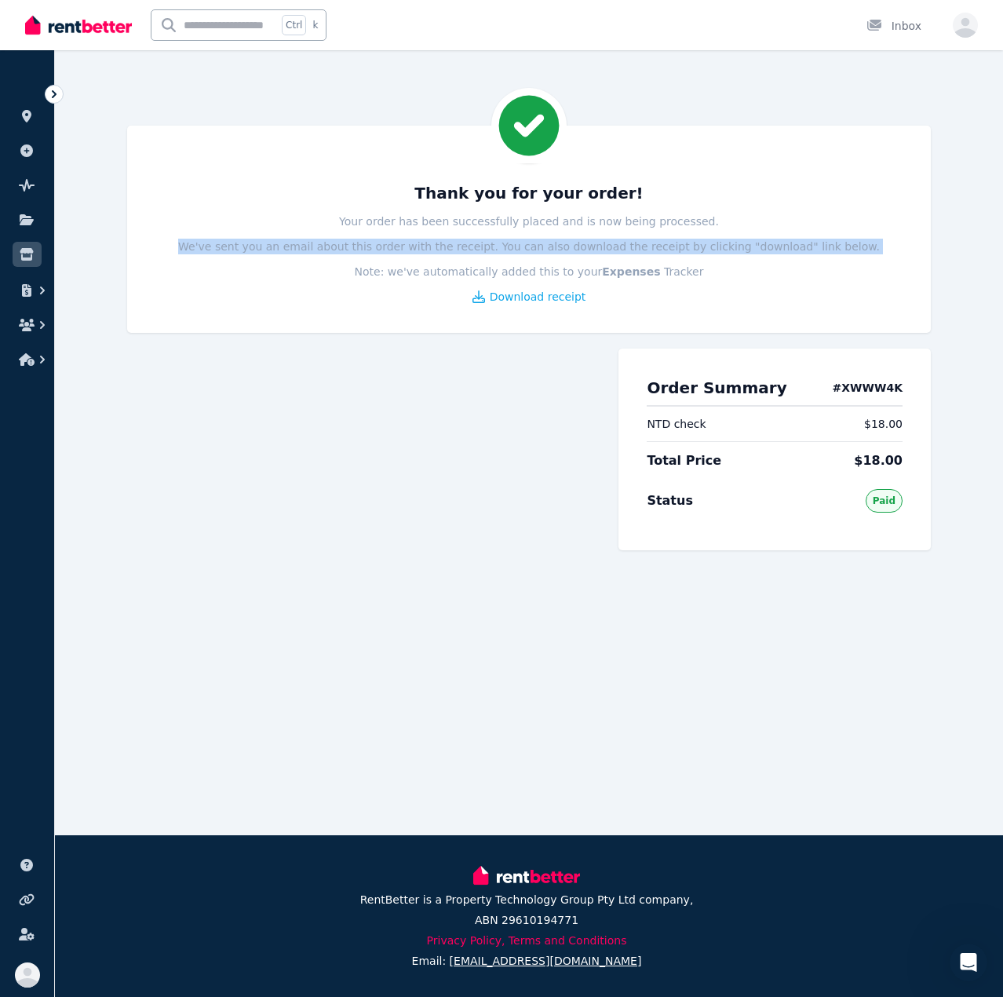
click at [297, 245] on p "We've sent you an email about this order with the receipt. You can also downloa…" at bounding box center [529, 247] width 702 height 16
click at [532, 243] on p "We've sent you an email about this order with the receipt. You can also downloa…" at bounding box center [529, 247] width 702 height 16
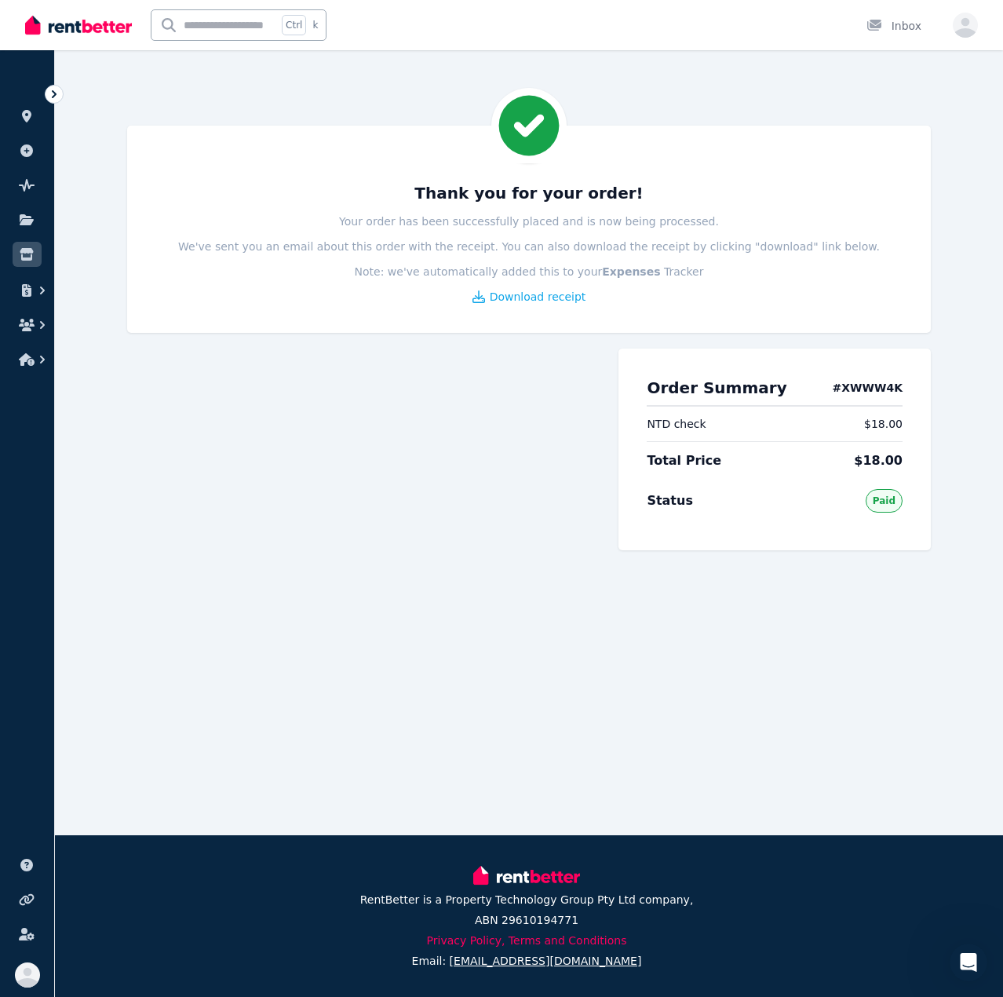
click at [576, 243] on p "We've sent you an email about this order with the receipt. You can also downloa…" at bounding box center [529, 247] width 702 height 16
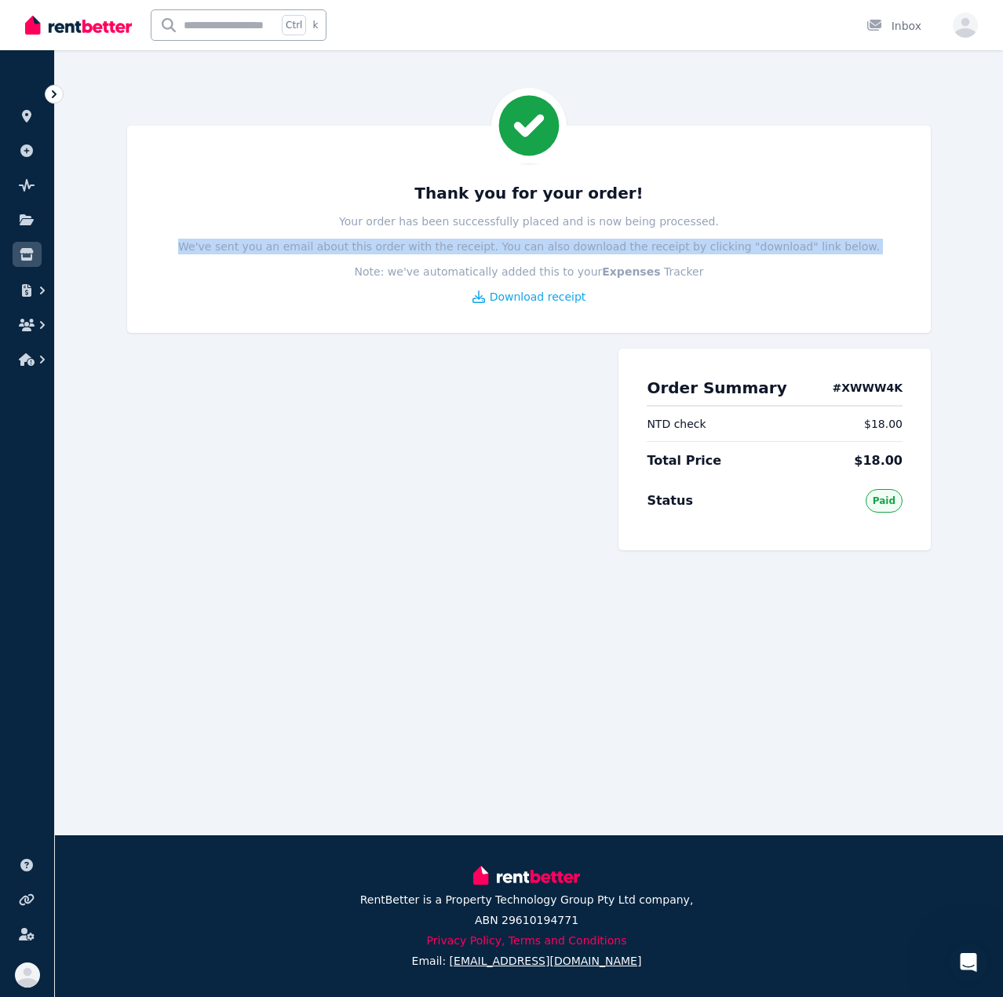
click at [576, 243] on p "We've sent you an email about this order with the receipt. You can also downloa…" at bounding box center [529, 247] width 702 height 16
click at [502, 250] on p "We've sent you an email about this order with the receipt. You can also downloa…" at bounding box center [529, 247] width 702 height 16
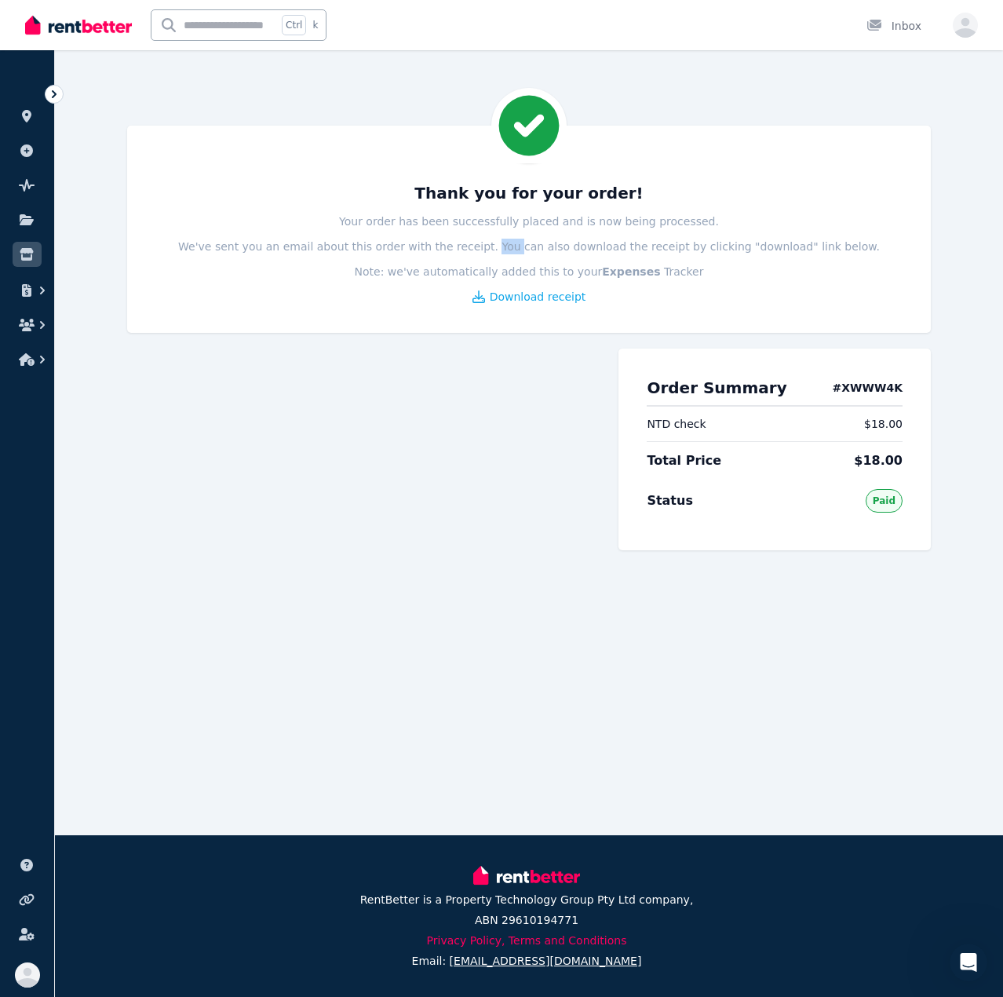
click at [502, 250] on p "We've sent you an email about this order with the receipt. You can also downloa…" at bounding box center [529, 247] width 702 height 16
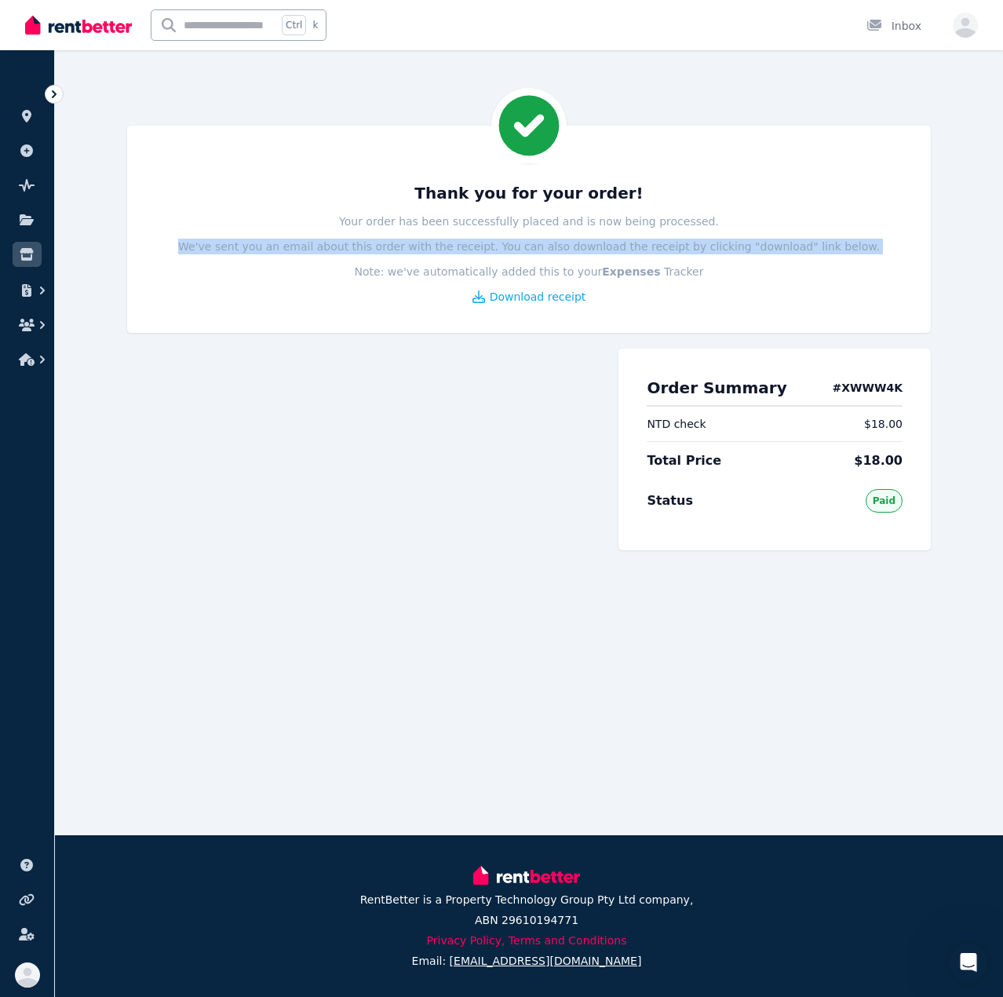
click at [502, 250] on p "We've sent you an email about this order with the receipt. You can also downloa…" at bounding box center [529, 247] width 702 height 16
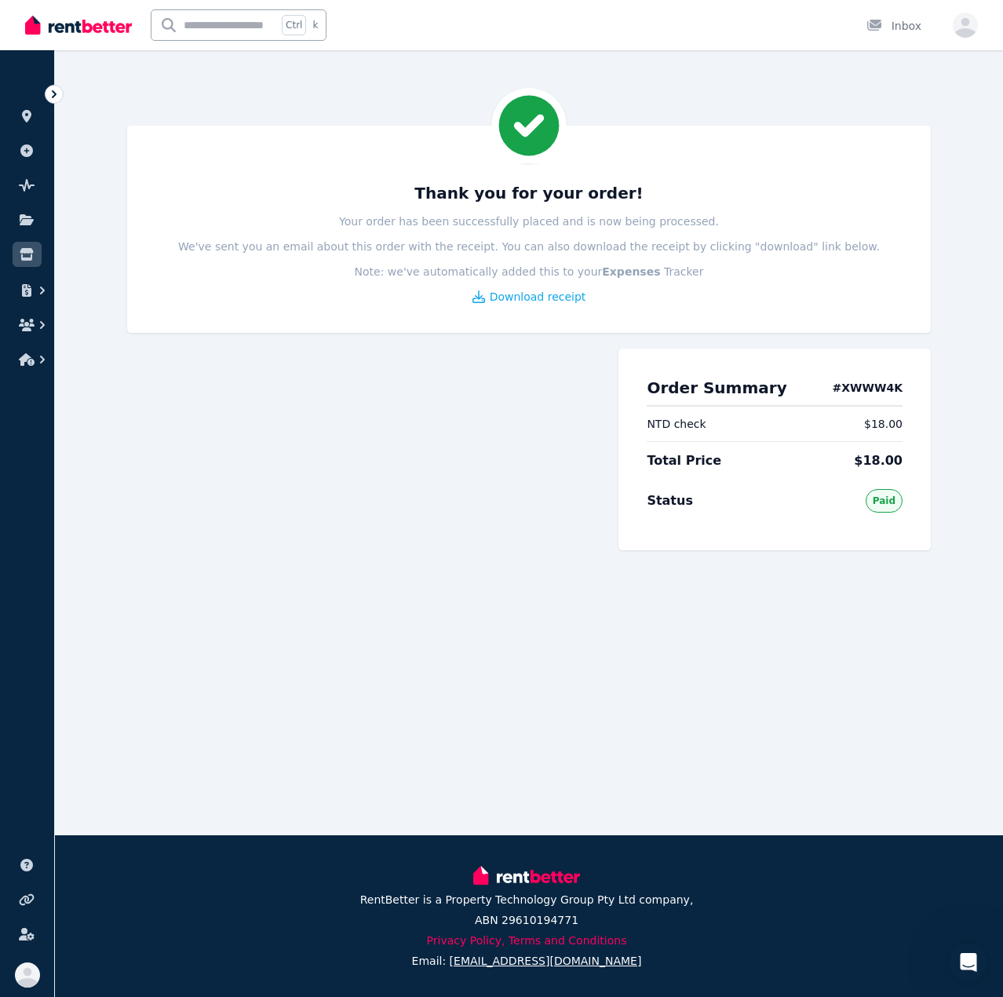
click at [418, 271] on p "Note: we've automatically added this to your Expenses Tracker" at bounding box center [529, 272] width 349 height 16
click at [419, 271] on p "Note: we've automatically added this to your Expenses Tracker" at bounding box center [529, 272] width 349 height 16
click at [338, 374] on div at bounding box center [365, 454] width 476 height 243
click at [892, 495] on span "Paid" at bounding box center [884, 500] width 23 height 13
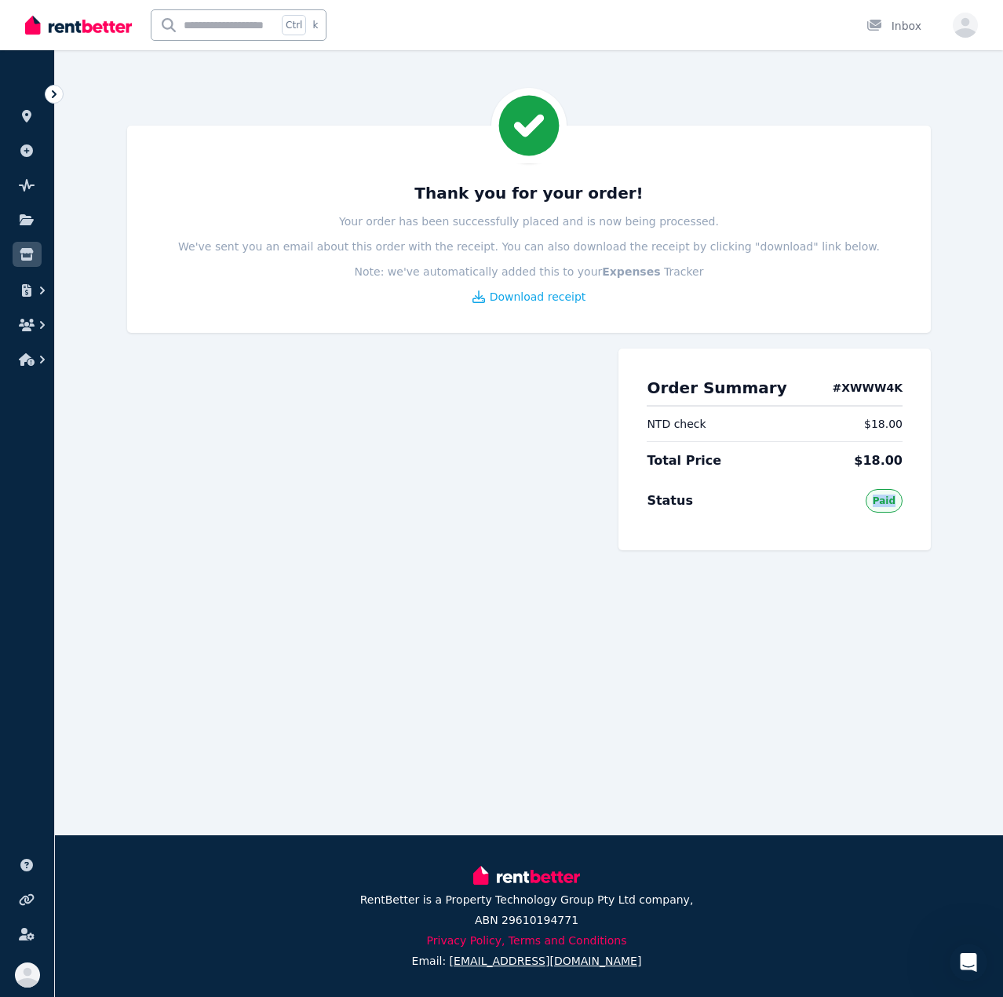
click at [892, 495] on span "Paid" at bounding box center [884, 500] width 23 height 13
click at [275, 390] on div at bounding box center [365, 454] width 476 height 243
click at [22, 248] on icon at bounding box center [26, 254] width 13 height 13
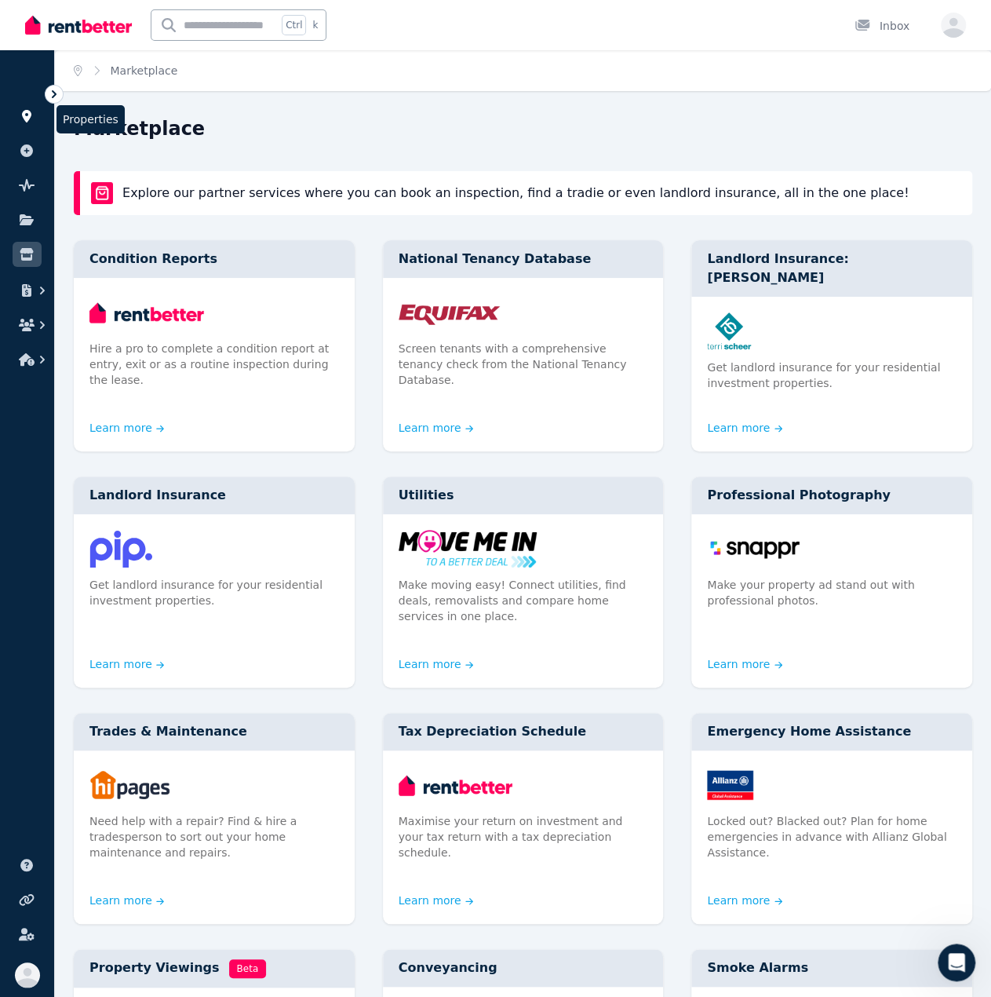
click at [31, 116] on icon at bounding box center [26, 116] width 9 height 13
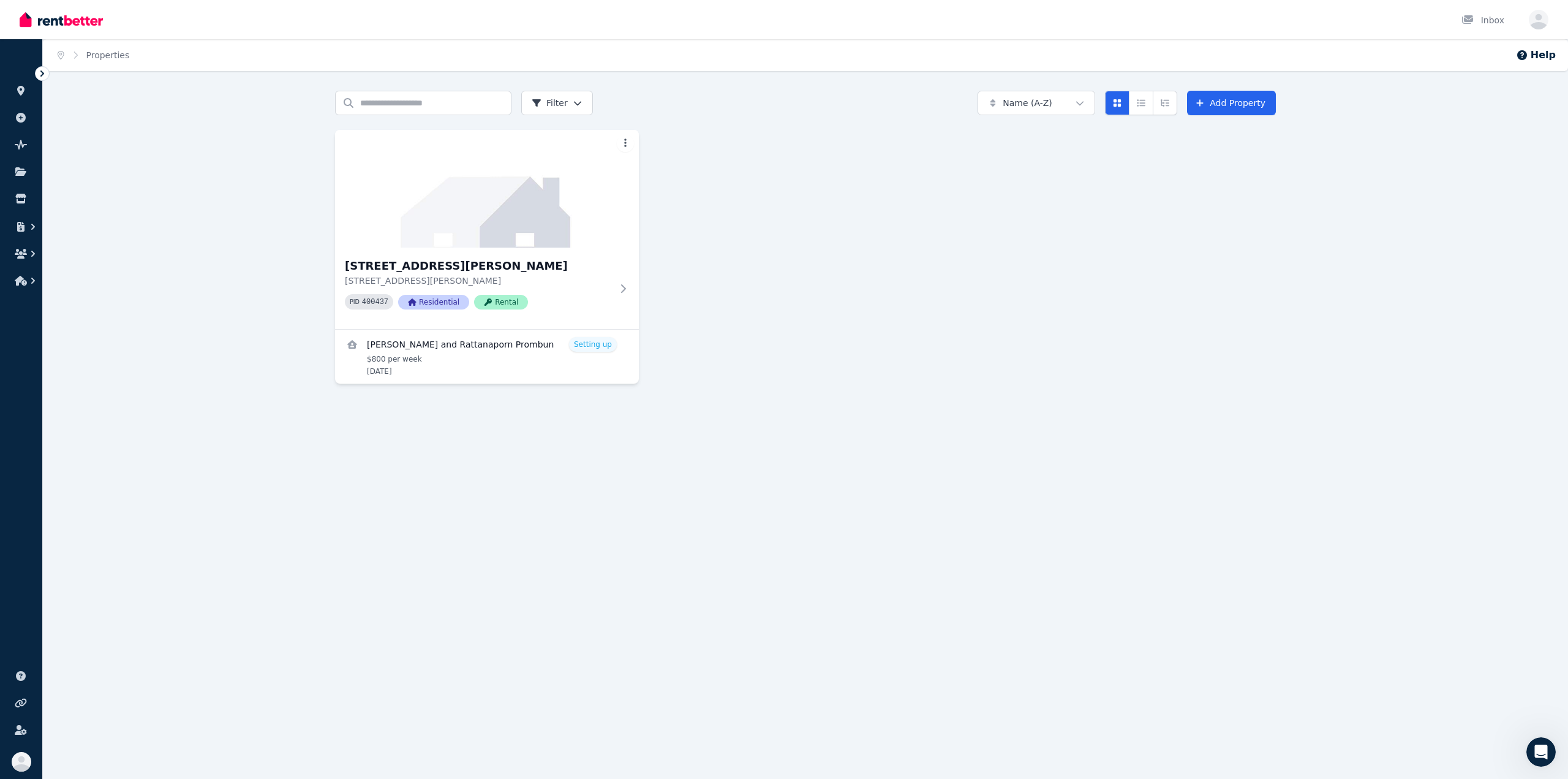
click at [735, 425] on div "Home Properties Help Search properties Filter Name (A-Z) Add Property 457 Abern…" at bounding box center [784, 390] width 1568 height 779
click at [533, 357] on link "View details for Matteo Barile and Rattanaporn Prombun" at bounding box center [486, 356] width 304 height 54
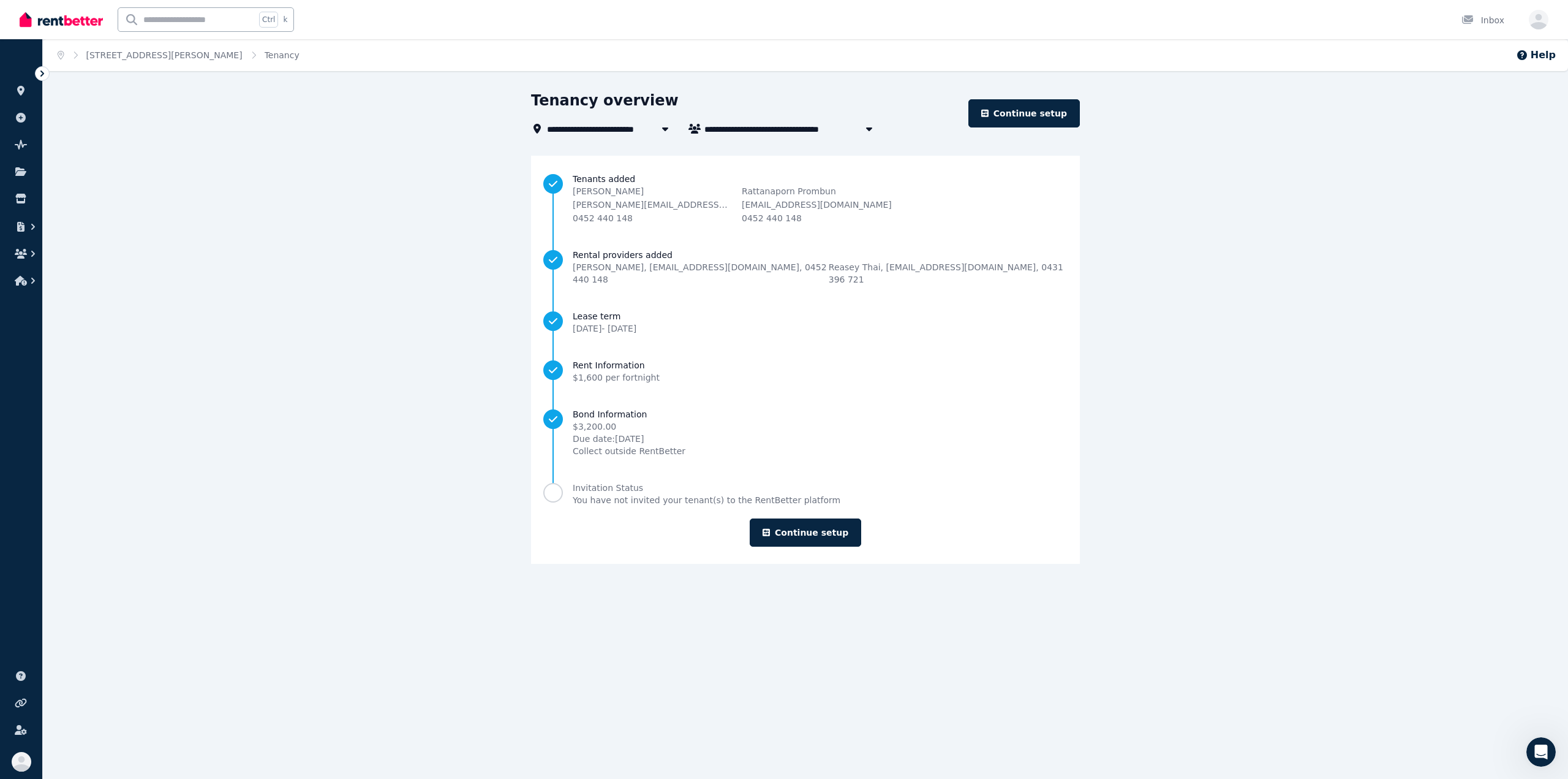
click at [382, 383] on div "**********" at bounding box center [805, 338] width 1525 height 495
drag, startPoint x: 363, startPoint y: 378, endPoint x: 238, endPoint y: 344, distance: 129.5
click at [238, 344] on div "**********" at bounding box center [805, 338] width 1525 height 495
click at [292, 130] on div "**********" at bounding box center [805, 338] width 1525 height 495
click at [123, 53] on link "[STREET_ADDRESS][PERSON_NAME]" at bounding box center [165, 55] width 156 height 10
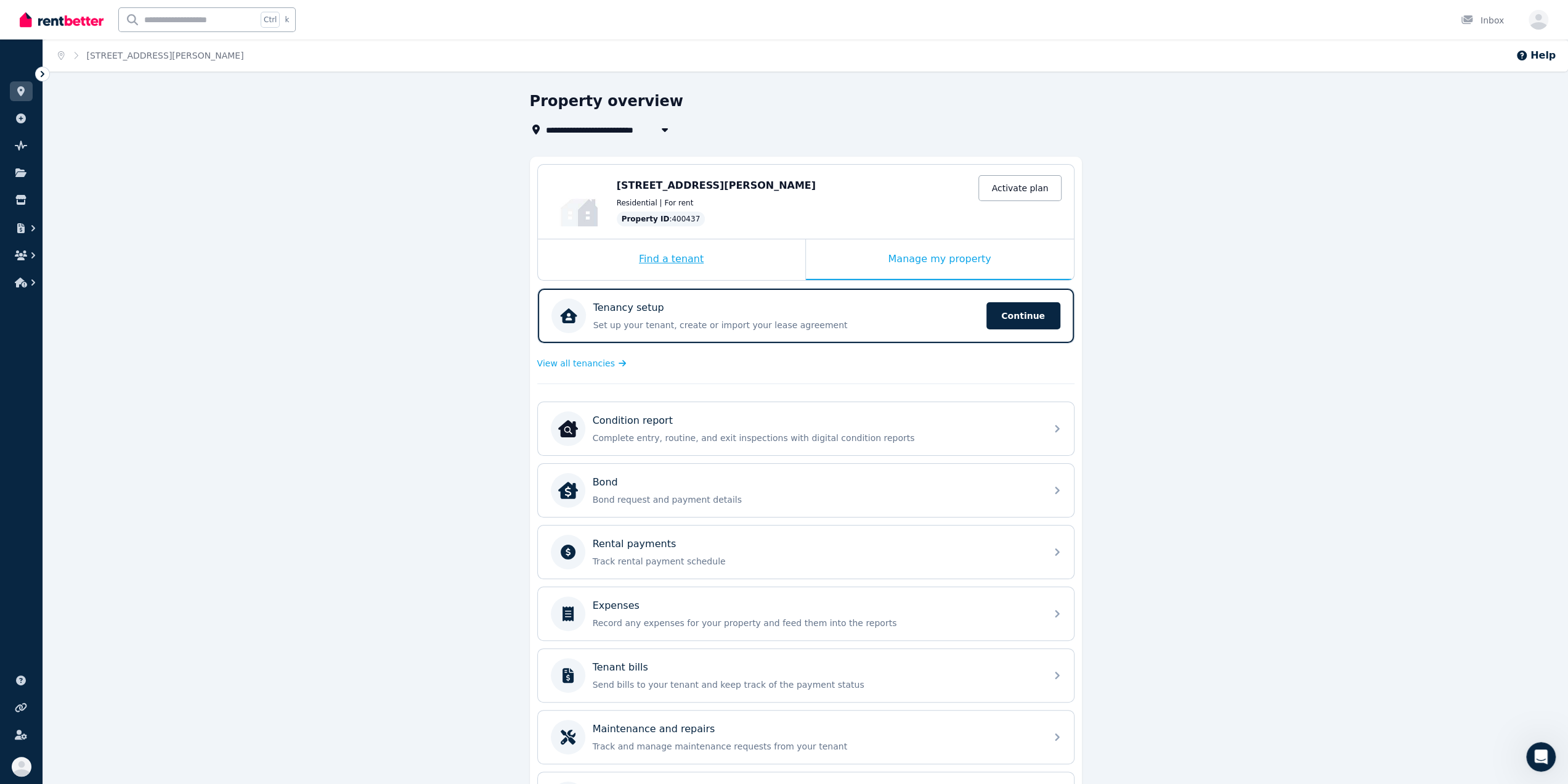
click at [611, 252] on div "Find a tenant" at bounding box center [671, 260] width 268 height 41
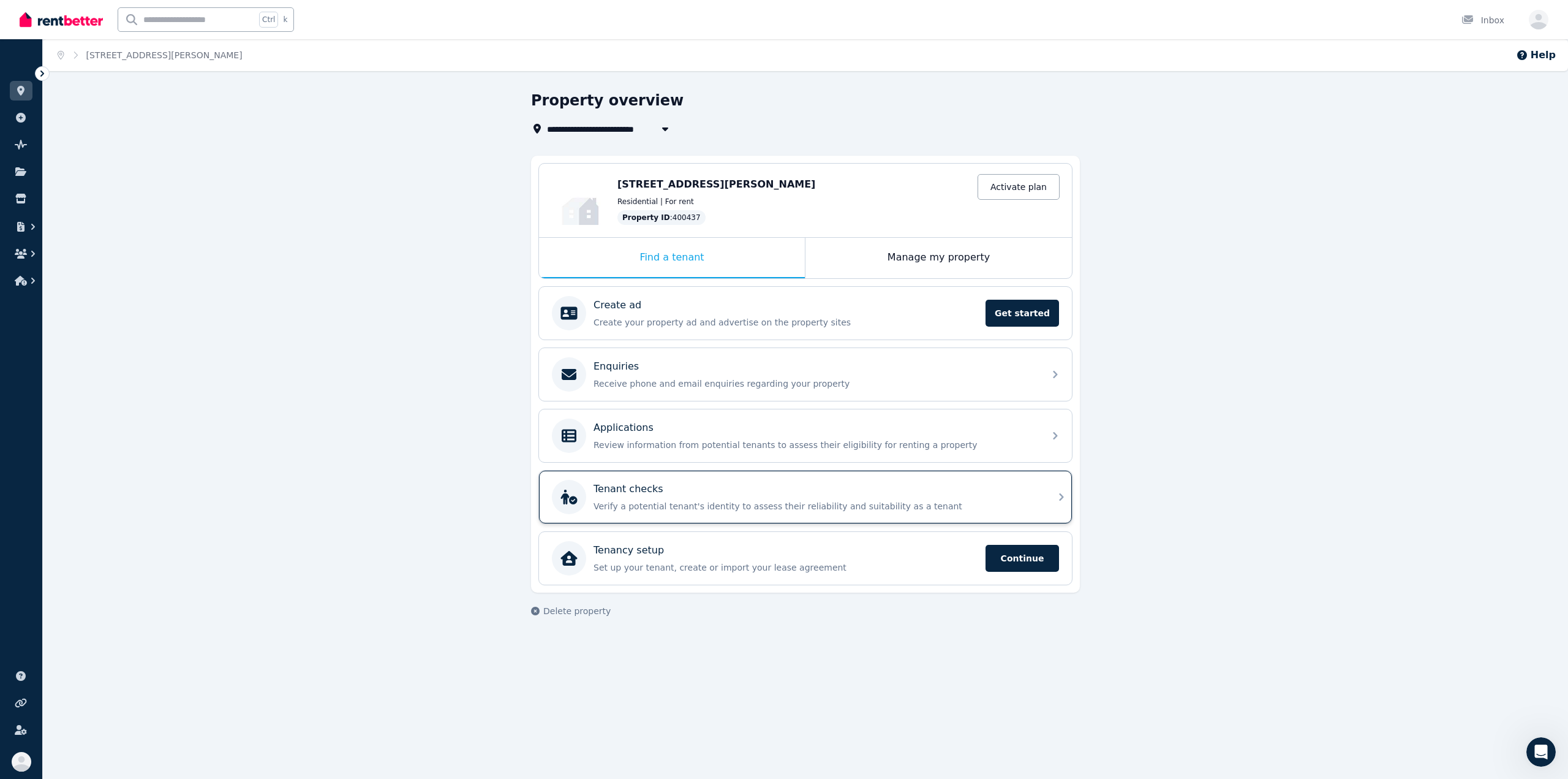
click at [756, 425] on div "Tenant checks" at bounding box center [815, 489] width 443 height 15
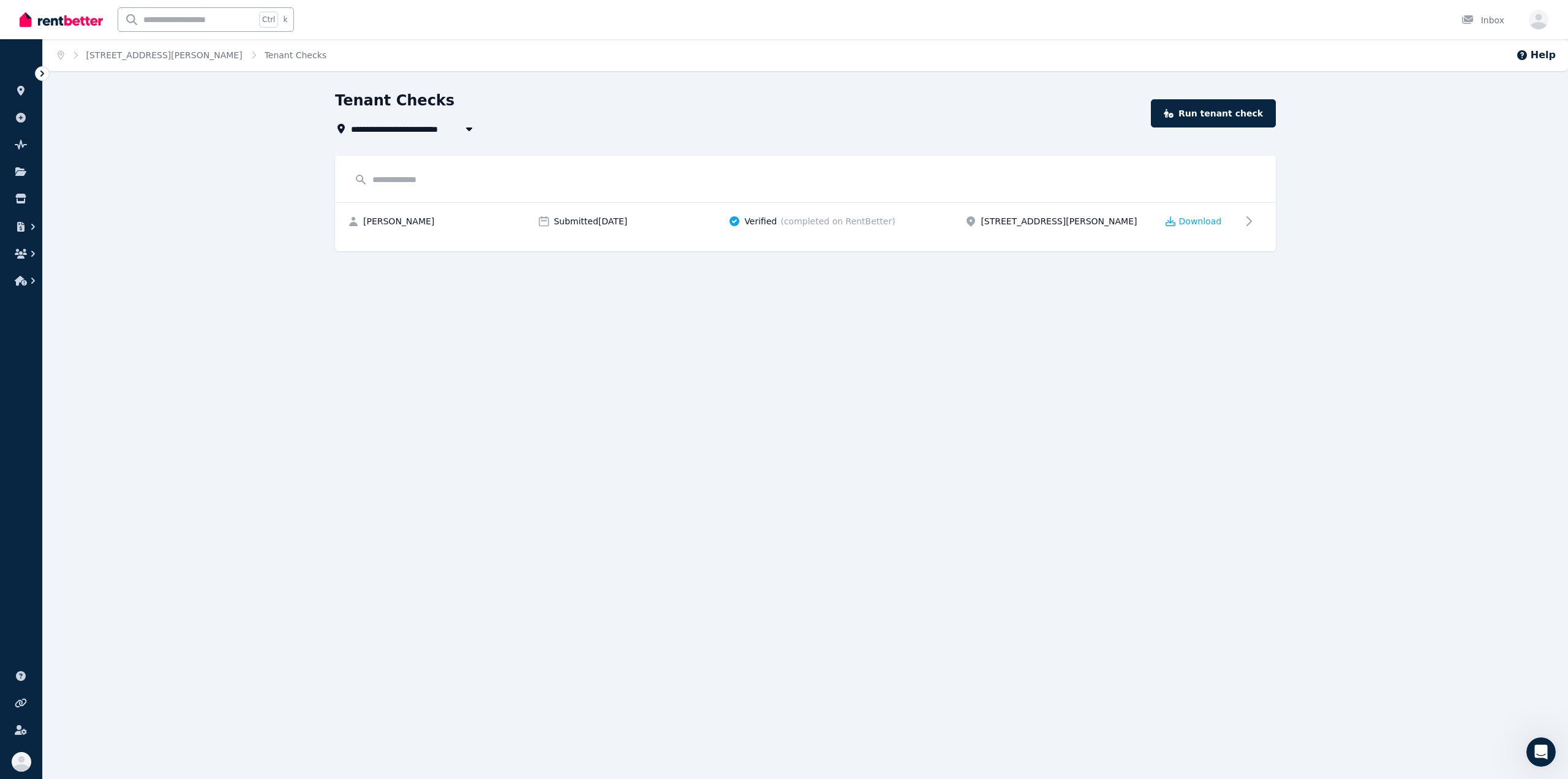
click at [756, 425] on div "**********" at bounding box center [784, 390] width 1568 height 779
click at [931, 283] on div "**********" at bounding box center [784, 390] width 1568 height 779
click at [44, 19] on img at bounding box center [61, 20] width 84 height 19
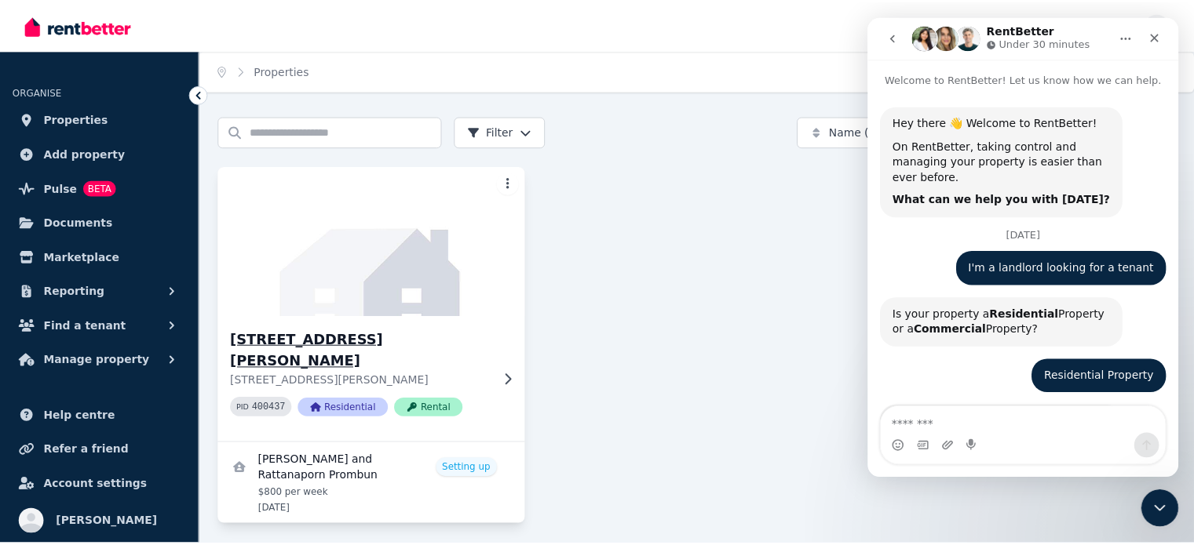
scroll to position [1256, 0]
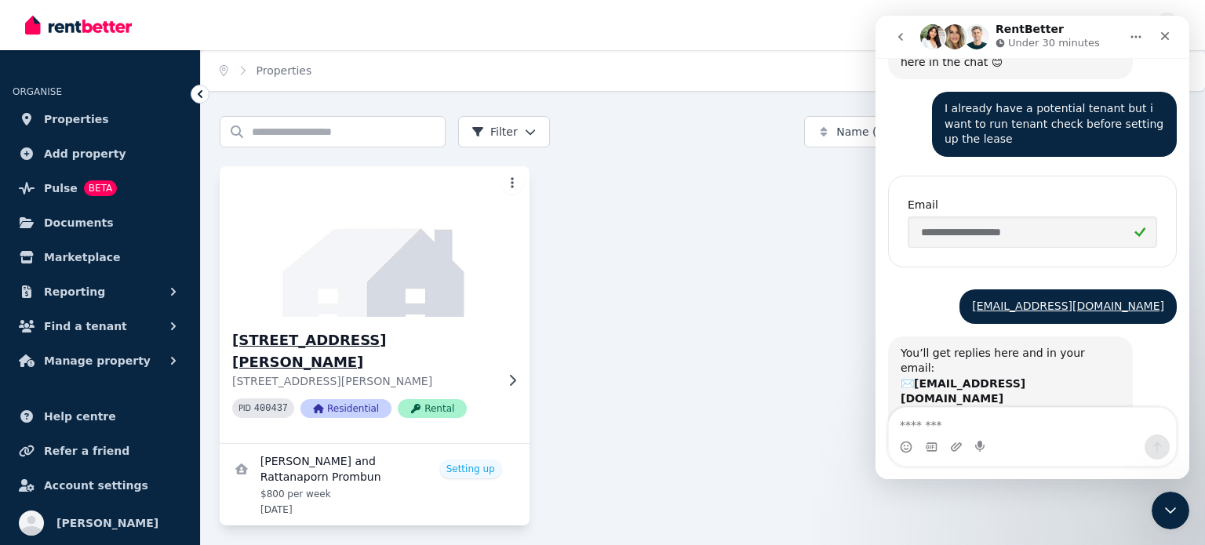
click at [492, 374] on p "[STREET_ADDRESS][PERSON_NAME]" at bounding box center [363, 382] width 263 height 16
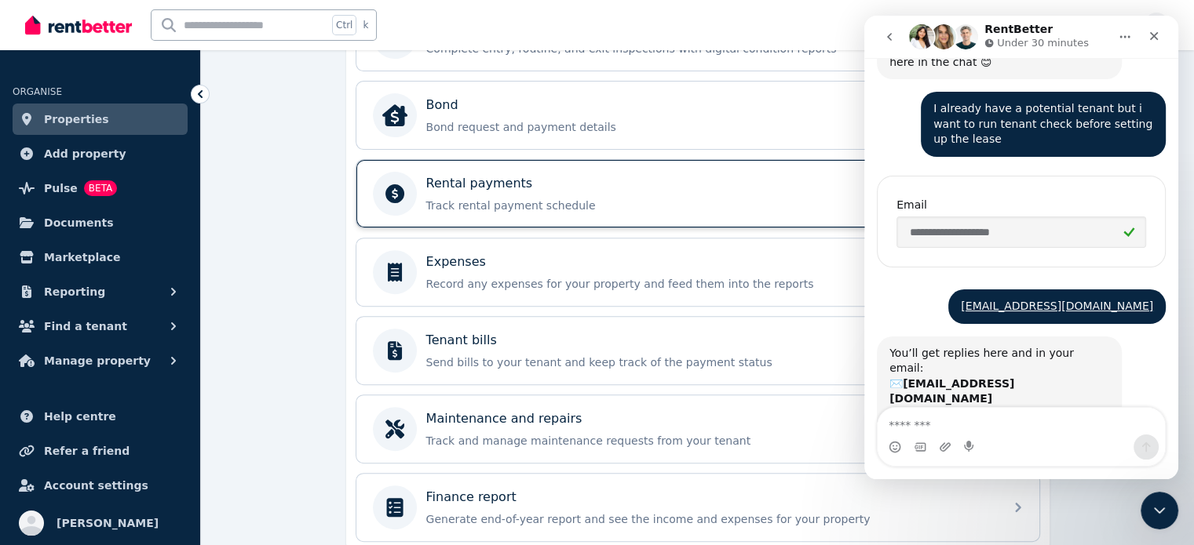
scroll to position [568, 0]
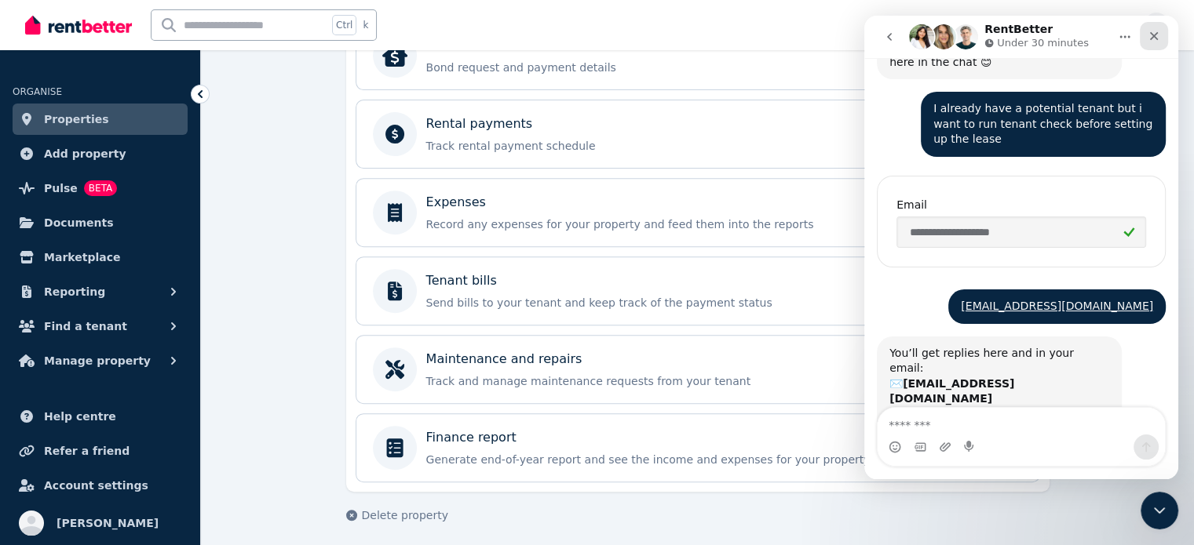
click at [1160, 42] on div "Close" at bounding box center [1154, 36] width 28 height 28
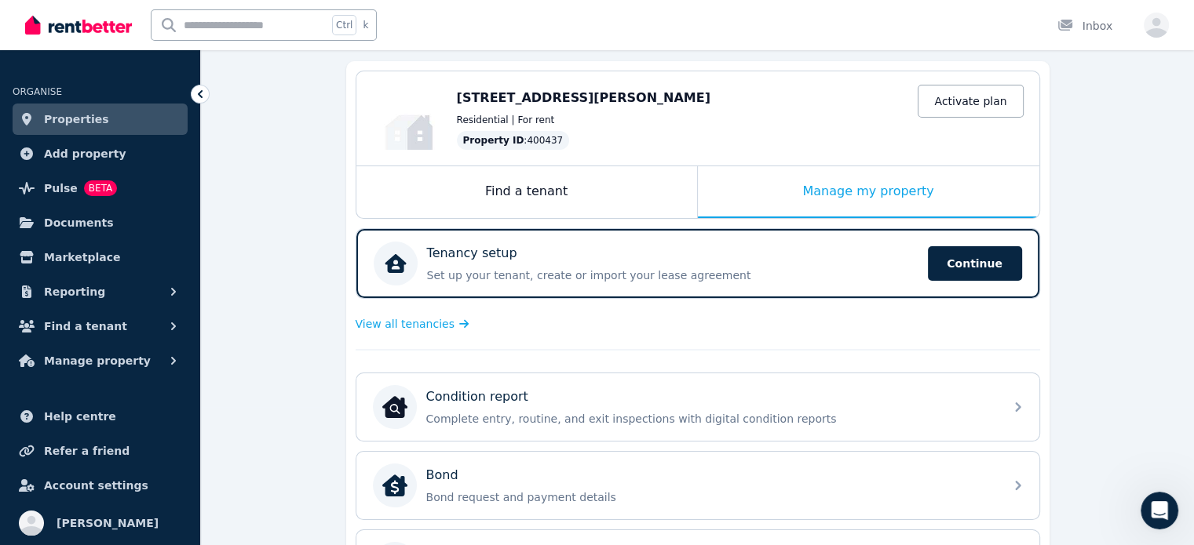
scroll to position [157, 0]
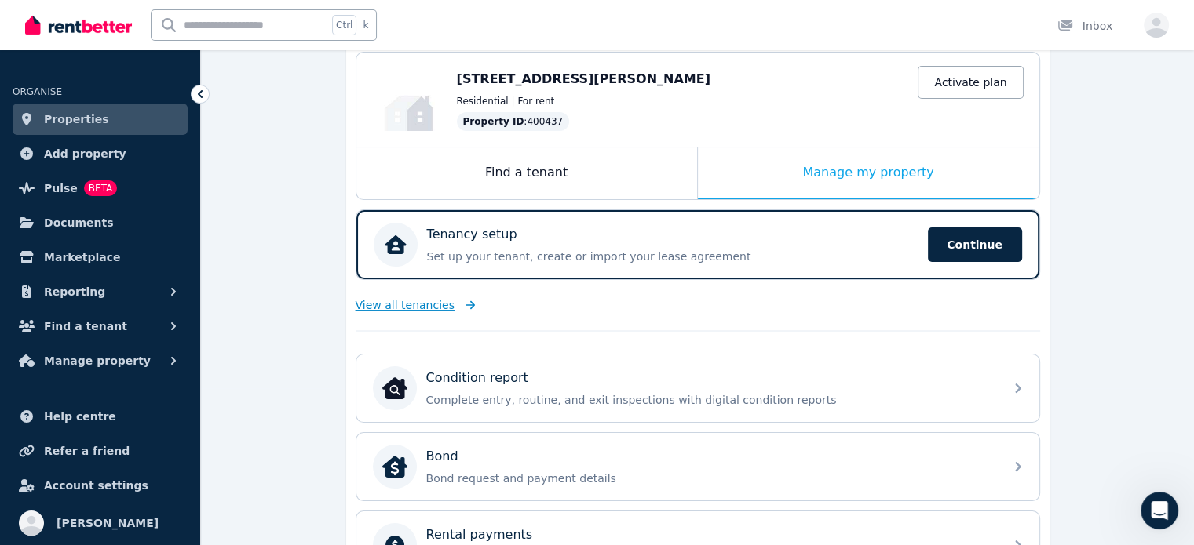
click at [459, 300] on icon at bounding box center [467, 305] width 16 height 11
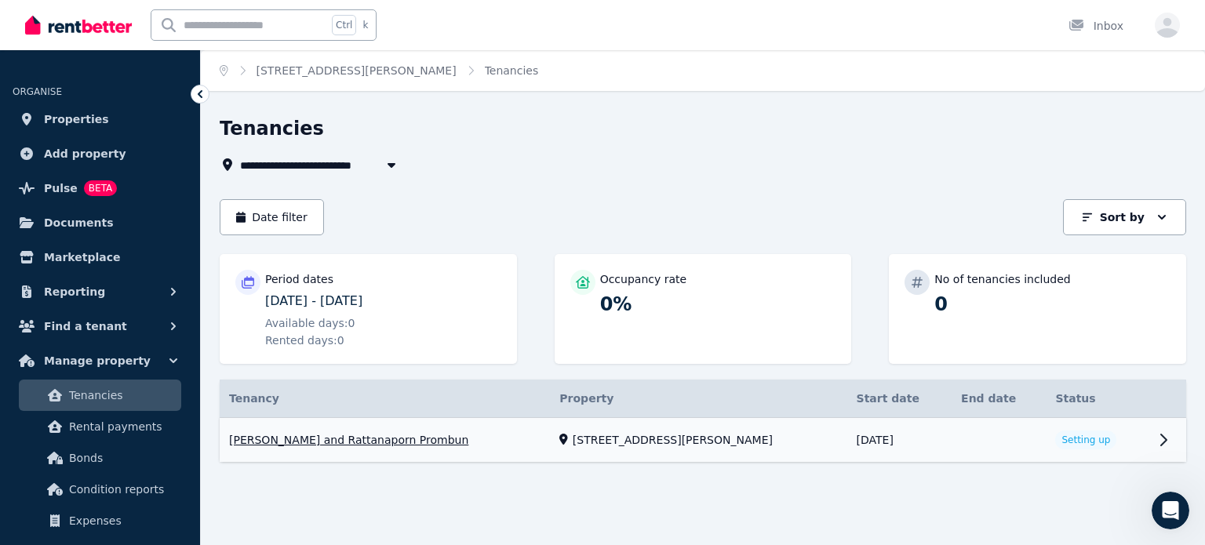
click at [1044, 432] on link "View property details" at bounding box center [703, 440] width 967 height 45
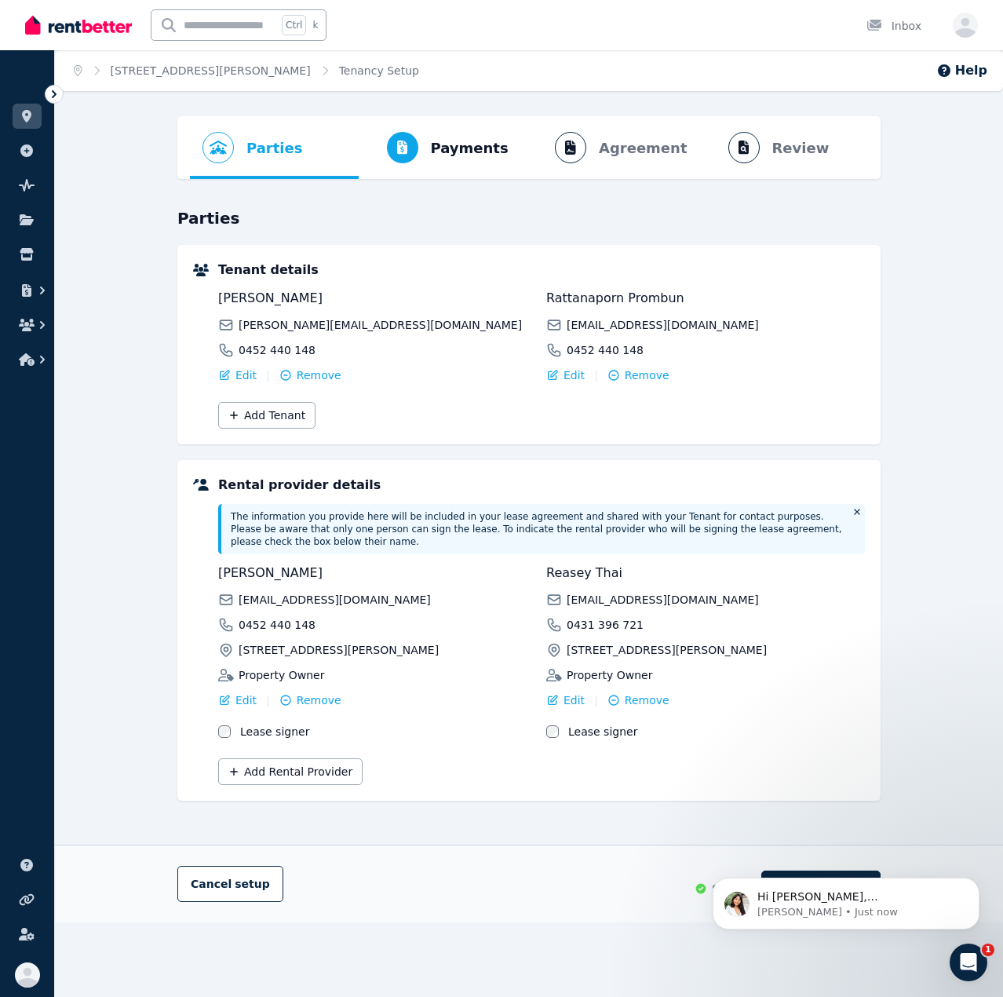
scroll to position [1375, 0]
click at [959, 545] on div "Open Intercom Messenger" at bounding box center [966, 960] width 52 height 52
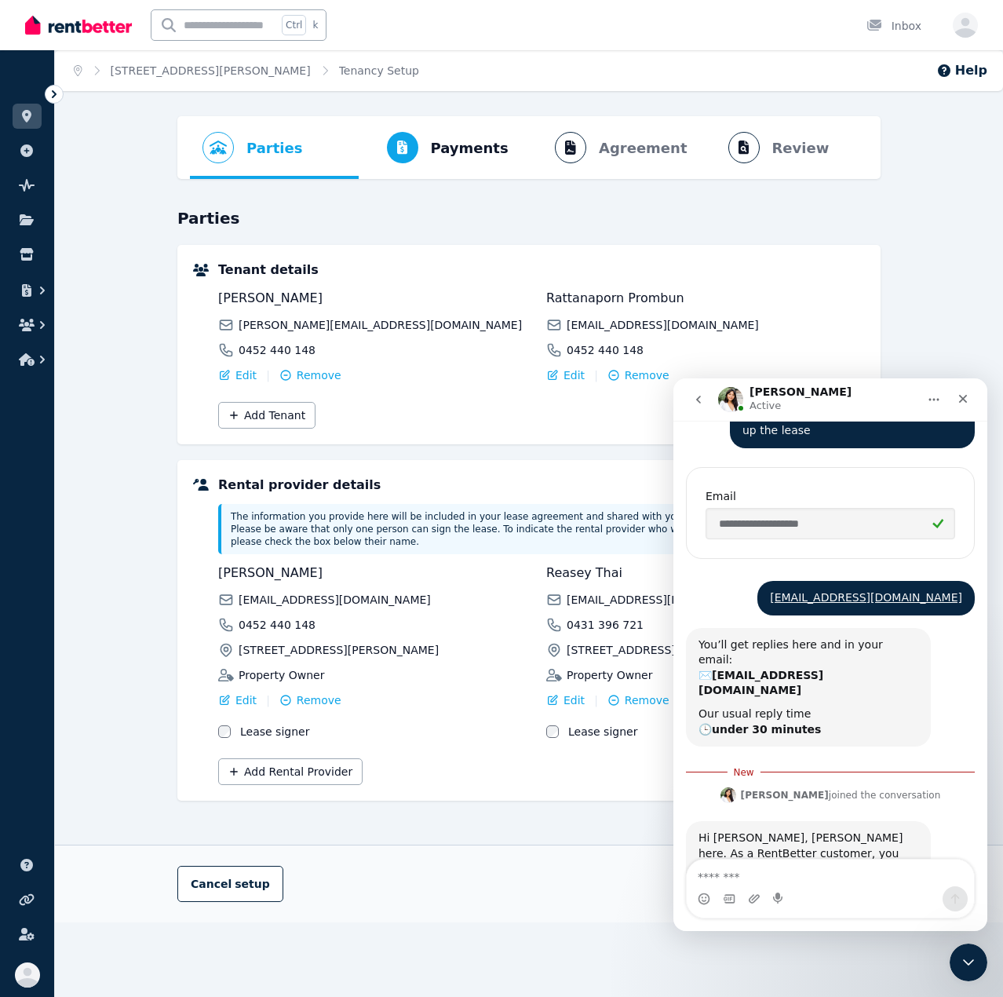
scroll to position [1401, 0]
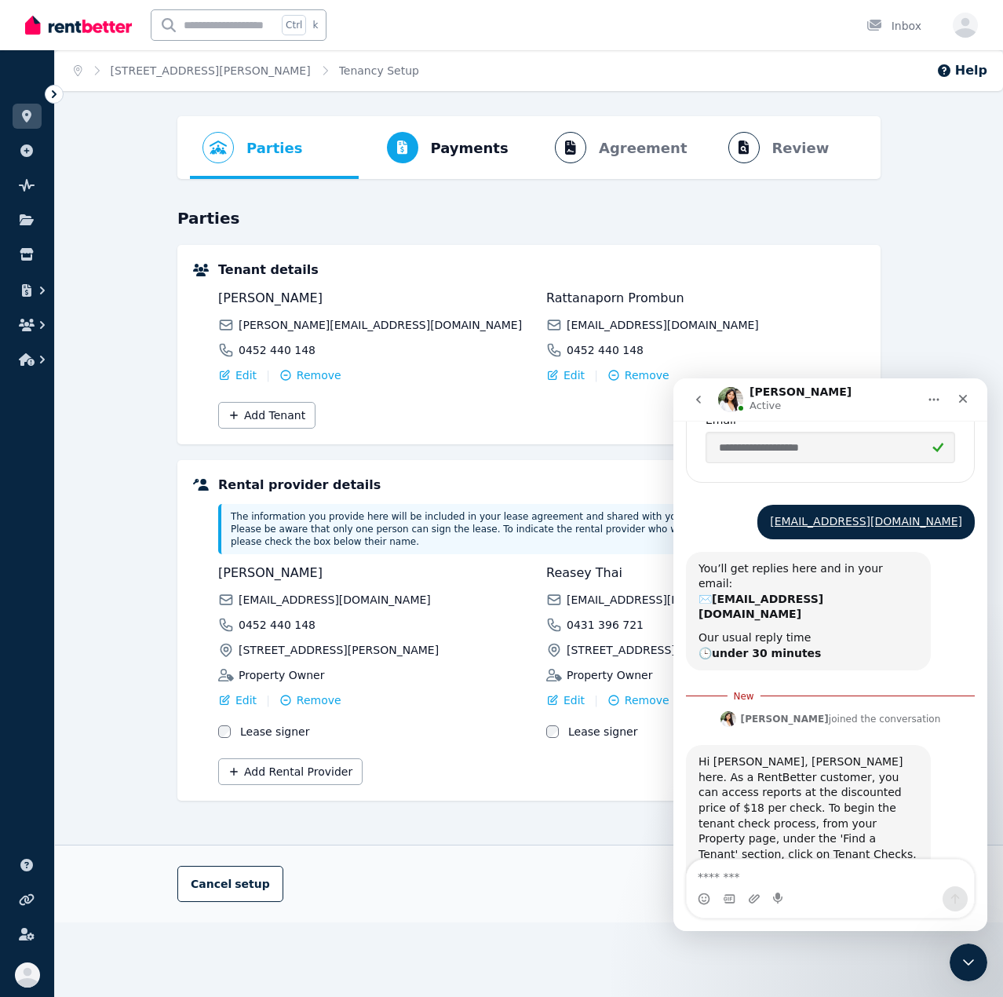
click at [749, 545] on div "Hi [PERSON_NAME], [PERSON_NAME] here. As a RentBetter customer, you can access …" at bounding box center [808, 854] width 220 height 200
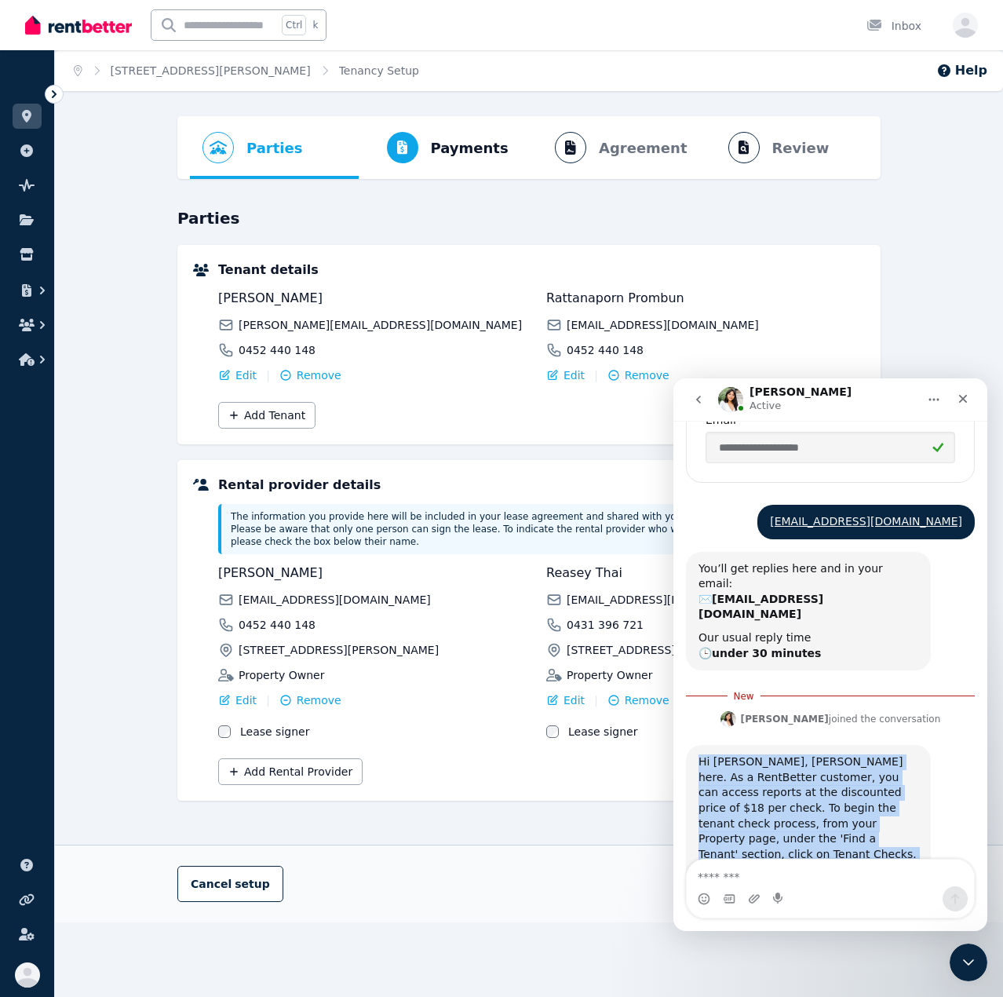
click at [749, 545] on div "Hi [PERSON_NAME], [PERSON_NAME] here. As a RentBetter customer, you can access …" at bounding box center [808, 854] width 220 height 200
click at [760, 545] on div "Hi [PERSON_NAME], [PERSON_NAME] here. As a RentBetter customer, you can access …" at bounding box center [808, 854] width 220 height 200
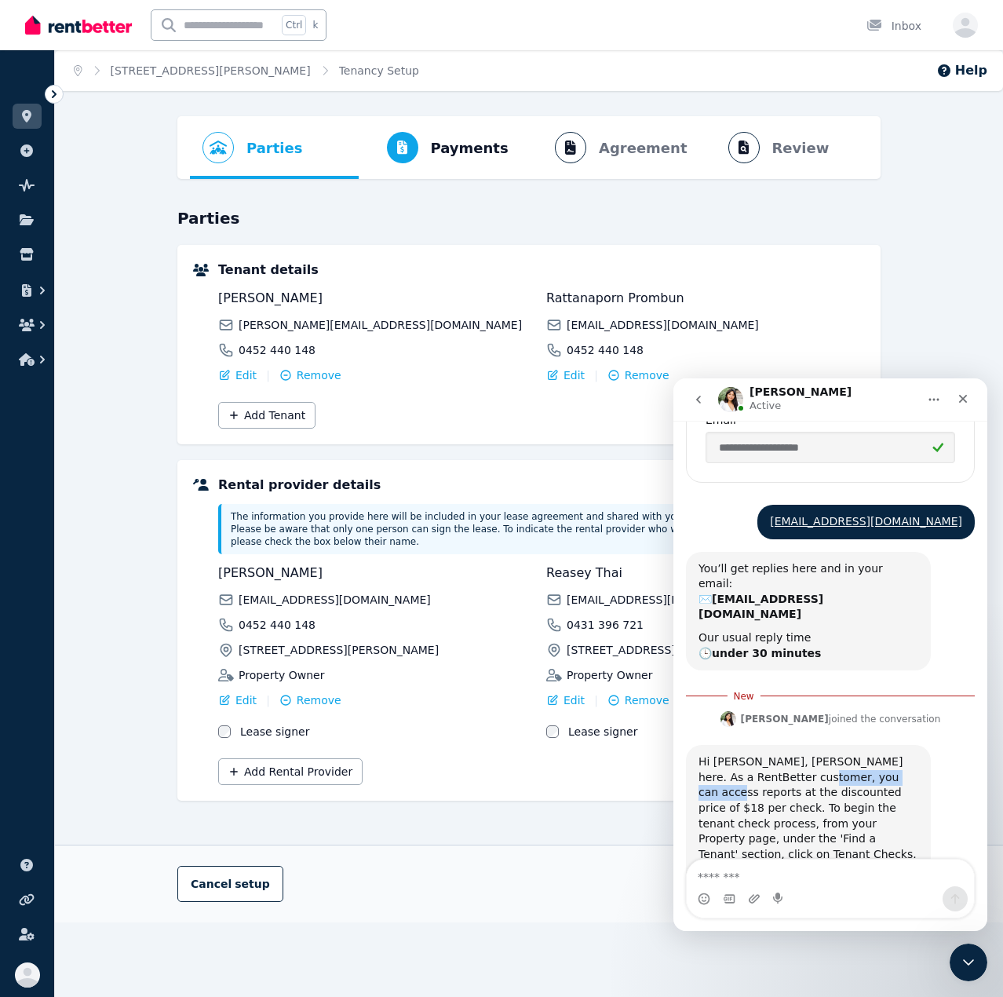
drag, startPoint x: 772, startPoint y: 655, endPoint x: 863, endPoint y: 652, distance: 91.1
click at [863, 545] on div "Hi [PERSON_NAME], [PERSON_NAME] here. As a RentBetter customer, you can access …" at bounding box center [808, 854] width 220 height 200
drag, startPoint x: 733, startPoint y: 671, endPoint x: 852, endPoint y: 668, distance: 119.3
click at [852, 545] on div "Hi [PERSON_NAME], [PERSON_NAME] here. As a RentBetter customer, you can access …" at bounding box center [808, 854] width 220 height 200
drag, startPoint x: 738, startPoint y: 687, endPoint x: 780, endPoint y: 685, distance: 42.4
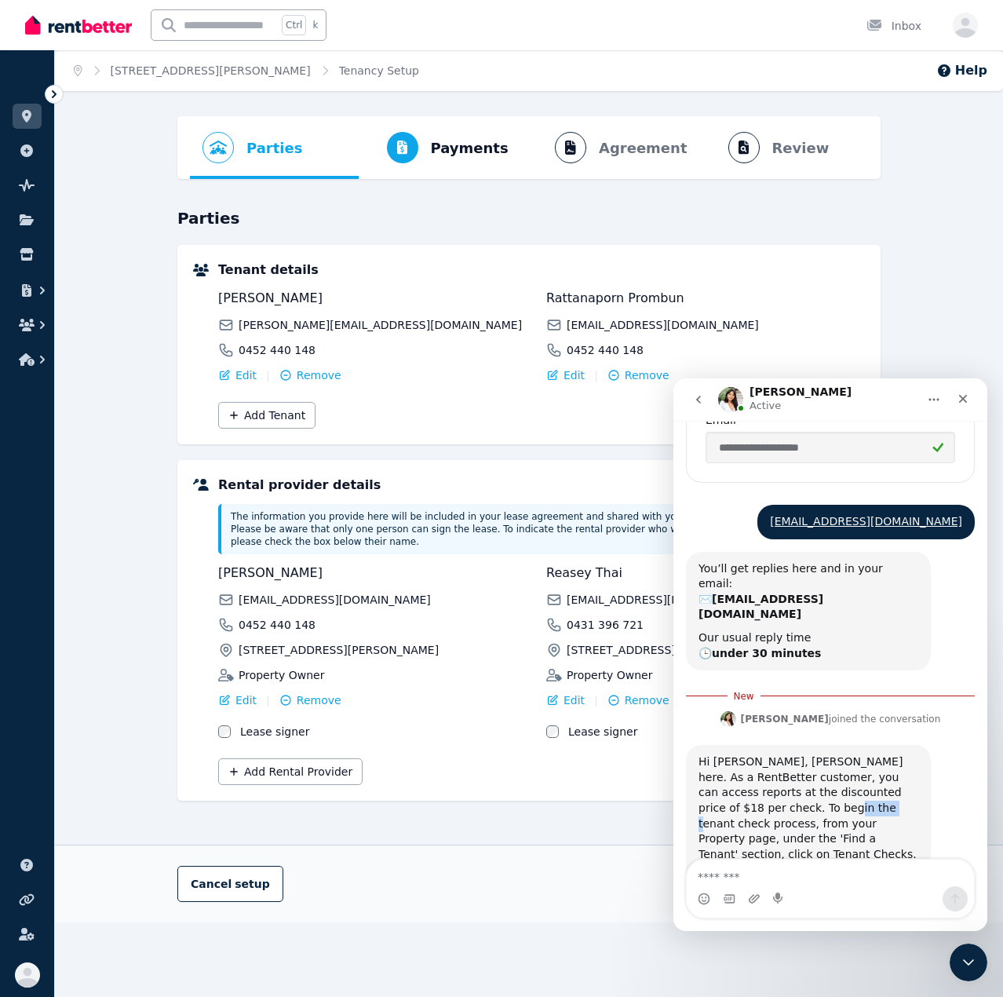
click at [780, 545] on div "Hi [PERSON_NAME], [PERSON_NAME] here. As a RentBetter customer, you can access …" at bounding box center [808, 854] width 220 height 200
click at [799, 545] on div "Hi [PERSON_NAME], [PERSON_NAME] here. As a RentBetter customer, you can access …" at bounding box center [808, 854] width 220 height 200
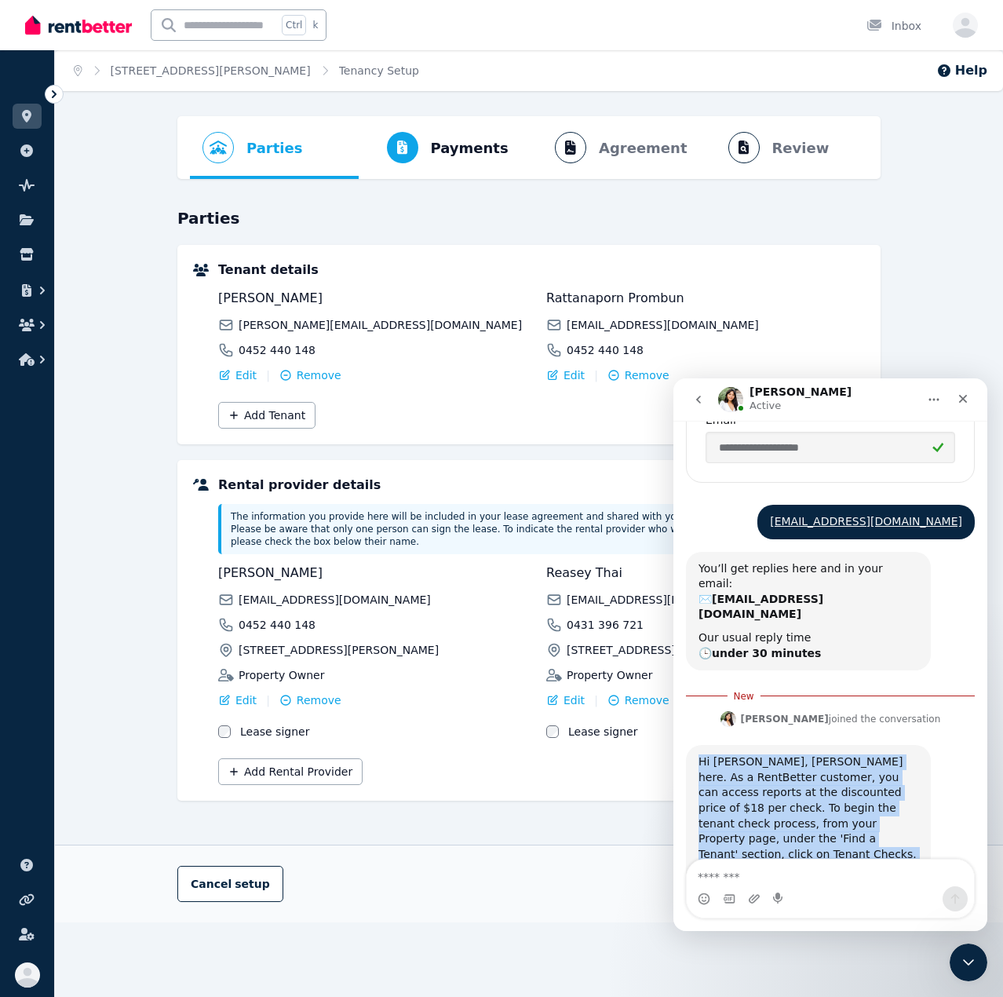
click at [799, 545] on div "Hi [PERSON_NAME], [PERSON_NAME] here. As a RentBetter customer, you can access …" at bounding box center [808, 854] width 220 height 200
click at [758, 545] on div "Hi [PERSON_NAME], [PERSON_NAME] here. As a RentBetter customer, you can access …" at bounding box center [808, 854] width 220 height 200
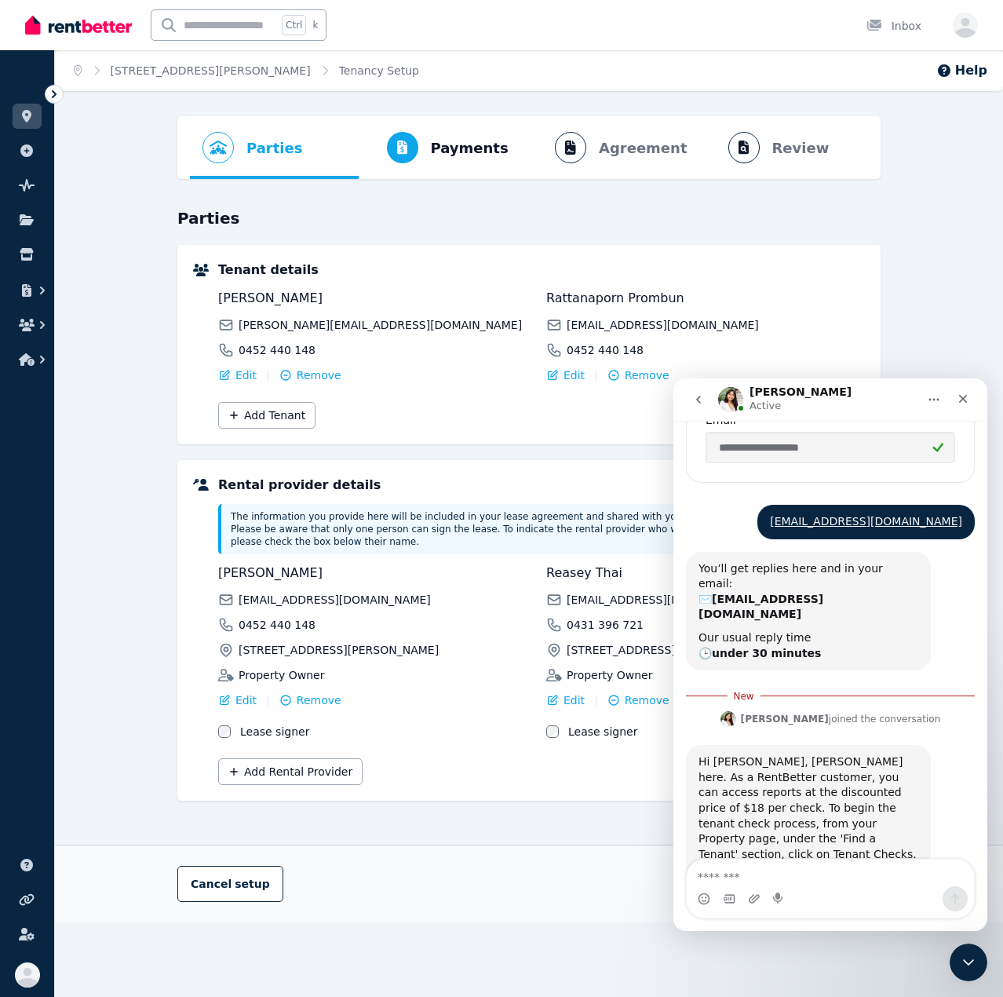
click at [764, 545] on div "Hi [PERSON_NAME], [PERSON_NAME] here. As a RentBetter customer, you can access …" at bounding box center [808, 854] width 220 height 200
click at [215, 70] on link "[STREET_ADDRESS][PERSON_NAME]" at bounding box center [211, 70] width 200 height 13
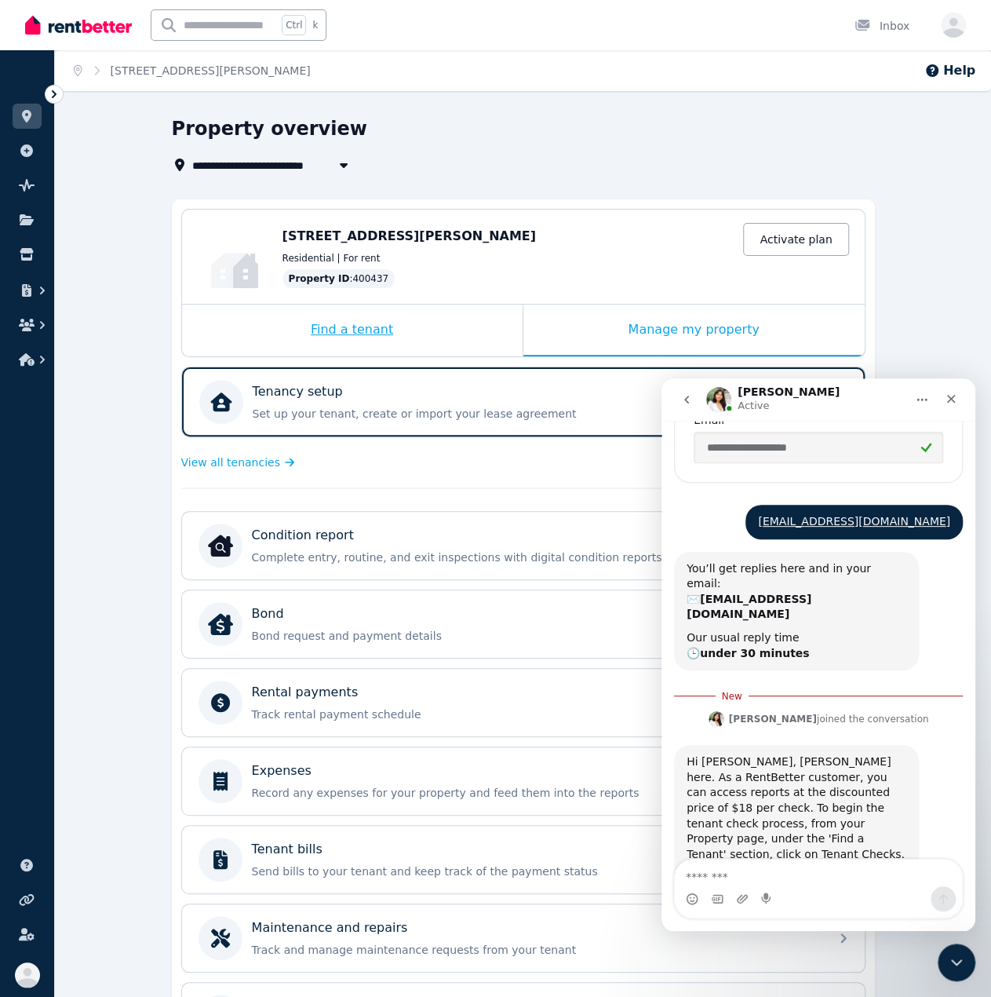
click at [354, 335] on div "Find a tenant" at bounding box center [352, 331] width 341 height 52
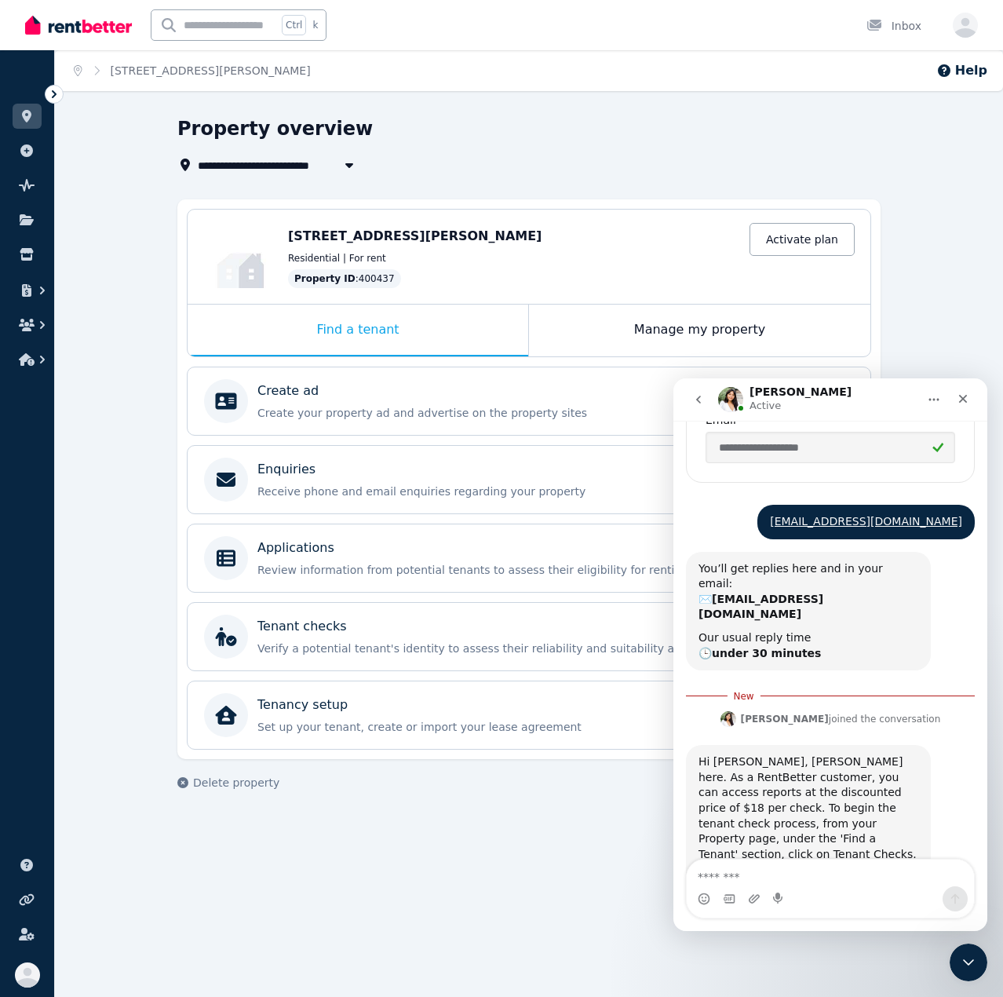
click at [852, 545] on div "Hi [PERSON_NAME], [PERSON_NAME] here. As a RentBetter customer, you can access …" at bounding box center [808, 854] width 220 height 200
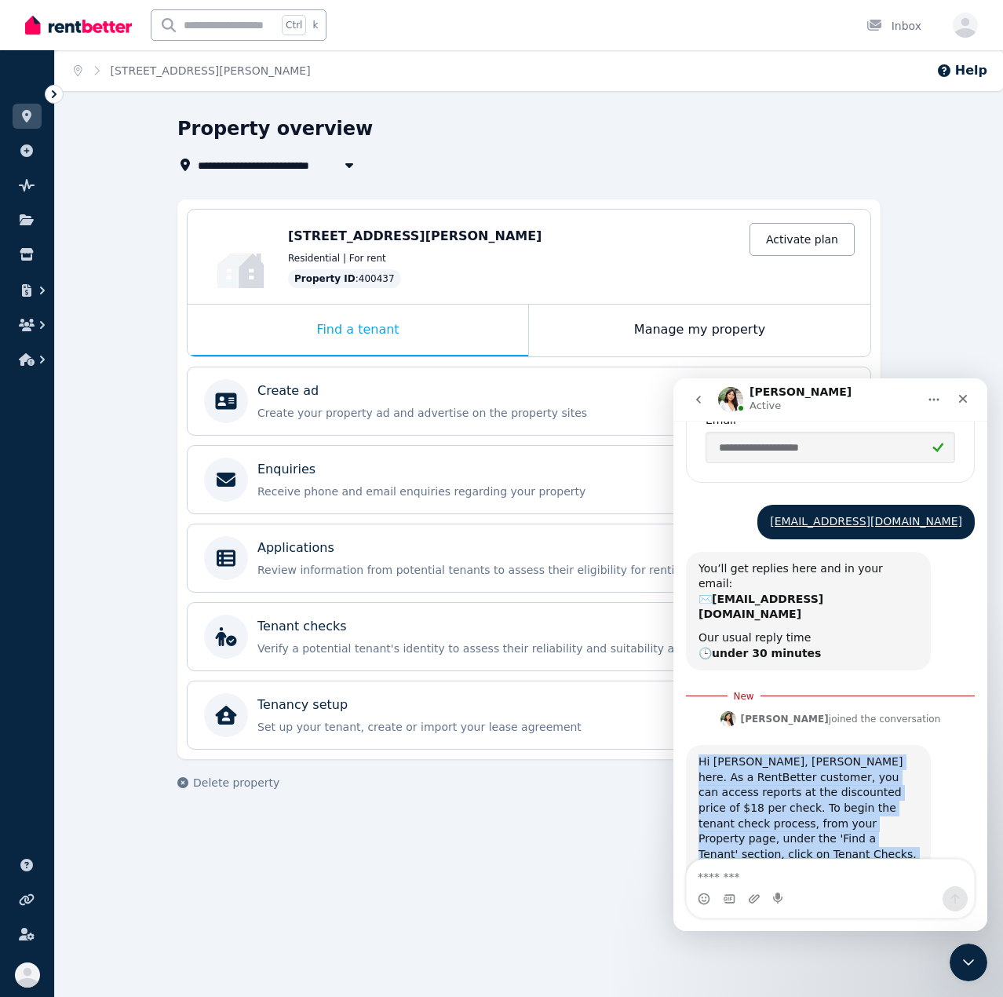
click at [852, 545] on div "Hi [PERSON_NAME], [PERSON_NAME] here. As a RentBetter customer, you can access …" at bounding box center [808, 854] width 220 height 200
click at [774, 545] on div "Hi [PERSON_NAME], [PERSON_NAME] here. As a RentBetter customer, you can access …" at bounding box center [808, 854] width 220 height 200
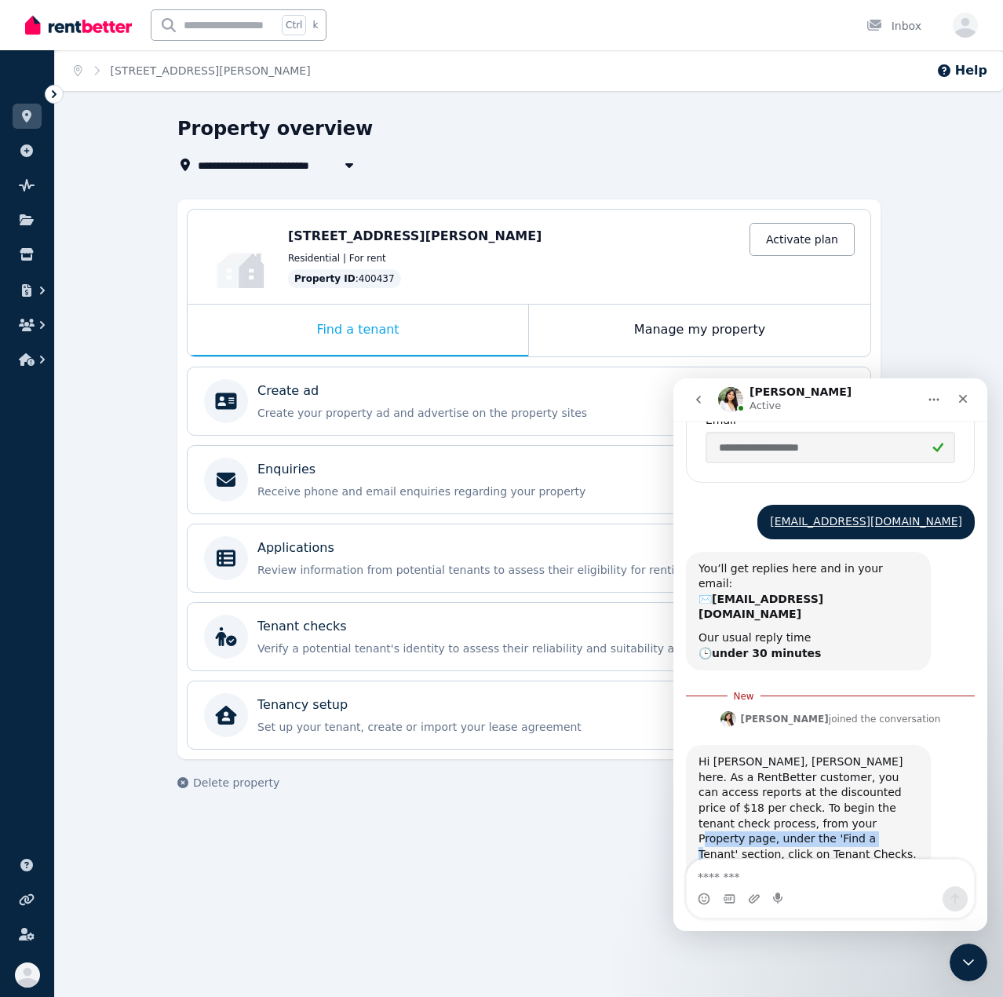
drag, startPoint x: 719, startPoint y: 703, endPoint x: 870, endPoint y: 700, distance: 150.7
click at [870, 545] on div "Hi [PERSON_NAME], [PERSON_NAME] here. As a RentBetter customer, you can access …" at bounding box center [808, 854] width 220 height 200
drag, startPoint x: 716, startPoint y: 712, endPoint x: 774, endPoint y: 712, distance: 58.1
click at [774, 545] on div "Hi [PERSON_NAME], [PERSON_NAME] here. As a RentBetter customer, you can access …" at bounding box center [808, 854] width 220 height 200
drag, startPoint x: 811, startPoint y: 713, endPoint x: 927, endPoint y: 807, distance: 149.0
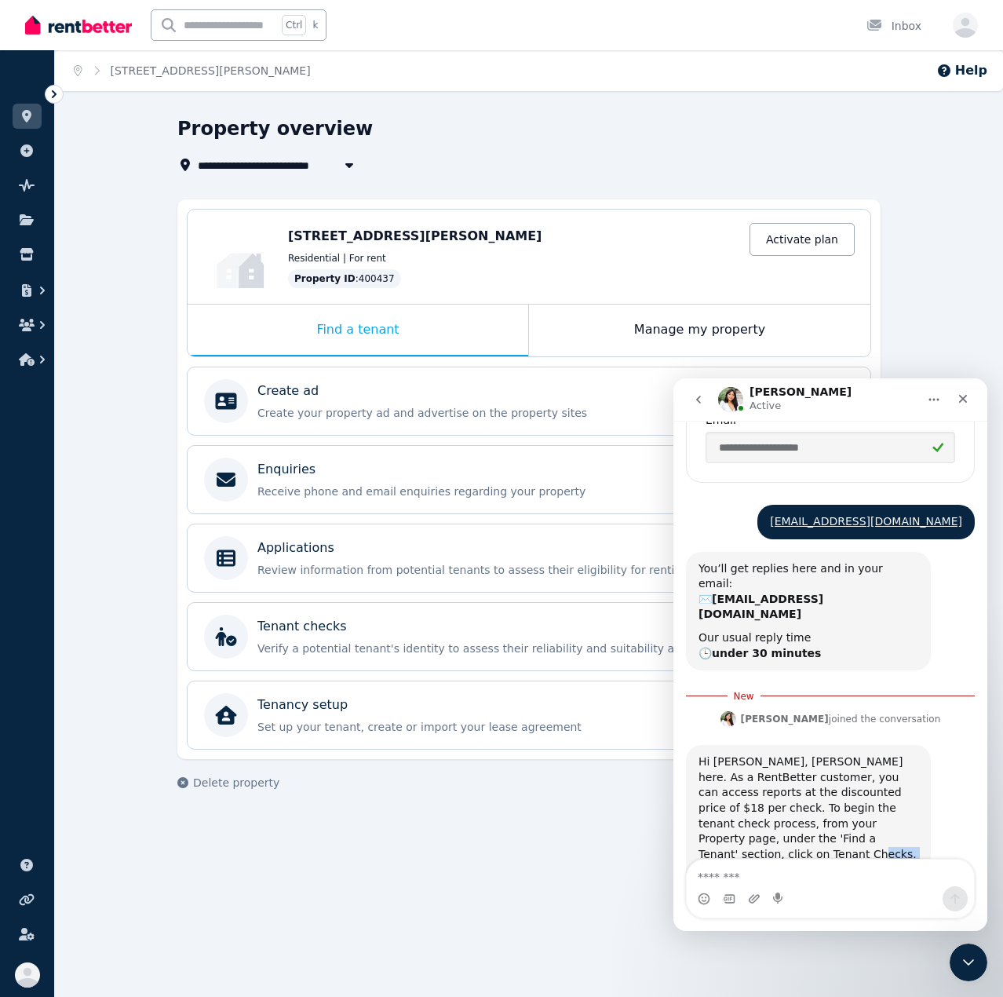
click at [927, 545] on div "Hi [PERSON_NAME], [PERSON_NAME] here. As a RentBetter customer, you can access …" at bounding box center [808, 854] width 245 height 219
click at [896, 545] on div "Hi [PERSON_NAME], [PERSON_NAME] here. As a RentBetter customer, you can access …" at bounding box center [830, 871] width 289 height 253
click at [881, 545] on textarea "Message…" at bounding box center [830, 872] width 287 height 27
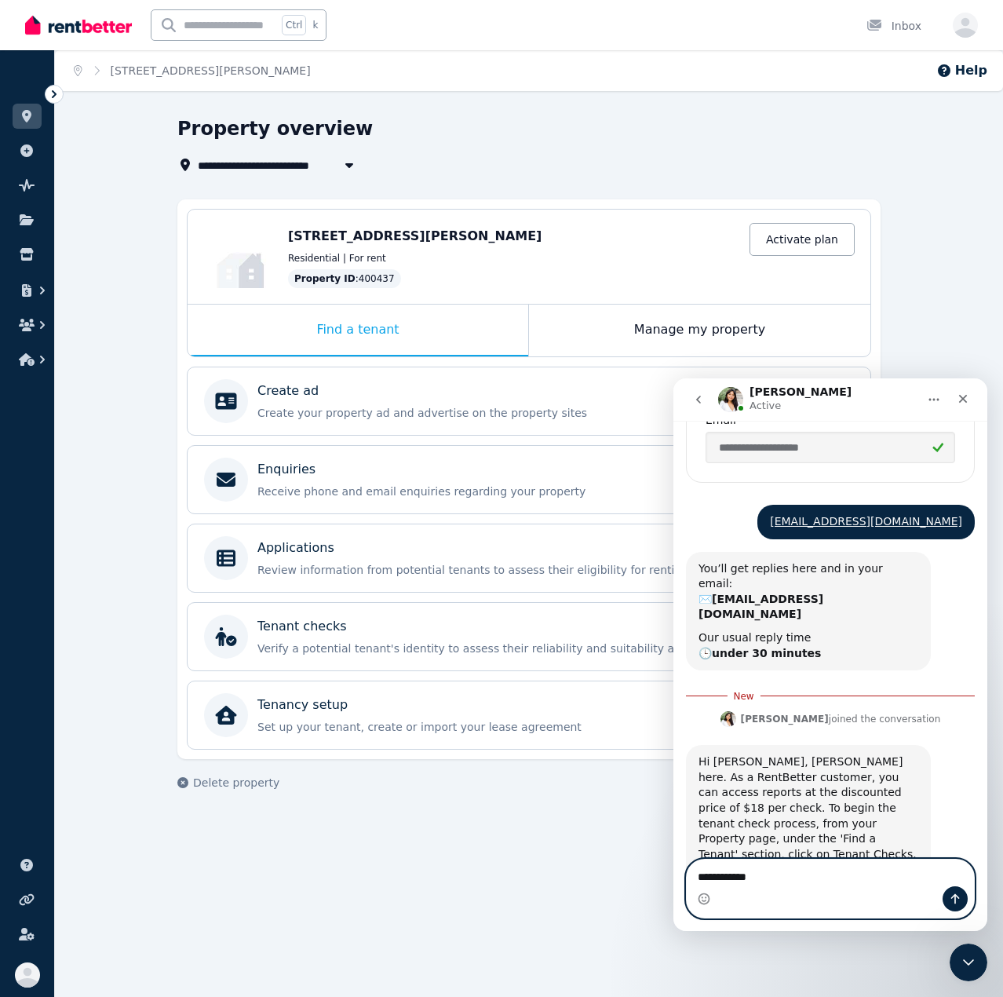
type textarea "**********"
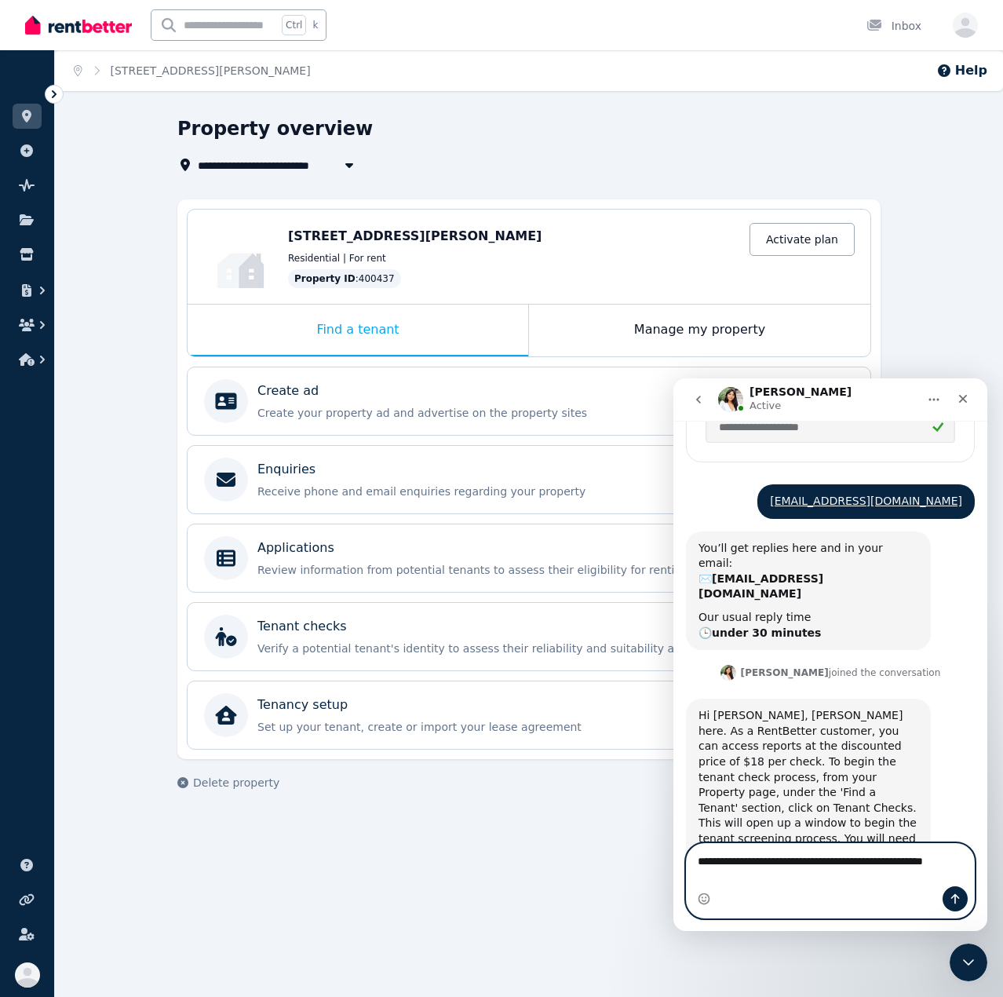
scroll to position [1438, 0]
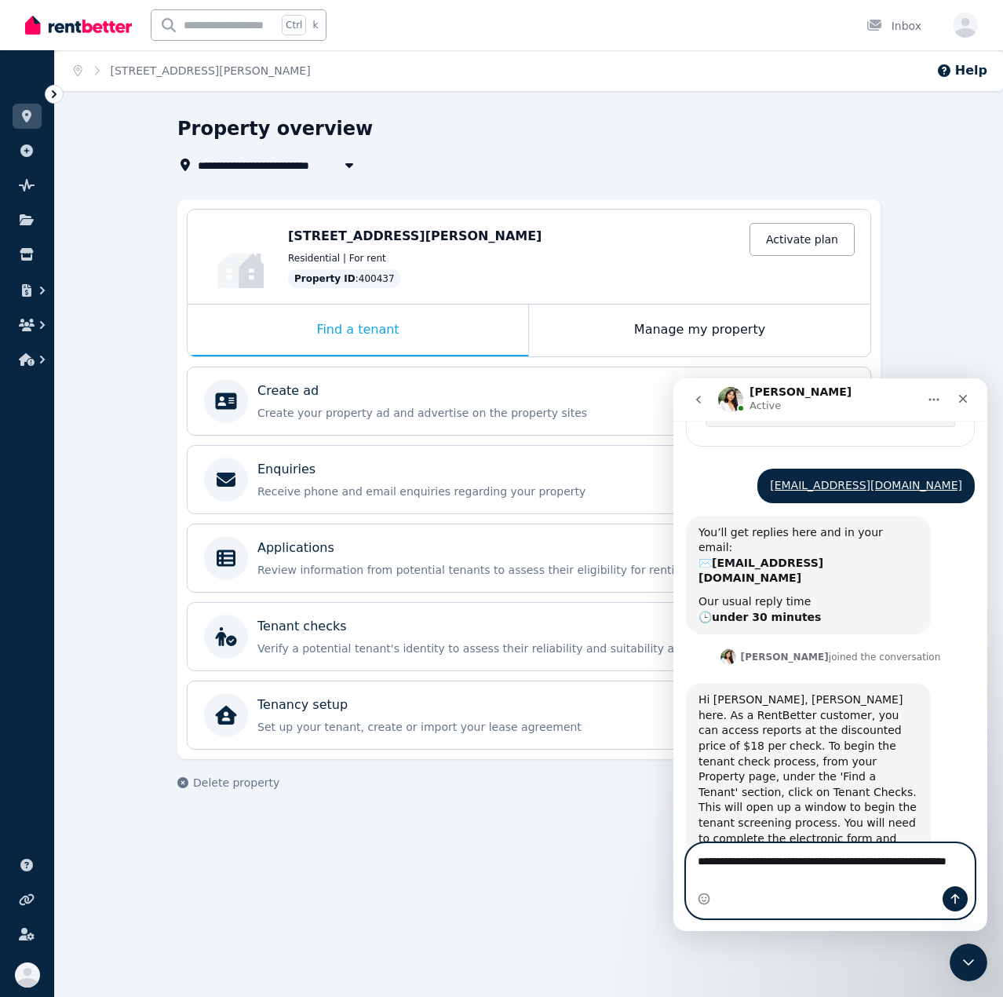
type textarea "**********"
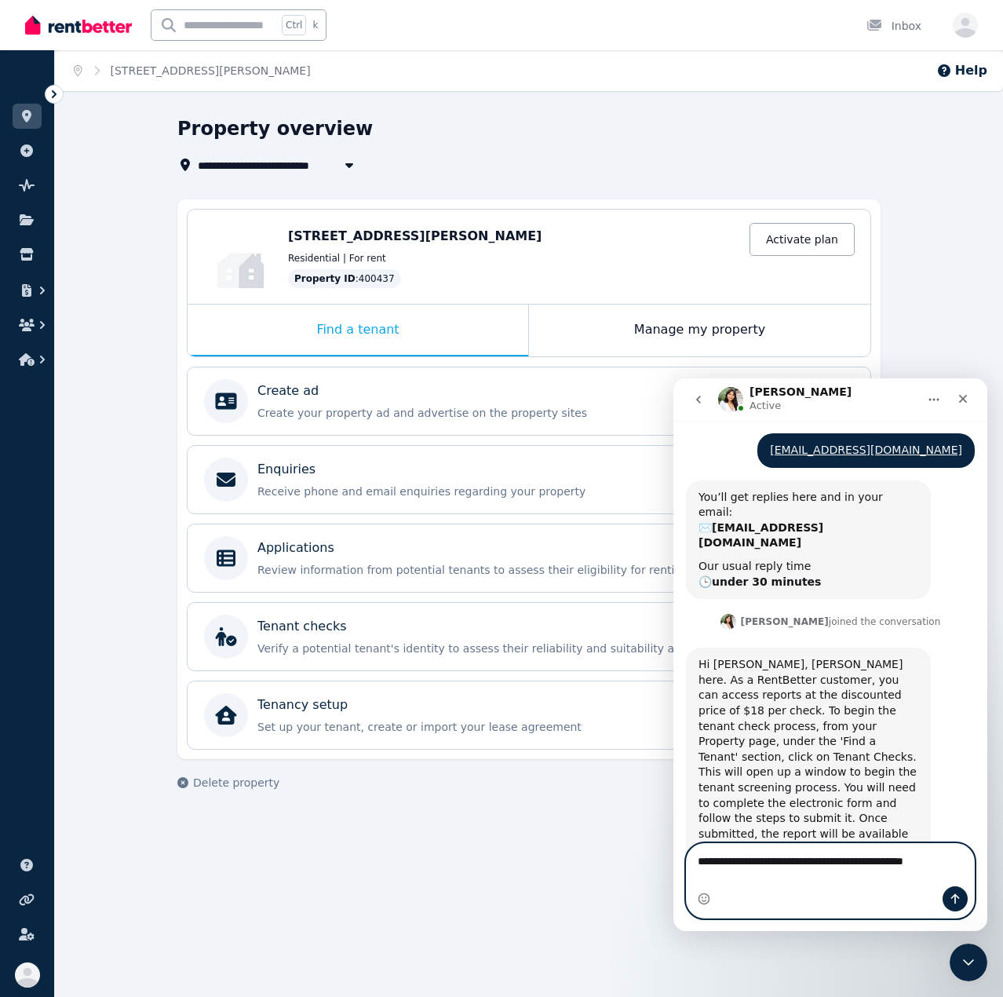
type textarea "**********"
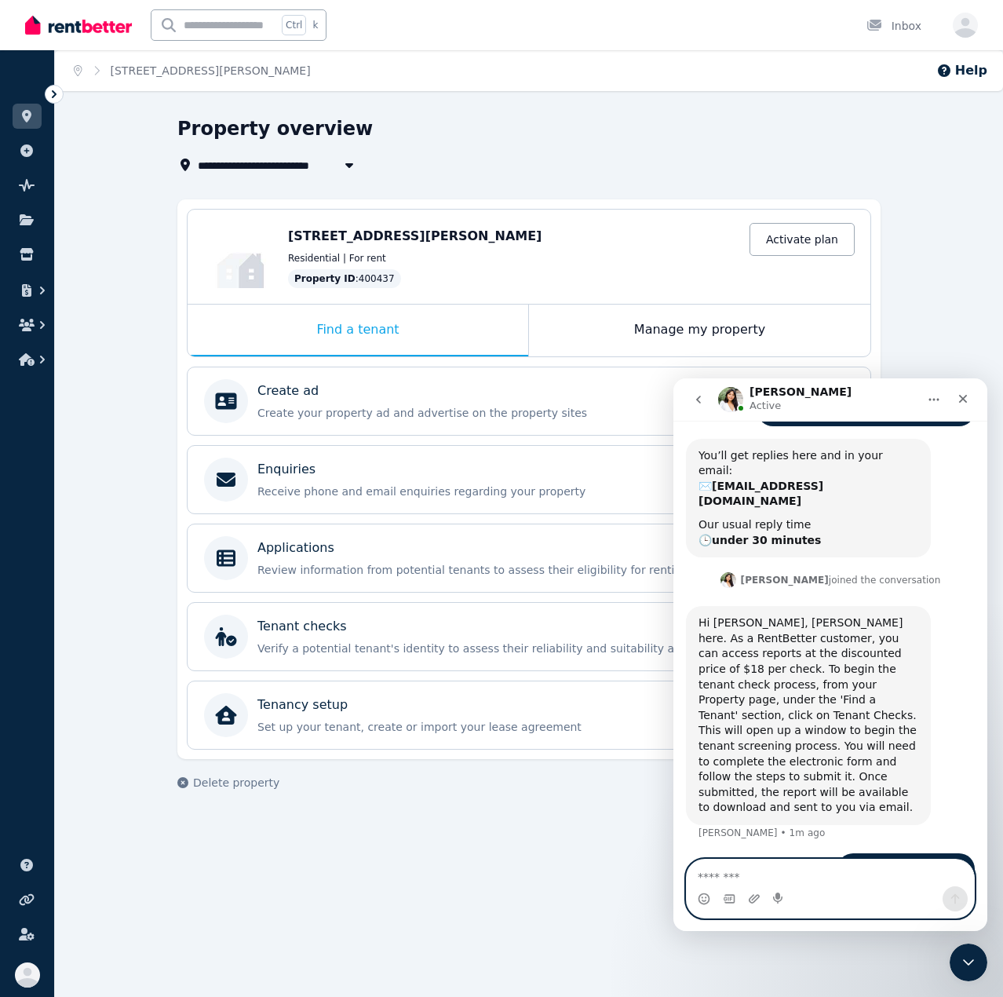
scroll to position [1524, 0]
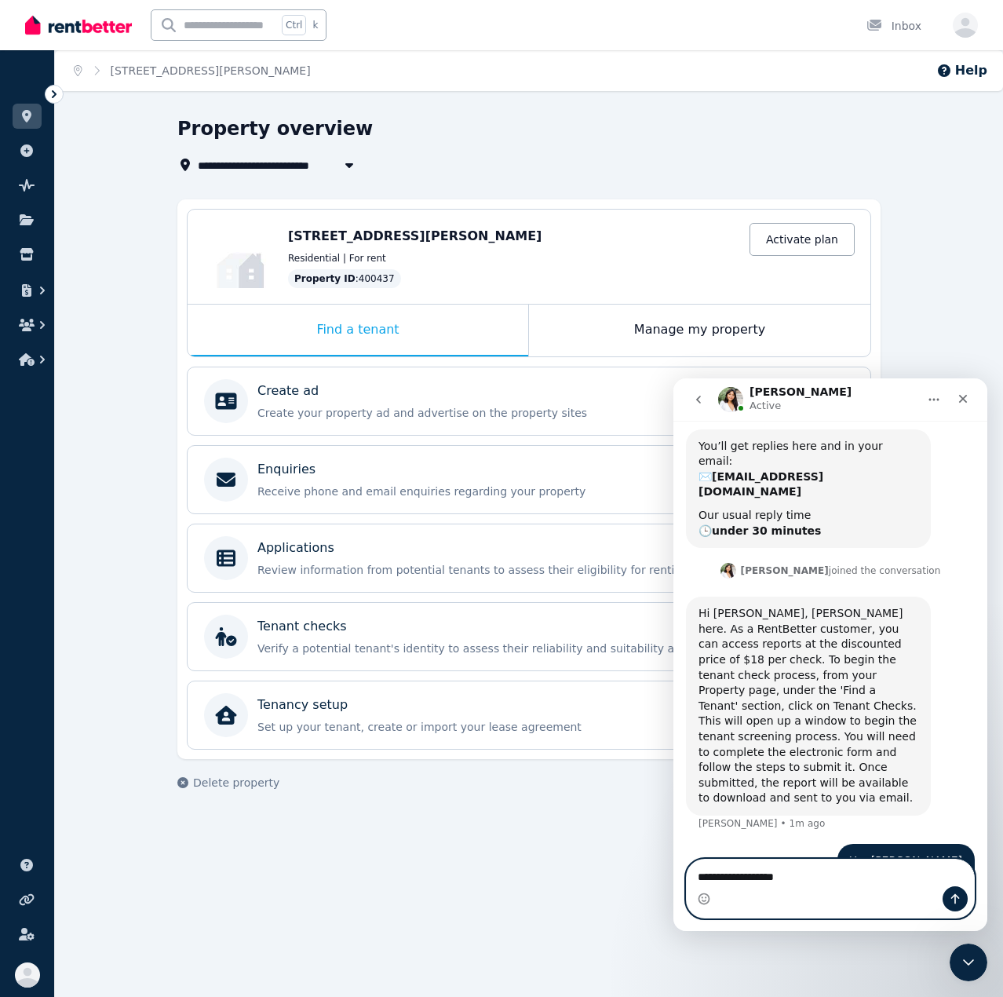
type textarea "**********"
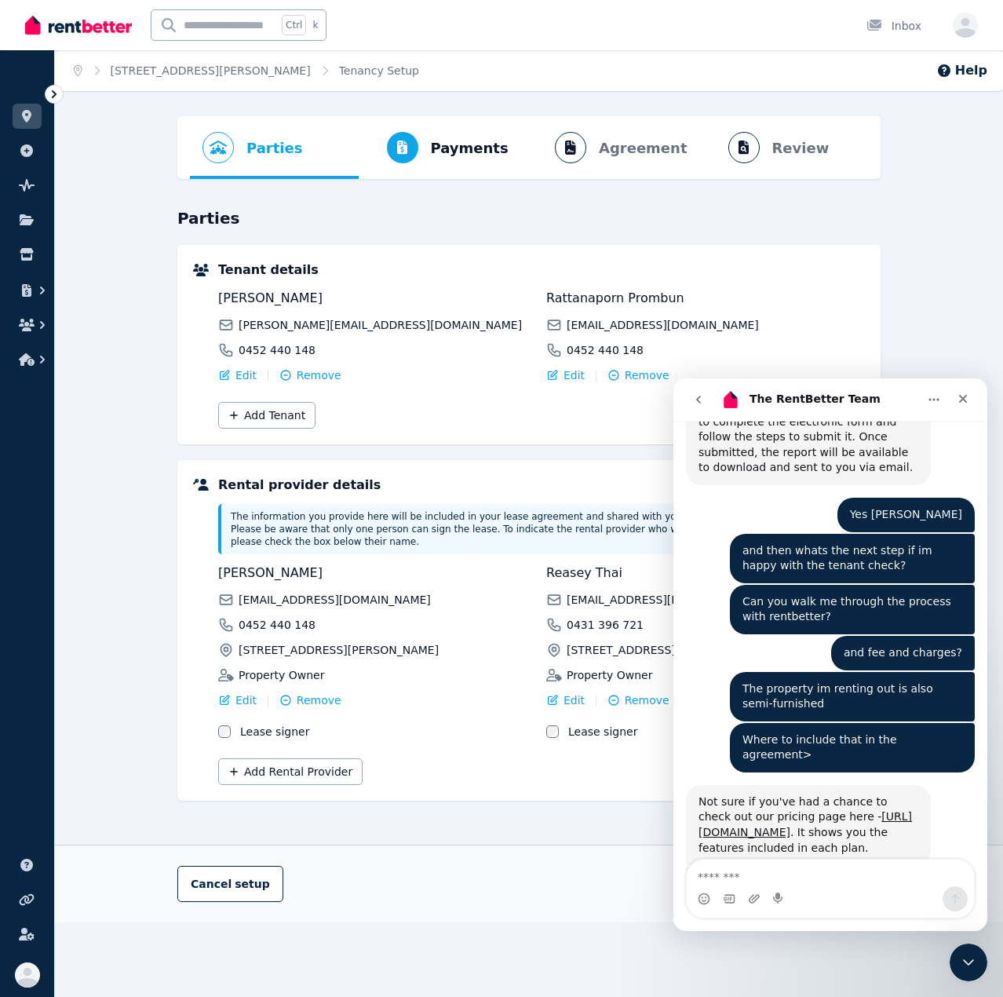
scroll to position [2034, 0]
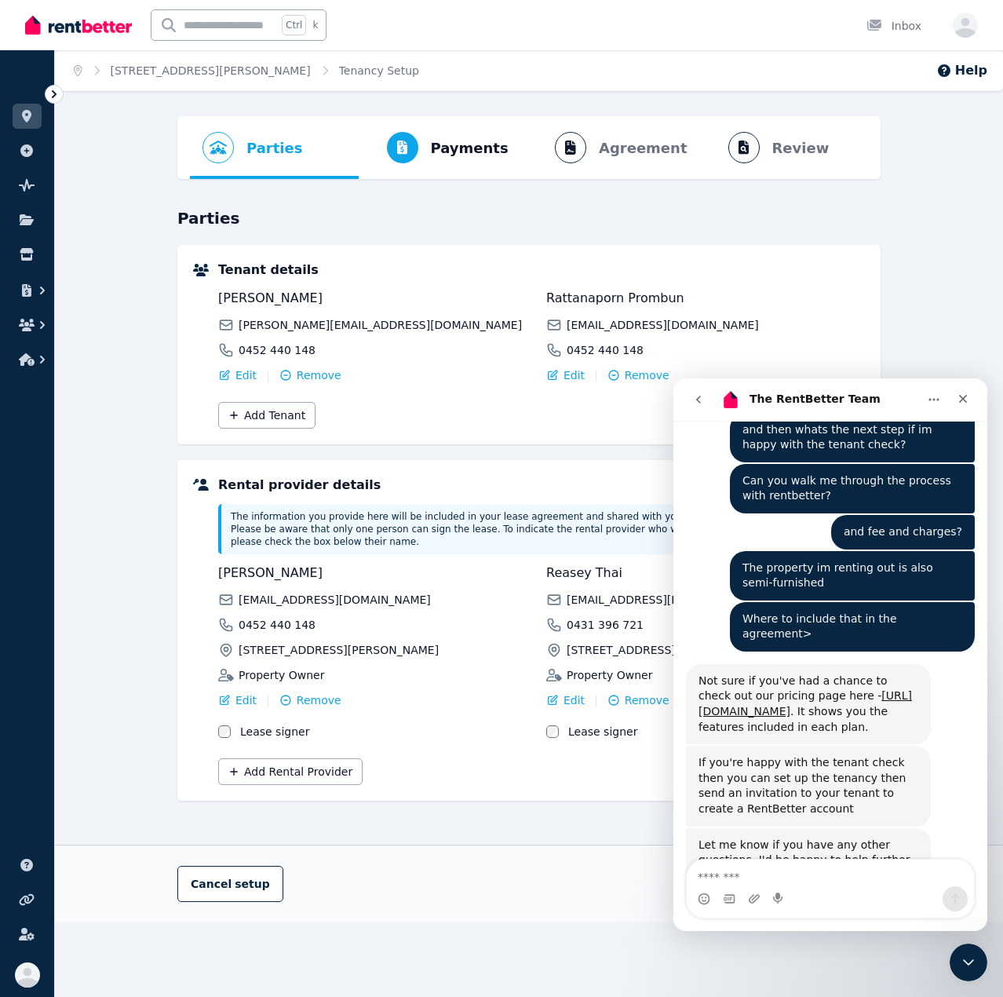
click at [906, 837] on div "Let me know if you have any other questions, I'd be happy to help further. If n…" at bounding box center [808, 860] width 220 height 46
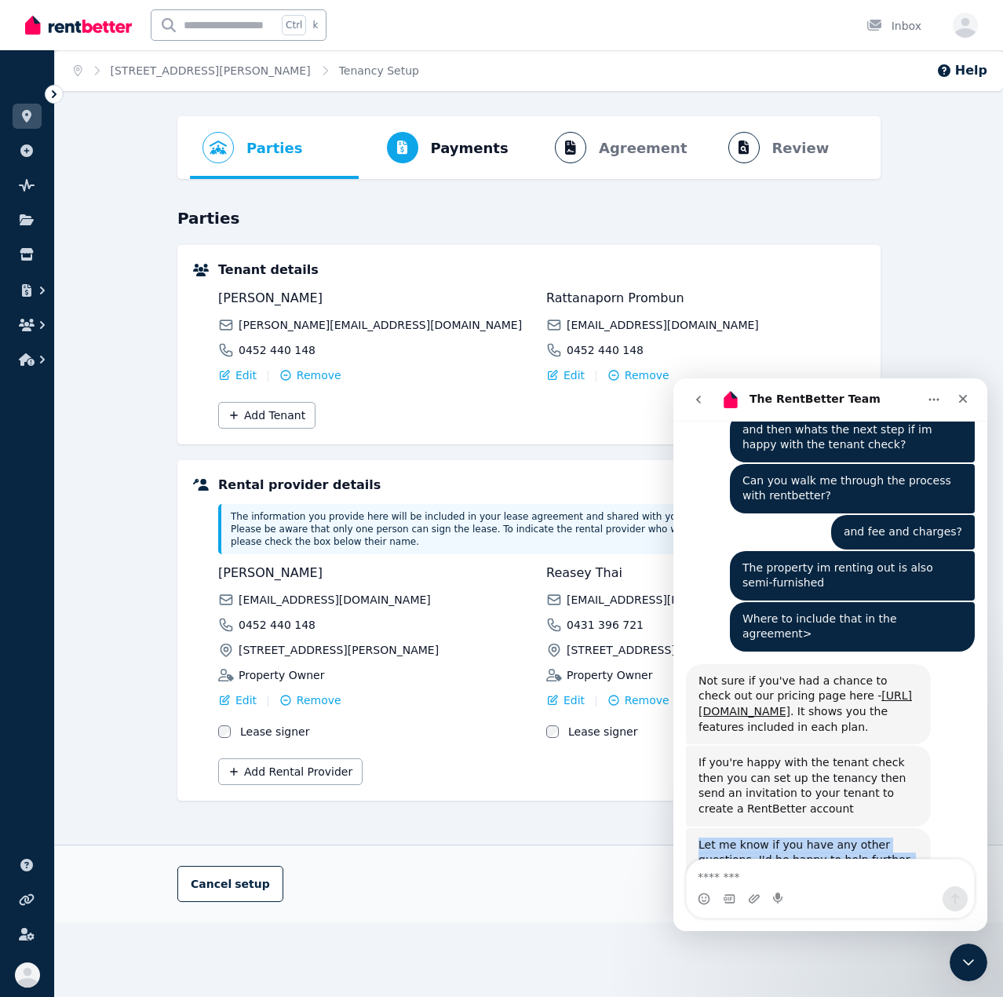
scroll to position [2050, 0]
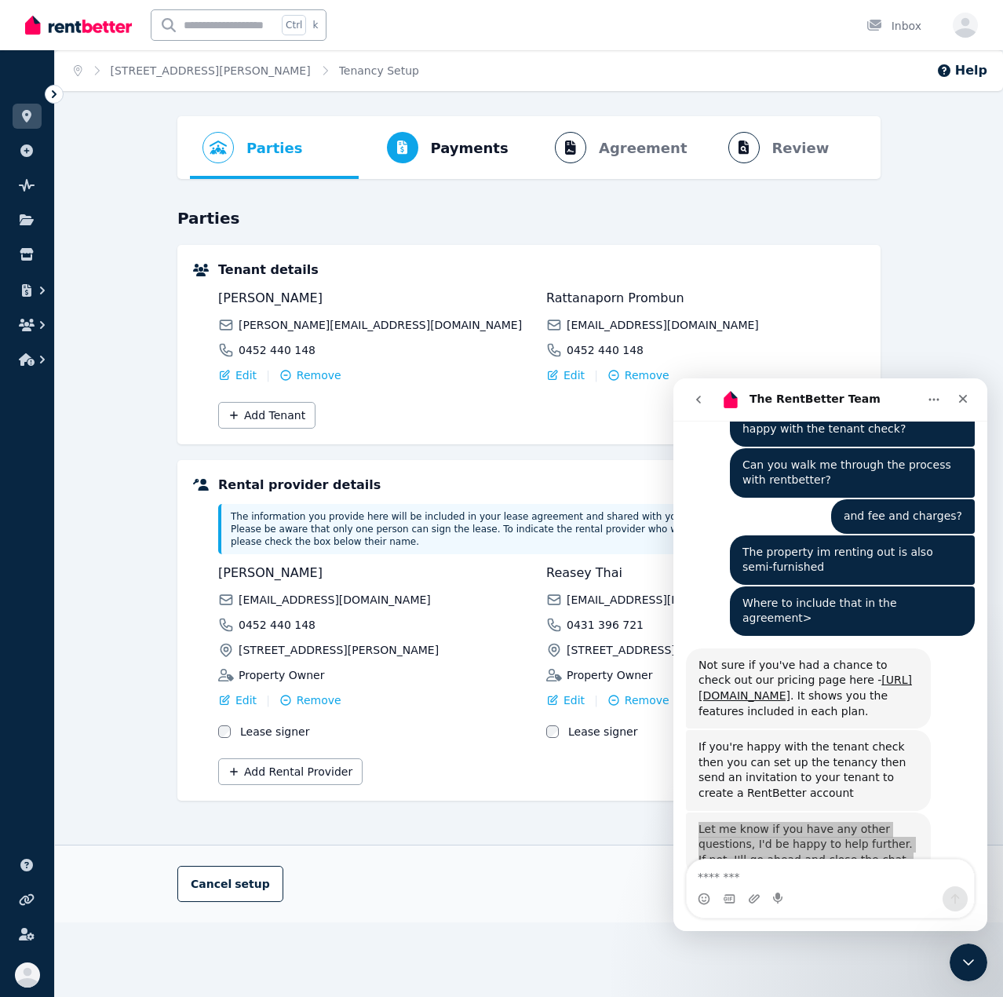
click at [427, 776] on div "Rental provider details The information you provide here will be included in yo…" at bounding box center [528, 630] width 703 height 341
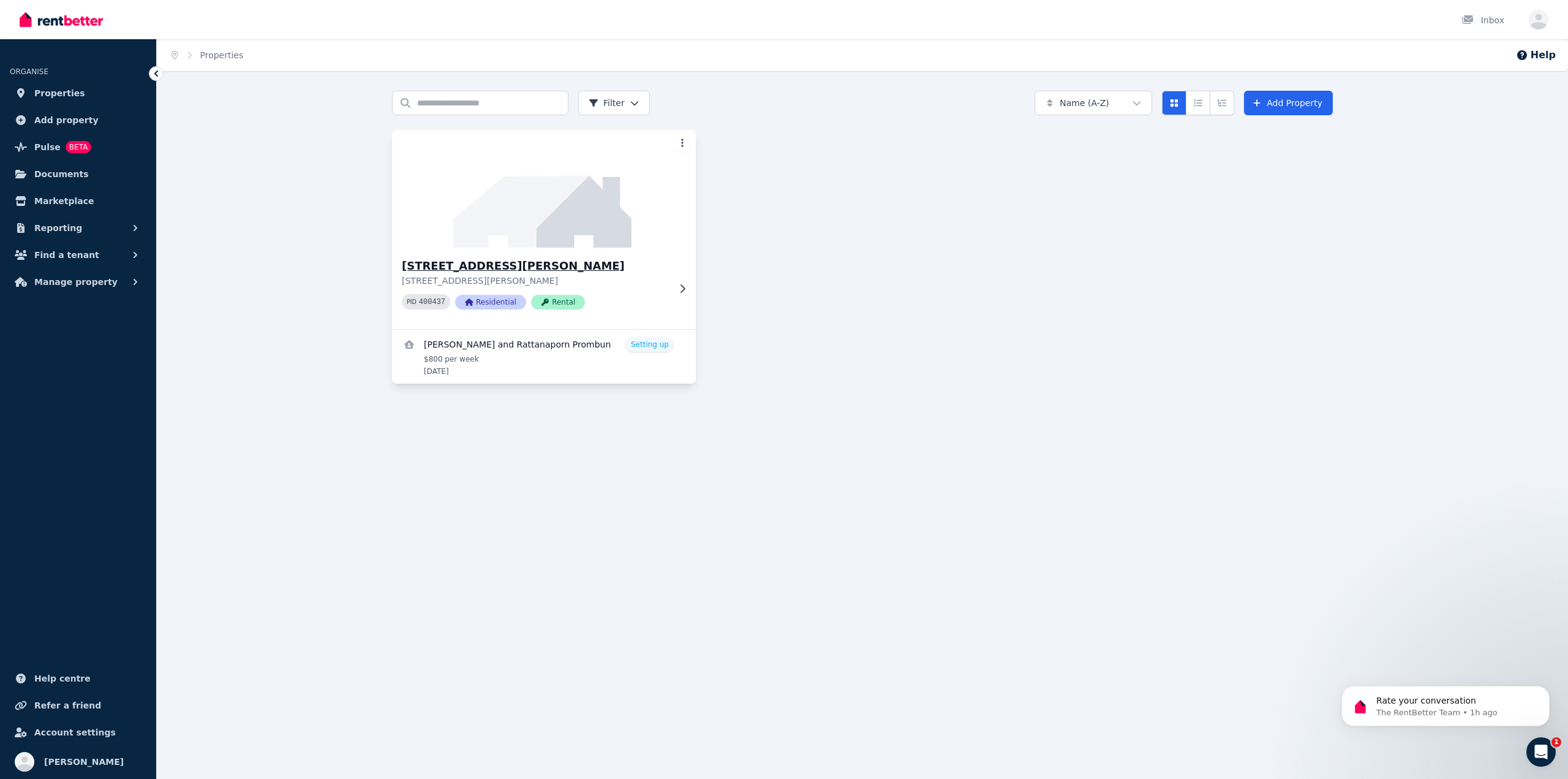
click at [641, 297] on div "PID 400437 Residential Rental" at bounding box center [535, 302] width 267 height 16
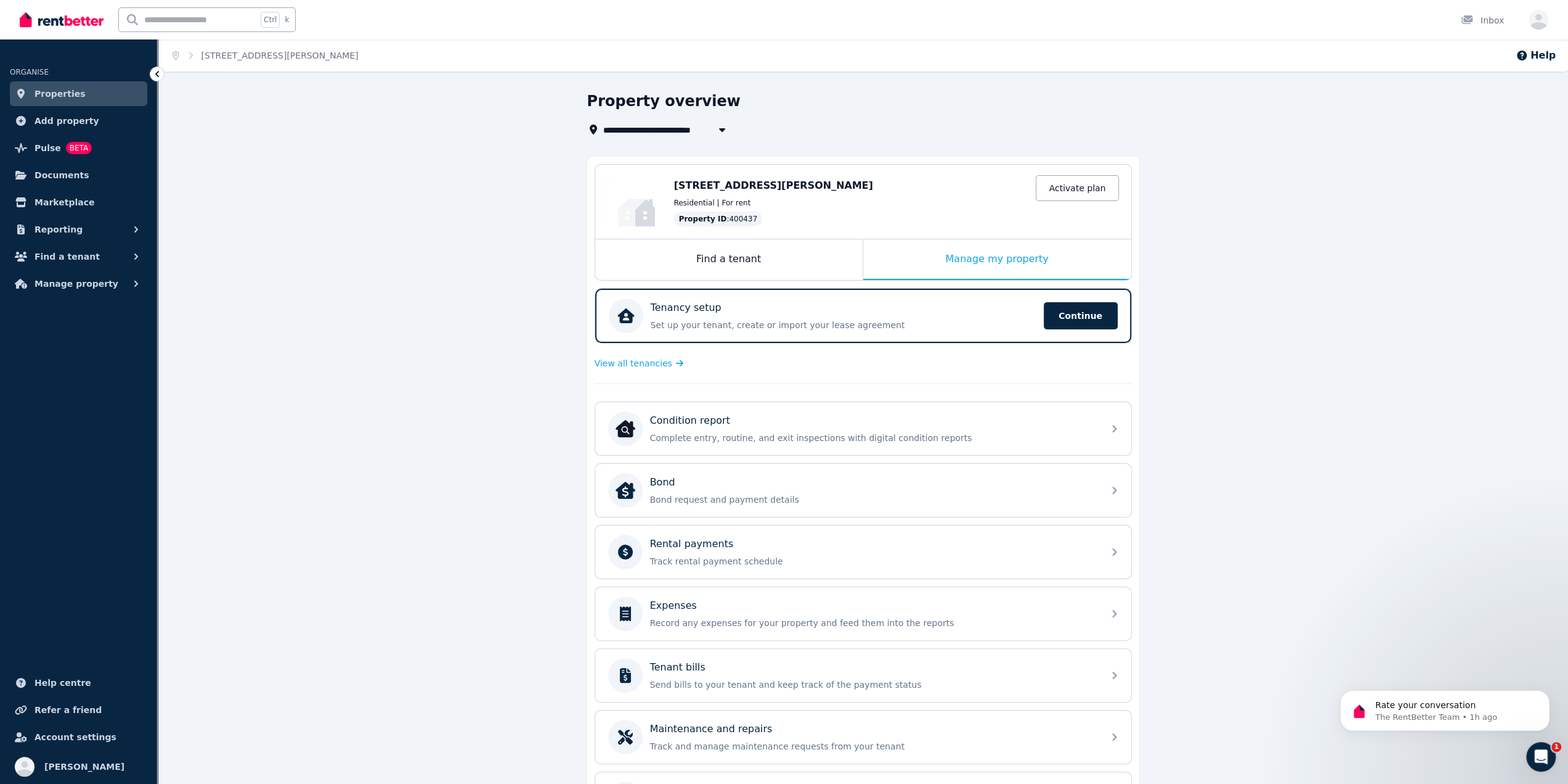
click at [466, 362] on div "**********" at bounding box center [863, 485] width 1410 height 789
click at [755, 262] on div "Find a tenant" at bounding box center [729, 260] width 268 height 41
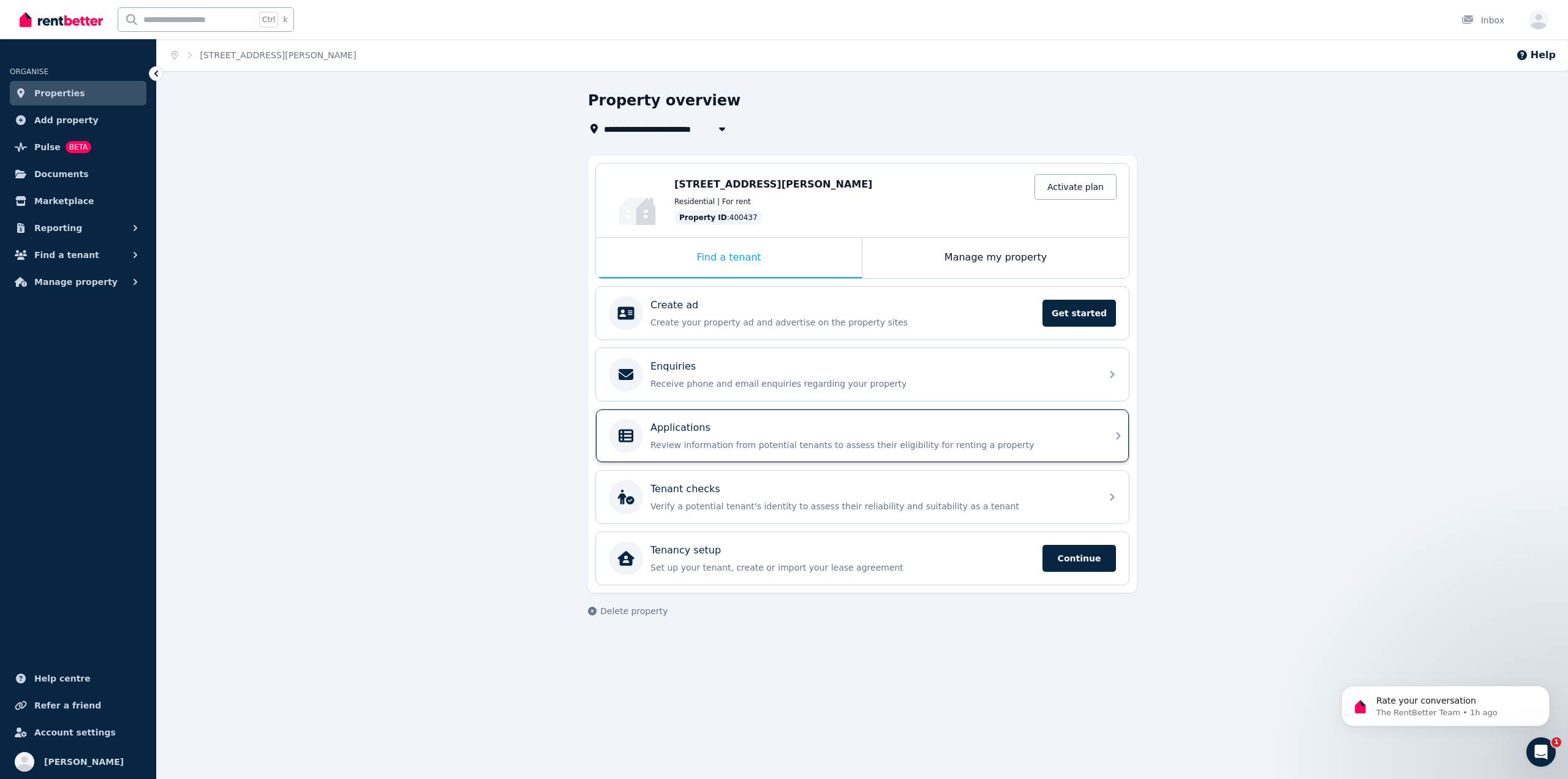
click at [781, 423] on div "Applications" at bounding box center [872, 427] width 443 height 15
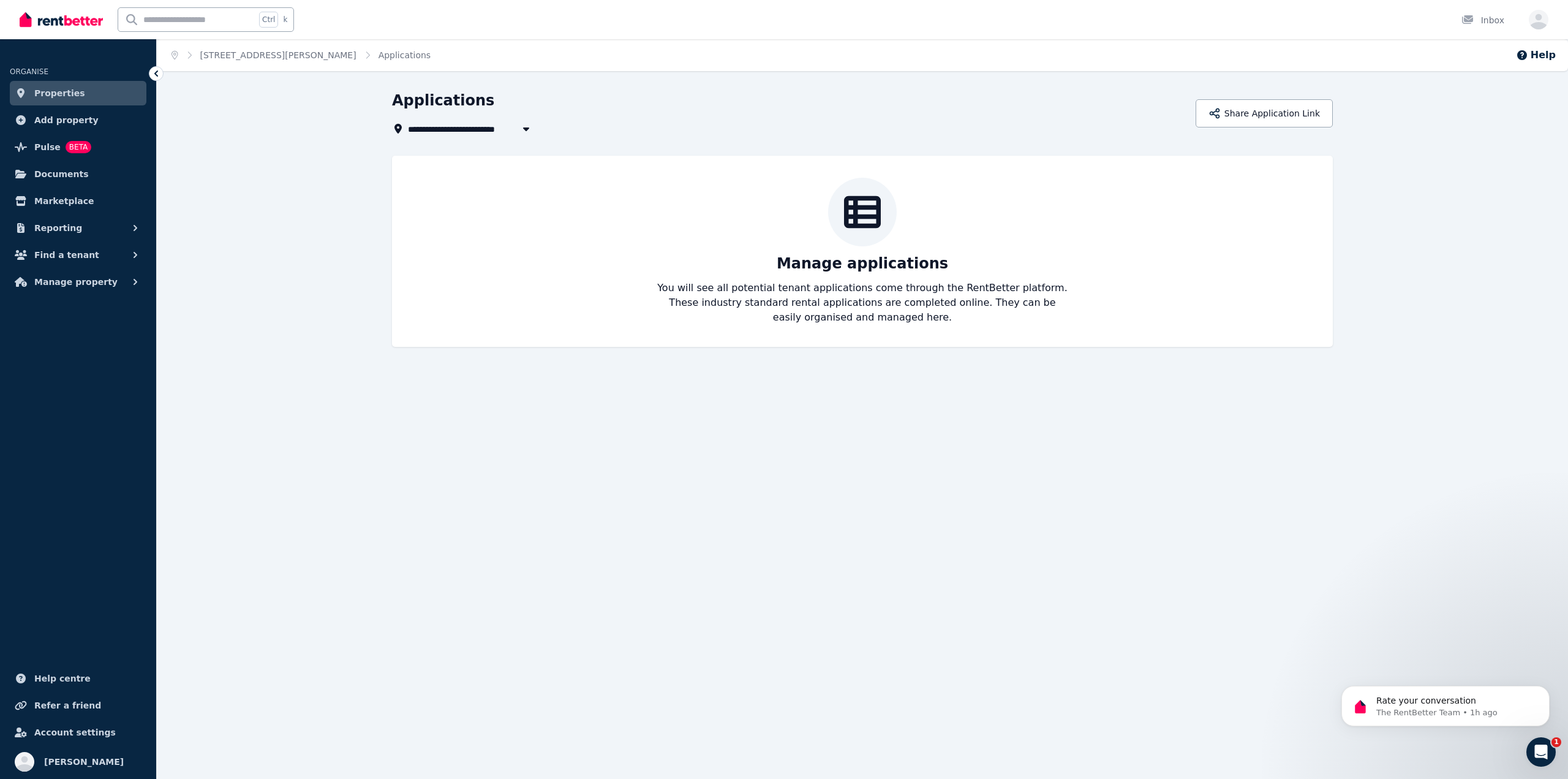
click at [770, 414] on div "**********" at bounding box center [784, 390] width 1568 height 779
click at [1284, 111] on button "Share Application Link" at bounding box center [1264, 113] width 137 height 28
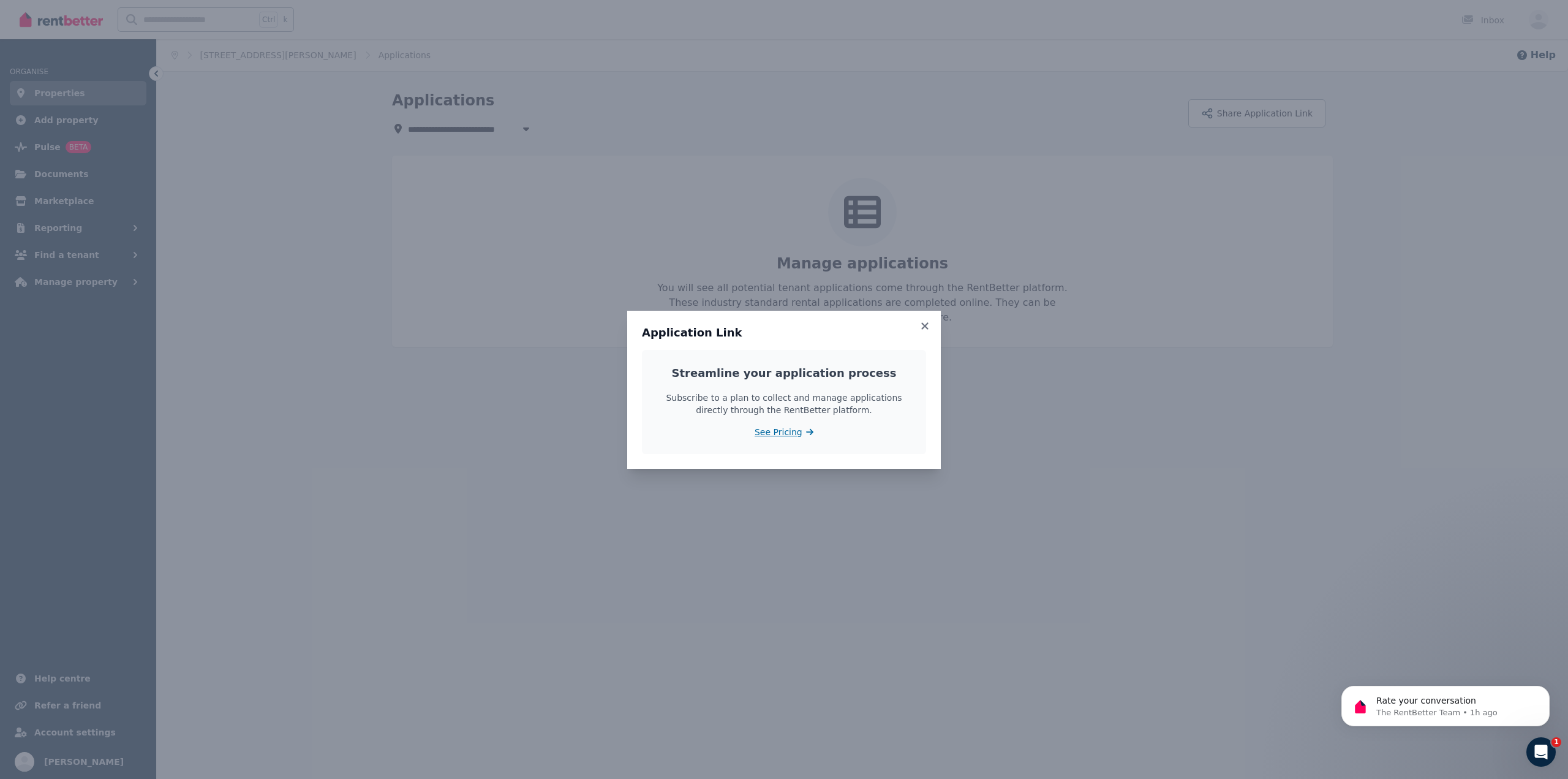
click at [794, 434] on span "See Pricing" at bounding box center [778, 432] width 48 height 12
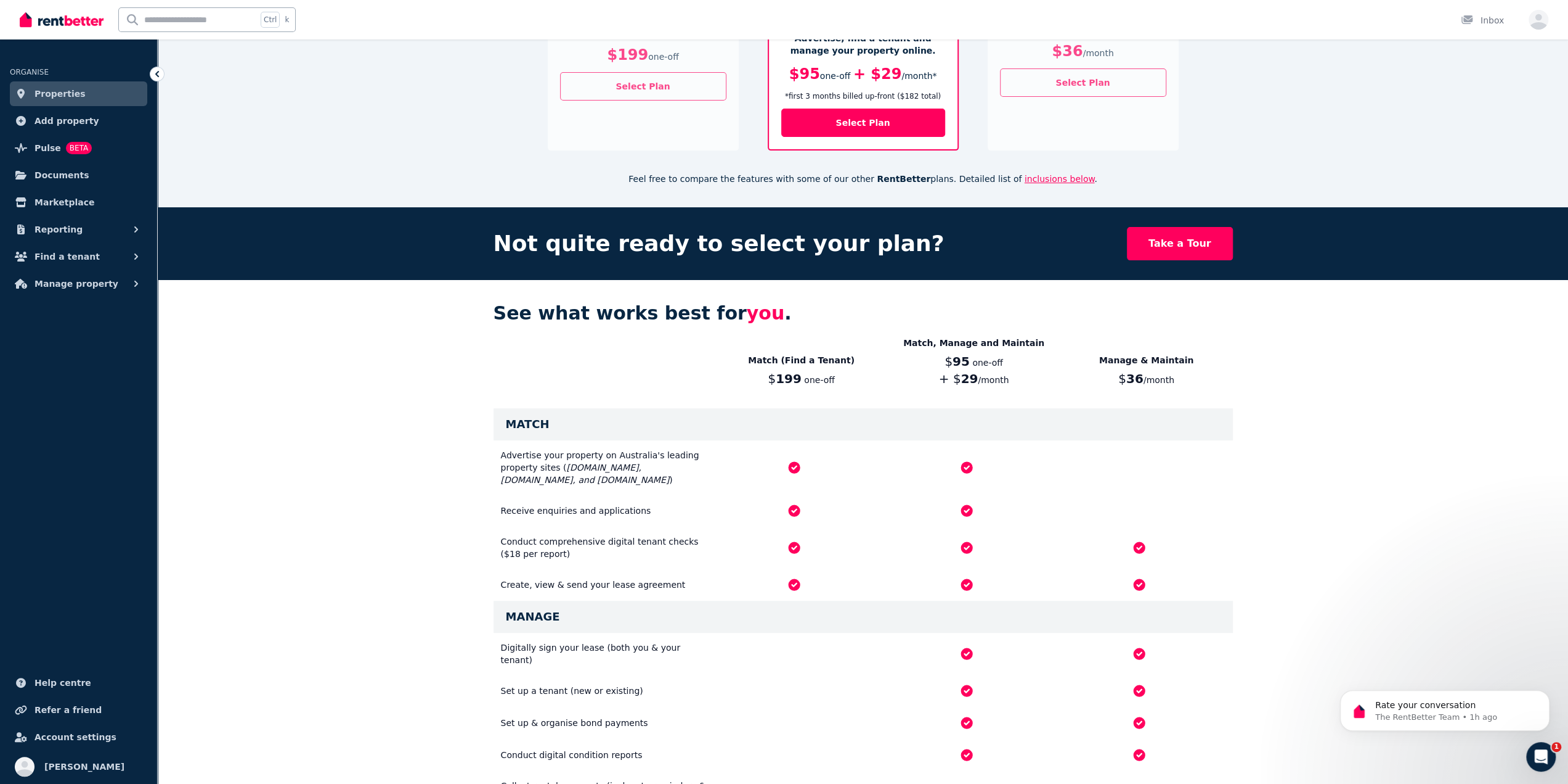
scroll to position [308, 0]
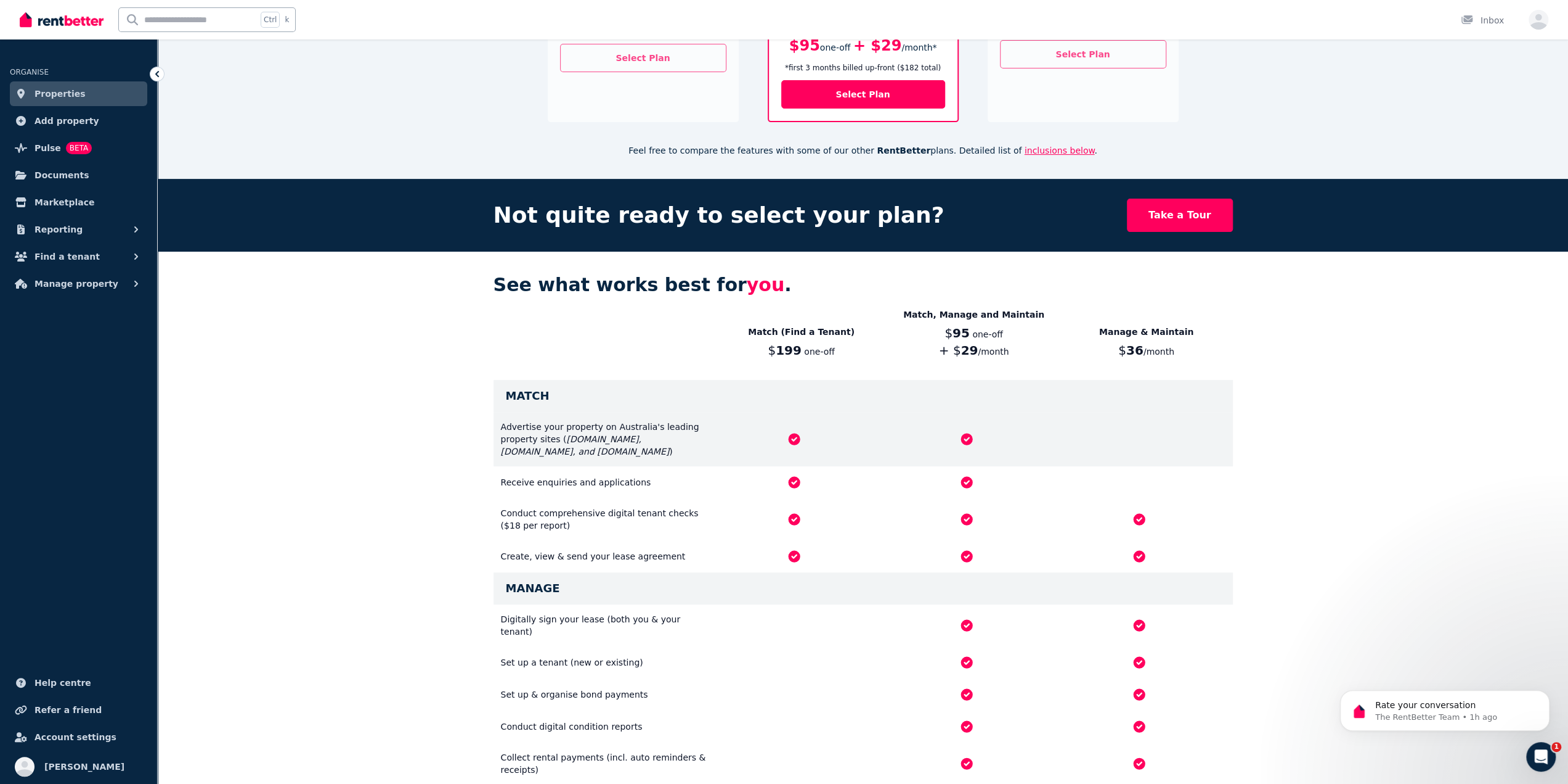
click at [978, 429] on div "Advertise your property on Australia's leading property sites ( [DOMAIN_NAME], …" at bounding box center [864, 438] width 740 height 54
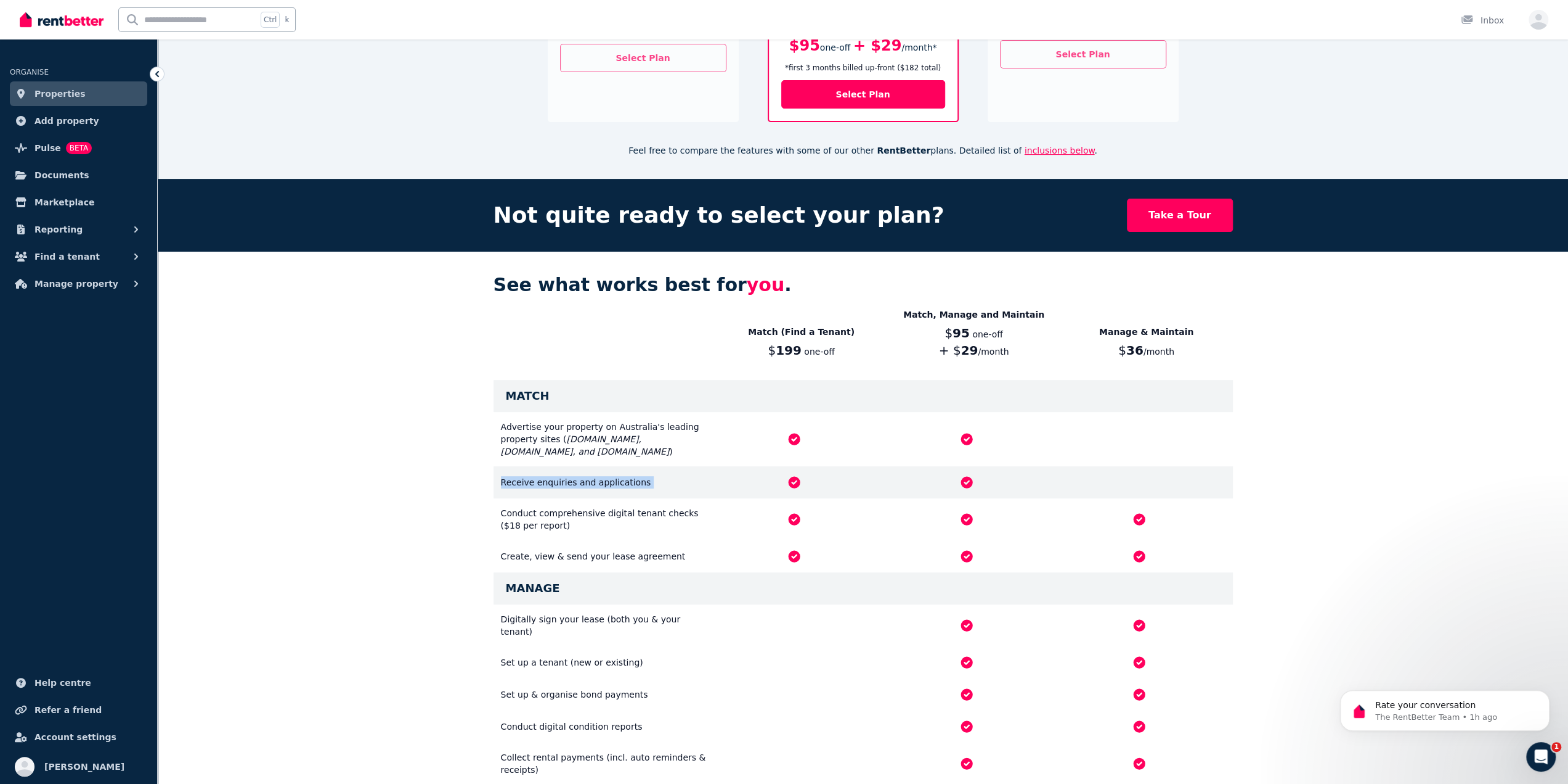
click at [978, 471] on div "Receive enquiries and applications" at bounding box center [864, 482] width 740 height 32
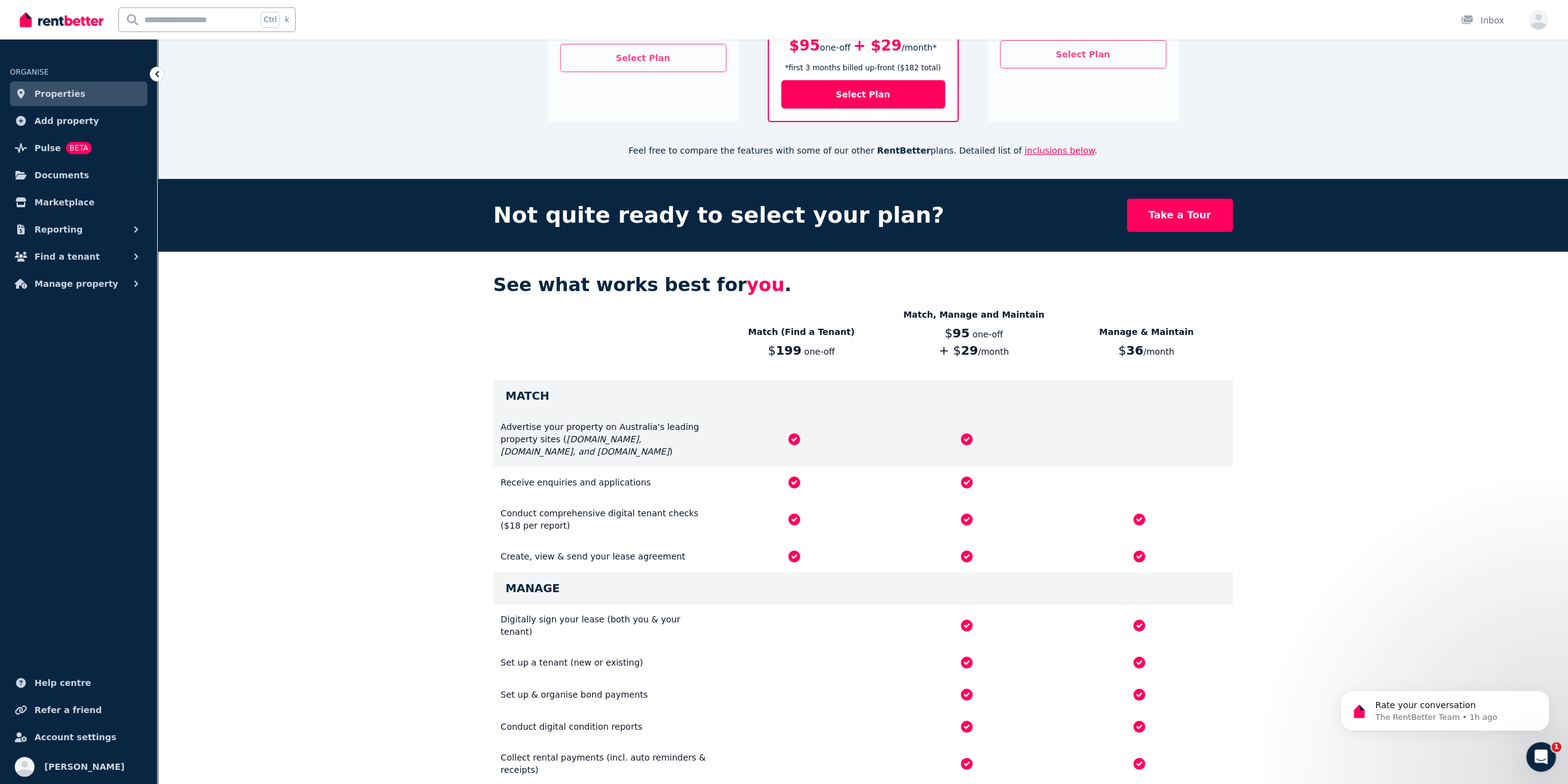
click at [536, 412] on div "Advertise your property on Australia's leading property sites ( [DOMAIN_NAME], …" at bounding box center [864, 438] width 740 height 54
click at [523, 421] on div "Advertise your property on Australia's leading property sites ( [DOMAIN_NAME], …" at bounding box center [605, 438] width 207 height 37
click at [524, 412] on div "Advertise your property on Australia's leading property sites ( [DOMAIN_NAME], …" at bounding box center [864, 438] width 740 height 54
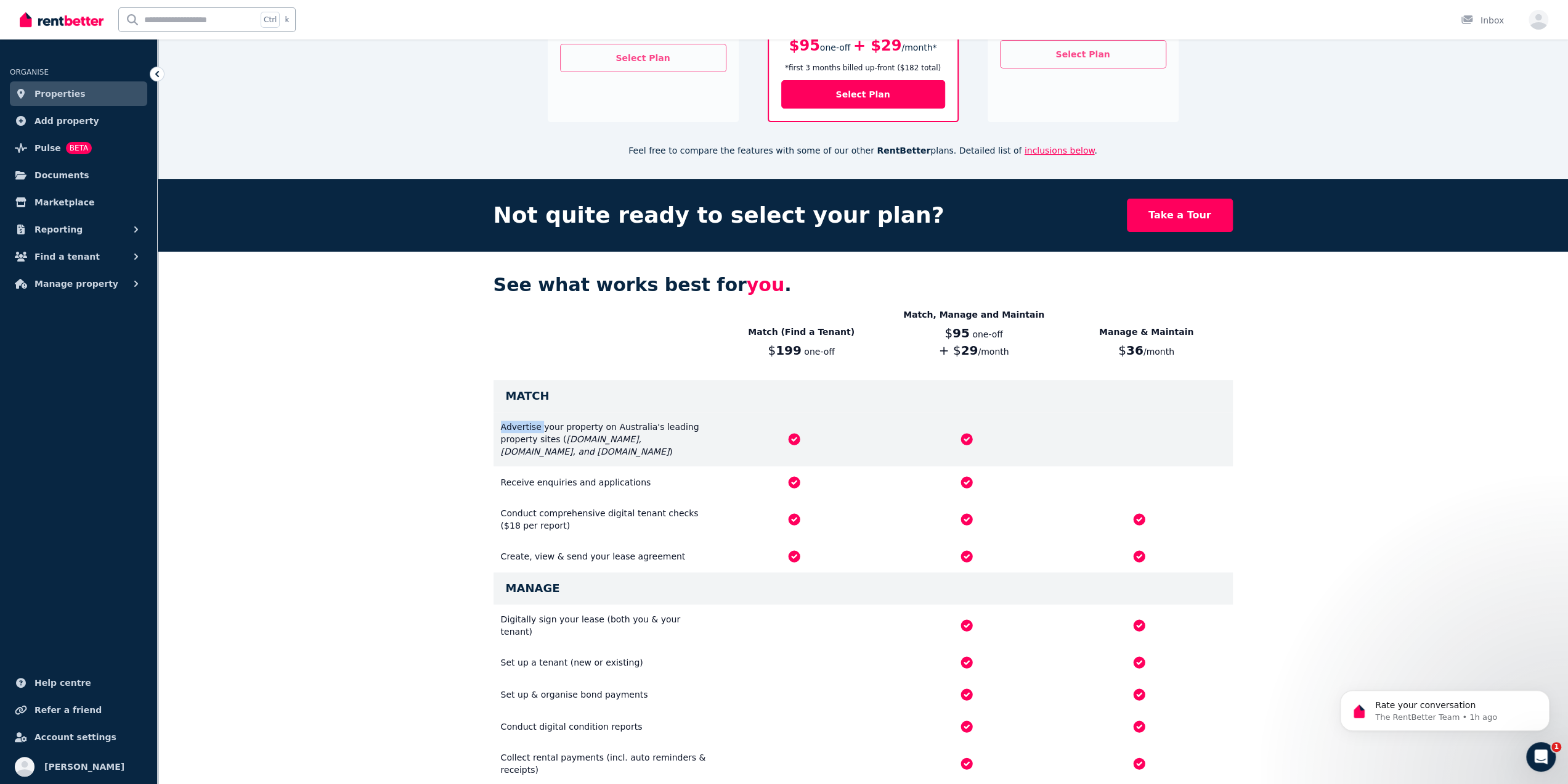
click at [524, 412] on div "Advertise your property on Australia's leading property sites ( [DOMAIN_NAME], …" at bounding box center [864, 438] width 740 height 54
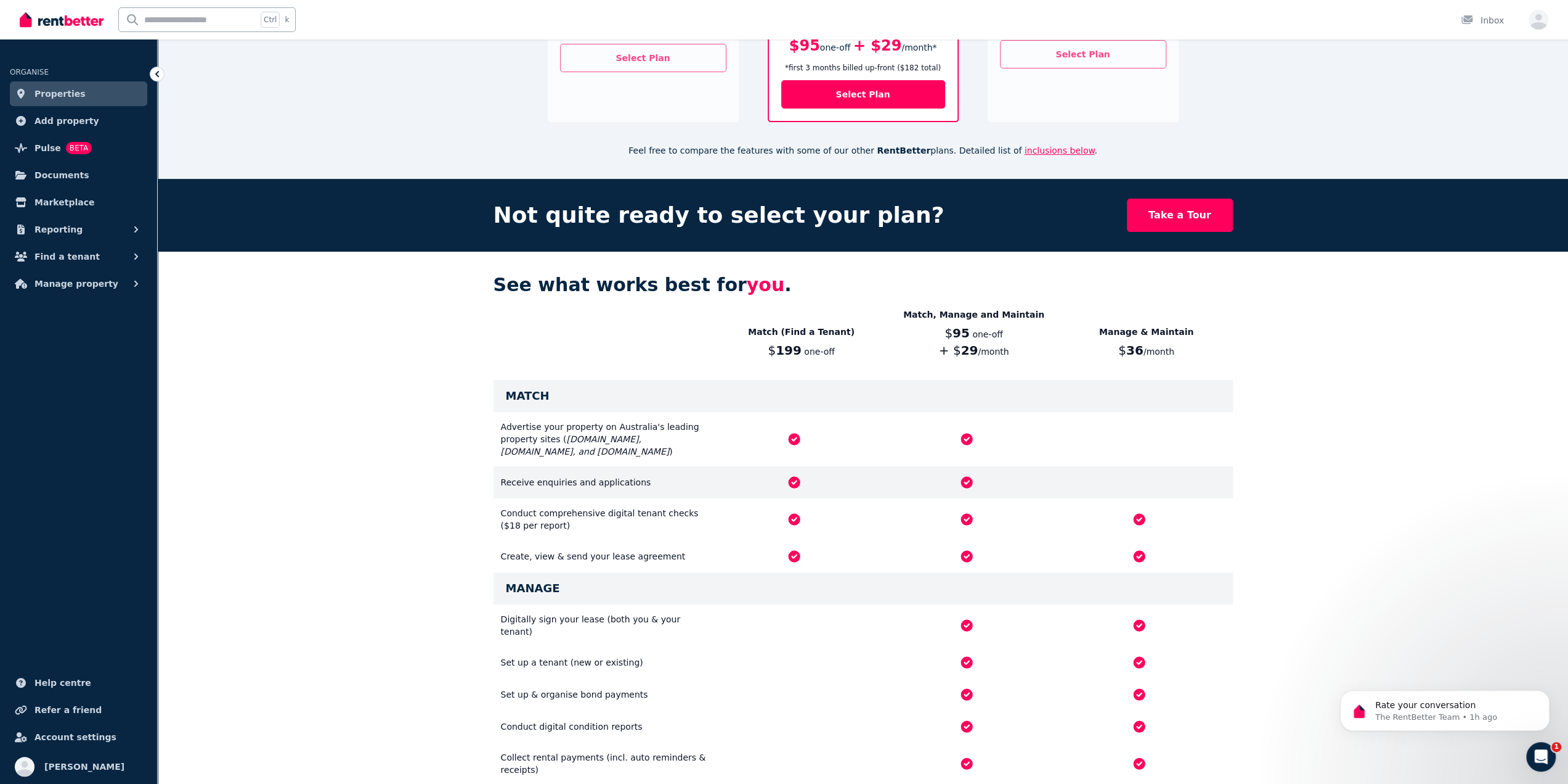
click at [529, 471] on div "Receive enquiries and applications" at bounding box center [864, 482] width 740 height 32
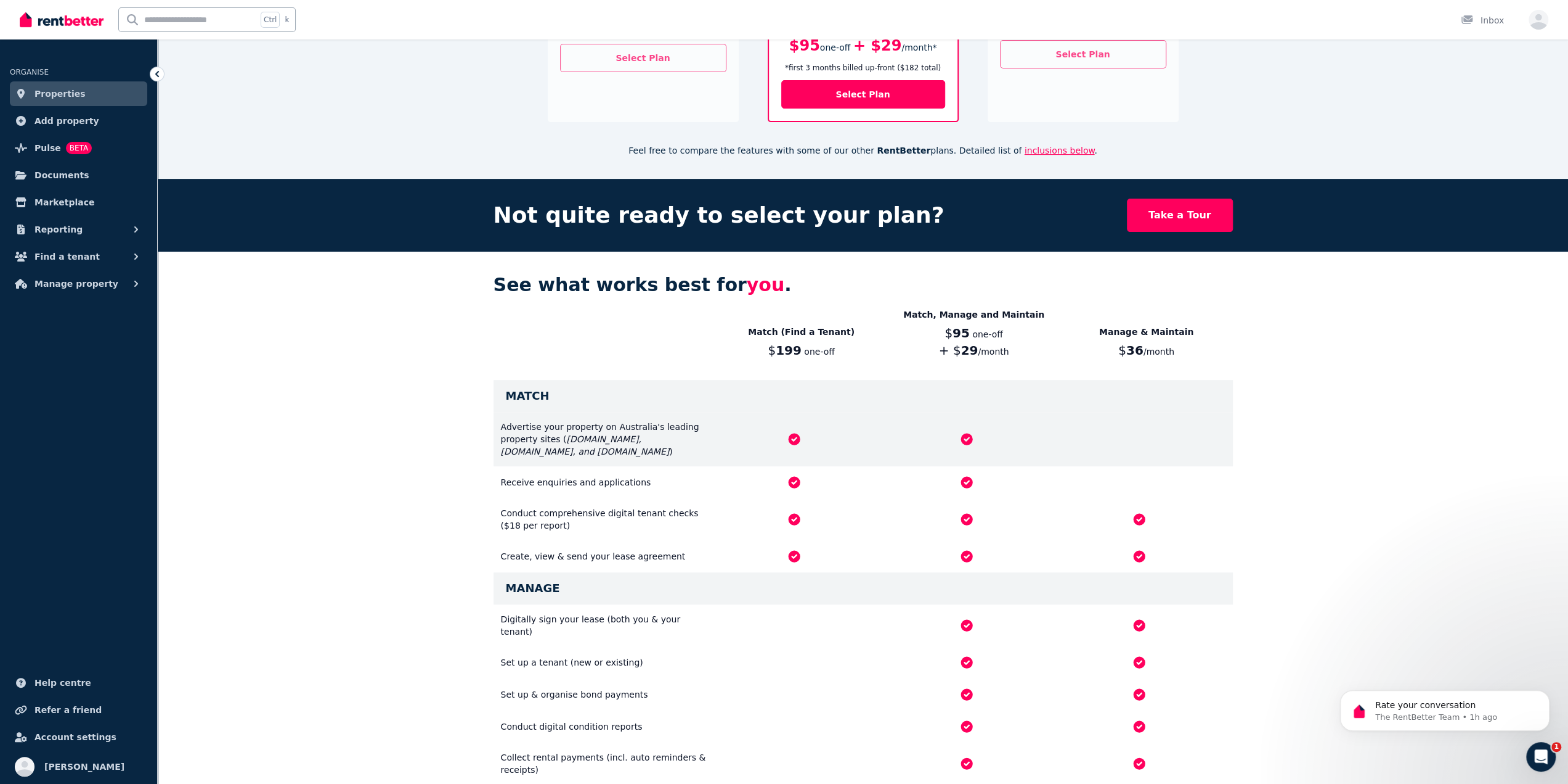
click at [586, 434] on icon "[DOMAIN_NAME], [DOMAIN_NAME], and [DOMAIN_NAME]" at bounding box center [585, 445] width 169 height 22
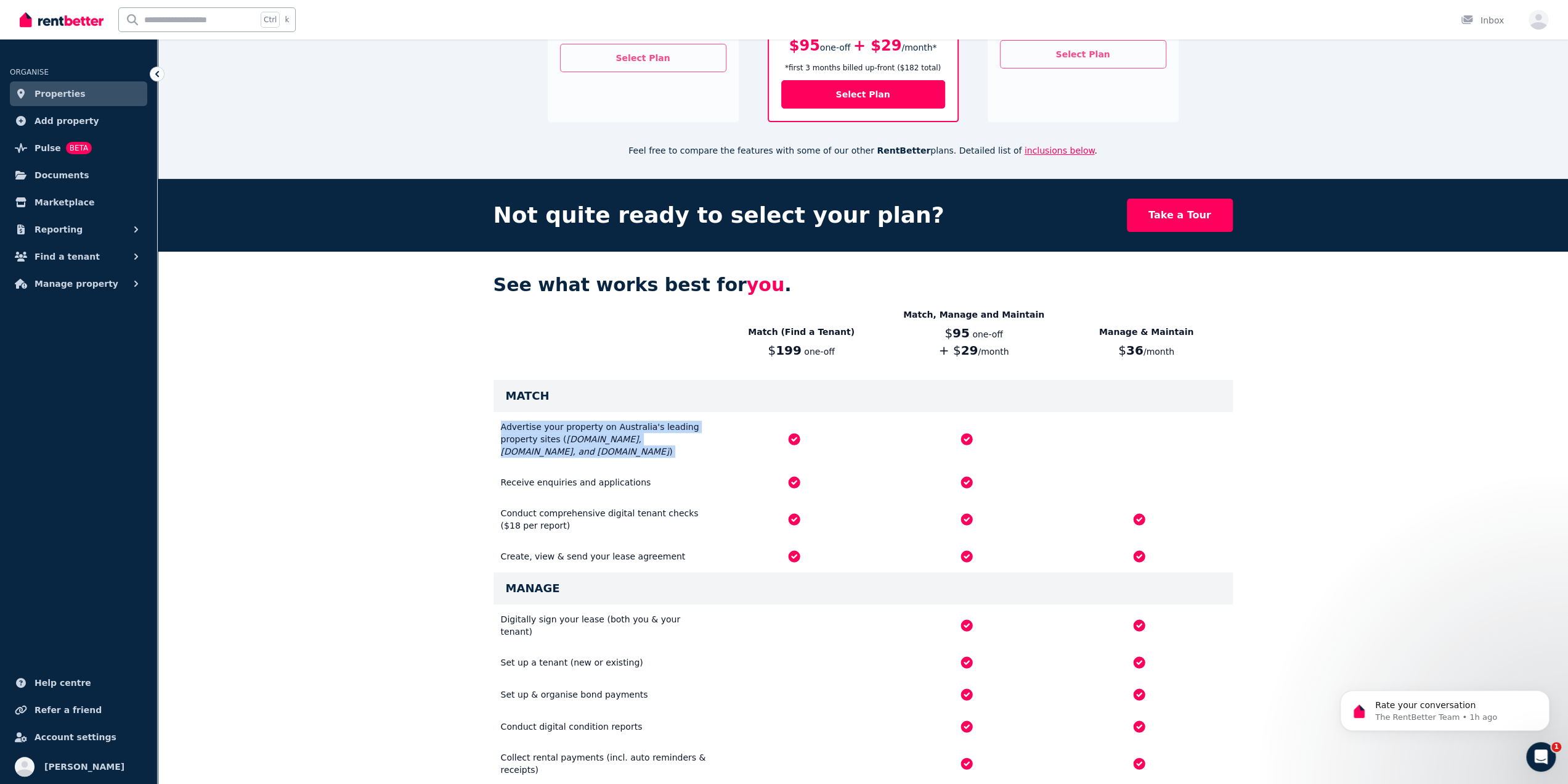
click at [474, 437] on div "See what works best for you . Match (Find a Tenant) $ 199 one-off Match, Manage…" at bounding box center [863, 665] width 1410 height 829
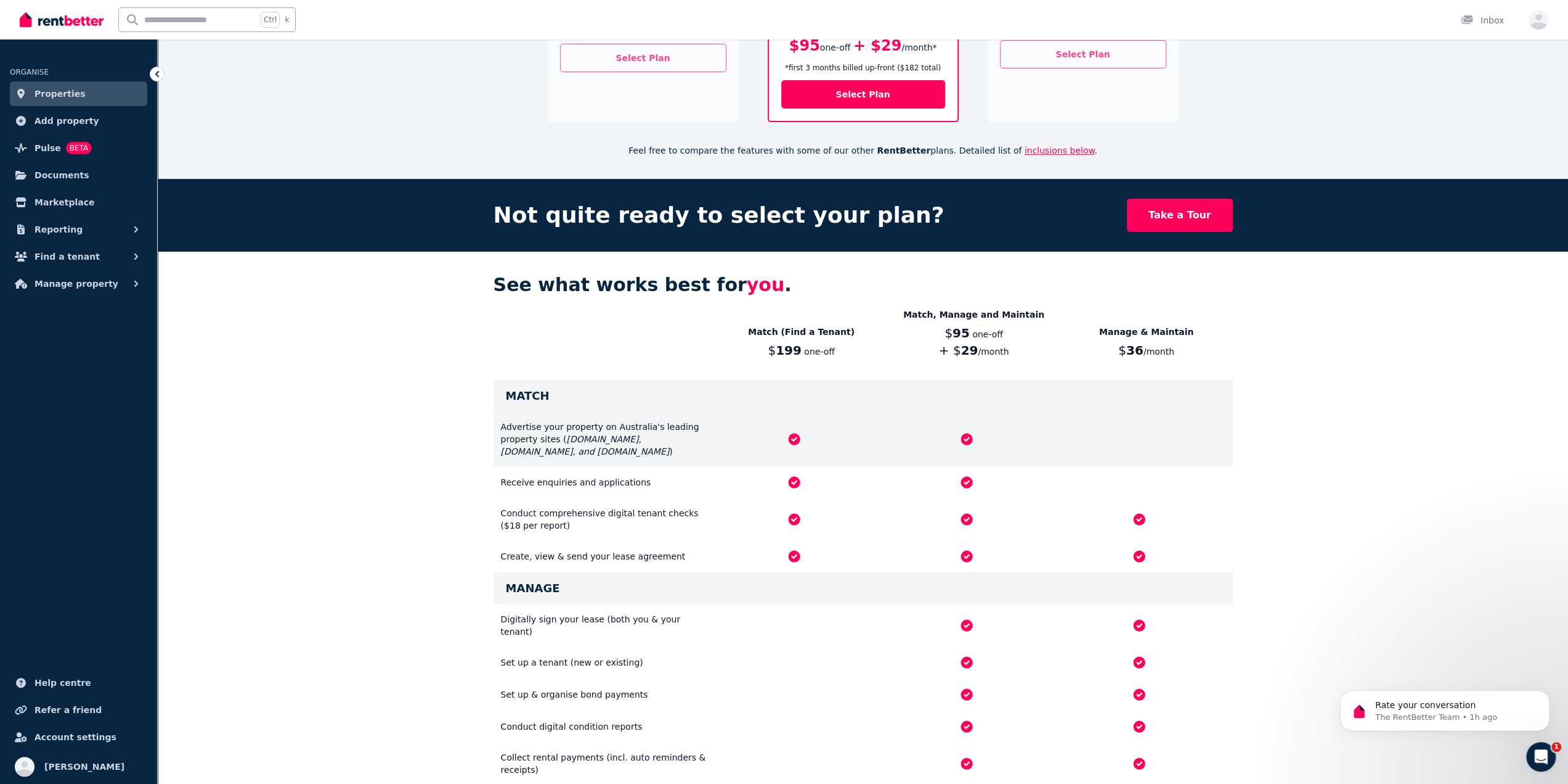
click at [528, 423] on div "Advertise your property on Australia's leading property sites ( [DOMAIN_NAME], …" at bounding box center [605, 438] width 207 height 37
click at [526, 440] on div "Advertise your property on Australia's leading property sites ( [DOMAIN_NAME], …" at bounding box center [864, 438] width 740 height 54
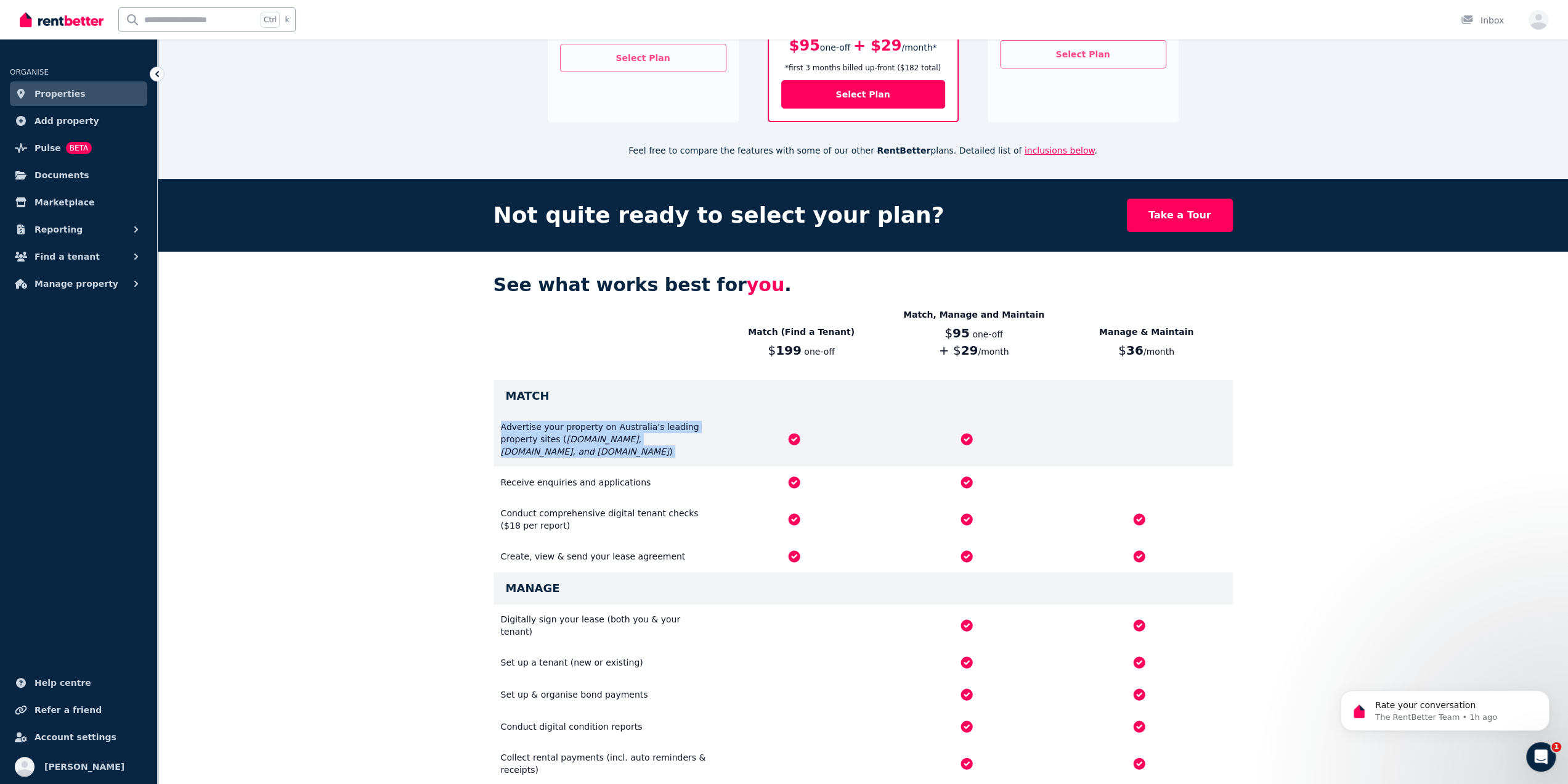
click at [526, 440] on div "Advertise your property on Australia's leading property sites ( [DOMAIN_NAME], …" at bounding box center [864, 438] width 740 height 54
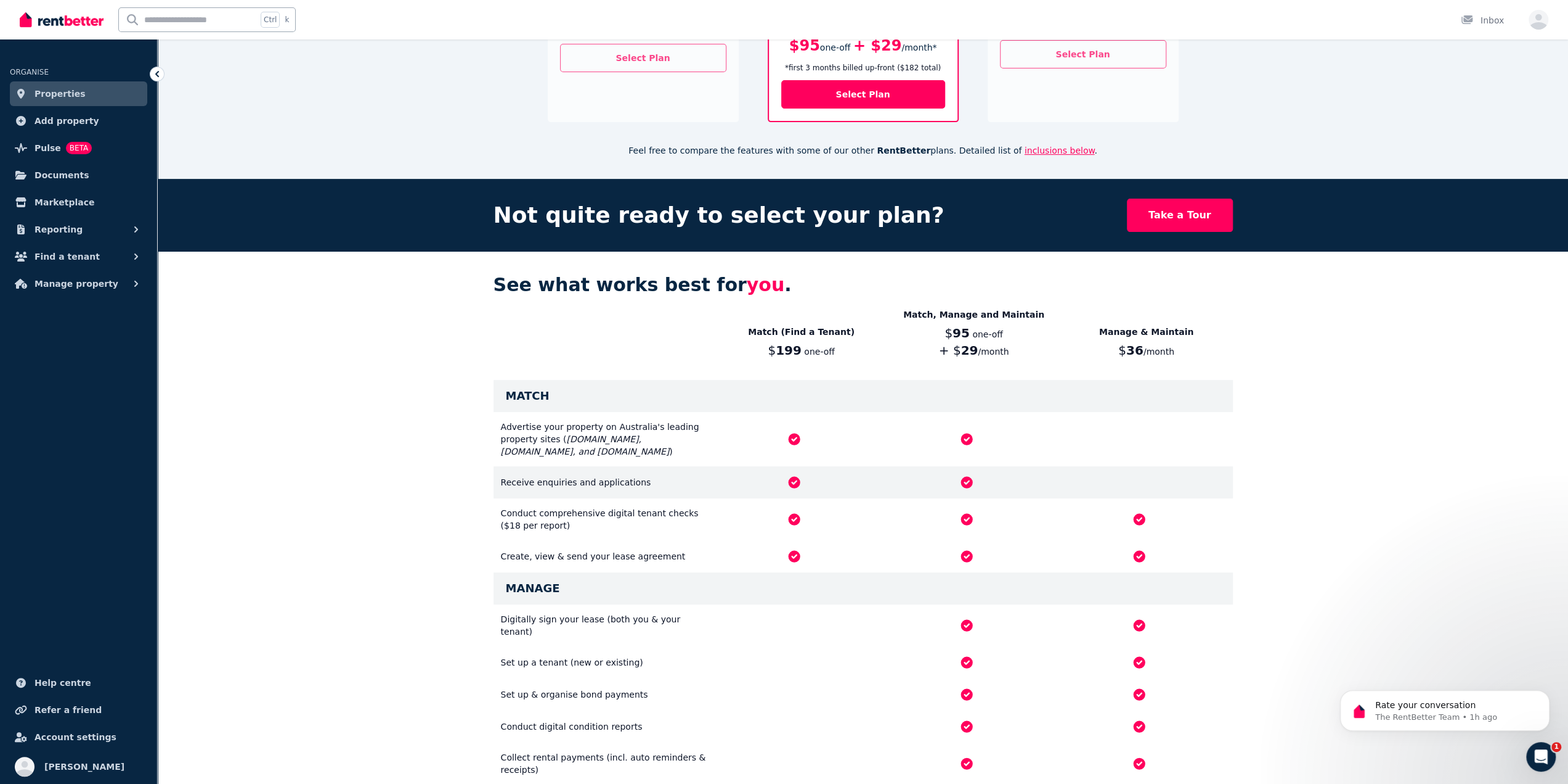
click at [524, 476] on div "Receive enquiries and applications" at bounding box center [605, 482] width 207 height 13
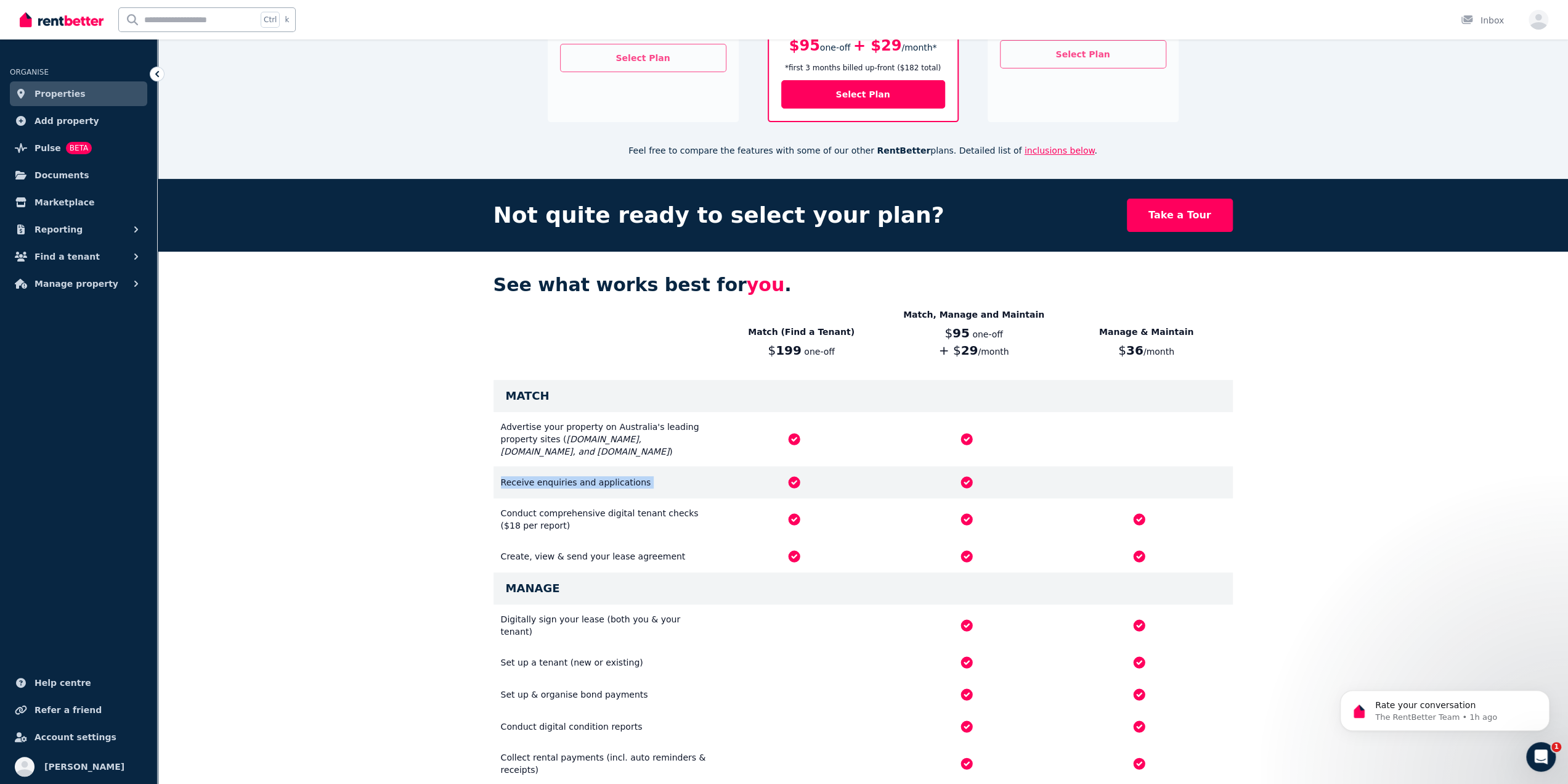
click at [524, 476] on div "Receive enquiries and applications" at bounding box center [605, 482] width 207 height 13
click at [534, 476] on div "Receive enquiries and applications" at bounding box center [605, 482] width 207 height 13
click at [536, 476] on div "Receive enquiries and applications" at bounding box center [605, 482] width 207 height 13
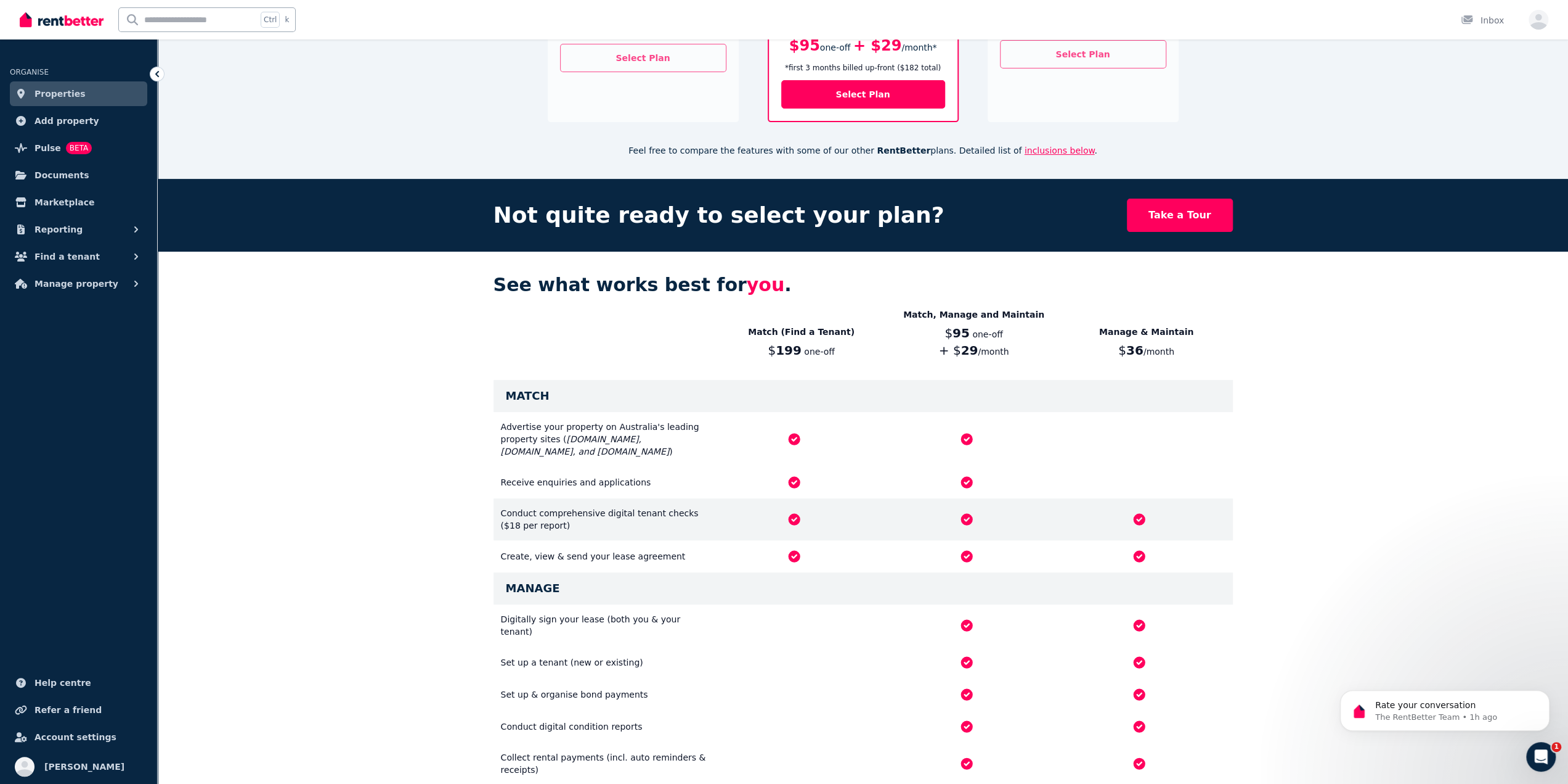
click at [533, 507] on div "Conduct comprehensive digital tenant checks ($18 per report)" at bounding box center [605, 518] width 207 height 24
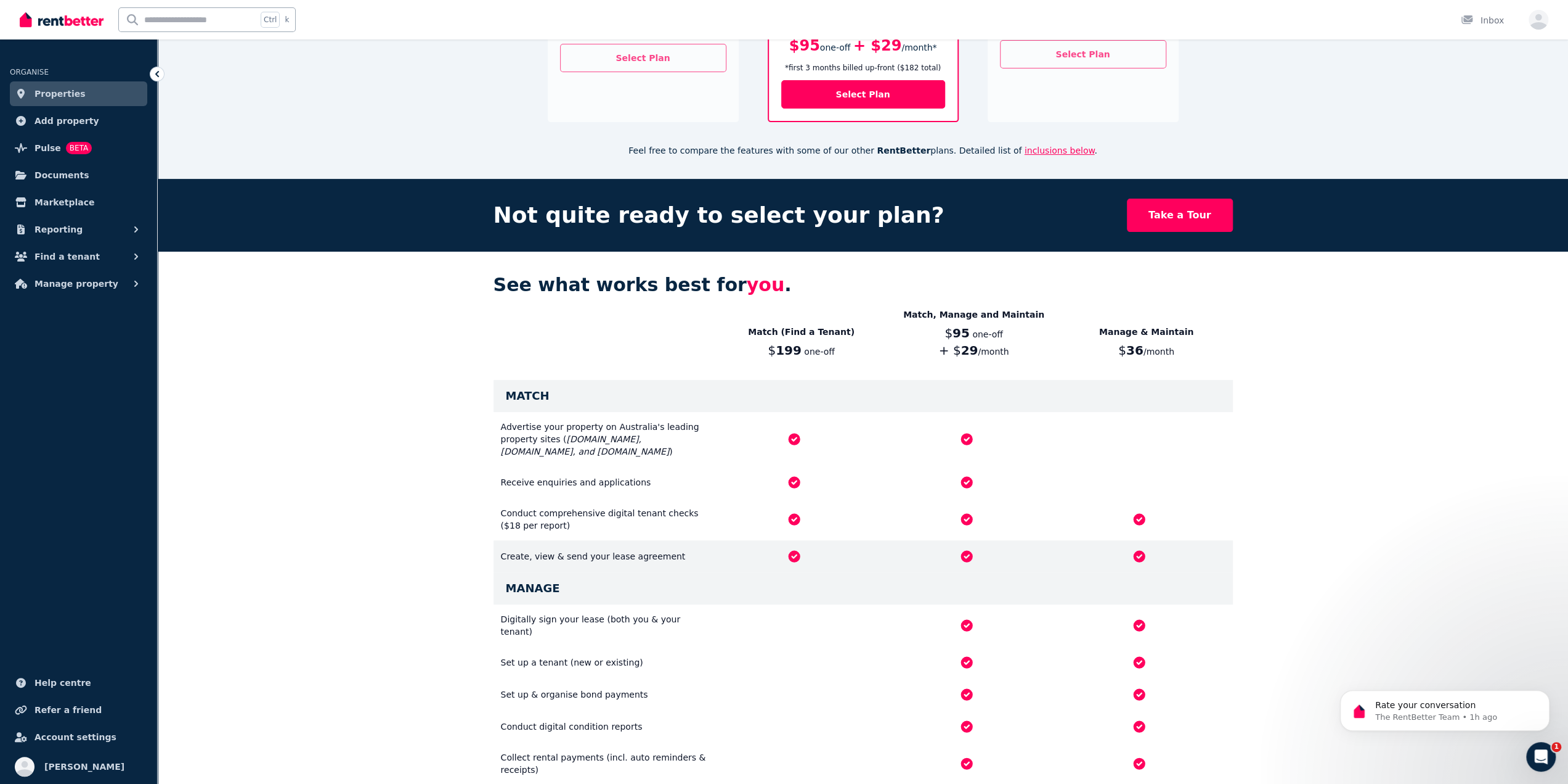
click at [572, 551] on div "Create, view & send your lease agreement" at bounding box center [864, 556] width 740 height 32
click at [583, 550] on div "Create, view & send your lease agreement" at bounding box center [605, 556] width 207 height 13
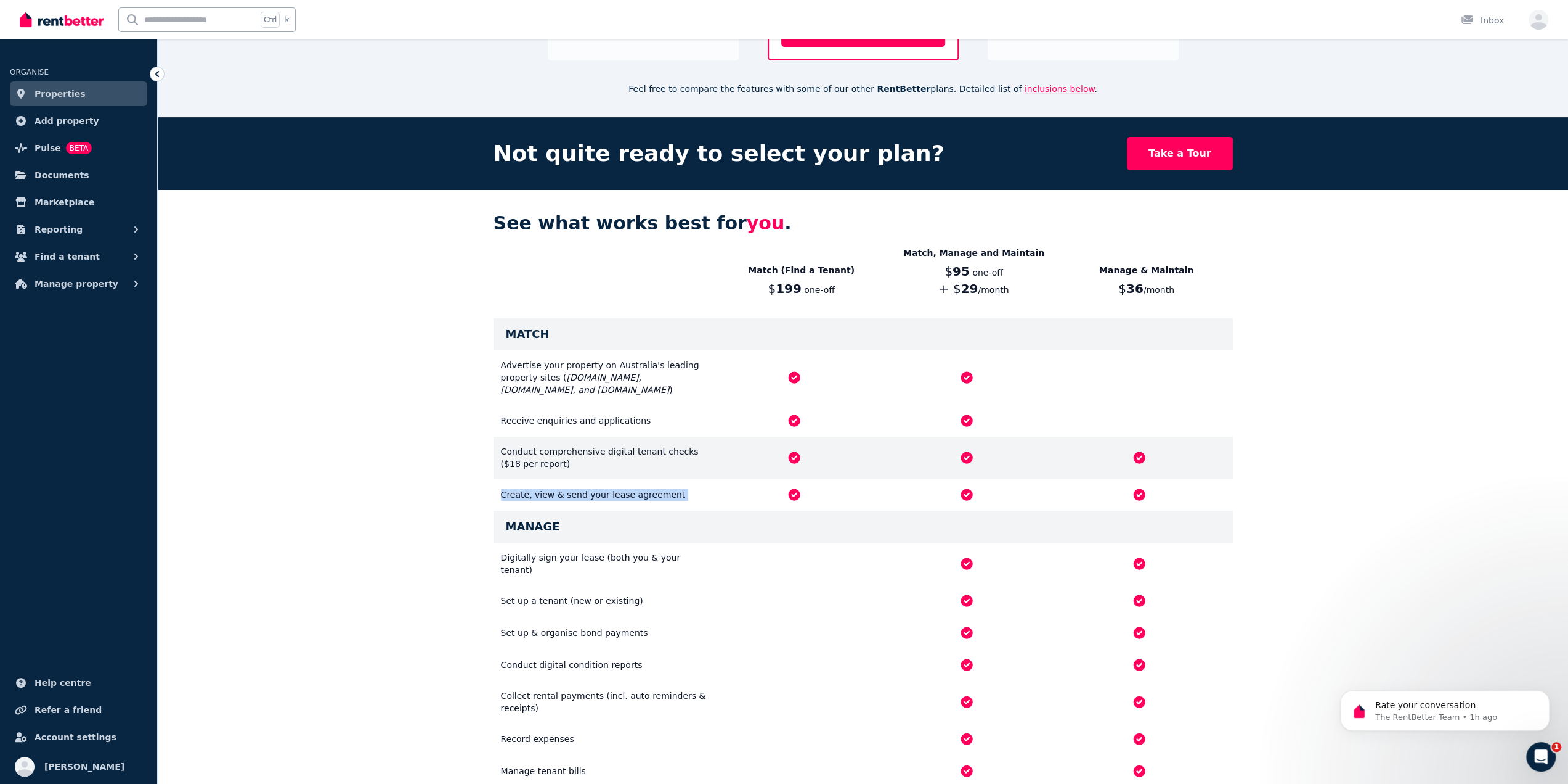
scroll to position [431, 0]
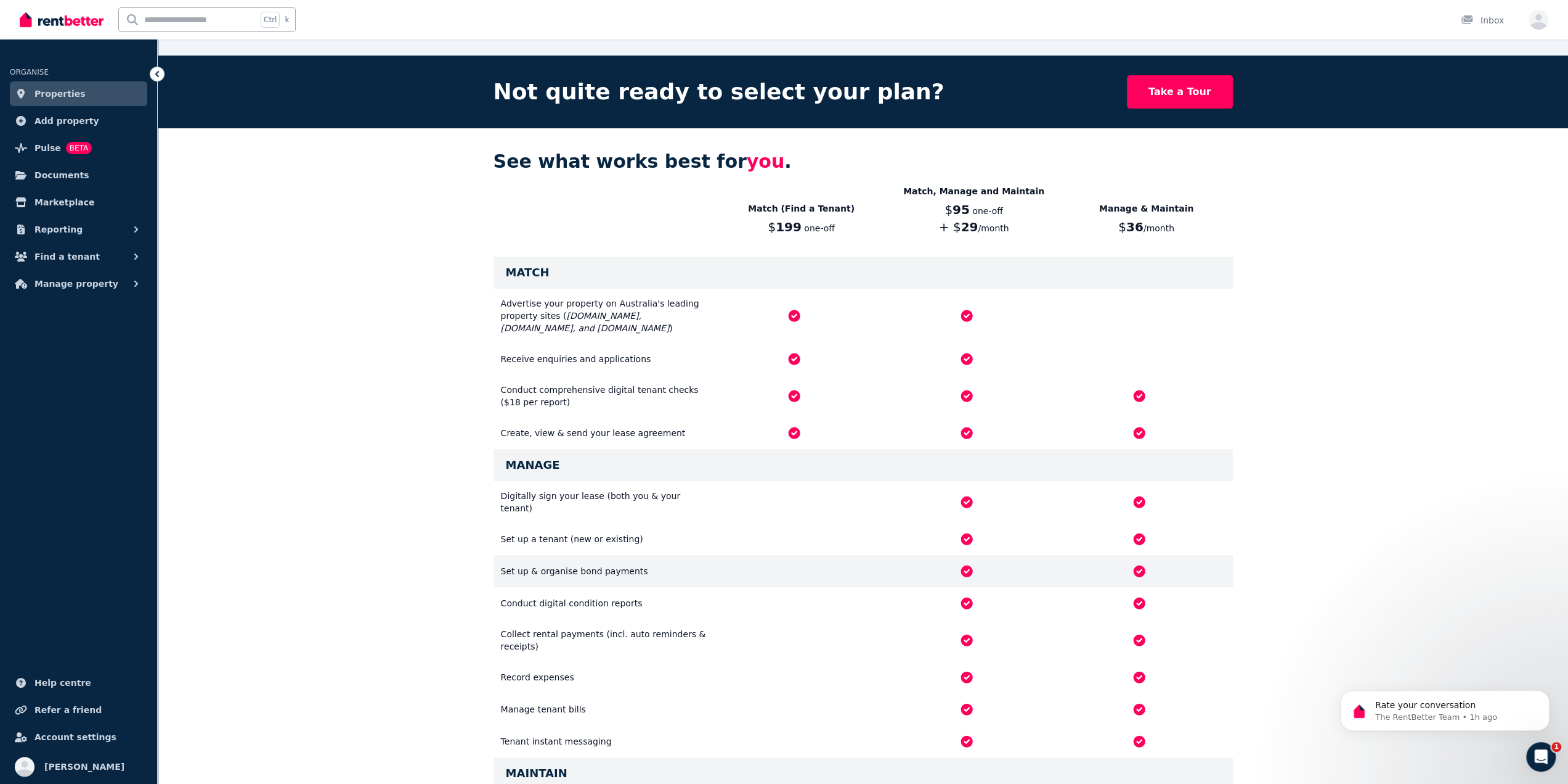
click at [1147, 563] on div at bounding box center [1139, 570] width 173 height 15
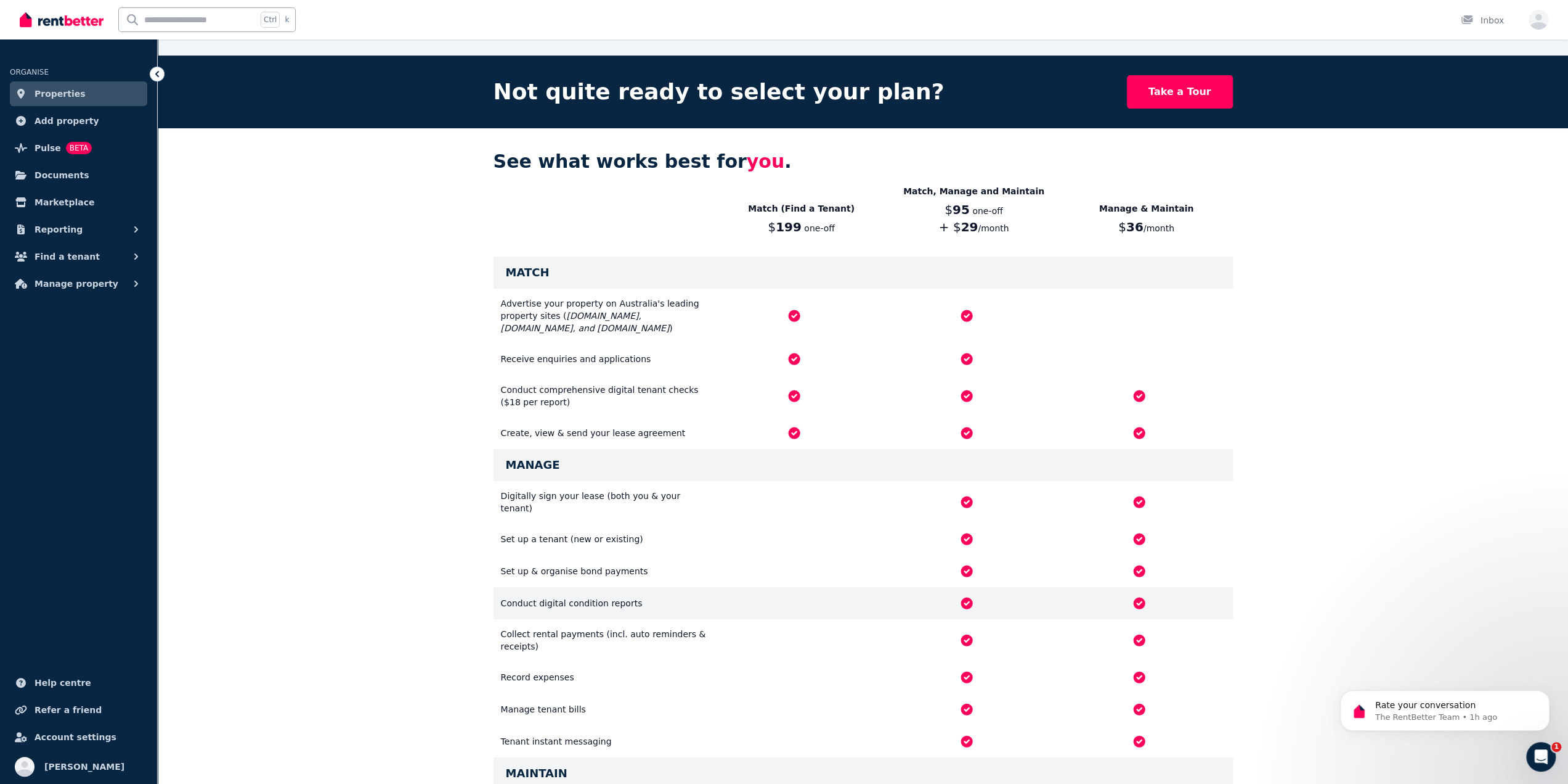
click at [1149, 587] on div "Conduct digital condition reports" at bounding box center [864, 603] width 740 height 32
click at [1153, 595] on div at bounding box center [1139, 603] width 173 height 15
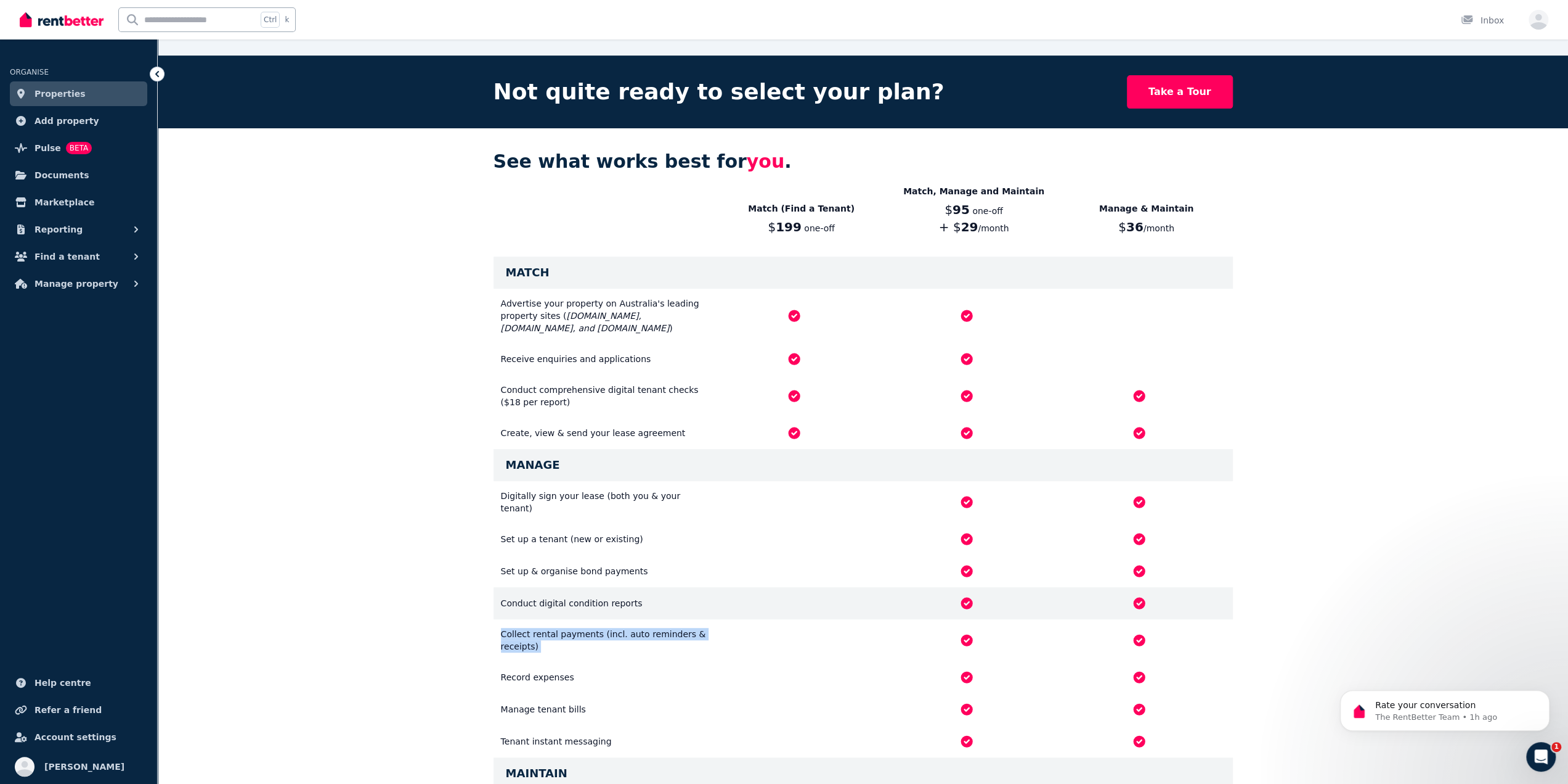
click at [1153, 595] on div at bounding box center [1139, 603] width 173 height 15
click at [1151, 587] on div "Conduct digital condition reports" at bounding box center [864, 603] width 740 height 32
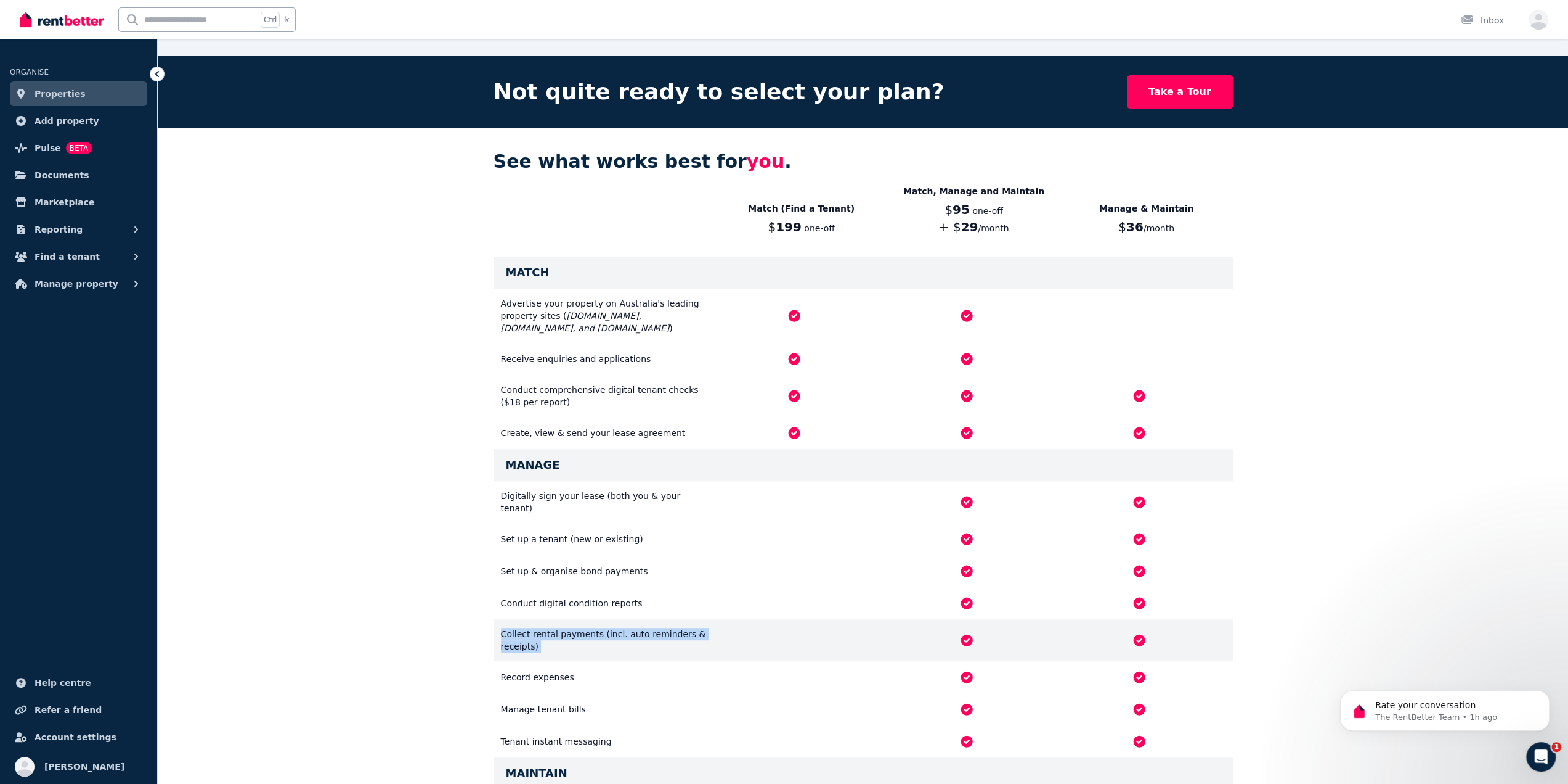
click at [559, 619] on div "Collect rental payments (incl. auto reminders & receipts)" at bounding box center [864, 639] width 740 height 42
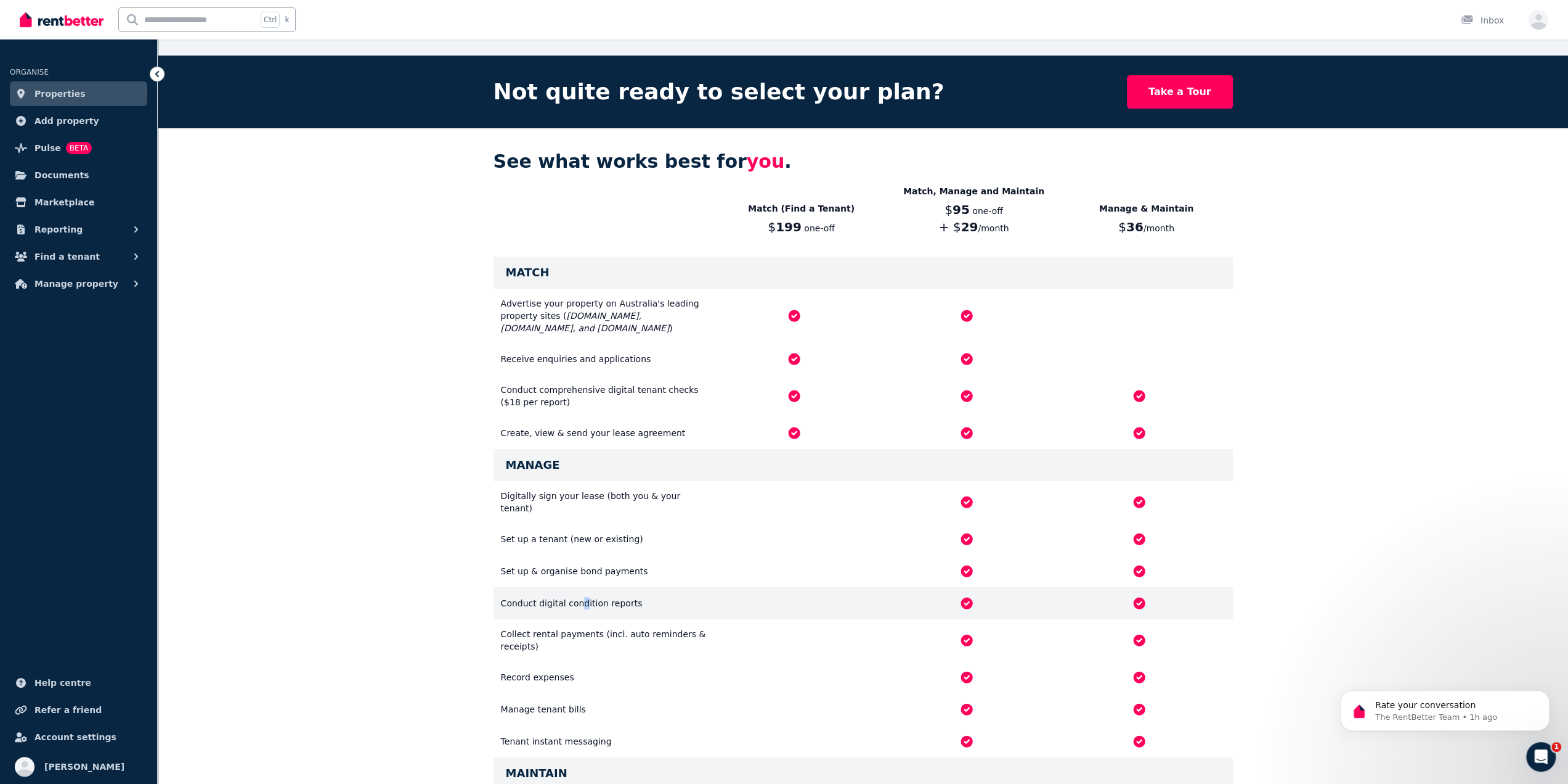
click at [578, 597] on div "Conduct digital condition reports" at bounding box center [605, 603] width 207 height 13
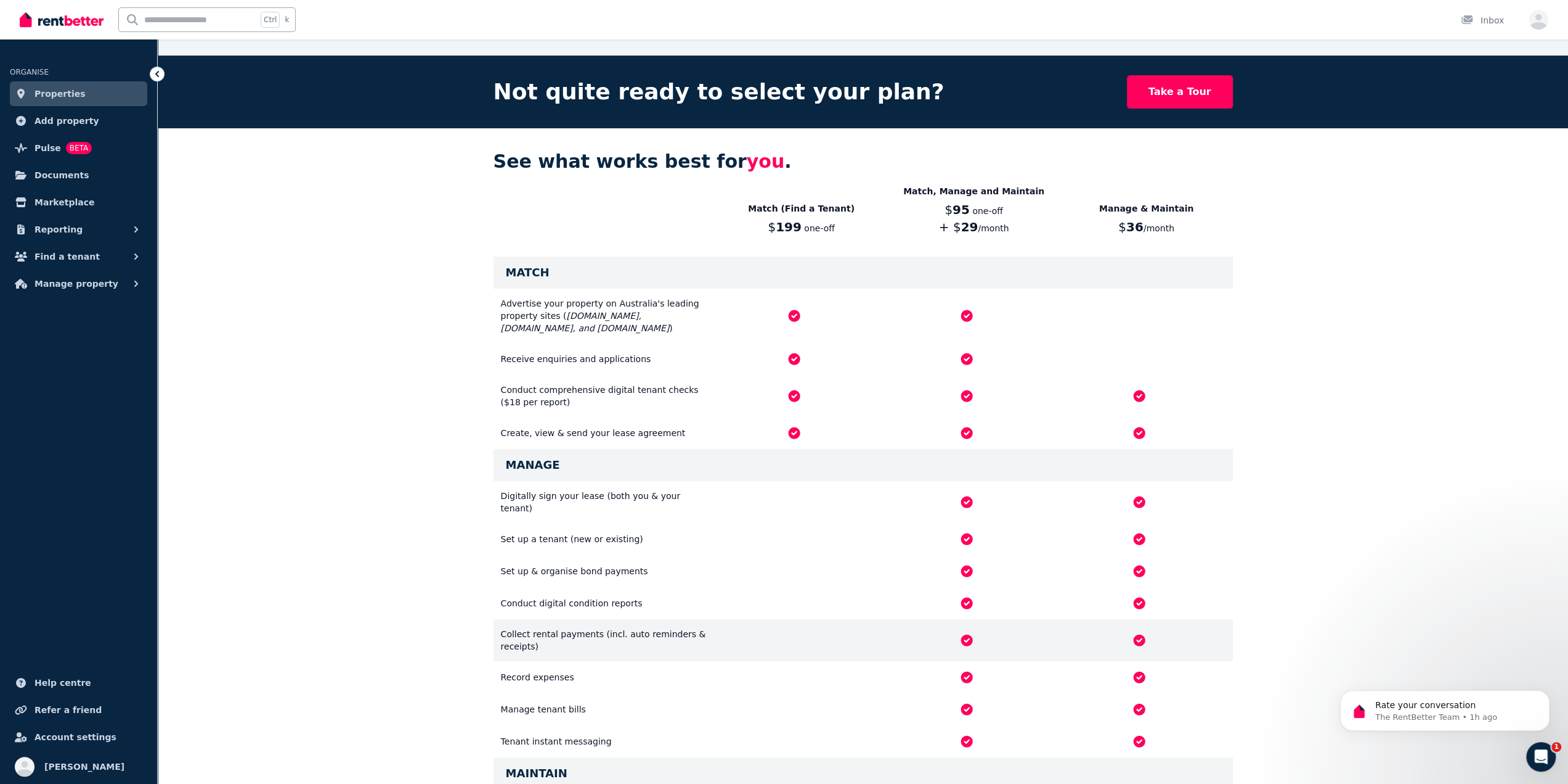
click at [562, 628] on div "Collect rental payments (incl. auto reminders & receipts)" at bounding box center [605, 639] width 207 height 24
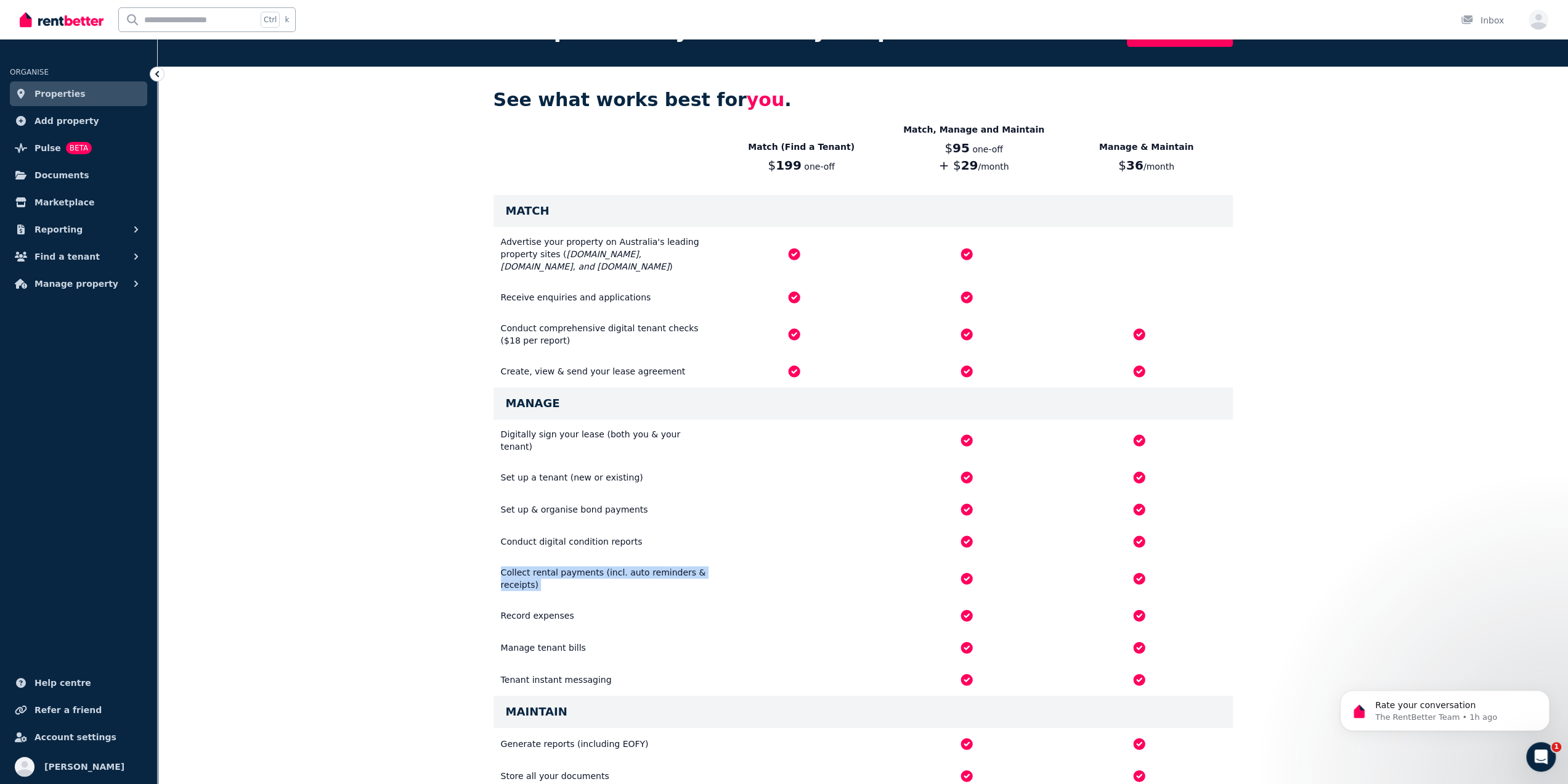
scroll to position [555, 0]
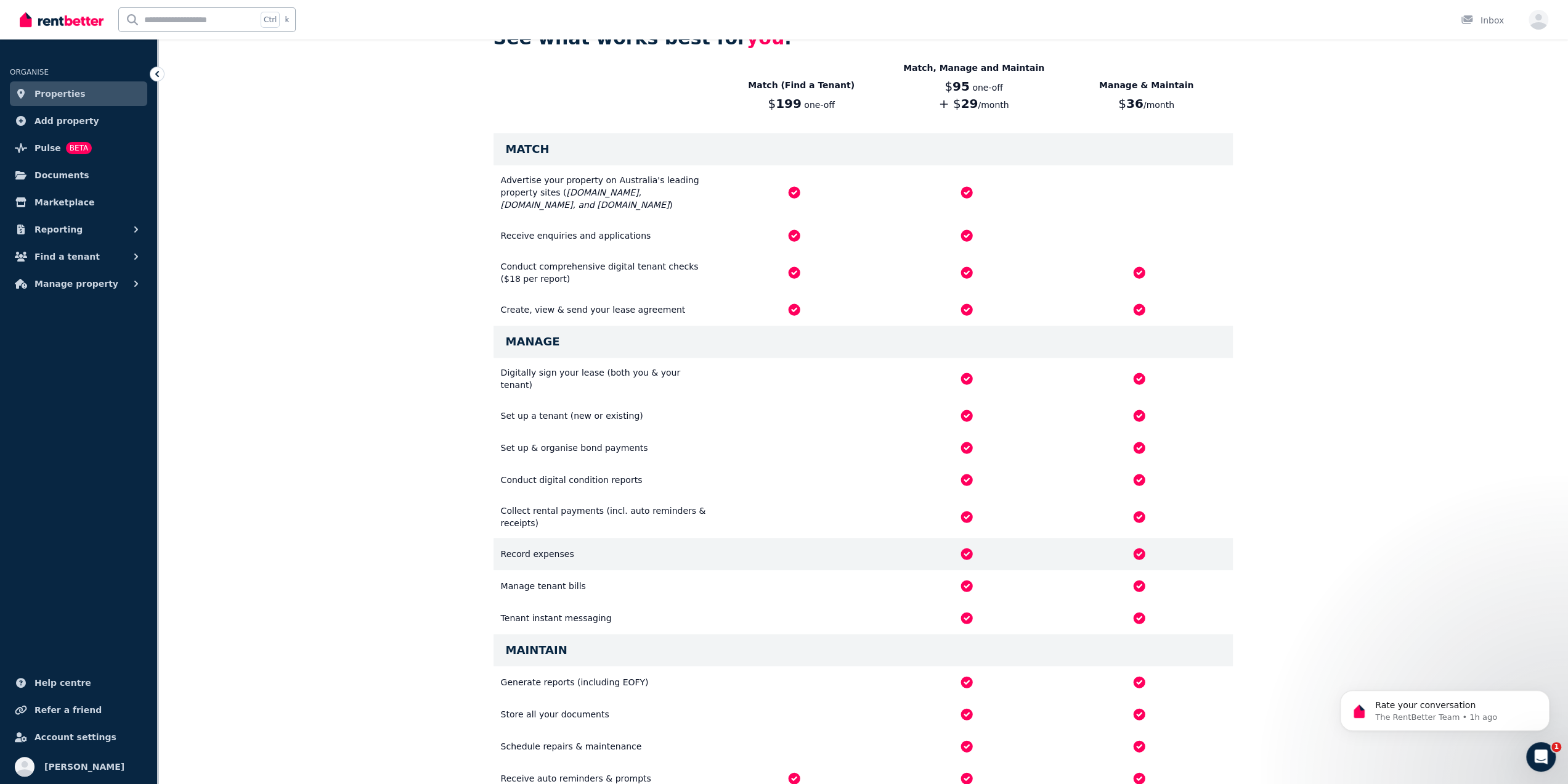
click at [523, 548] on div "Record expenses" at bounding box center [605, 554] width 207 height 13
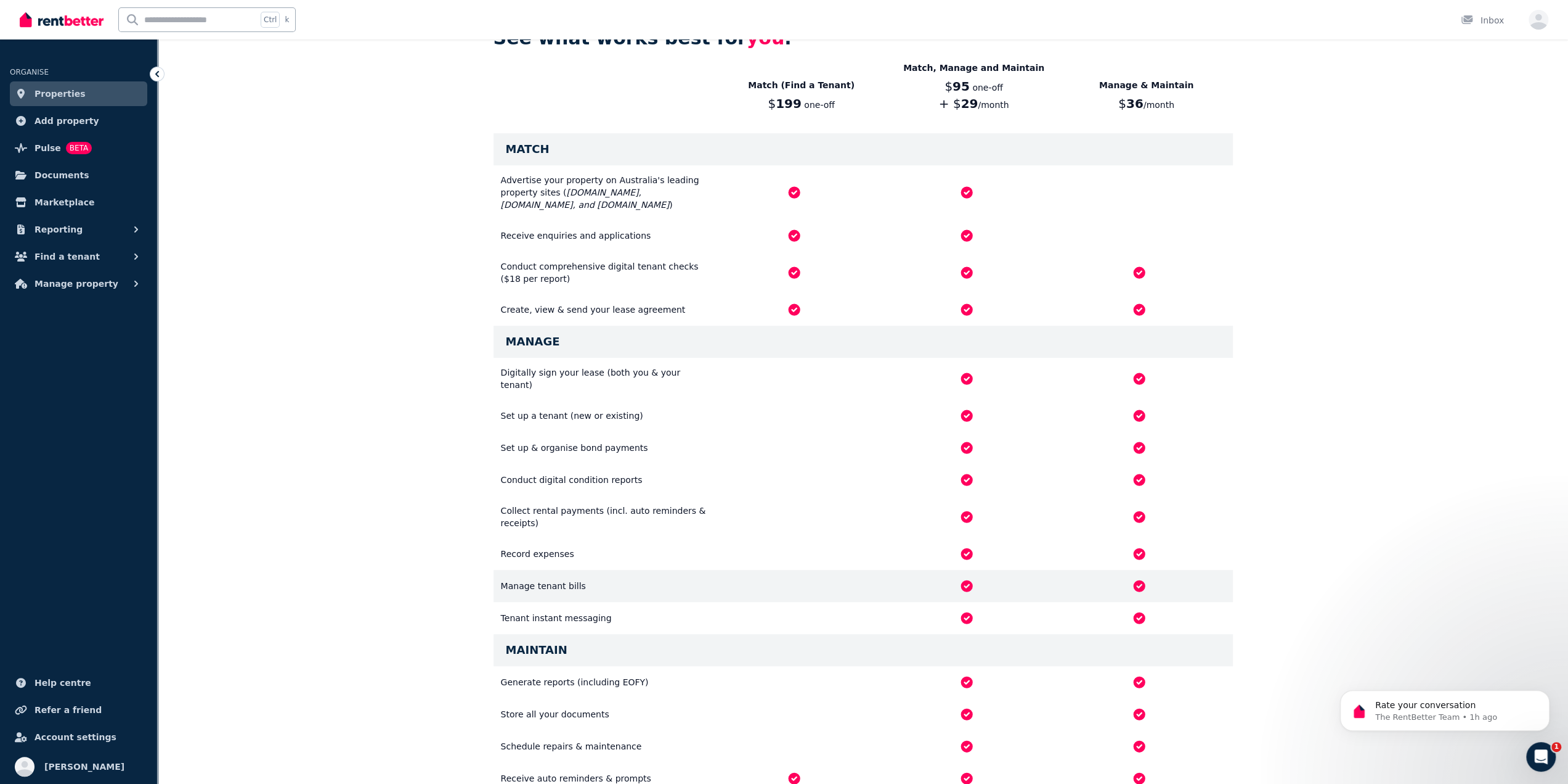
click at [508, 580] on div "Manage tenant bills" at bounding box center [605, 586] width 207 height 13
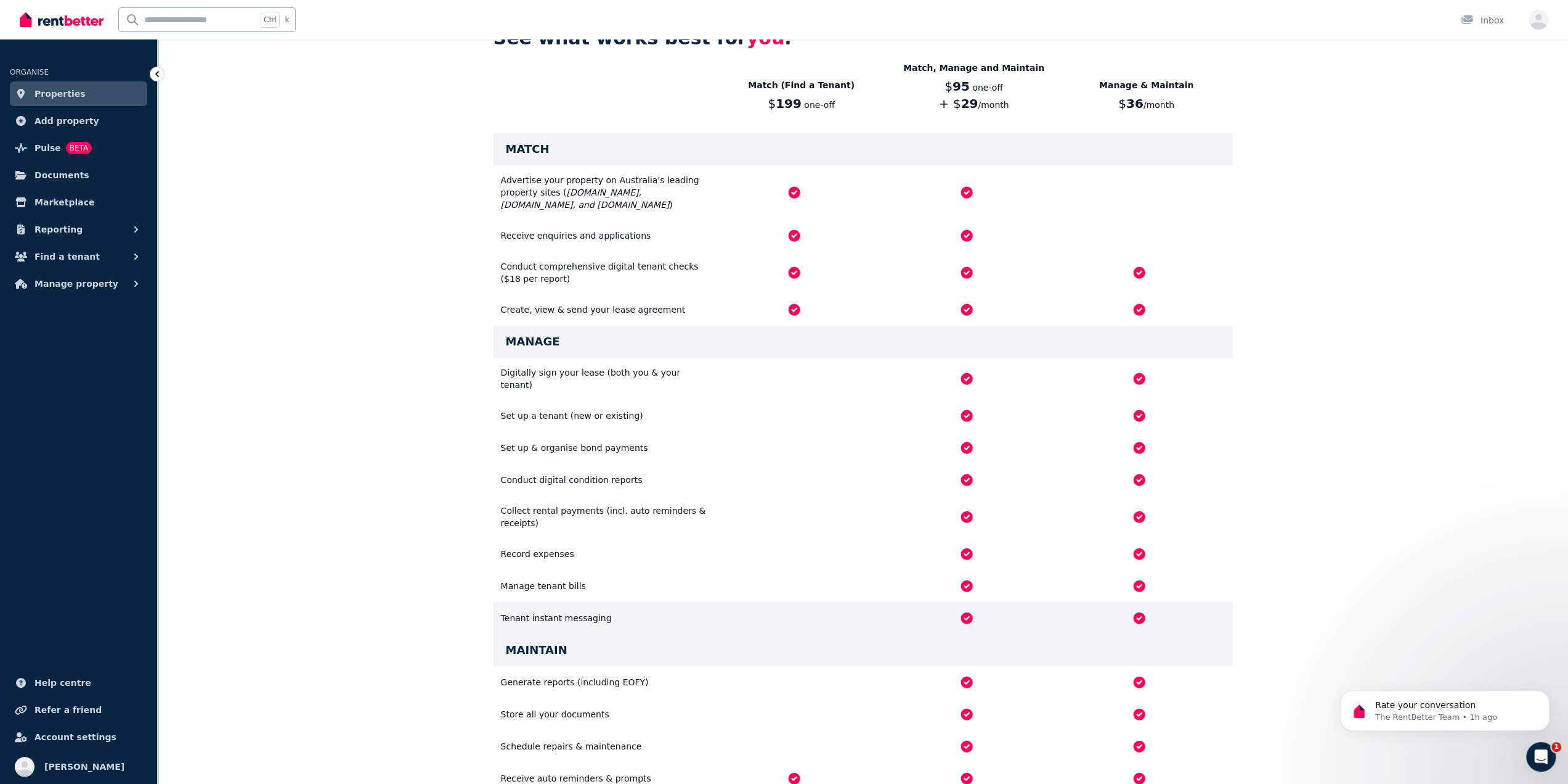
click at [530, 612] on div "Tenant instant messaging" at bounding box center [605, 618] width 207 height 13
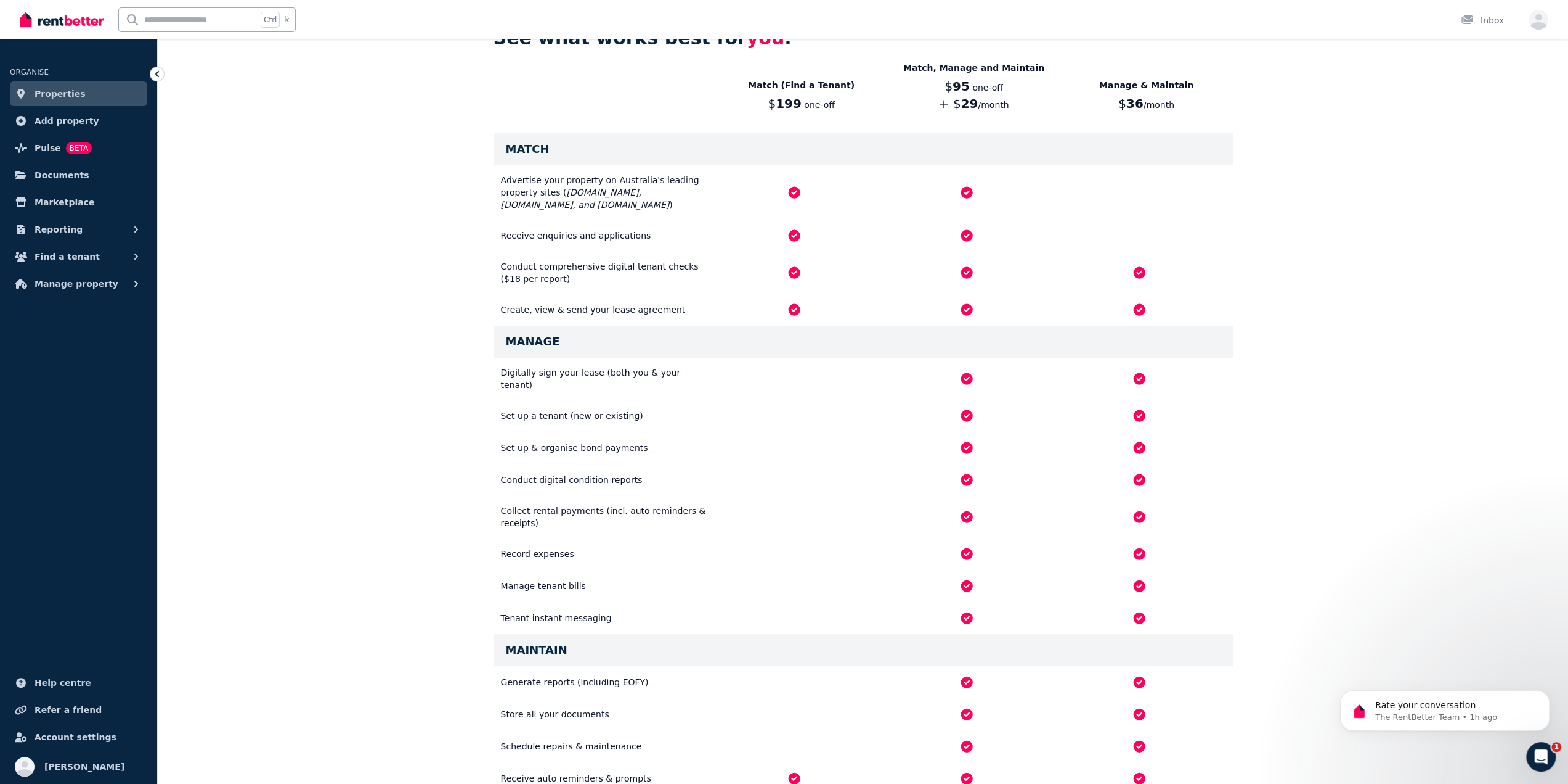
click at [448, 582] on div "See what works best for you . Match (Find a Tenant) $ 199 one-off Match, Manage…" at bounding box center [863, 419] width 1410 height 829
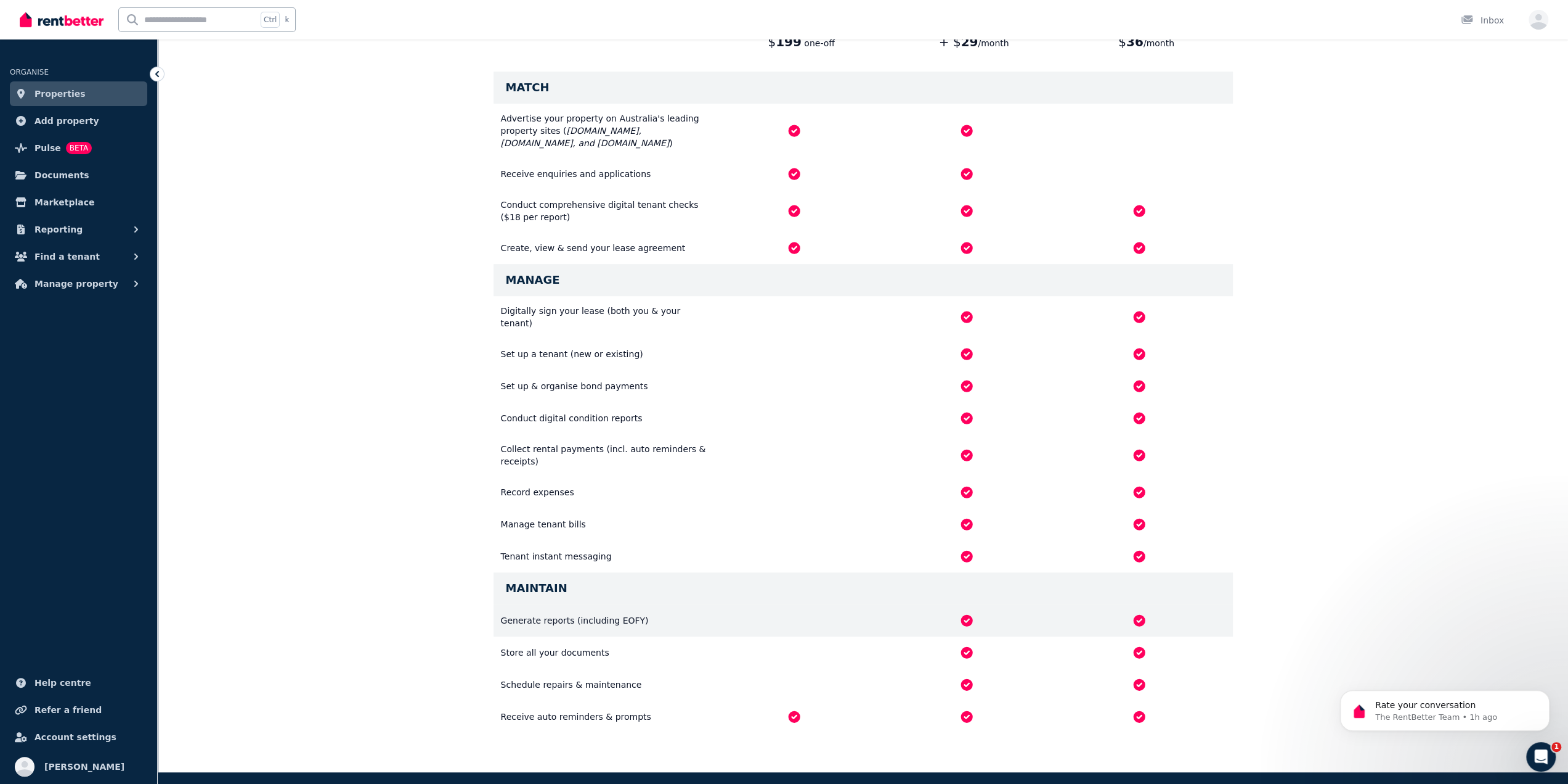
click at [576, 604] on div "Generate reports (including EOFY)" at bounding box center [864, 620] width 740 height 32
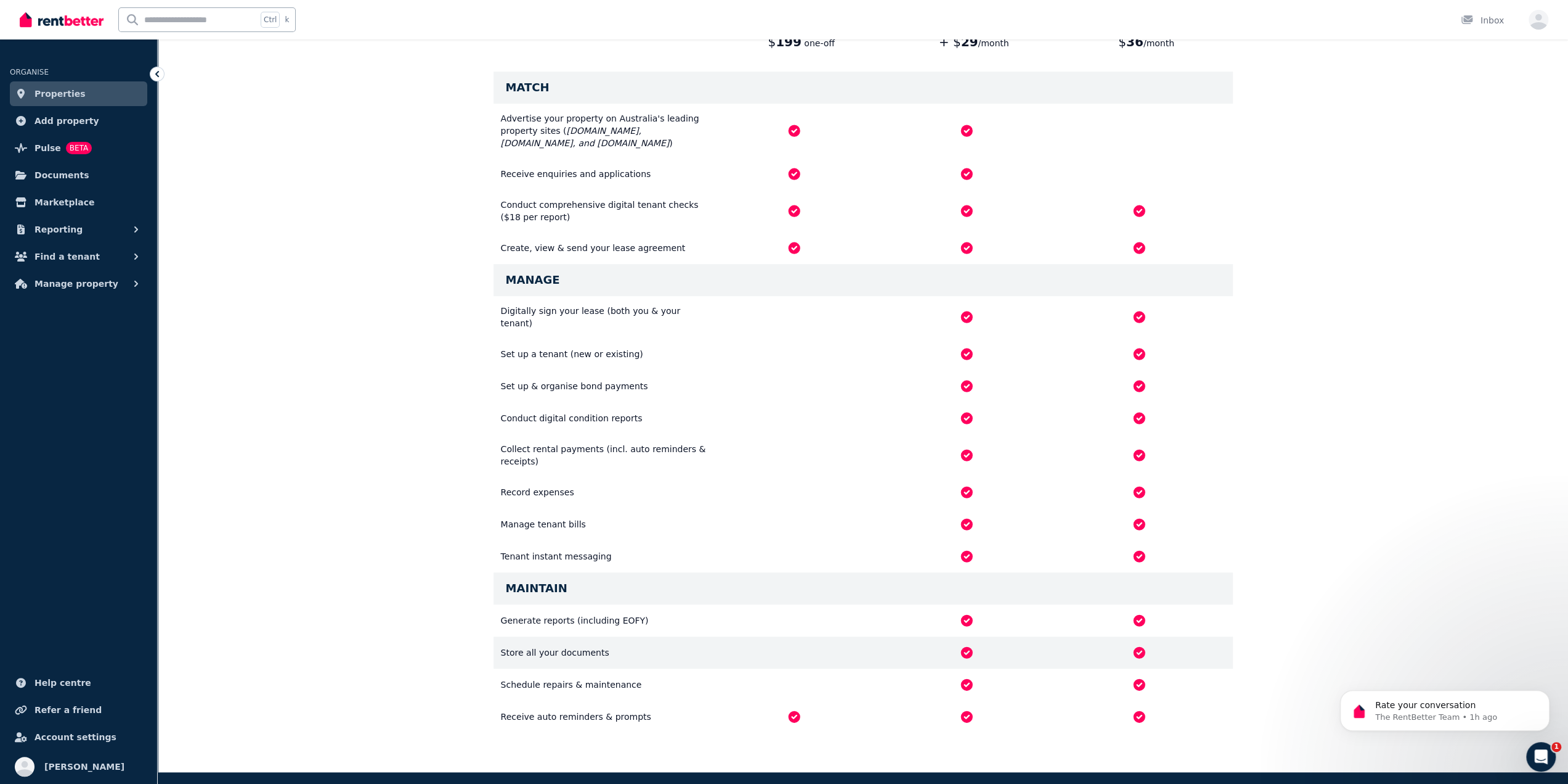
click at [535, 646] on div "Store all your documents" at bounding box center [605, 652] width 207 height 13
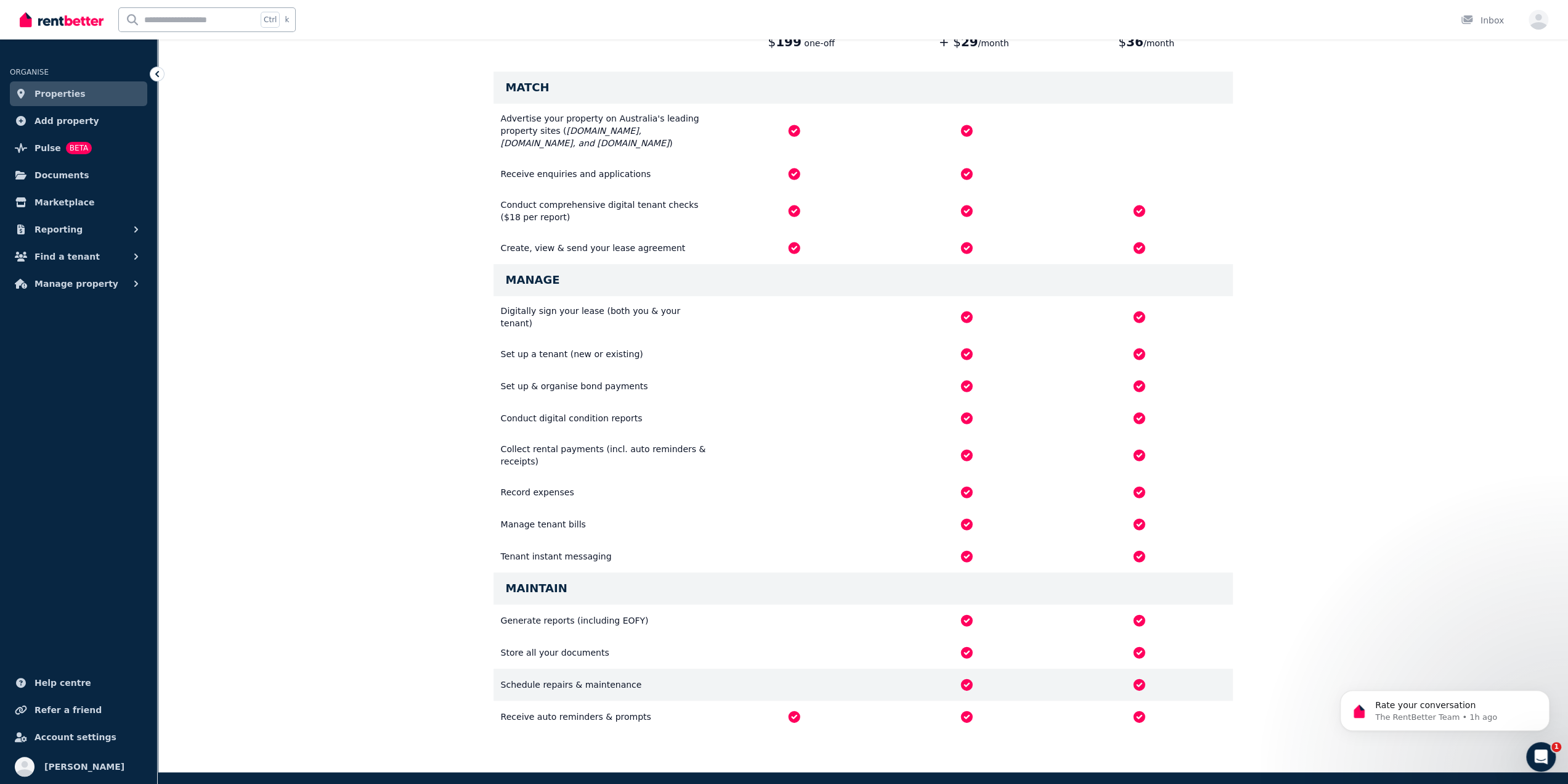
click at [548, 678] on div "Schedule repairs & maintenance" at bounding box center [605, 684] width 207 height 13
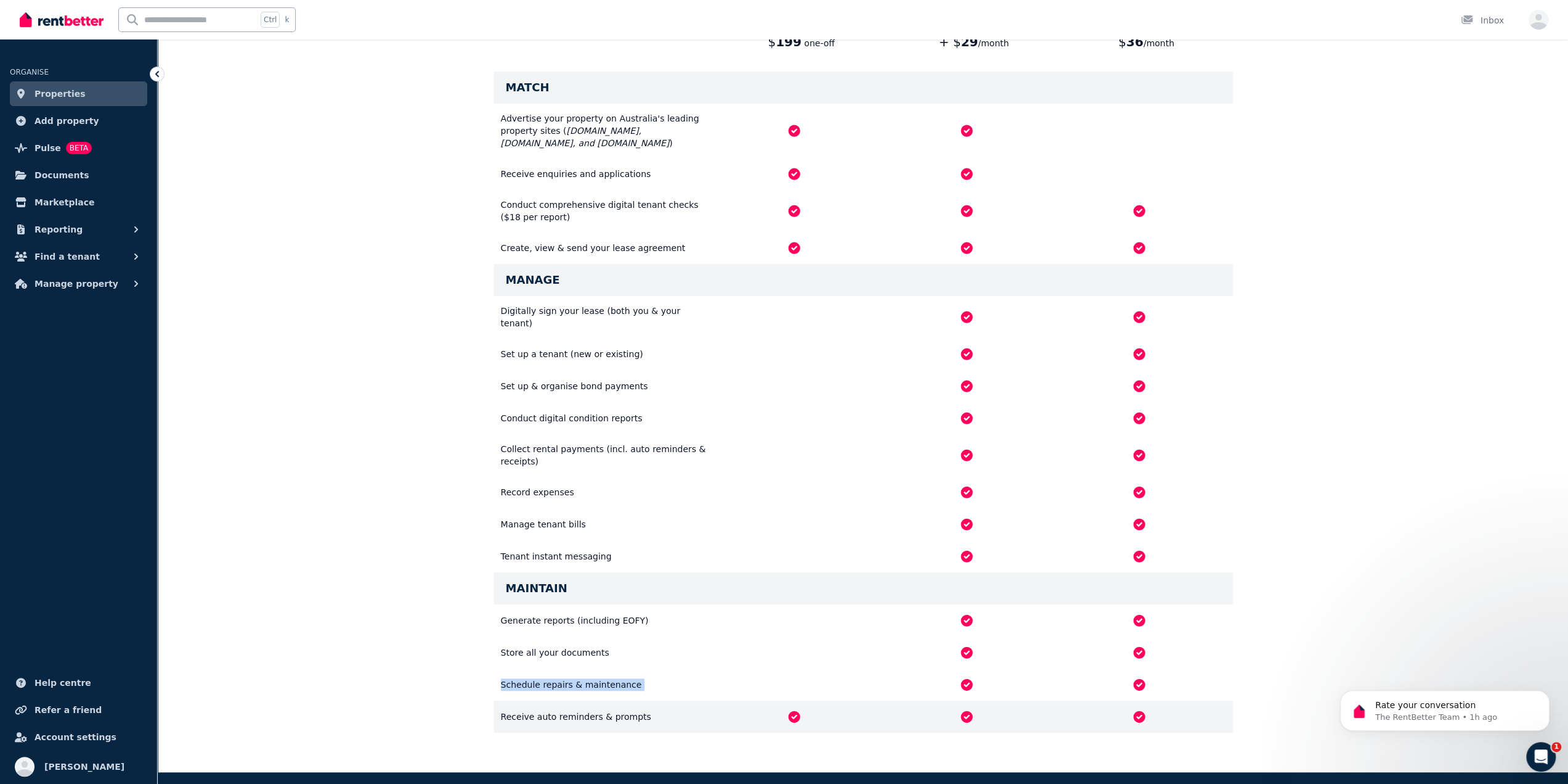
drag, startPoint x: 548, startPoint y: 658, endPoint x: 551, endPoint y: 702, distance: 44.1
click at [548, 678] on div "Schedule repairs & maintenance" at bounding box center [605, 684] width 207 height 13
click at [562, 701] on div "Receive auto reminders & prompts" at bounding box center [864, 716] width 740 height 32
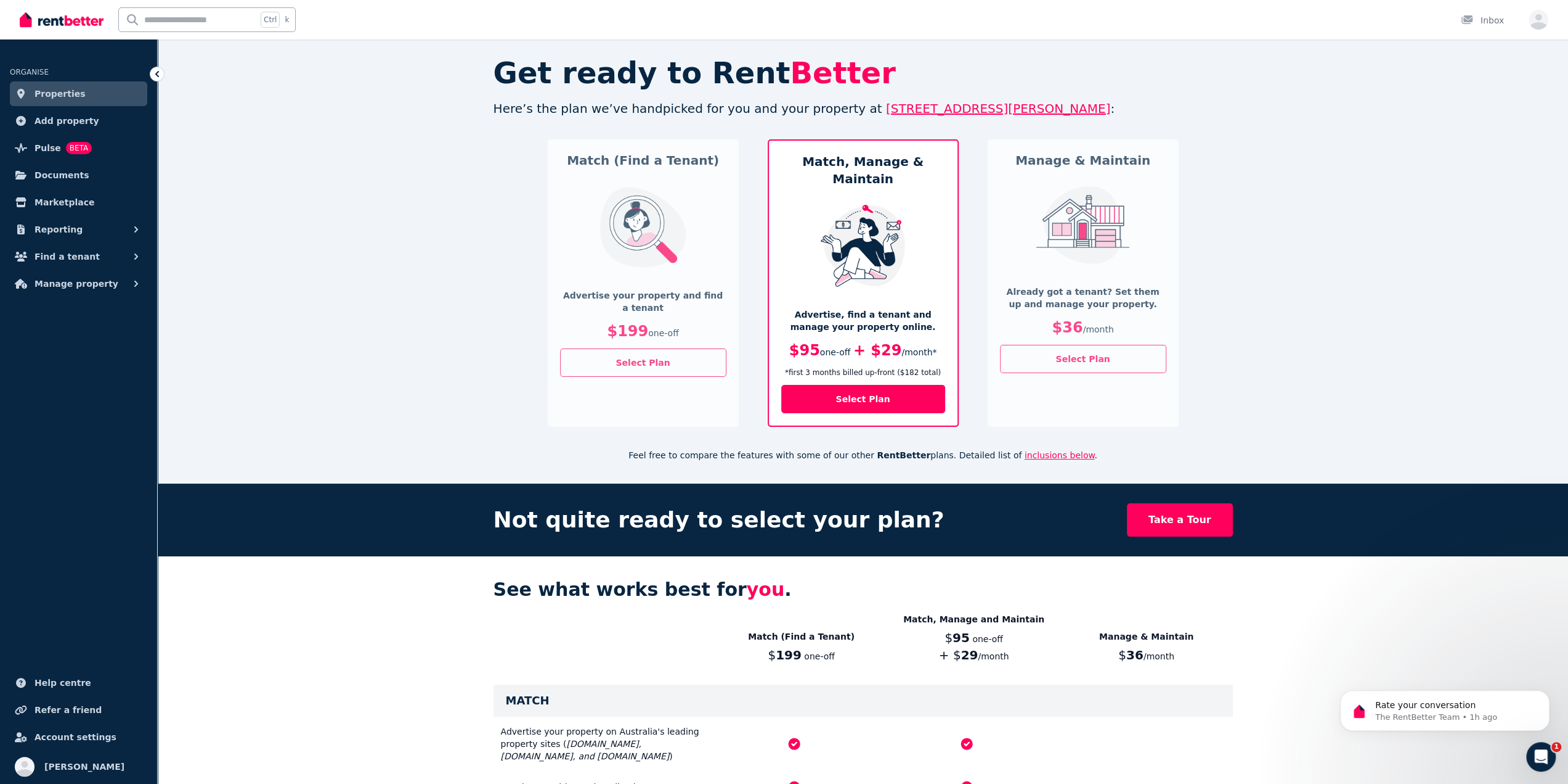
scroll to position [0, 0]
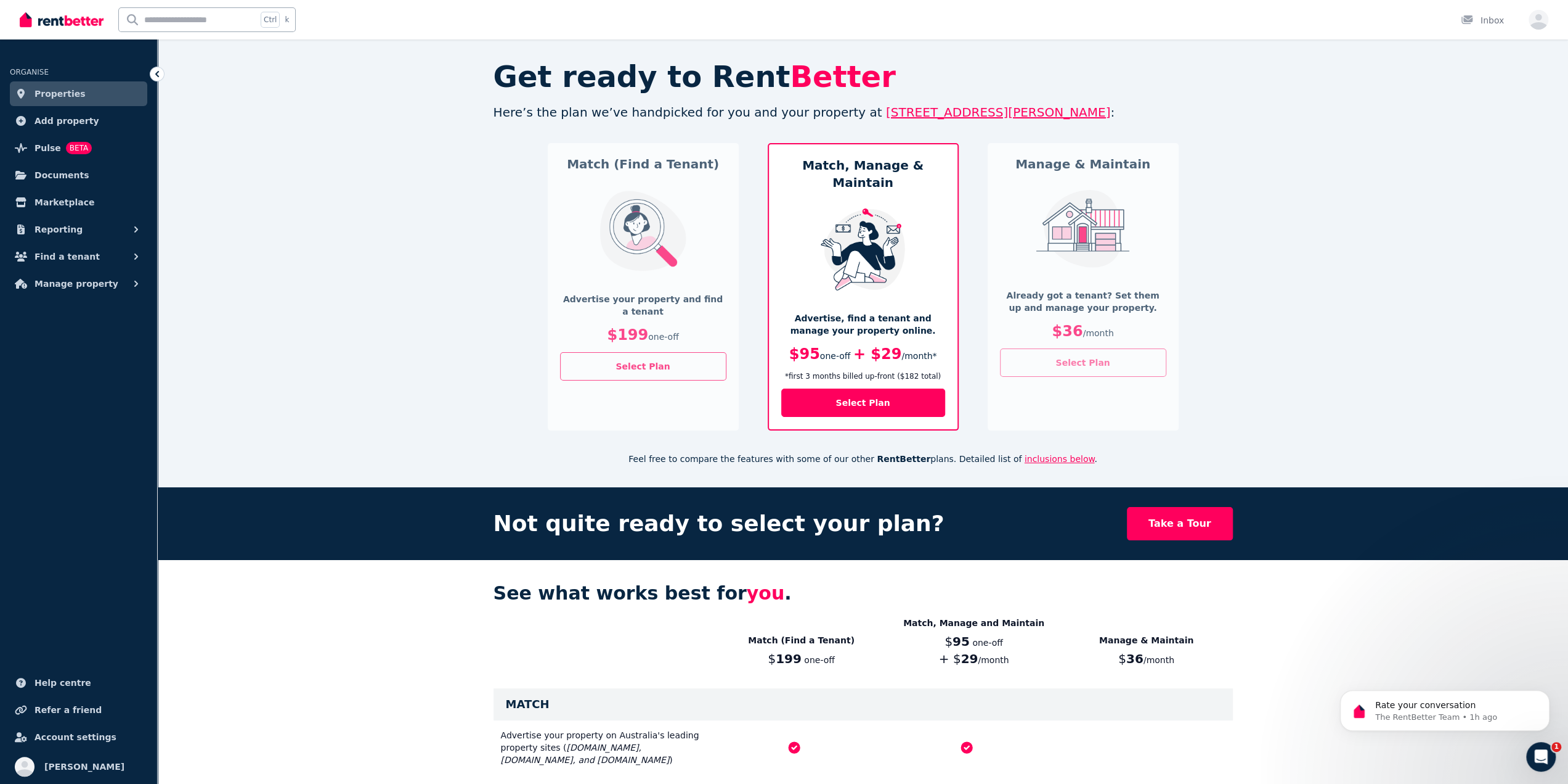
click at [1047, 353] on button "Select Plan" at bounding box center [1084, 362] width 166 height 28
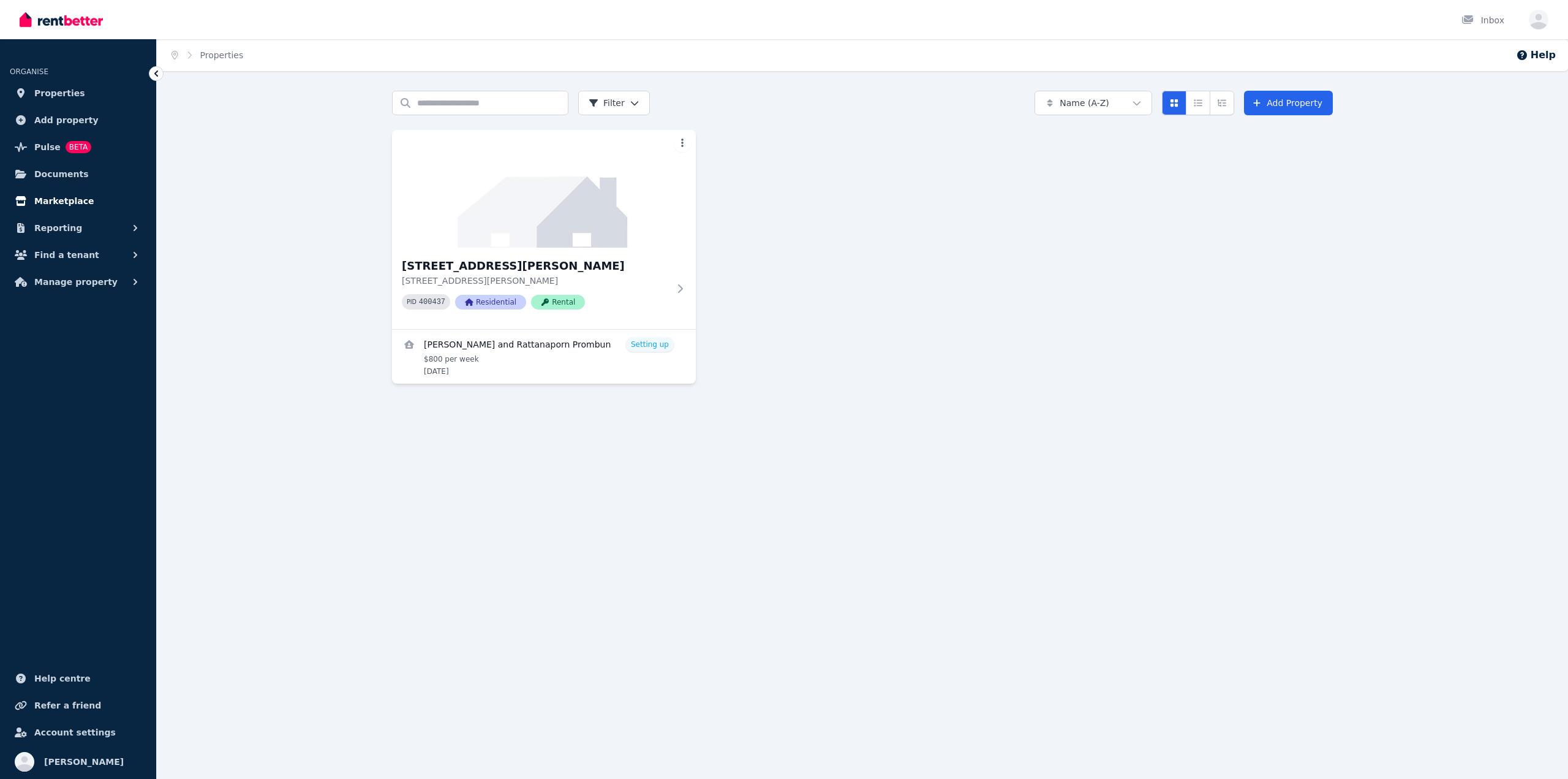
click at [65, 197] on span "Marketplace" at bounding box center [64, 201] width 59 height 15
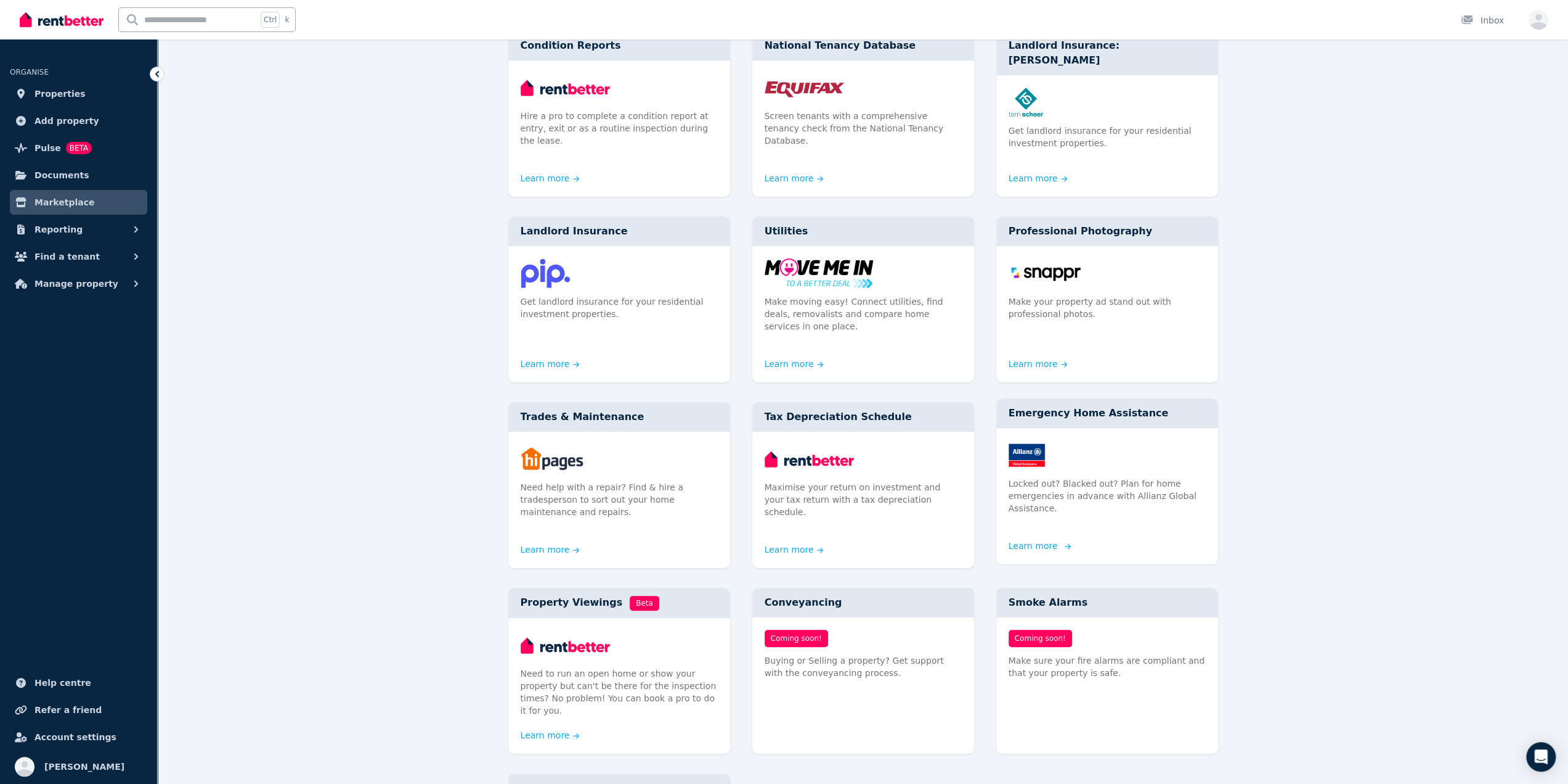
scroll to position [123, 0]
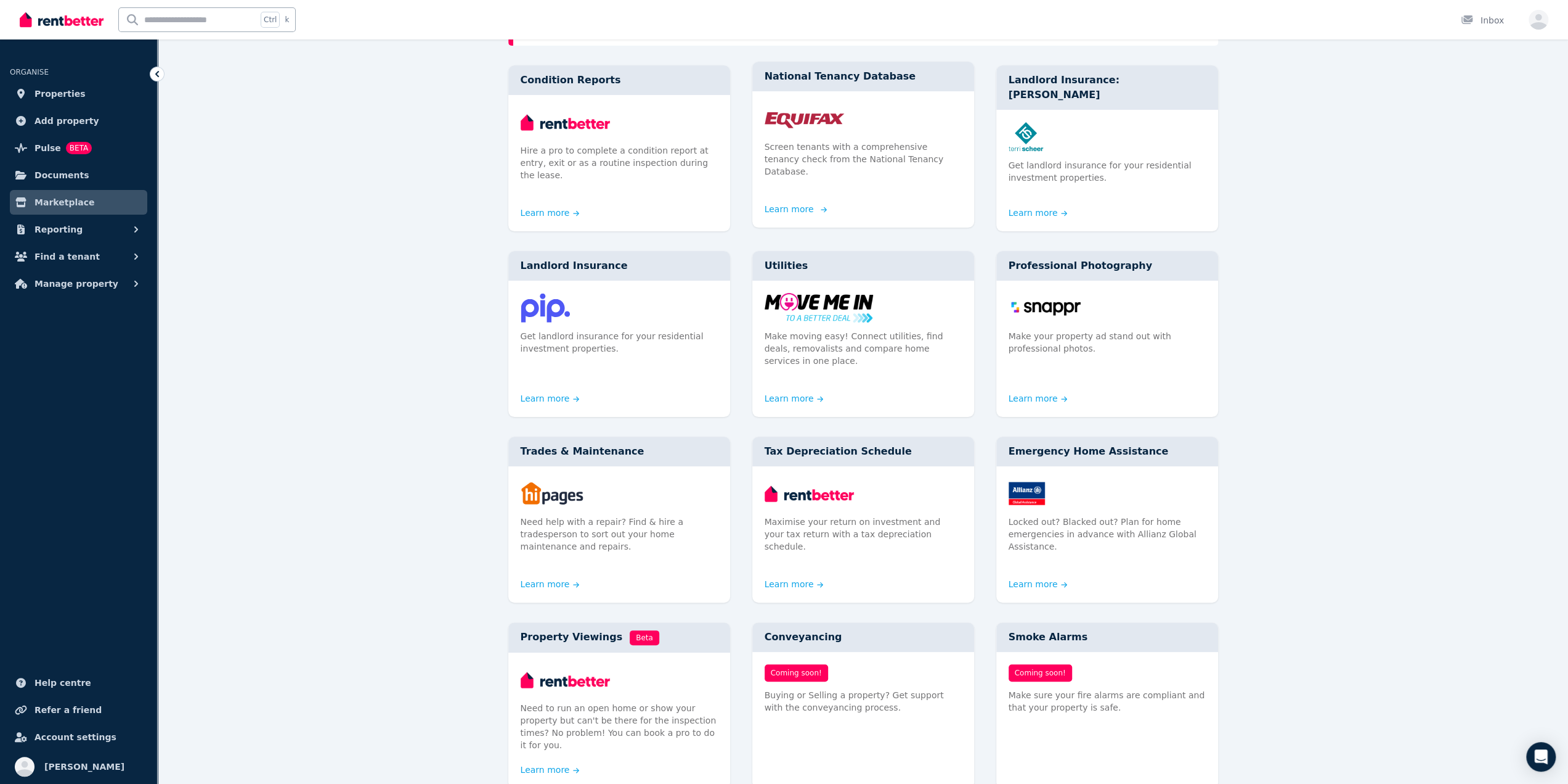
click at [849, 151] on p "Screen tenants with a comprehensive tenancy check from the National Tenancy Dat…" at bounding box center [863, 159] width 197 height 37
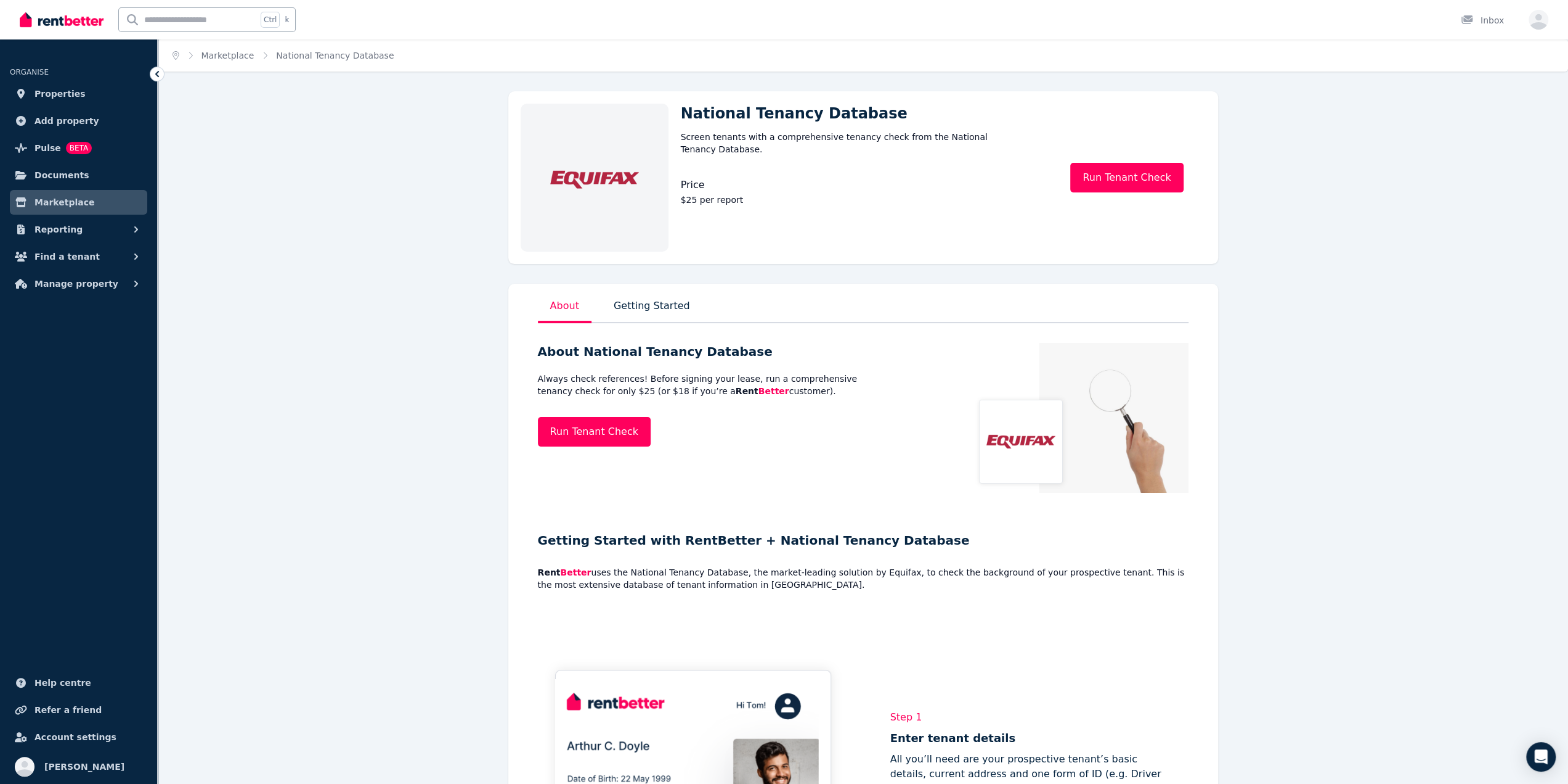
click at [771, 534] on p "Getting Started with RentBetter + National Tenancy Database" at bounding box center [863, 540] width 651 height 17
click at [763, 562] on div "Getting Started with RentBetter + National Tenancy Database Rent Better uses th…" at bounding box center [863, 570] width 710 height 101
click at [762, 566] on p "Rent Better uses the National Tenancy Database, the market-leading solution by …" at bounding box center [863, 577] width 651 height 24
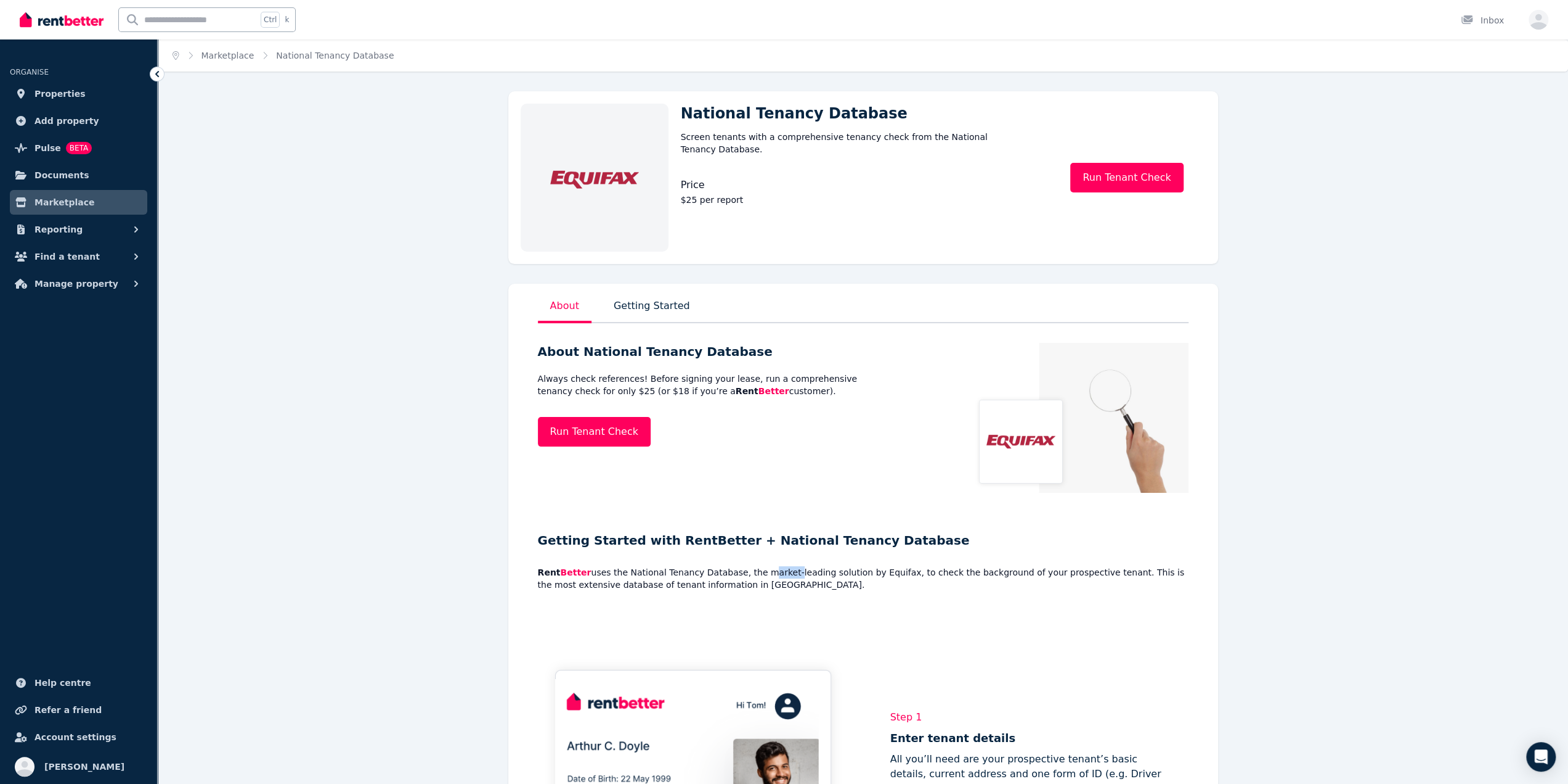
click at [762, 566] on p "Rent Better uses the National Tenancy Database, the market-leading solution by …" at bounding box center [863, 577] width 651 height 24
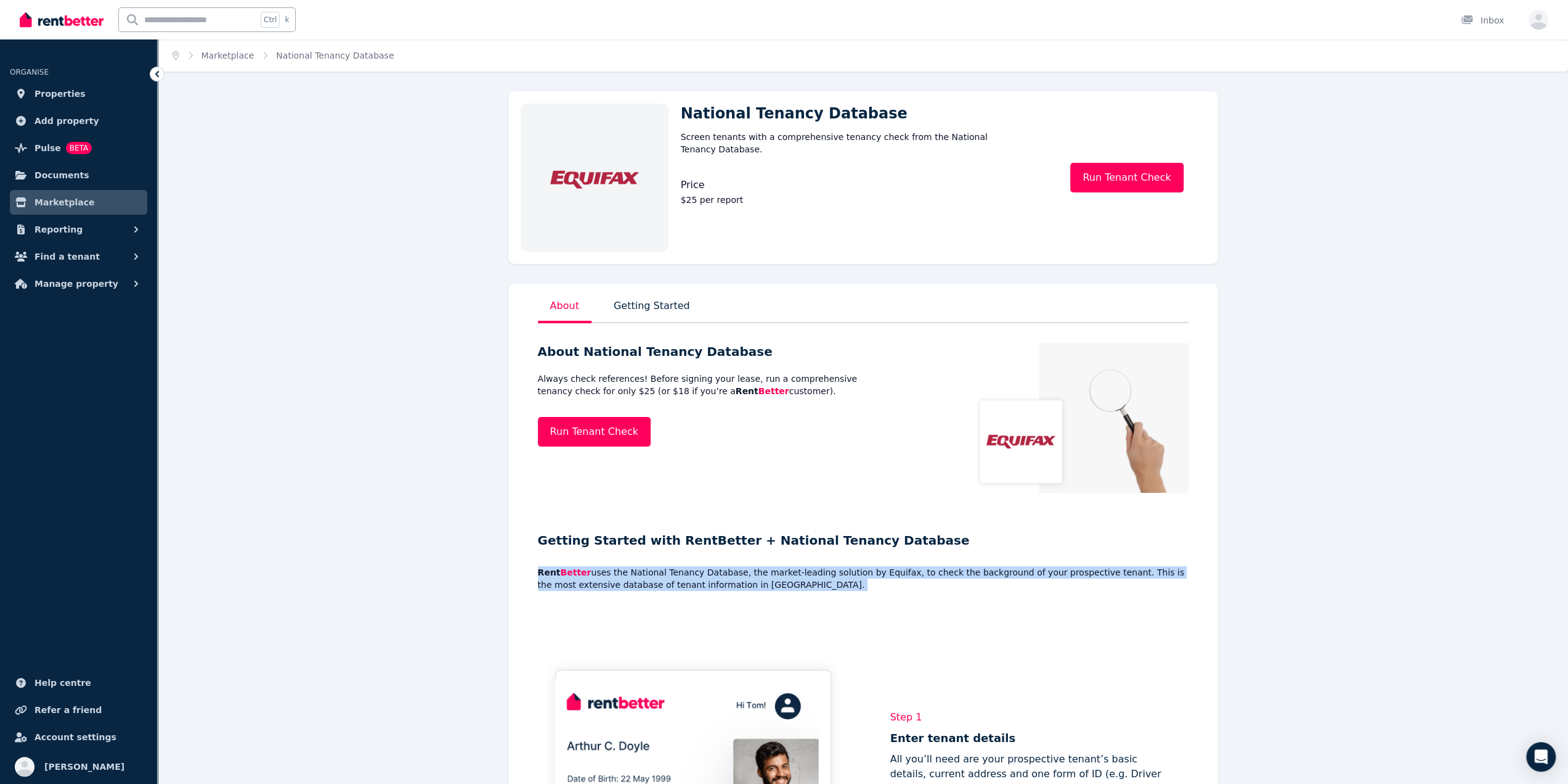
click at [762, 566] on p "Rent Better uses the National Tenancy Database, the market-leading solution by …" at bounding box center [863, 577] width 651 height 24
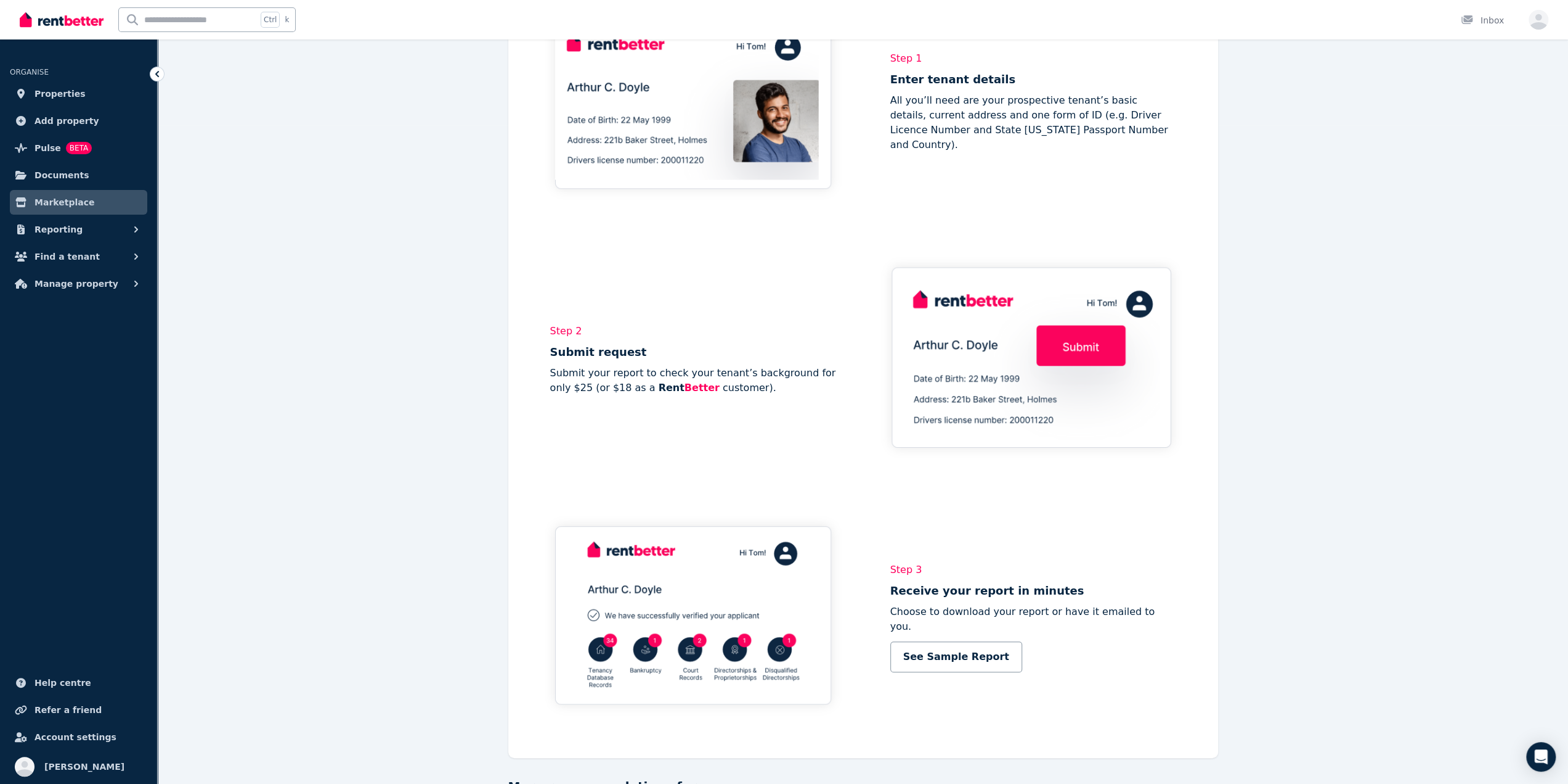
scroll to position [678, 0]
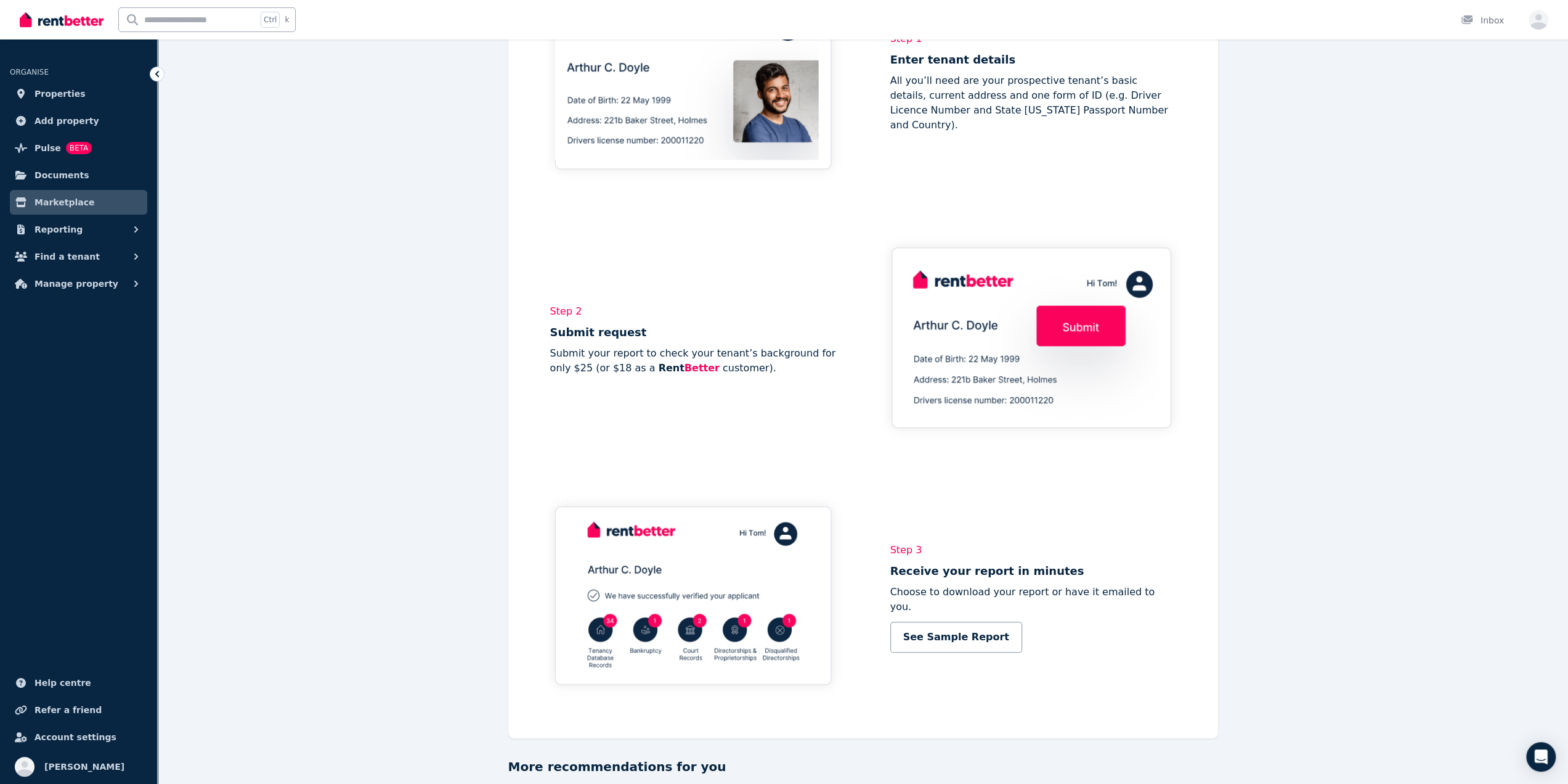
click at [685, 674] on img at bounding box center [693, 595] width 311 height 213
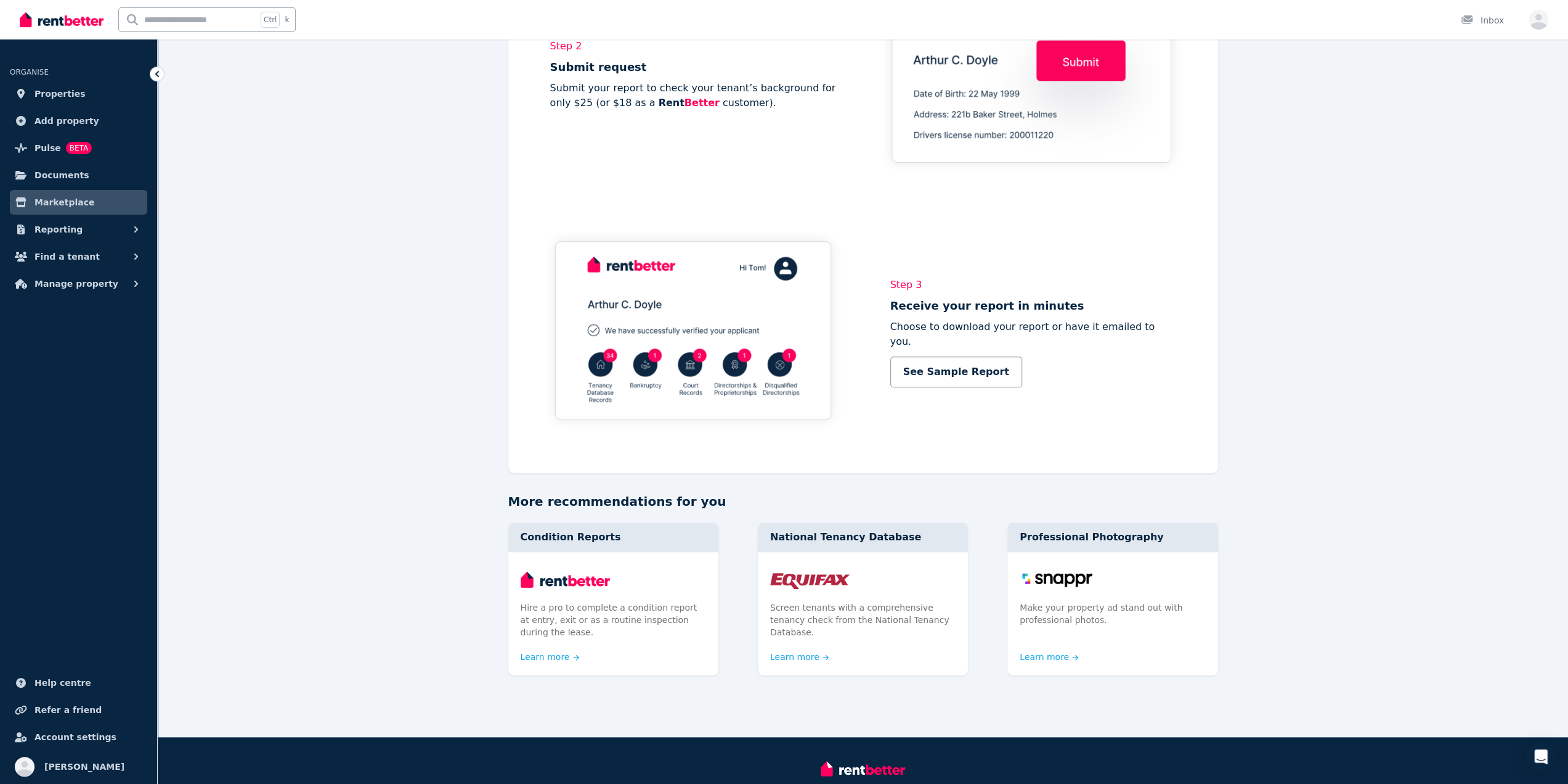
scroll to position [987, 0]
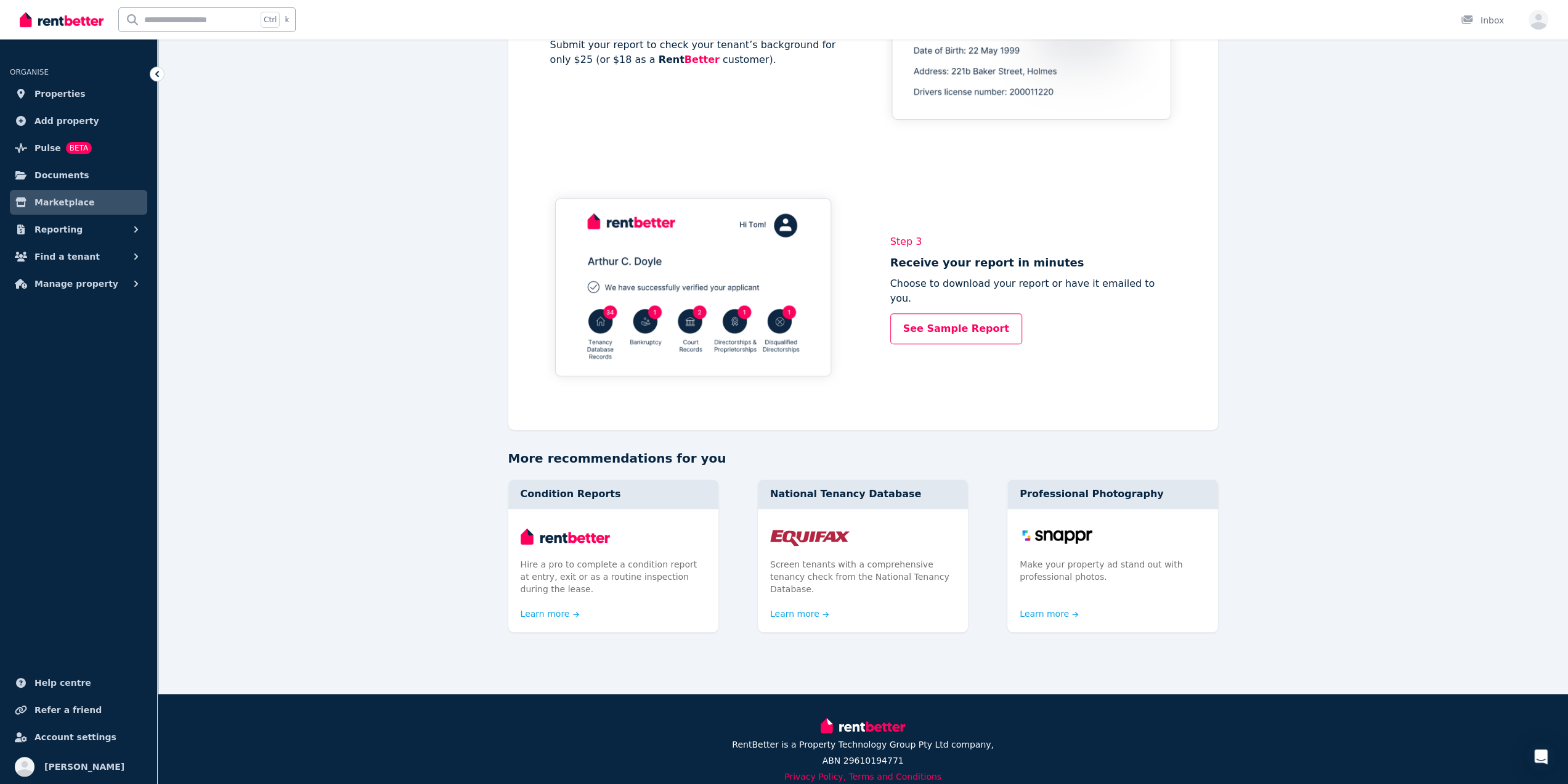
click at [963, 313] on link "See Sample Report" at bounding box center [956, 328] width 132 height 31
click at [820, 566] on p "Screen tenants with a comprehensive tenancy check from the National Tenancy Dat…" at bounding box center [863, 573] width 185 height 37
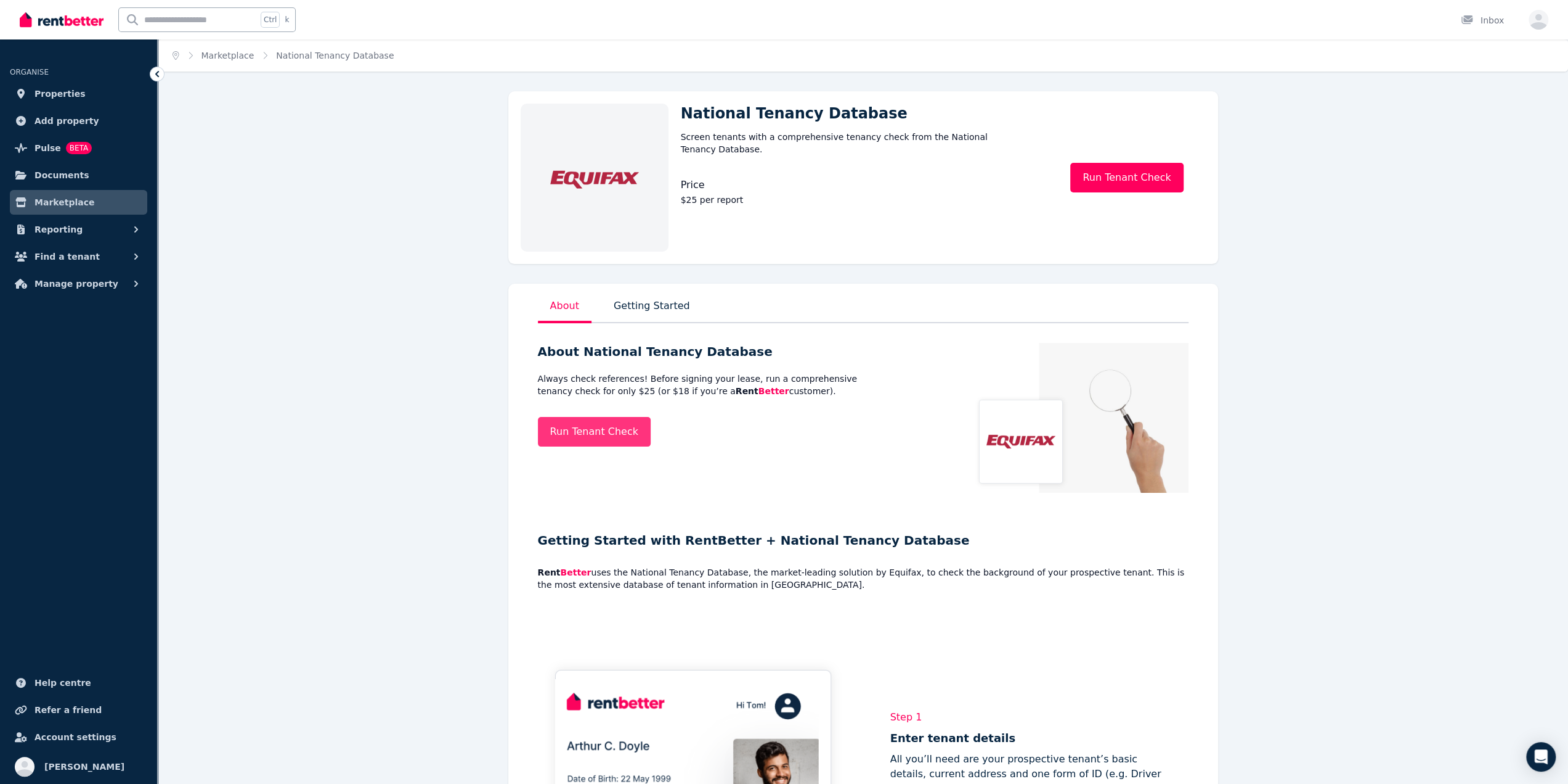
click at [574, 434] on link "Run Tenant Check" at bounding box center [594, 432] width 113 height 30
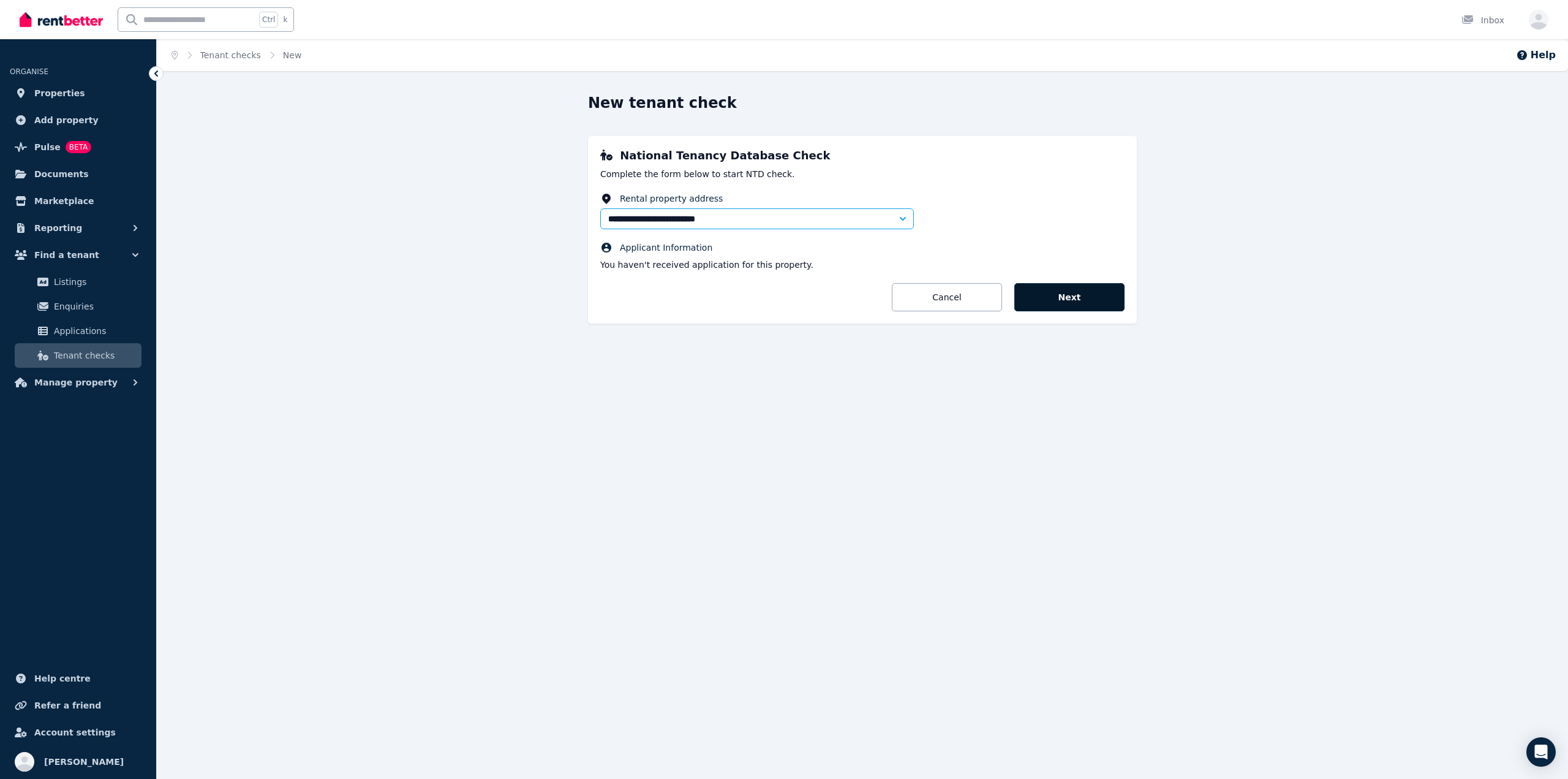
click at [1107, 297] on button "Next" at bounding box center [1069, 297] width 110 height 28
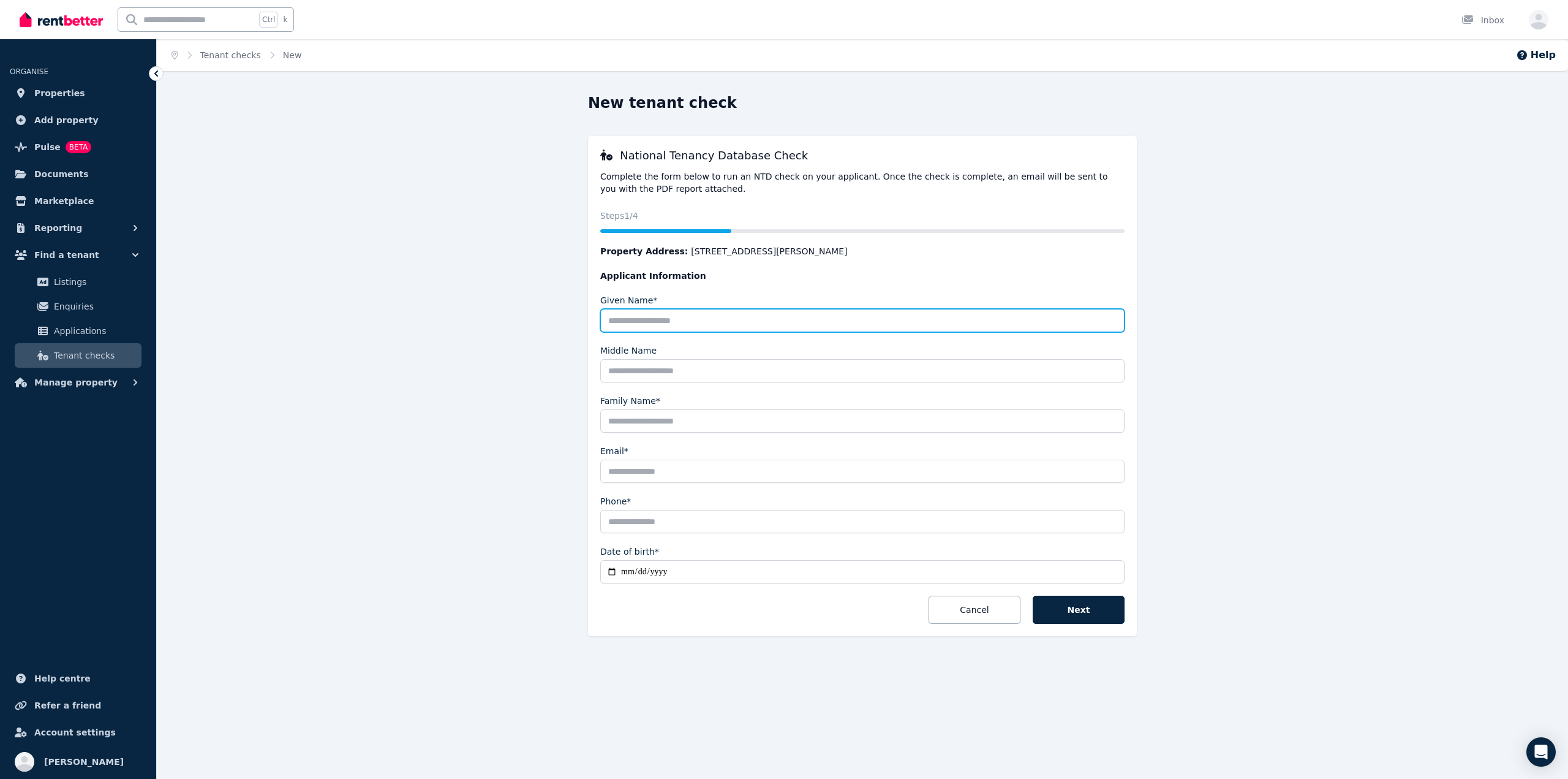
click at [775, 318] on input "Given Name*" at bounding box center [862, 321] width 524 height 23
type input "**********"
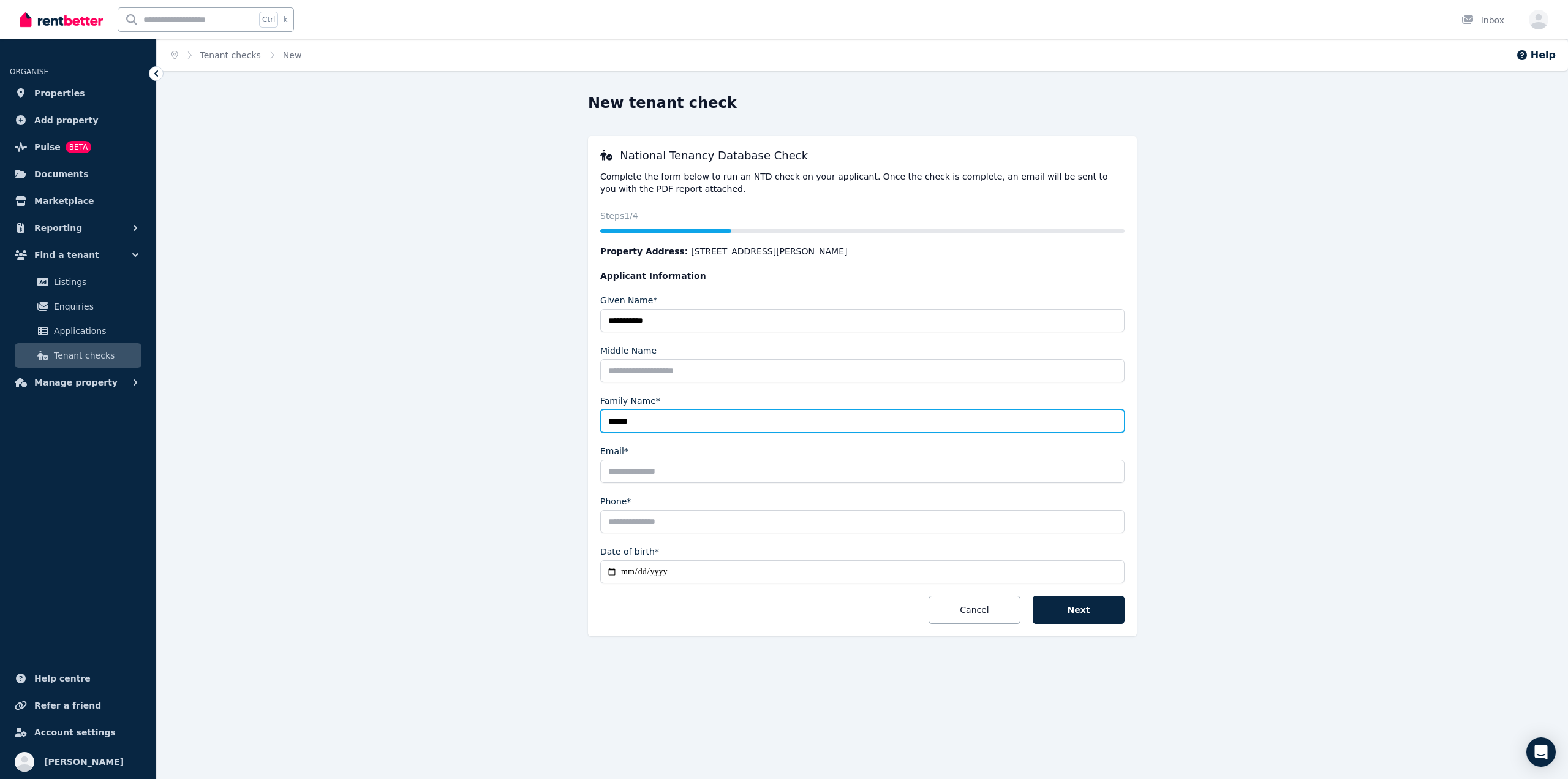
type input "******"
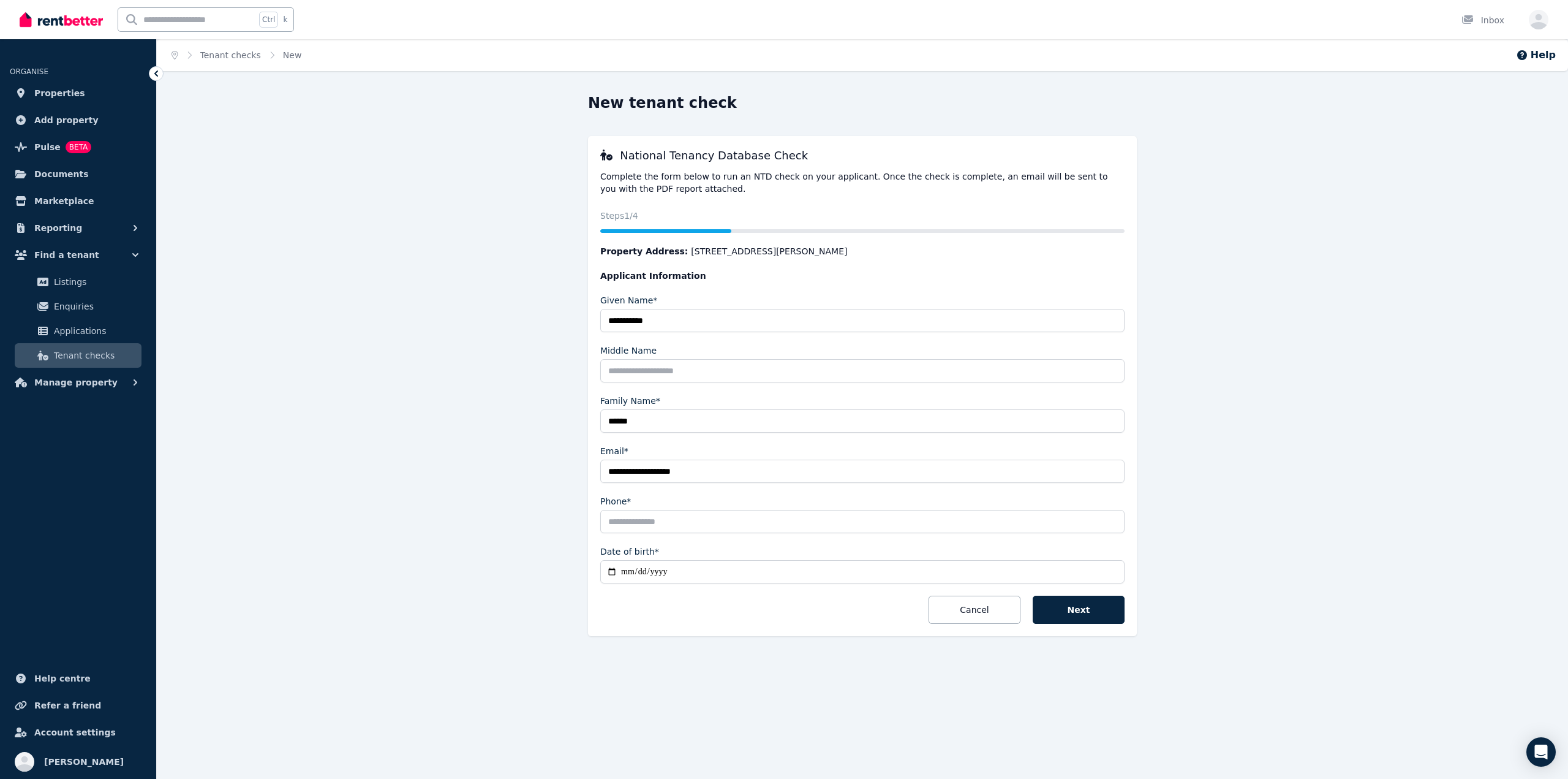
type input "**********"
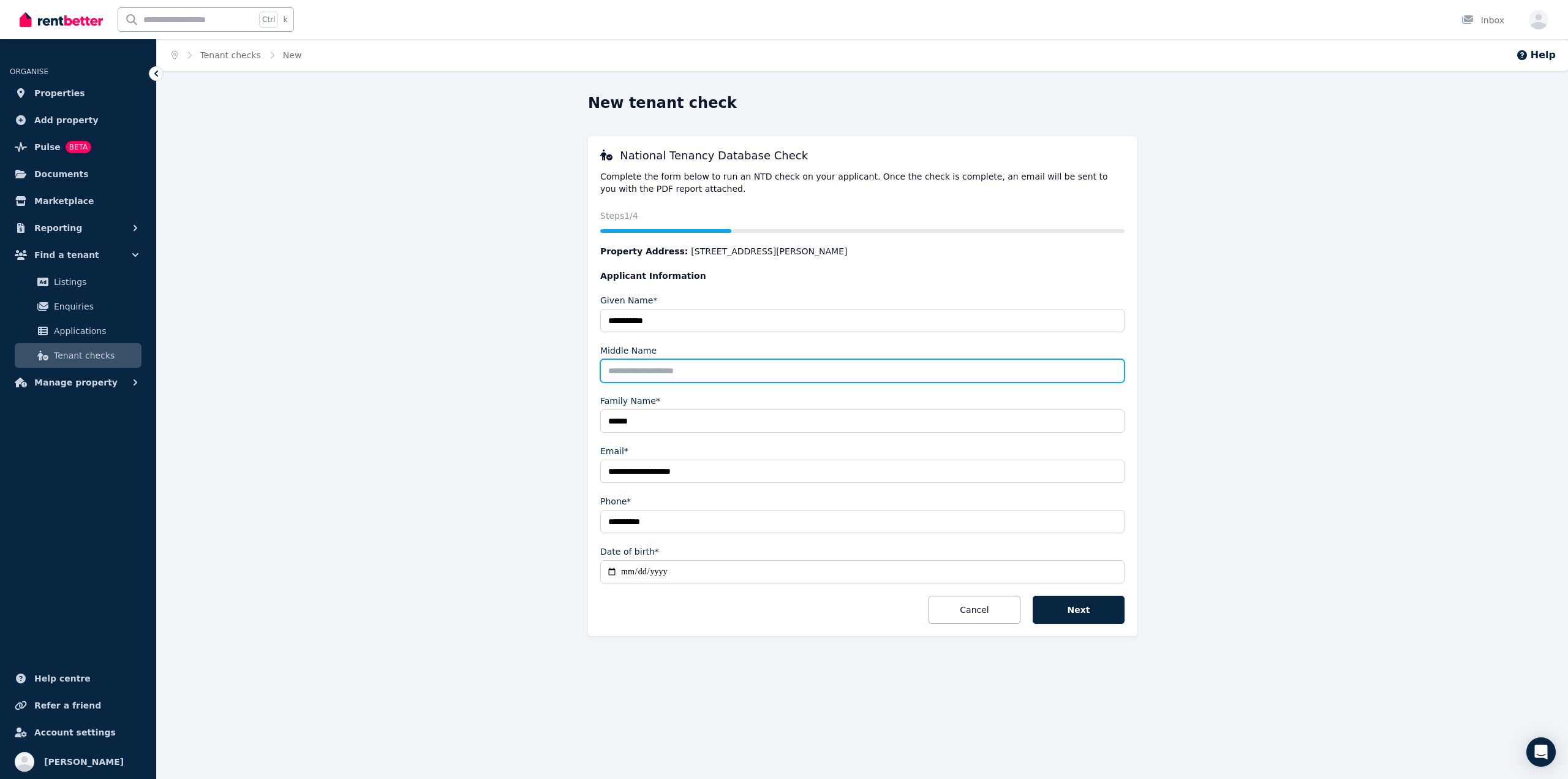
click at [1072, 359] on input "Middle Name" at bounding box center [862, 371] width 524 height 23
click at [1314, 376] on div "**********" at bounding box center [862, 381] width 940 height 577
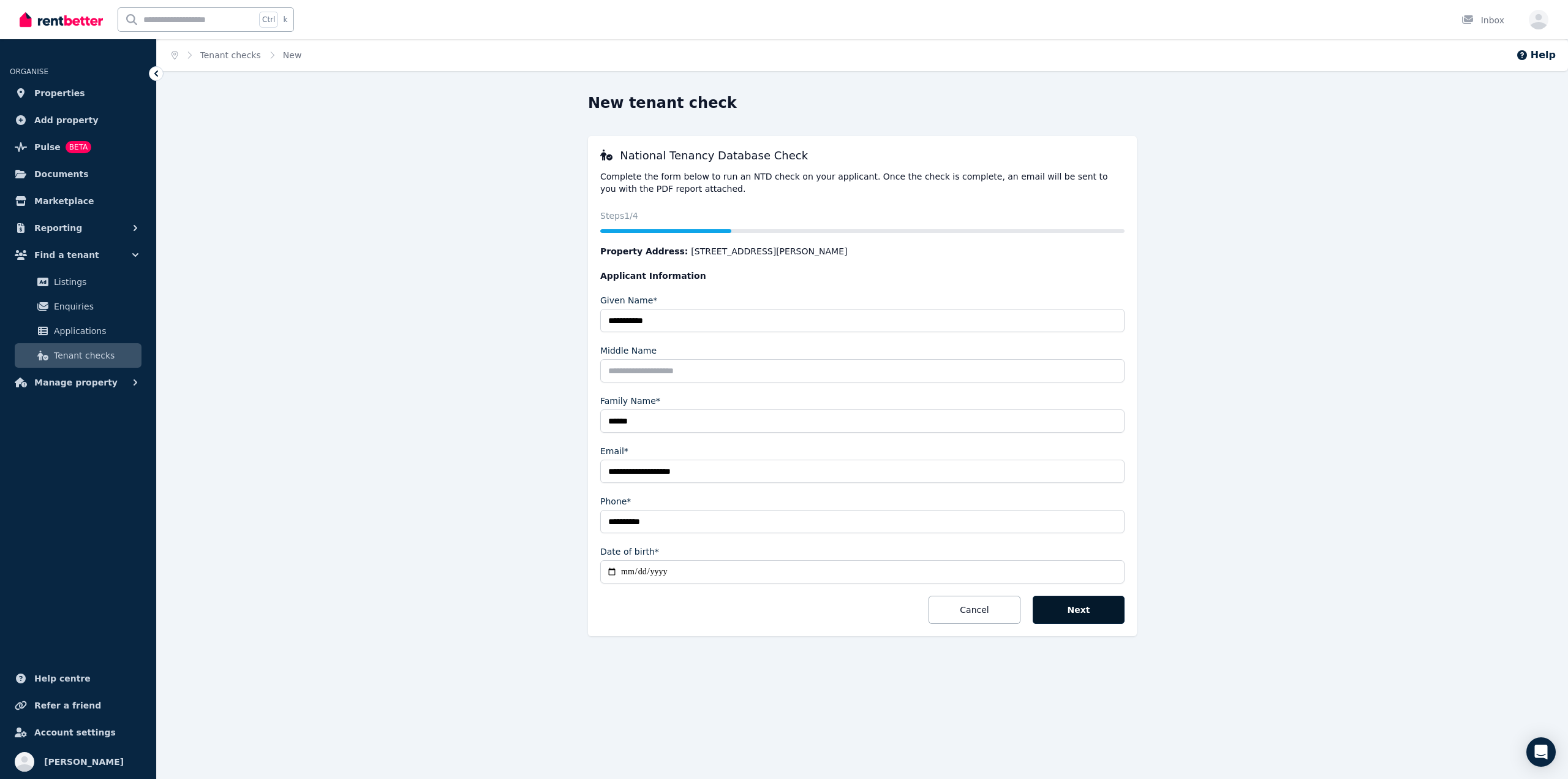
click at [1089, 610] on button "Next" at bounding box center [1079, 610] width 92 height 28
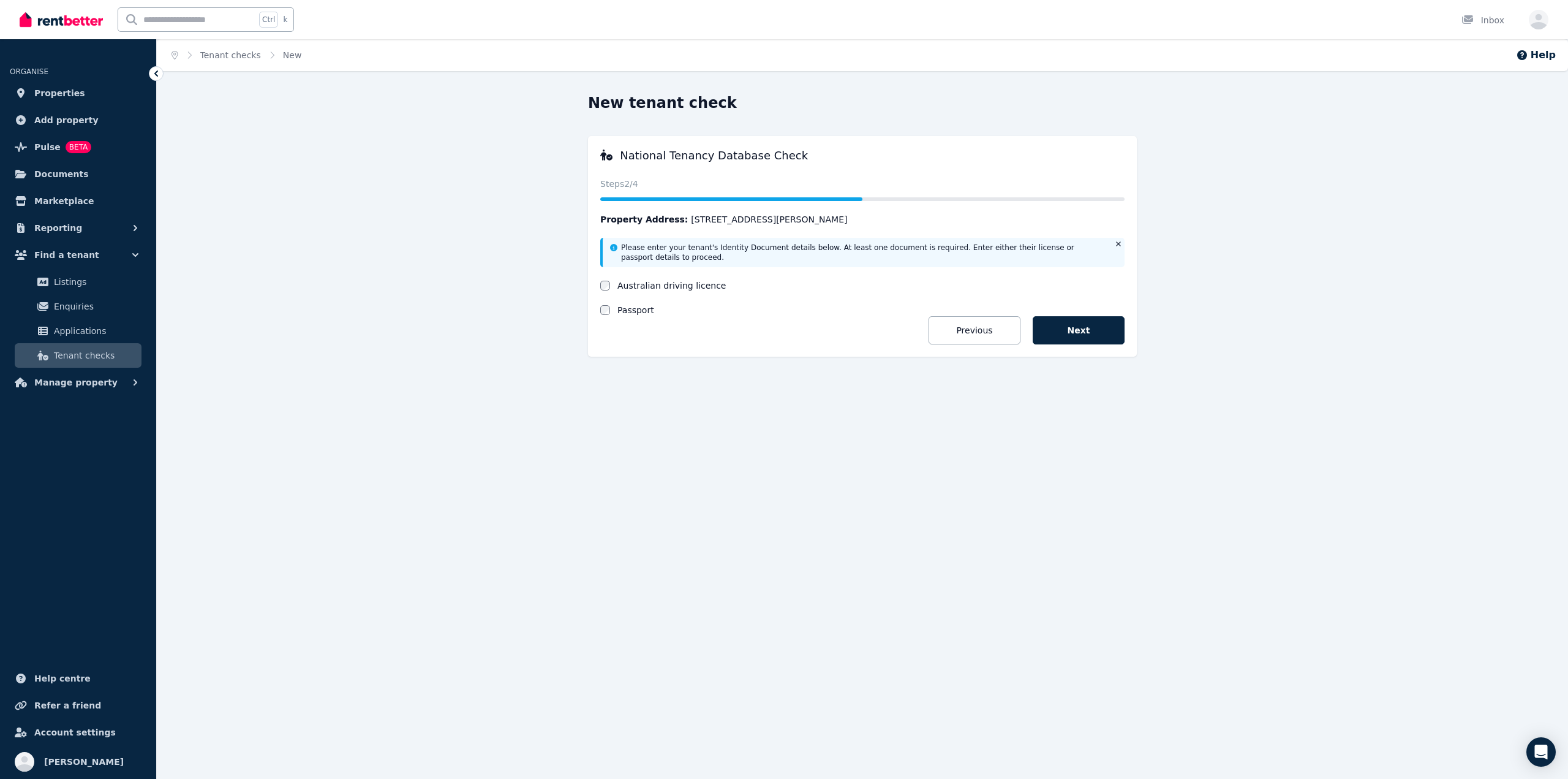
click at [680, 283] on label "Australian driving licence" at bounding box center [671, 286] width 108 height 12
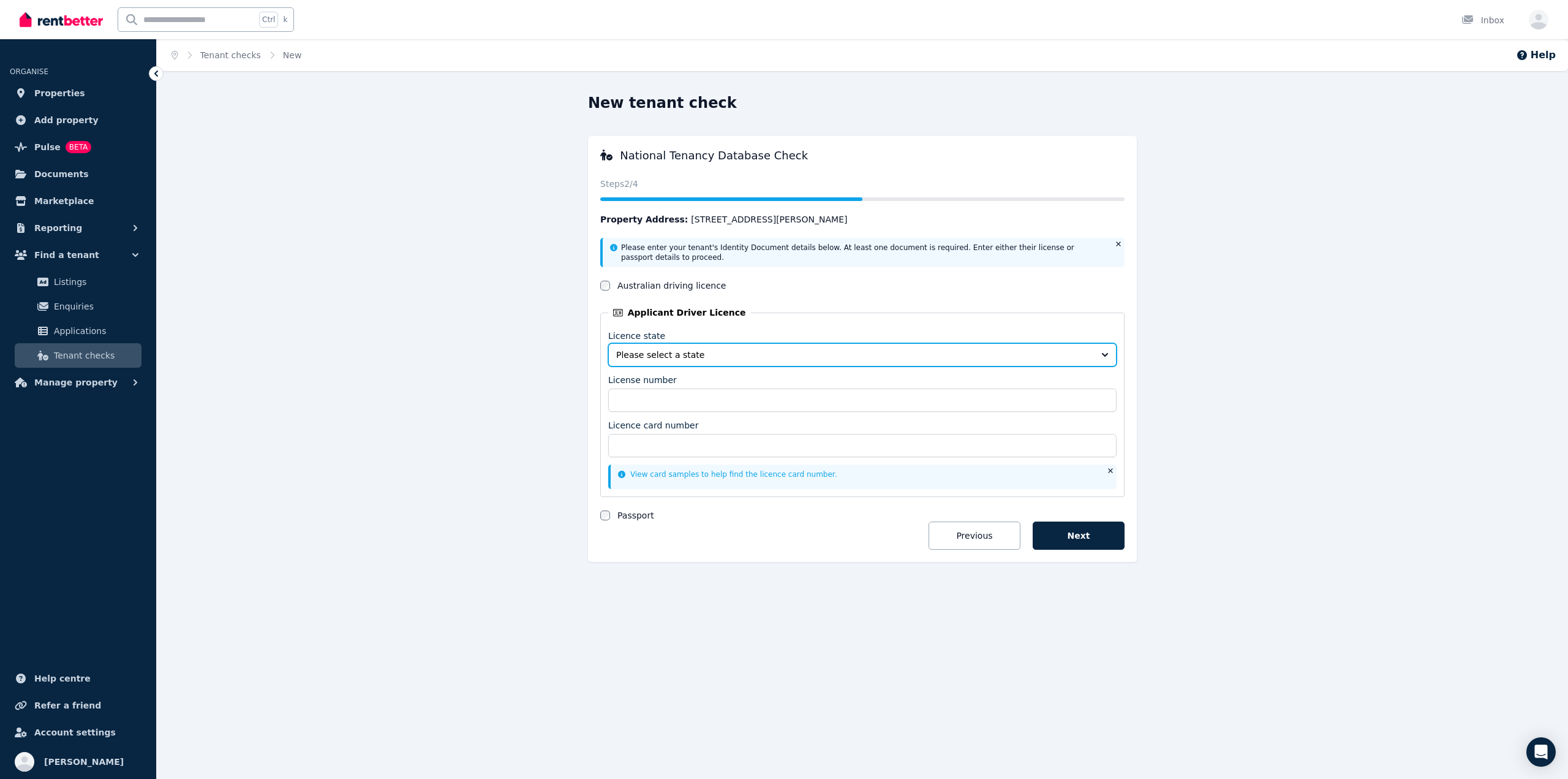
click at [782, 356] on span "Please select a state" at bounding box center [854, 355] width 475 height 12
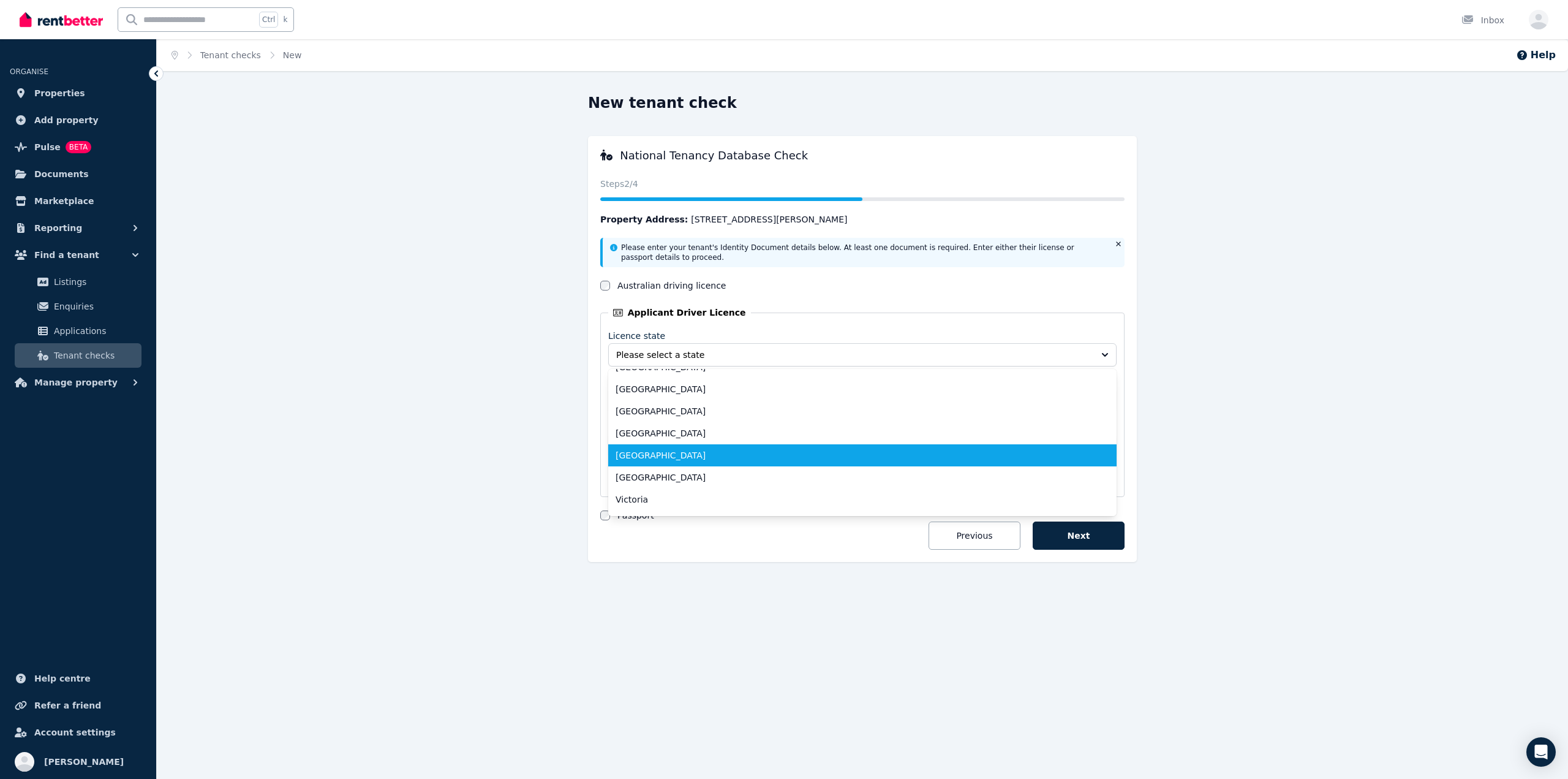
scroll to position [56, 0]
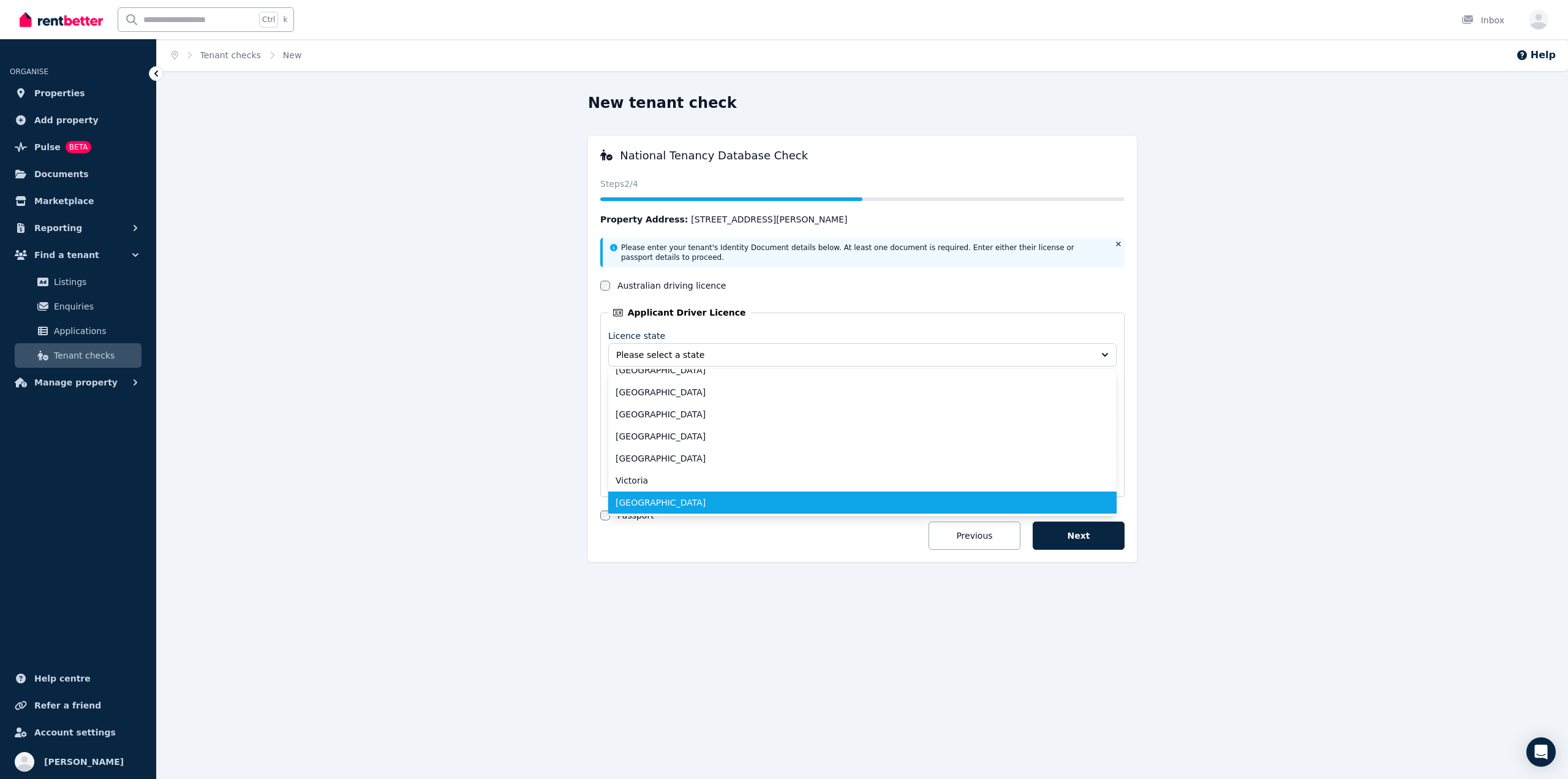
click at [719, 500] on span "[GEOGRAPHIC_DATA]" at bounding box center [855, 503] width 479 height 12
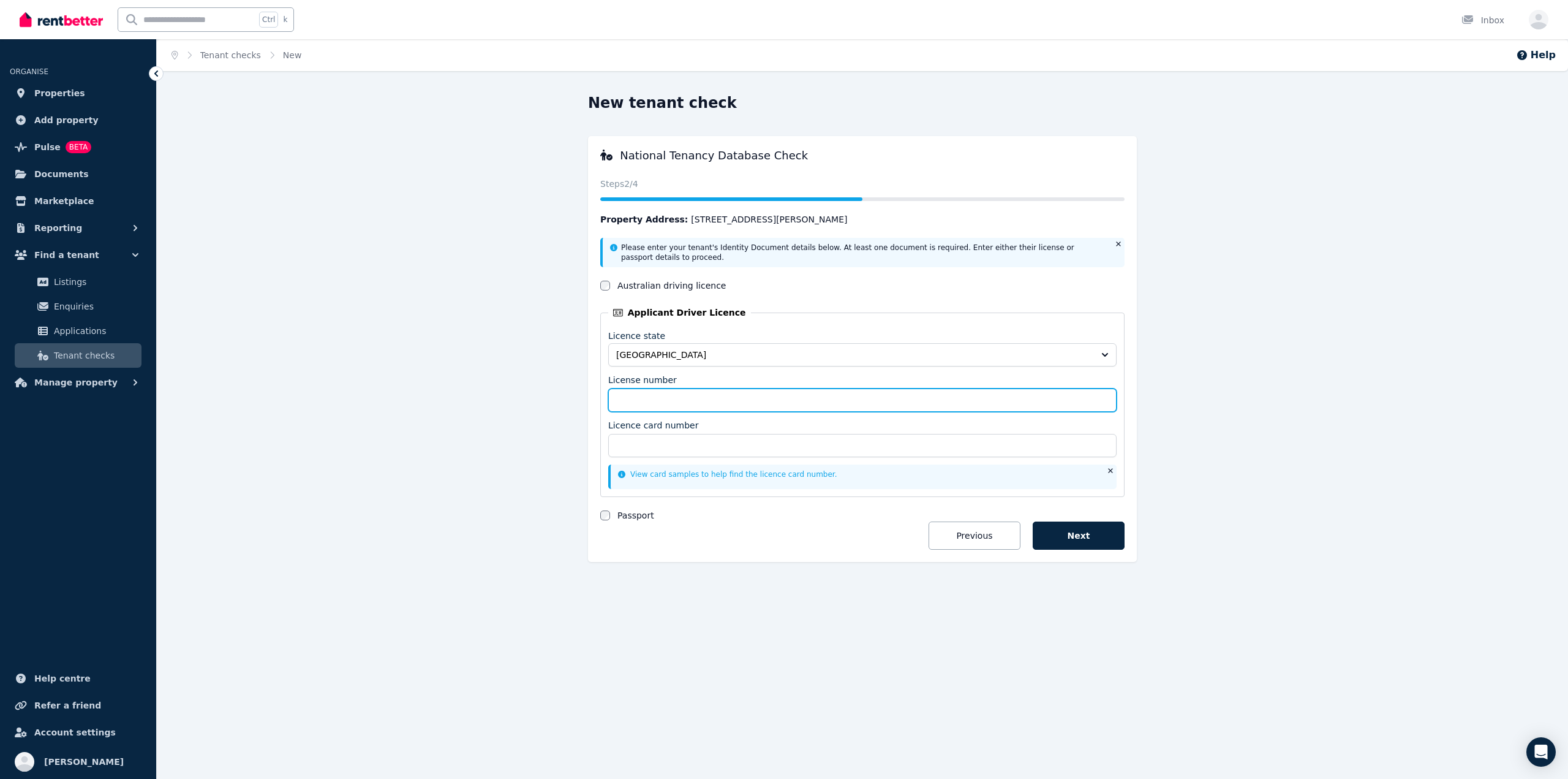
click at [702, 408] on input "License number" at bounding box center [862, 400] width 508 height 23
click at [684, 400] on input "License number" at bounding box center [862, 400] width 508 height 23
type input "*******"
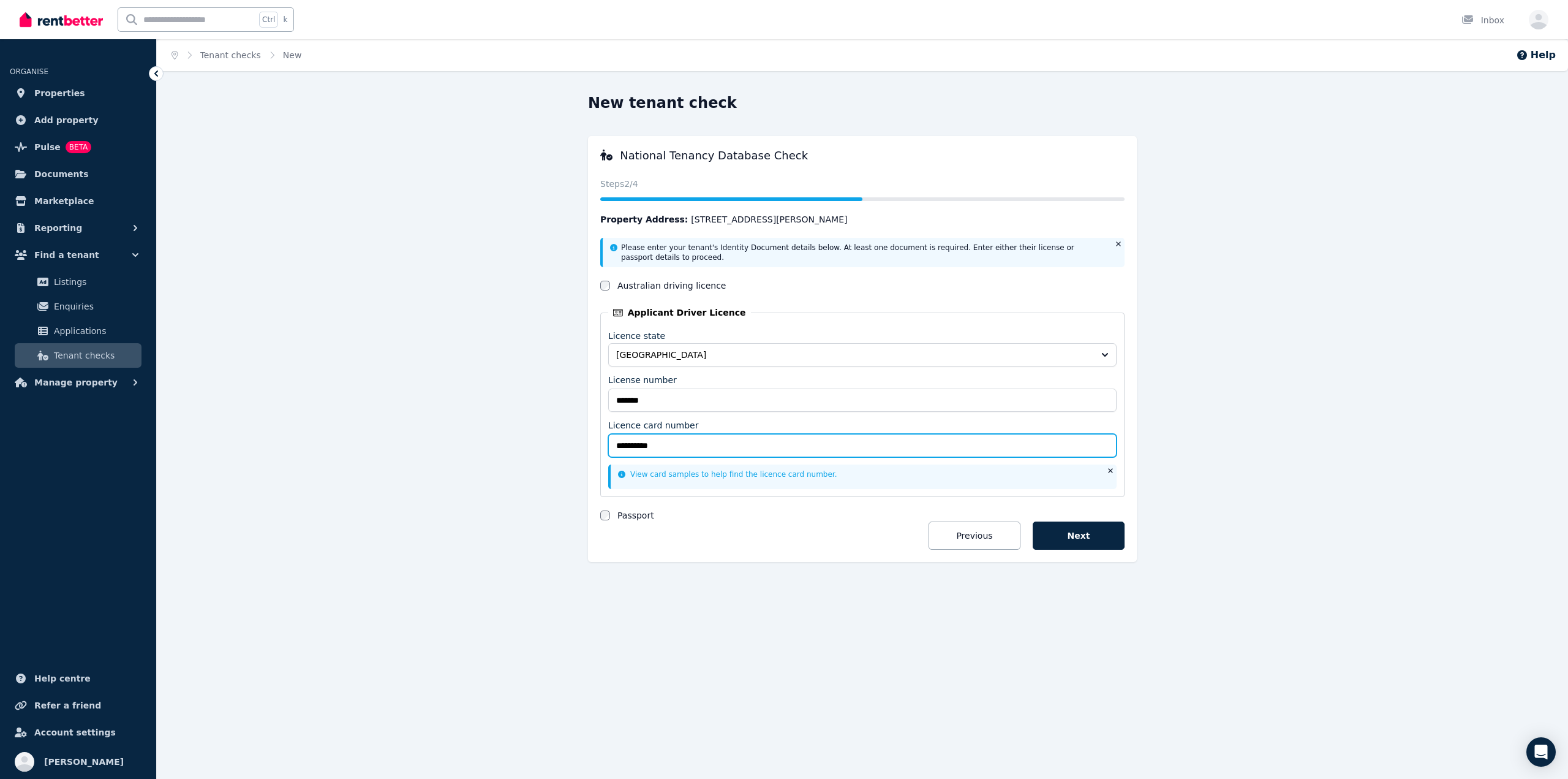
type input "**********"
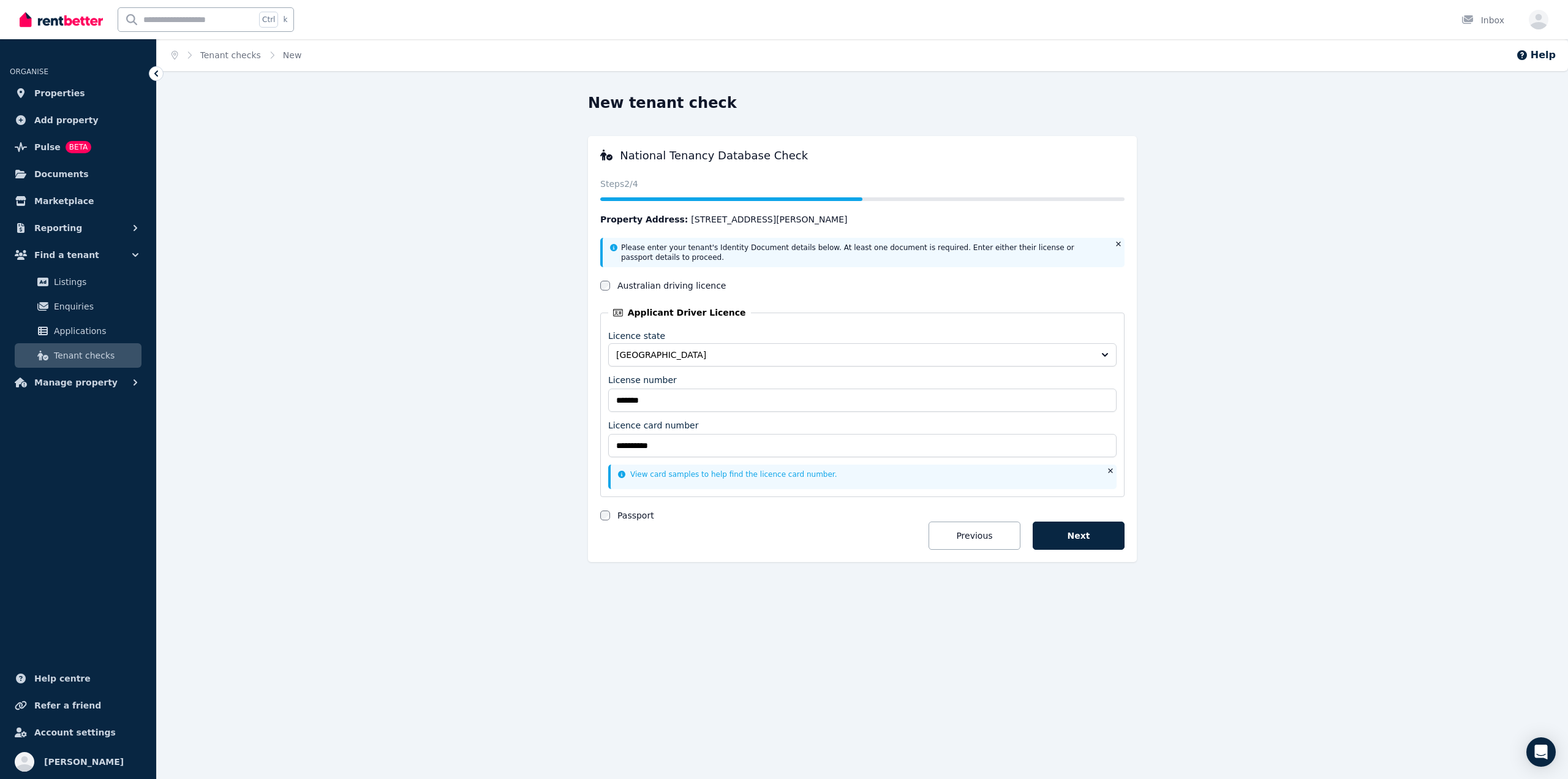
click at [610, 514] on div "Passport" at bounding box center [862, 515] width 524 height 12
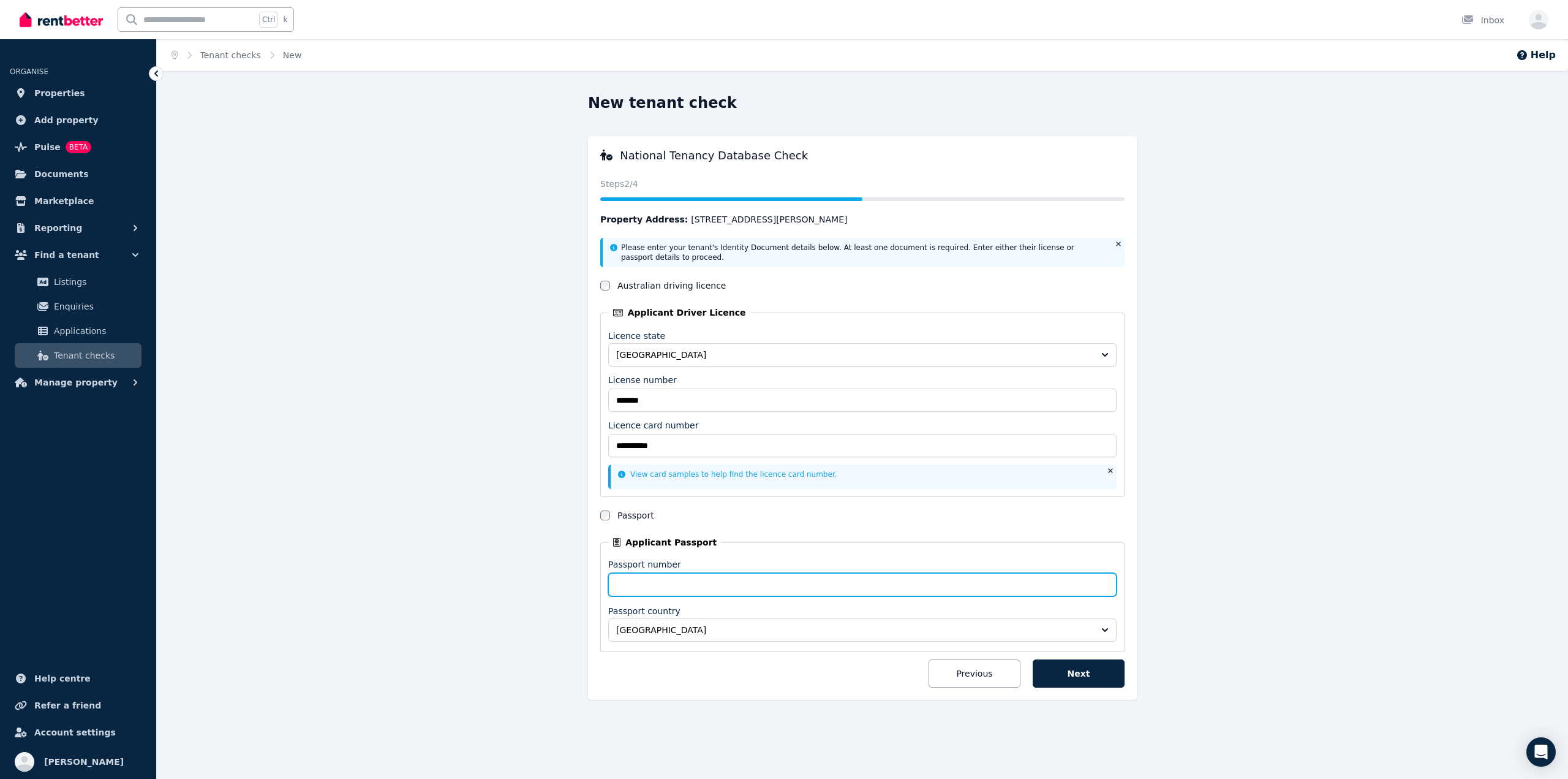
click at [723, 582] on input "Passport number" at bounding box center [862, 585] width 508 height 23
type input "*********"
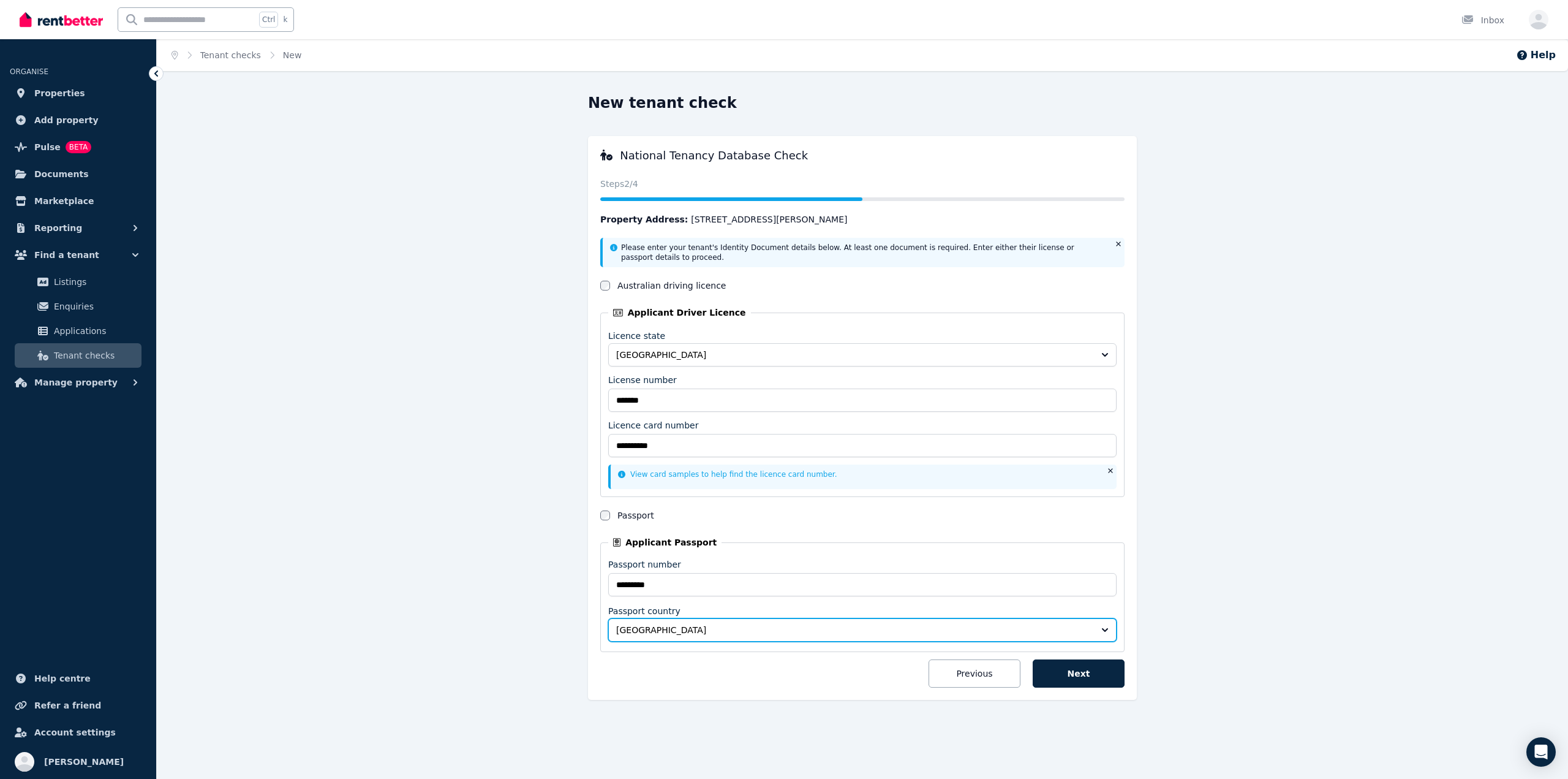
click at [798, 624] on span "[GEOGRAPHIC_DATA]" at bounding box center [854, 630] width 475 height 12
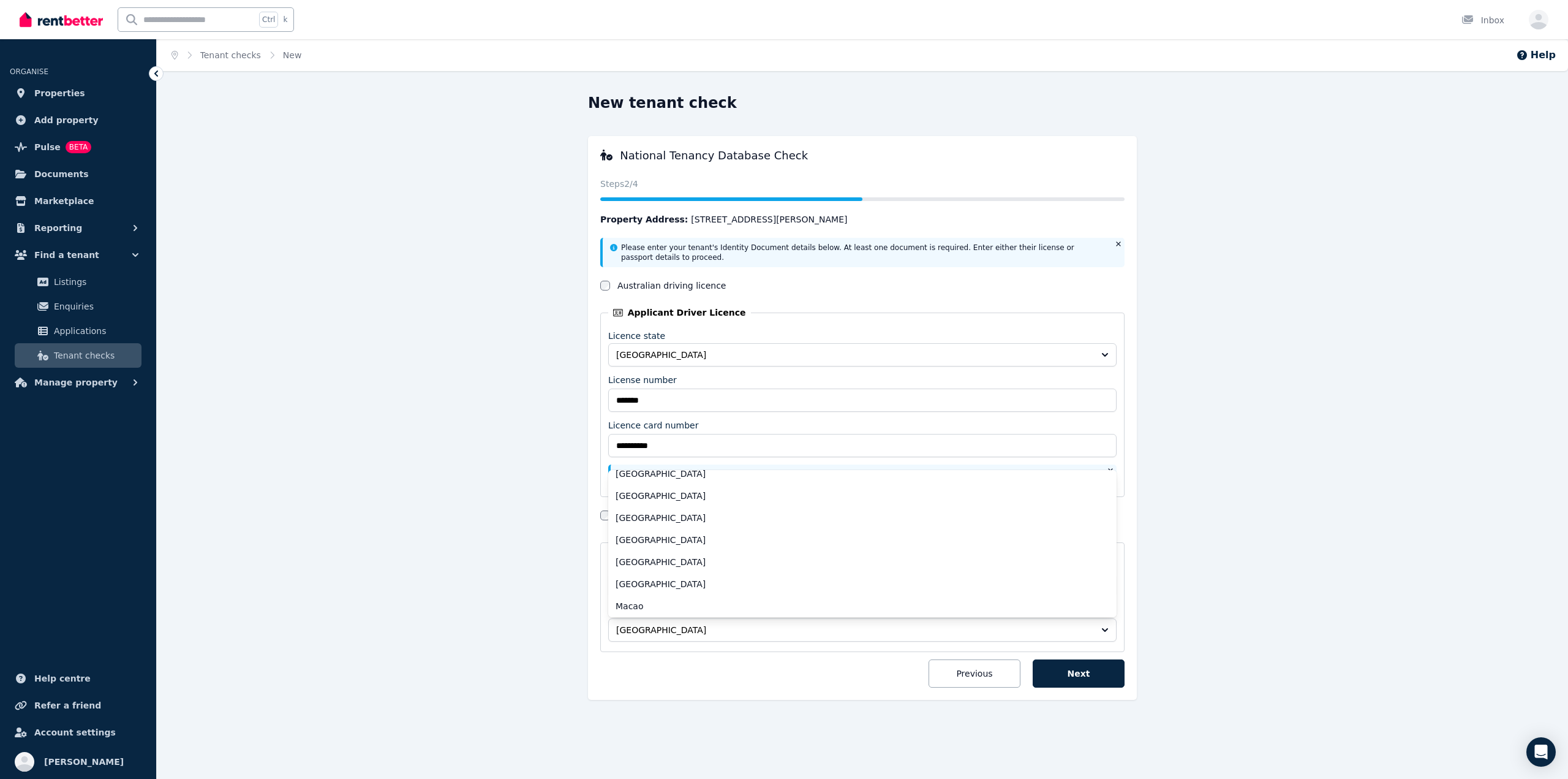
scroll to position [841, 0]
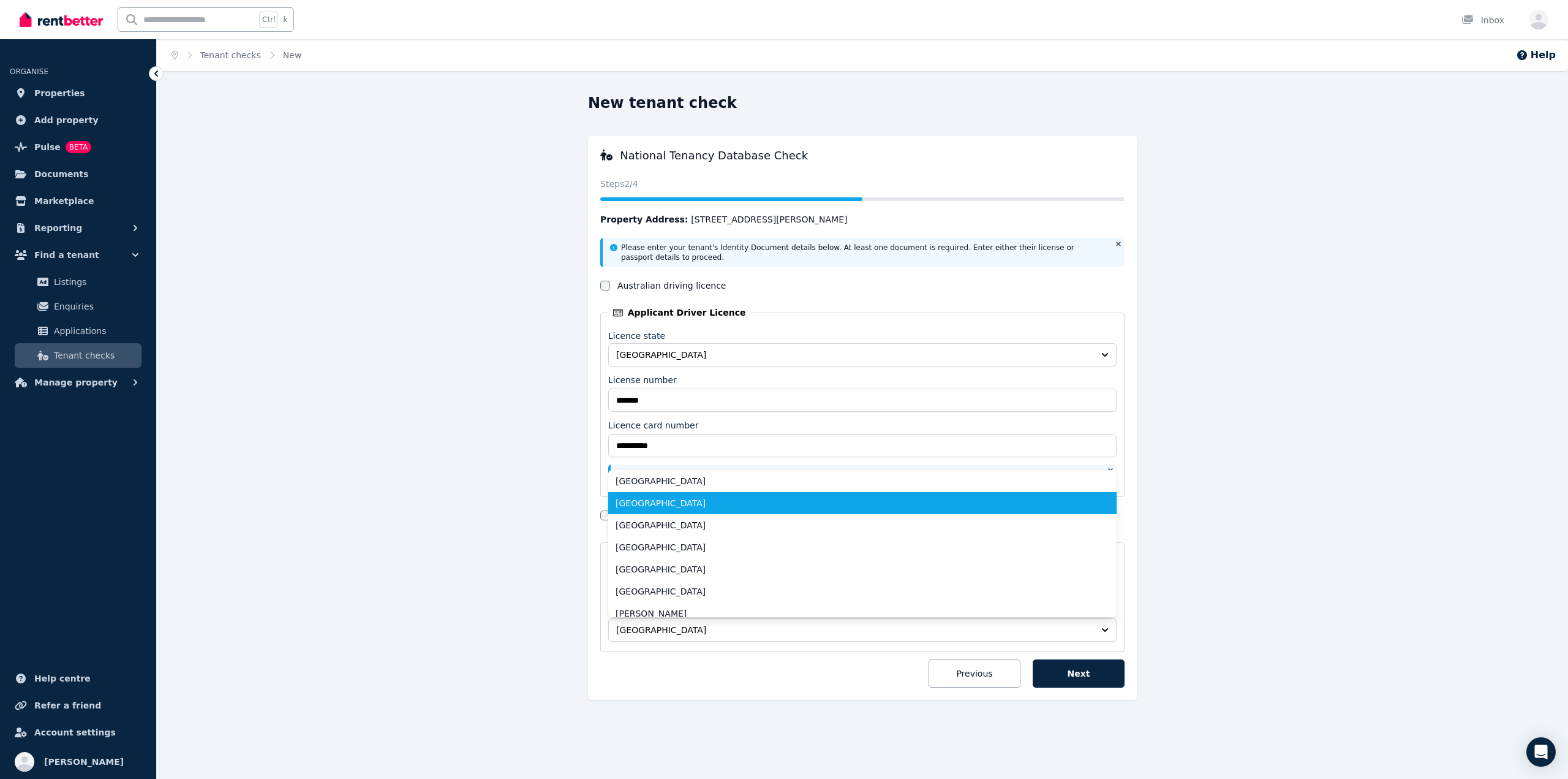
click at [718, 501] on span "[GEOGRAPHIC_DATA]" at bounding box center [855, 503] width 479 height 12
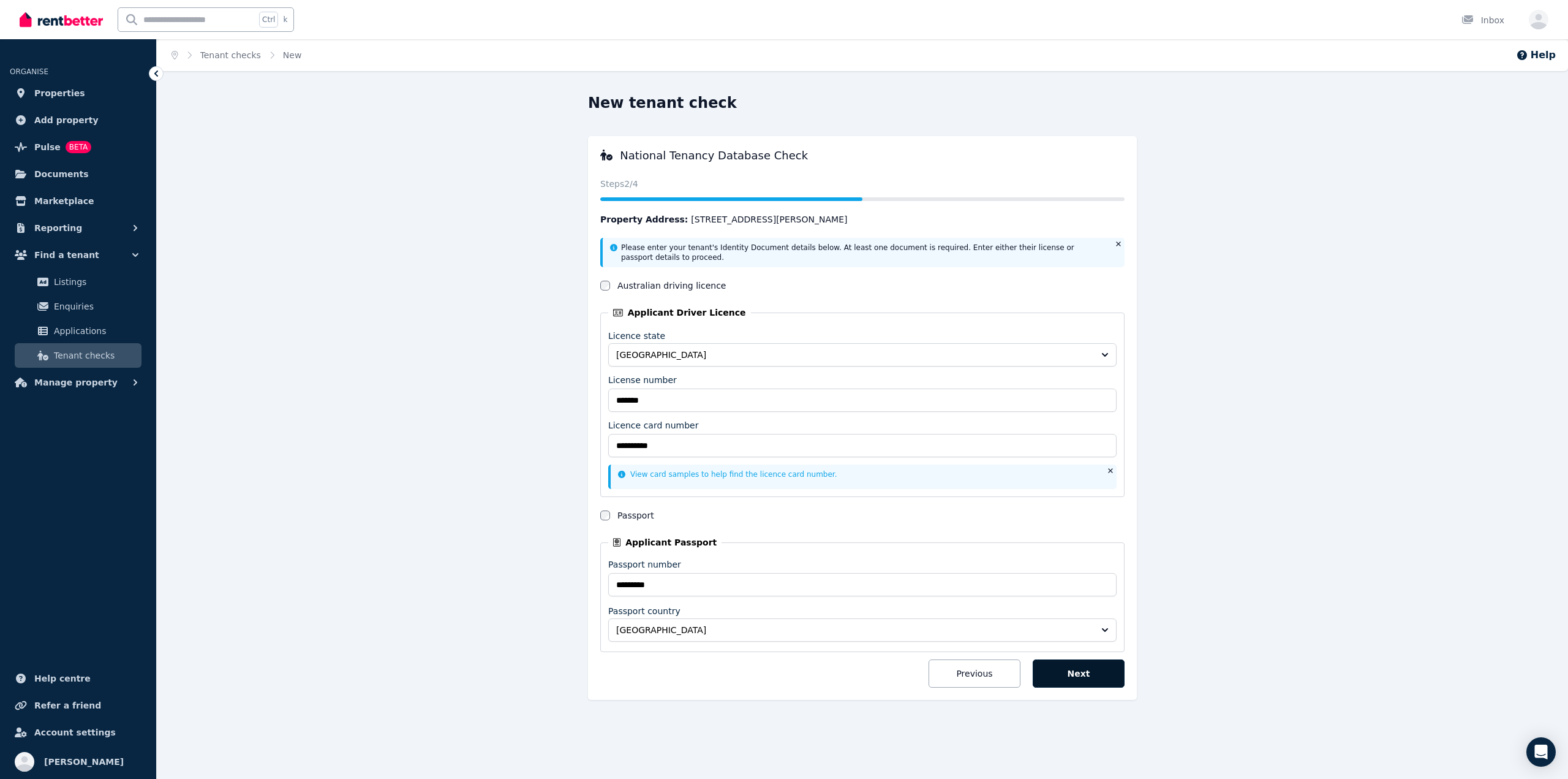
click at [1101, 670] on button "Next" at bounding box center [1079, 673] width 92 height 28
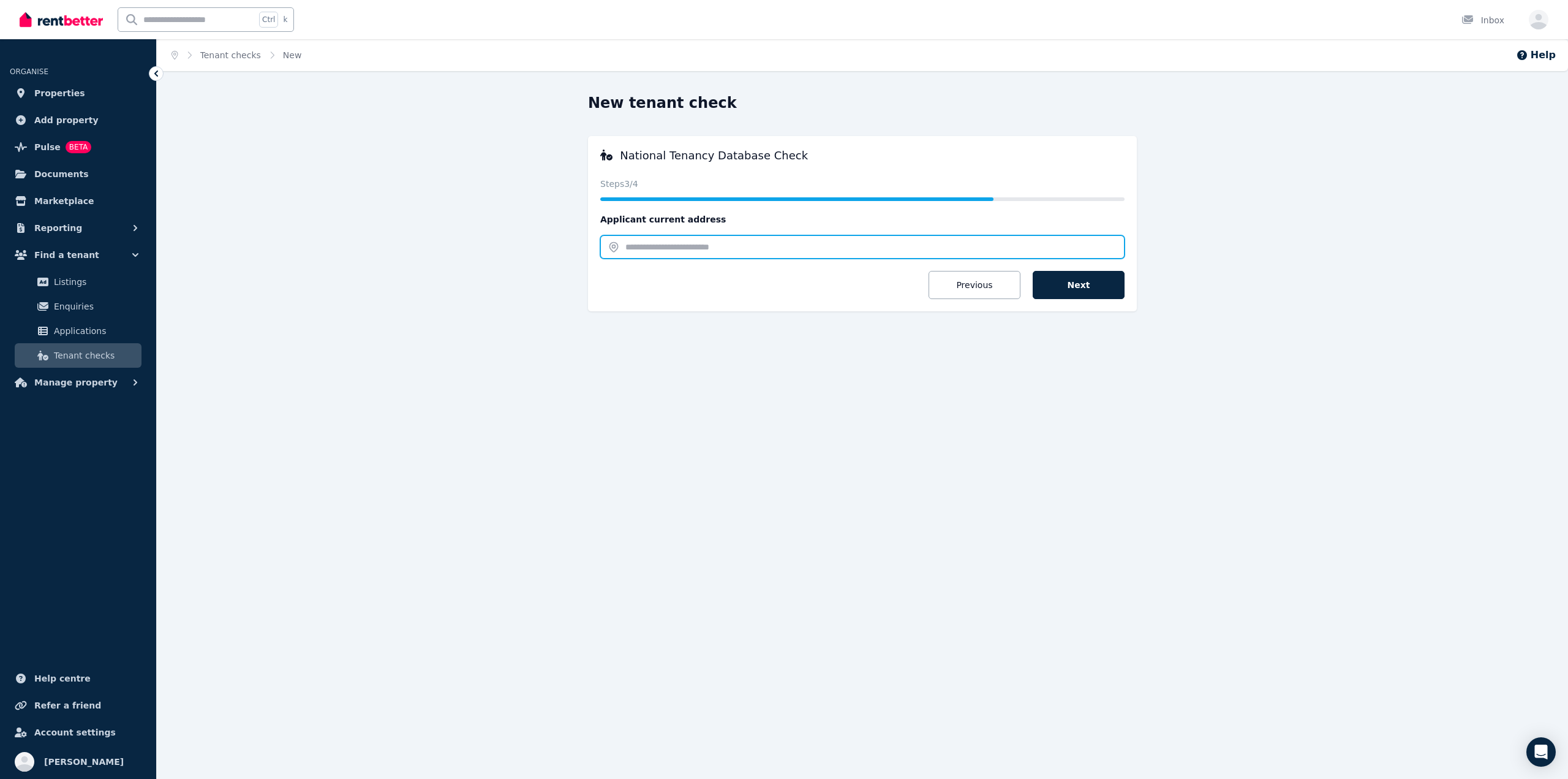
click at [785, 252] on input "text" at bounding box center [862, 247] width 524 height 23
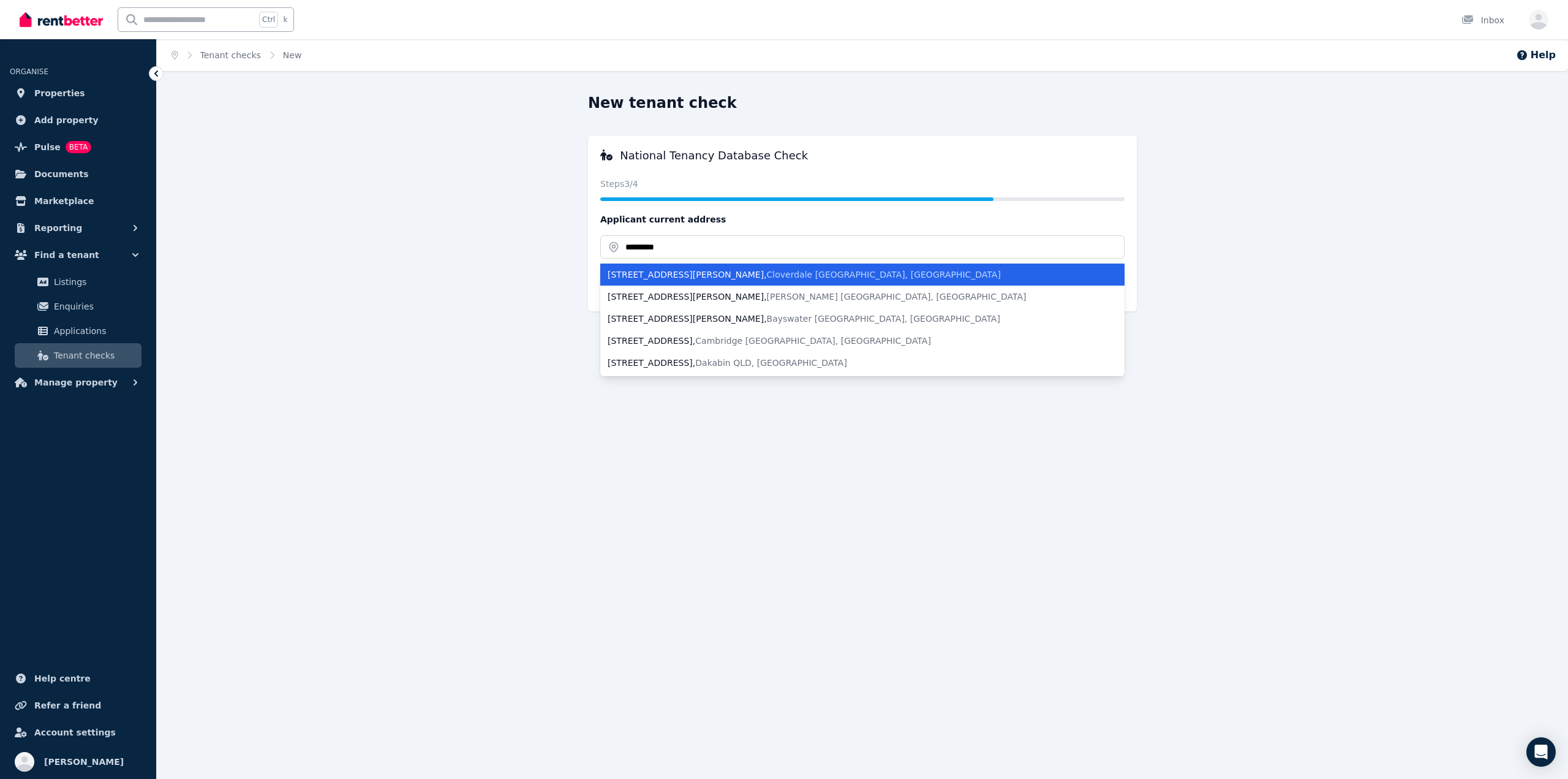
click at [796, 273] on div "457 Abernethy Road , Cloverdale WA, Australia" at bounding box center [855, 275] width 495 height 12
type input "**********"
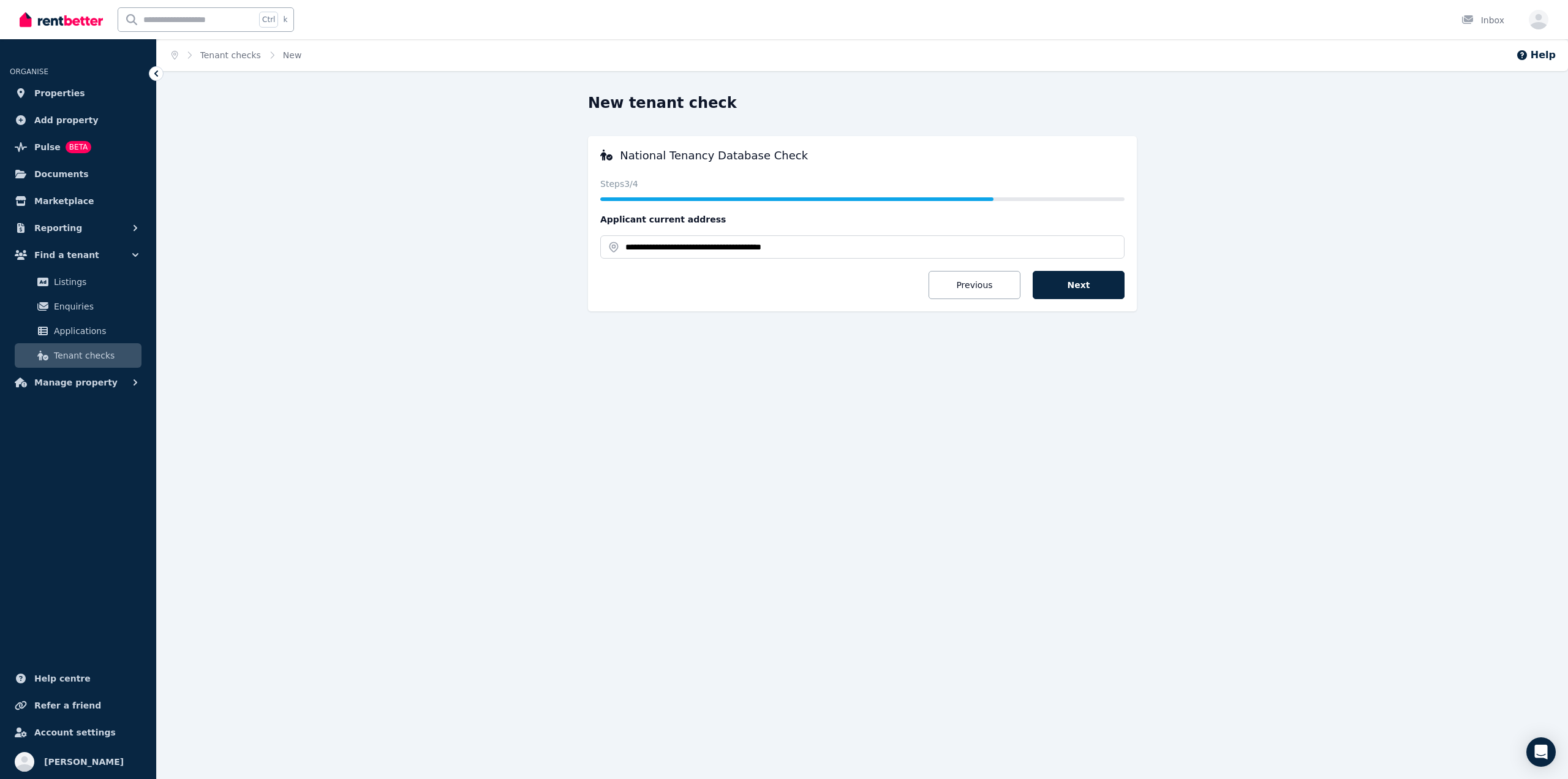
click at [843, 299] on form "**********" at bounding box center [862, 256] width 524 height 86
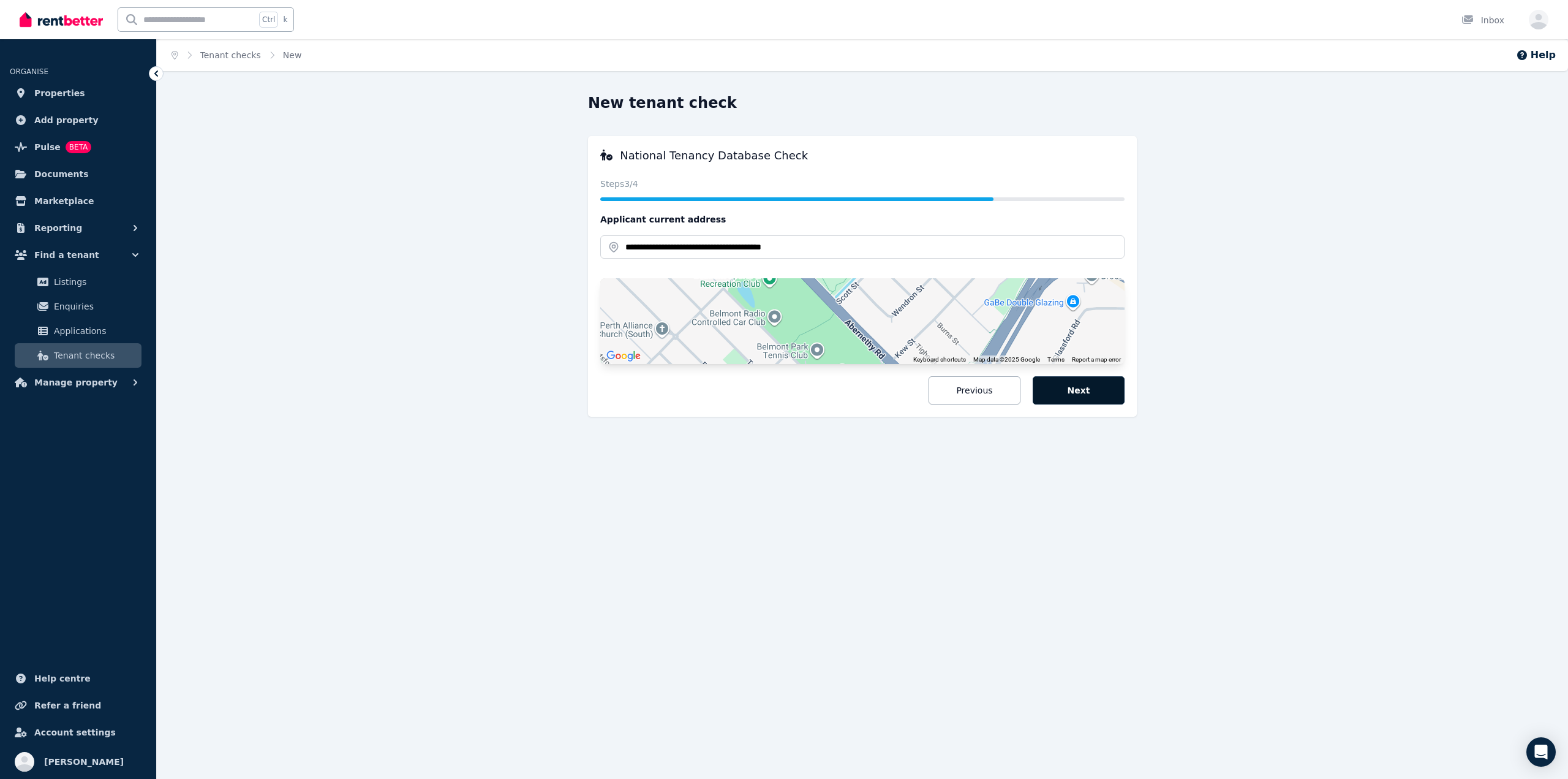
click at [1094, 386] on button "Next" at bounding box center [1079, 390] width 92 height 28
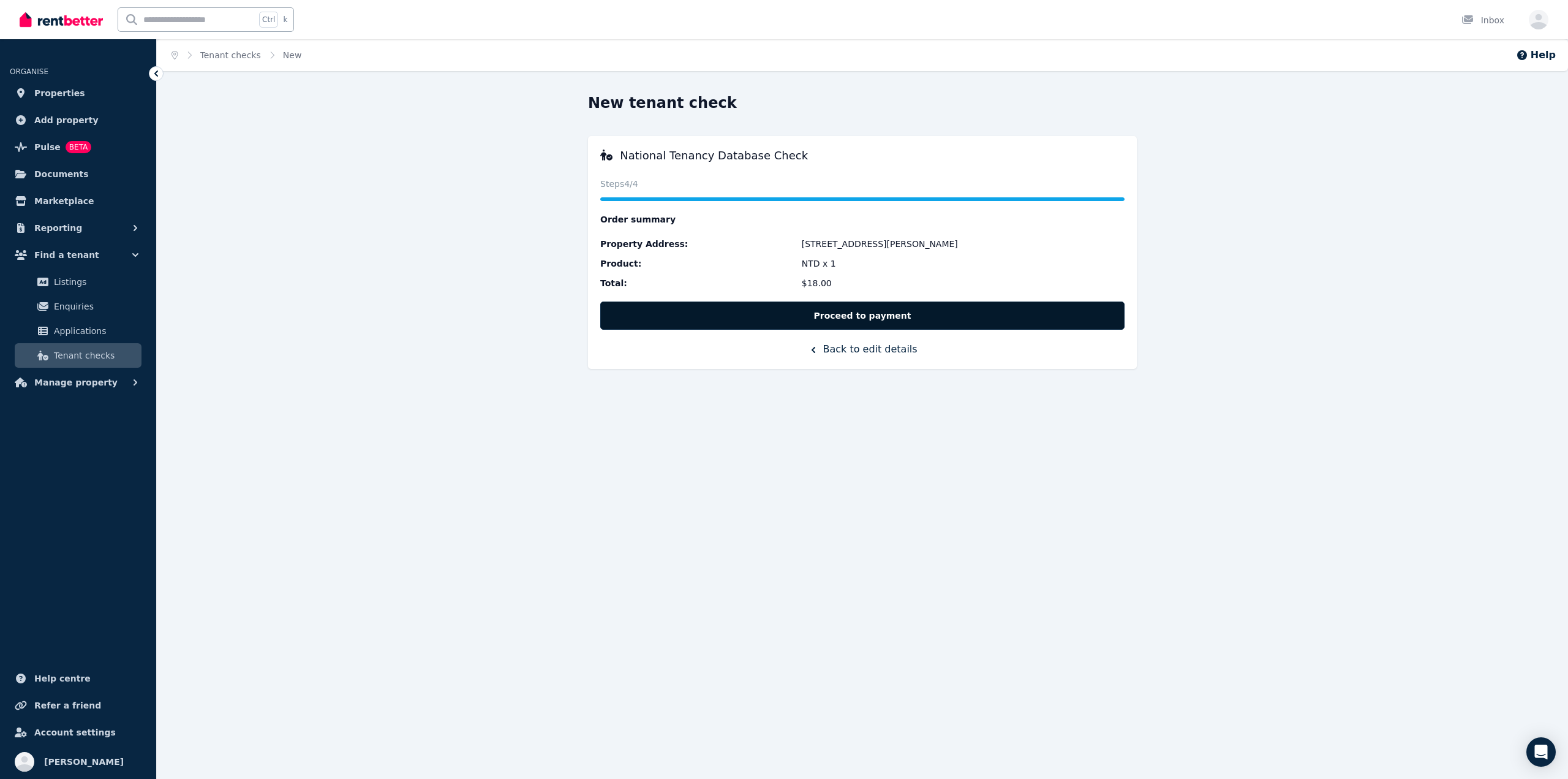
click at [978, 311] on button "Proceed to payment" at bounding box center [862, 315] width 524 height 28
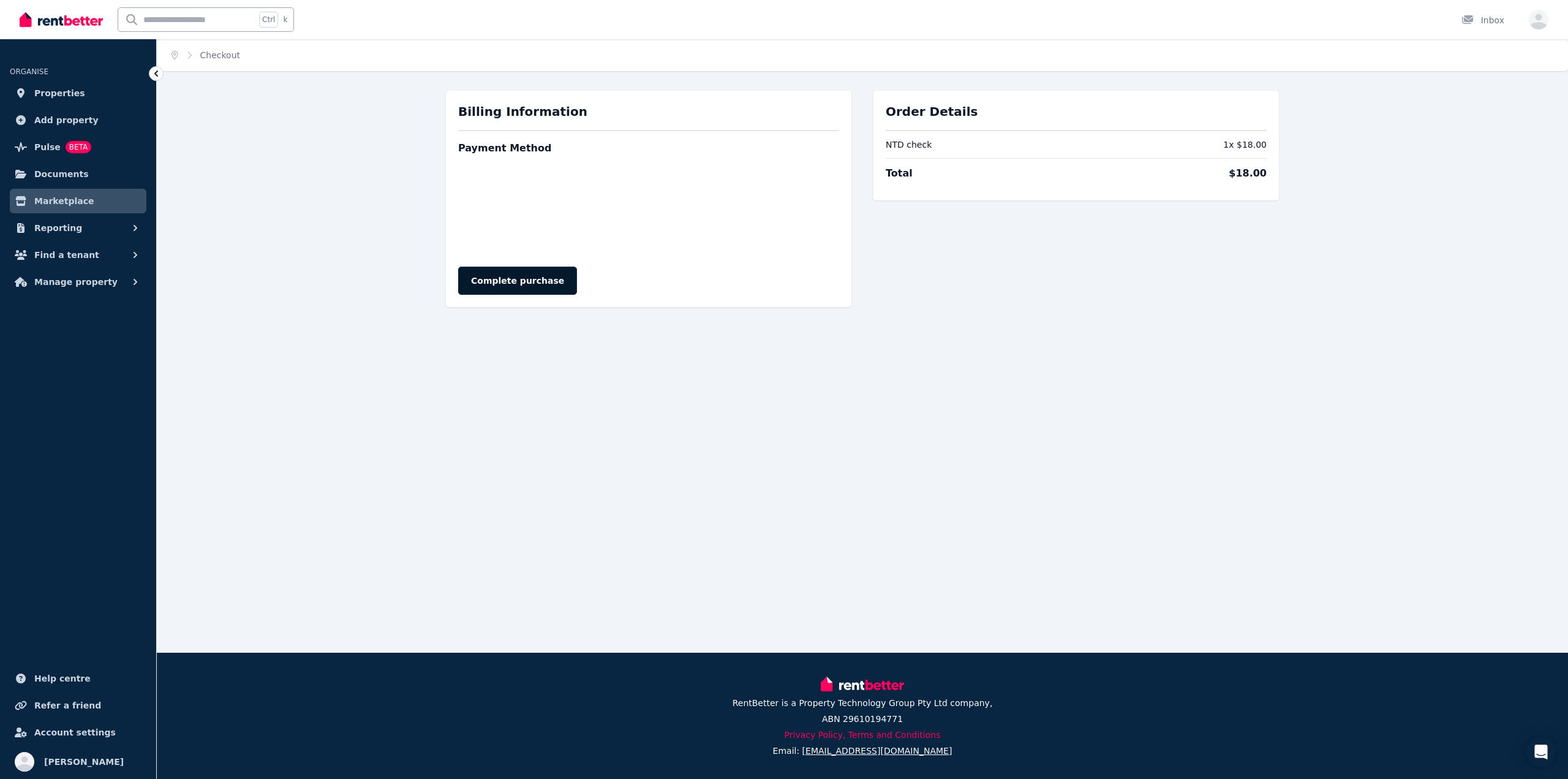
click at [496, 281] on button "Complete purchase" at bounding box center [517, 280] width 119 height 28
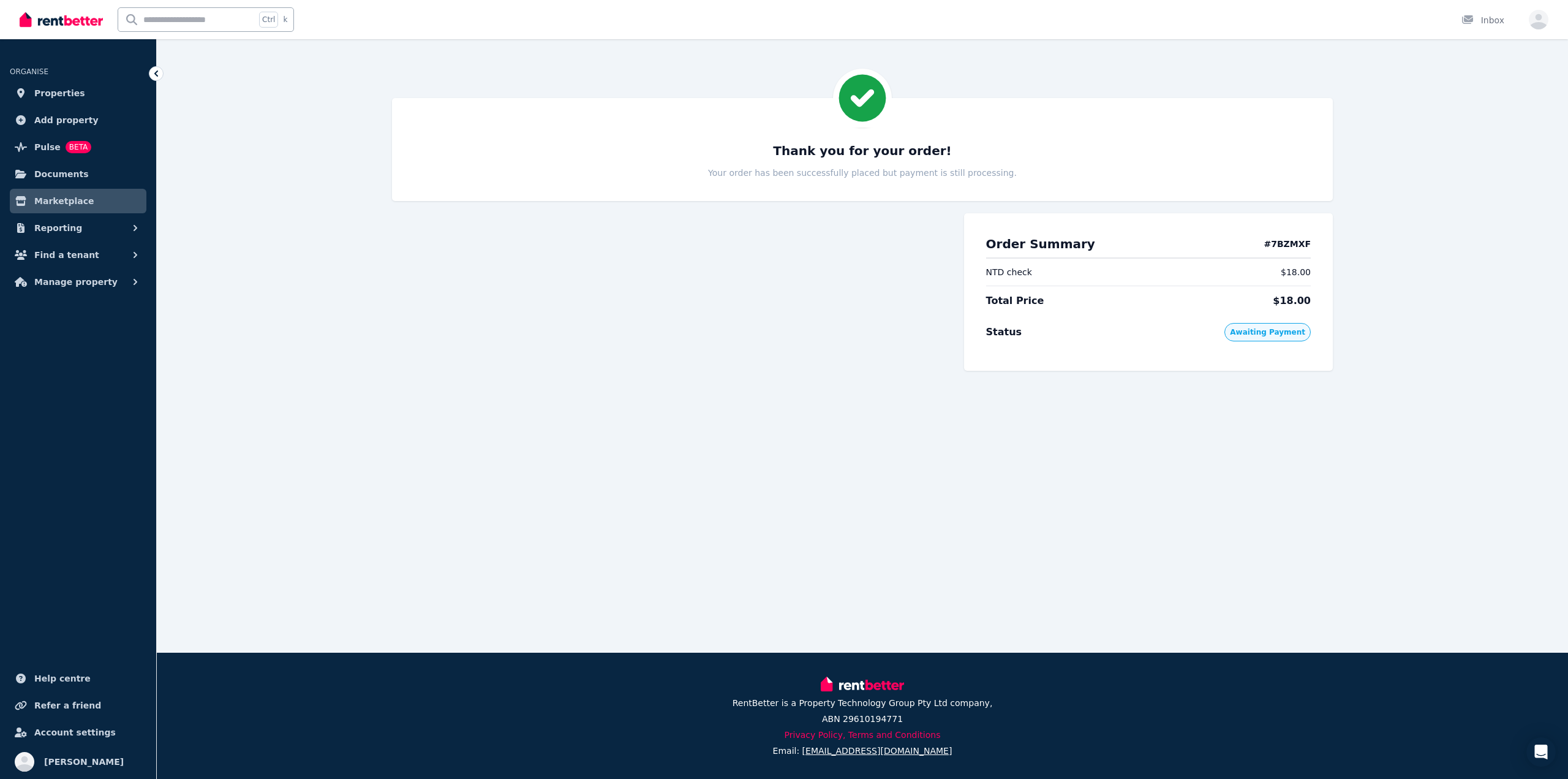
click at [492, 390] on div "Thank you for your order! Your order has been successfully placed but payment i…" at bounding box center [862, 255] width 1411 height 315
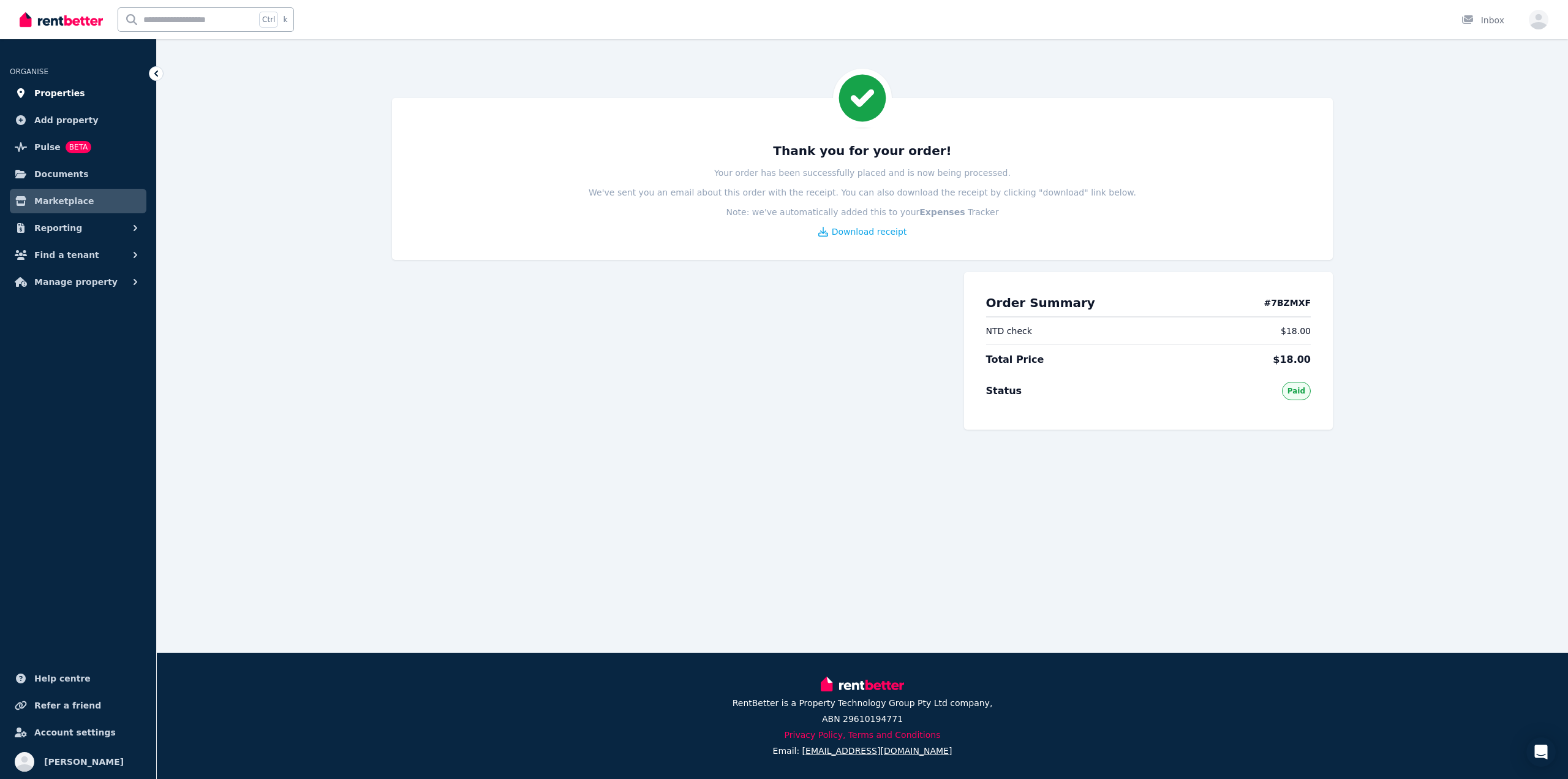
click at [69, 97] on span "Properties" at bounding box center [59, 93] width 51 height 15
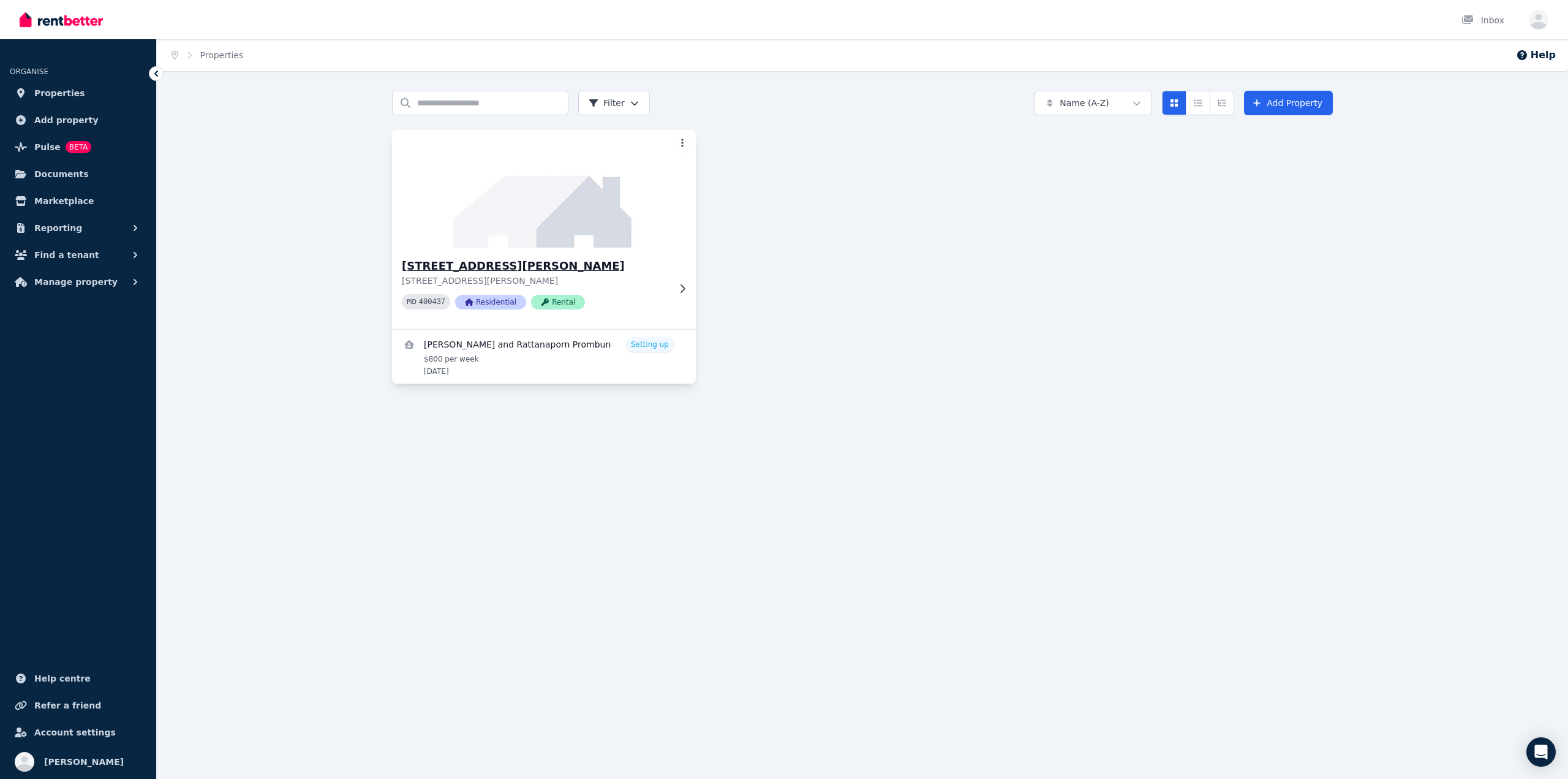
click at [660, 290] on div "[STREET_ADDRESS][GEOGRAPHIC_DATA][PERSON_NAME][STREET_ADDRESS][PERSON_NAME] PID…" at bounding box center [535, 288] width 267 height 62
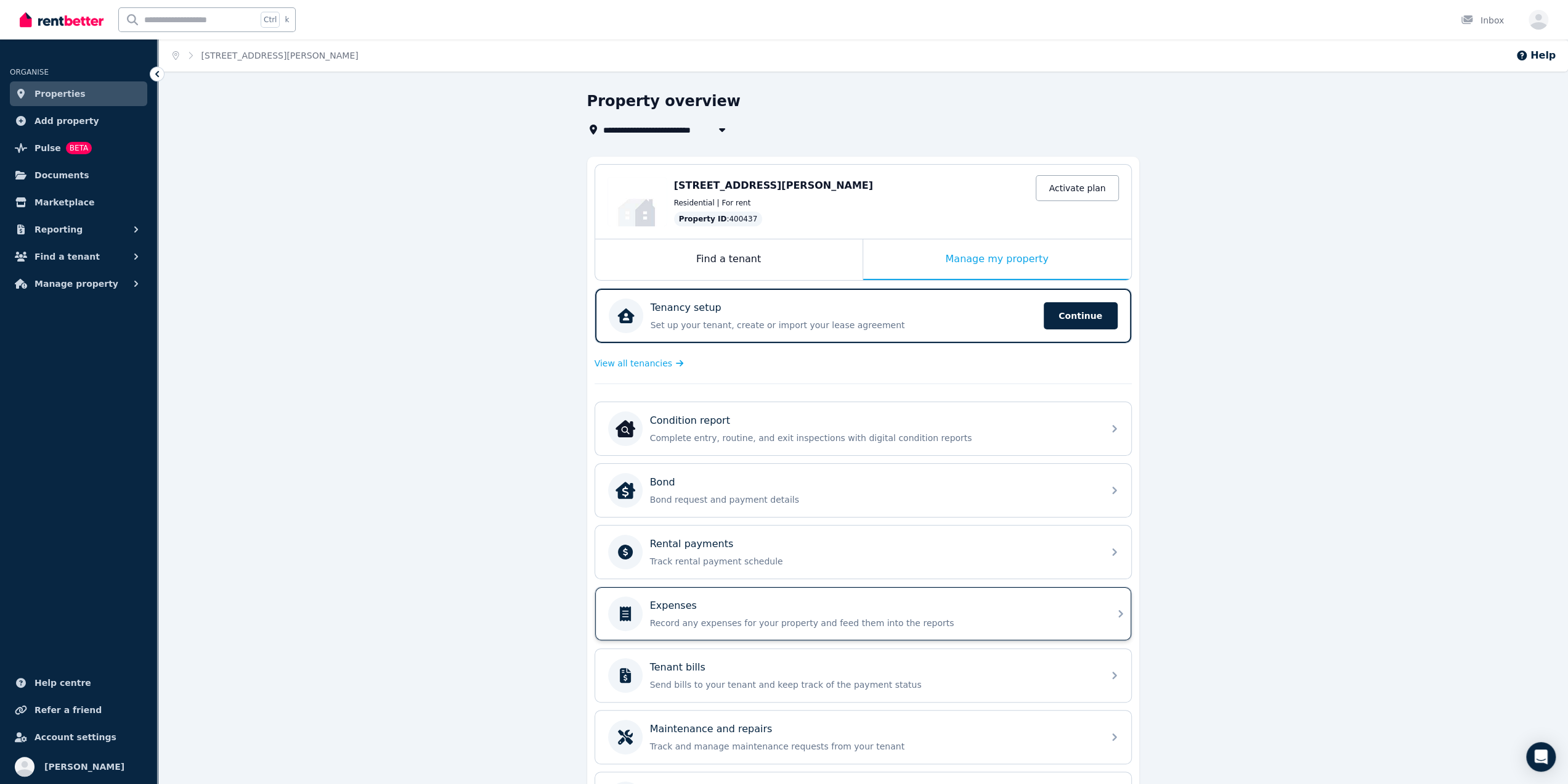
click at [809, 617] on p "Record any expenses for your property and feed them into the reports" at bounding box center [873, 623] width 446 height 13
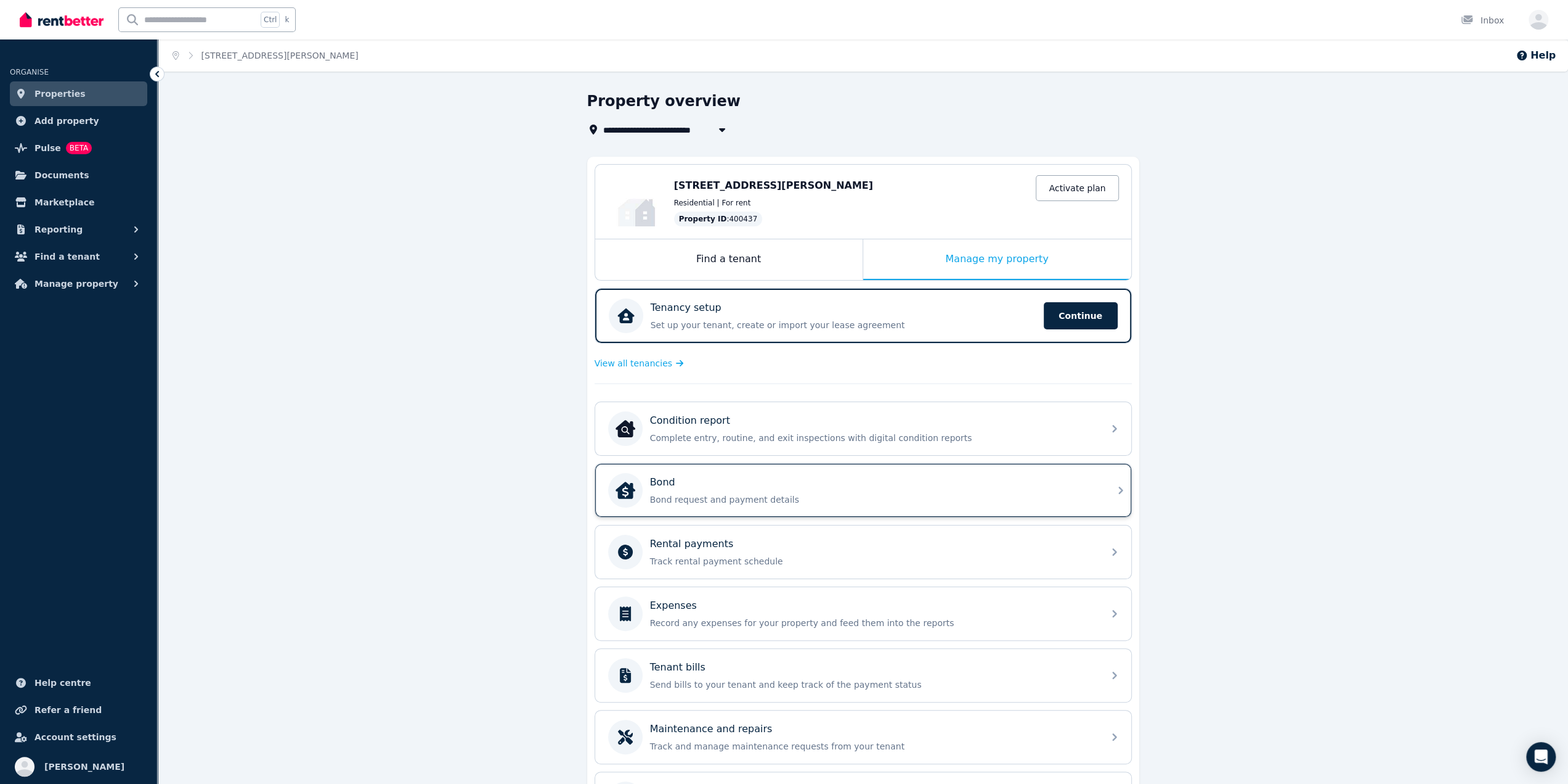
click at [806, 493] on p "Bond request and payment details" at bounding box center [873, 500] width 446 height 13
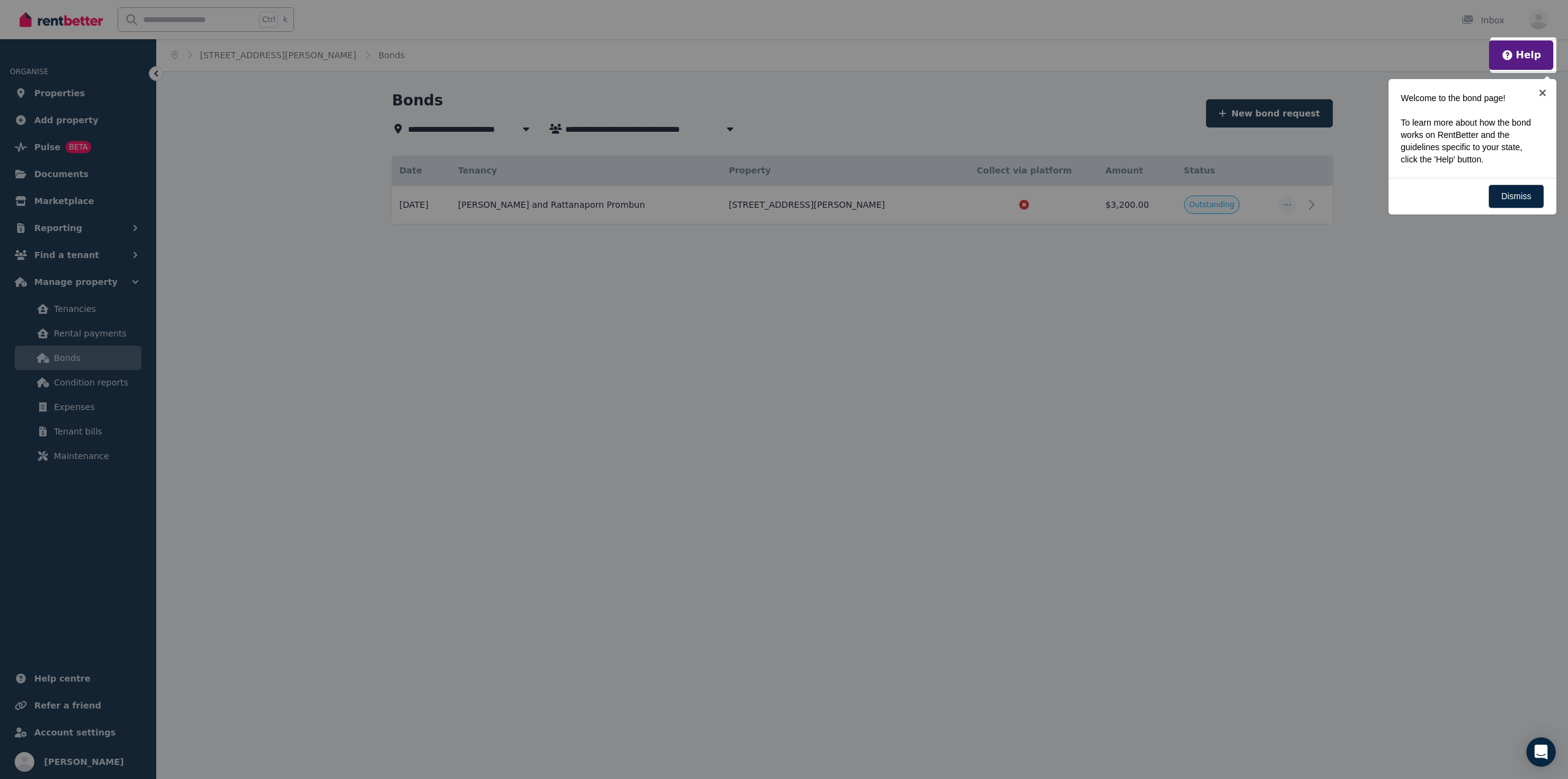
click at [802, 489] on div at bounding box center [784, 390] width 1568 height 779
click at [1513, 192] on link "Dismiss" at bounding box center [1516, 196] width 55 height 24
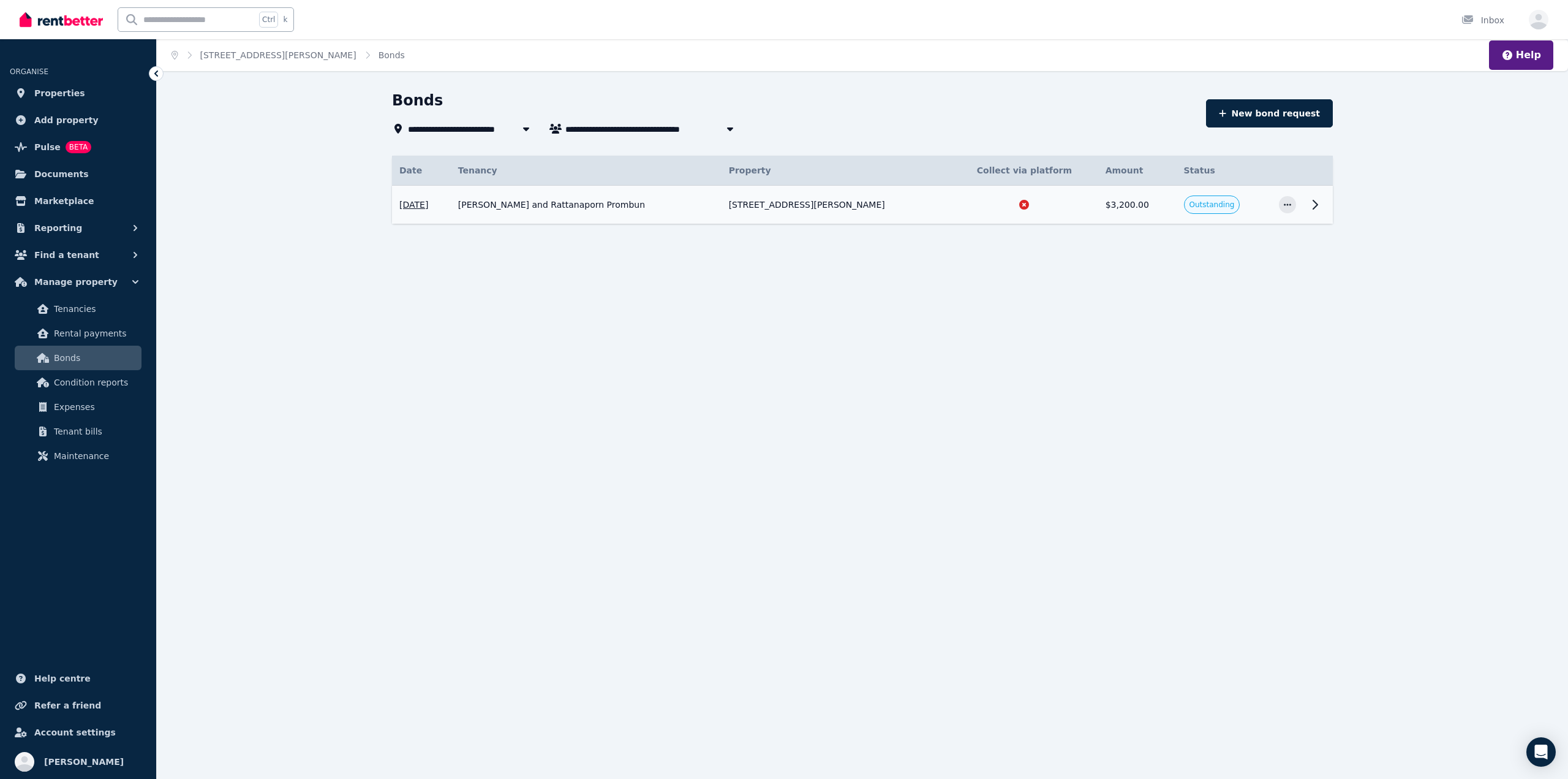
click at [1303, 208] on td at bounding box center [1318, 205] width 30 height 38
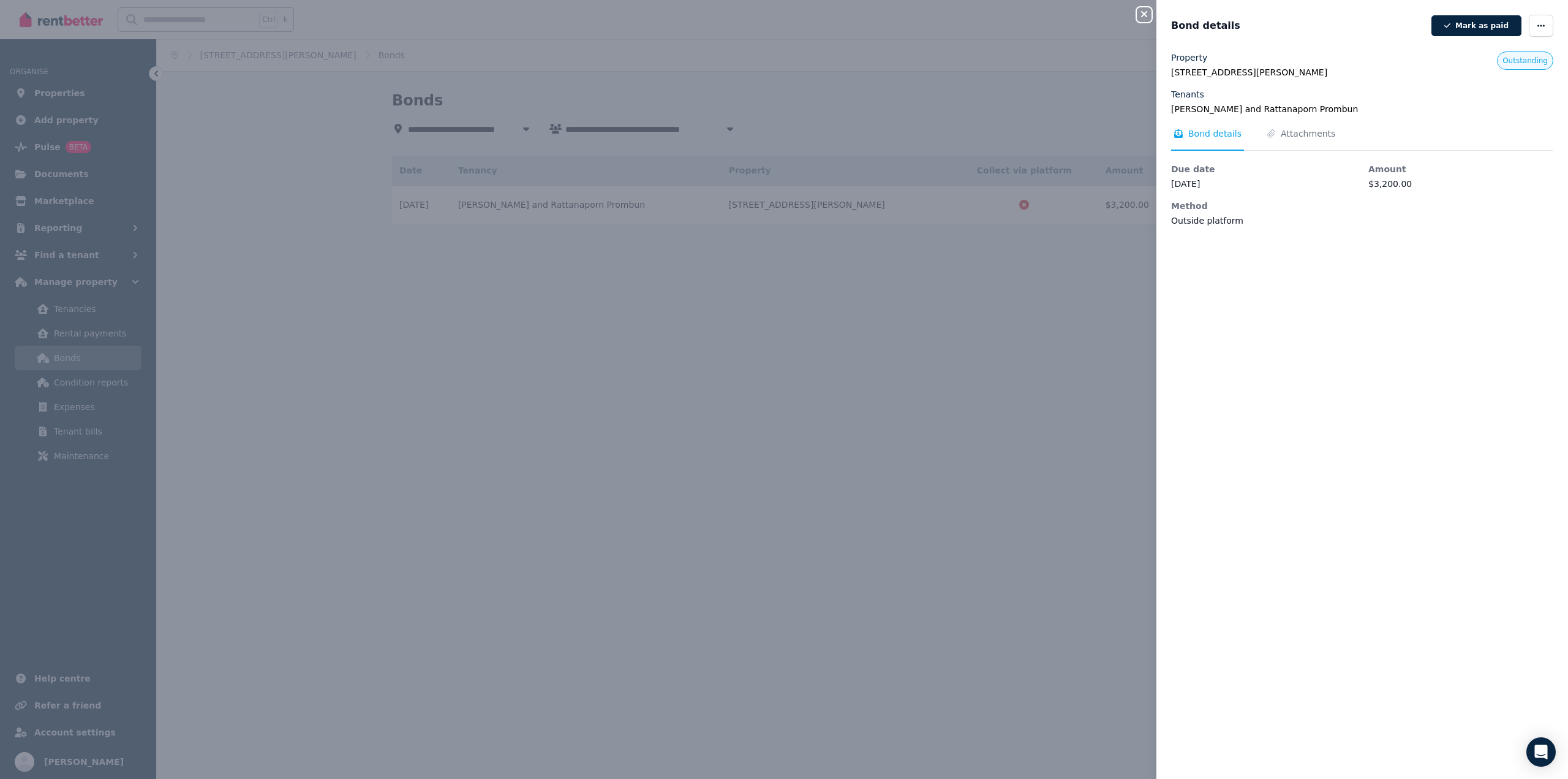
click at [1328, 126] on div "Property 457 Abernethy Rd, Cloverdale WA 6105 Tenants Matteo Barile and Rattana…" at bounding box center [1363, 139] width 382 height 175
click at [1289, 137] on span "Attachments" at bounding box center [1308, 133] width 55 height 12
click at [1214, 142] on span "Bond details" at bounding box center [1207, 139] width 73 height 23
click at [747, 418] on div "Close panel Bond details Mark as paid Property 457 Abernethy Rd, Cloverdale WA …" at bounding box center [784, 390] width 1568 height 779
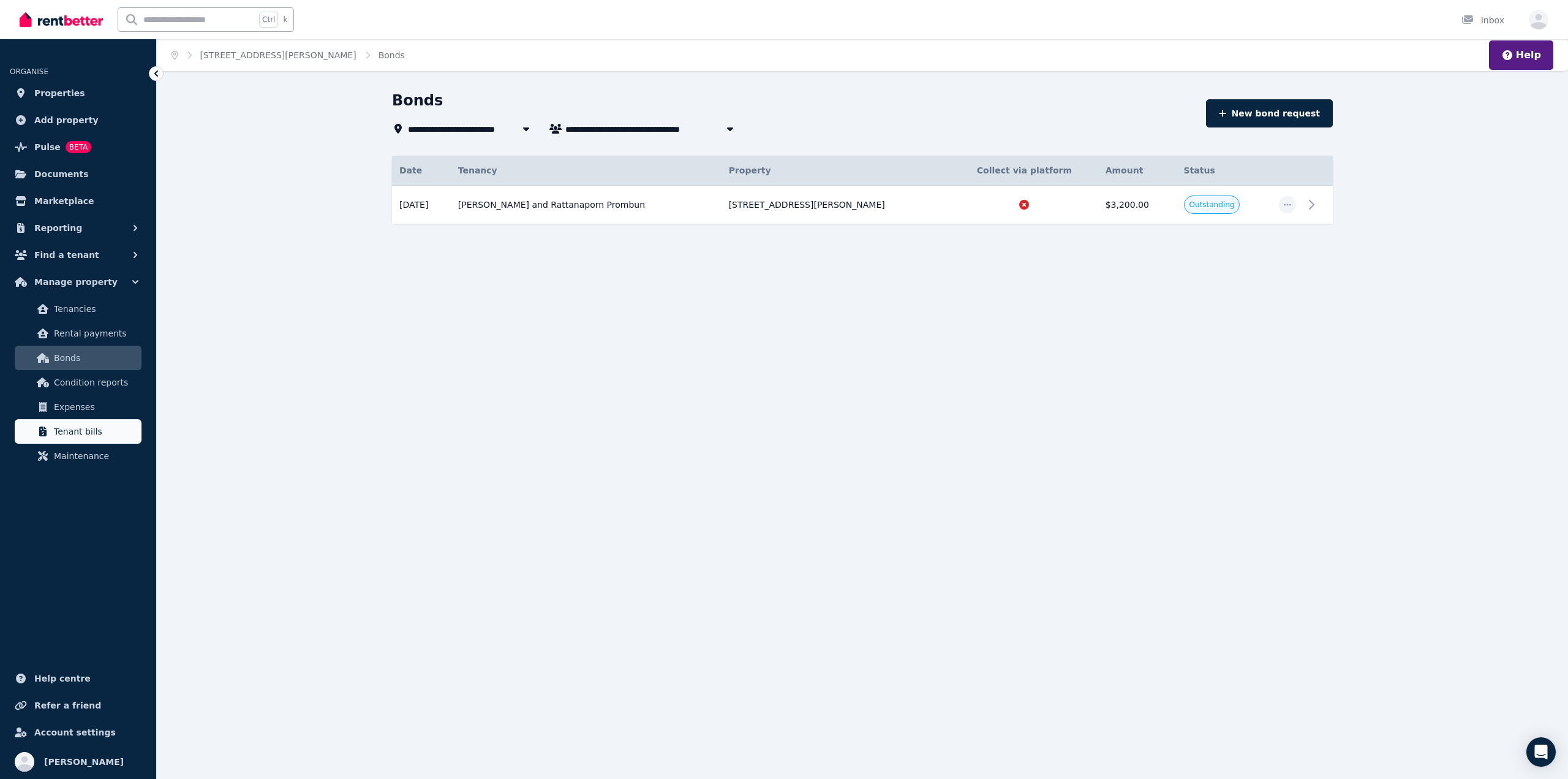
click at [60, 429] on span "Tenant bills" at bounding box center [95, 431] width 83 height 15
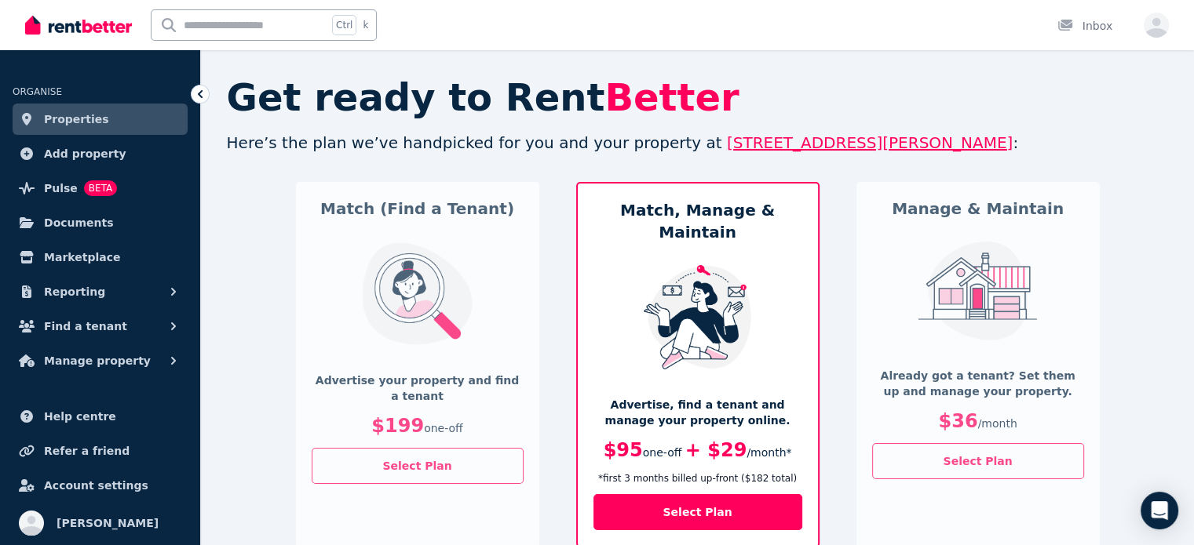
click at [90, 115] on span "Properties" at bounding box center [76, 119] width 65 height 19
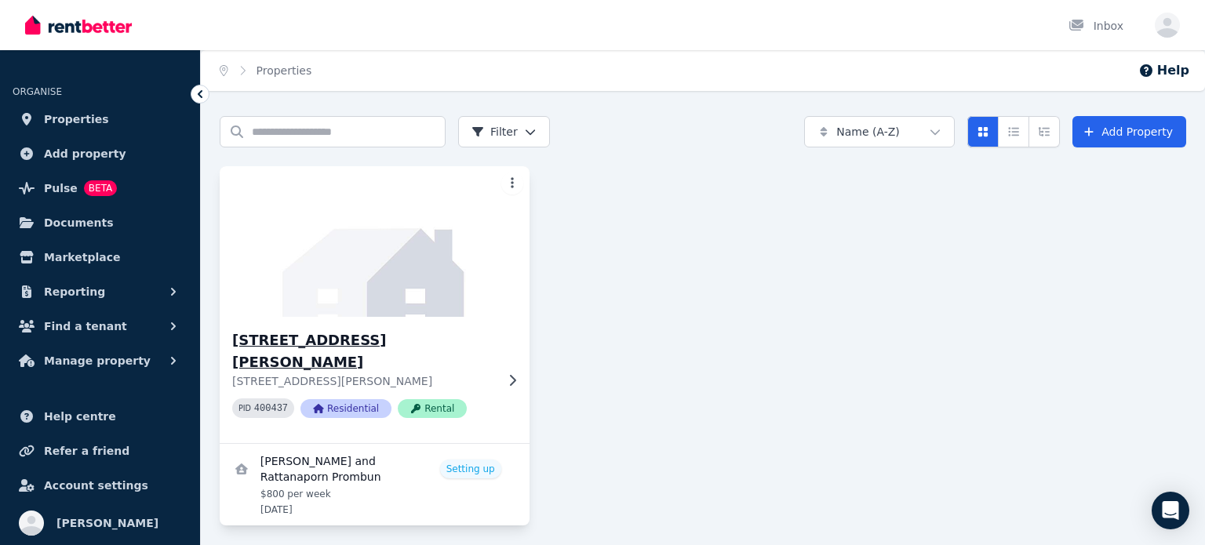
click at [409, 272] on img at bounding box center [374, 241] width 325 height 159
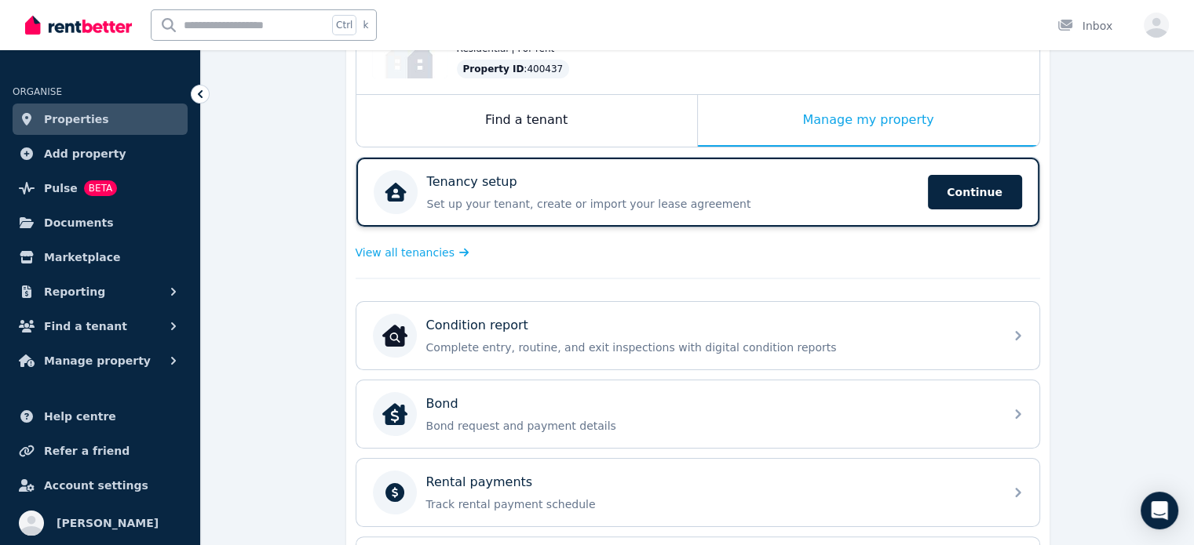
scroll to position [235, 0]
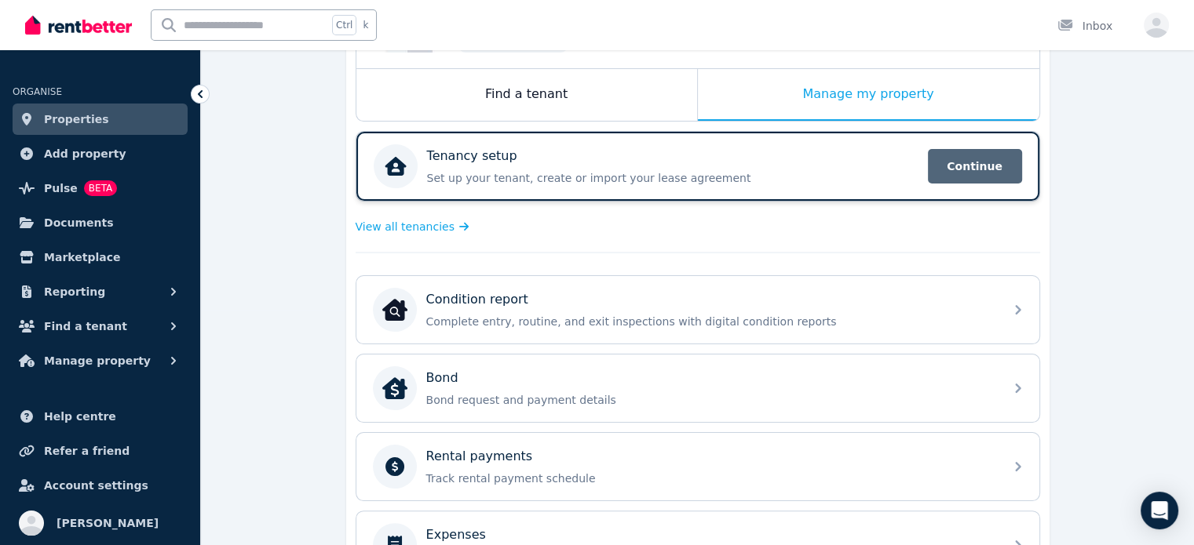
click at [934, 164] on span "Continue" at bounding box center [975, 166] width 94 height 35
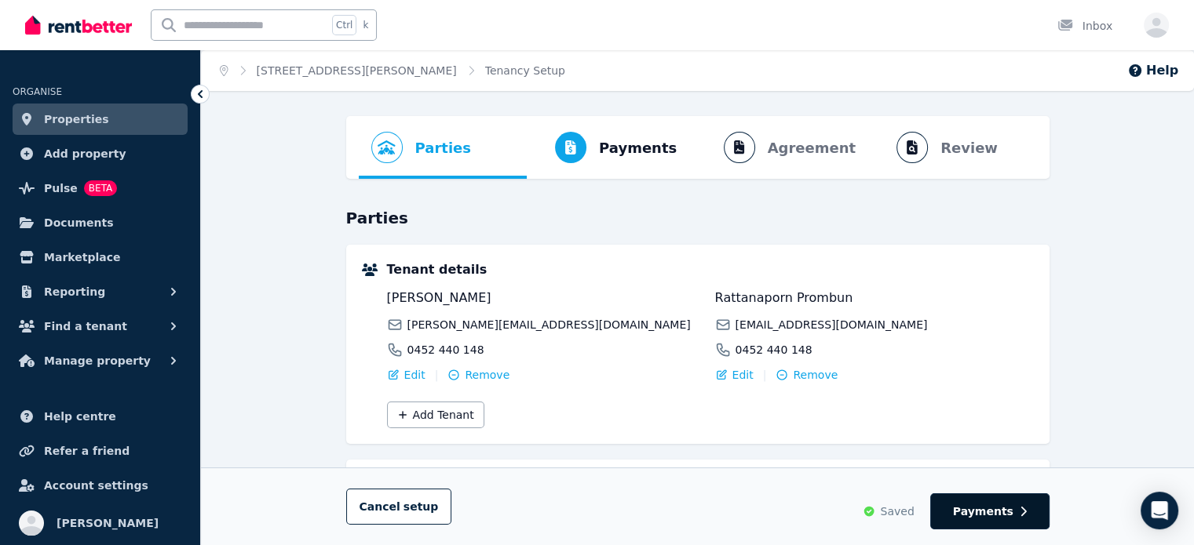
click at [995, 511] on span "Payments" at bounding box center [983, 512] width 60 height 16
select select "**********"
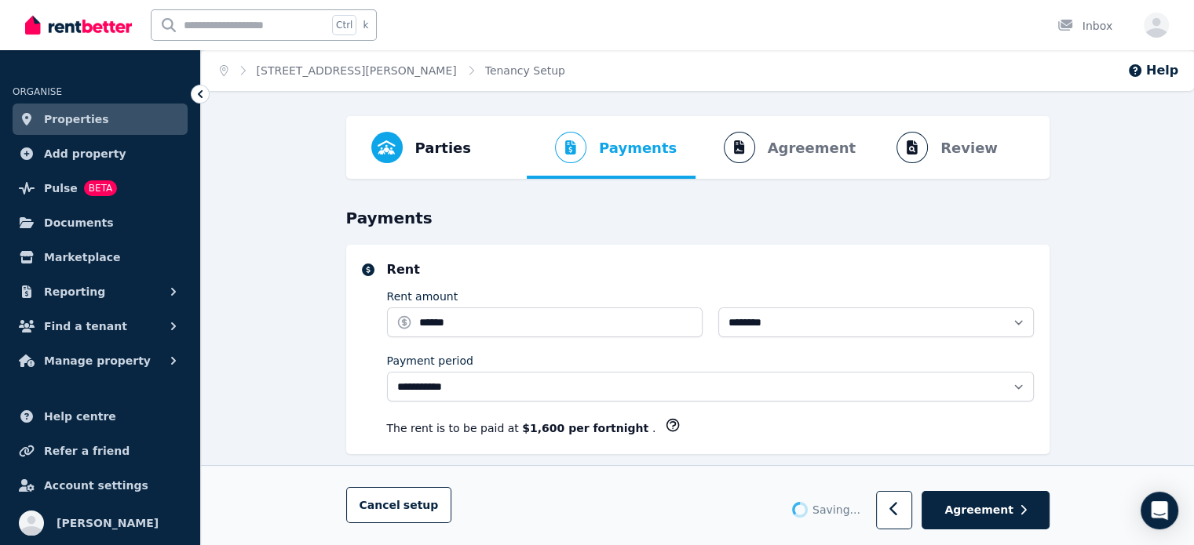
select select "**********"
click at [995, 511] on span "Agreement" at bounding box center [978, 511] width 69 height 16
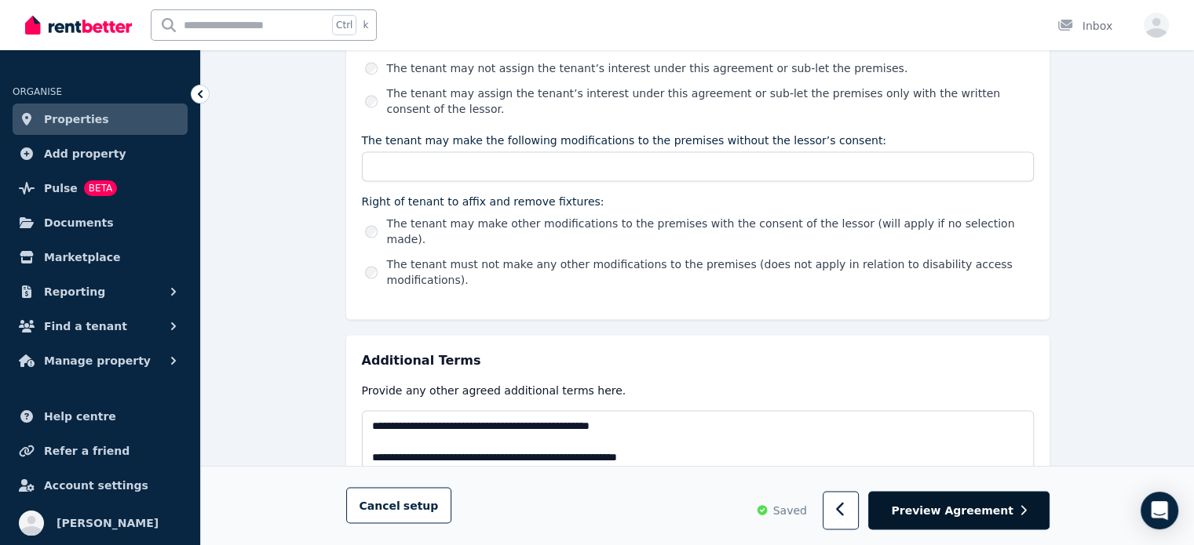
scroll to position [2616, 0]
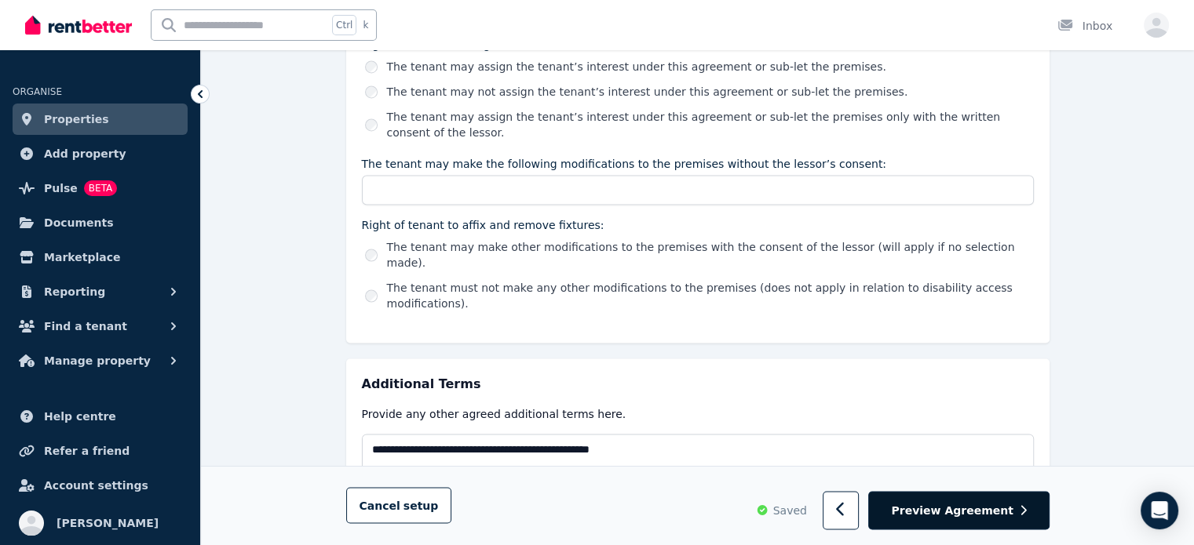
click at [994, 524] on button "Preview Agreement" at bounding box center [958, 511] width 181 height 38
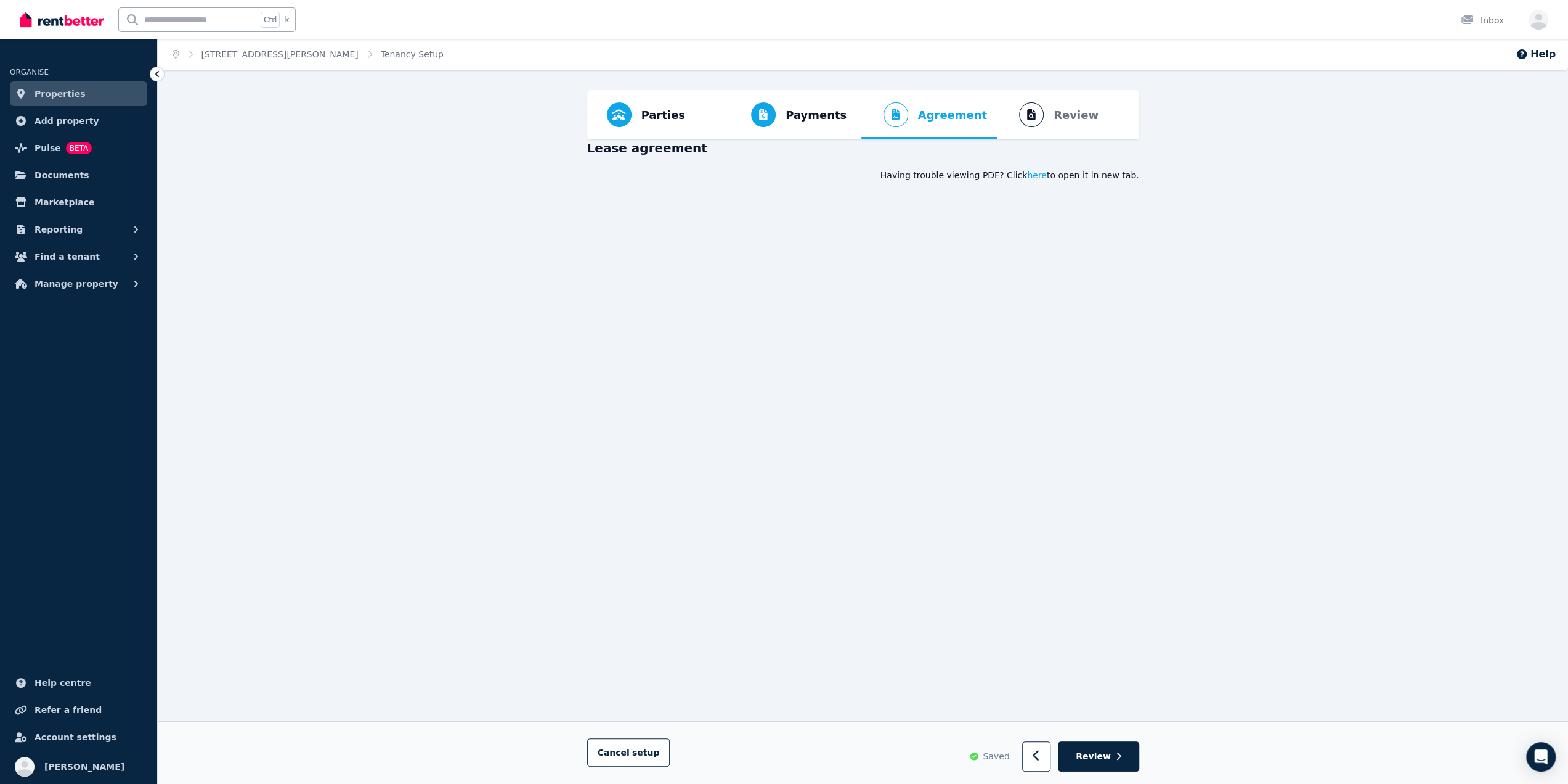
scroll to position [0, 0]
click at [1044, 175] on span "here" at bounding box center [1036, 177] width 20 height 13
click at [1049, 760] on button "button" at bounding box center [1036, 757] width 29 height 30
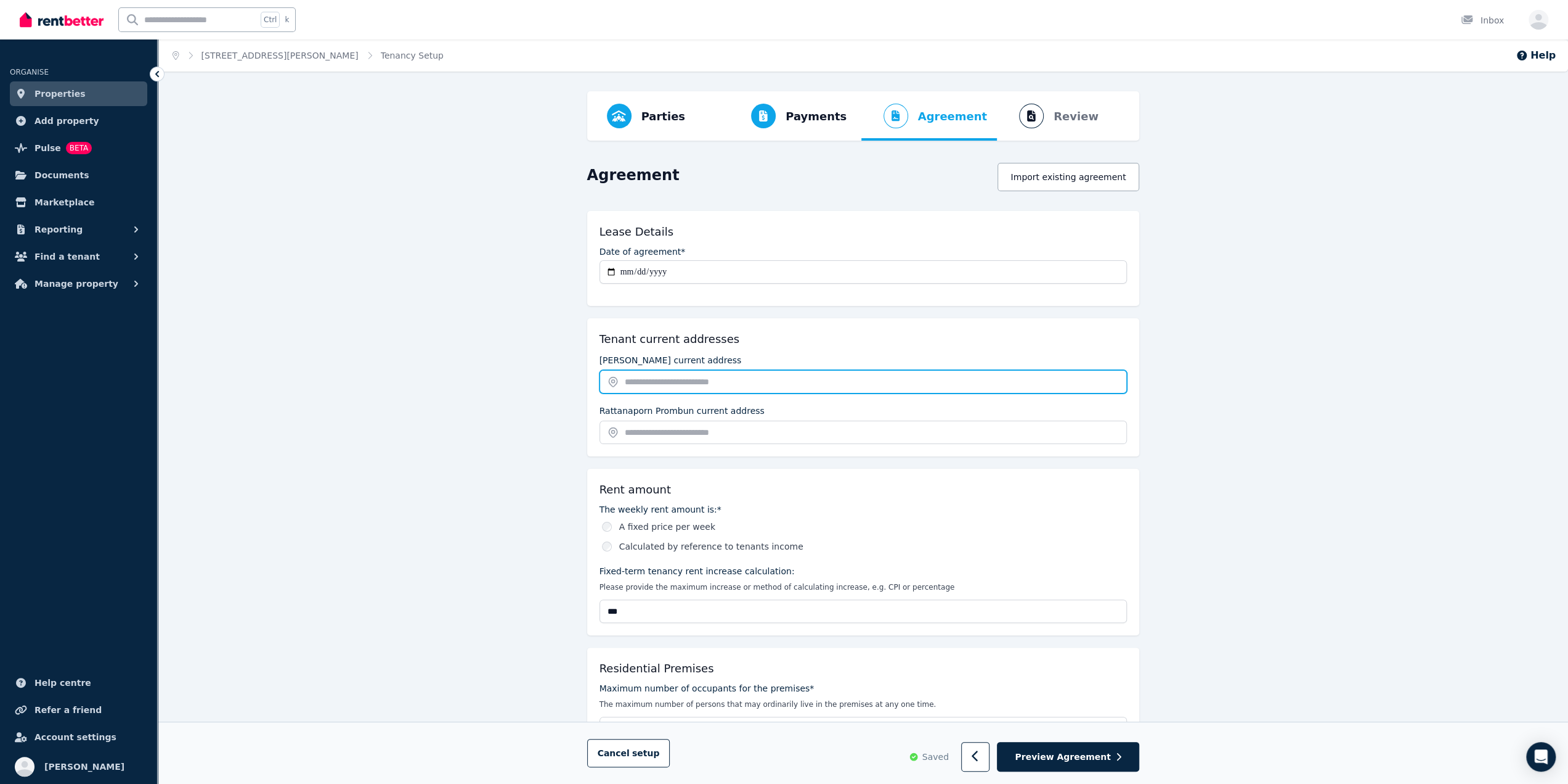
click at [861, 370] on input "text" at bounding box center [864, 382] width 528 height 24
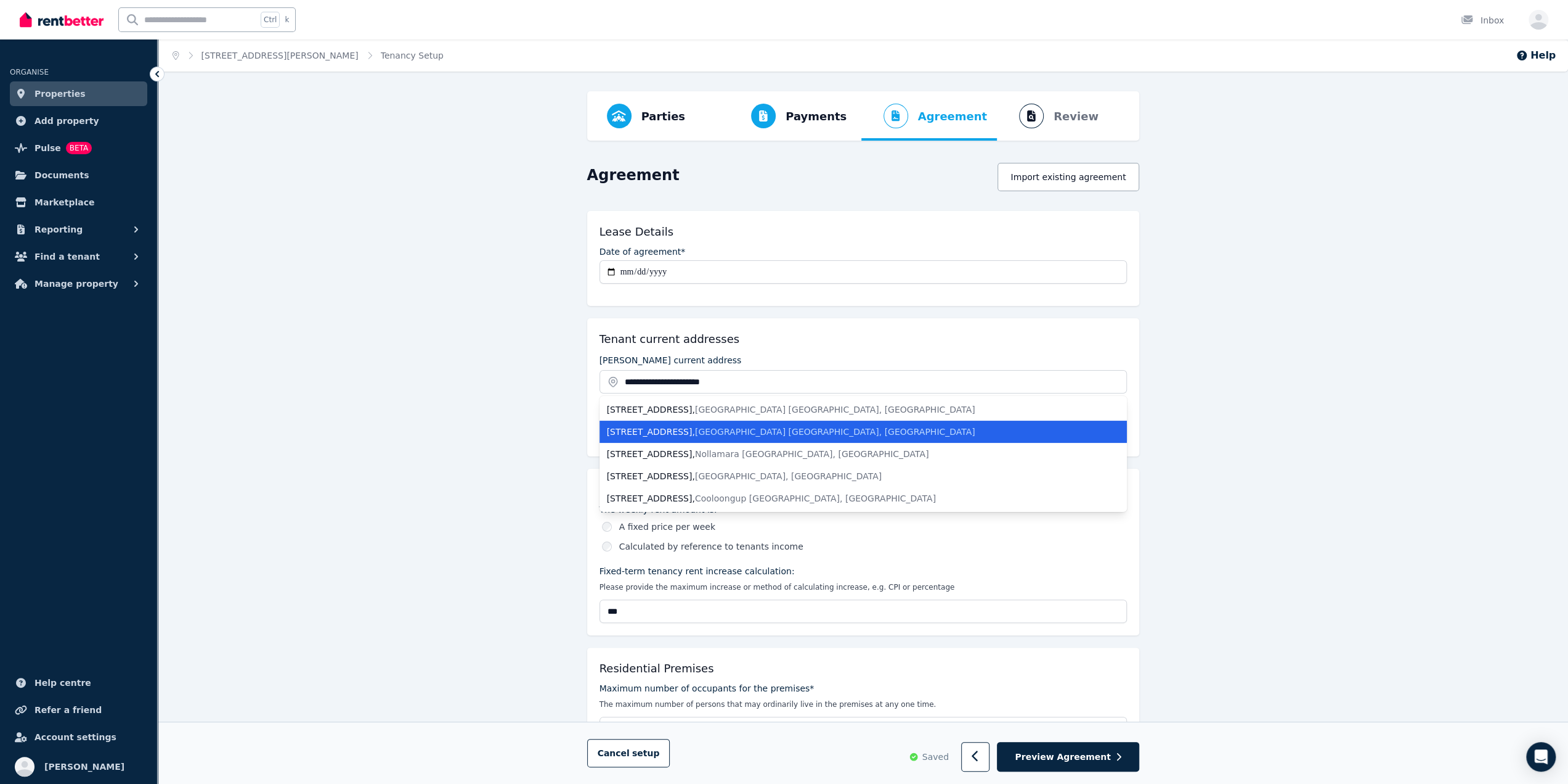
click at [819, 438] on li "[STREET_ADDRESS]" at bounding box center [864, 431] width 528 height 22
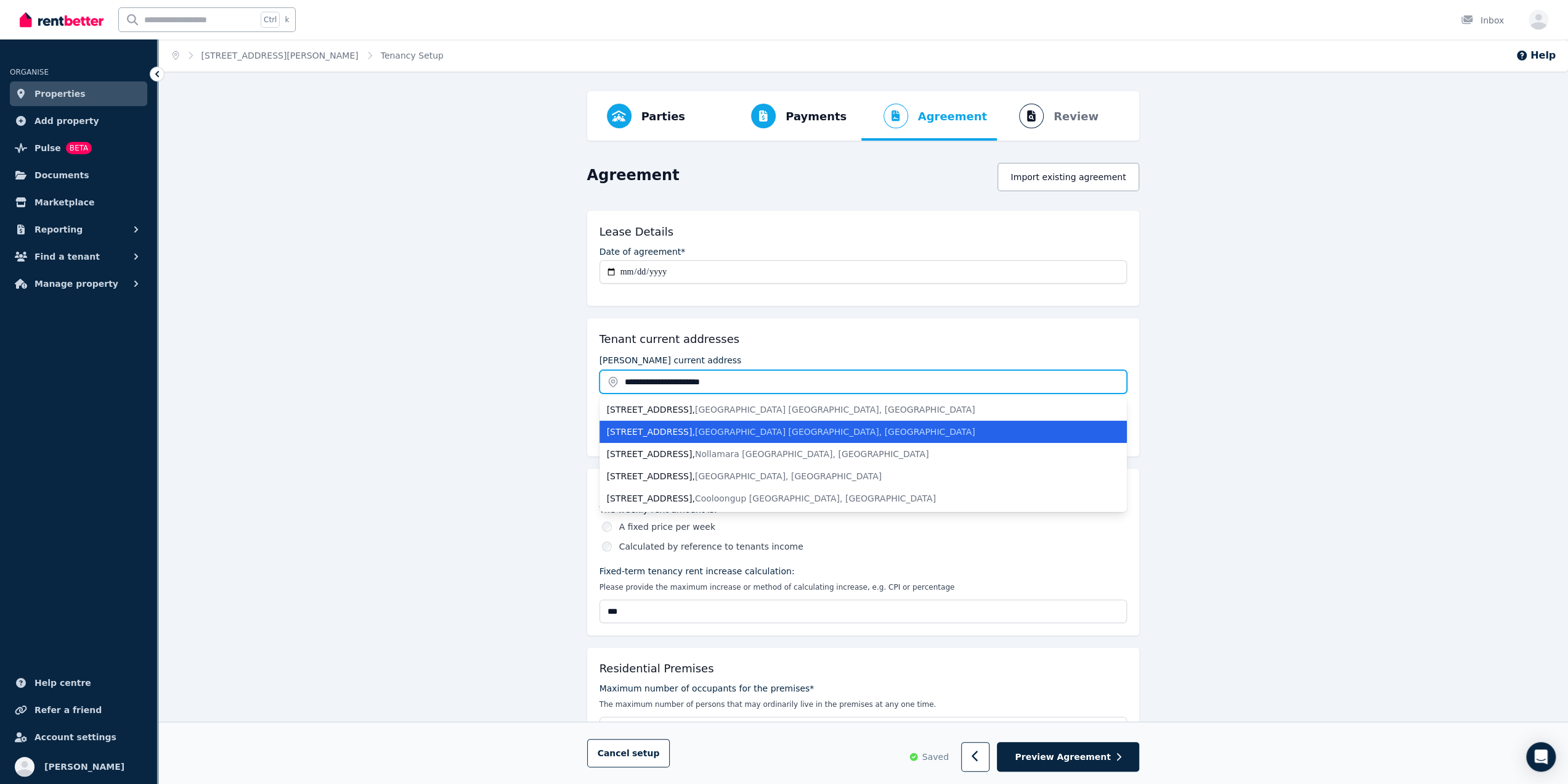
type input "**********"
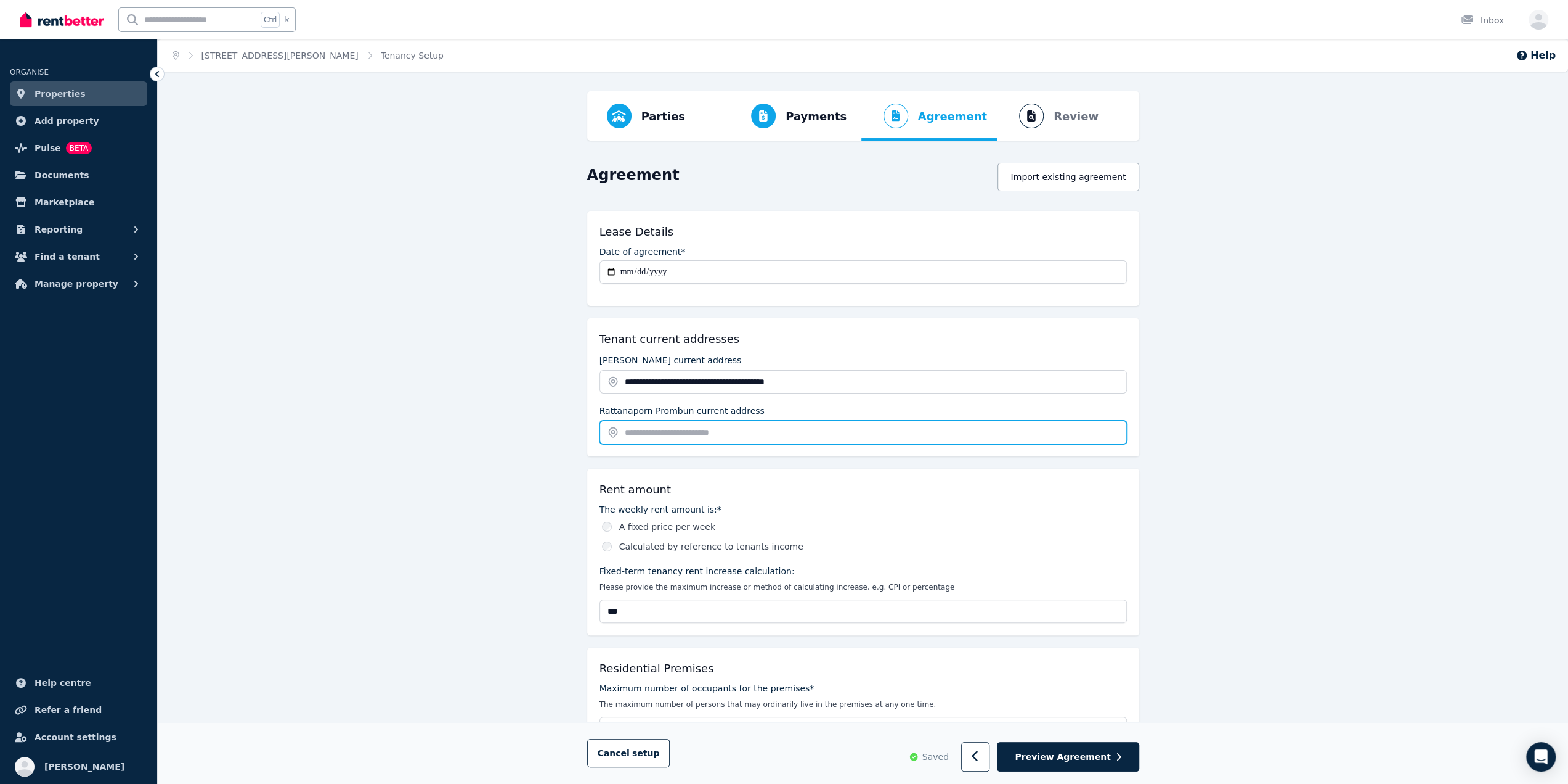
click at [685, 430] on input "text" at bounding box center [864, 432] width 528 height 24
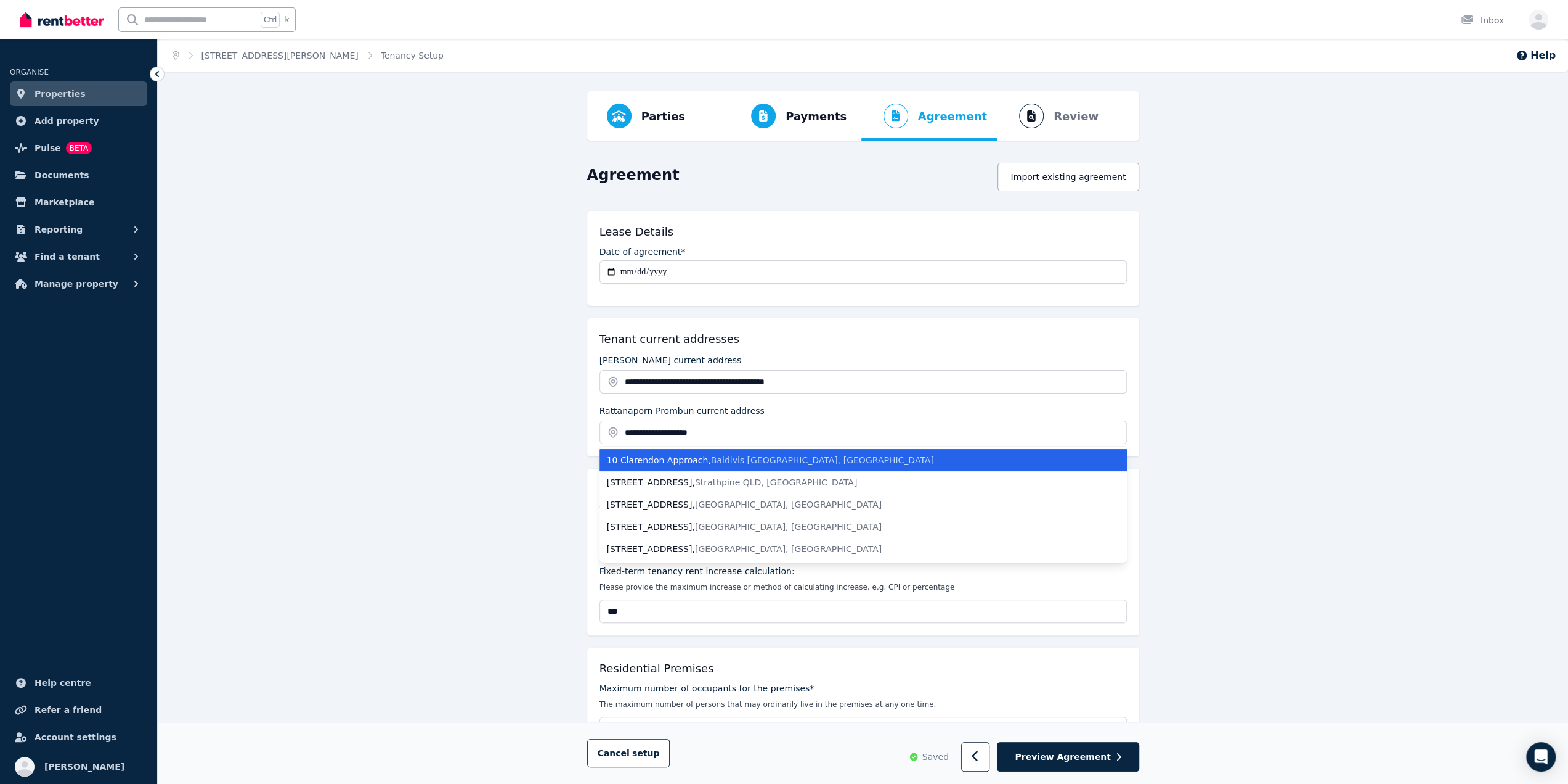
click at [756, 455] on span "Baldivis [GEOGRAPHIC_DATA], [GEOGRAPHIC_DATA]" at bounding box center [823, 460] width 223 height 10
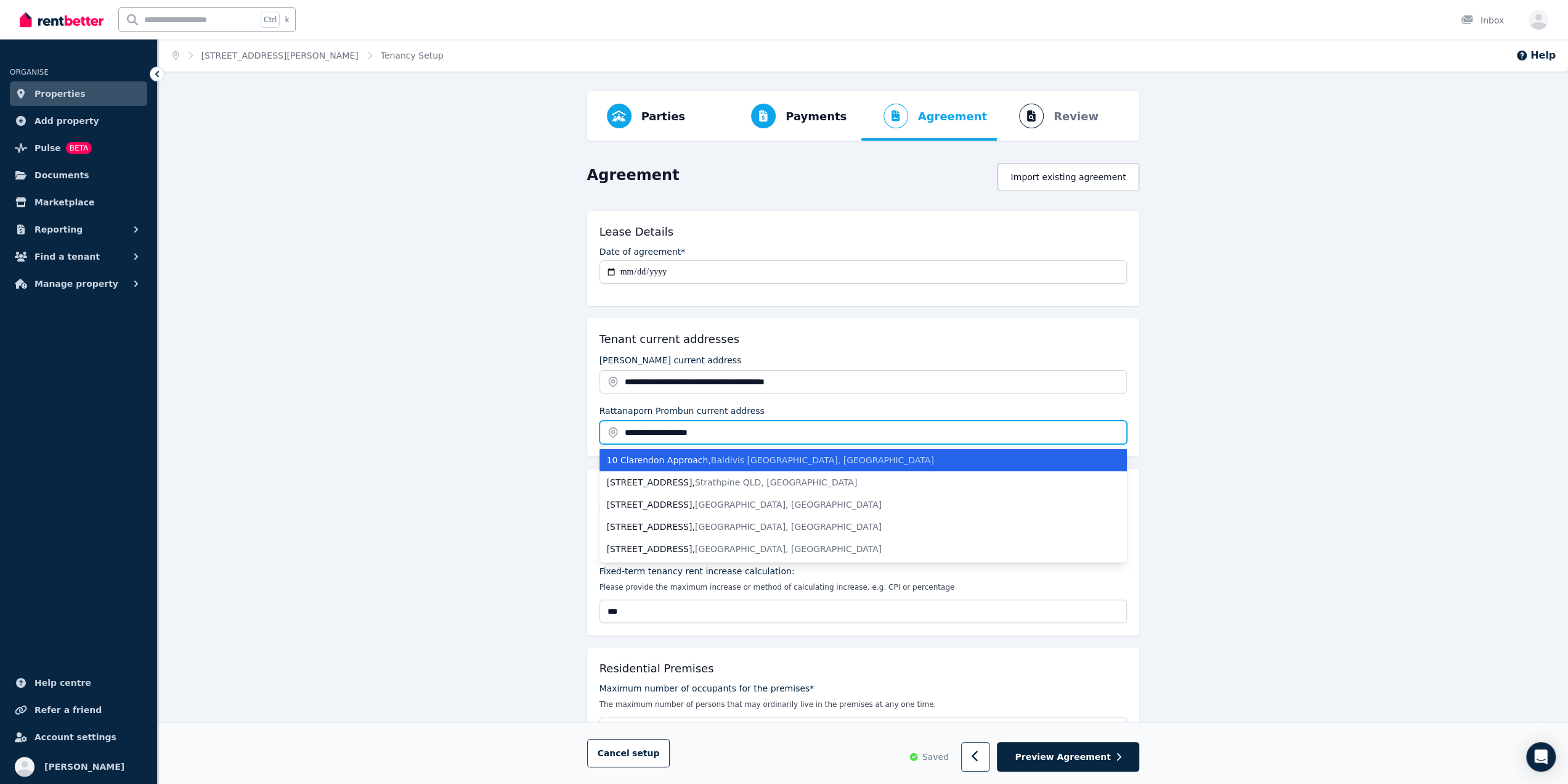
type input "**********"
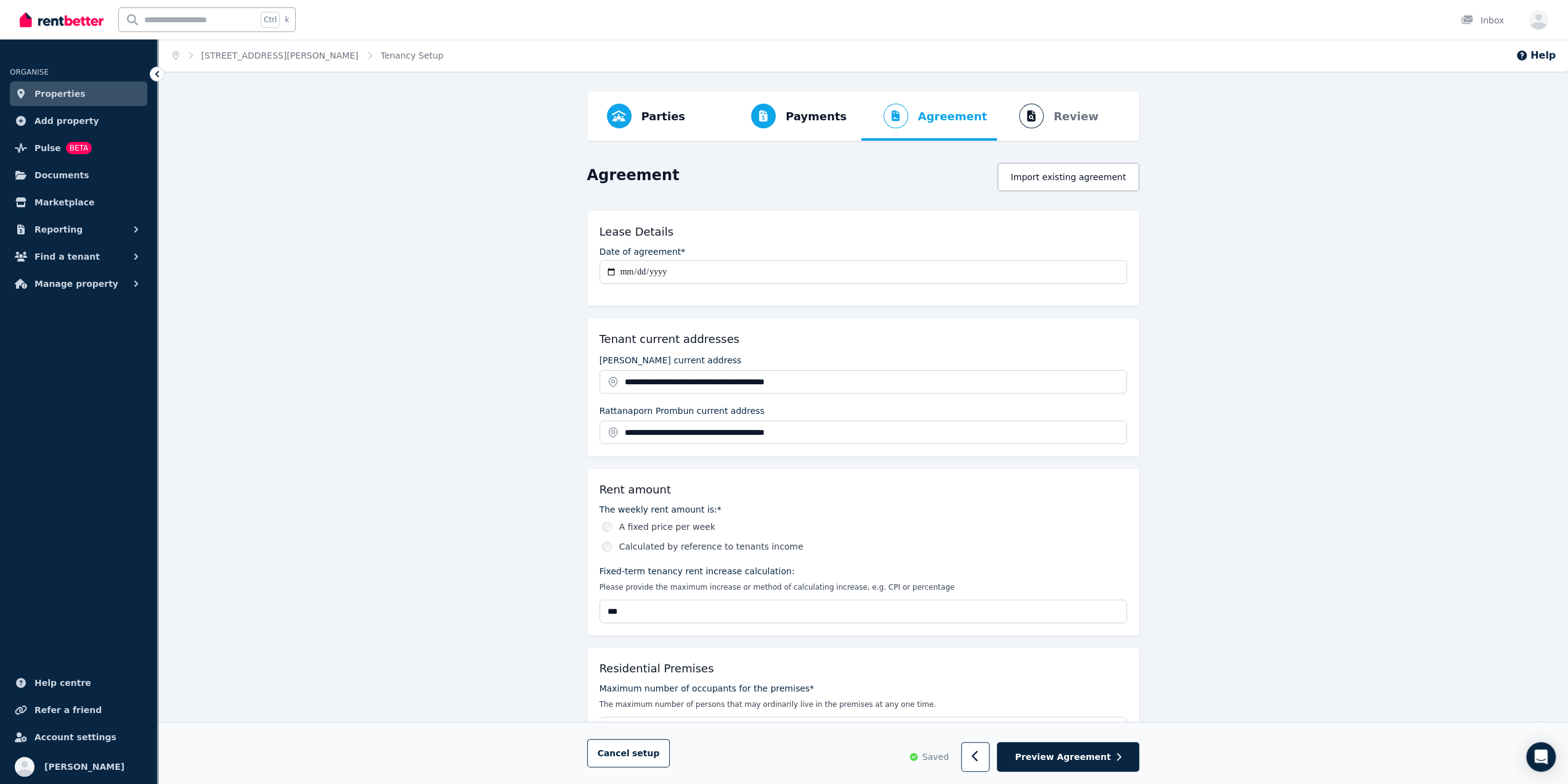
click at [1048, 116] on ol "Parties Rental provider and tenant details Payments Bond and rental payments Ag…" at bounding box center [863, 115] width 532 height 49
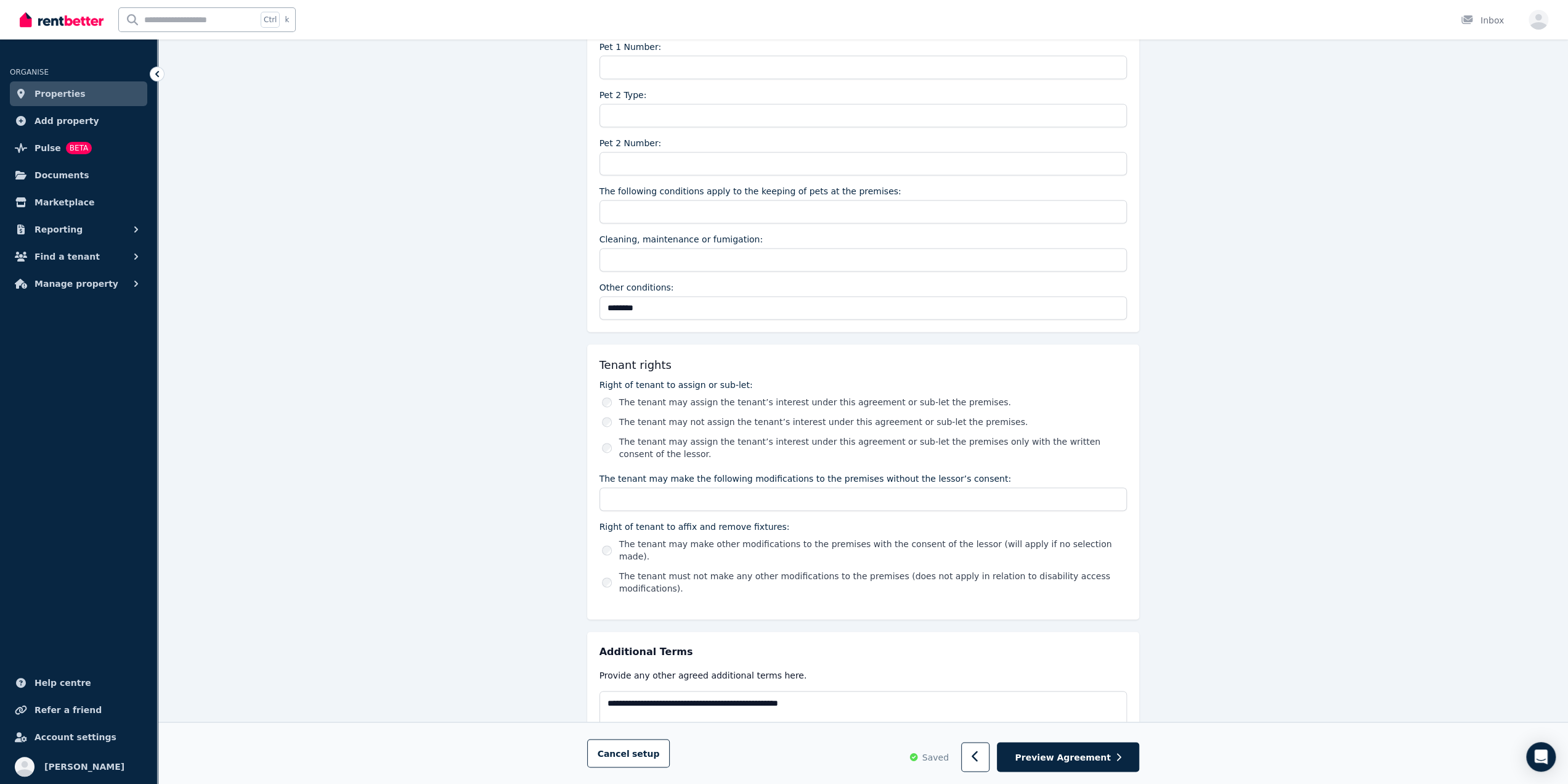
scroll to position [1758, 0]
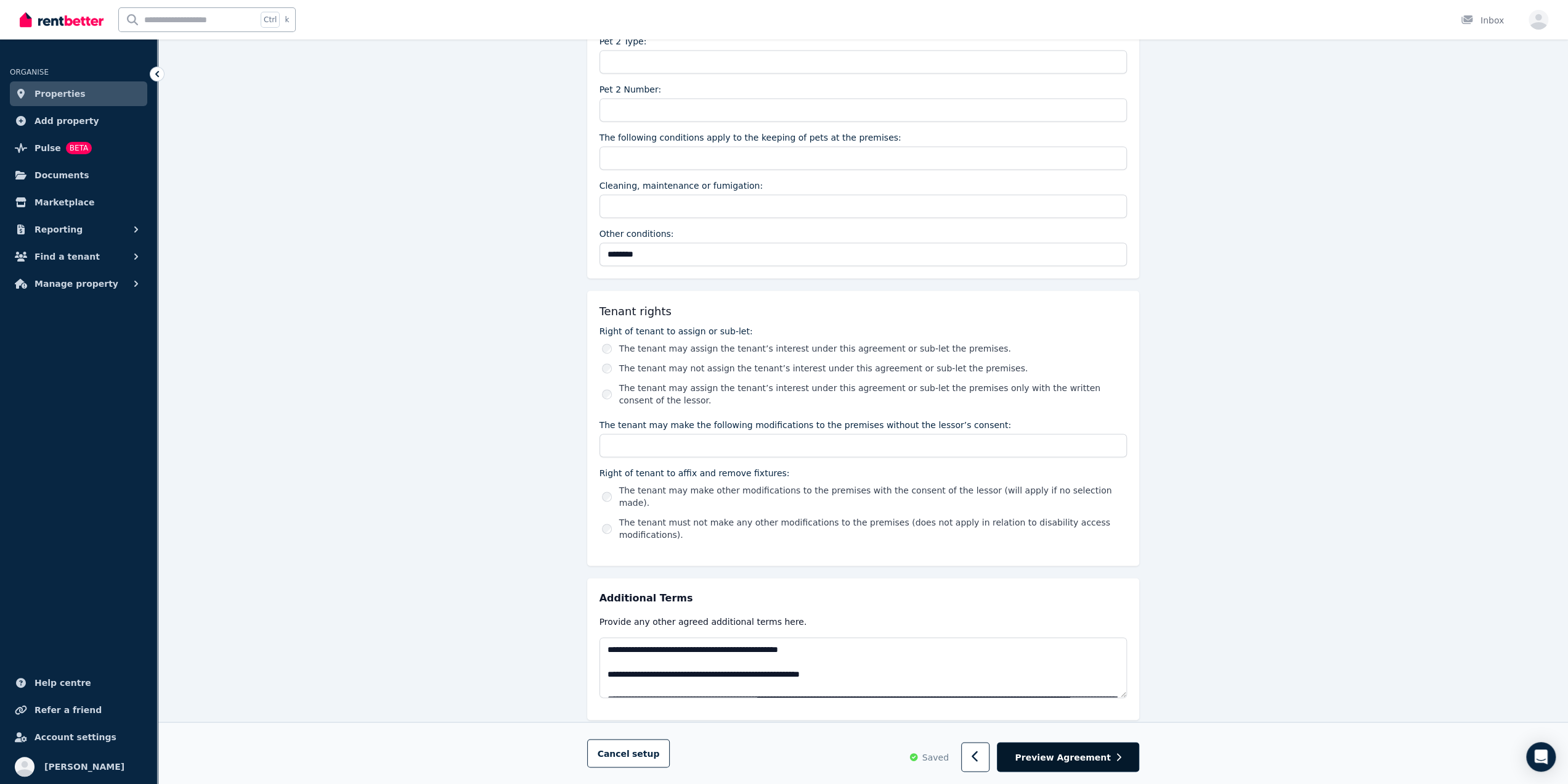
click at [1097, 756] on span "Preview Agreement" at bounding box center [1063, 757] width 96 height 13
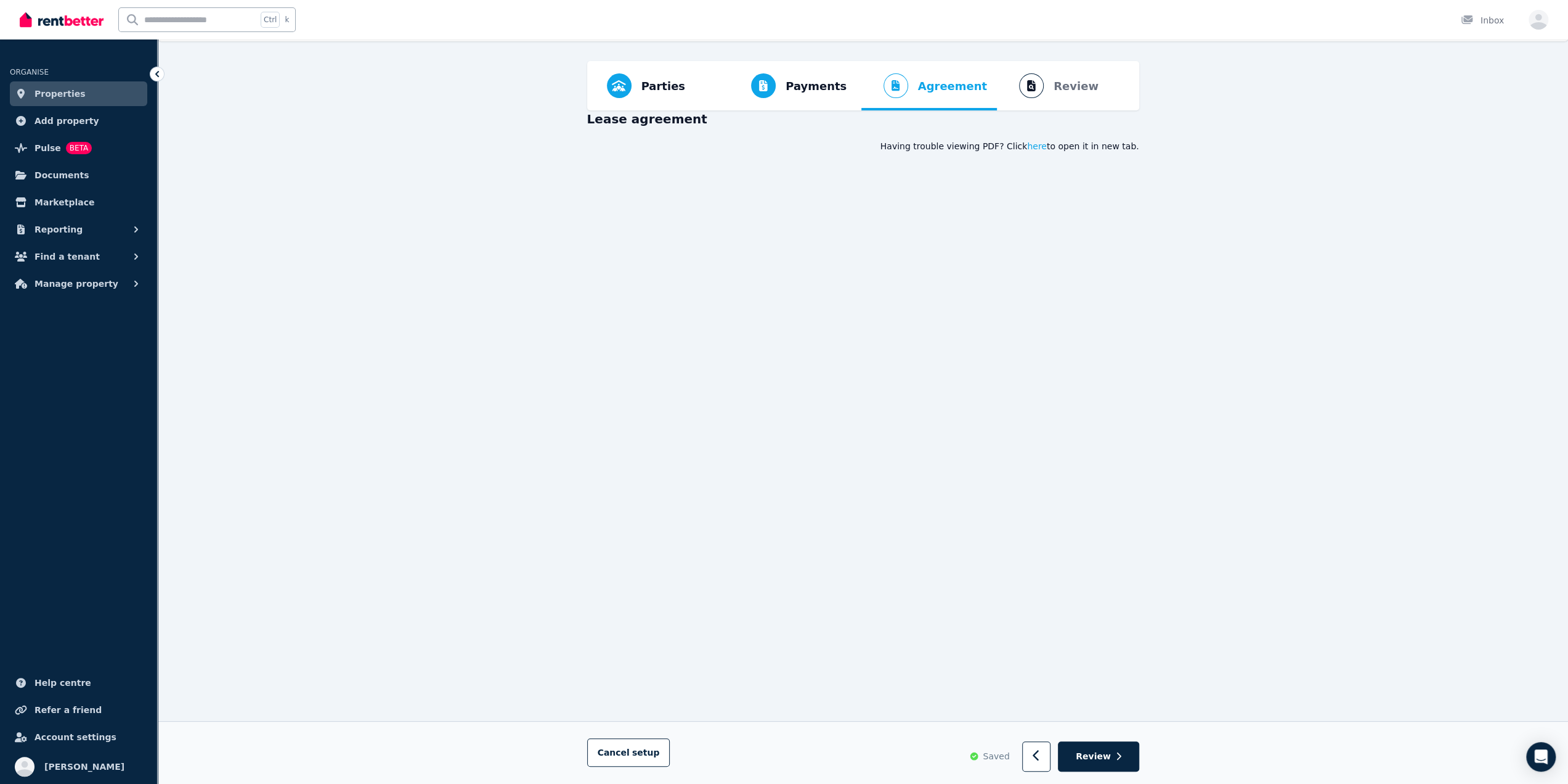
scroll to position [0, 0]
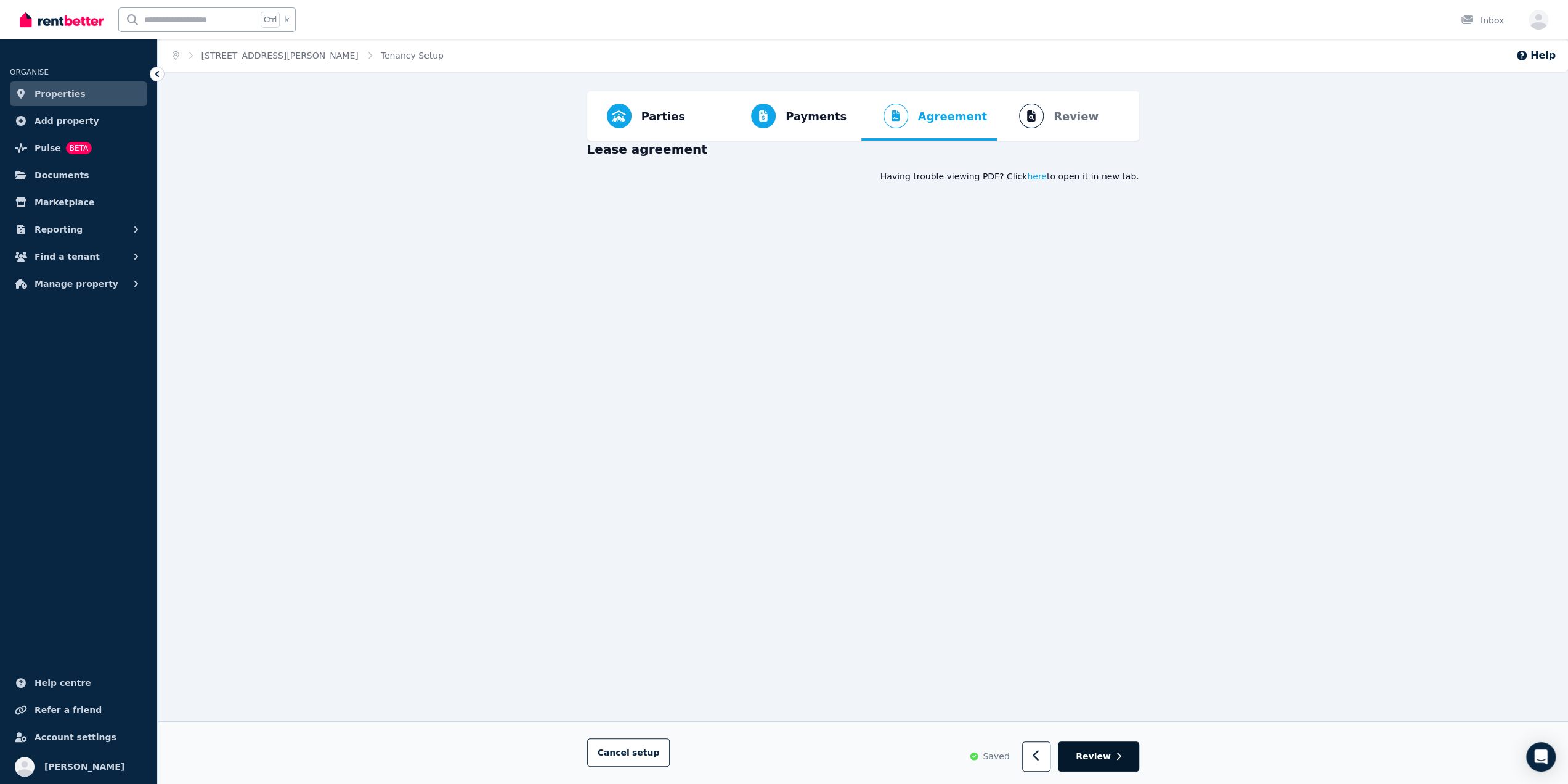
click at [1106, 752] on span "Review" at bounding box center [1093, 757] width 35 height 13
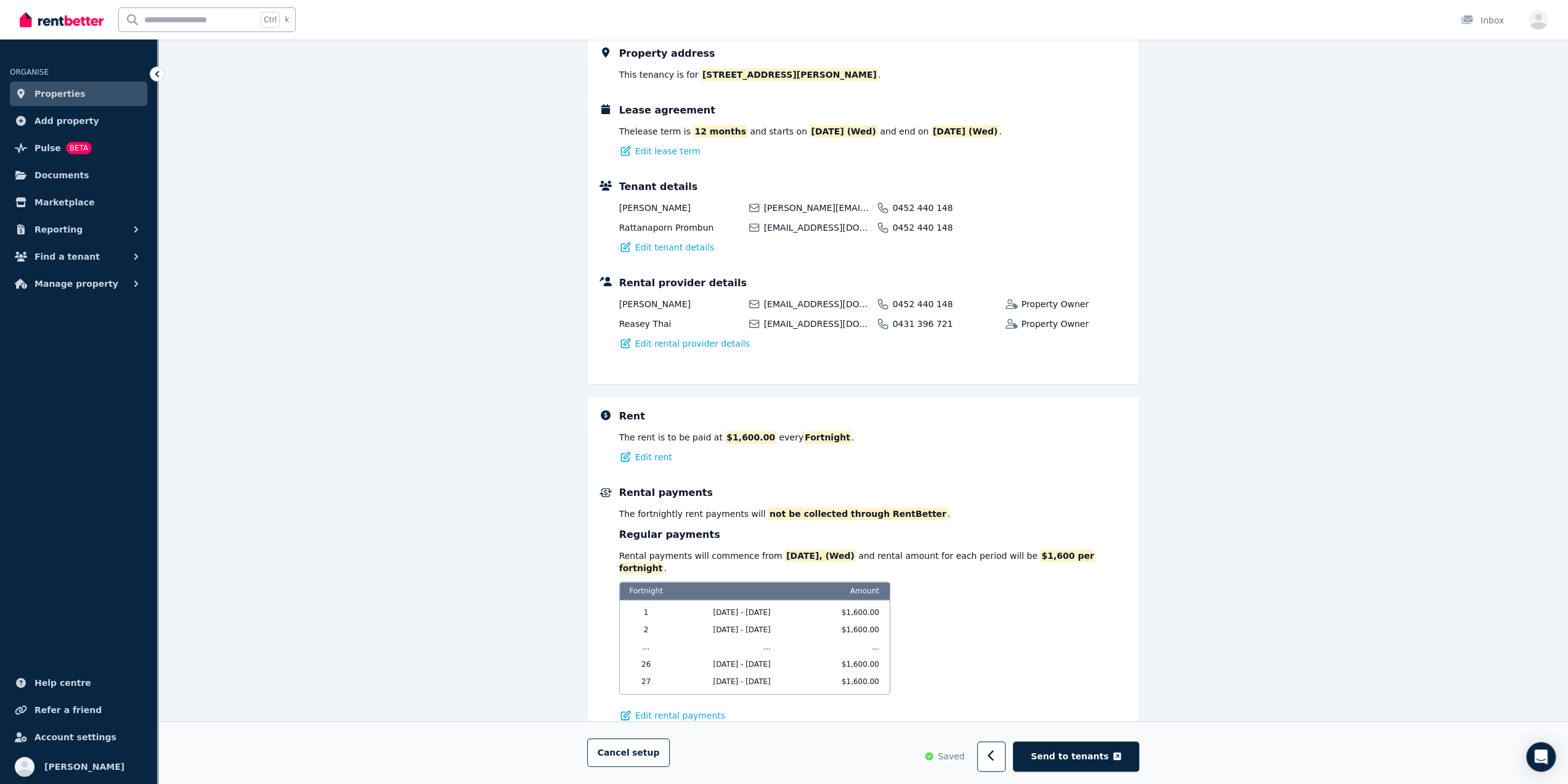
scroll to position [185, 0]
click at [700, 558] on div "Rental payments will commence from 20/08/2025, (Wed) and rental amount for each…" at bounding box center [873, 559] width 508 height 24
click at [651, 559] on div "Rental payments will commence from 20/08/2025, (Wed) and rental amount for each…" at bounding box center [873, 559] width 508 height 24
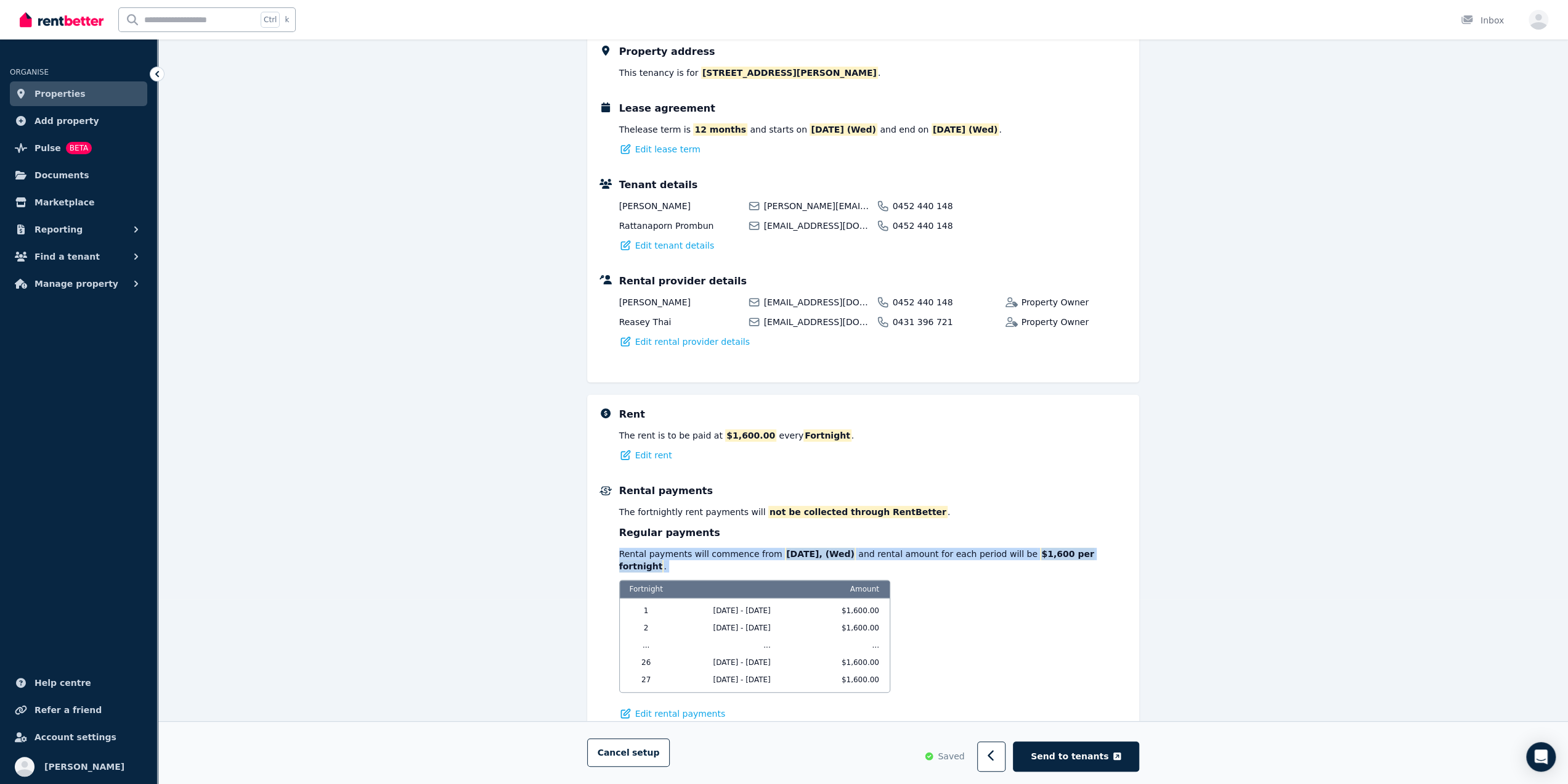
click at [651, 559] on div "Rental payments will commence from 20/08/2025, (Wed) and rental amount for each…" at bounding box center [873, 559] width 508 height 24
click at [930, 559] on div "Rental payments will commence from 20/08/2025, (Wed) and rental amount for each…" at bounding box center [873, 559] width 508 height 24
drag, startPoint x: 899, startPoint y: 555, endPoint x: 998, endPoint y: 562, distance: 99.2
click at [998, 562] on div "Rental payments The Fortnightly rent payments will not be collected through Ren…" at bounding box center [873, 601] width 508 height 236
click at [1003, 520] on div "Rental payments The Fortnightly rent payments will not be collected through Ren…" at bounding box center [873, 601] width 508 height 236
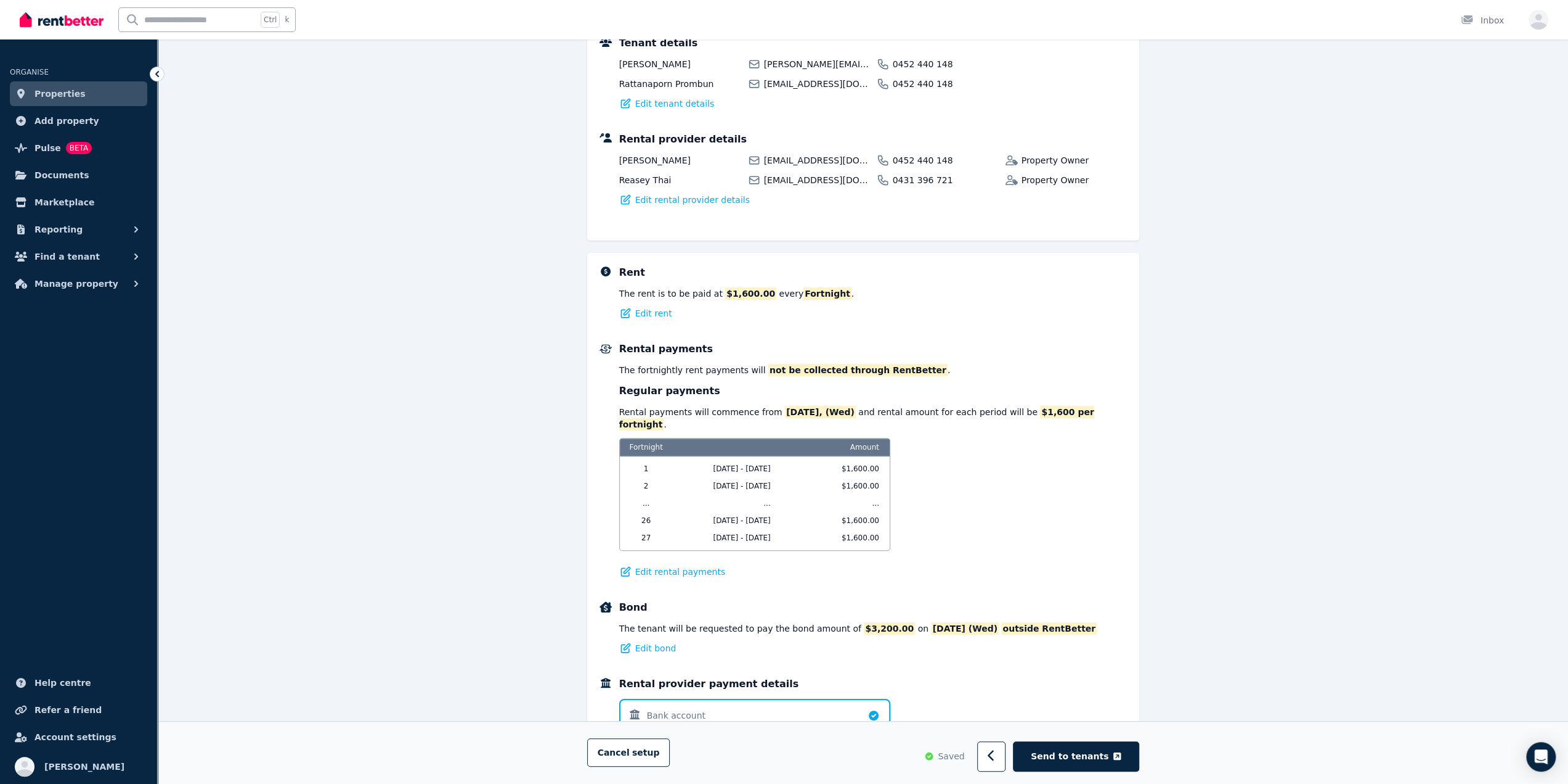
scroll to position [370, 0]
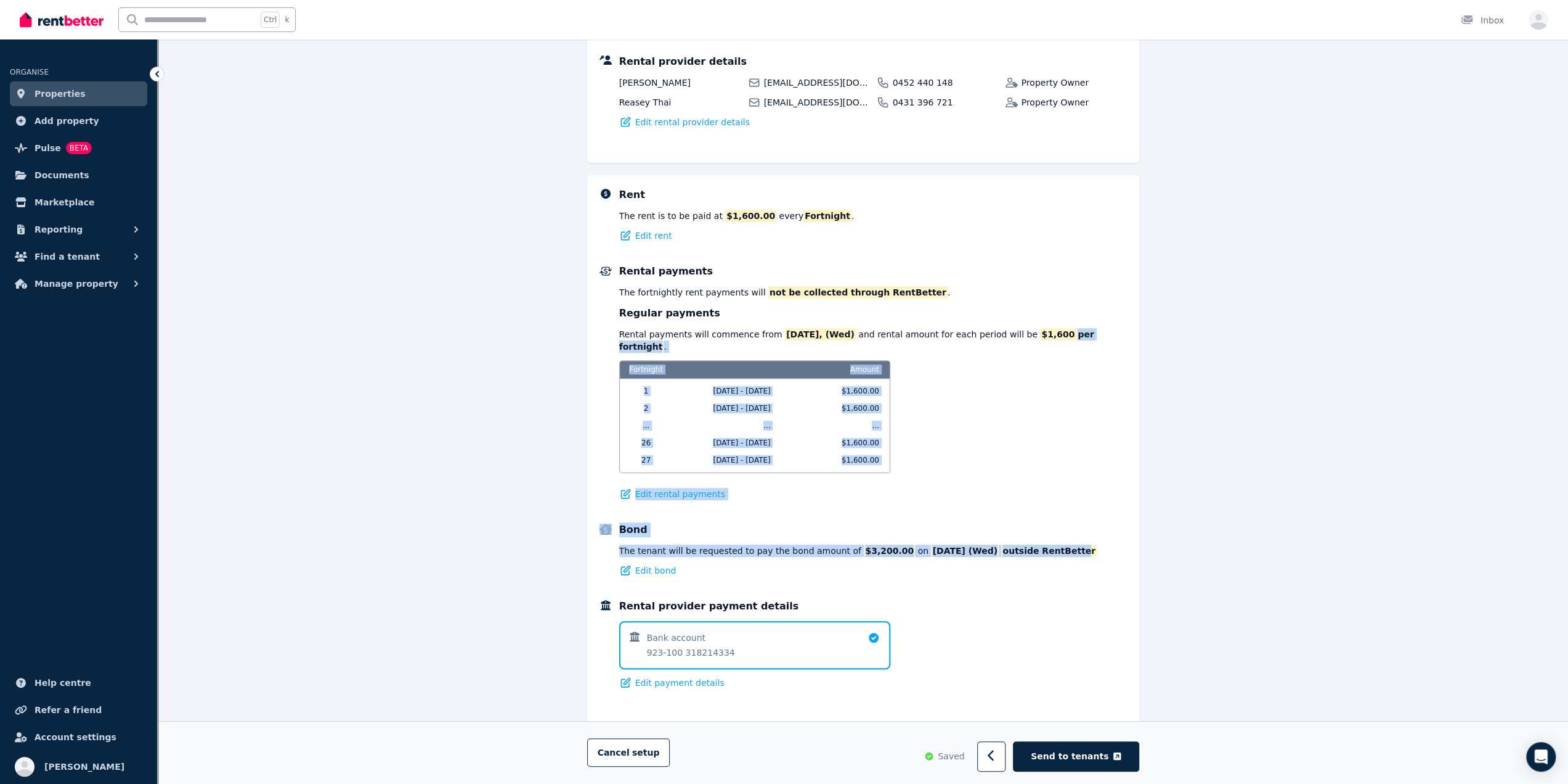
drag, startPoint x: 1040, startPoint y: 516, endPoint x: 1048, endPoint y: 515, distance: 8.1
click at [1048, 515] on div "Rent The rent is to be paid at $1,600.00 every Fortnight . Edit rent Rental pay…" at bounding box center [863, 449] width 552 height 548
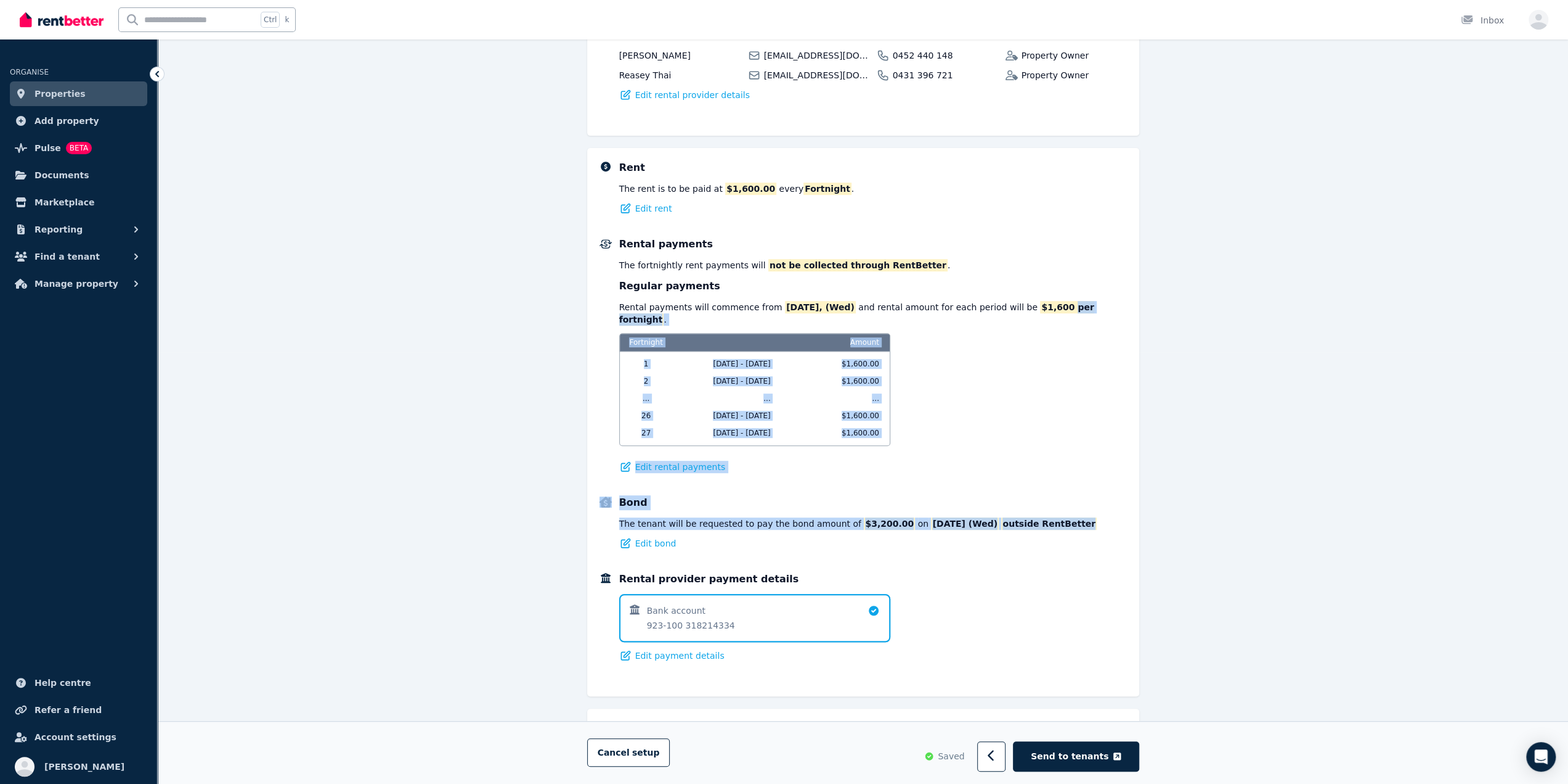
click at [1050, 514] on div "Bond The tenant will be requested to pay the bond amount of $3,200.00 on 20/08/…" at bounding box center [873, 522] width 508 height 54
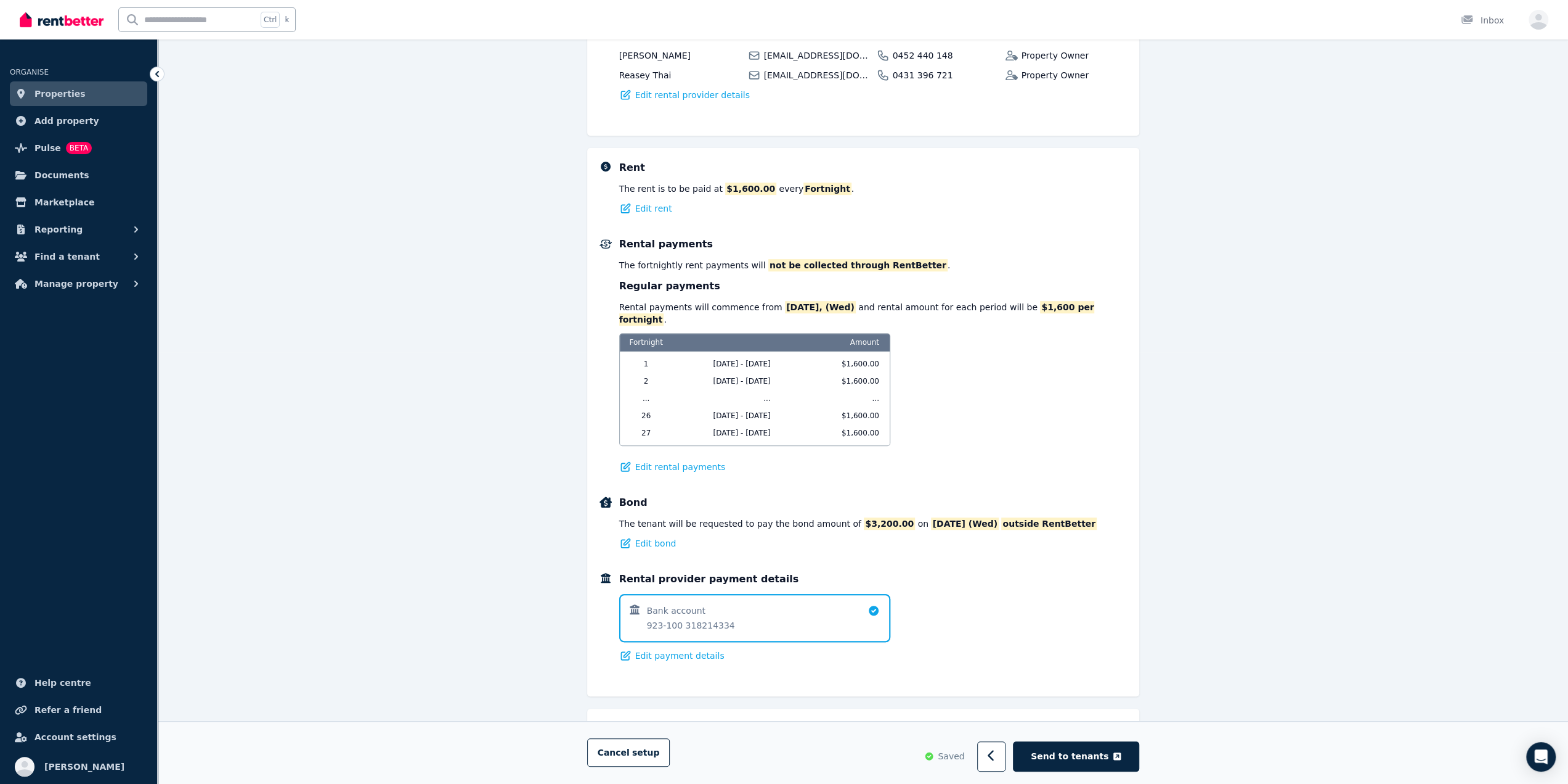
click at [1068, 572] on div "Rental provider payment details Bank account 923-100 318214334 Edit payment det…" at bounding box center [873, 617] width 508 height 90
click at [1206, 570] on div "Parties Rental provider and tenant details Payments Bond and rental payments Ag…" at bounding box center [863, 293] width 1410 height 1267
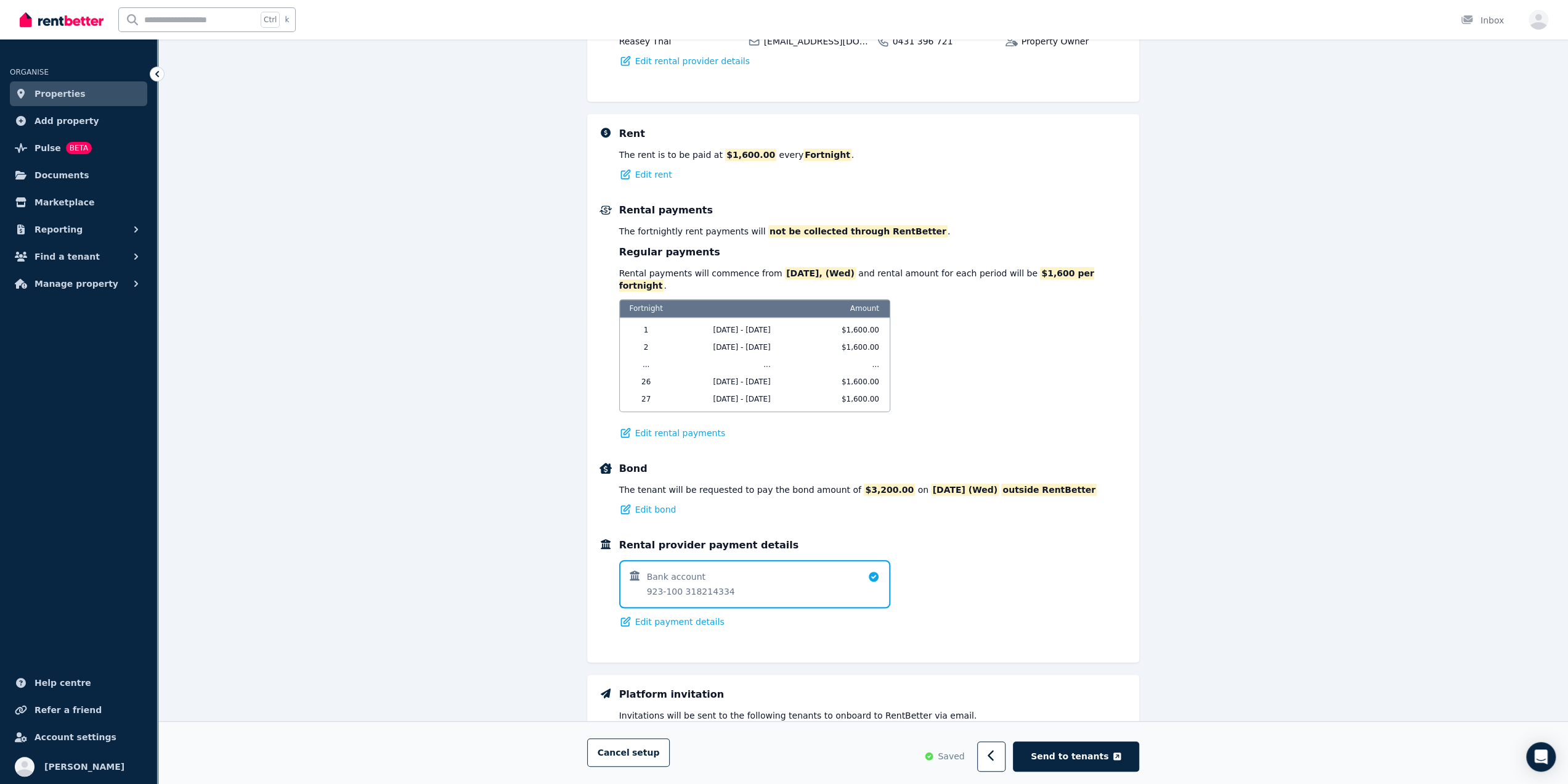
scroll to position [559, 0]
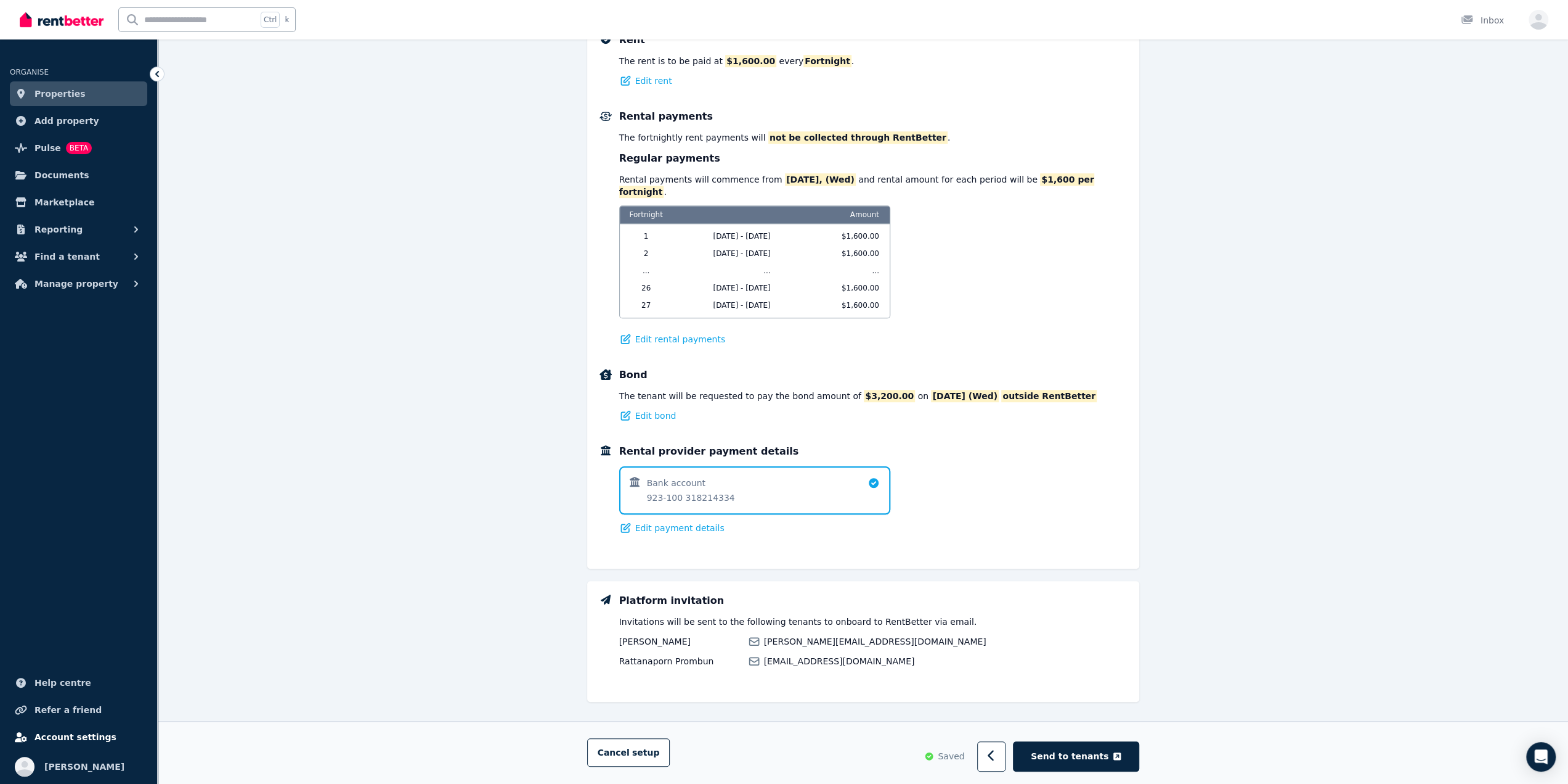
click at [84, 733] on span "Account settings" at bounding box center [75, 736] width 82 height 15
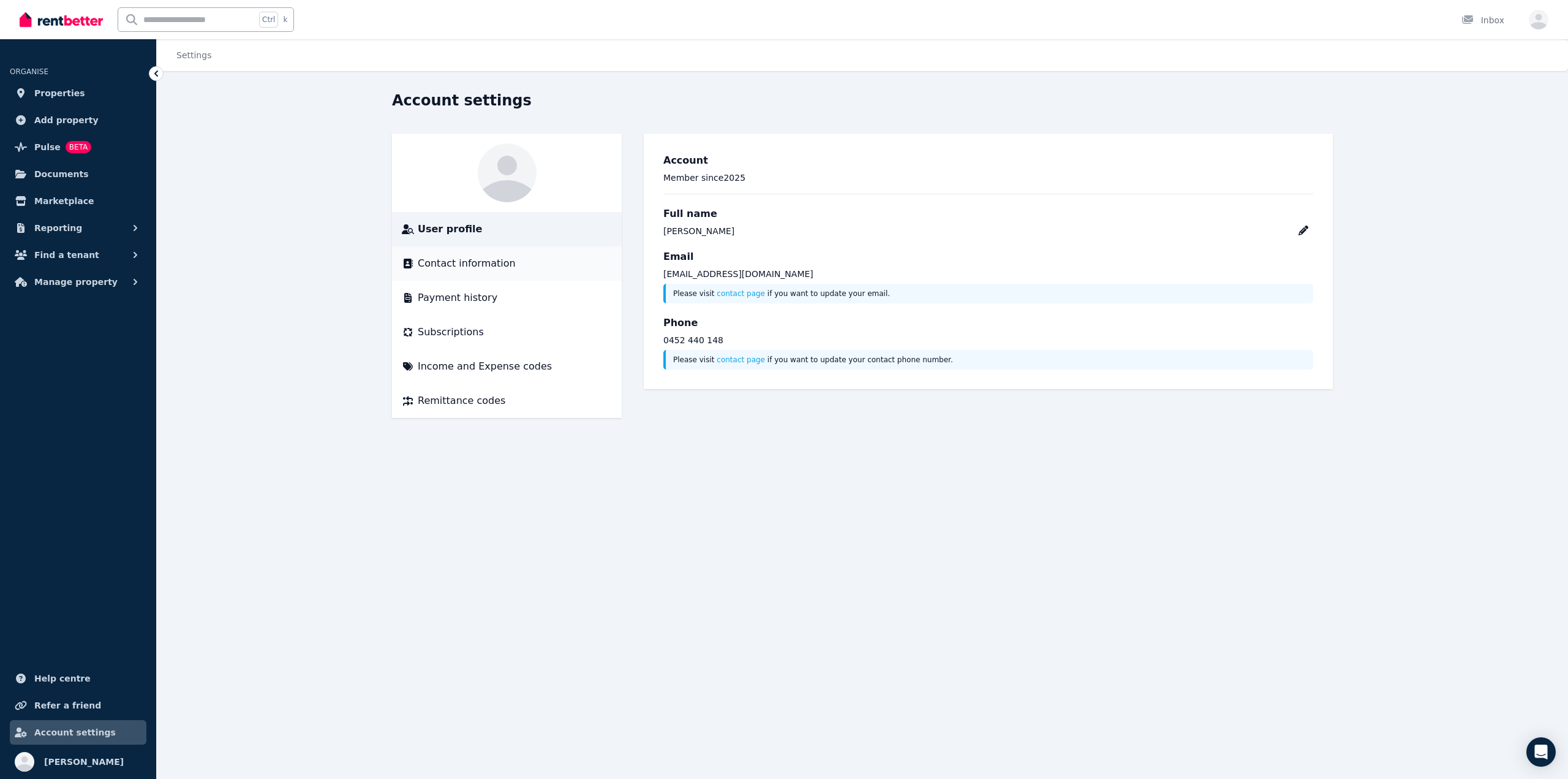
click at [477, 268] on span "Contact information" at bounding box center [467, 263] width 98 height 15
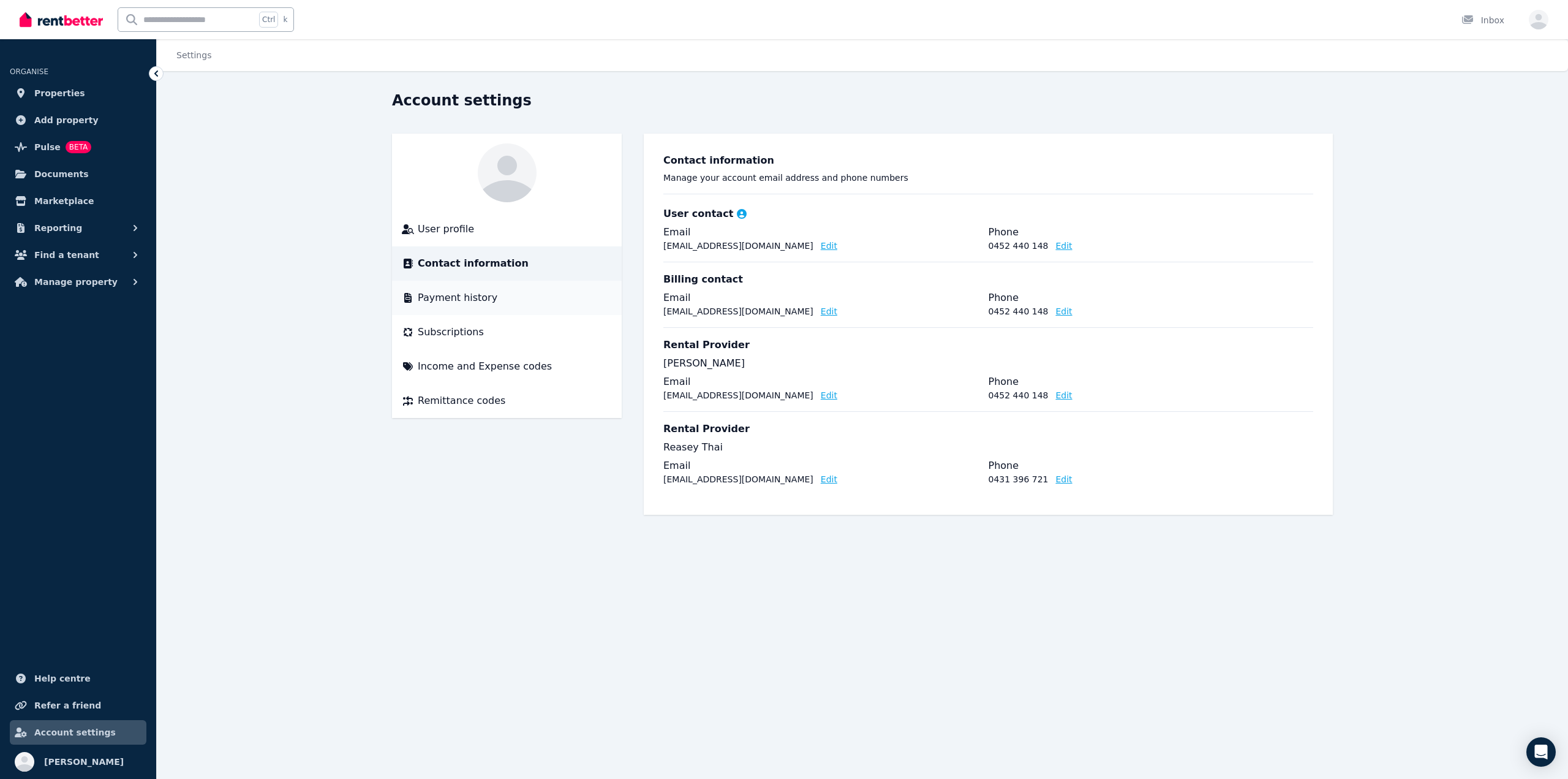
click at [475, 297] on span "Payment history" at bounding box center [457, 297] width 80 height 15
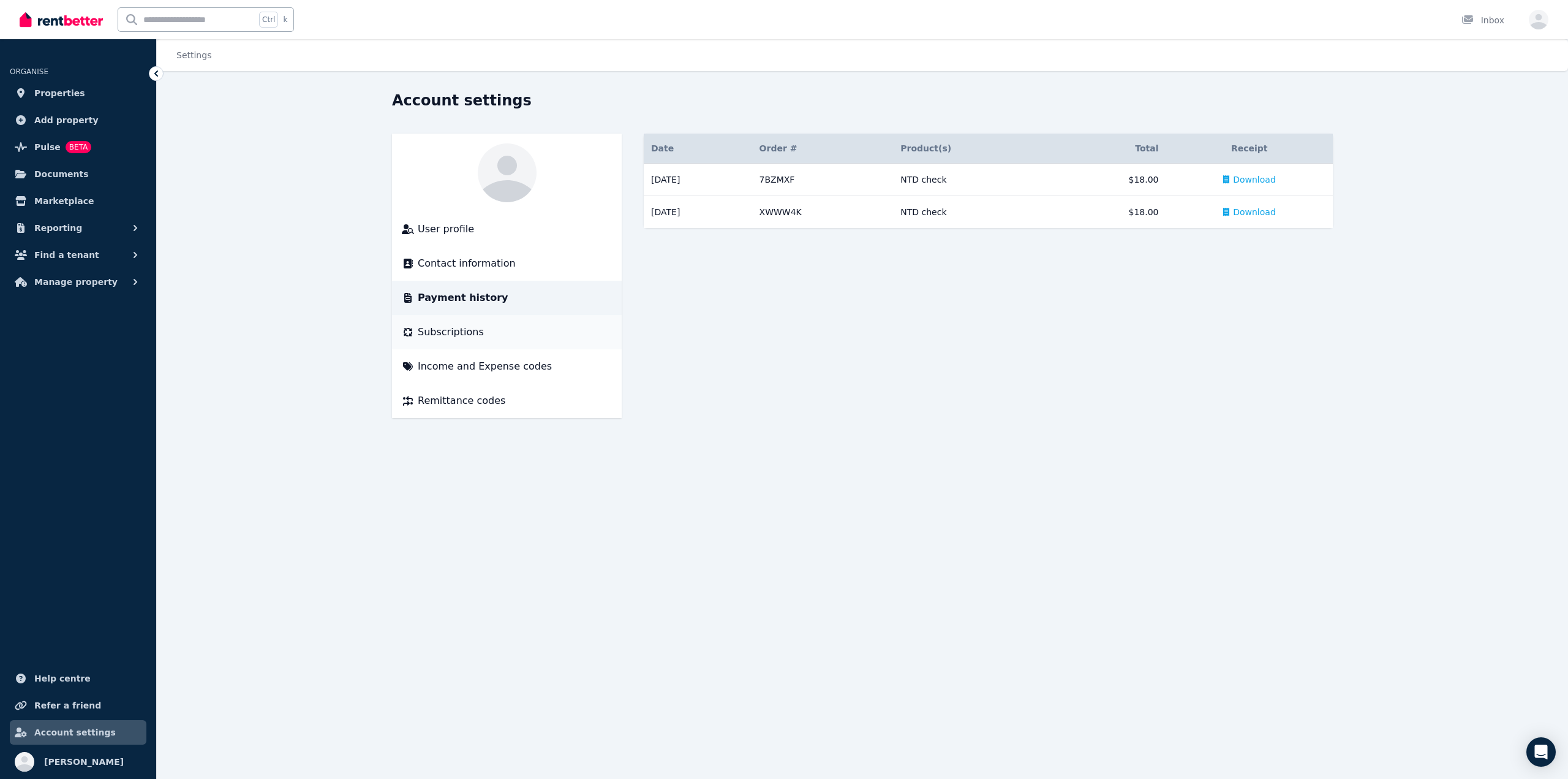
click at [478, 330] on div "Subscriptions" at bounding box center [507, 332] width 210 height 15
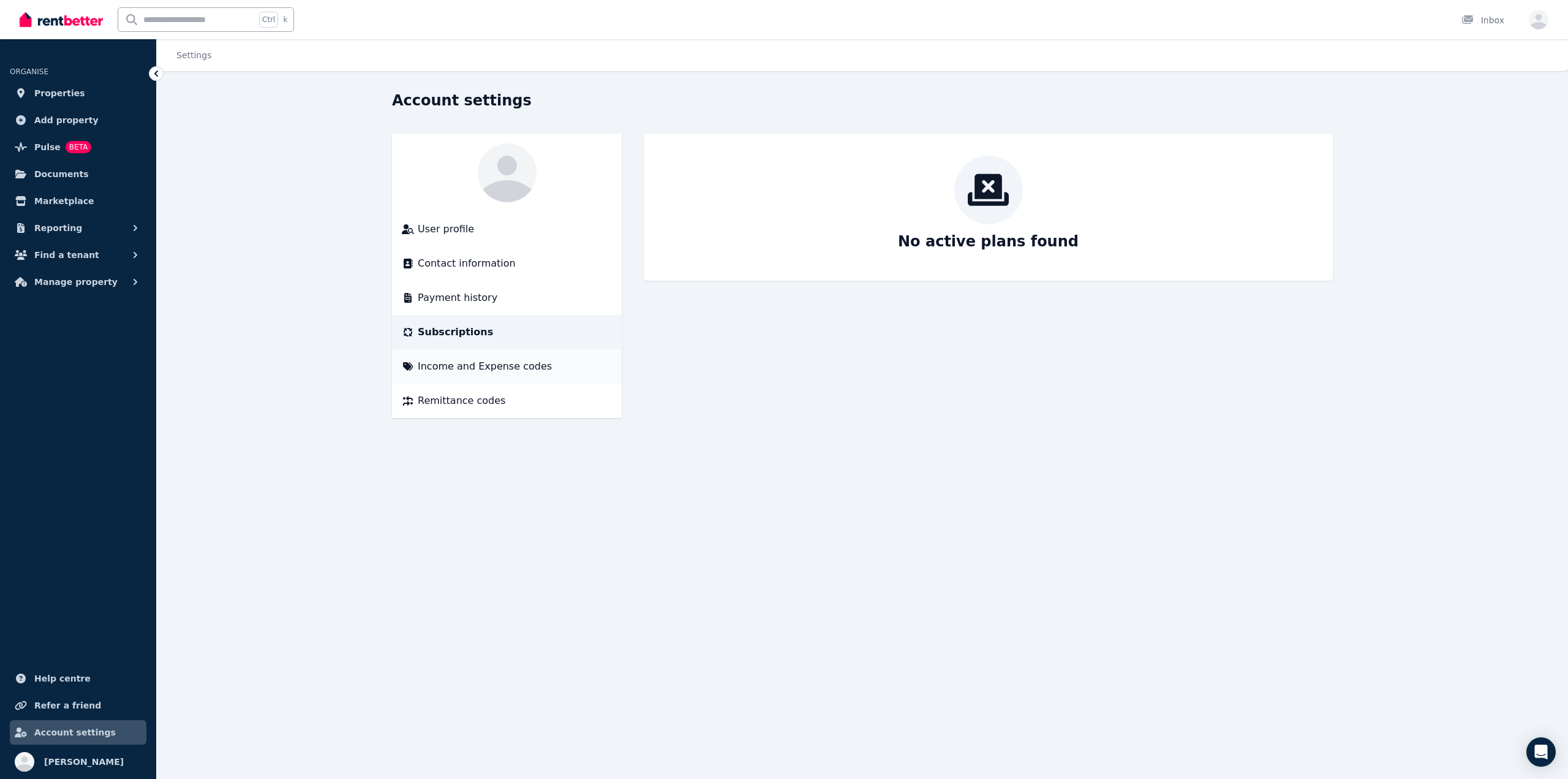
click at [540, 365] on div "Income and Expense codes" at bounding box center [507, 366] width 210 height 15
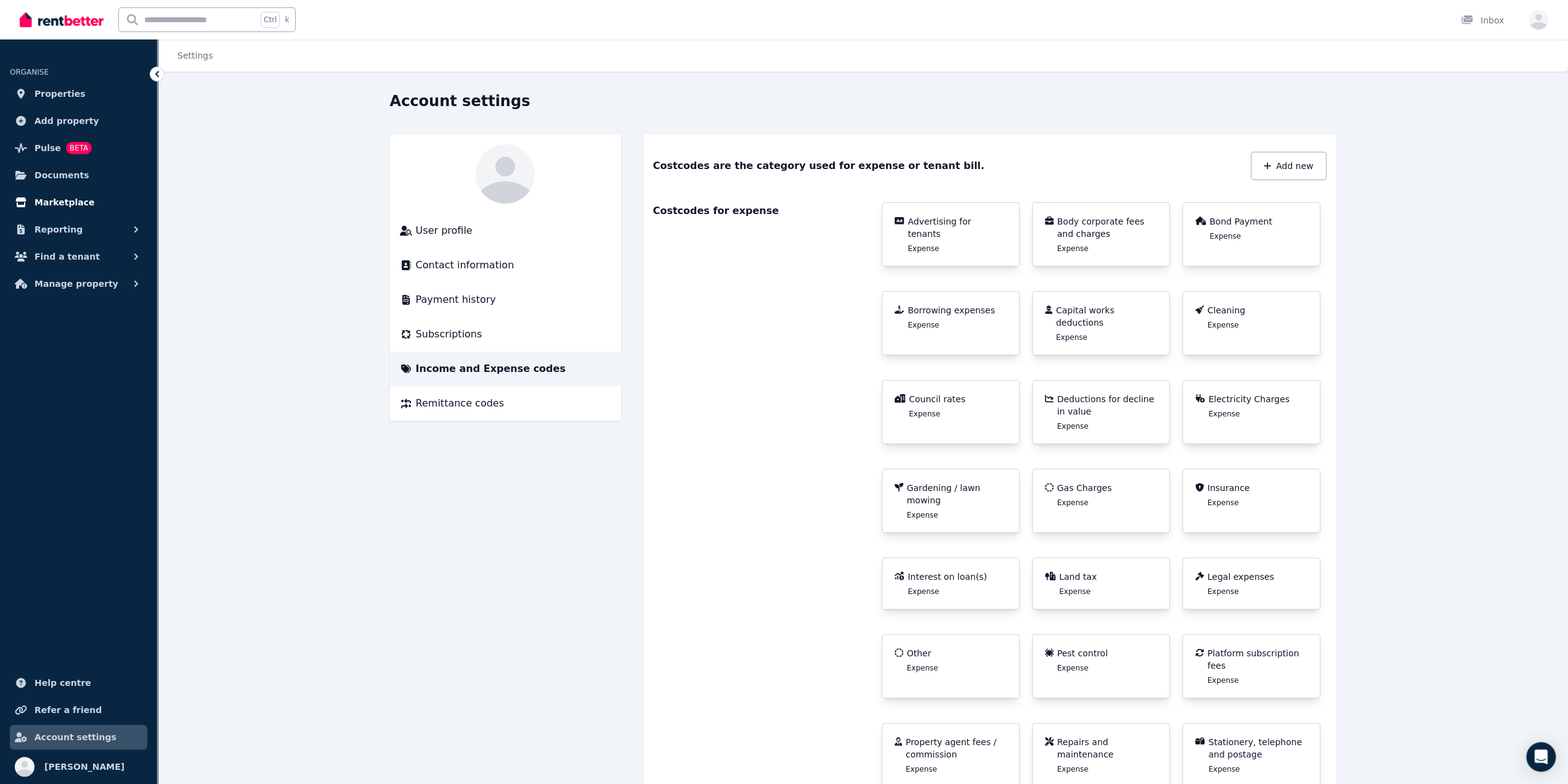
click at [69, 202] on span "Marketplace" at bounding box center [64, 202] width 60 height 15
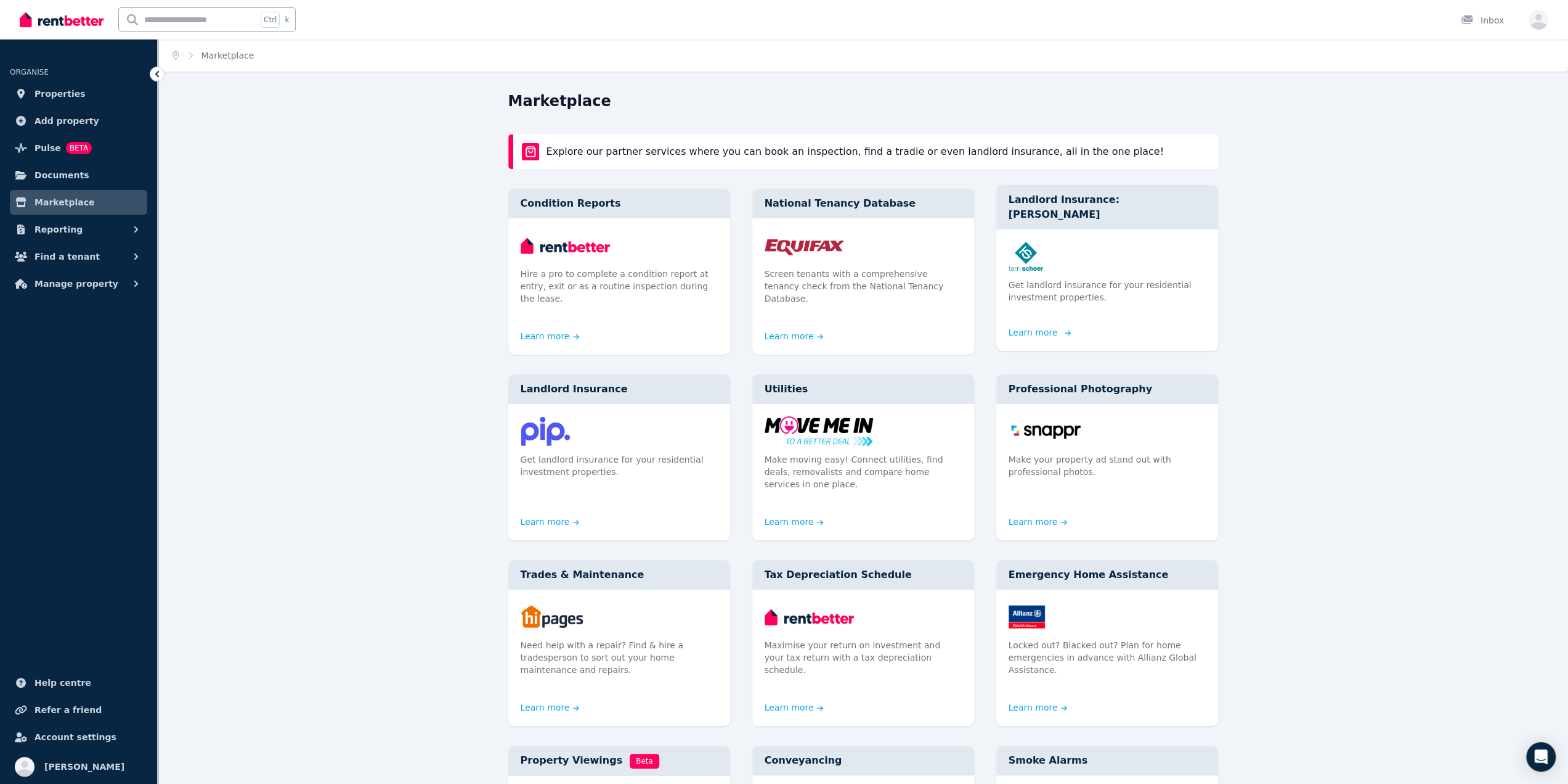
click at [1102, 308] on div "Get landlord insurance for your residential investment properties." at bounding box center [1107, 279] width 222 height 99
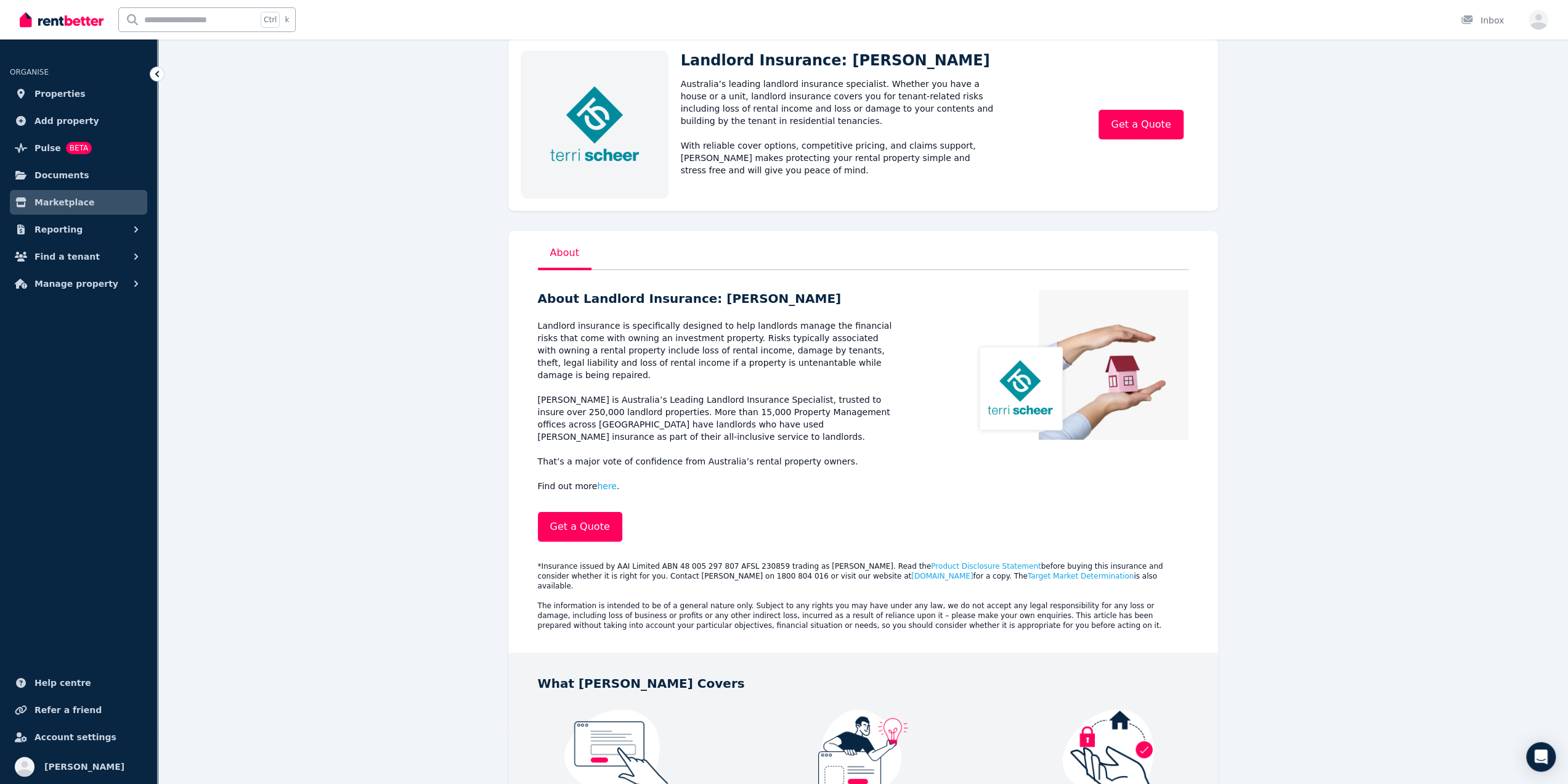
scroll to position [185, 0]
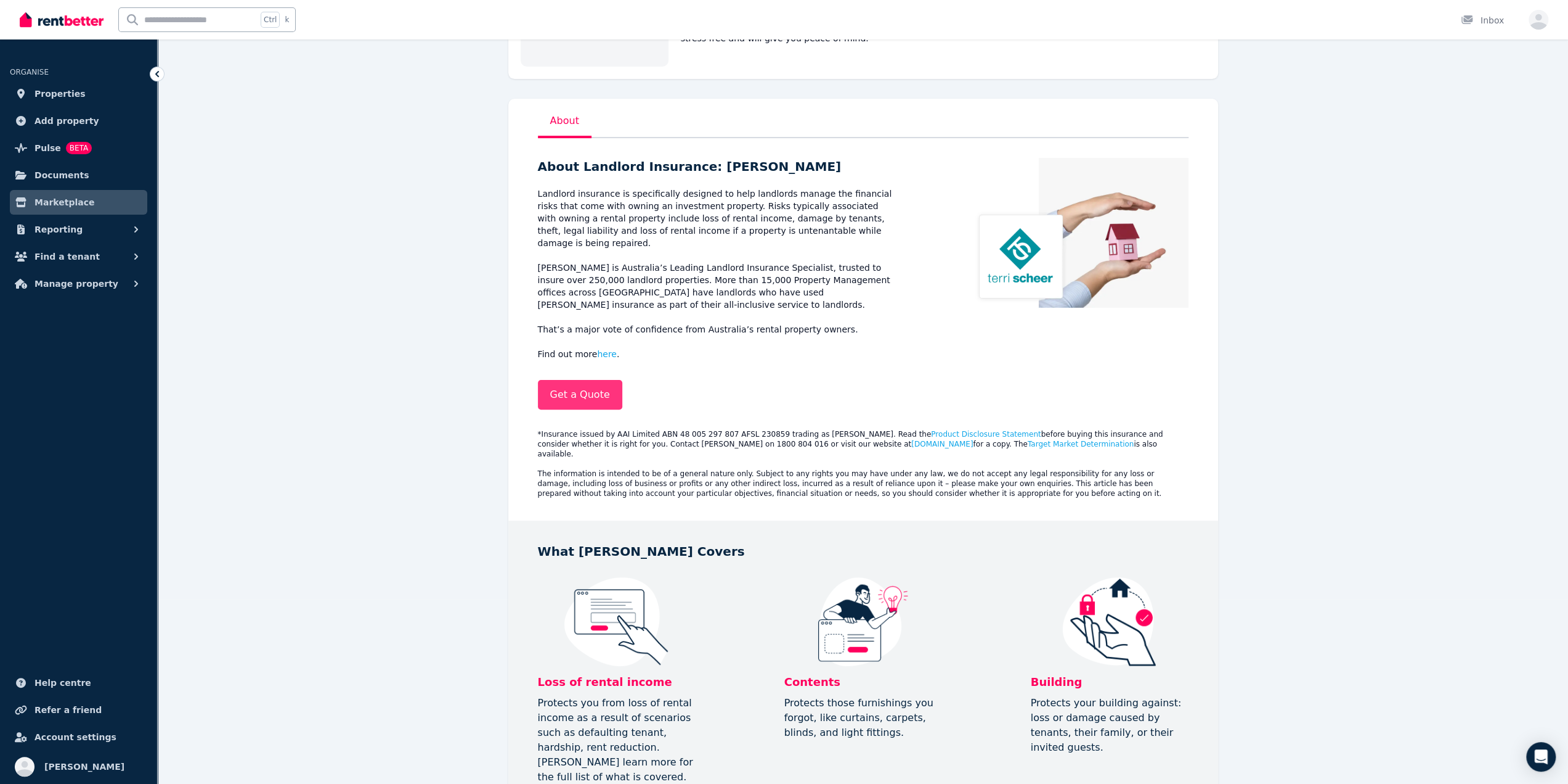
click at [546, 379] on link "Get a Quote" at bounding box center [580, 394] width 85 height 30
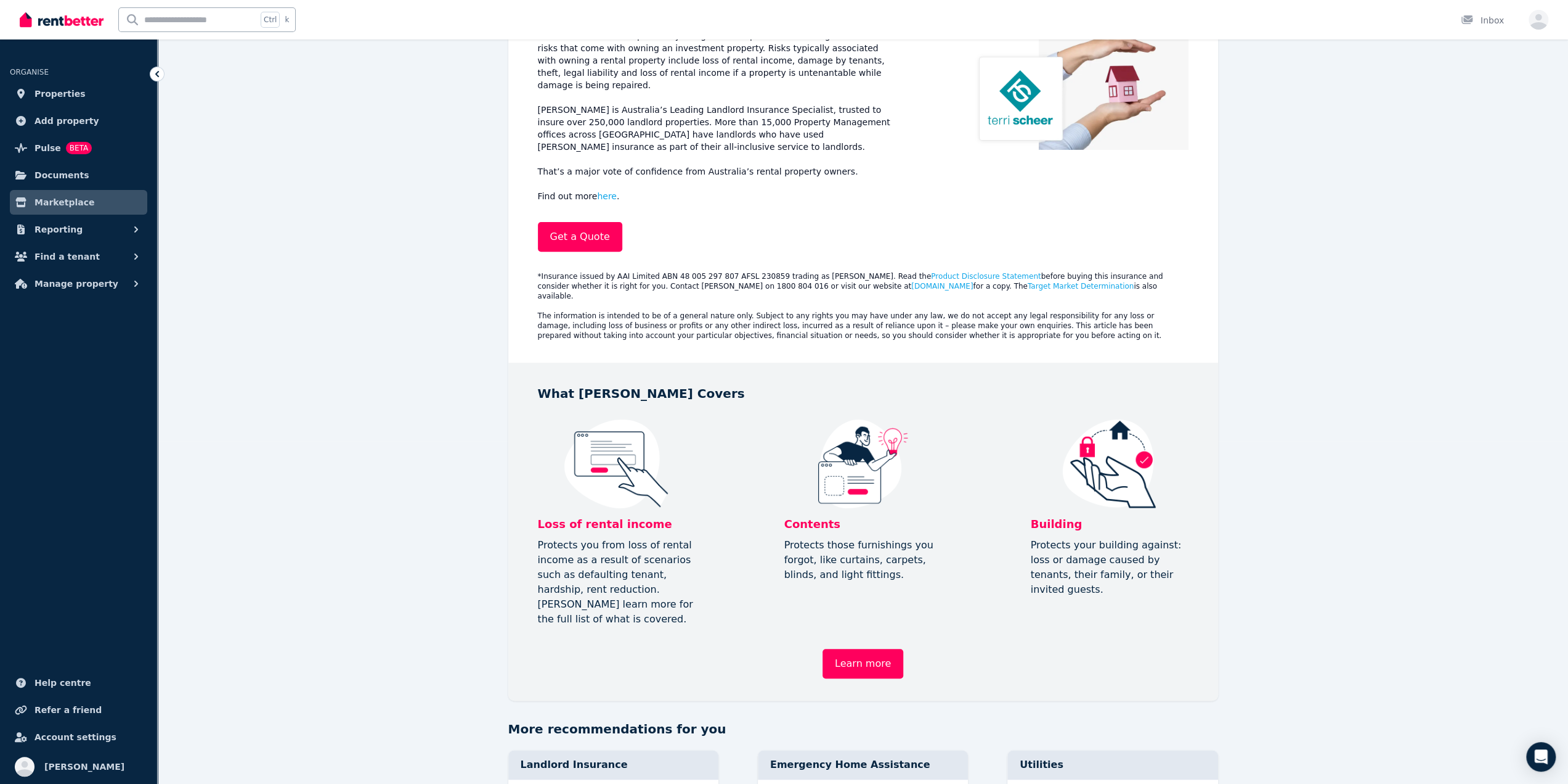
scroll to position [431, 0]
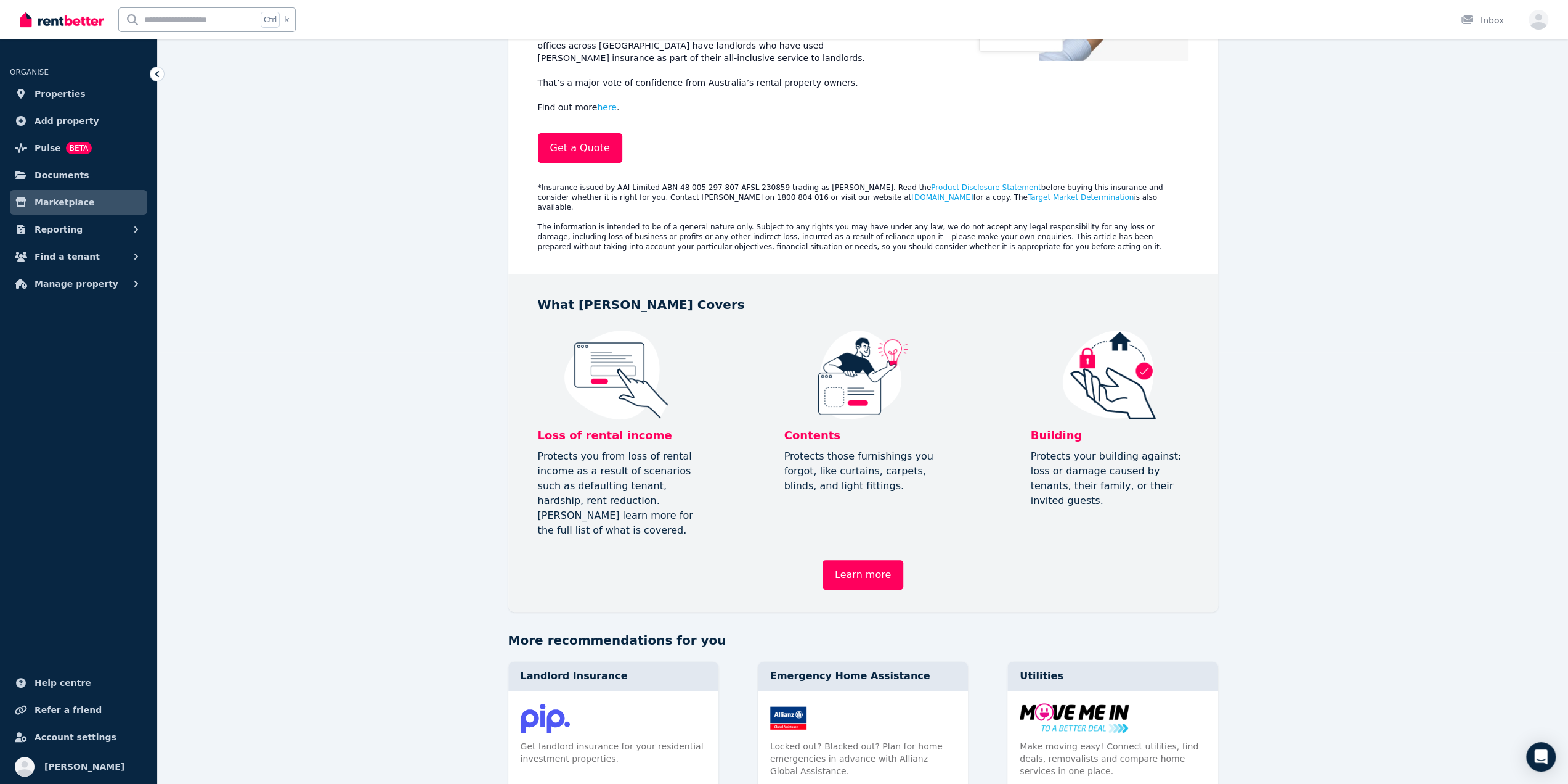
click at [809, 449] on p "Protects those furnishings you forgot, like curtains, carpets, blinds, and ligh…" at bounding box center [863, 471] width 158 height 45
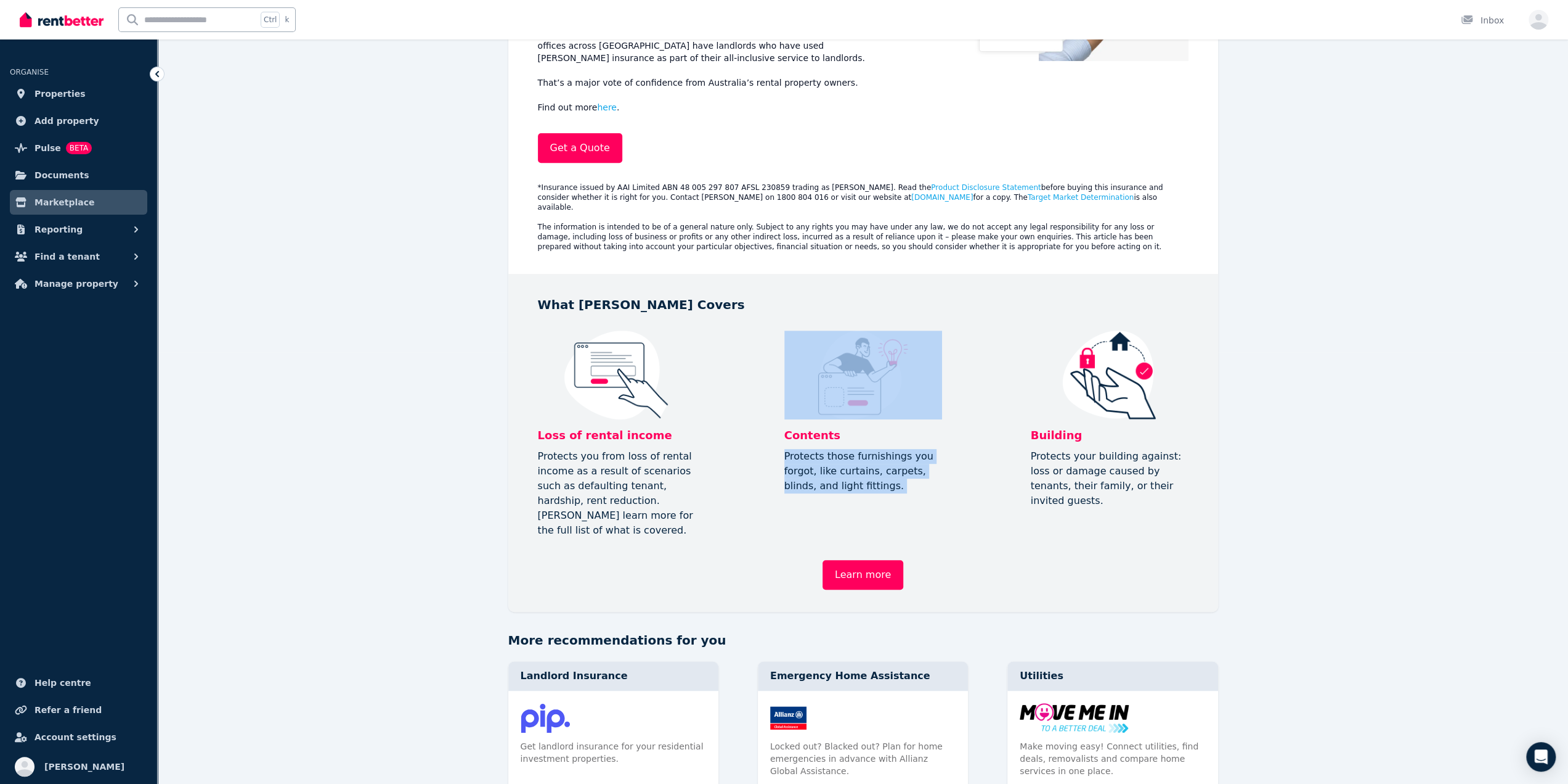
click at [809, 449] on p "Protects those furnishings you forgot, like curtains, carpets, blinds, and ligh…" at bounding box center [863, 471] width 158 height 45
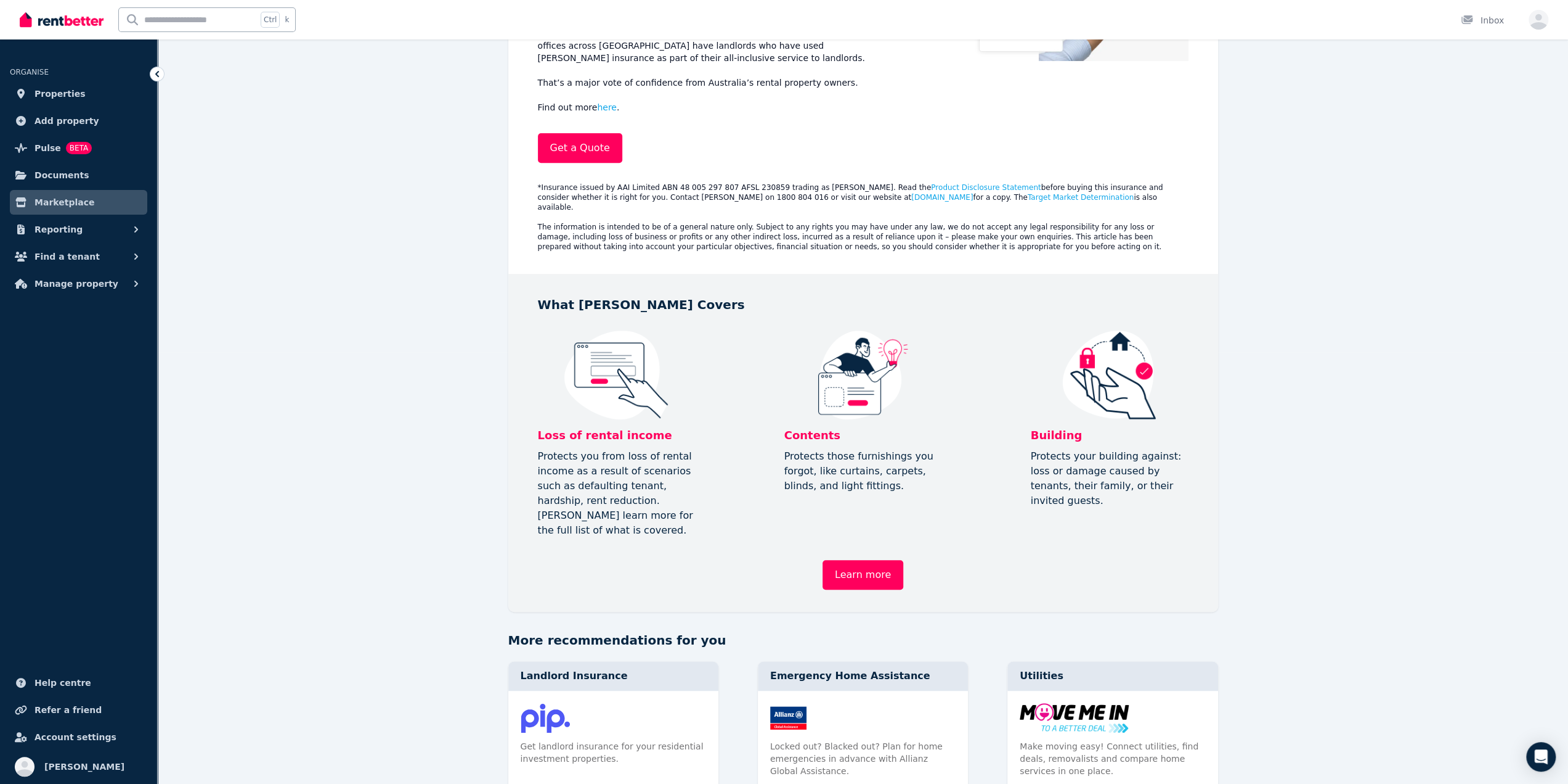
click at [1041, 449] on p "Protects your building against: loss or damage caused by tenants, their family,…" at bounding box center [1109, 478] width 158 height 59
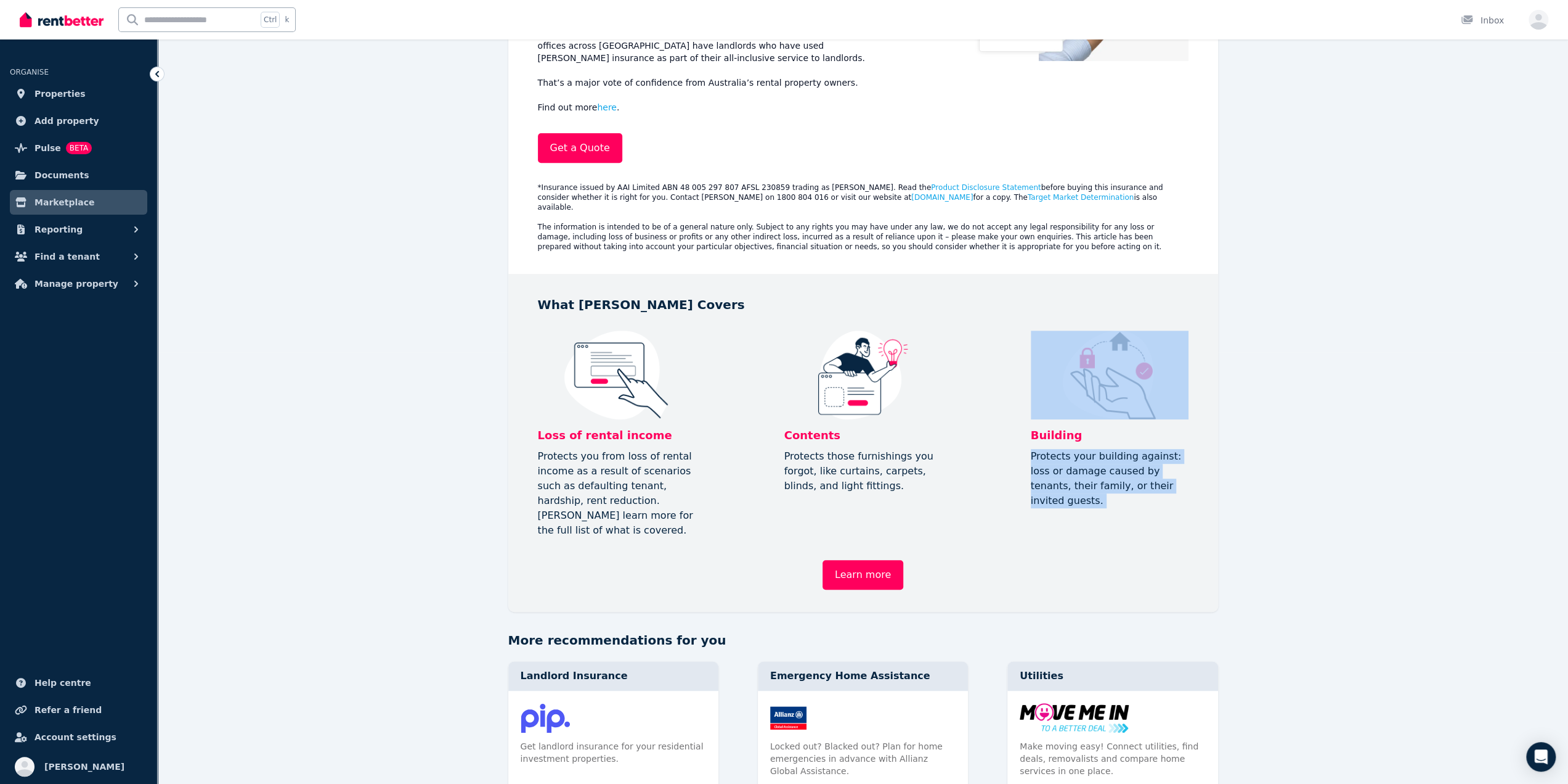
click at [1041, 449] on p "Protects your building against: loss or damage caused by tenants, their family,…" at bounding box center [1109, 478] width 158 height 59
click at [1032, 460] on p "Protects your building against: loss or damage caused by tenants, their family,…" at bounding box center [1109, 478] width 158 height 59
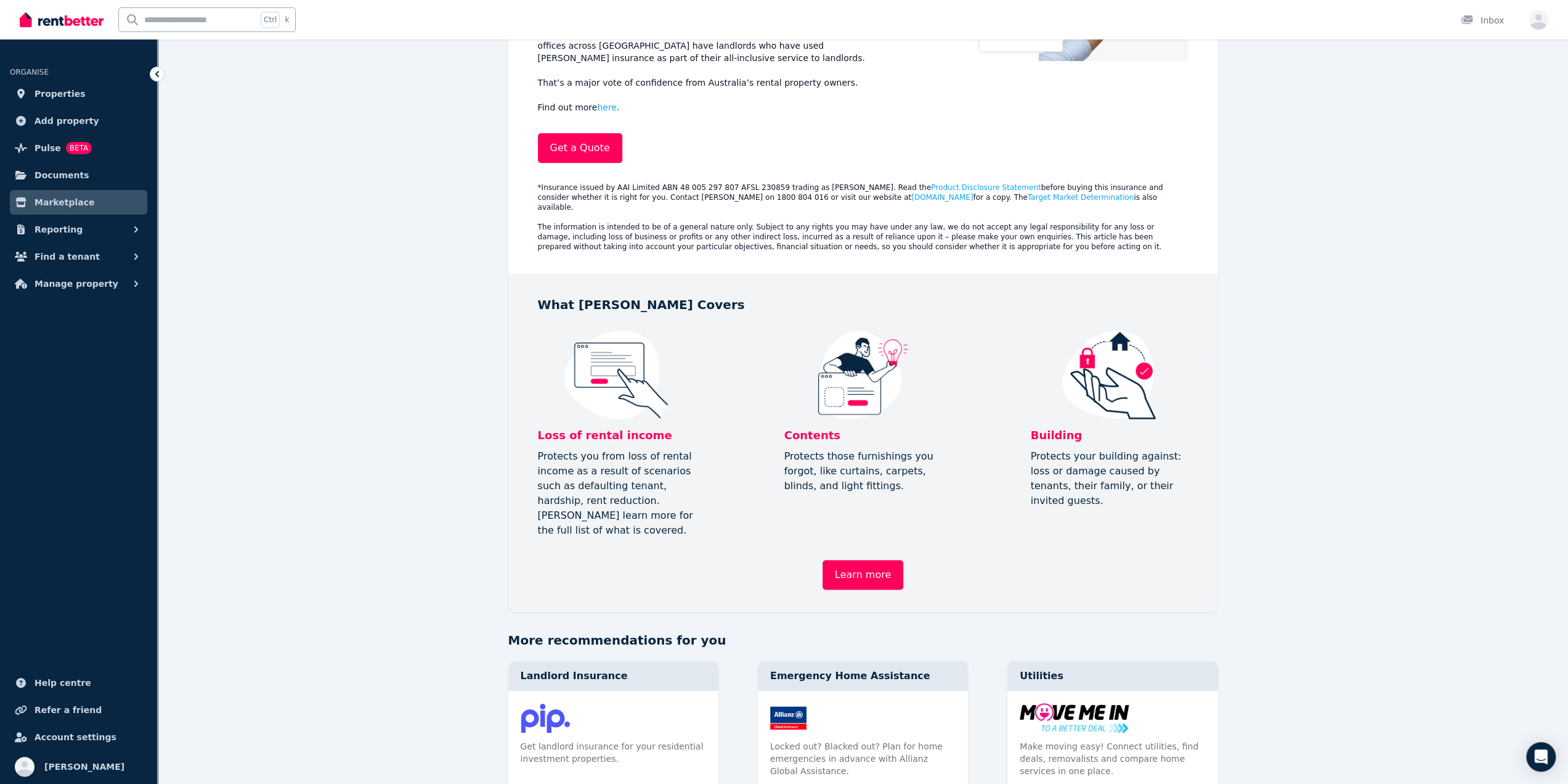
click at [1037, 450] on p "Protects your building against: loss or damage caused by tenants, their family,…" at bounding box center [1109, 478] width 158 height 59
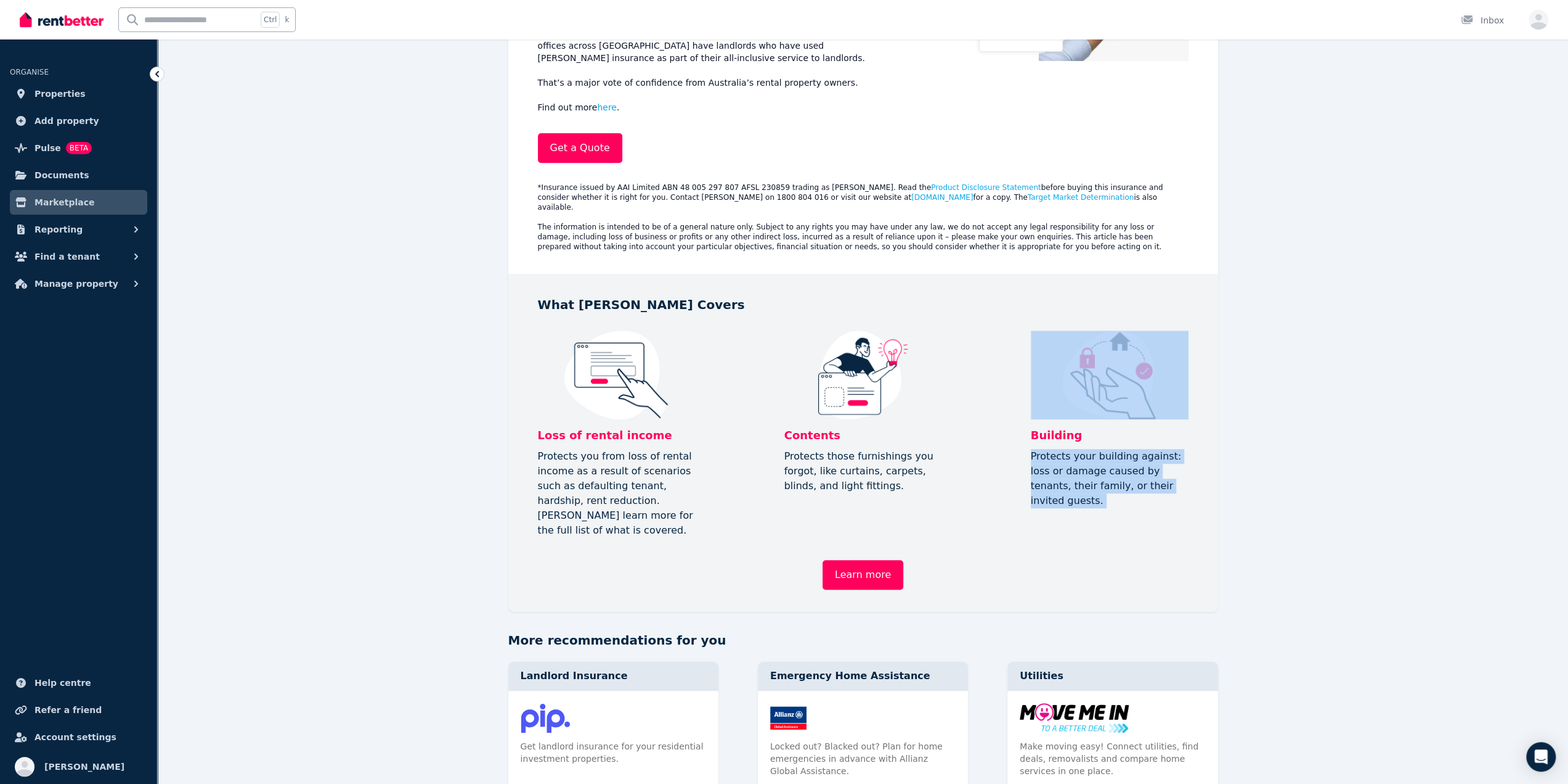
click at [1037, 450] on p "Protects your building against: loss or damage caused by tenants, their family,…" at bounding box center [1109, 478] width 158 height 59
click at [1073, 473] on div "Loss of rental income Protects you from loss of rental income as a result of sc…" at bounding box center [863, 434] width 651 height 207
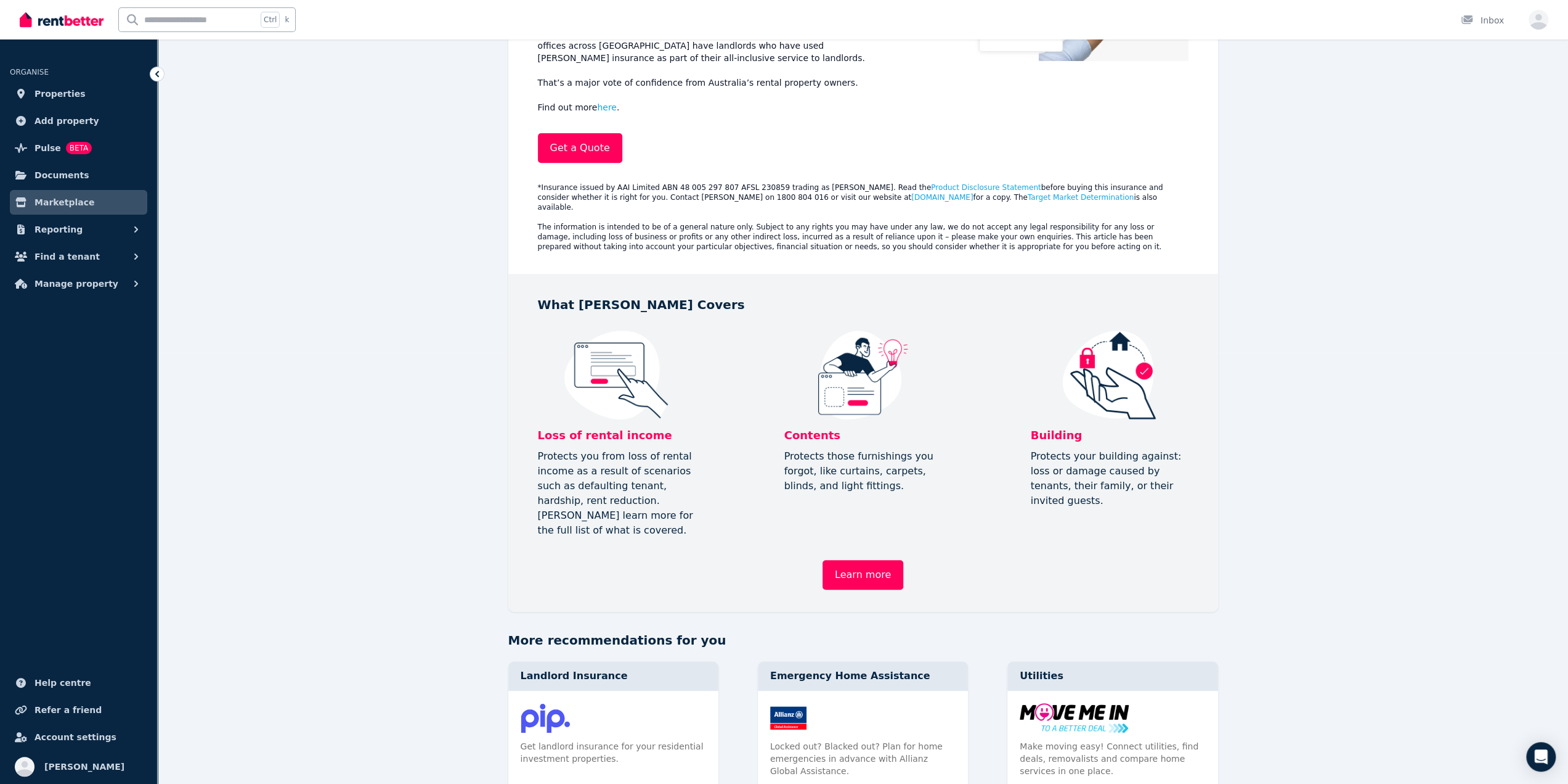
click at [1084, 463] on p "Protects your building against: loss or damage caused by tenants, their family,…" at bounding box center [1109, 478] width 158 height 59
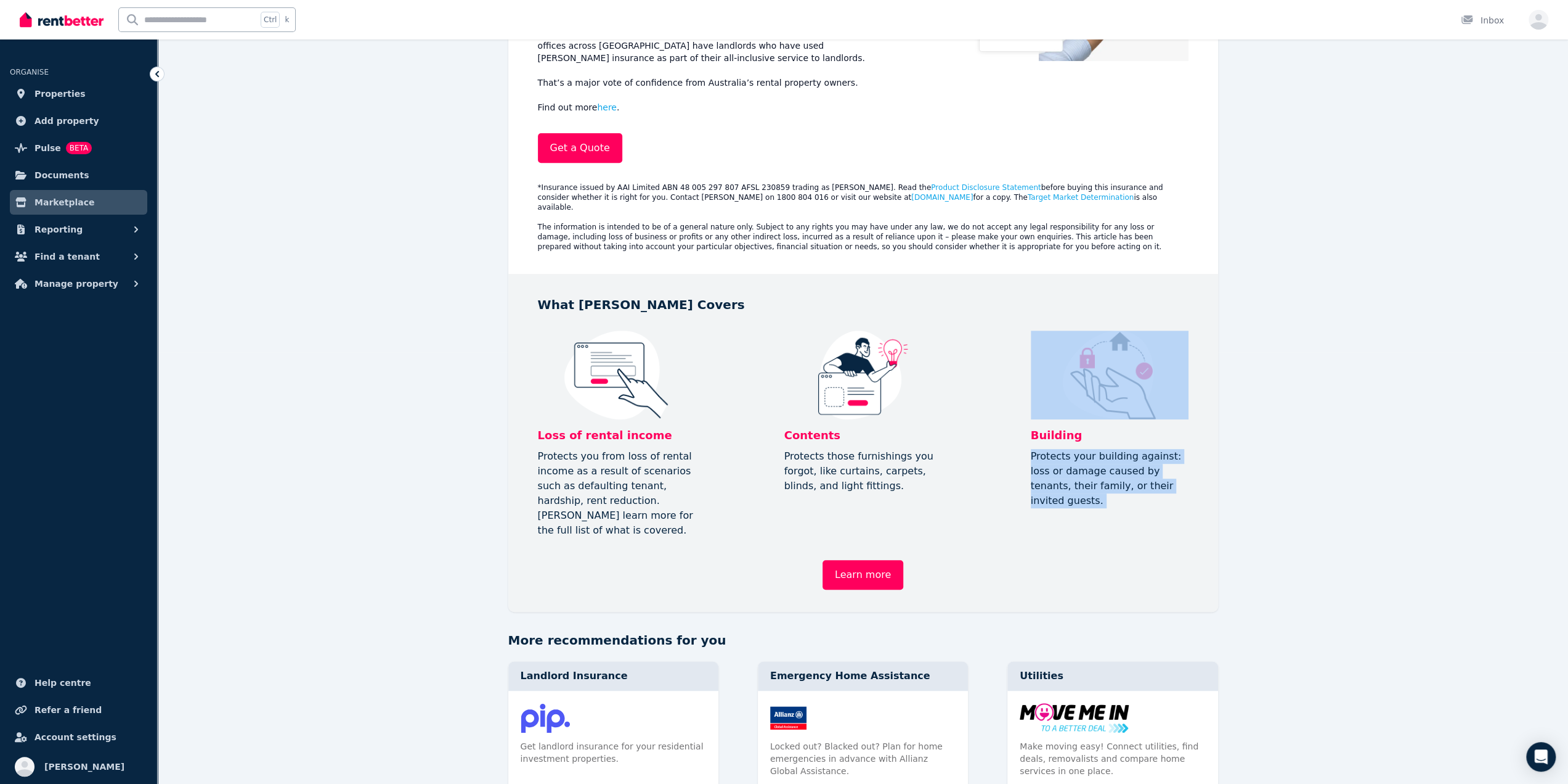
click at [1084, 463] on p "Protects your building against: loss or damage caused by tenants, their family,…" at bounding box center [1109, 478] width 158 height 59
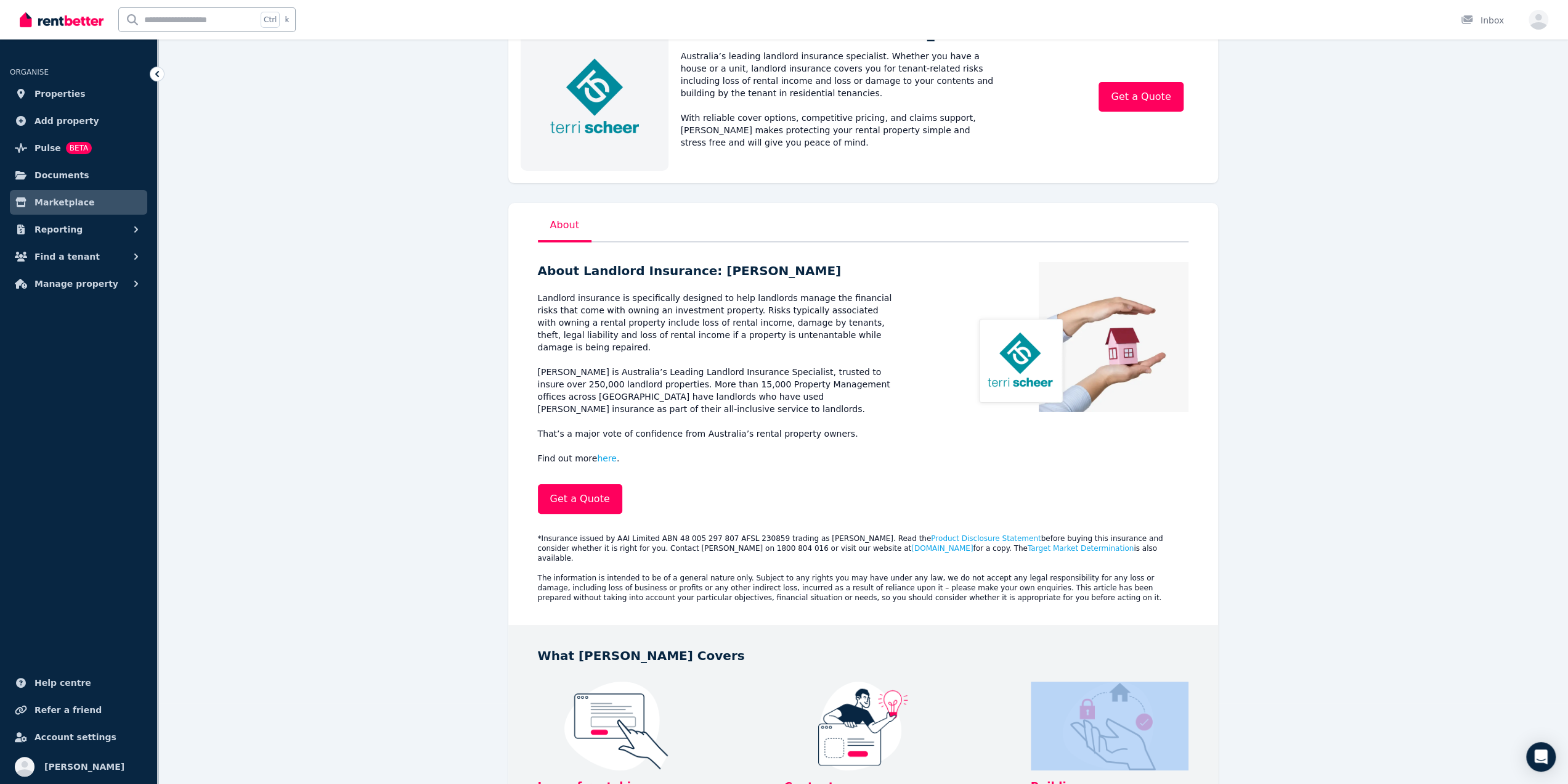
scroll to position [0, 0]
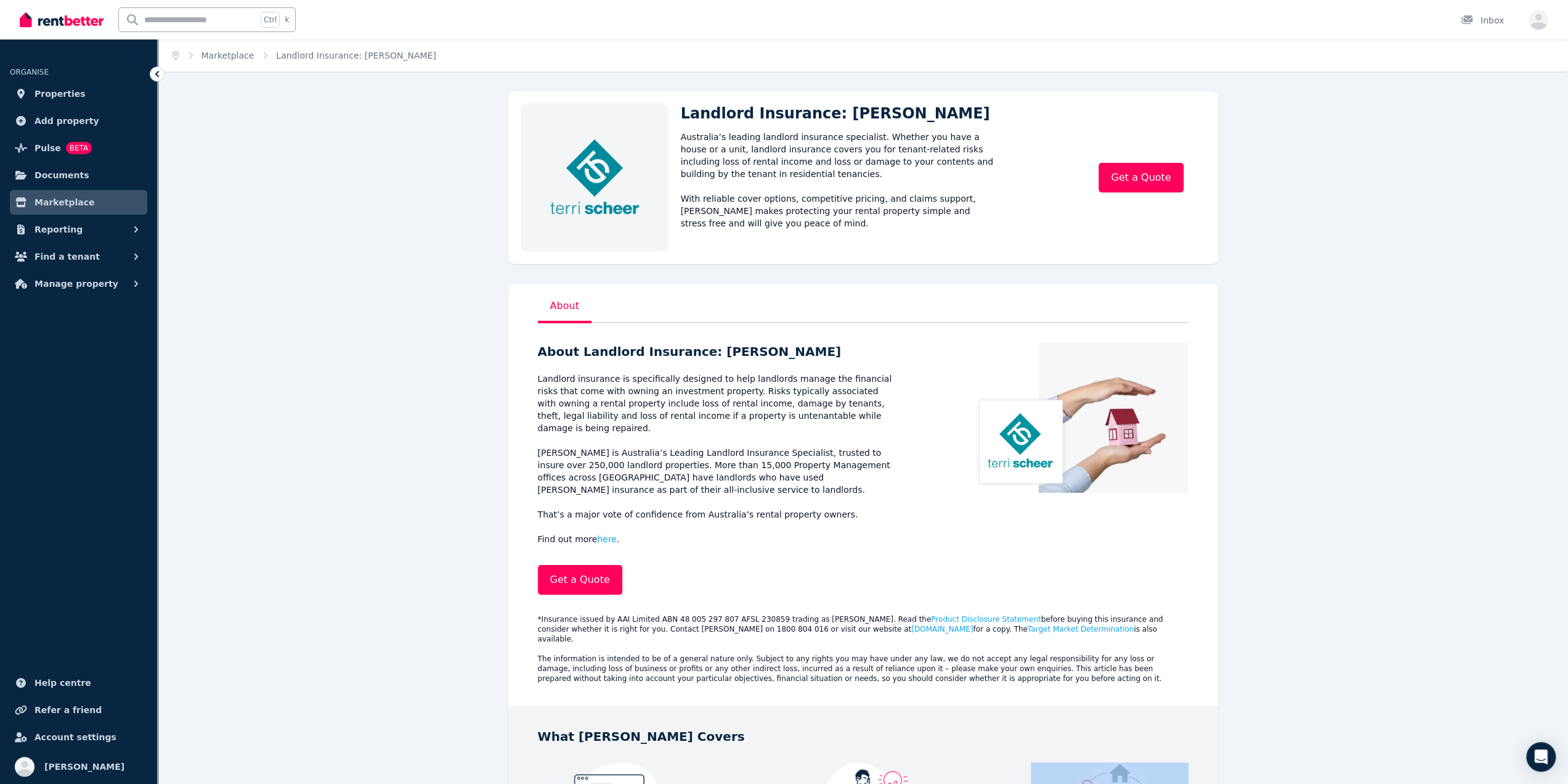
drag, startPoint x: 236, startPoint y: 61, endPoint x: 225, endPoint y: 61, distance: 11.0
click at [236, 60] on link "Marketplace" at bounding box center [228, 55] width 53 height 10
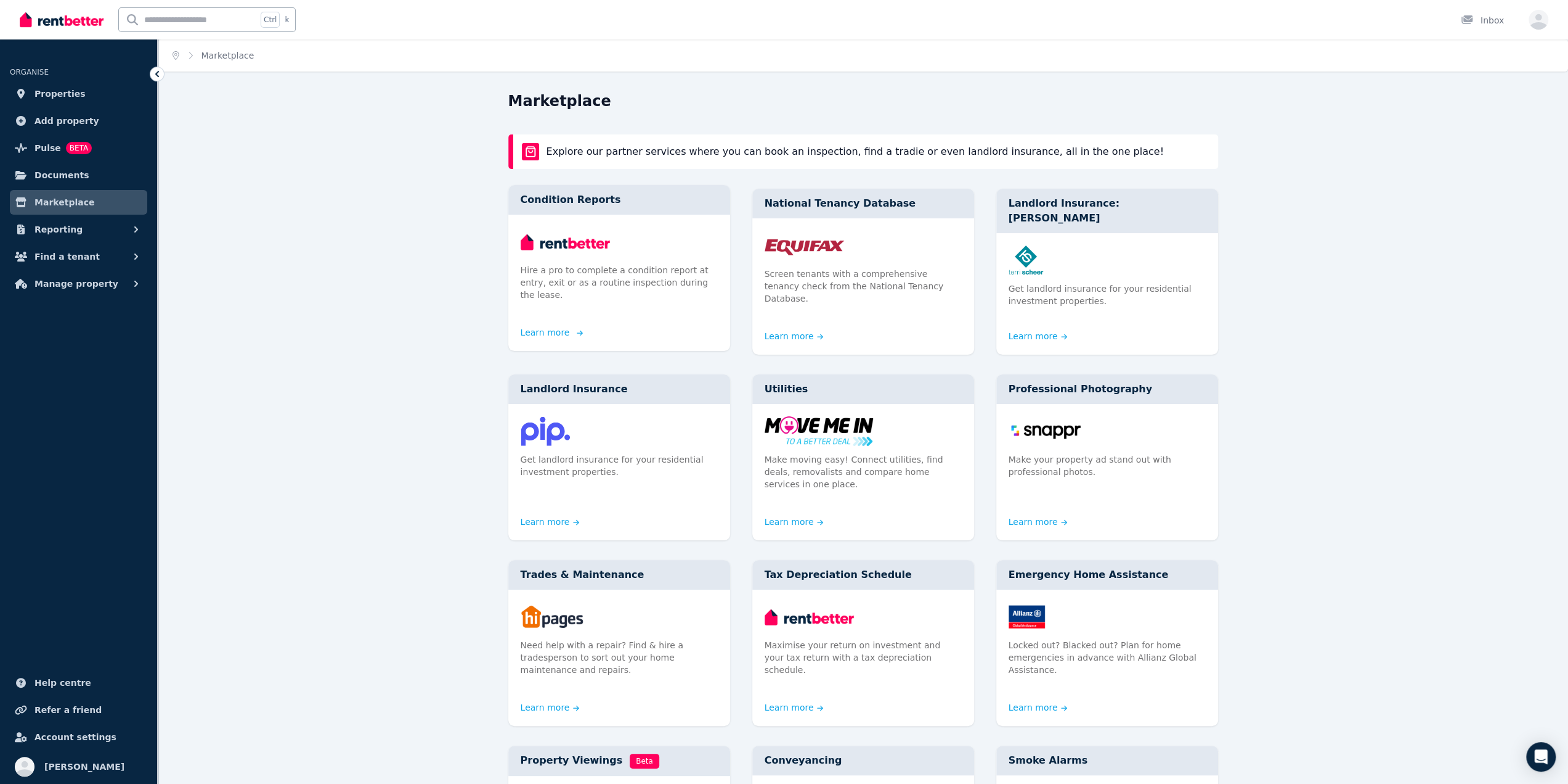
click at [595, 287] on p "Hire a pro to complete a condition report at entry, exit or as a routine inspec…" at bounding box center [619, 282] width 197 height 37
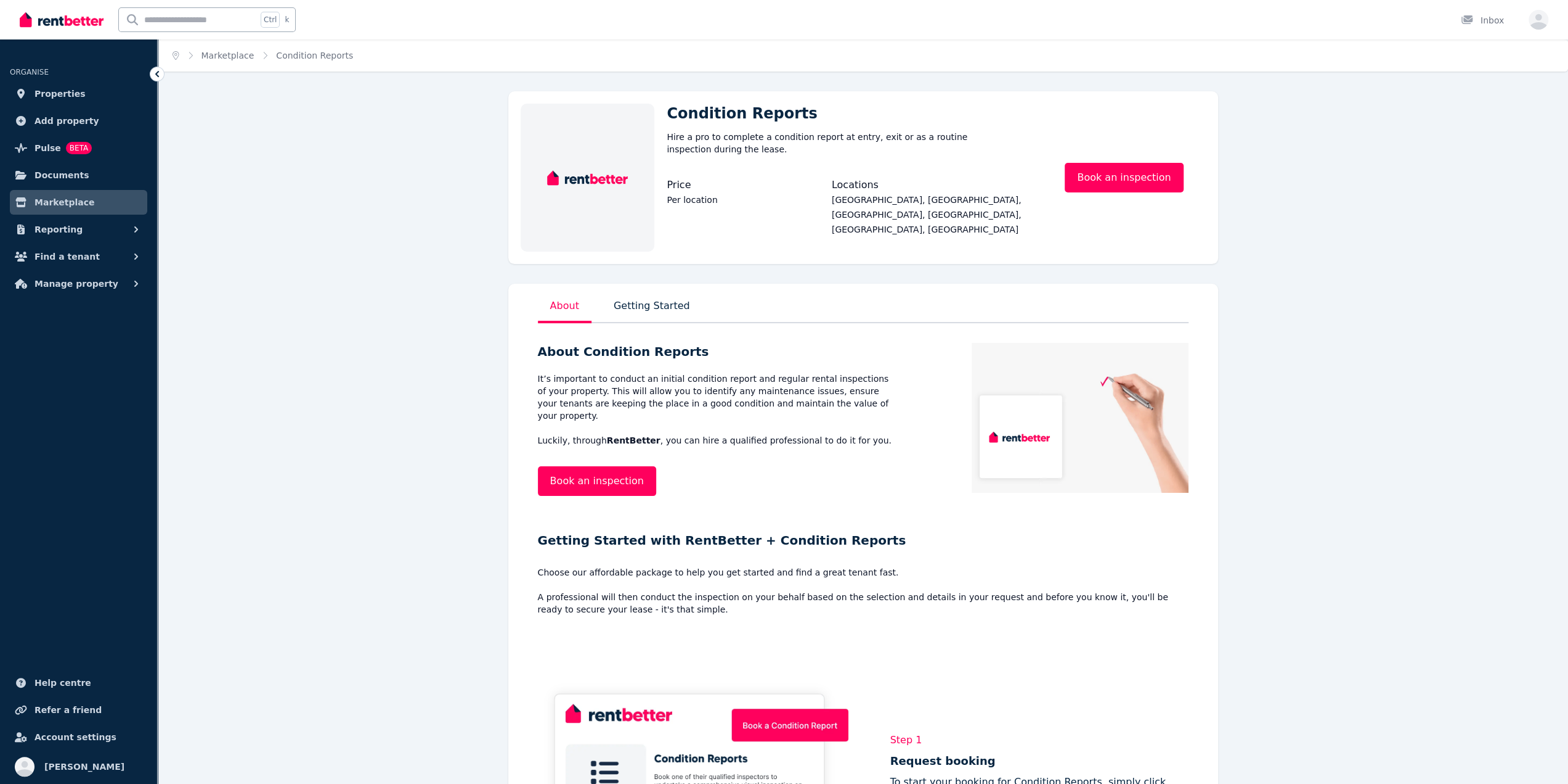
drag, startPoint x: 572, startPoint y: 296, endPoint x: 408, endPoint y: 315, distance: 165.1
click at [1160, 181] on link "Book an inspection" at bounding box center [1124, 178] width 119 height 30
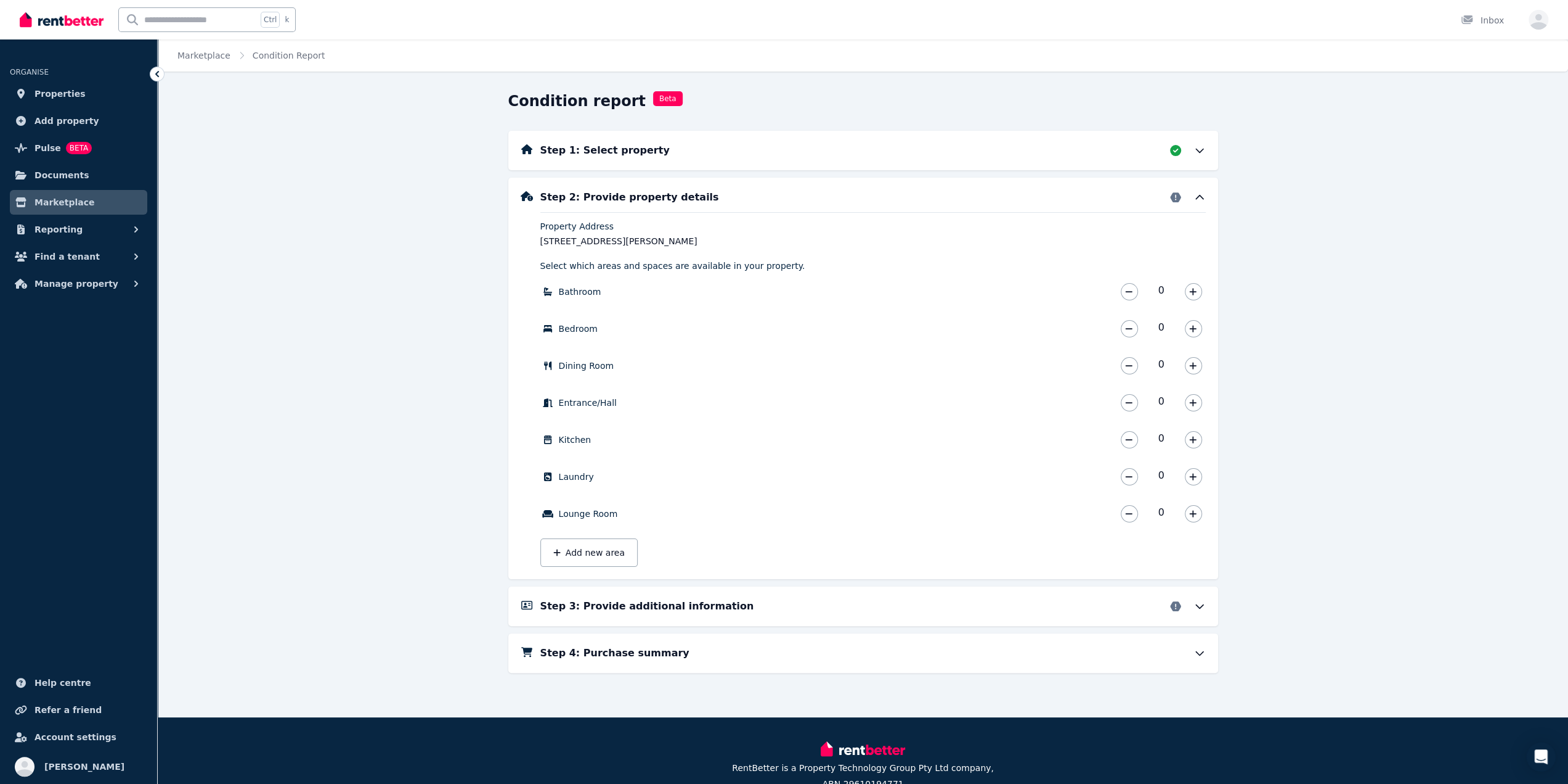
click at [1164, 156] on div "Step 1: Select property" at bounding box center [873, 150] width 666 height 15
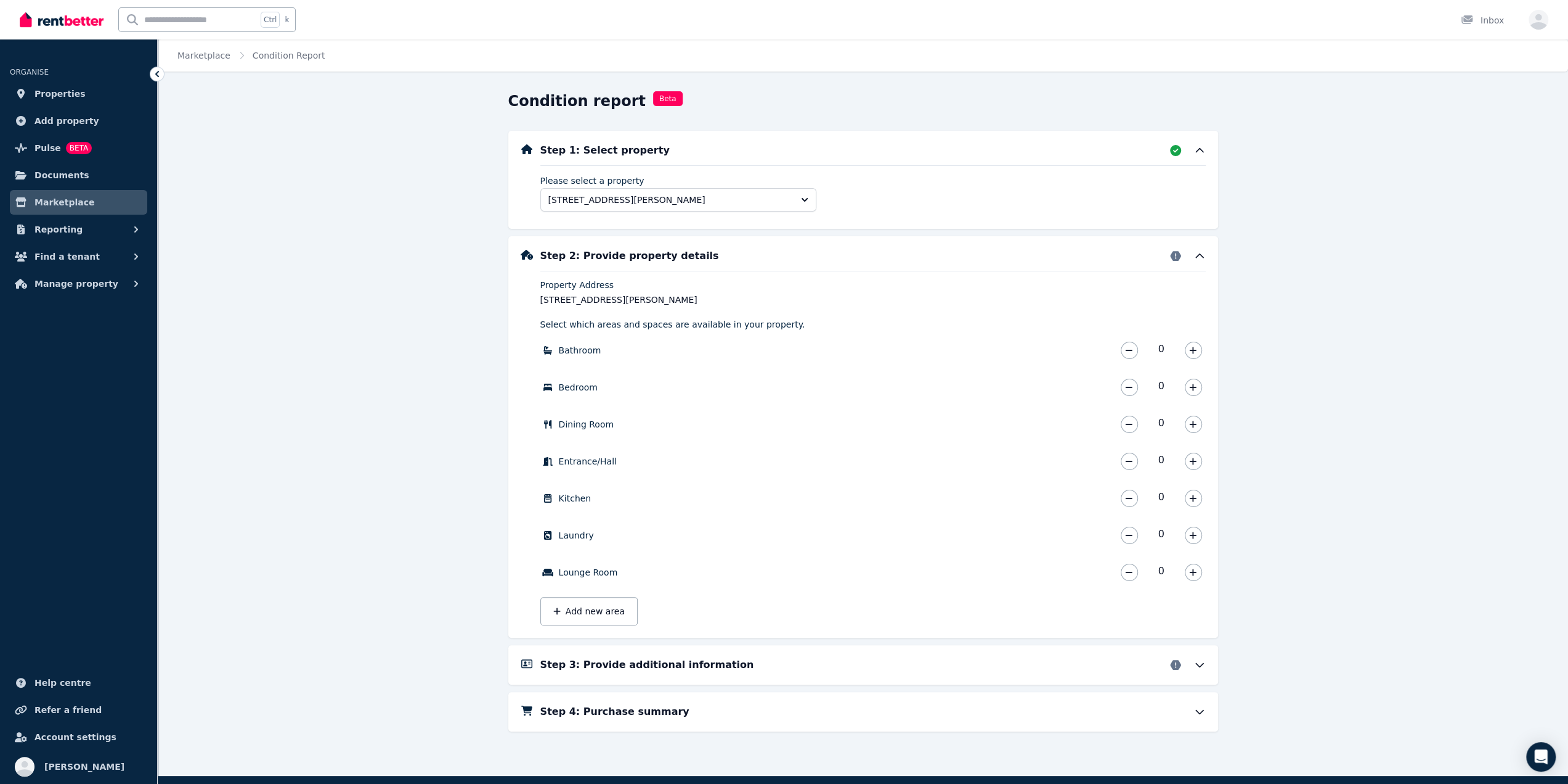
click at [1182, 350] on div "0" at bounding box center [1161, 350] width 89 height 24
click at [1187, 348] on button "button" at bounding box center [1193, 350] width 17 height 17
click at [1136, 351] on button "button" at bounding box center [1130, 350] width 17 height 17
click at [1193, 387] on icon "button" at bounding box center [1193, 387] width 7 height 7
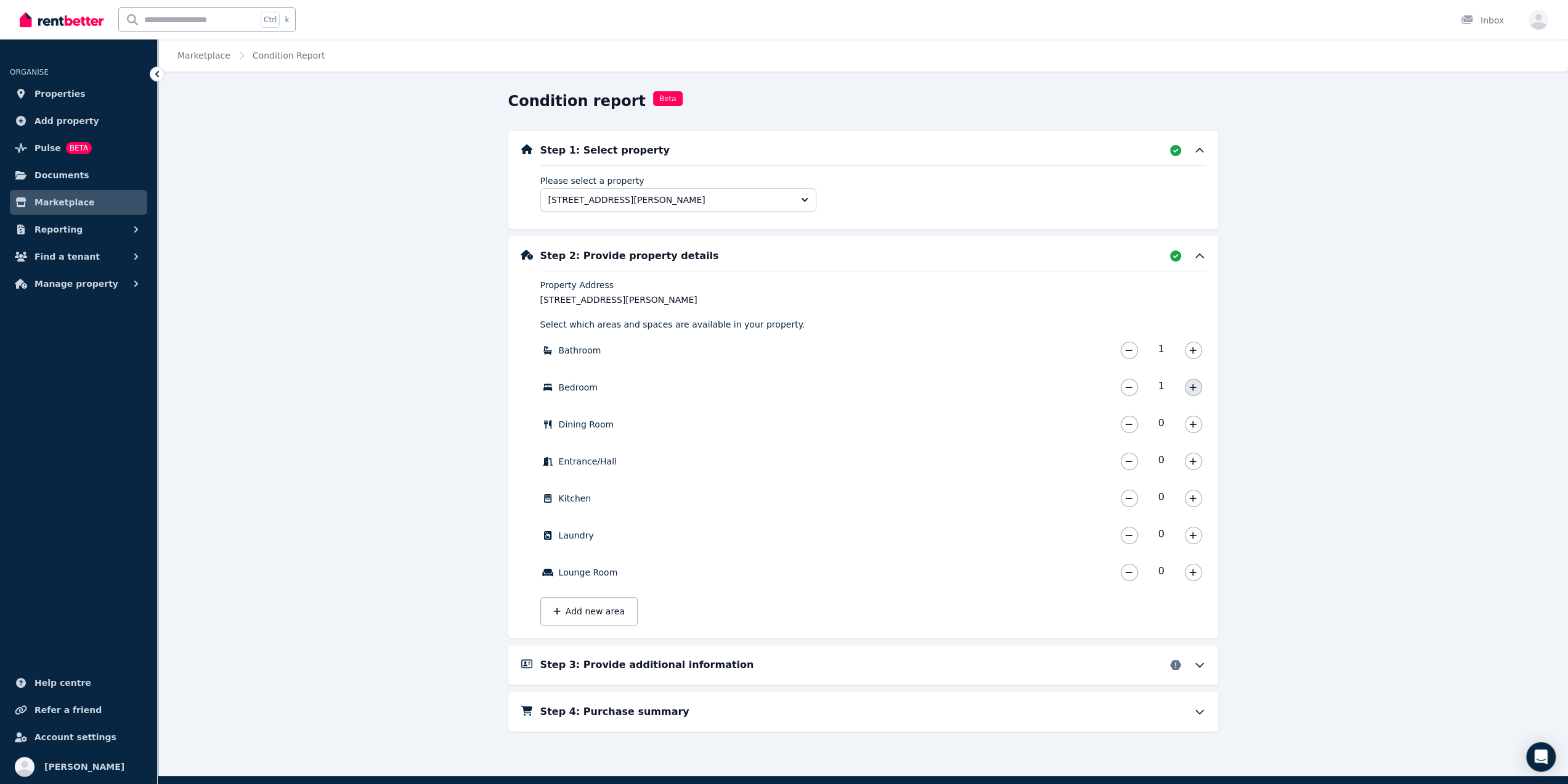
click at [1193, 387] on icon "button" at bounding box center [1193, 387] width 7 height 7
click at [1193, 426] on icon "button" at bounding box center [1193, 423] width 7 height 9
click at [1196, 494] on icon "button" at bounding box center [1193, 498] width 7 height 9
click at [1196, 452] on button "button" at bounding box center [1193, 461] width 17 height 17
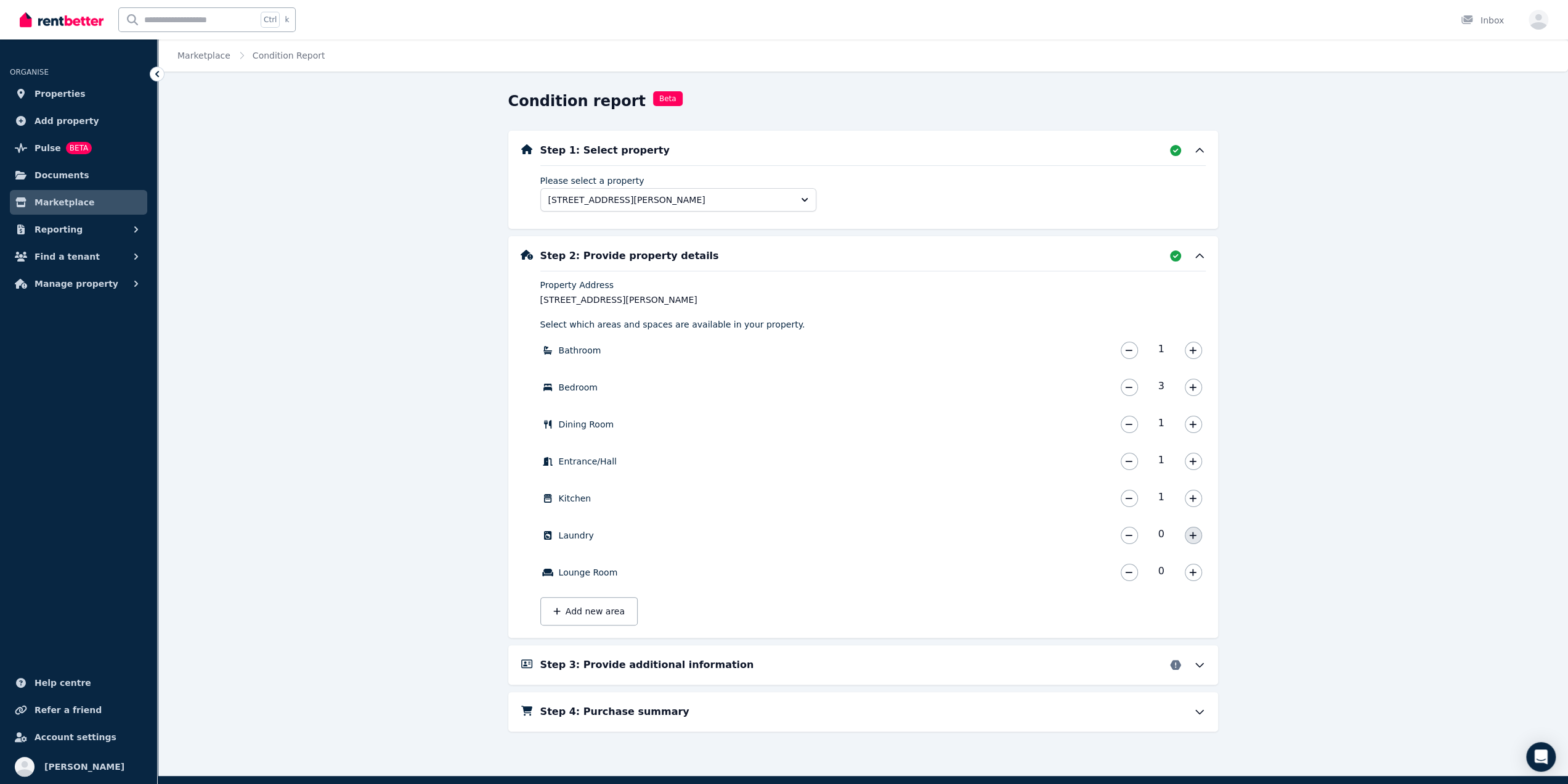
click at [1191, 535] on icon "button" at bounding box center [1193, 535] width 7 height 9
click at [1317, 511] on div "Condition report Beta Step 1: Select property Please select a property 457 Aber…" at bounding box center [863, 433] width 1410 height 684
click at [1134, 464] on button "button" at bounding box center [1130, 461] width 17 height 17
click at [1190, 569] on icon "button" at bounding box center [1193, 572] width 7 height 9
click at [796, 661] on div "Step 3: Provide additional information" at bounding box center [873, 665] width 666 height 15
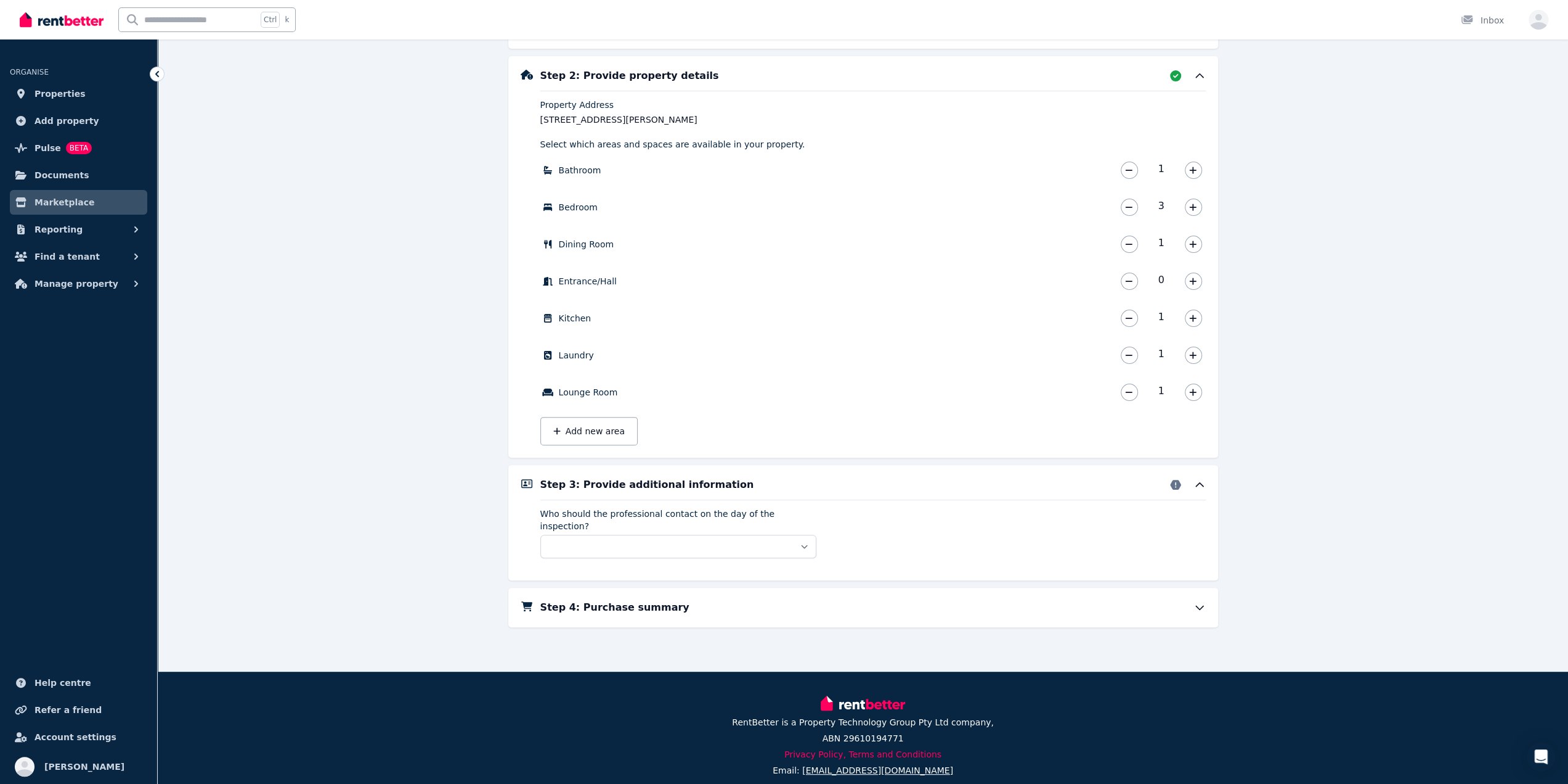
scroll to position [181, 0]
click at [643, 536] on select "** ****** *****" at bounding box center [678, 546] width 276 height 24
select select "**********"
click at [540, 534] on select "** ****** *****" at bounding box center [678, 546] width 276 height 24
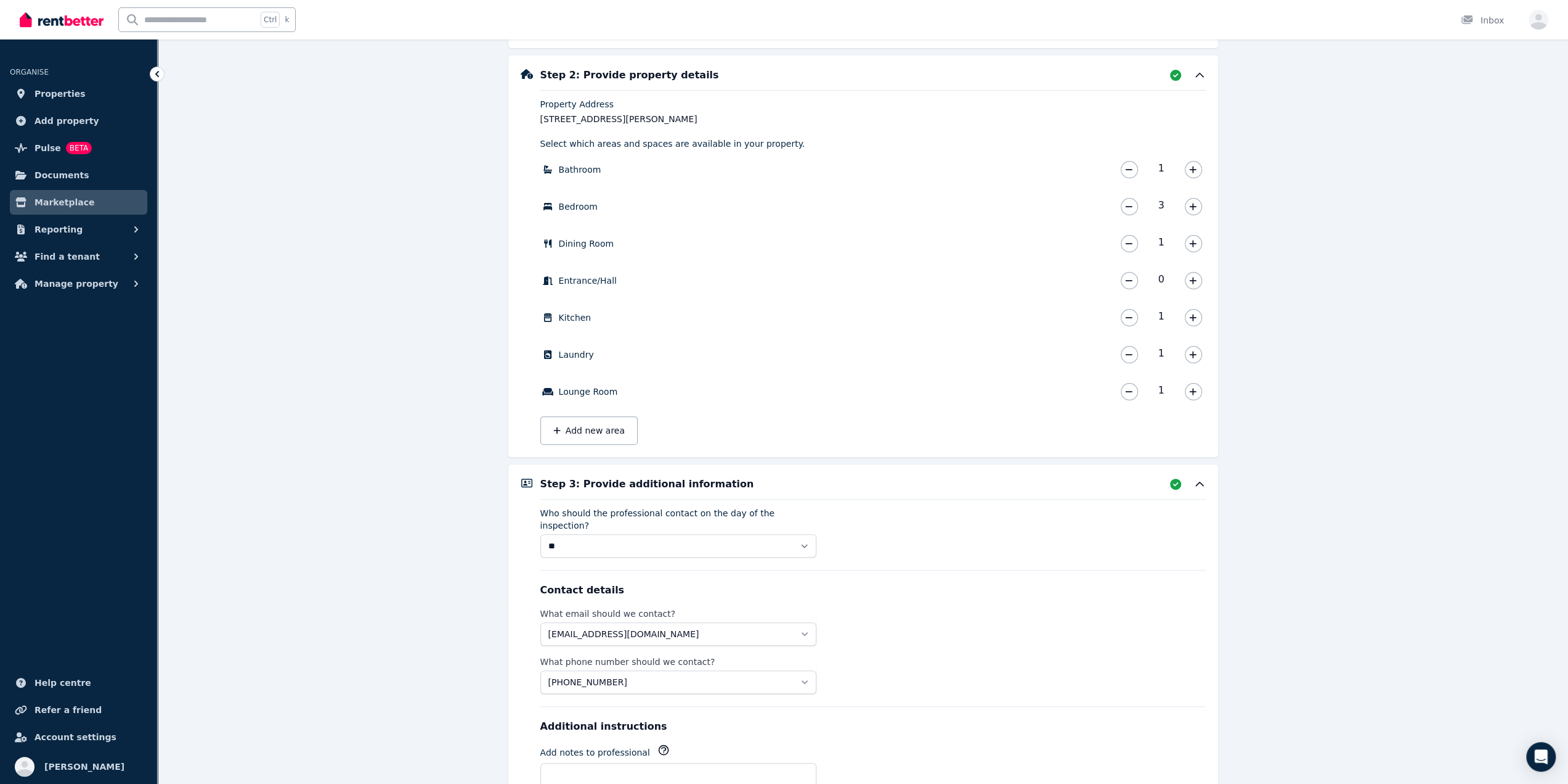
click at [389, 522] on div "Condition report Beta Step 1: Select property Please select a property 457 Aber…" at bounding box center [863, 440] width 1410 height 1059
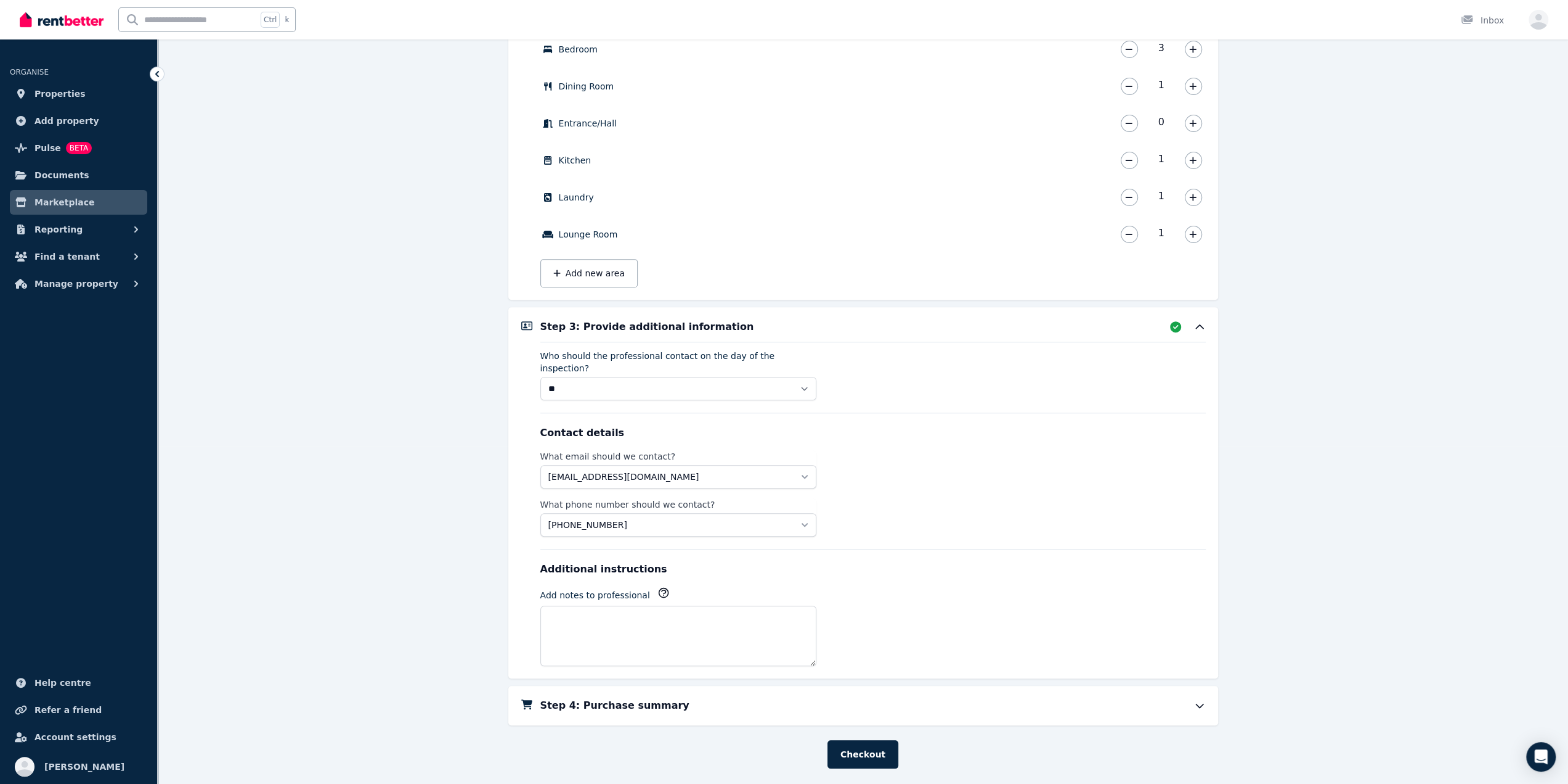
scroll to position [365, 0]
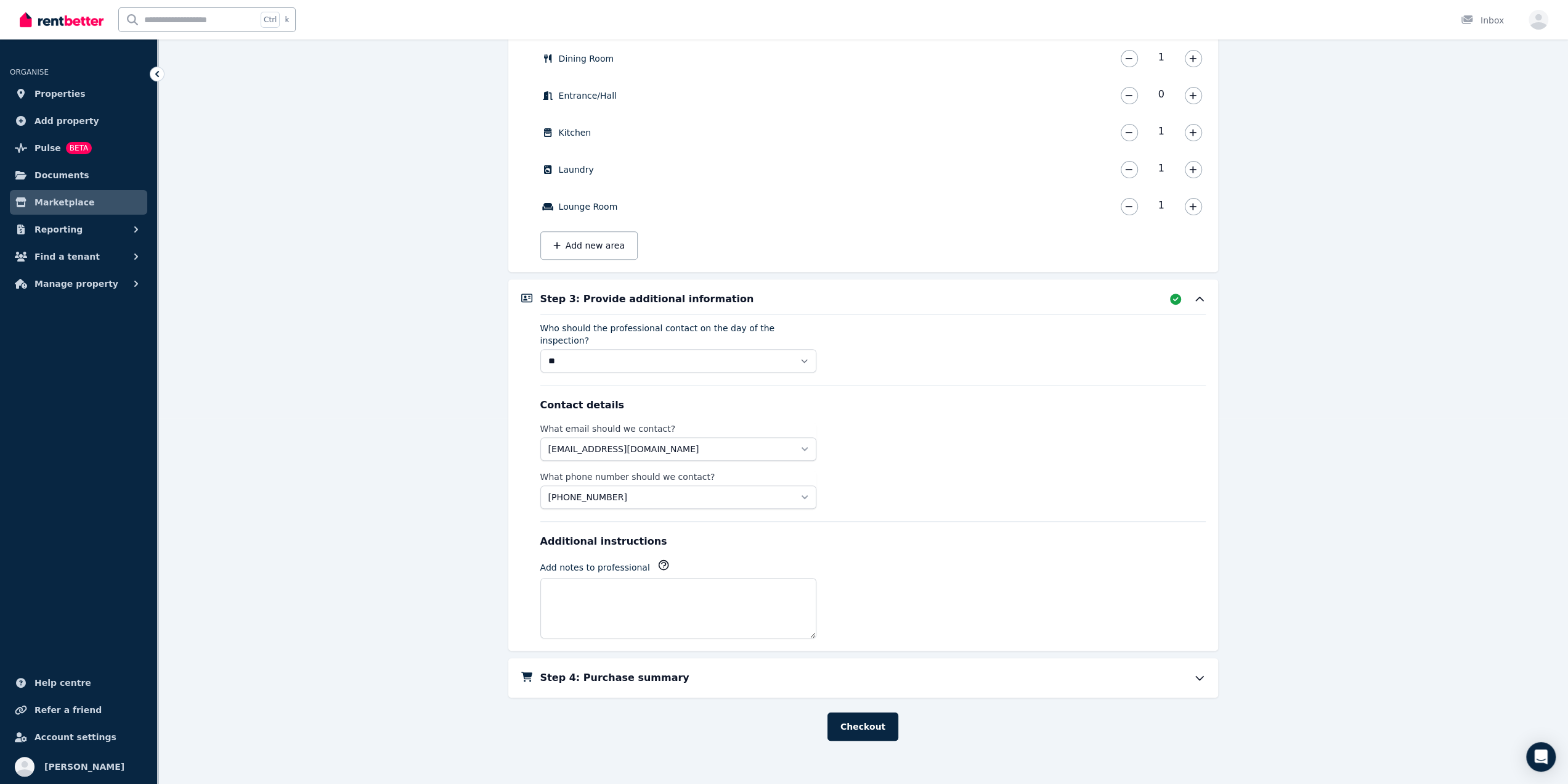
click at [616, 670] on h5 "Step 4: Purchase summary" at bounding box center [615, 677] width 149 height 15
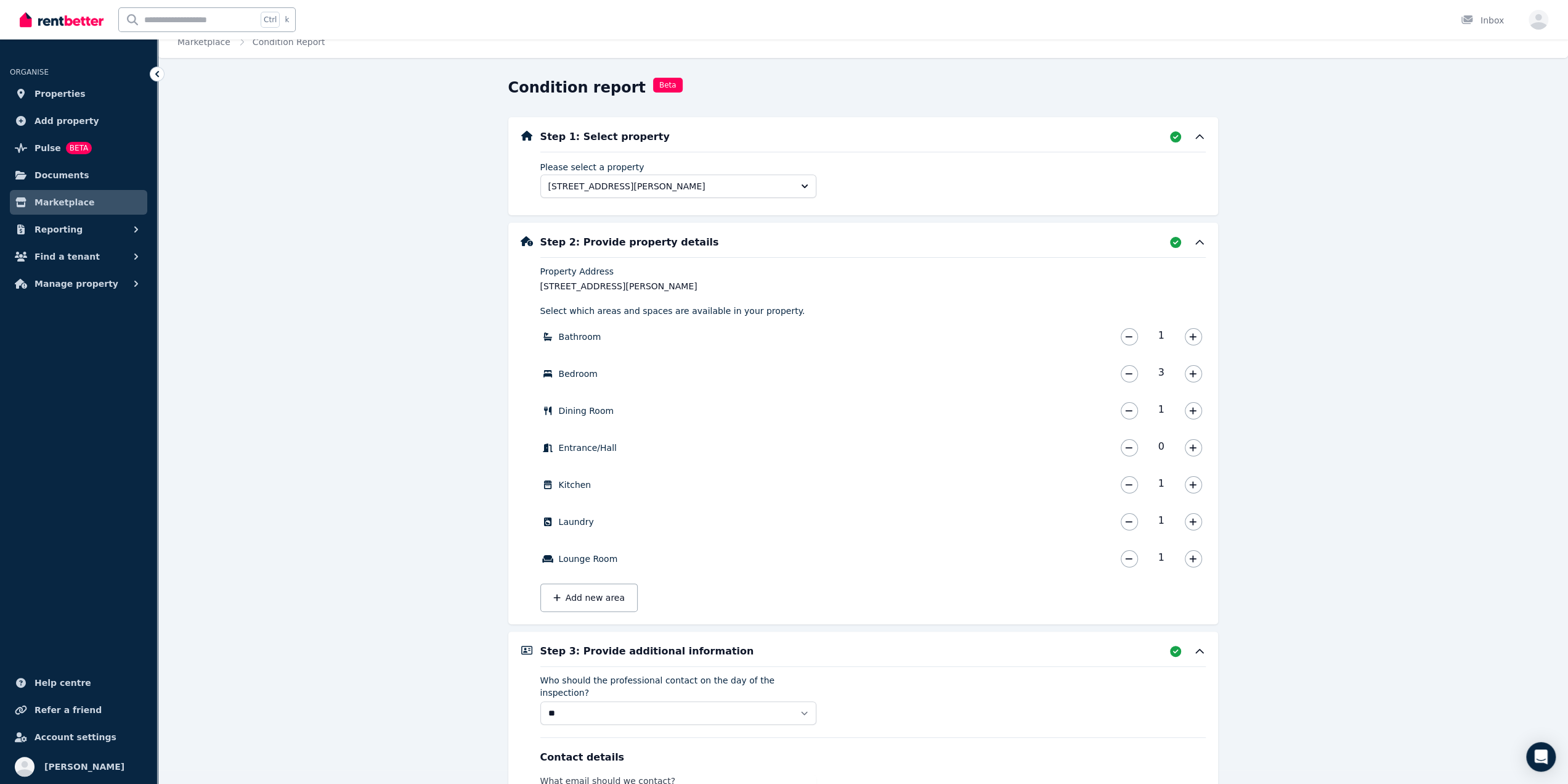
scroll to position [0, 0]
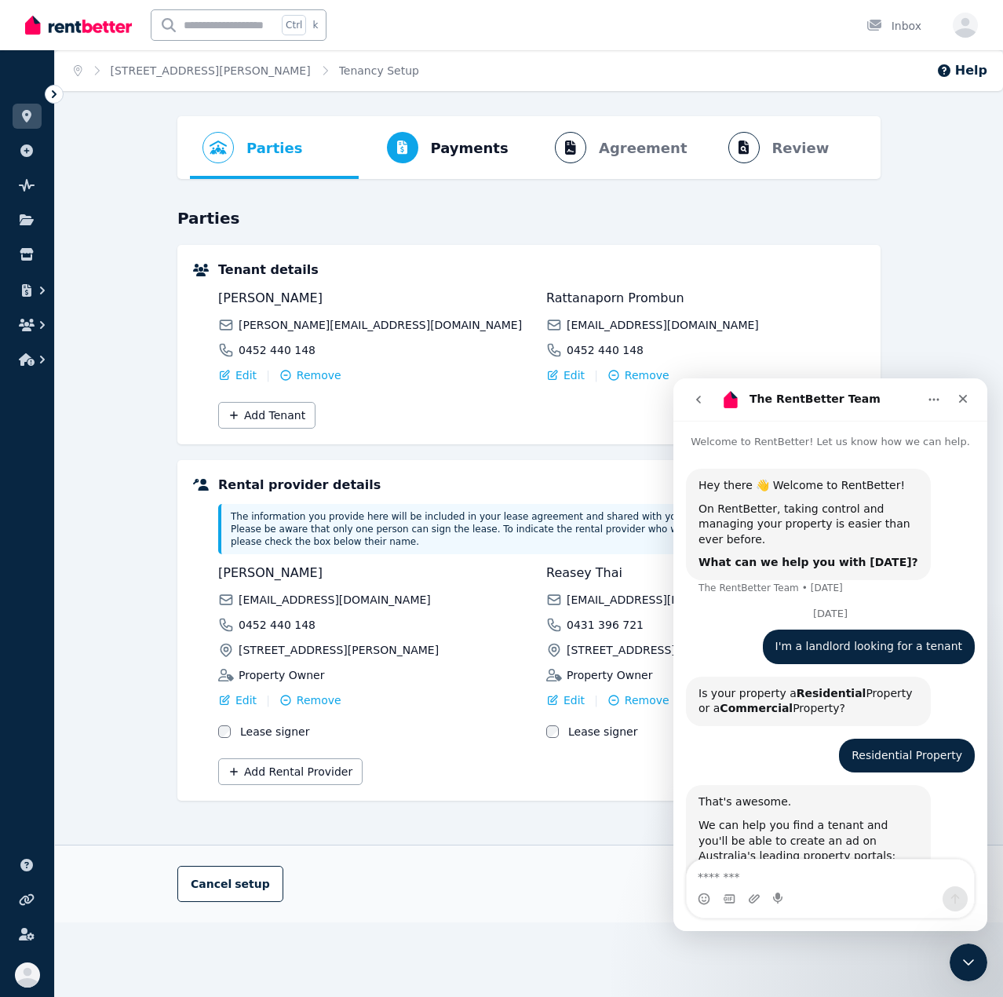
scroll to position [2050, 0]
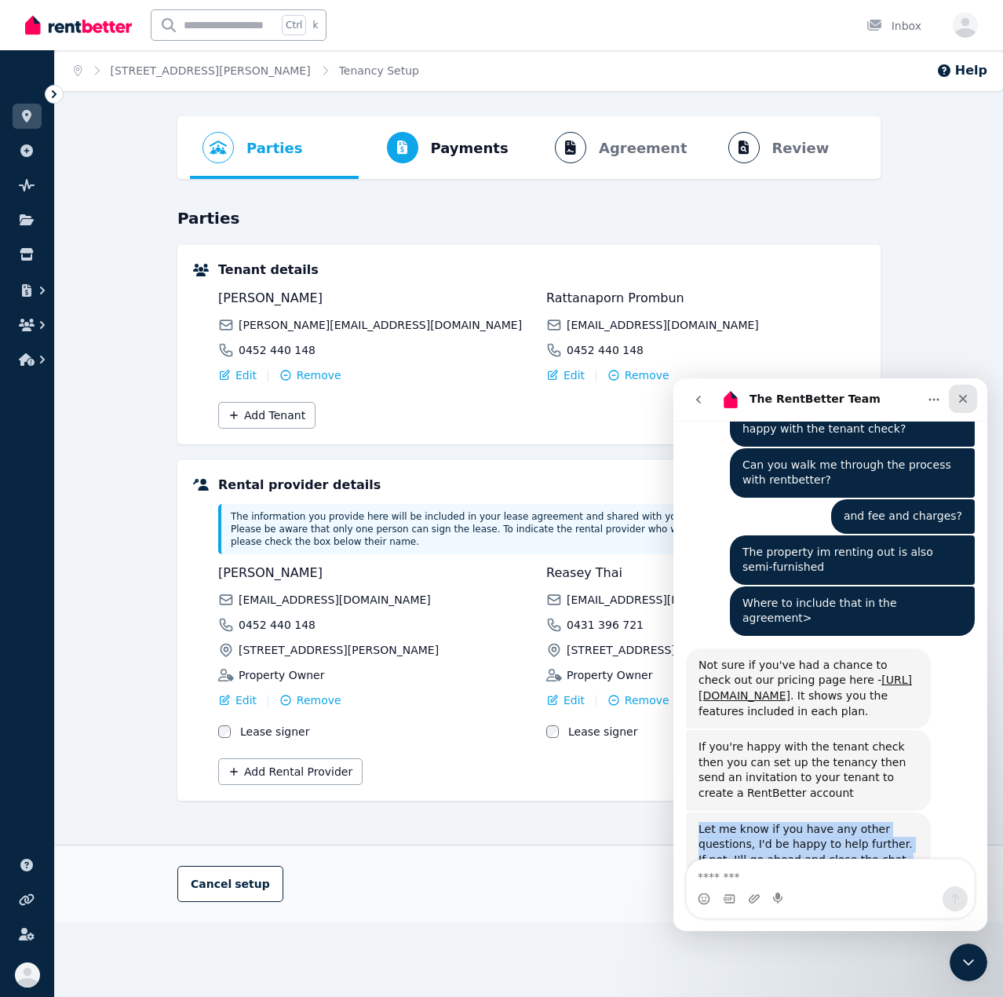
click at [975, 394] on div "Close" at bounding box center [963, 399] width 28 height 28
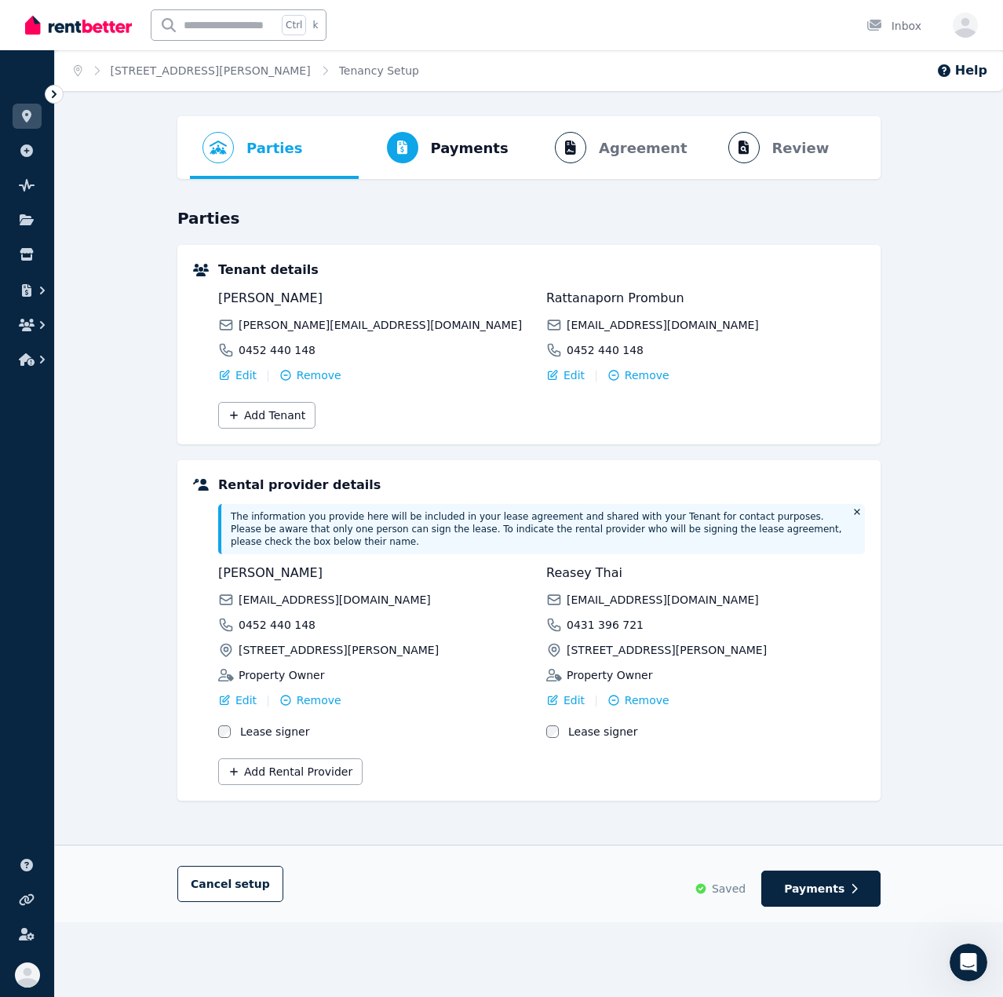
click at [151, 443] on div "Parties Rental provider and tenant details Payments Bond and rental payments Ag…" at bounding box center [529, 519] width 948 height 806
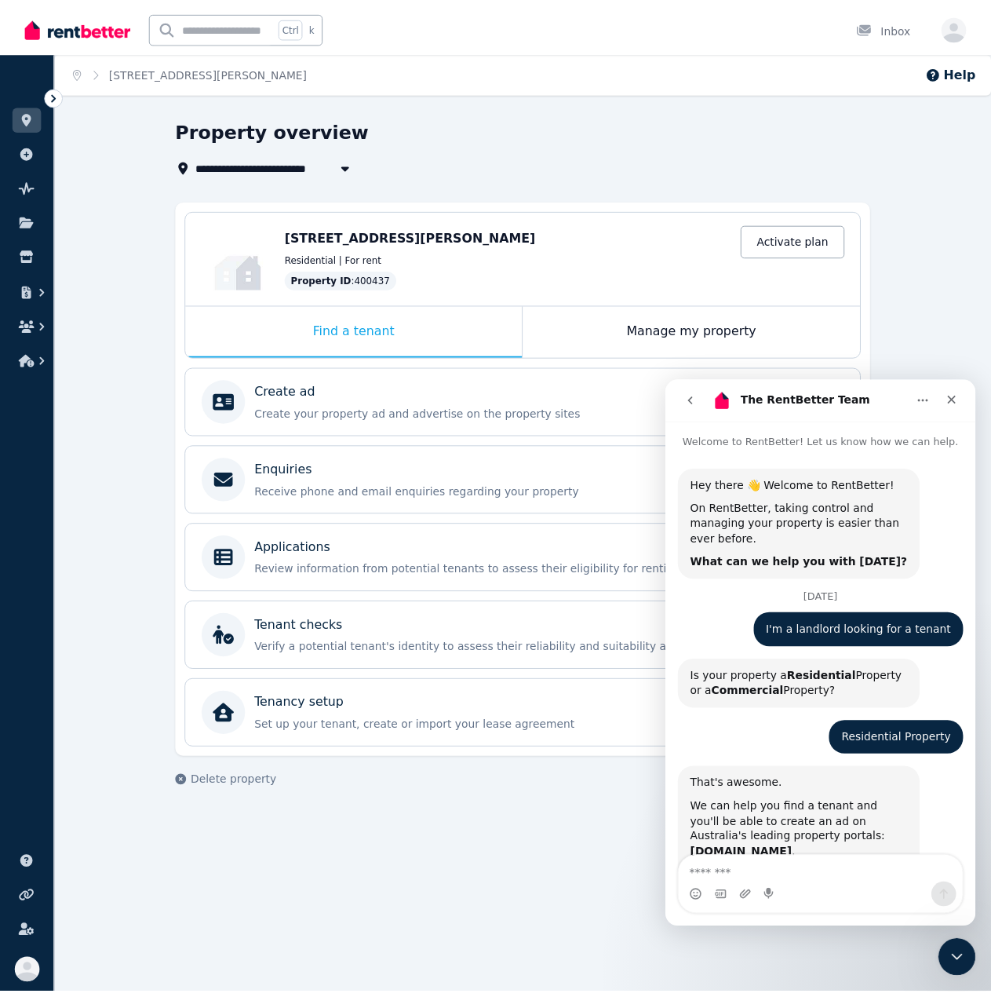
scroll to position [2, 0]
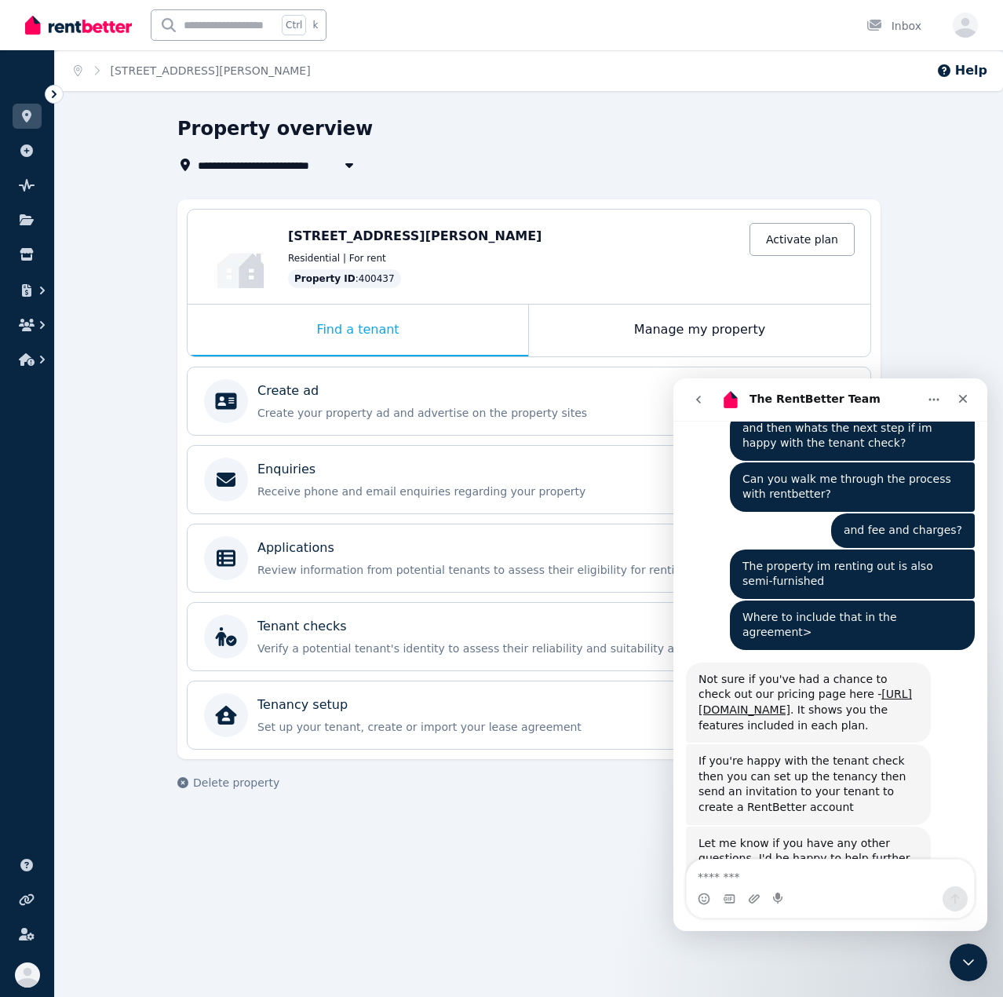
click at [107, 504] on div "**********" at bounding box center [529, 467] width 948 height 702
click at [962, 399] on icon "Close" at bounding box center [963, 399] width 9 height 9
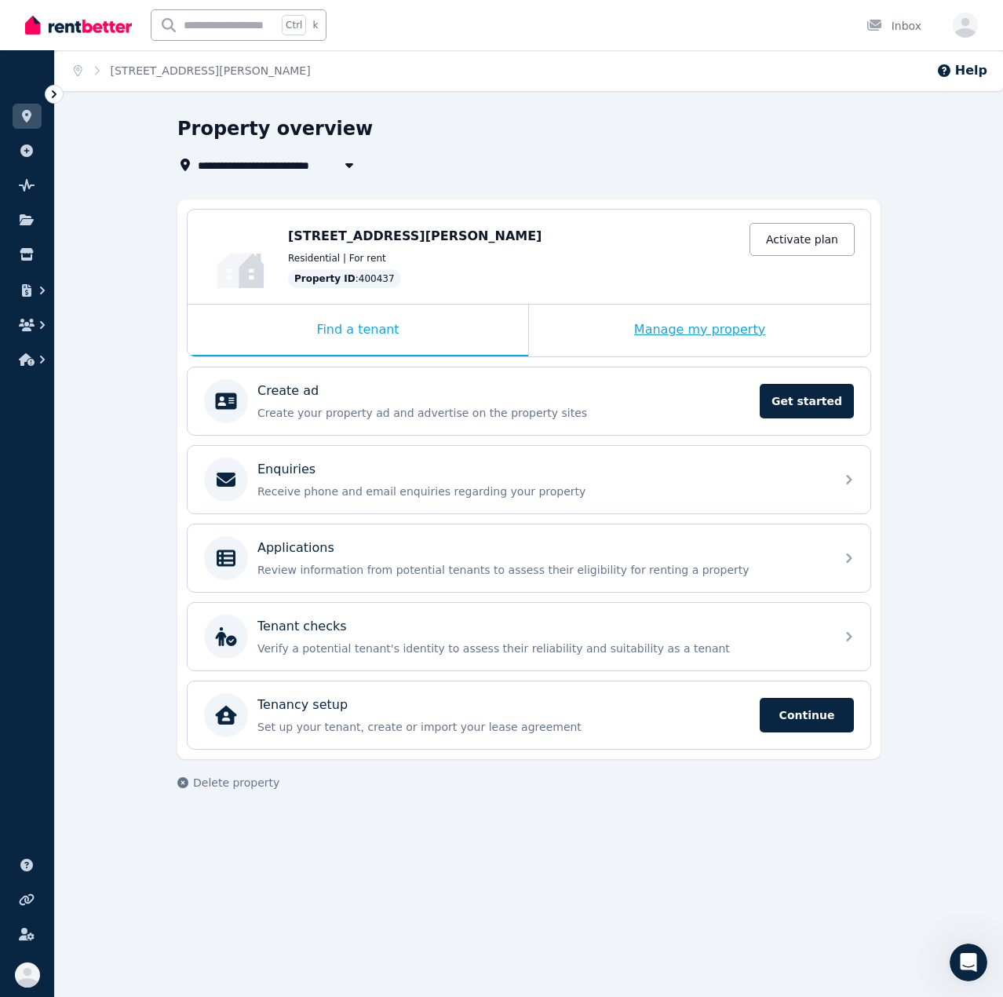
click at [641, 319] on div "Manage my property" at bounding box center [699, 331] width 341 height 52
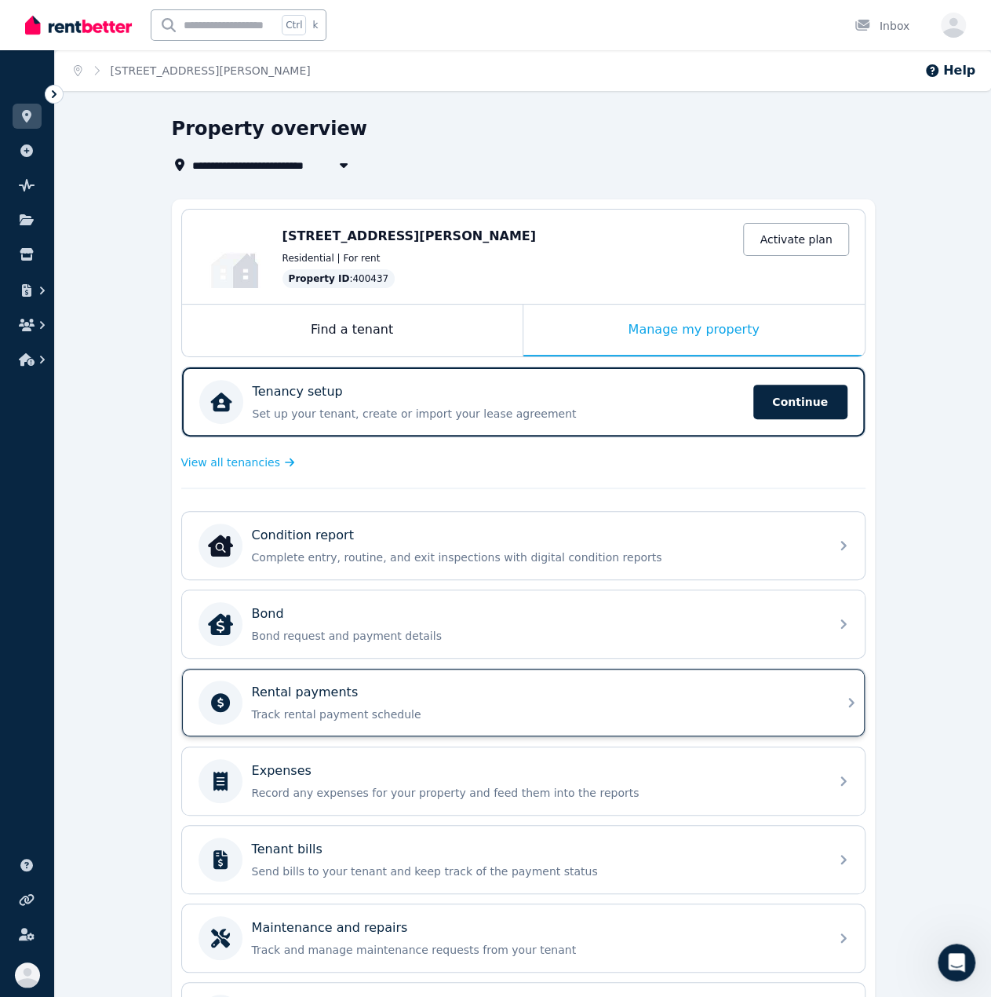
click at [556, 680] on div "Rental payments Track rental payment schedule" at bounding box center [510, 702] width 622 height 44
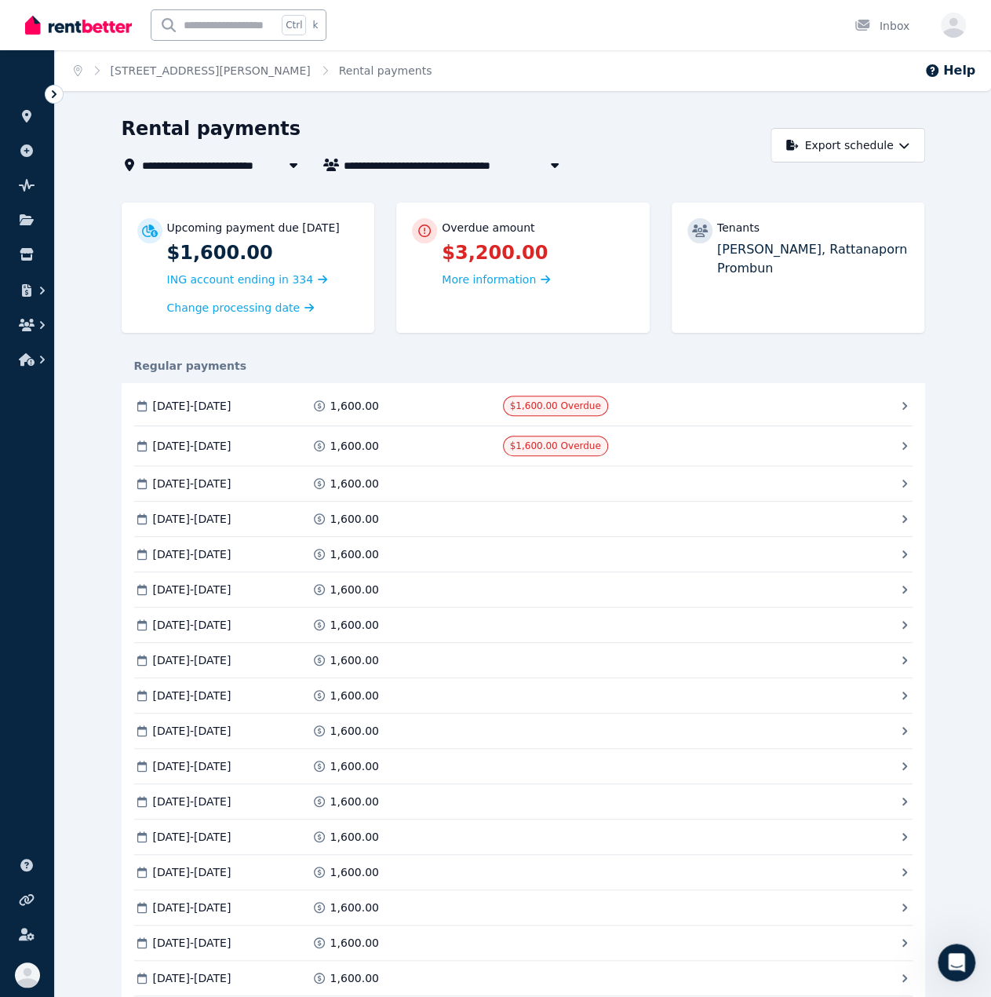
click at [551, 406] on span "$1,600.00 Overdue" at bounding box center [555, 405] width 91 height 11
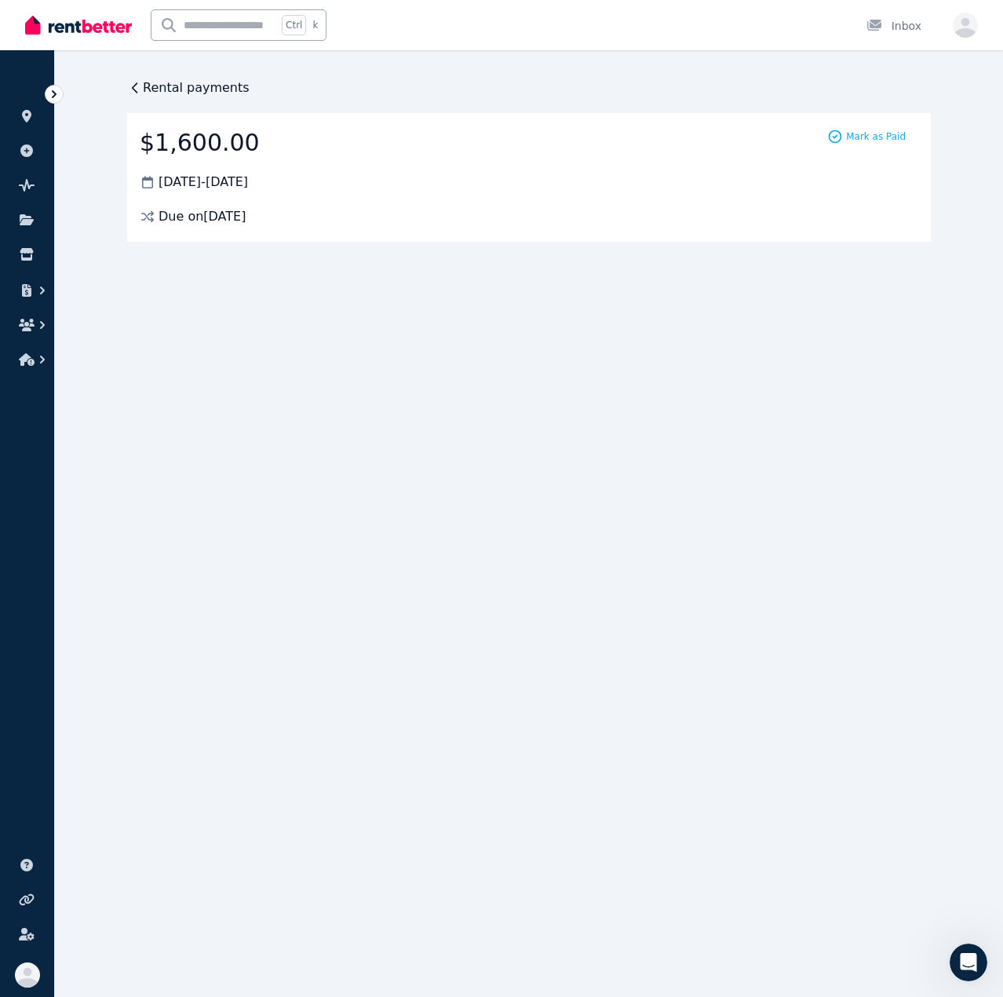
click at [176, 98] on div "Rental payments $1,600.00 [DATE] - [DATE] Due on [DATE] Mark as Paid" at bounding box center [529, 159] width 804 height 163
click at [173, 89] on span "Rental payments" at bounding box center [196, 87] width 107 height 19
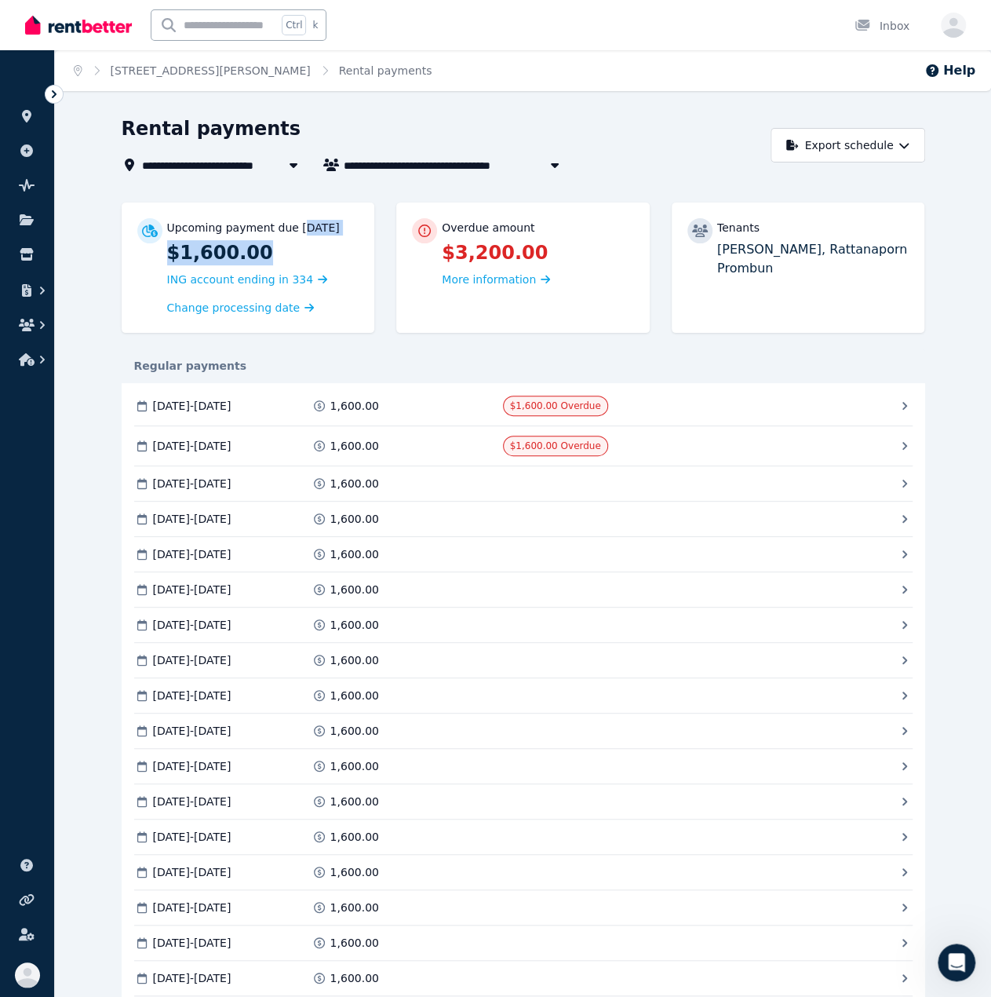
click at [286, 261] on div "Upcoming payment due [DATE] $1,600.00 ING account ending in 334 Change processi…" at bounding box center [263, 267] width 192 height 99
click at [286, 261] on p "$1,600.00" at bounding box center [263, 252] width 192 height 25
click at [239, 71] on link "[STREET_ADDRESS][PERSON_NAME]" at bounding box center [211, 70] width 200 height 13
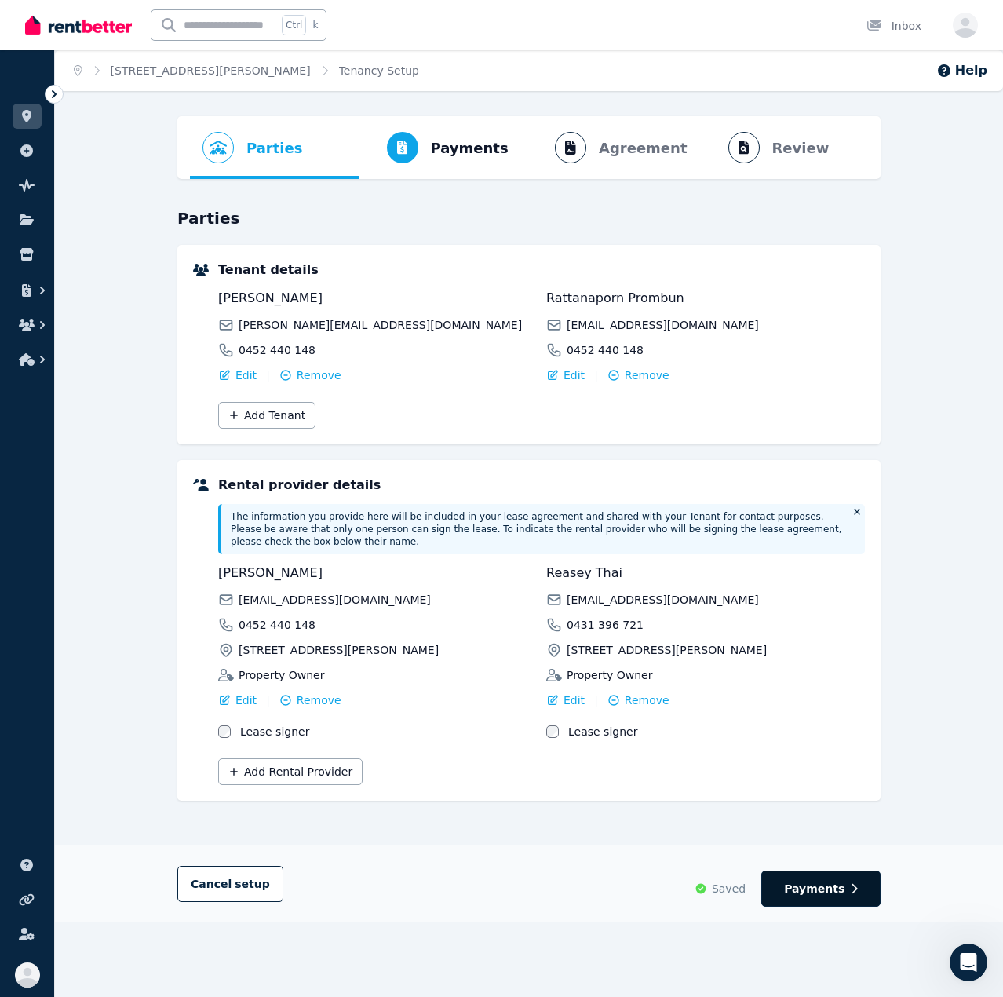
click at [845, 870] on button "Payments" at bounding box center [820, 888] width 119 height 36
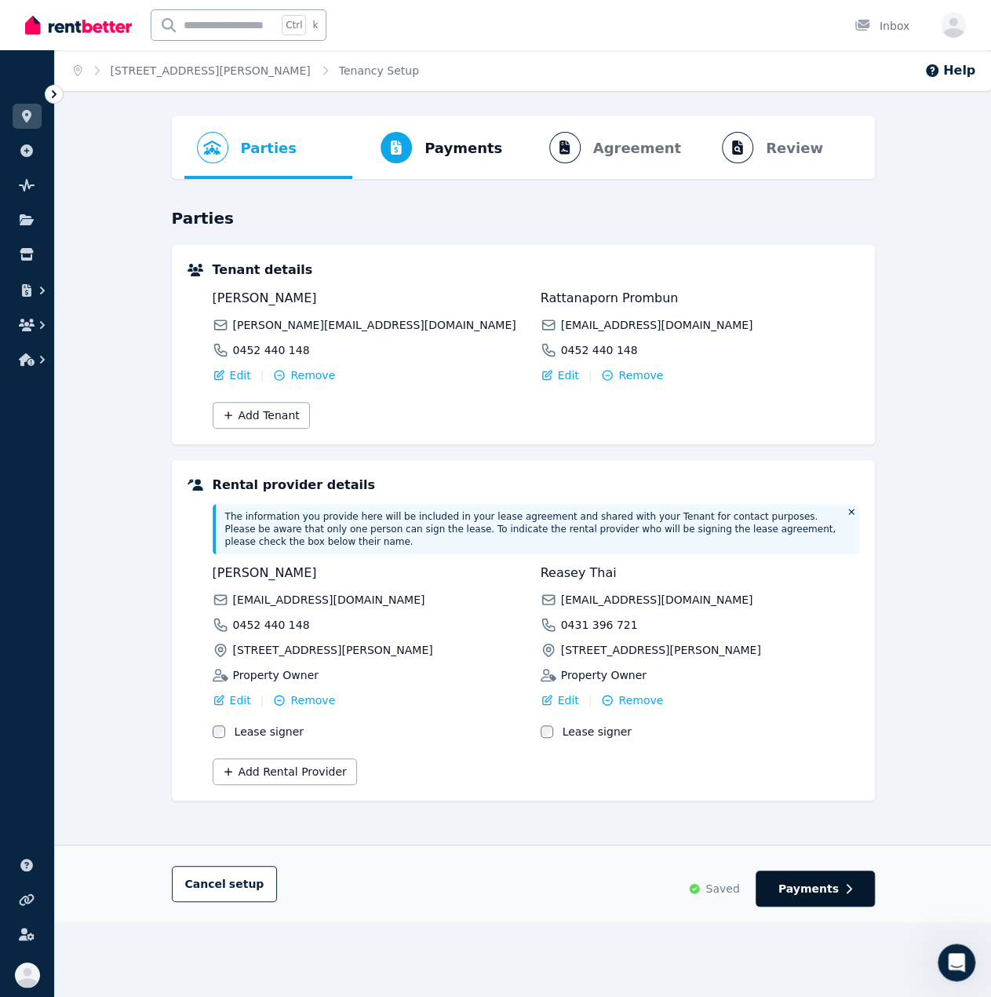
select select "**********"
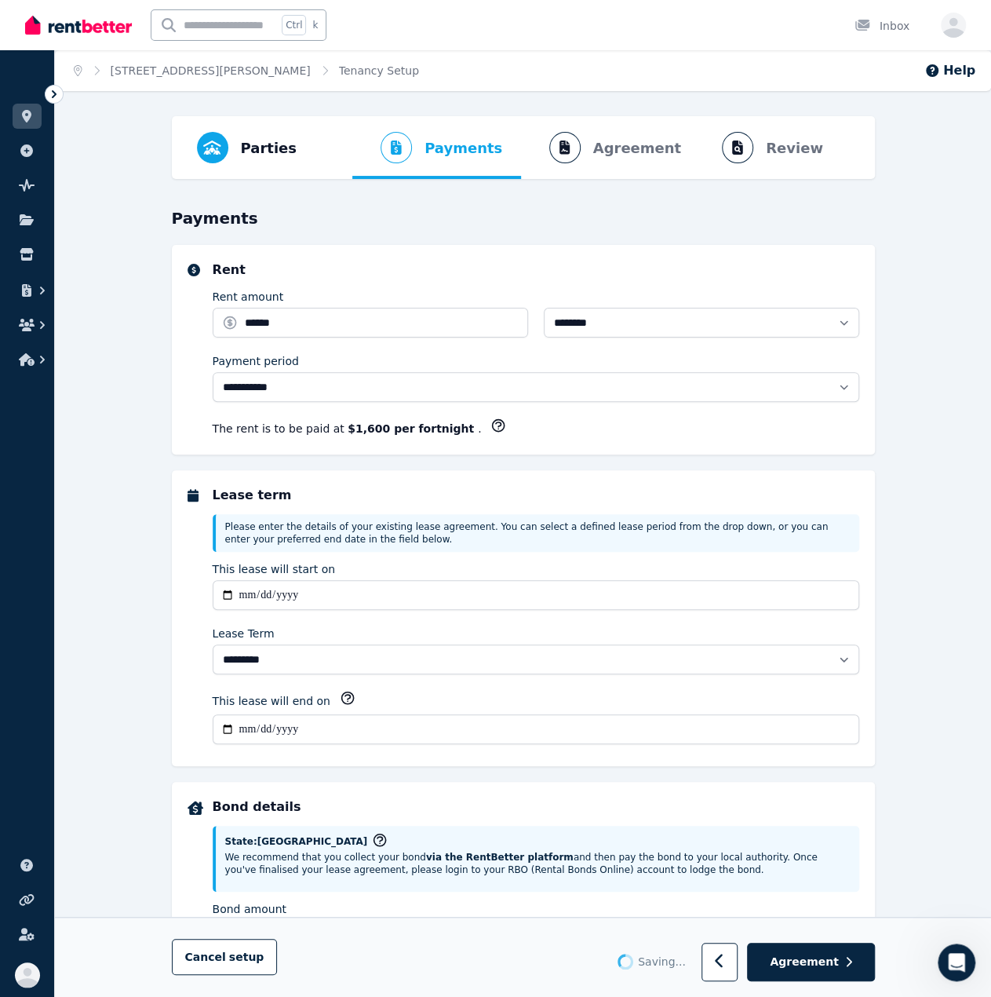
select select "**********"
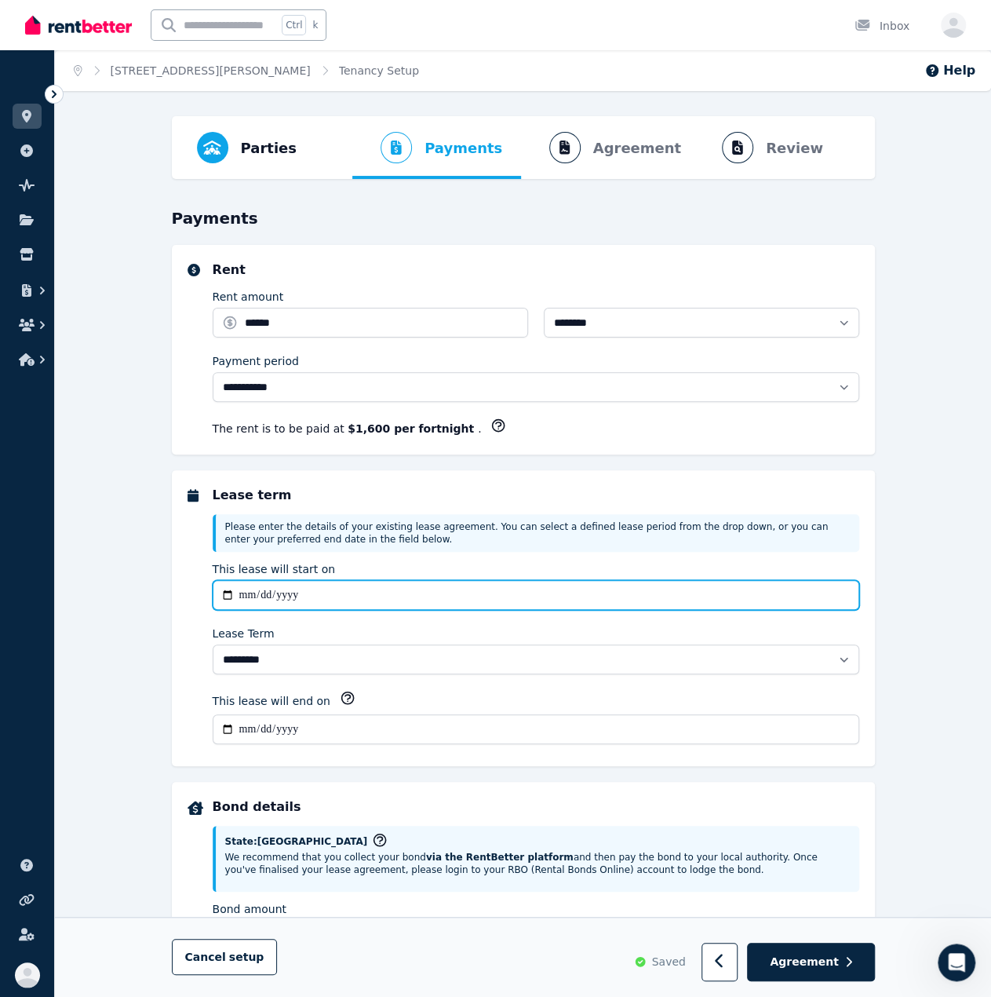
click at [407, 592] on input "**********" at bounding box center [536, 595] width 647 height 30
click at [366, 590] on input "**********" at bounding box center [536, 595] width 647 height 30
click at [295, 594] on input "**********" at bounding box center [536, 595] width 647 height 30
click at [268, 589] on input "**********" at bounding box center [536, 595] width 647 height 30
click at [264, 589] on input "**********" at bounding box center [536, 595] width 647 height 30
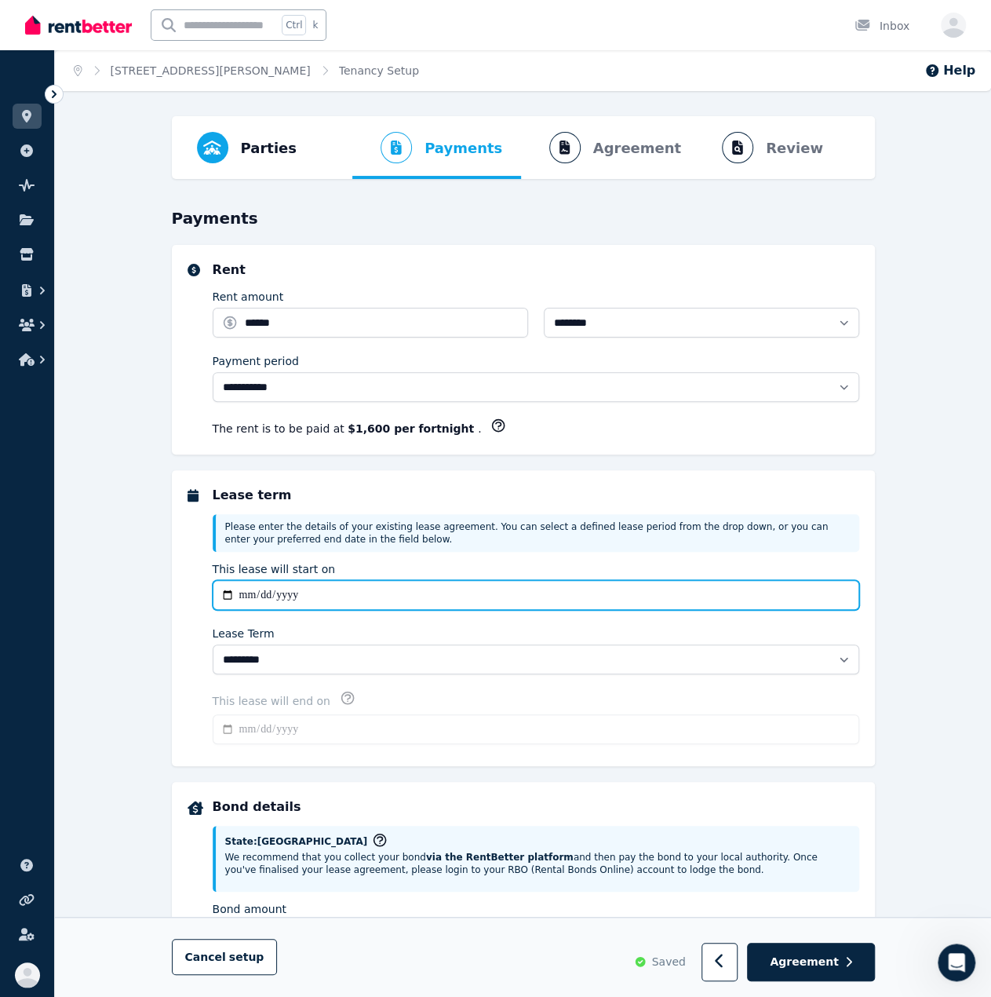
type input "**********"
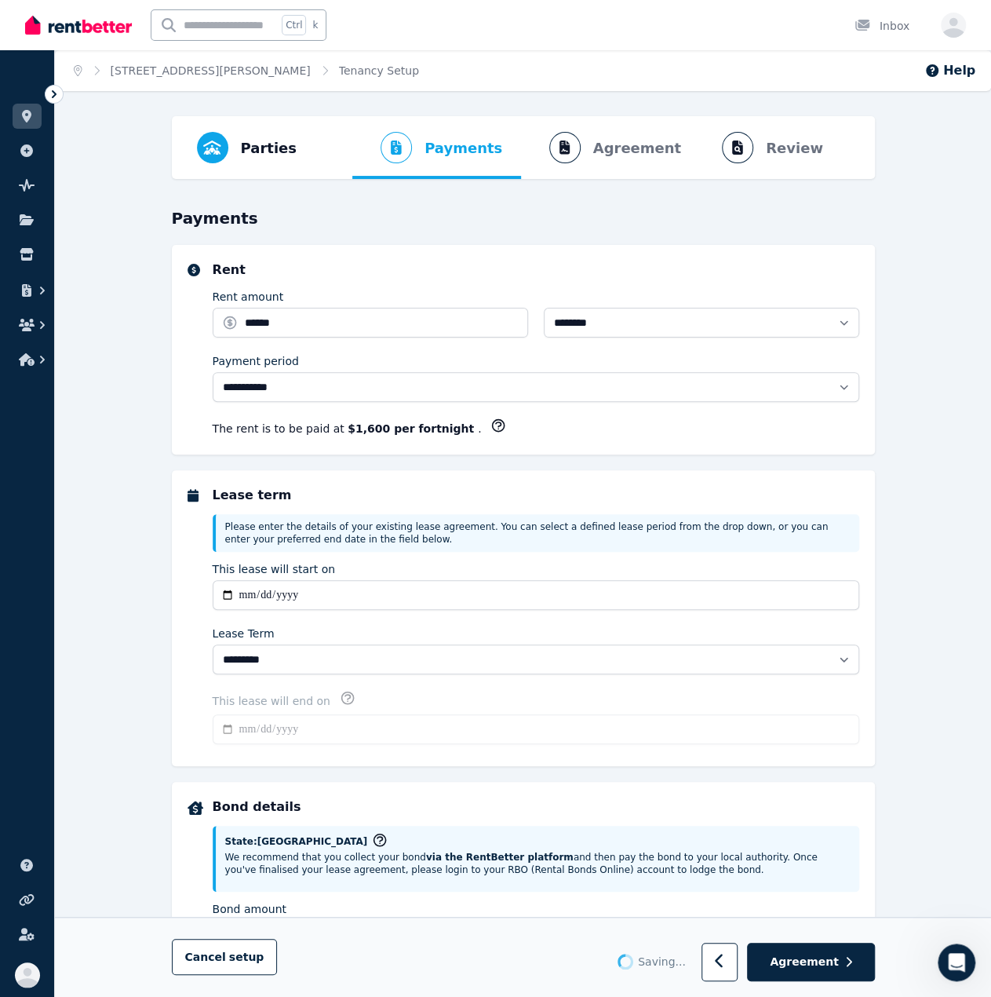
click at [843, 436] on div "**********" at bounding box center [523, 350] width 703 height 210
type input "**********"
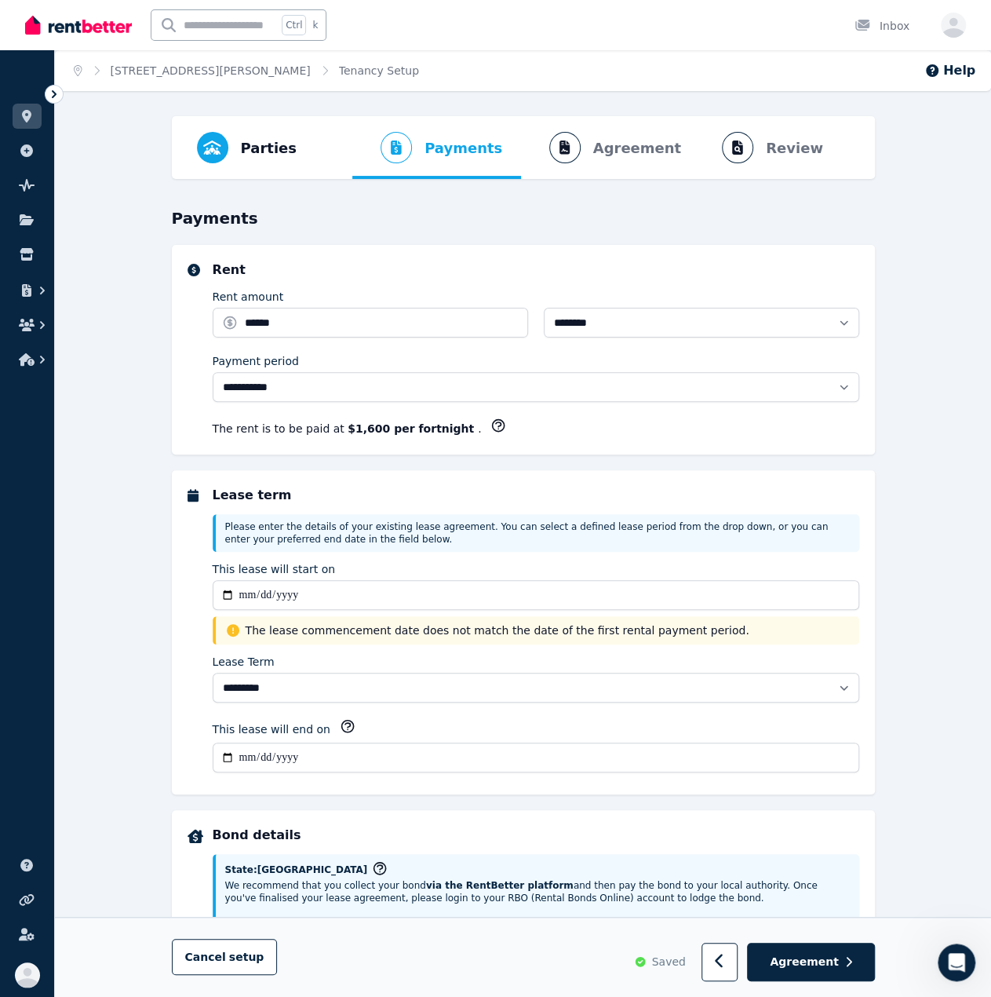
click at [308, 631] on span "The lease commencement date does not match the date of the first rental payment…" at bounding box center [548, 630] width 604 height 16
click at [389, 638] on div "The lease commencement date does not match the date of the first rental payment…" at bounding box center [536, 630] width 647 height 28
click at [403, 632] on span "The lease commencement date does not match the date of the first rental payment…" at bounding box center [548, 630] width 604 height 16
click at [455, 630] on span "The lease commencement date does not match the date of the first rental payment…" at bounding box center [548, 630] width 604 height 16
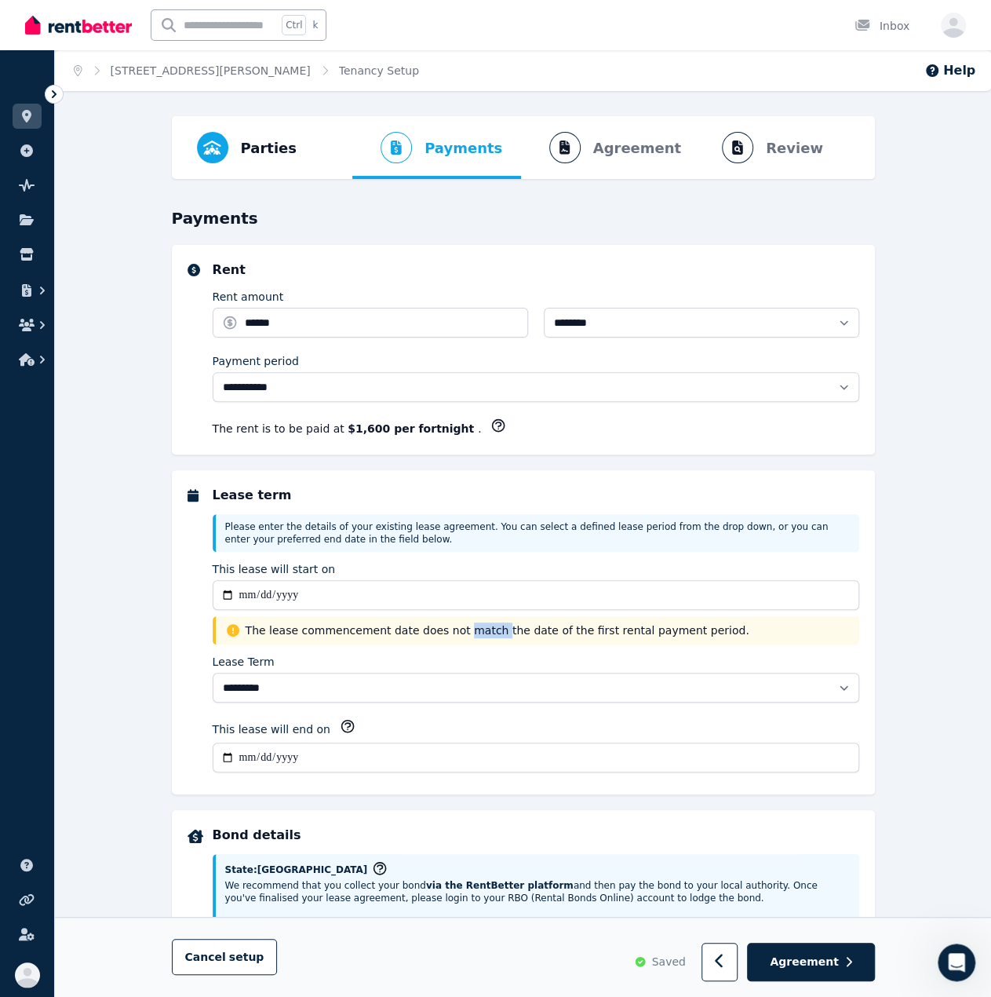
click at [455, 630] on span "The lease commencement date does not match the date of the first rental payment…" at bounding box center [548, 630] width 604 height 16
click at [438, 753] on input "**********" at bounding box center [536, 757] width 647 height 30
click at [228, 166] on span "Parties Rental provider and tenant details" at bounding box center [246, 147] width 125 height 63
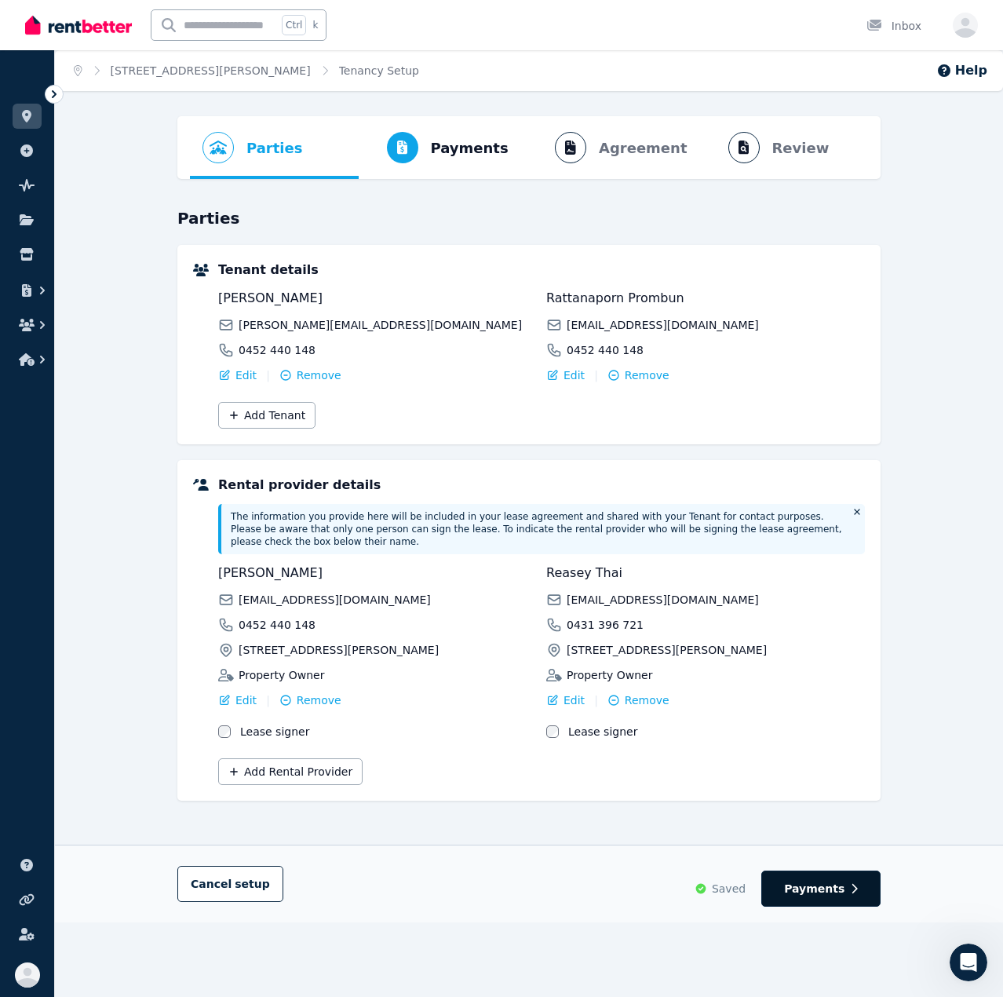
click at [812, 881] on span "Payments" at bounding box center [814, 889] width 60 height 16
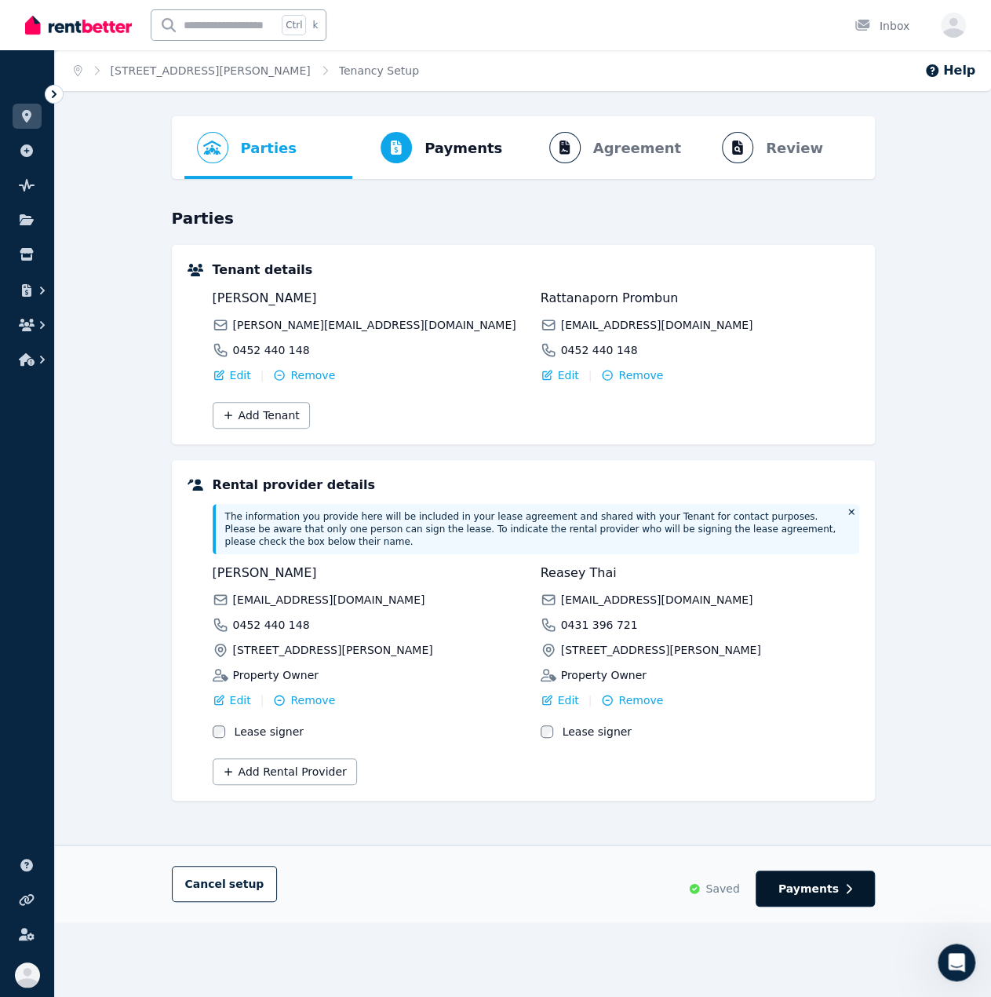
select select "**********"
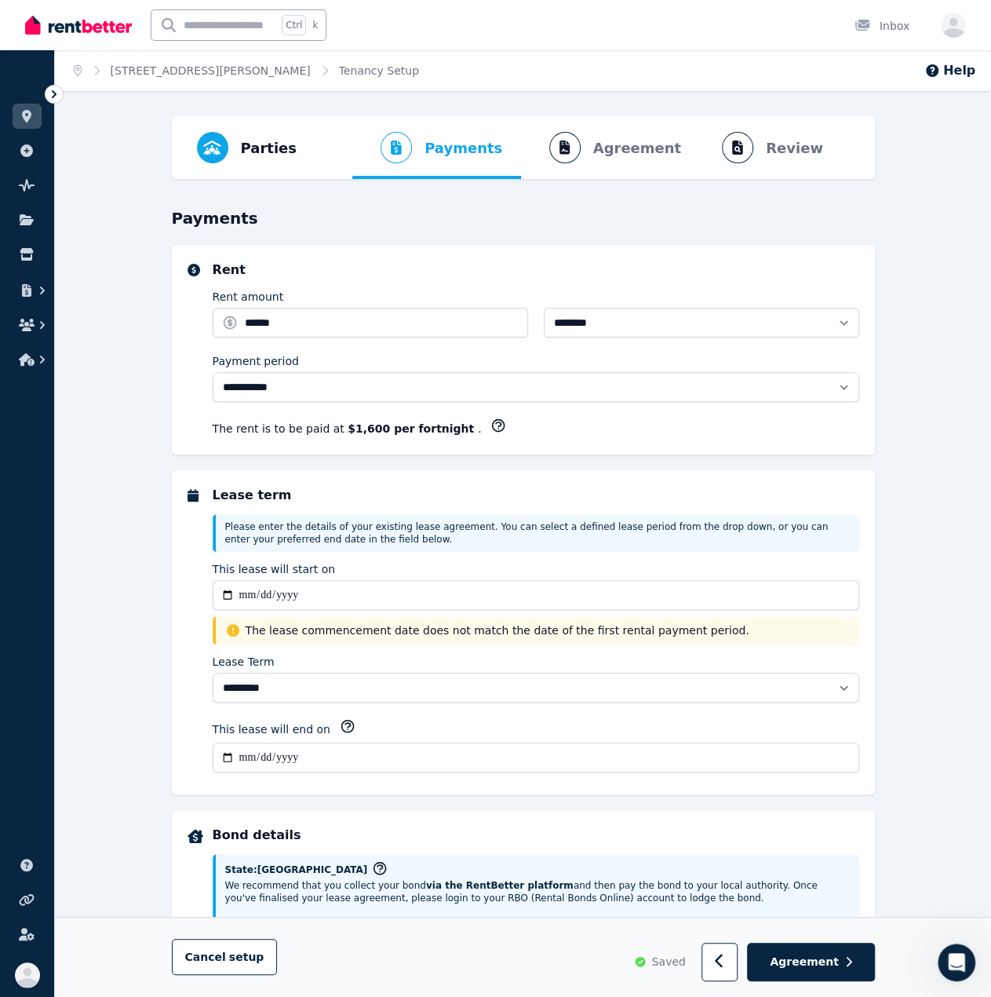
select select "**********"
click at [429, 624] on span "The lease commencement date does not match the date of the first rental payment…" at bounding box center [548, 630] width 604 height 16
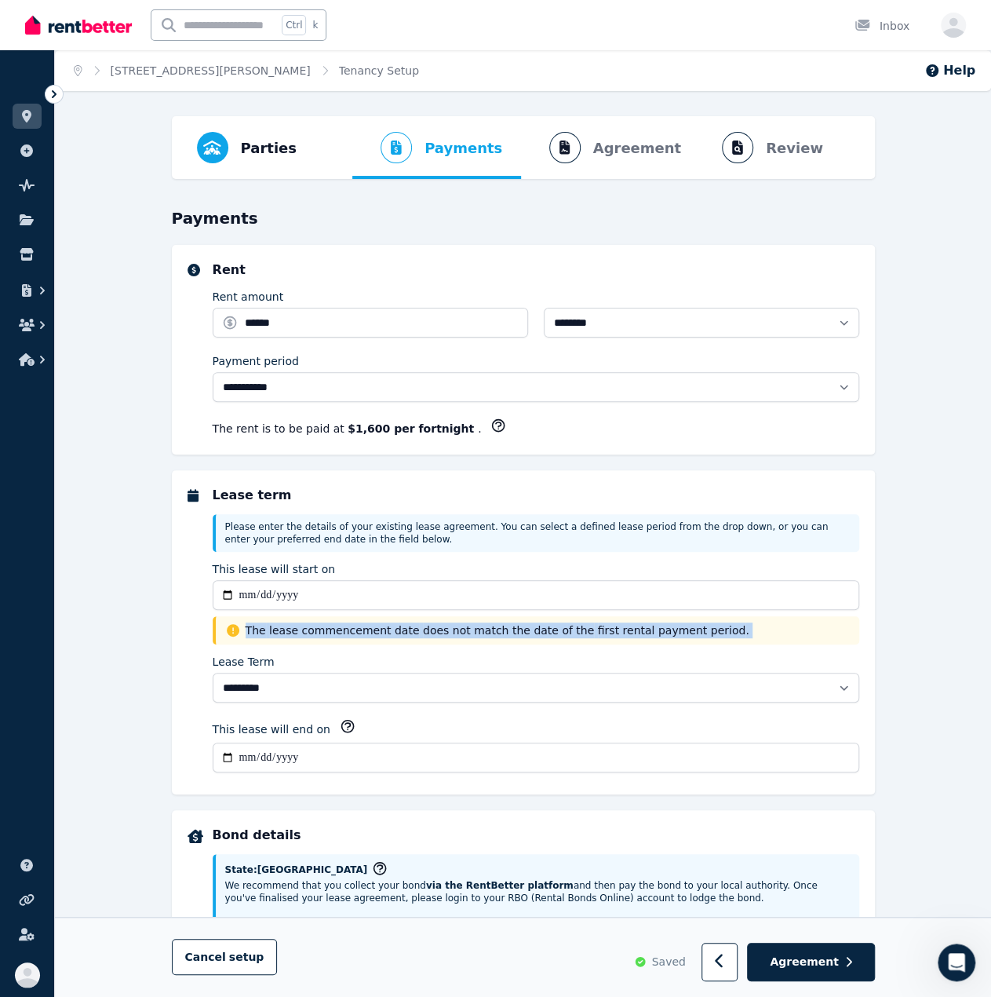
click at [429, 624] on span "The lease commencement date does not match the date of the first rental payment…" at bounding box center [548, 630] width 604 height 16
click at [480, 630] on span "The lease commencement date does not match the date of the first rental payment…" at bounding box center [548, 630] width 604 height 16
drag, startPoint x: 523, startPoint y: 629, endPoint x: 658, endPoint y: 641, distance: 134.8
click at [658, 641] on div "**********" at bounding box center [536, 632] width 647 height 293
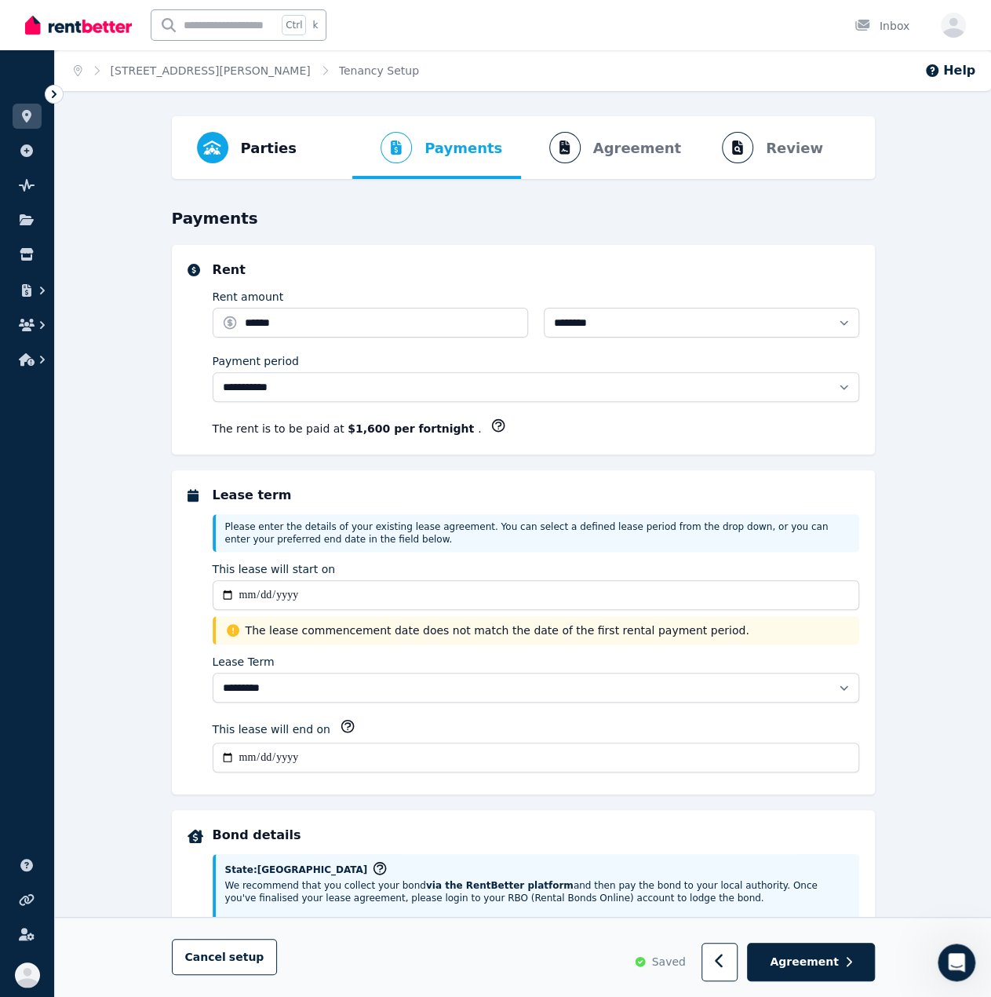
click at [356, 760] on input "**********" at bounding box center [536, 757] width 647 height 30
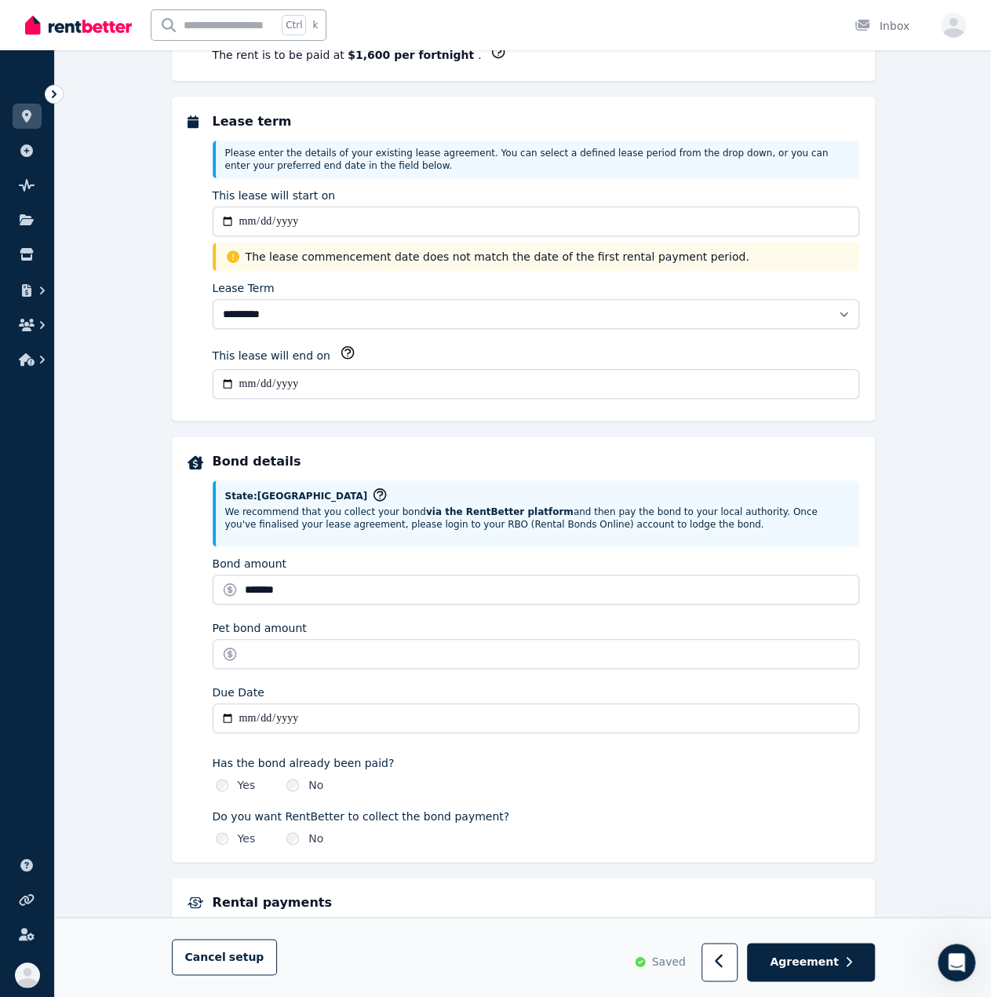
scroll to position [392, 0]
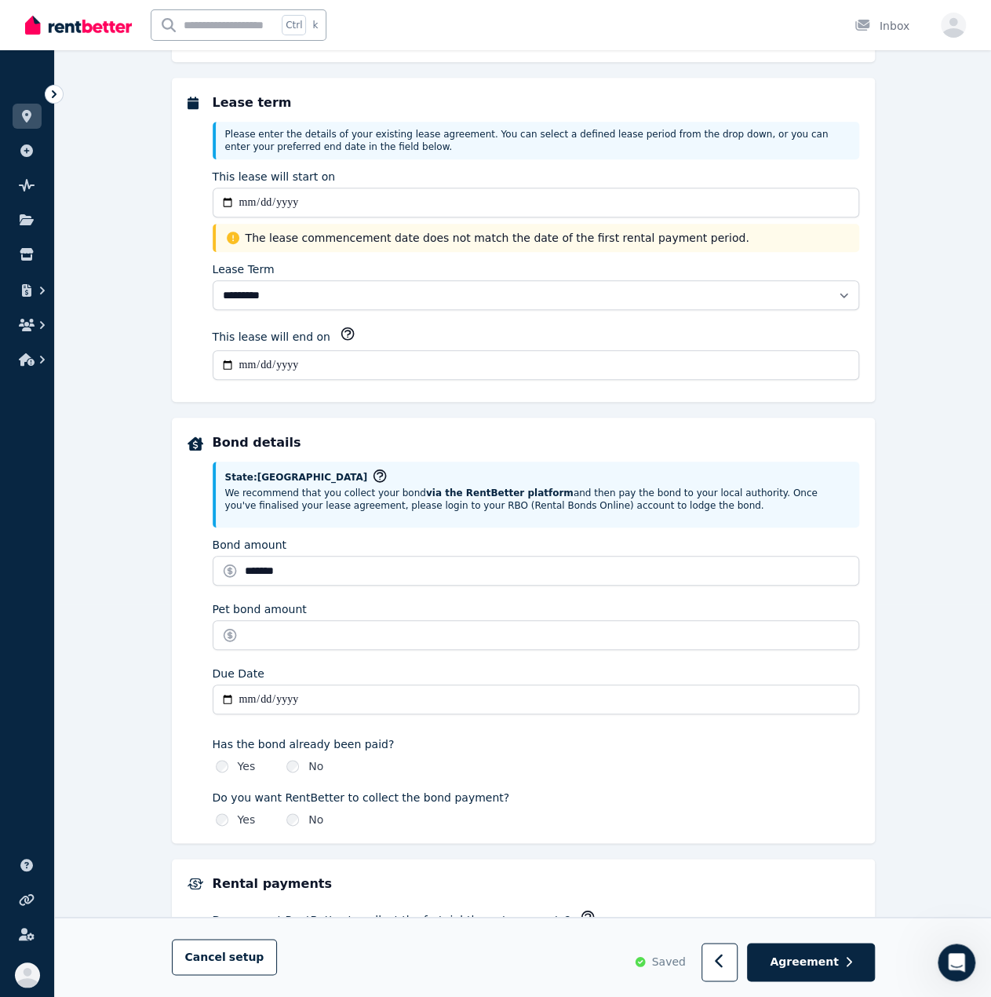
click at [378, 696] on input "**********" at bounding box center [536, 699] width 647 height 30
type input "**********"
click at [151, 580] on div "**********" at bounding box center [523, 678] width 936 height 1909
drag, startPoint x: 381, startPoint y: 354, endPoint x: 391, endPoint y: 326, distance: 29.0
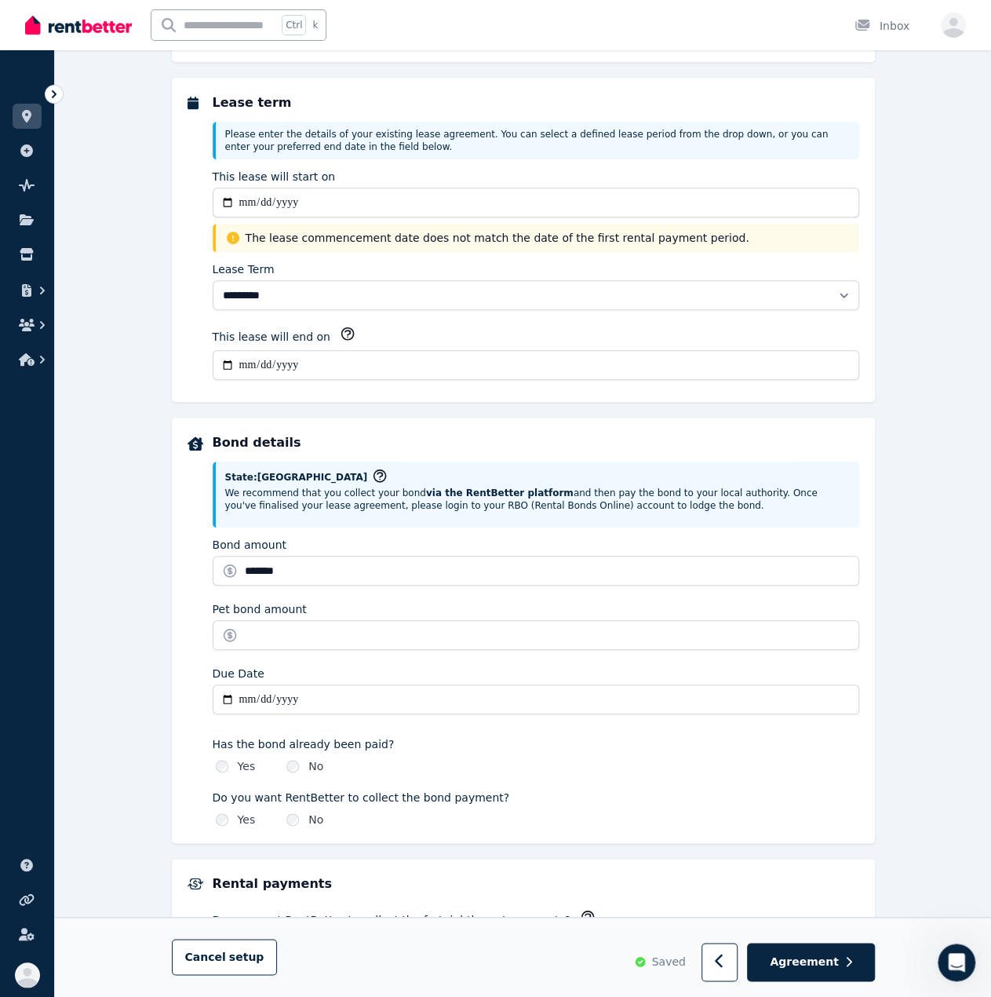
click at [383, 351] on input "**********" at bounding box center [536, 365] width 647 height 30
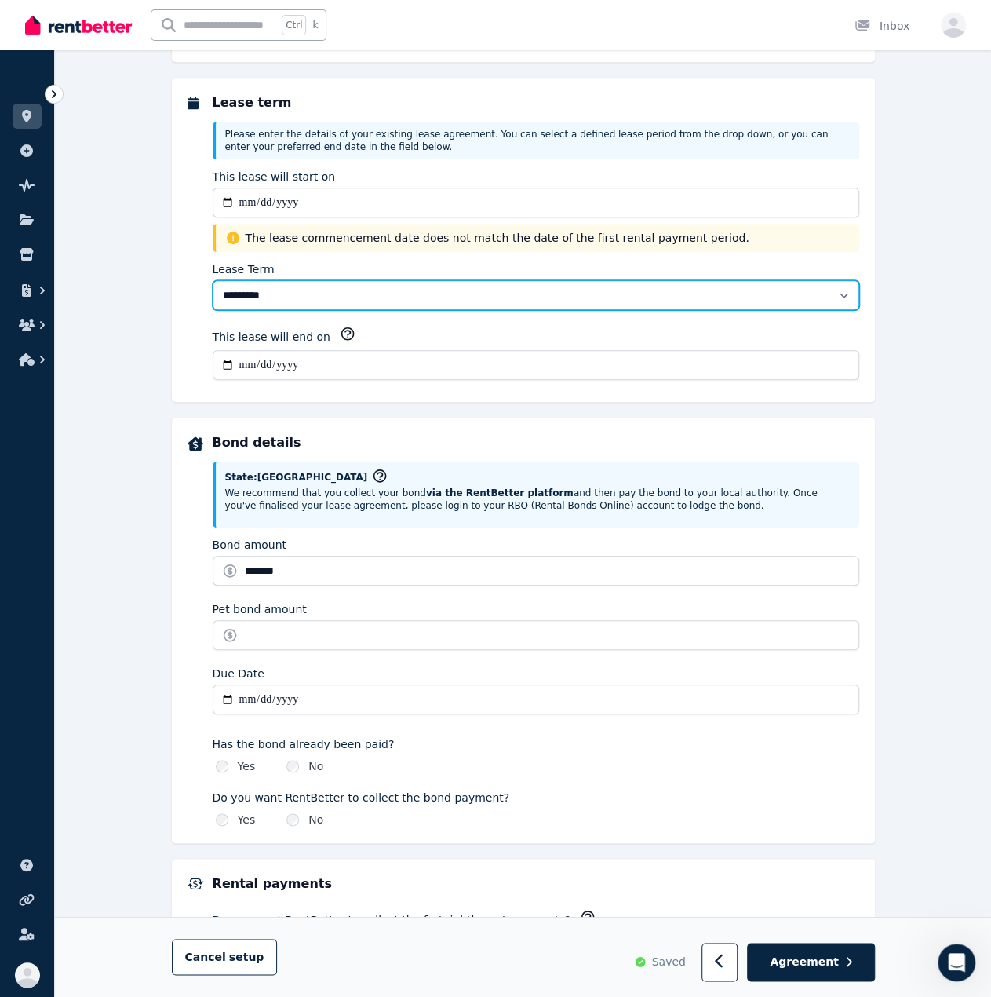
click at [408, 293] on select "******** ******** ********* ******* ******* ******* ******* ***** ********" at bounding box center [536, 295] width 647 height 30
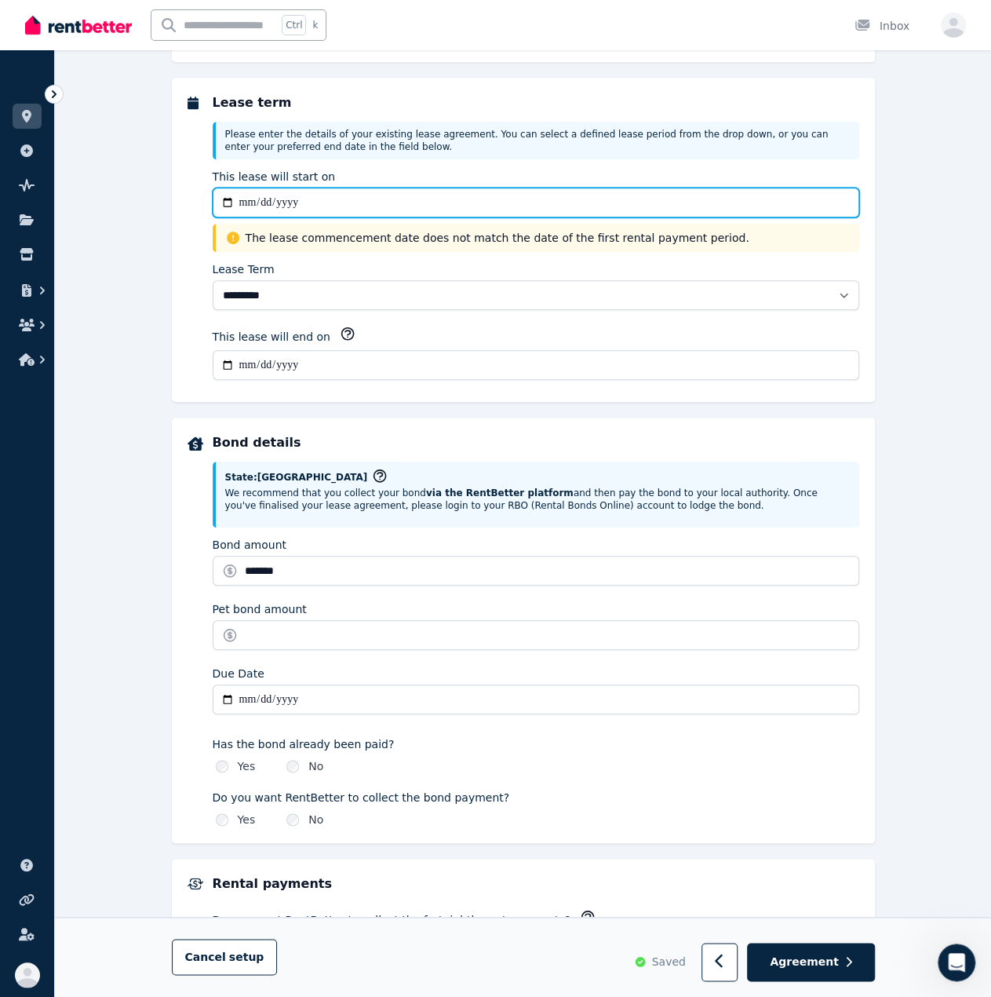
click at [419, 209] on input "**********" at bounding box center [536, 203] width 647 height 30
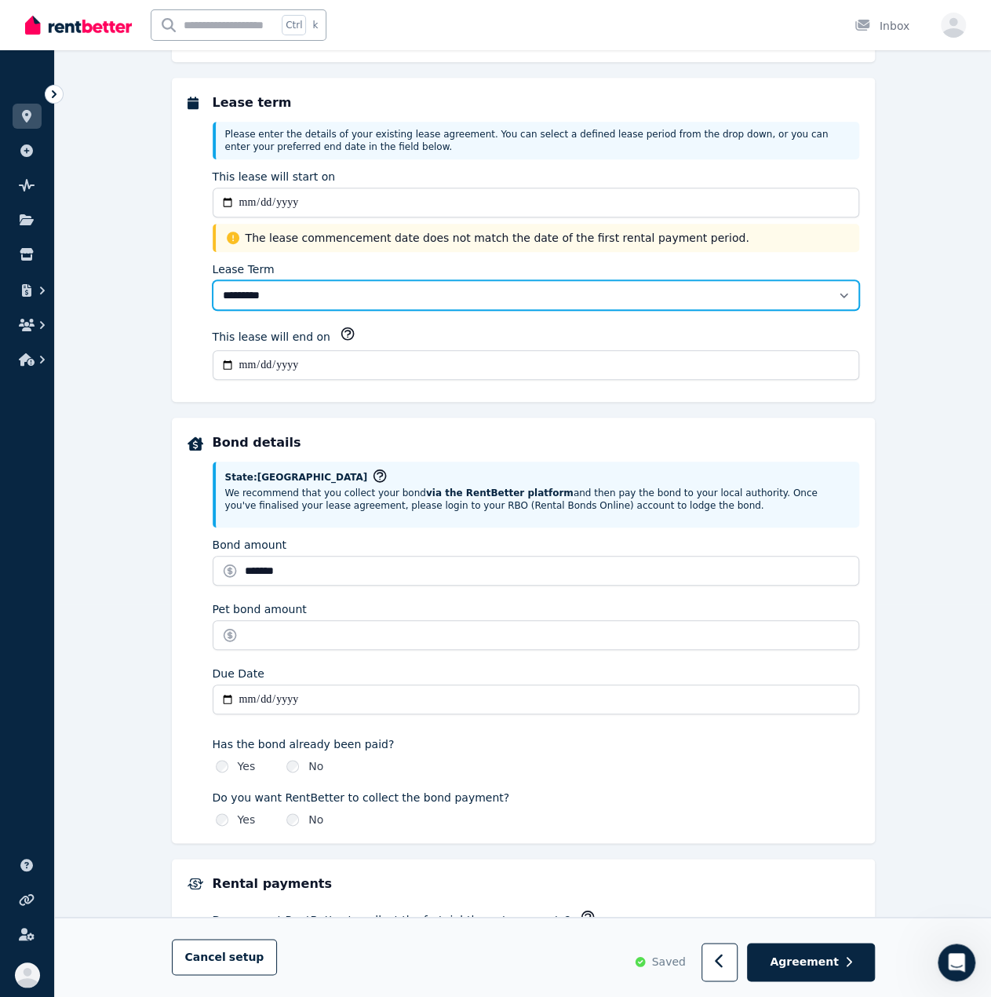
click at [466, 285] on select "******** ******** ********* ******* ******* ******* ******* ***** ********" at bounding box center [536, 295] width 647 height 30
click at [213, 280] on select "******** ******** ********* ******* ******* ******* ******* ***** ********" at bounding box center [536, 295] width 647 height 30
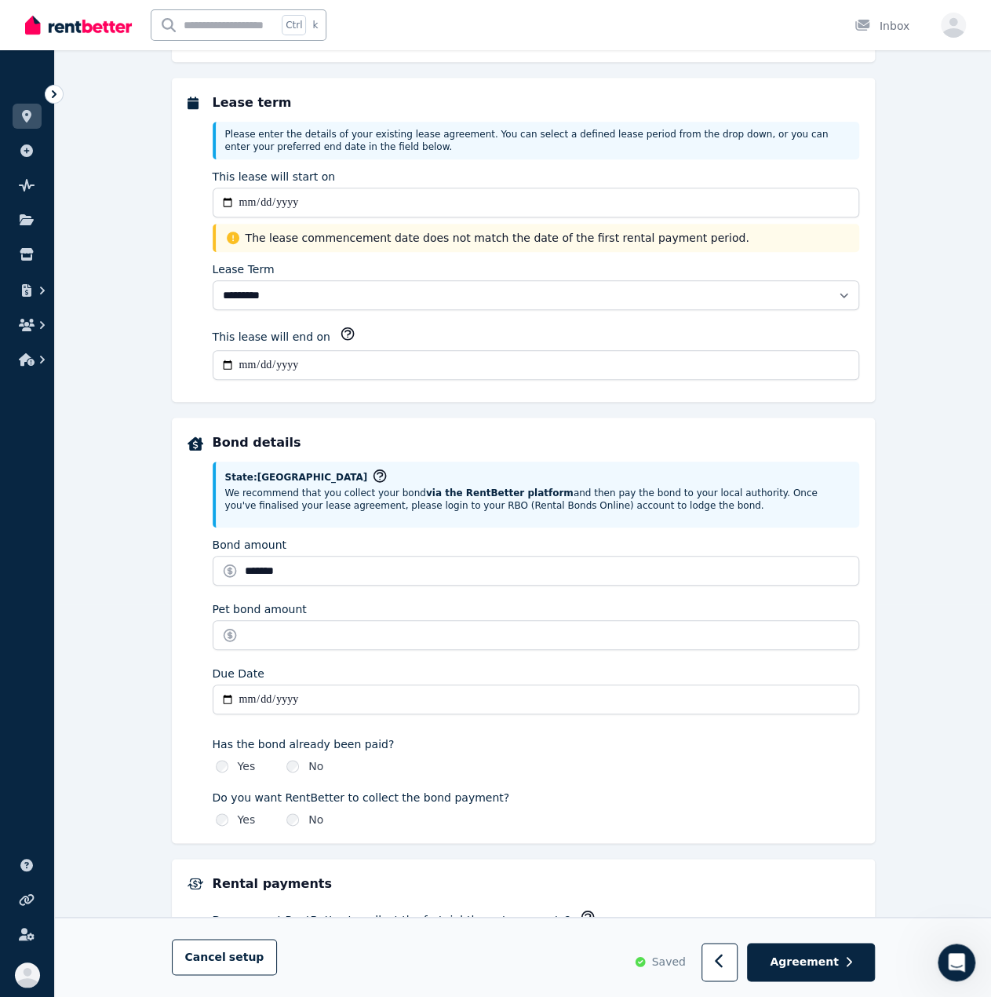
click at [363, 351] on input "**********" at bounding box center [536, 365] width 647 height 30
click at [182, 260] on div "**********" at bounding box center [523, 240] width 703 height 324
click at [392, 702] on input "**********" at bounding box center [536, 699] width 647 height 30
drag, startPoint x: 403, startPoint y: 704, endPoint x: 782, endPoint y: 768, distance: 383.6
click at [563, 729] on div "**********" at bounding box center [536, 630] width 647 height 394
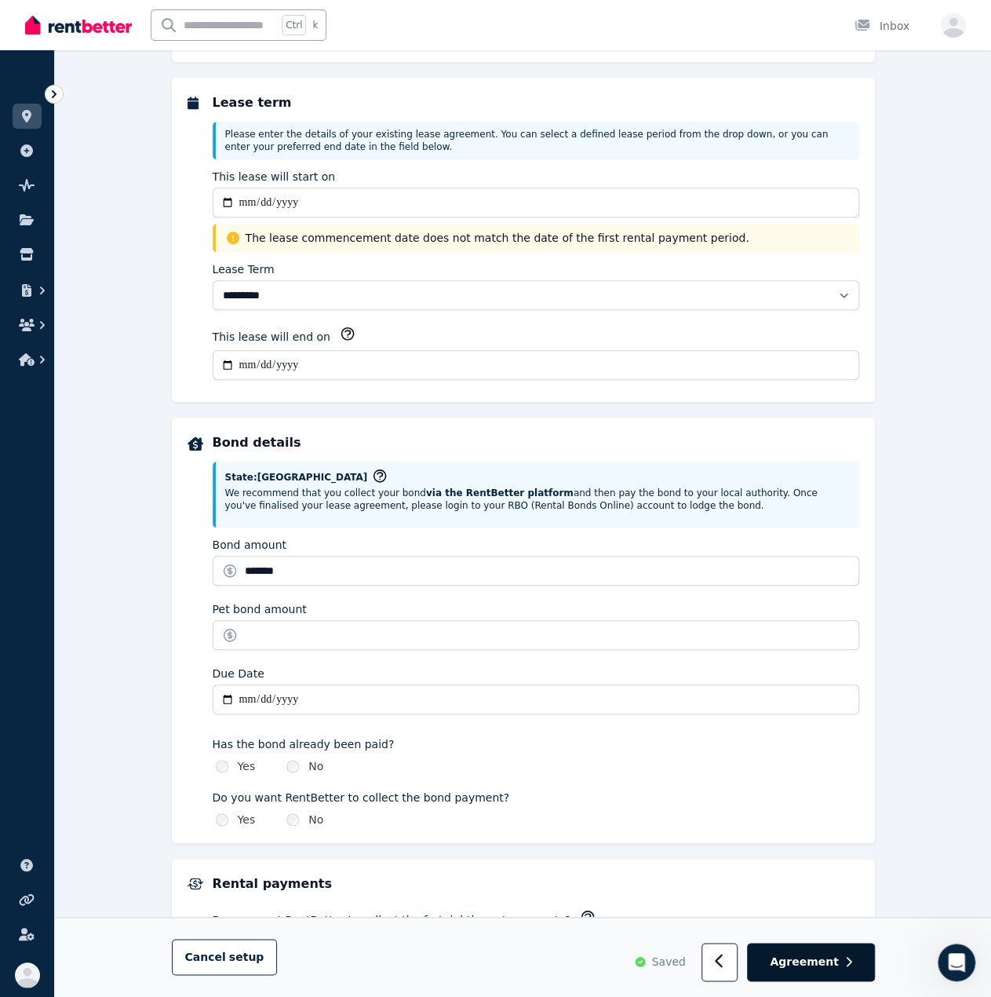
click at [779, 959] on button "Agreement" at bounding box center [810, 962] width 127 height 38
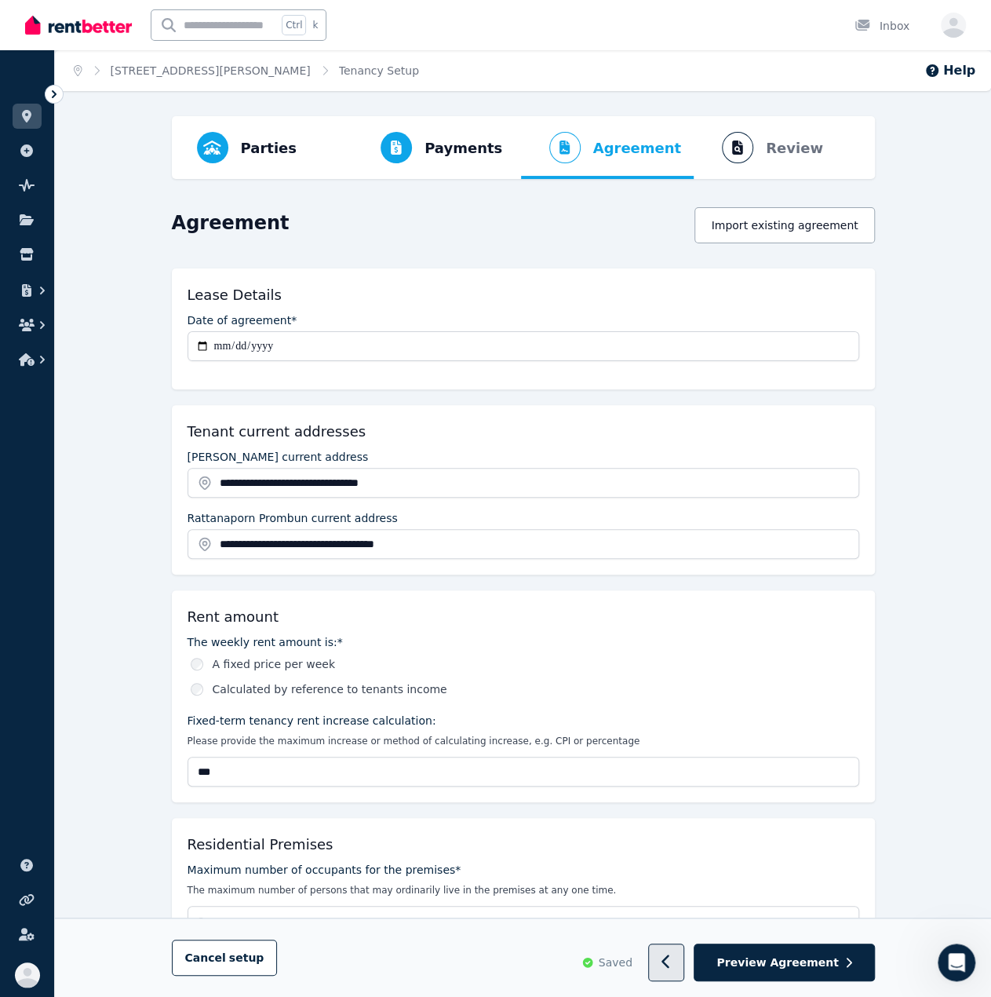
click at [672, 965] on icon "button" at bounding box center [667, 962] width 10 height 16
select select "**********"
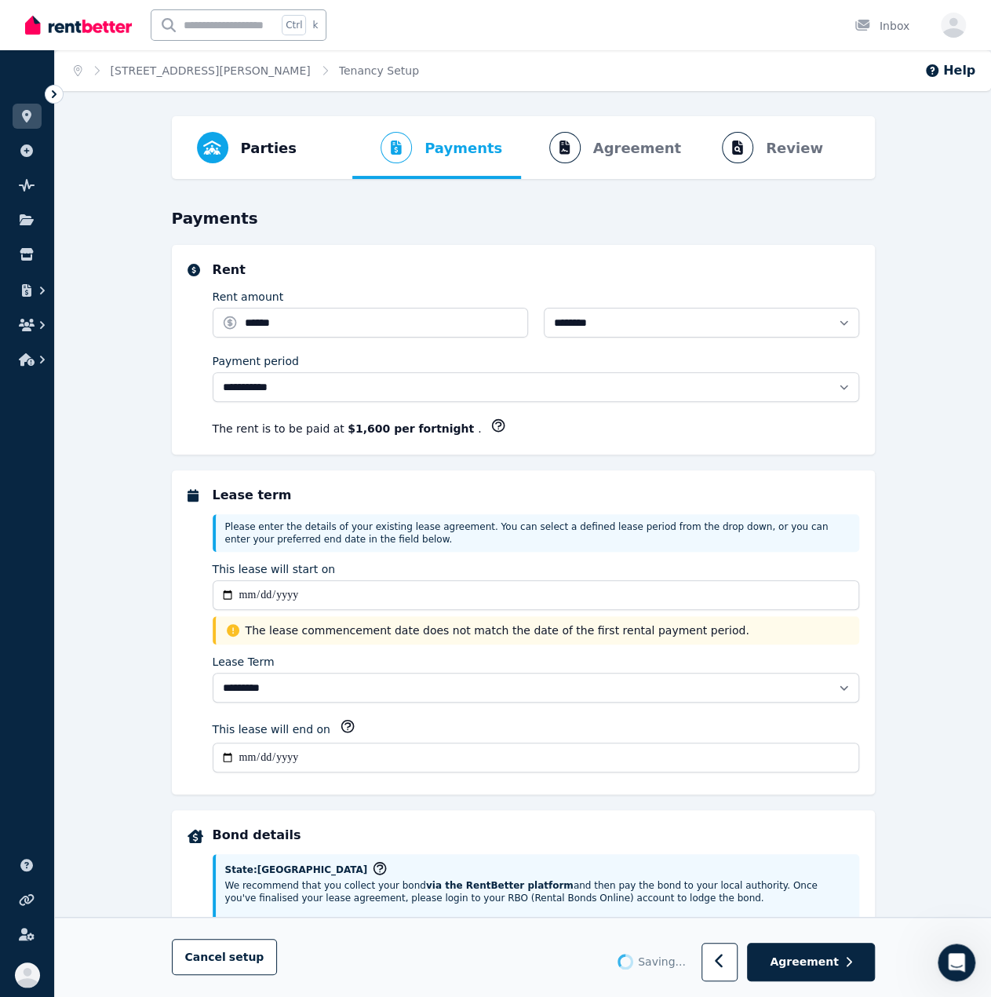
select select "**********"
click at [503, 632] on span "The lease commencement date does not match the date of the first rental payment…" at bounding box center [548, 630] width 604 height 16
click at [506, 627] on span "The lease commencement date does not match the date of the first rental payment…" at bounding box center [548, 630] width 604 height 16
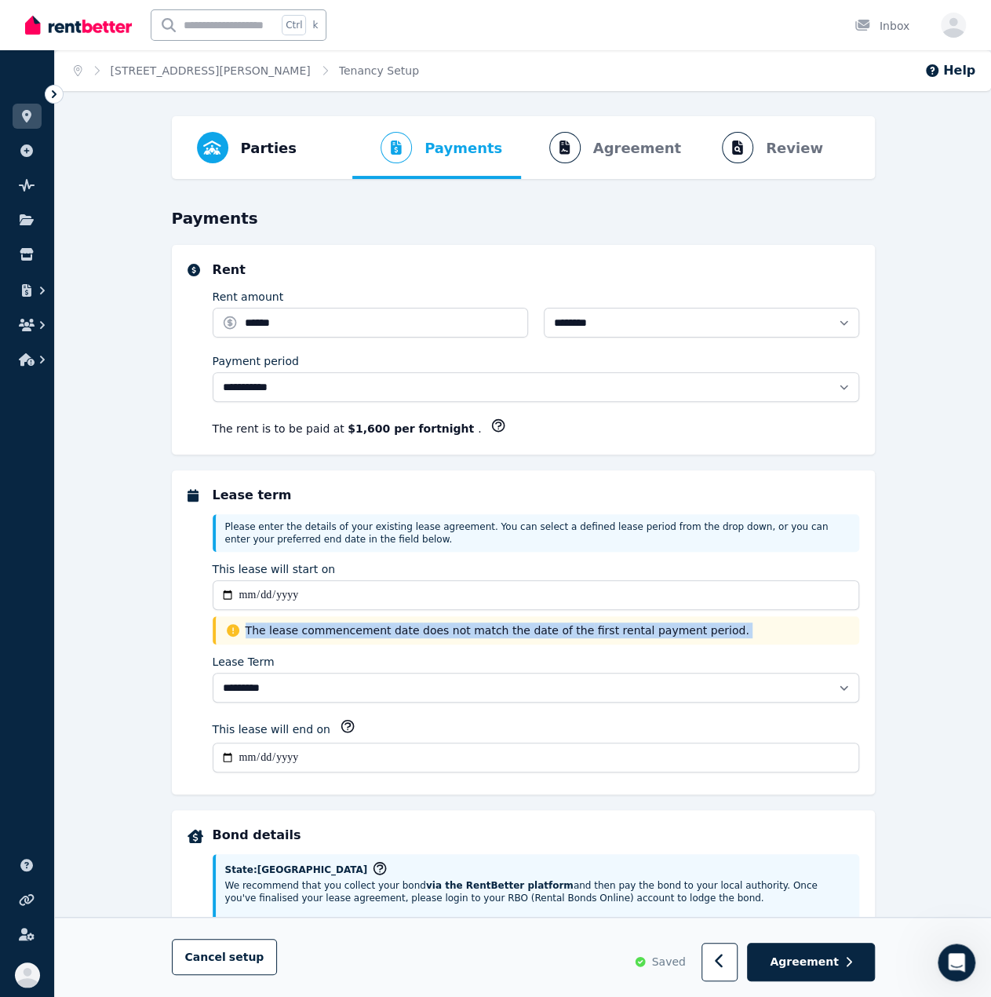
click at [506, 627] on span "The lease commencement date does not match the date of the first rental payment…" at bounding box center [548, 630] width 604 height 16
click at [353, 630] on span "The lease commencement date does not match the date of the first rental payment…" at bounding box center [548, 630] width 604 height 16
drag, startPoint x: 308, startPoint y: 630, endPoint x: 517, endPoint y: 628, distance: 209.6
click at [517, 628] on span "The lease commencement date does not match the date of the first rental payment…" at bounding box center [548, 630] width 604 height 16
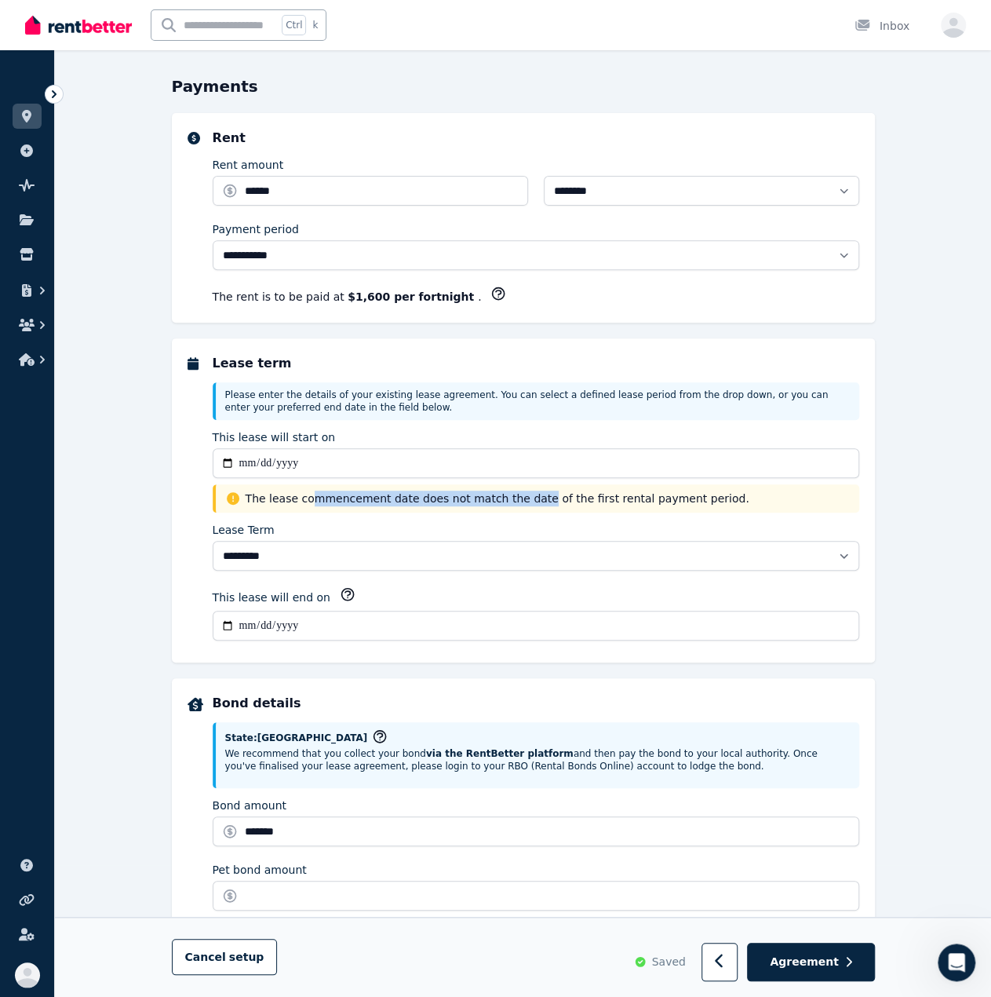
scroll to position [157, 0]
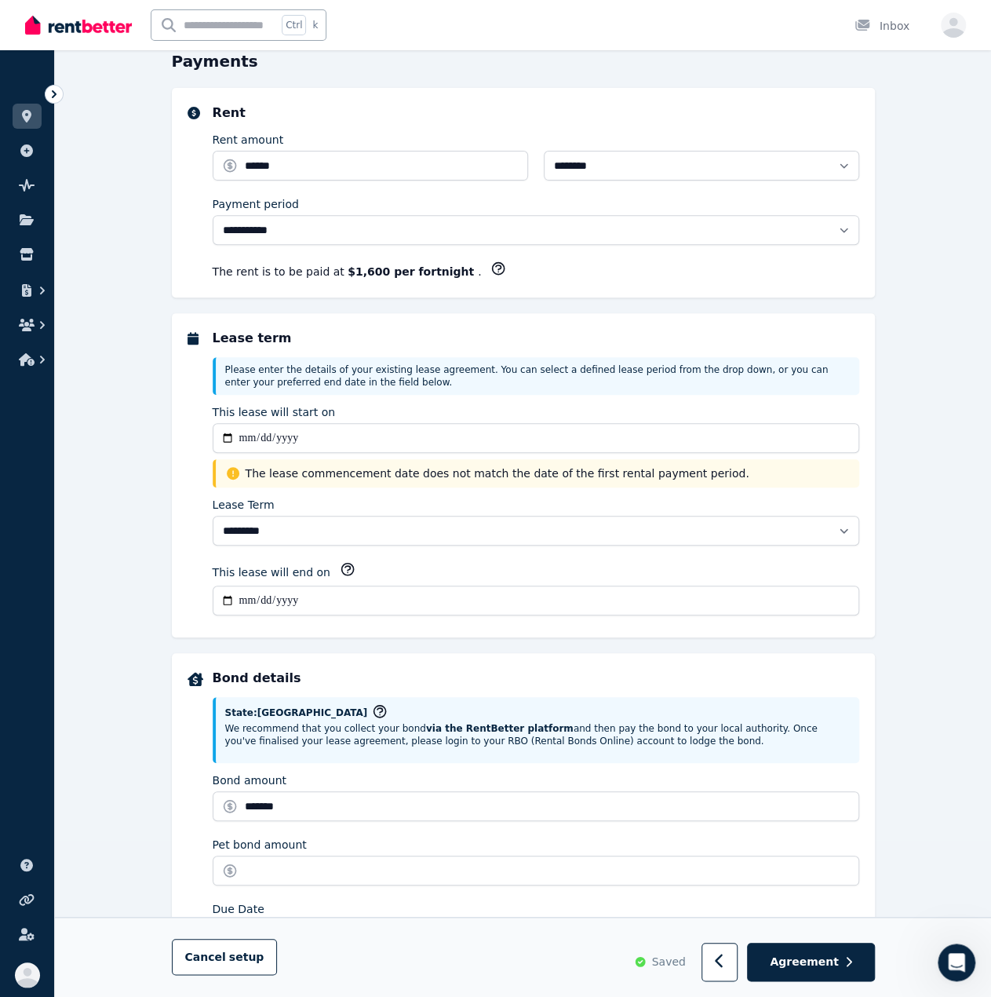
click at [484, 596] on input "**********" at bounding box center [536, 600] width 647 height 30
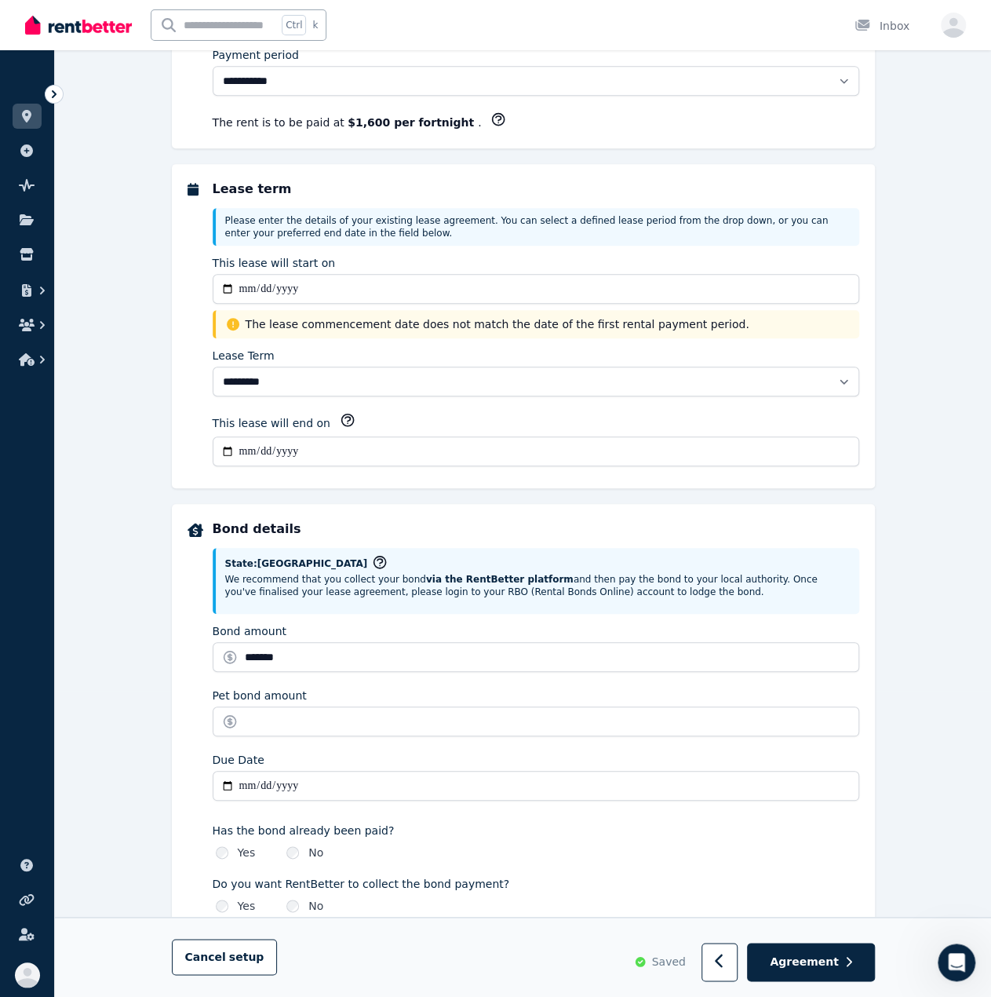
scroll to position [314, 0]
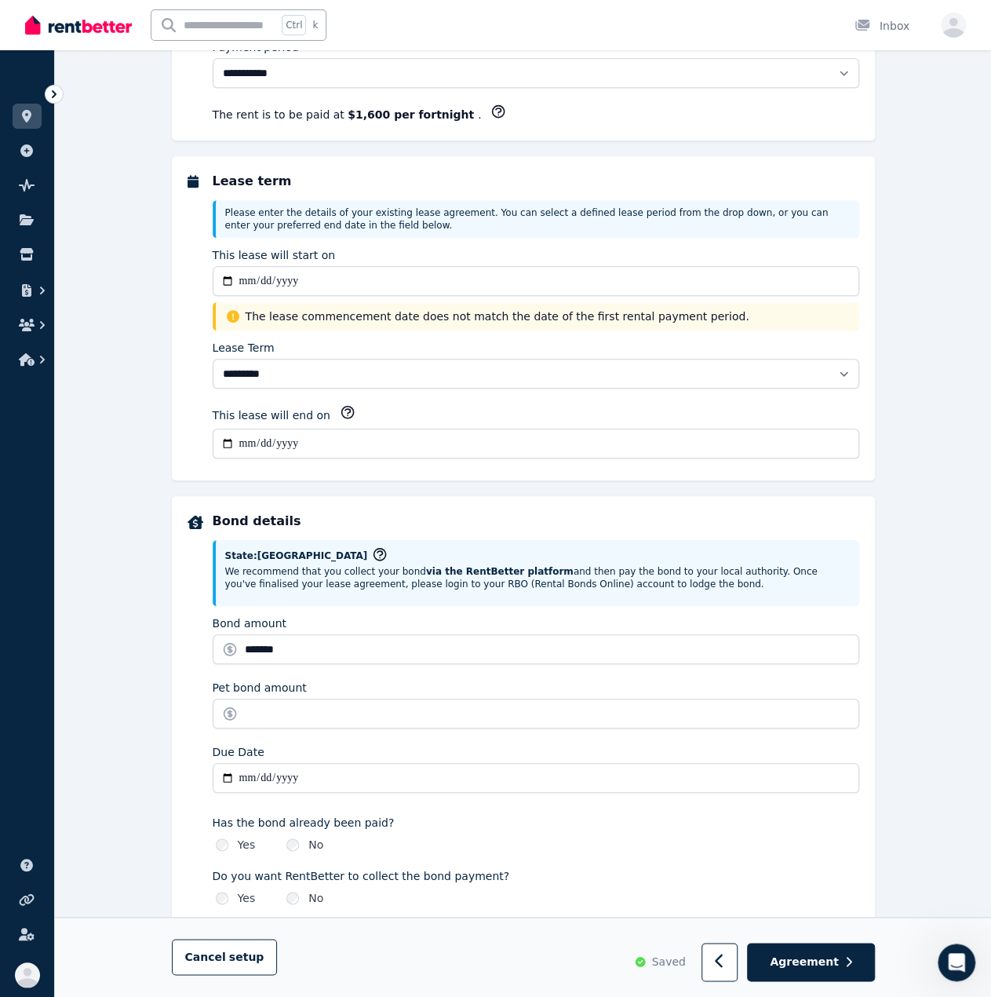
click at [365, 779] on input "**********" at bounding box center [536, 778] width 647 height 30
click at [301, 744] on div "Due Date" at bounding box center [536, 752] width 647 height 16
click at [325, 692] on div "Pet bond amount" at bounding box center [536, 704] width 647 height 49
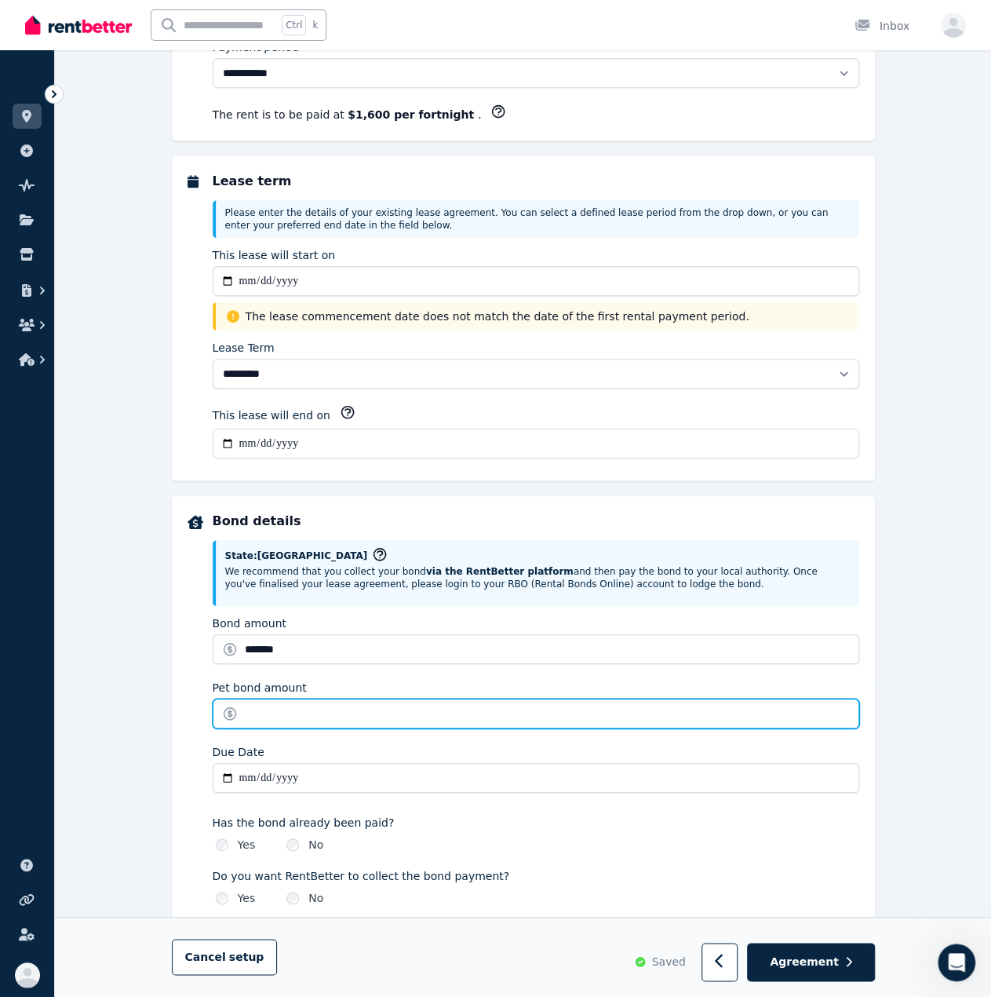
click at [323, 703] on input "Pet bond amount" at bounding box center [536, 713] width 647 height 30
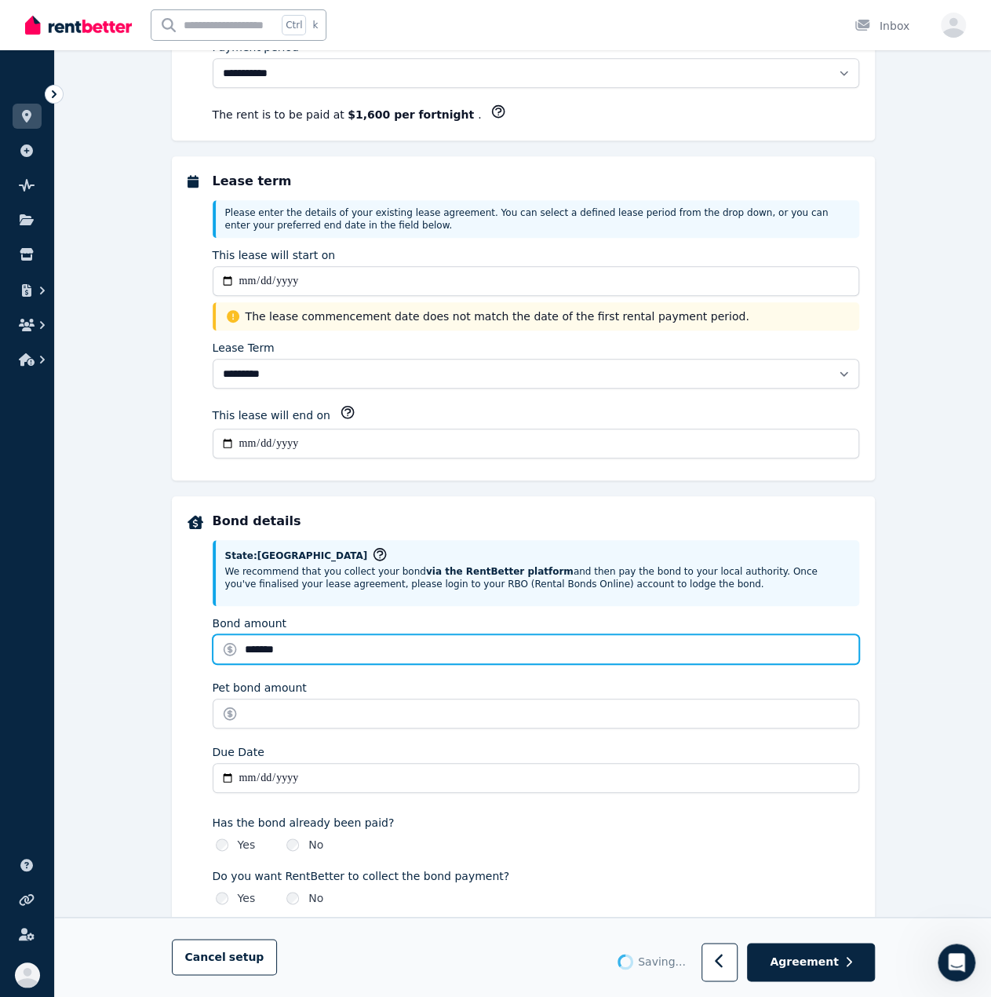
click at [344, 634] on input "*******" at bounding box center [536, 649] width 647 height 30
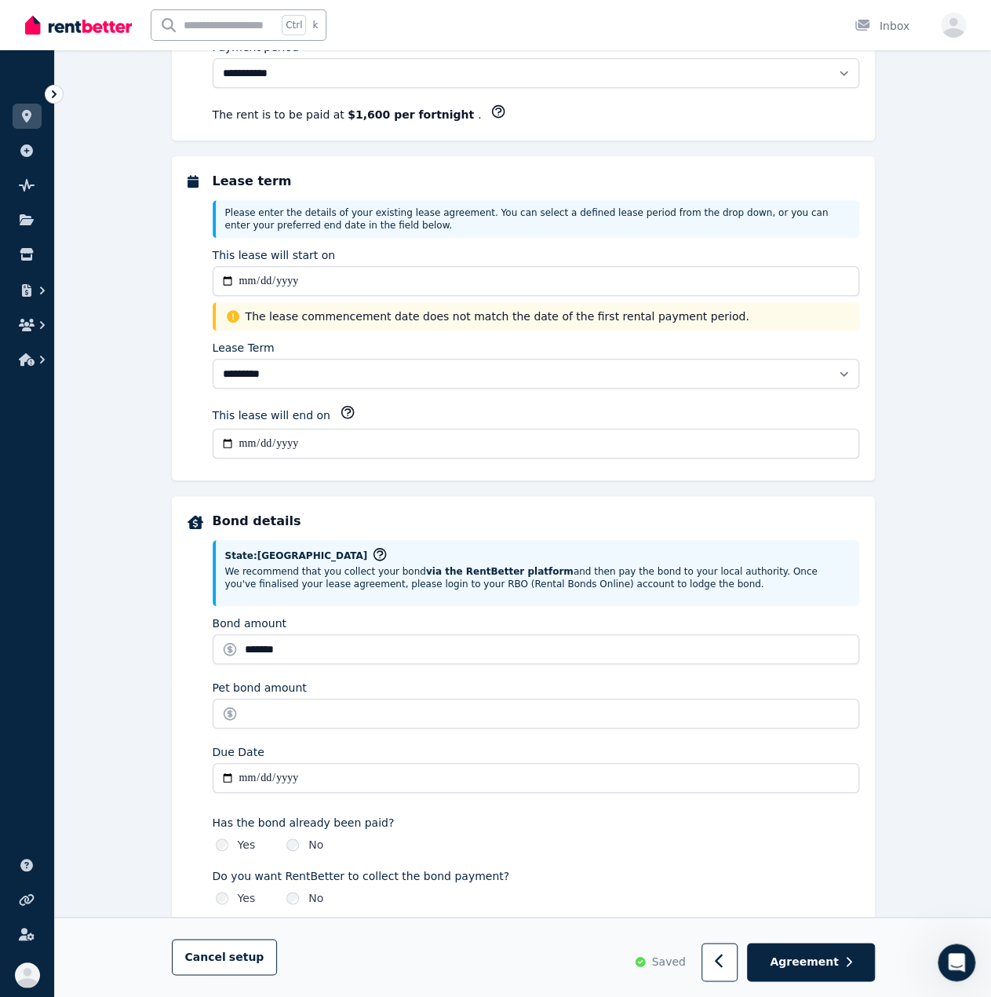
click at [360, 323] on div "The lease commencement date does not match the date of the first rental payment…" at bounding box center [536, 316] width 647 height 28
drag, startPoint x: 392, startPoint y: 313, endPoint x: 545, endPoint y: 312, distance: 152.3
click at [545, 312] on span "The lease commencement date does not match the date of the first rental payment…" at bounding box center [548, 316] width 604 height 16
click at [306, 770] on input "**********" at bounding box center [536, 778] width 647 height 30
type input "**********"
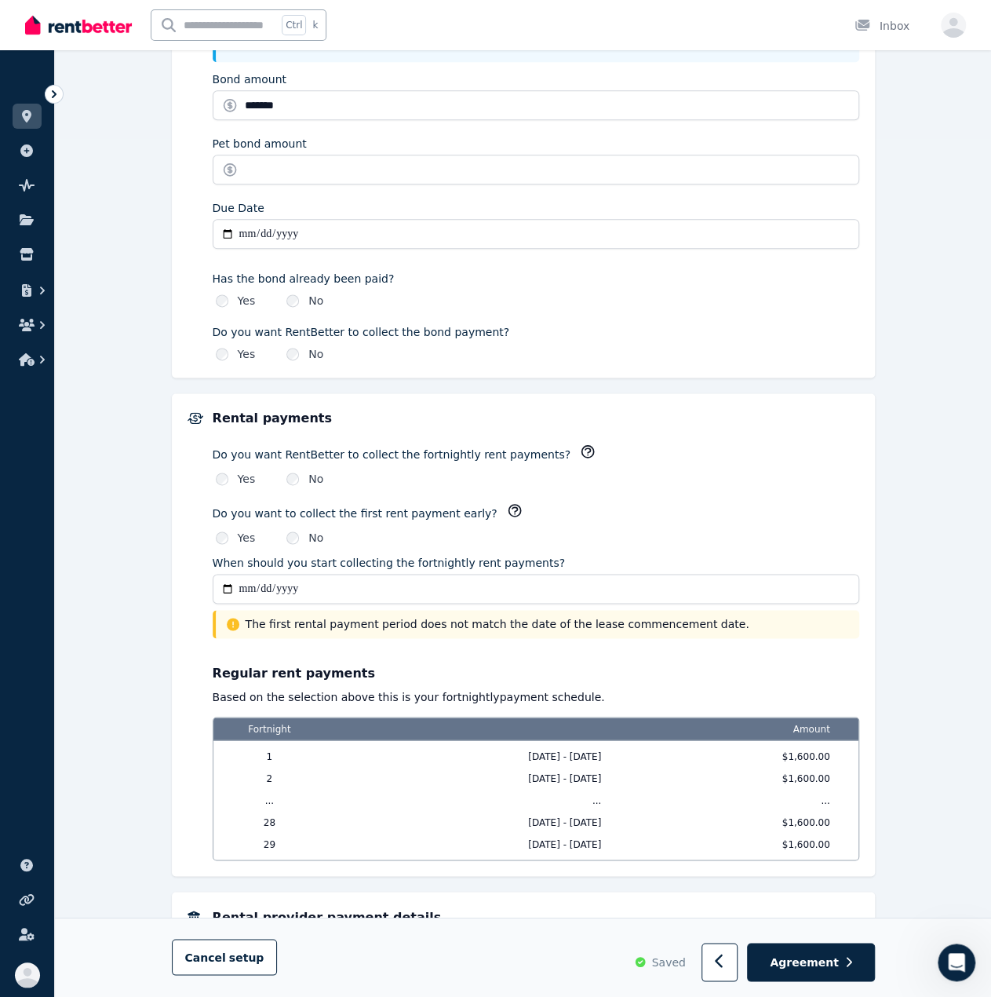
scroll to position [863, 0]
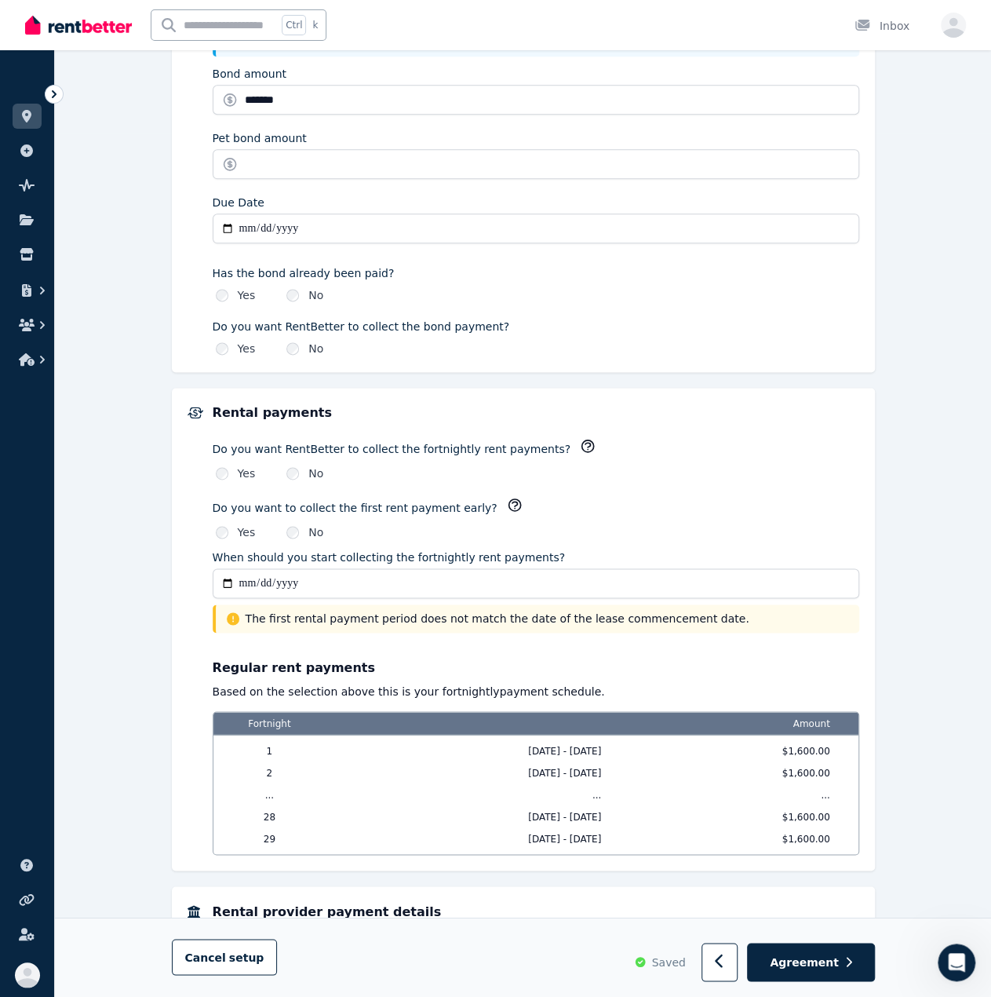
click at [267, 568] on input "**********" at bounding box center [536, 583] width 647 height 30
type input "**********"
click at [154, 568] on div "**********" at bounding box center [523, 207] width 936 height 1909
click at [184, 665] on div "**********" at bounding box center [523, 629] width 703 height 483
click at [387, 574] on input "**********" at bounding box center [536, 583] width 647 height 30
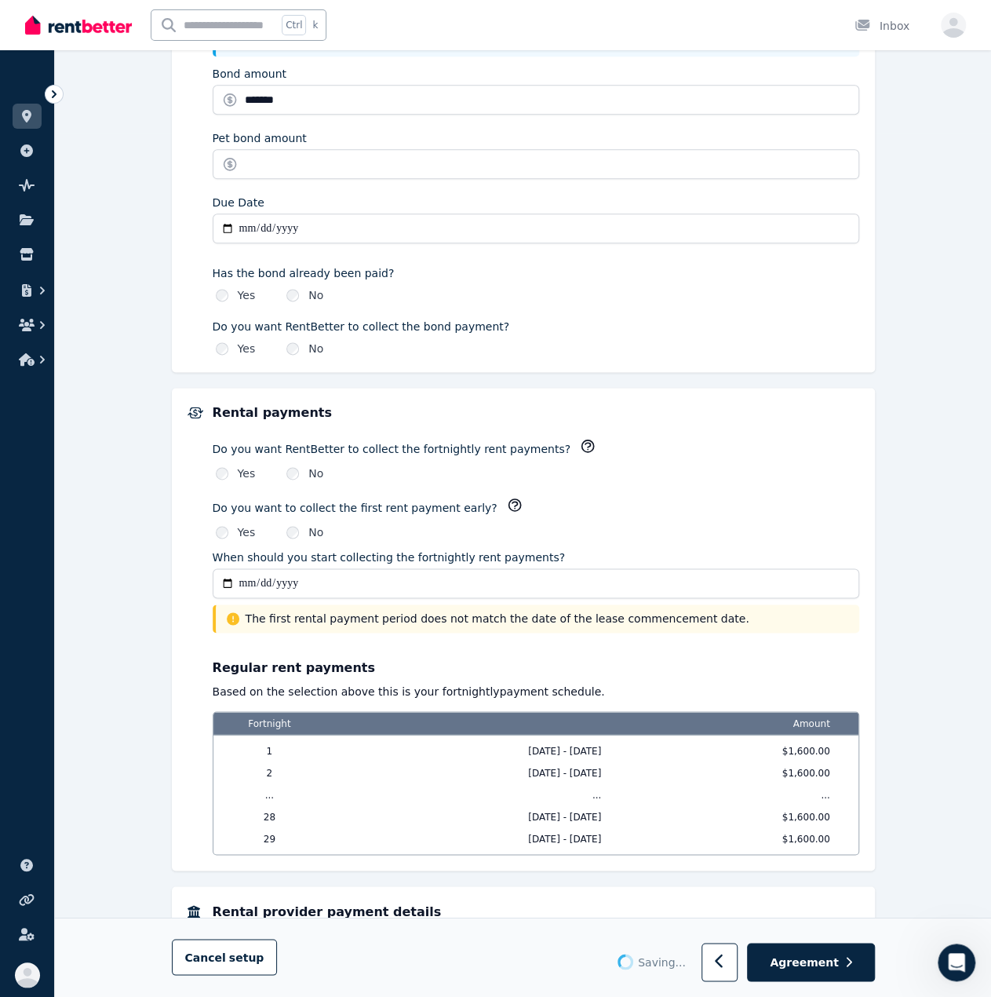
scroll to position [835, 0]
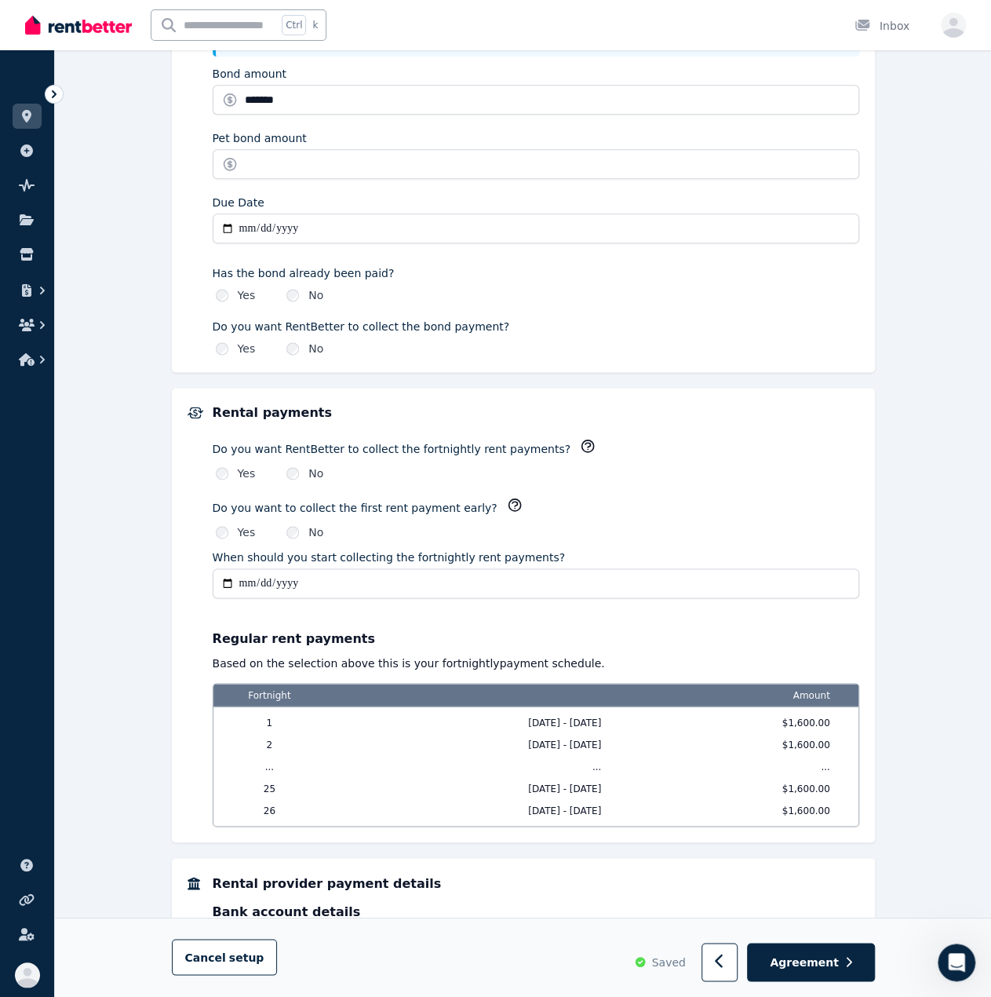
click at [177, 674] on div "**********" at bounding box center [523, 615] width 703 height 454
click at [458, 656] on p "Based on the selection above this is your fortnightly payment schedule." at bounding box center [536, 663] width 647 height 16
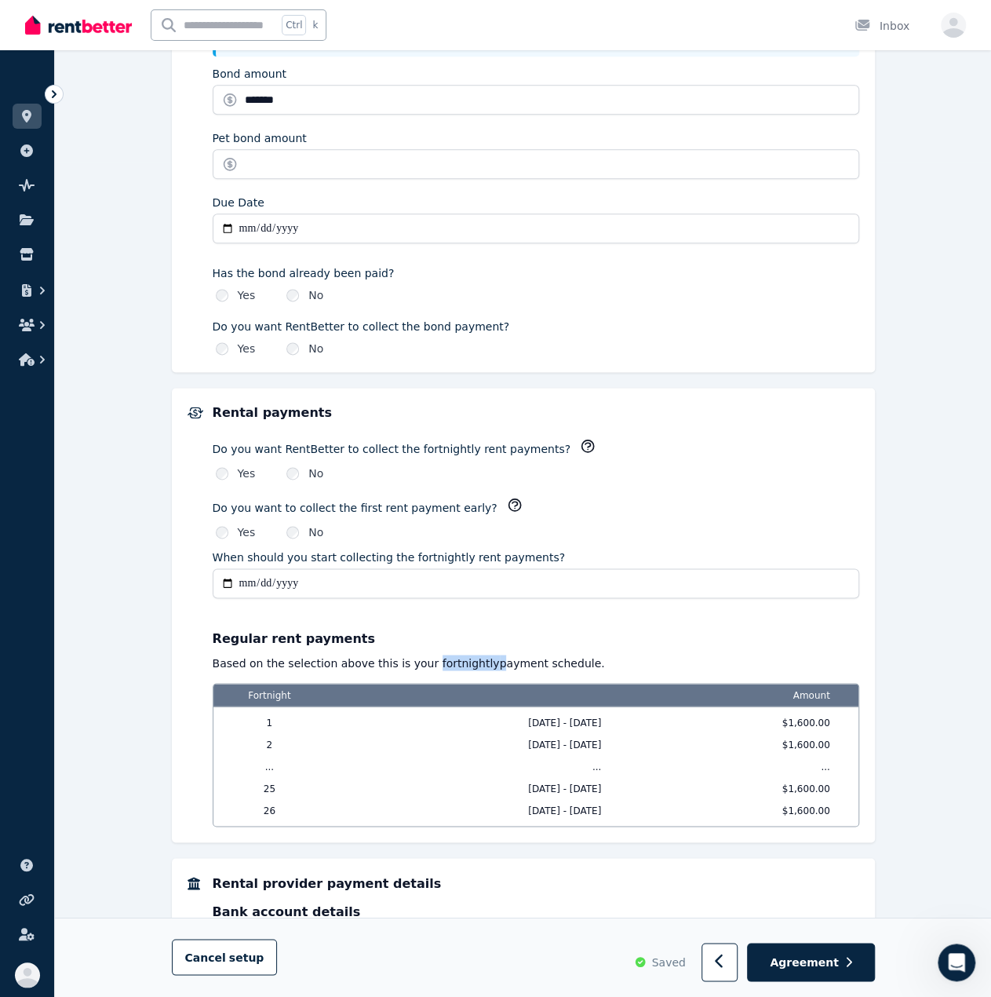
click at [458, 656] on p "Based on the selection above this is your fortnightly payment schedule." at bounding box center [536, 663] width 647 height 16
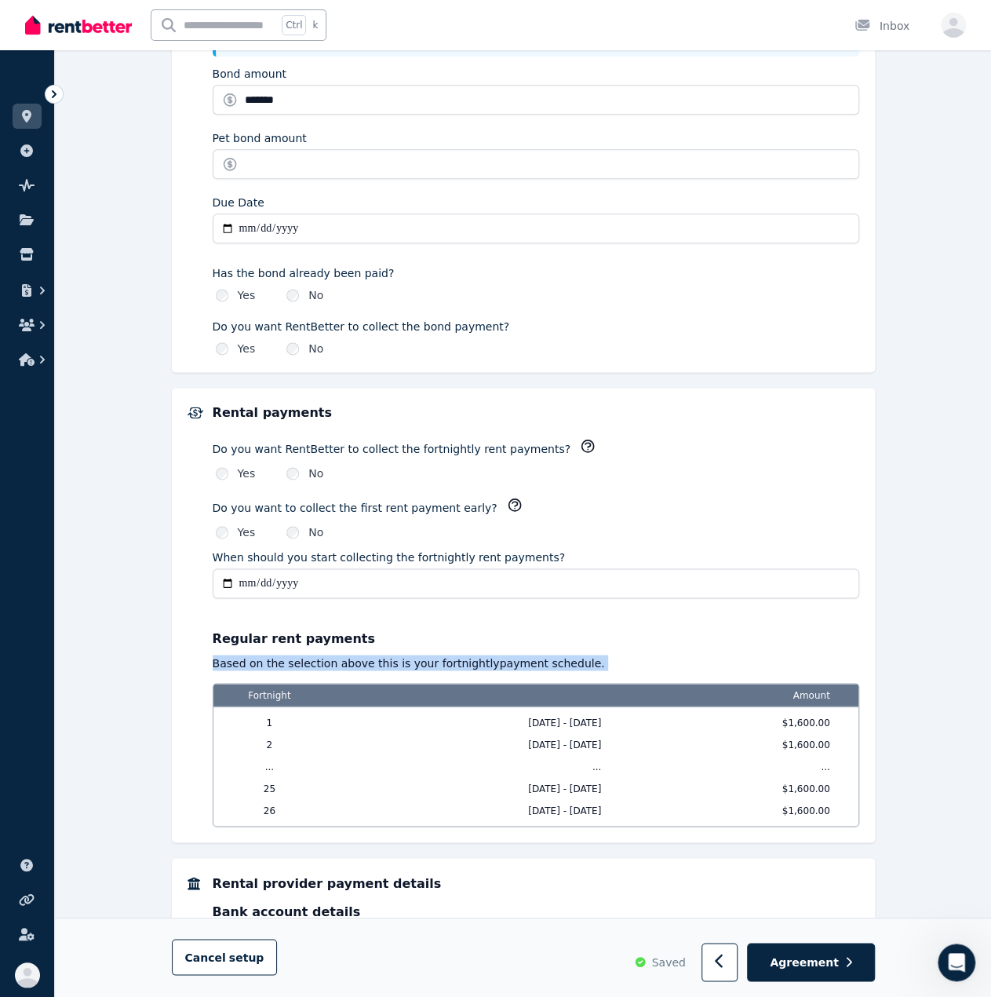
click at [458, 656] on p "Based on the selection above this is your fortnightly payment schedule." at bounding box center [536, 663] width 647 height 16
click at [181, 642] on div "**********" at bounding box center [523, 615] width 703 height 454
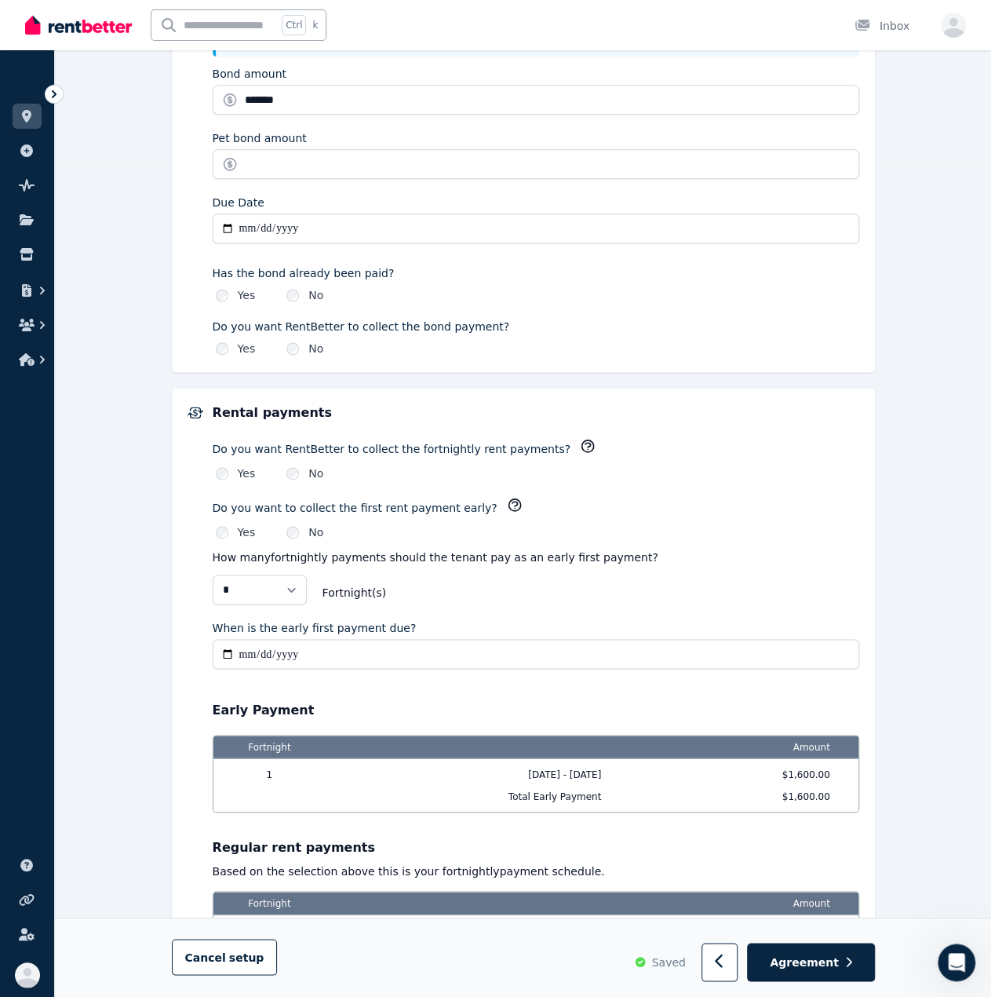
click at [262, 549] on p "How many fortnightly payments should the tenant pay as an early first payment?" at bounding box center [536, 557] width 647 height 16
click at [485, 574] on div "* * Fortnight (s)" at bounding box center [536, 592] width 647 height 36
click at [440, 549] on p "How many fortnightly payments should the tenant pay as an early first payment?" at bounding box center [536, 557] width 647 height 16
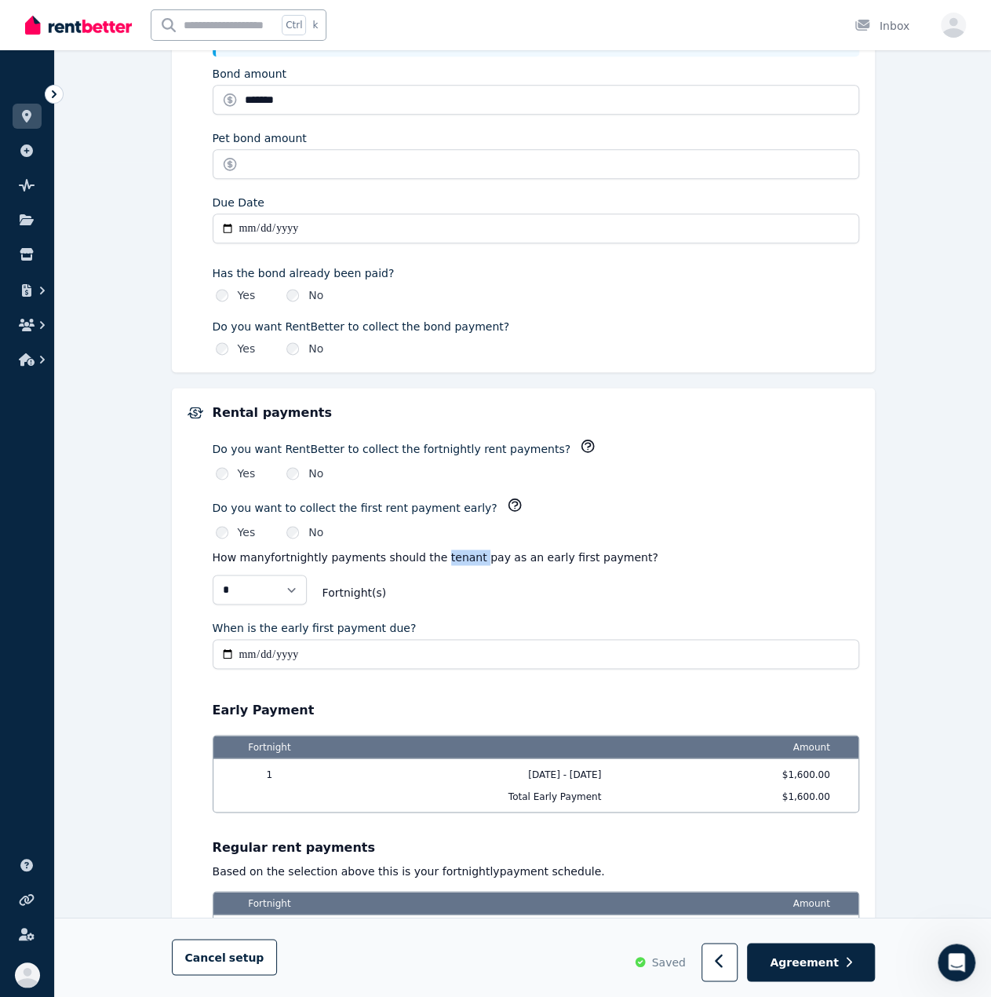
click at [440, 549] on p "How many fortnightly payments should the tenant pay as an early first payment?" at bounding box center [536, 557] width 647 height 16
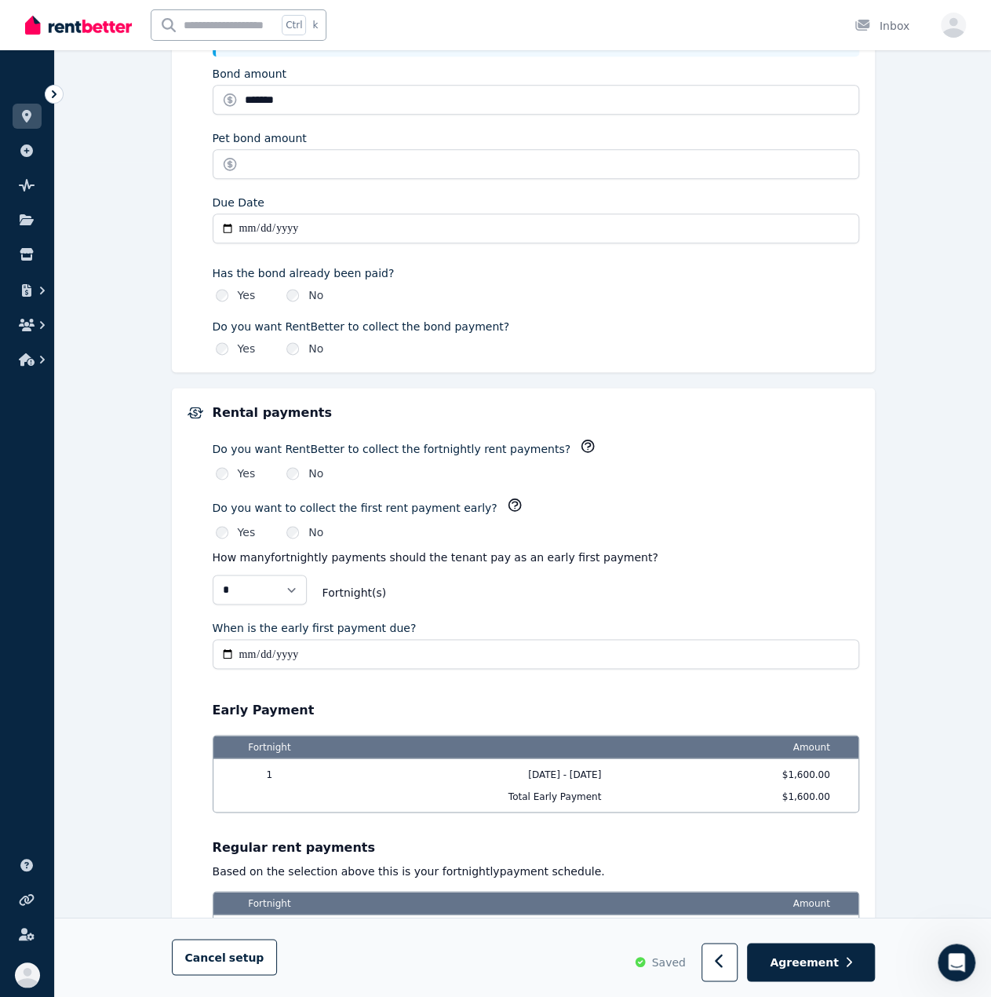
click at [453, 587] on span "Fortnight (s)" at bounding box center [591, 593] width 537 height 16
click at [326, 640] on input "When is the early first payment due?" at bounding box center [536, 654] width 647 height 30
type input "**********"
click at [480, 549] on p "How many fortnightly payments should the tenant pay as an early first payment?" at bounding box center [536, 557] width 647 height 16
type input "**********"
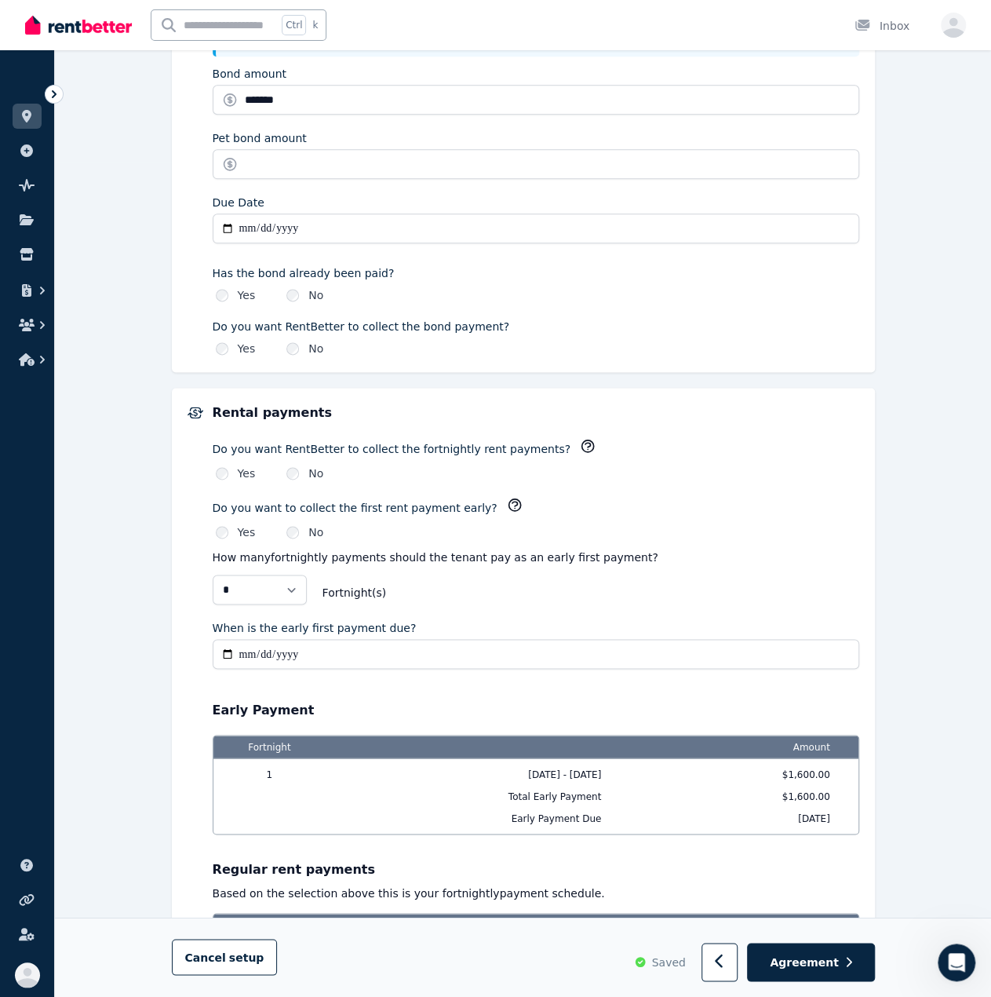
click at [152, 572] on div "**********" at bounding box center [523, 322] width 936 height 2083
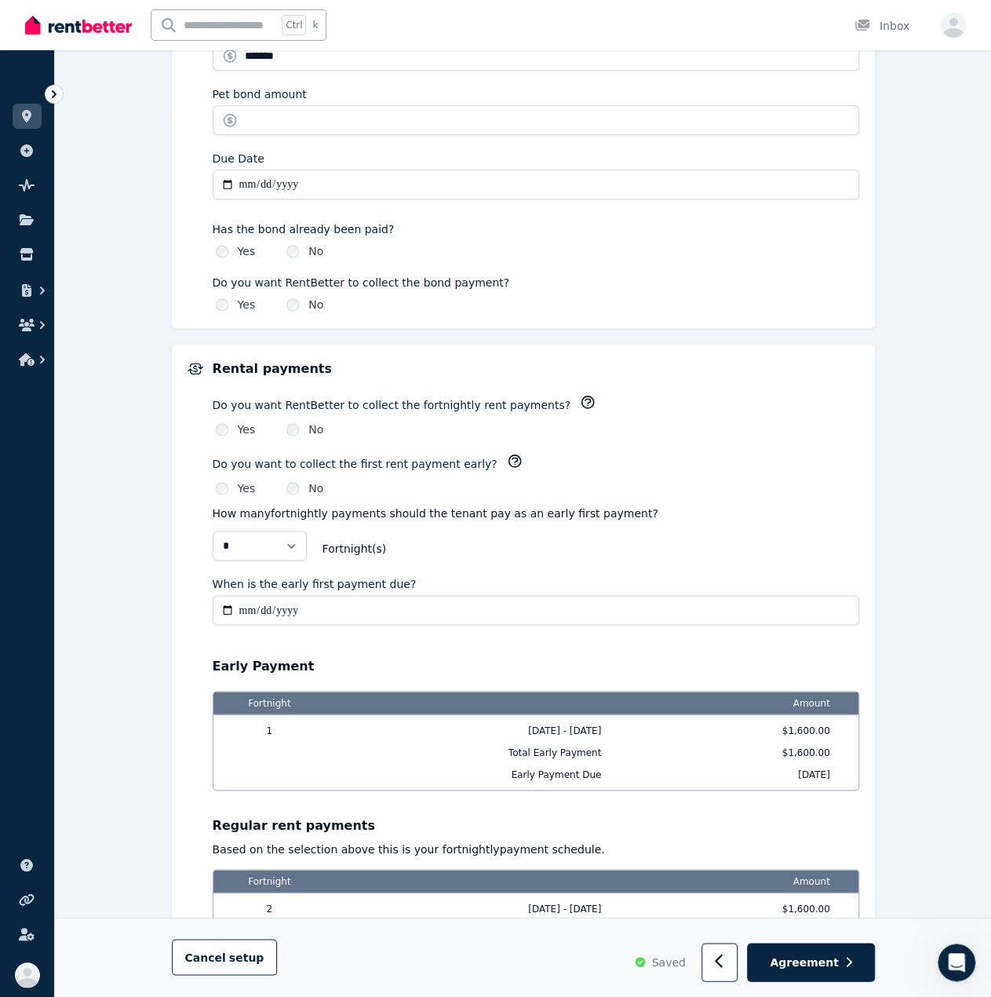
scroll to position [914, 0]
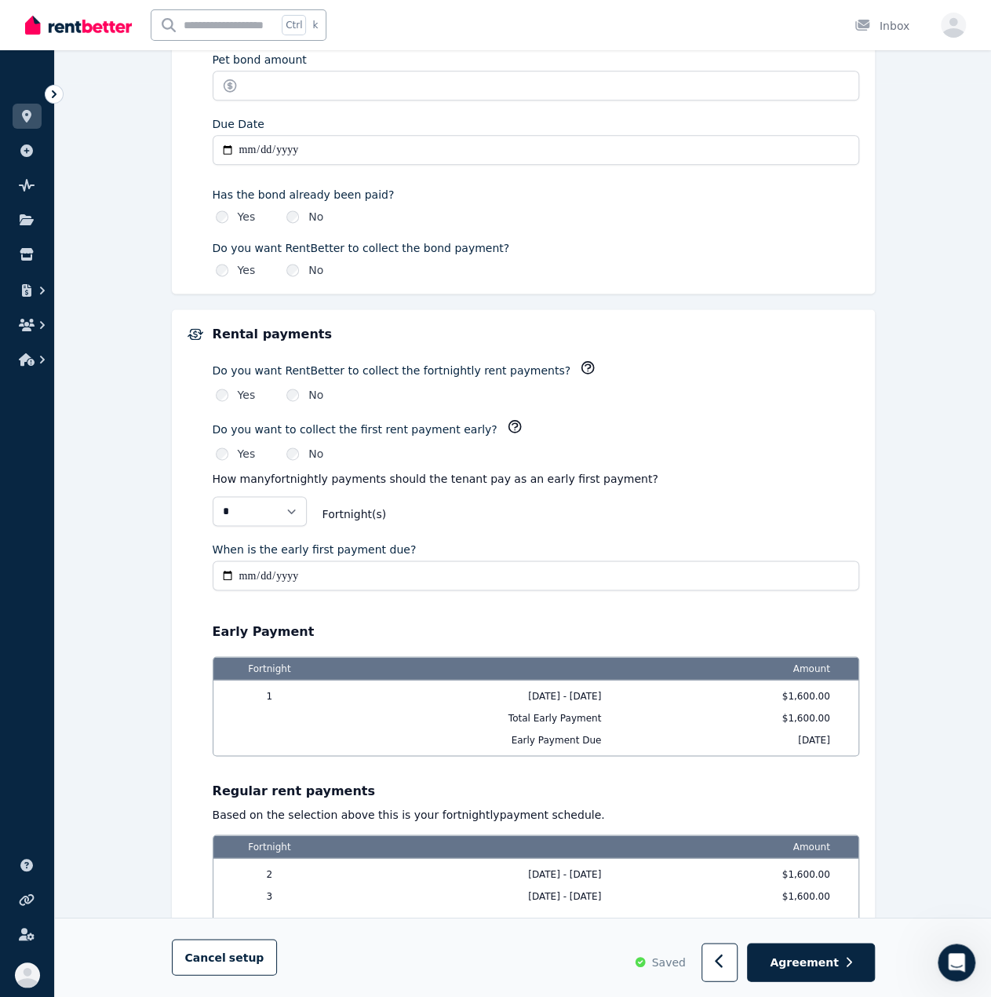
click at [231, 387] on div "Yes" at bounding box center [236, 395] width 40 height 16
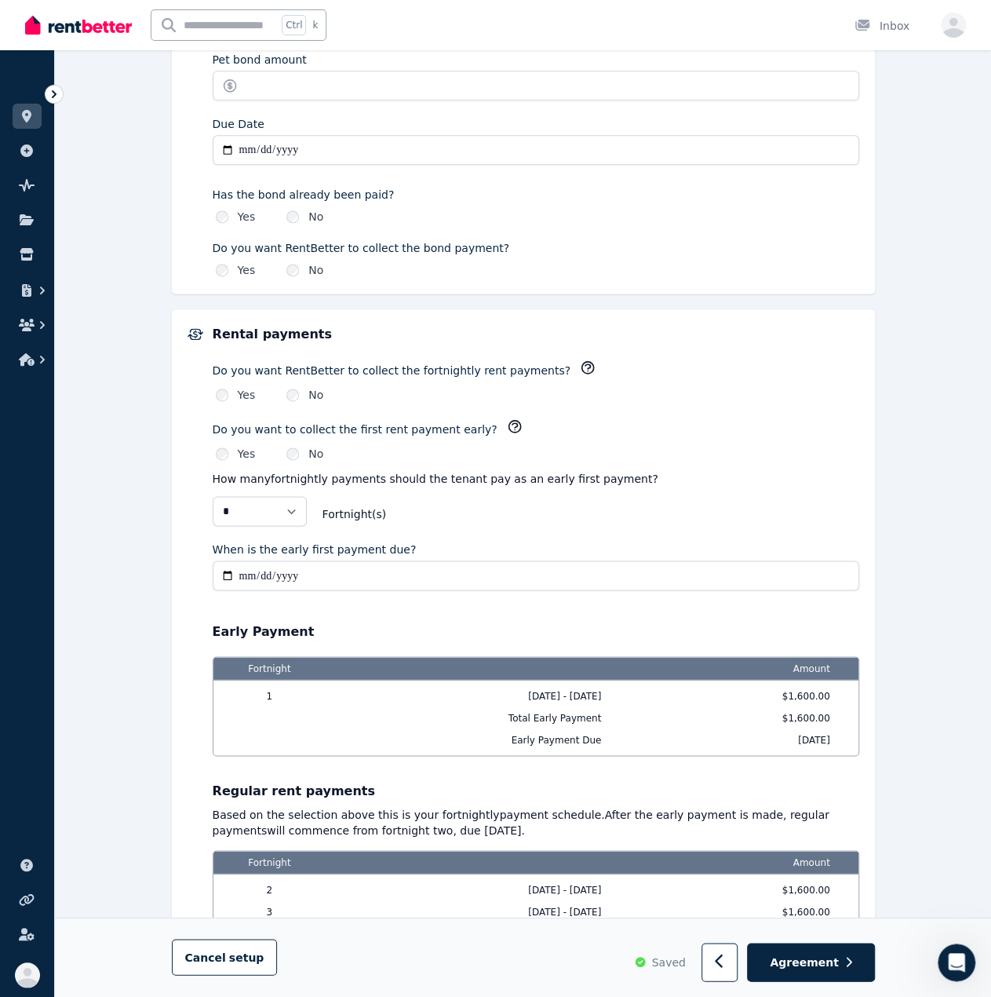
click at [310, 387] on label "No" at bounding box center [315, 395] width 15 height 16
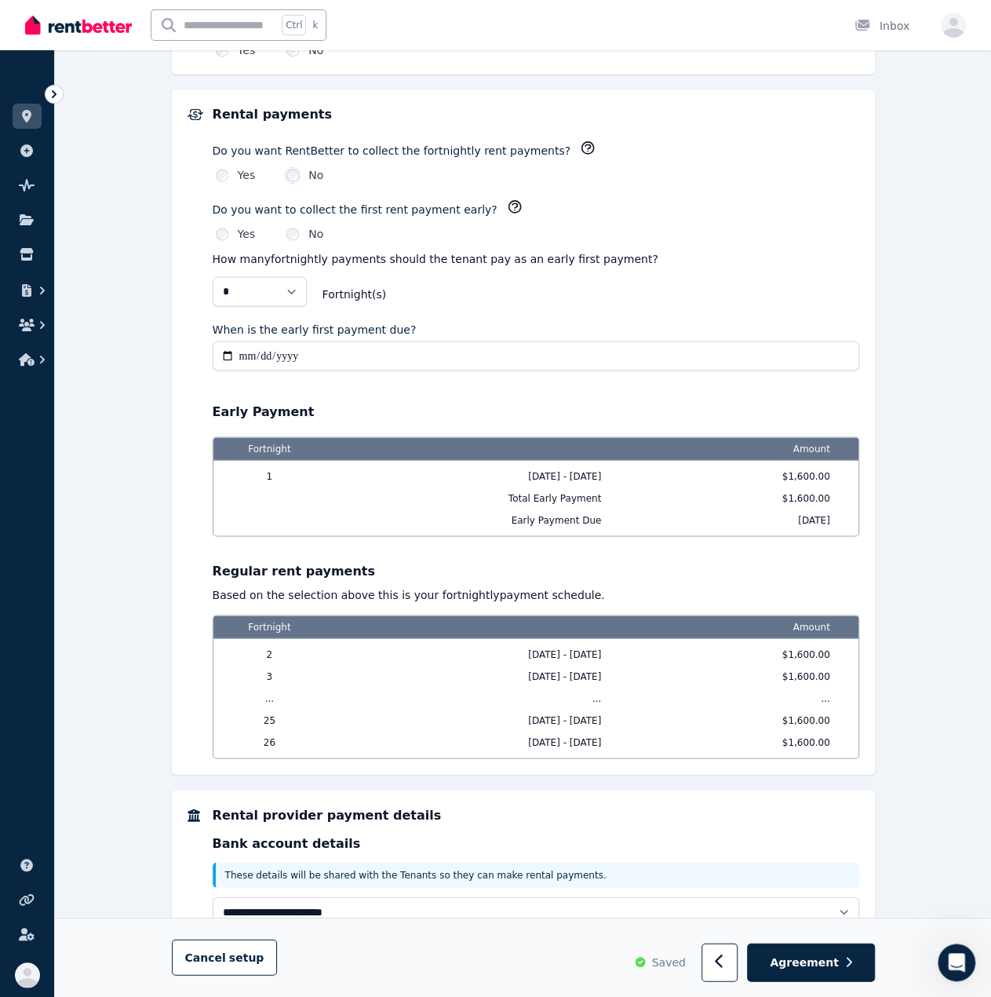
scroll to position [1108, 0]
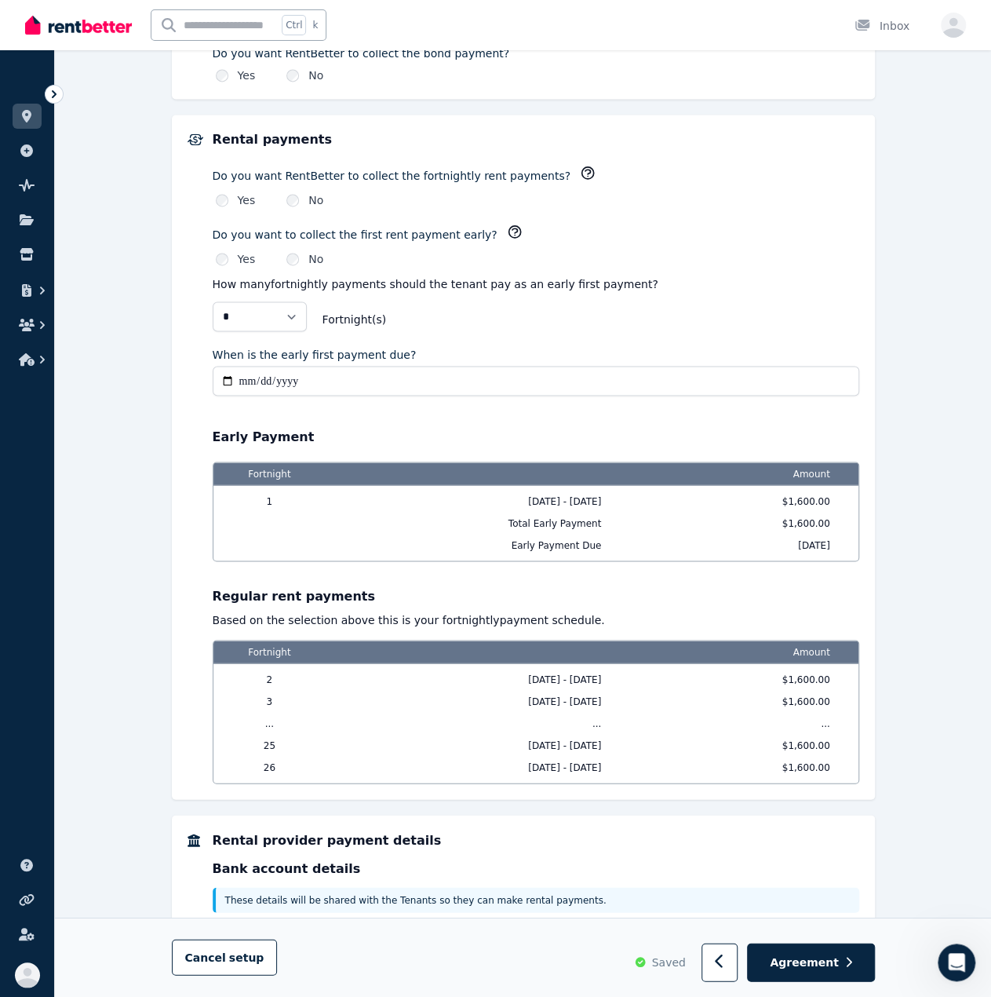
click at [229, 192] on div "Yes" at bounding box center [236, 200] width 40 height 16
click at [228, 192] on div "Yes" at bounding box center [236, 200] width 40 height 16
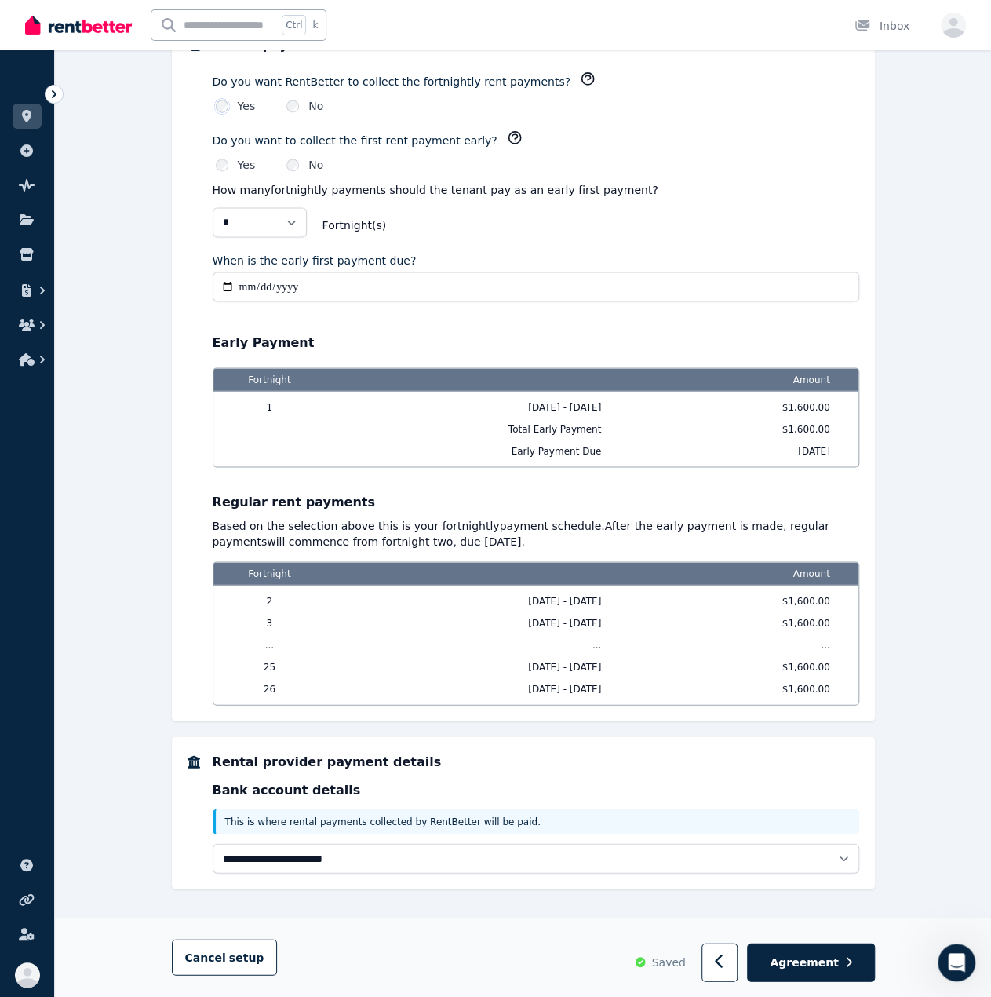
scroll to position [1202, 0]
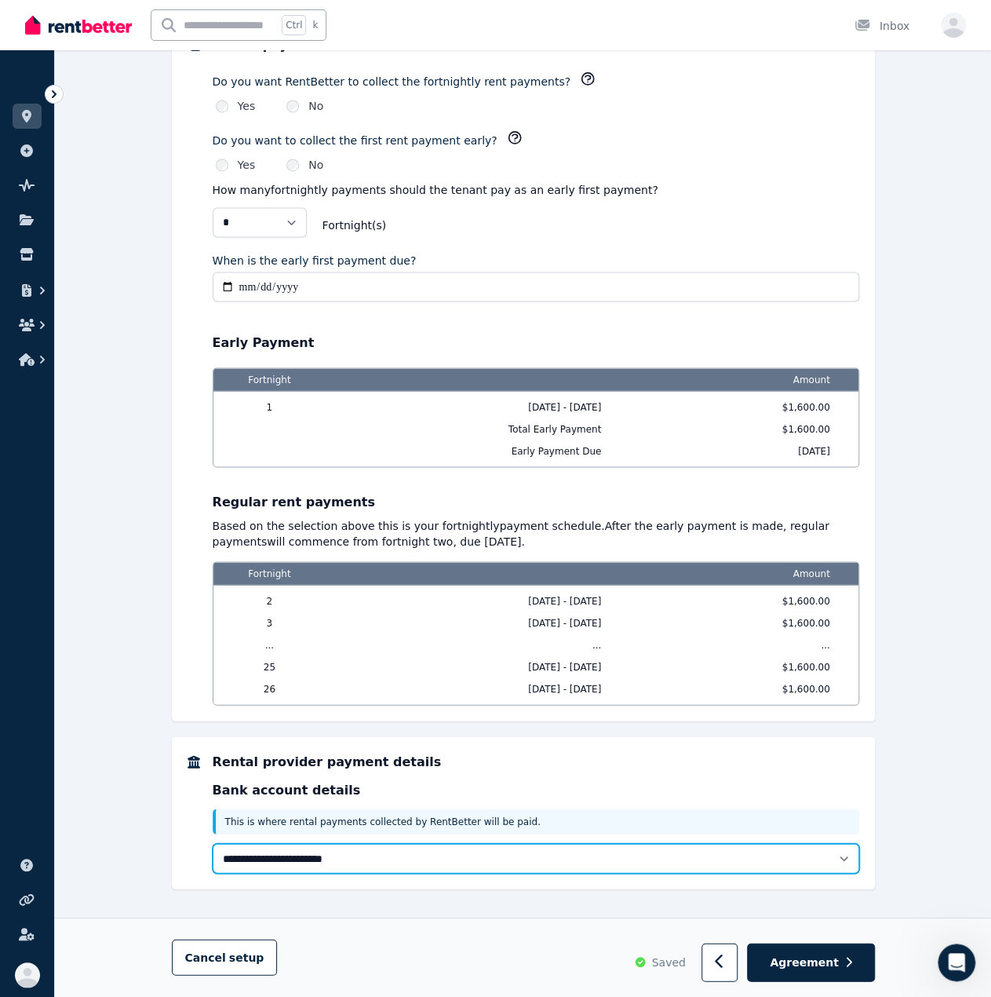
click at [507, 843] on select "**********" at bounding box center [536, 858] width 647 height 30
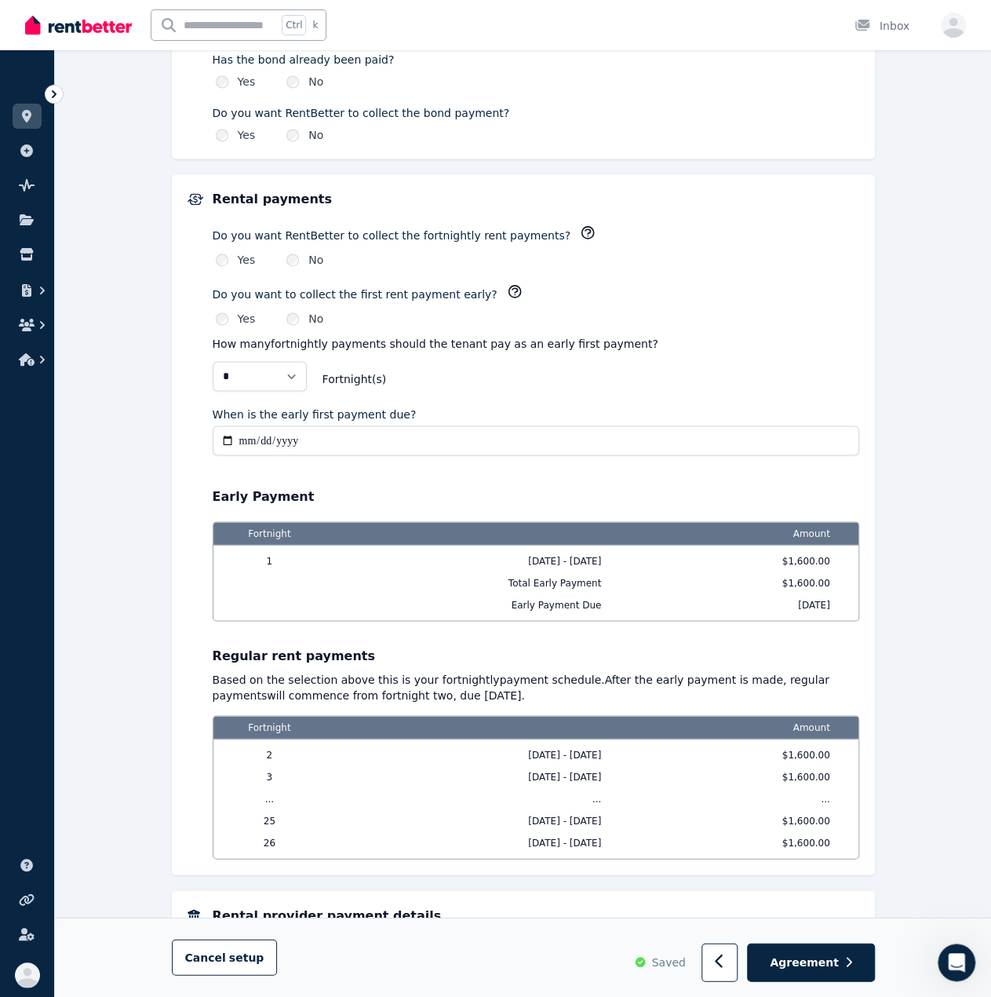
scroll to position [1045, 0]
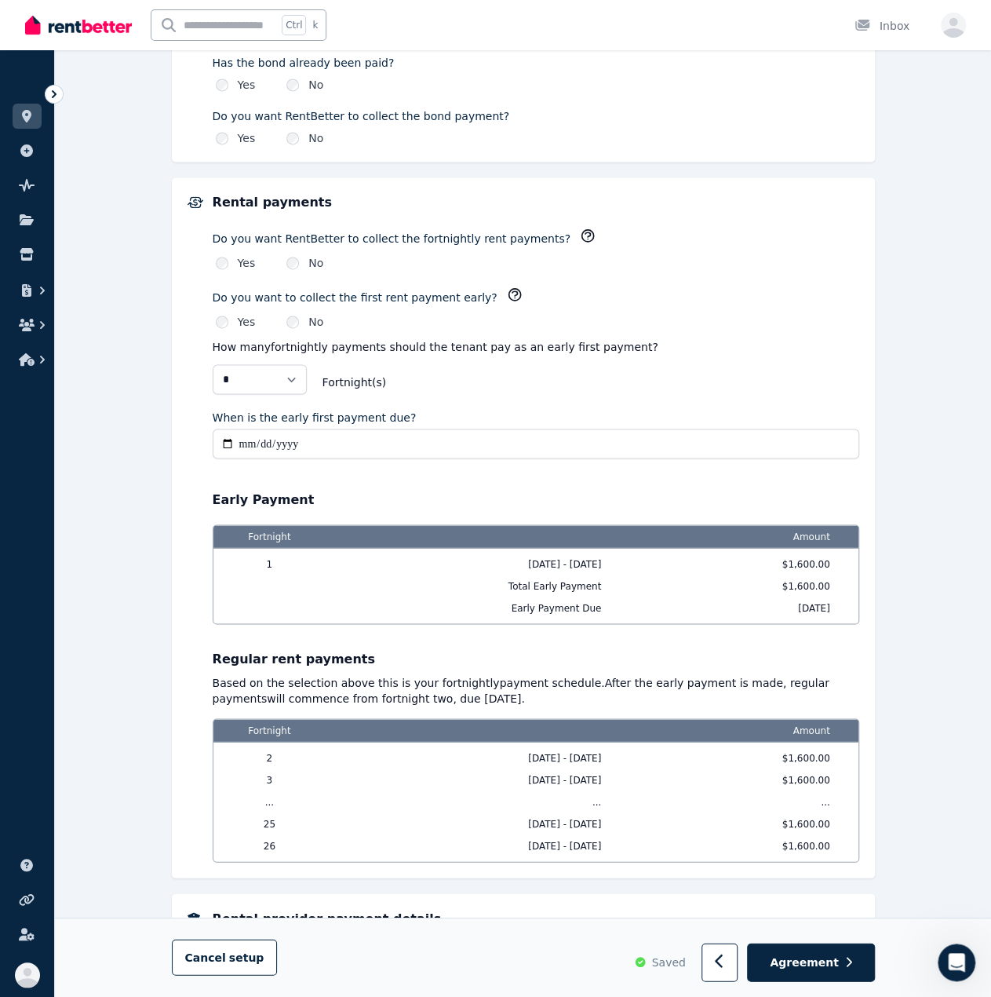
click at [305, 255] on div "No" at bounding box center [304, 263] width 37 height 16
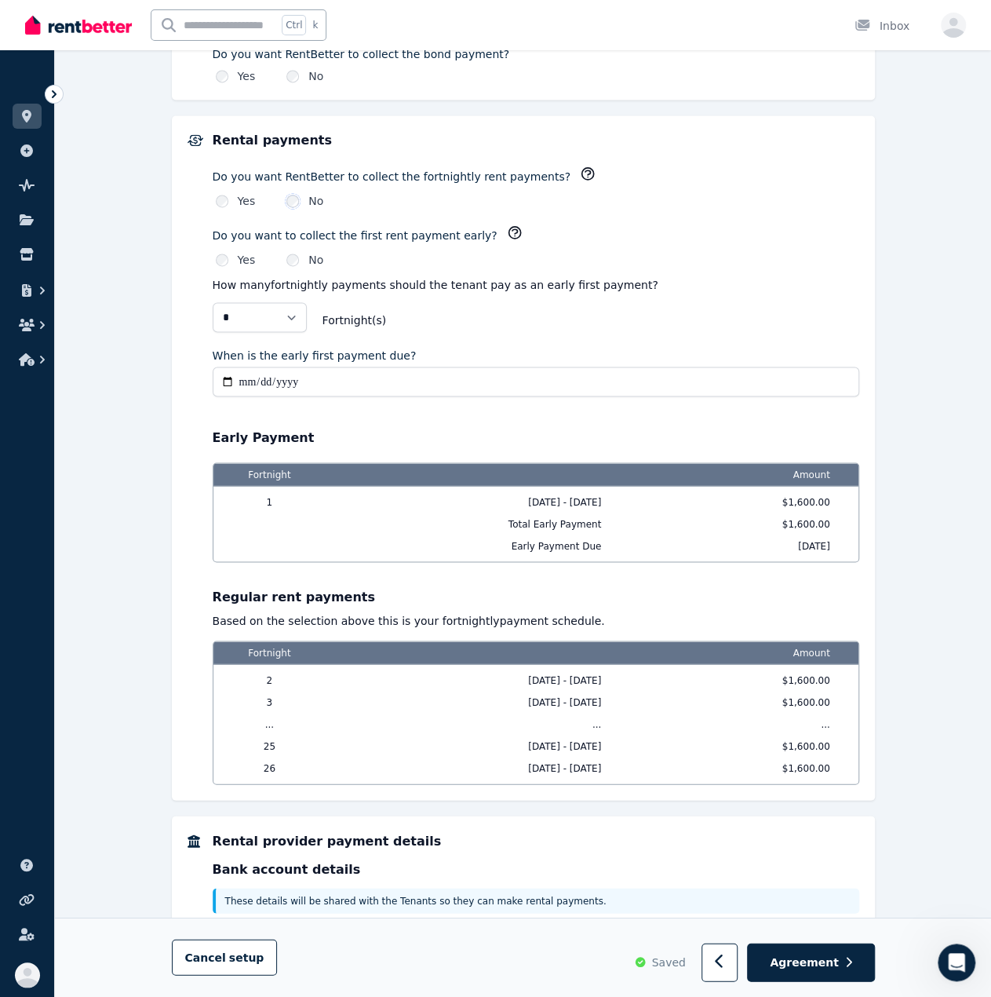
scroll to position [1187, 0]
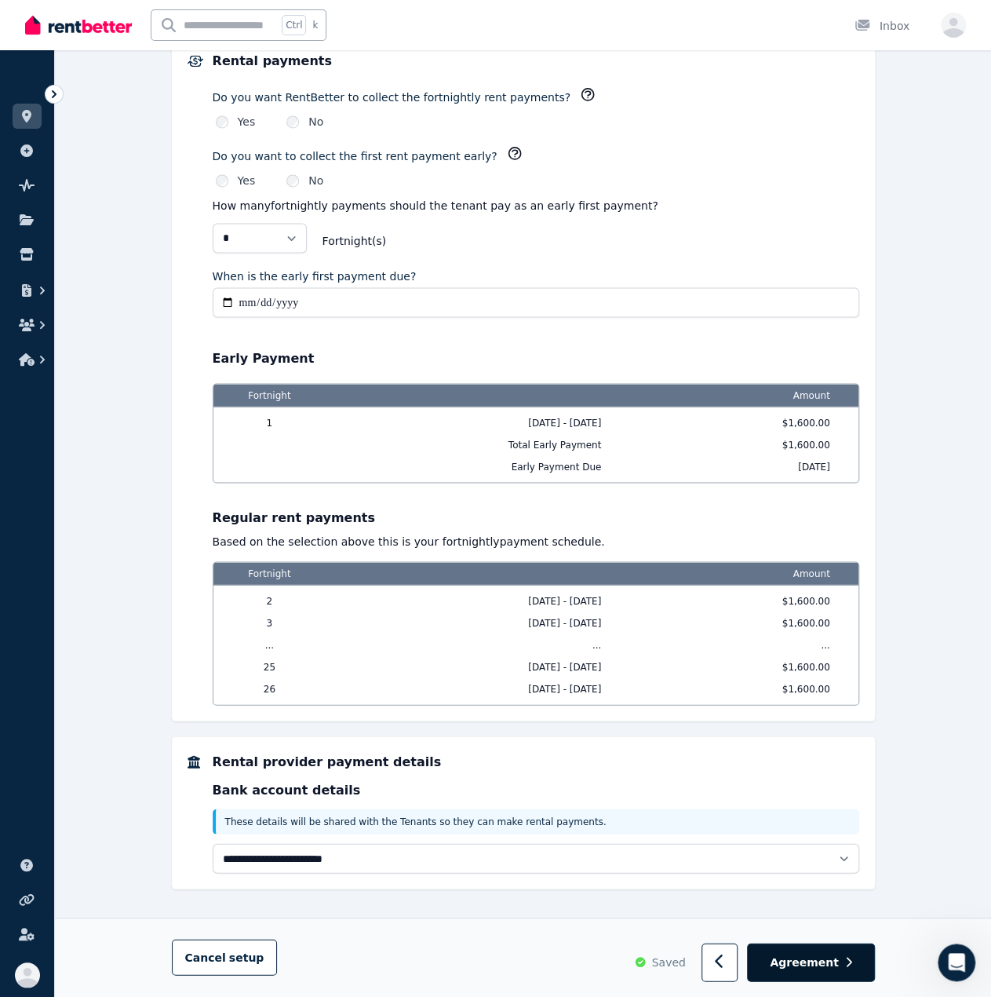
click at [810, 957] on span "Agreement" at bounding box center [804, 962] width 69 height 16
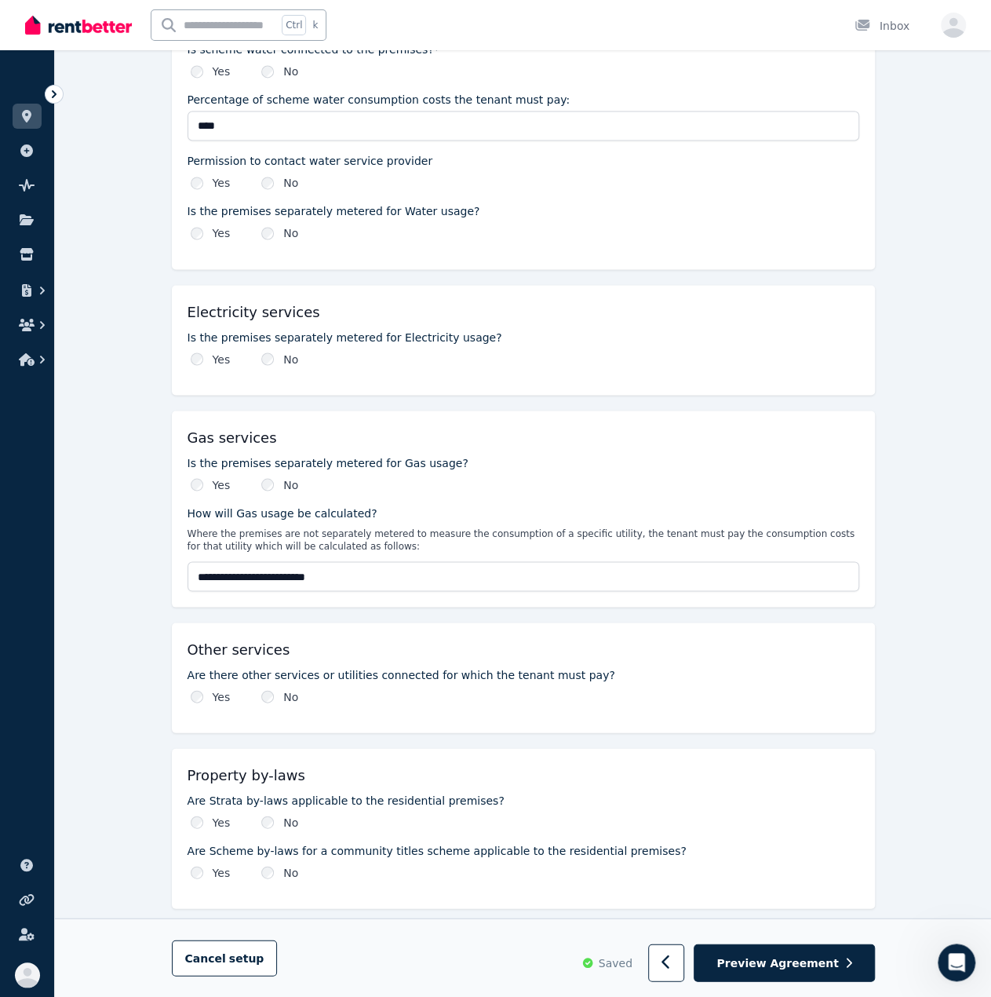
scroll to position [0, 0]
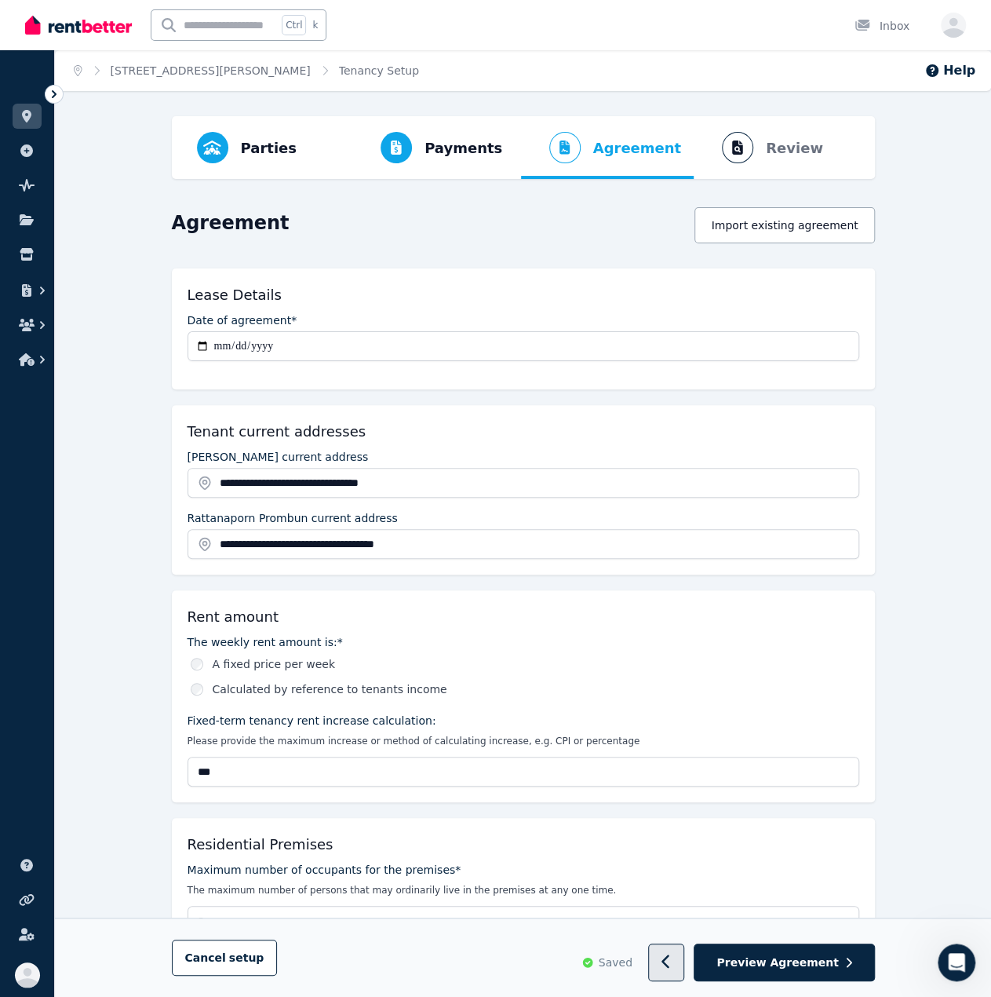
click at [672, 968] on icon "button" at bounding box center [667, 962] width 10 height 16
select select "**********"
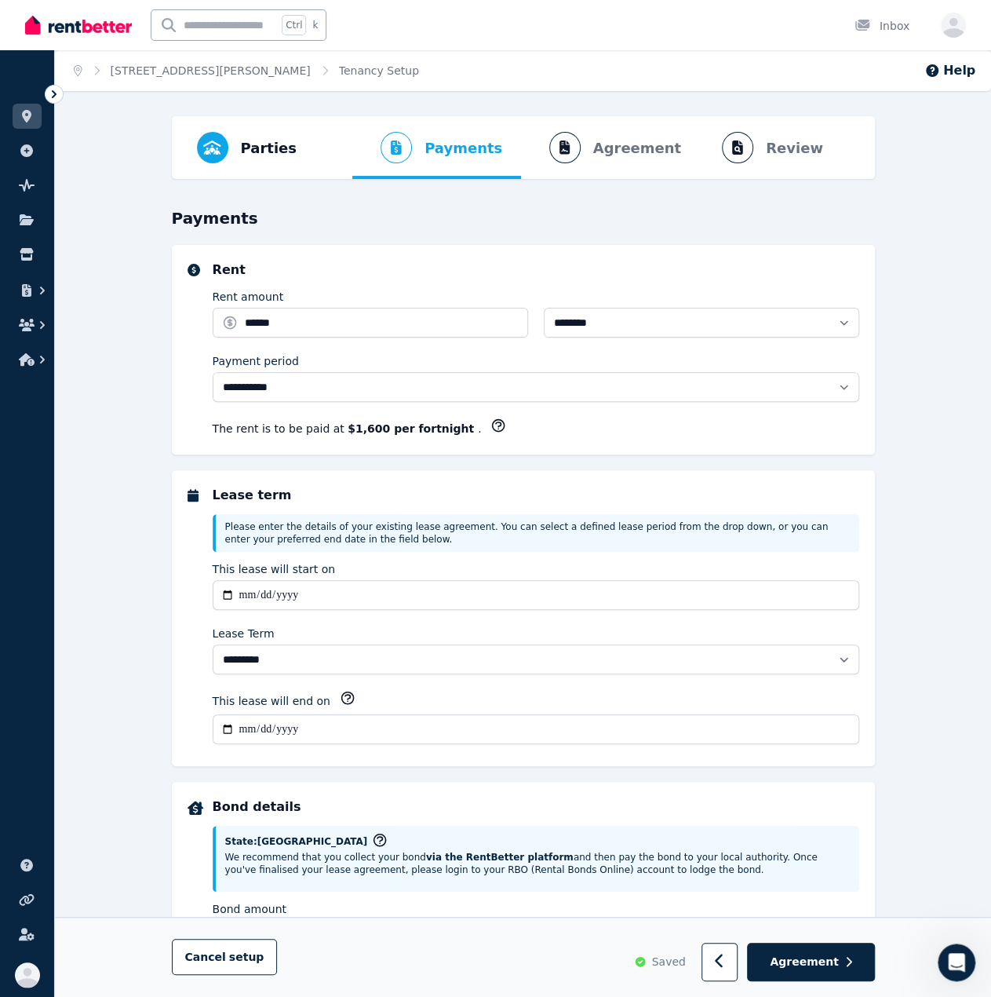
select select "**********"
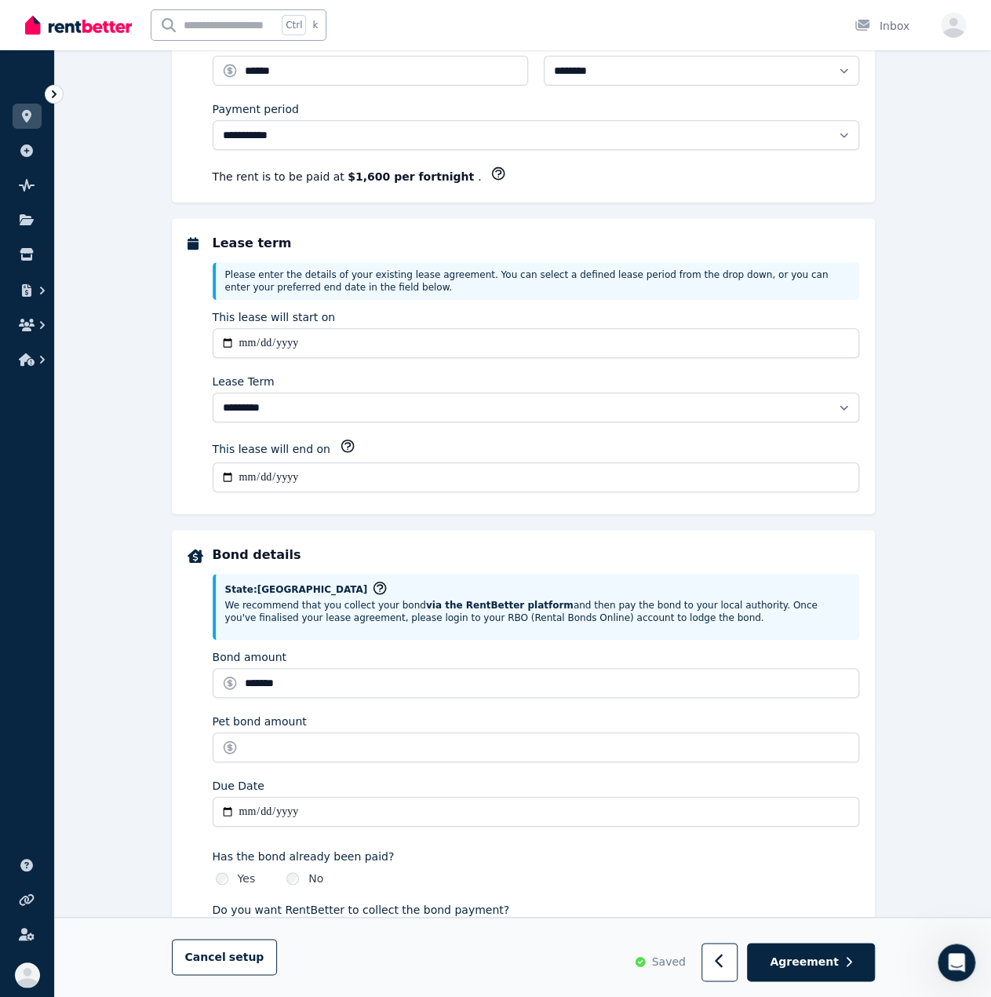
scroll to position [314, 0]
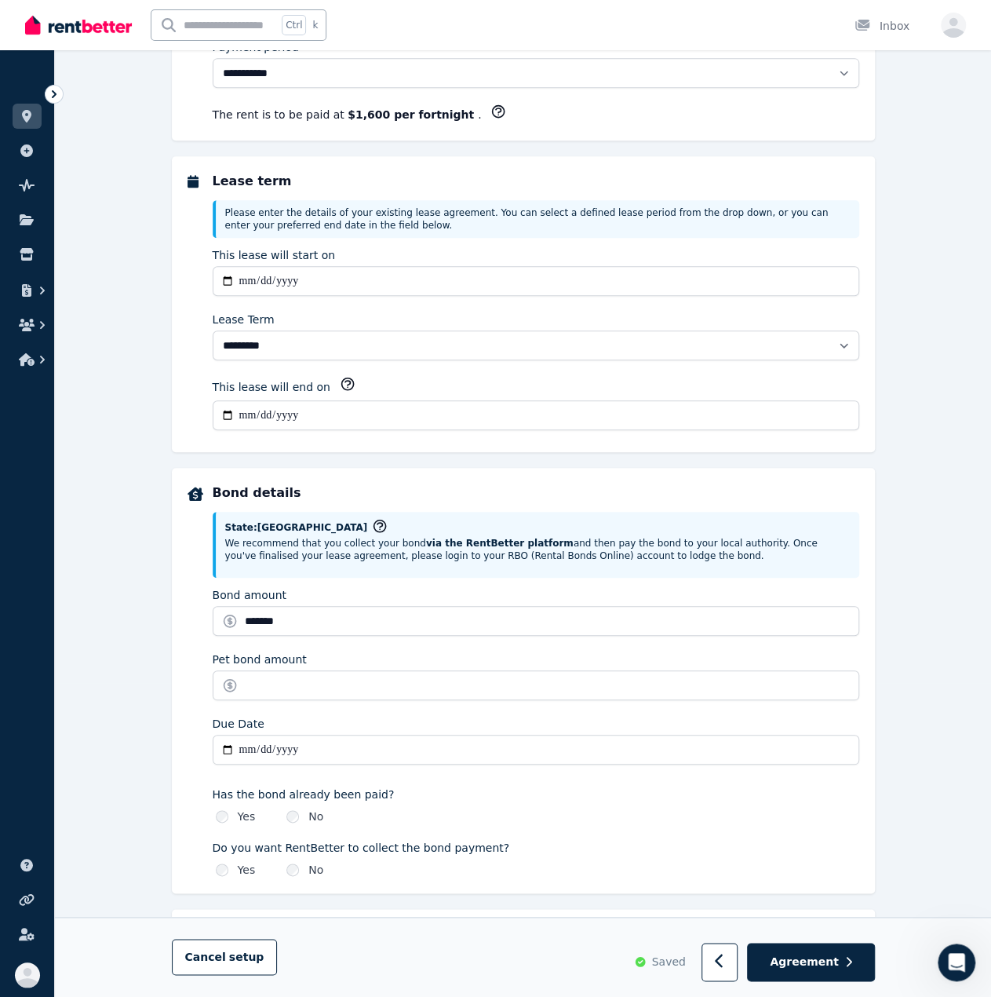
click at [432, 746] on input "**********" at bounding box center [536, 750] width 647 height 30
type input "**********"
click at [351, 670] on input "Pet bond amount" at bounding box center [536, 685] width 647 height 30
click at [141, 657] on div "**********" at bounding box center [523, 843] width 936 height 2083
click at [834, 966] on span "Agreement" at bounding box center [804, 962] width 69 height 16
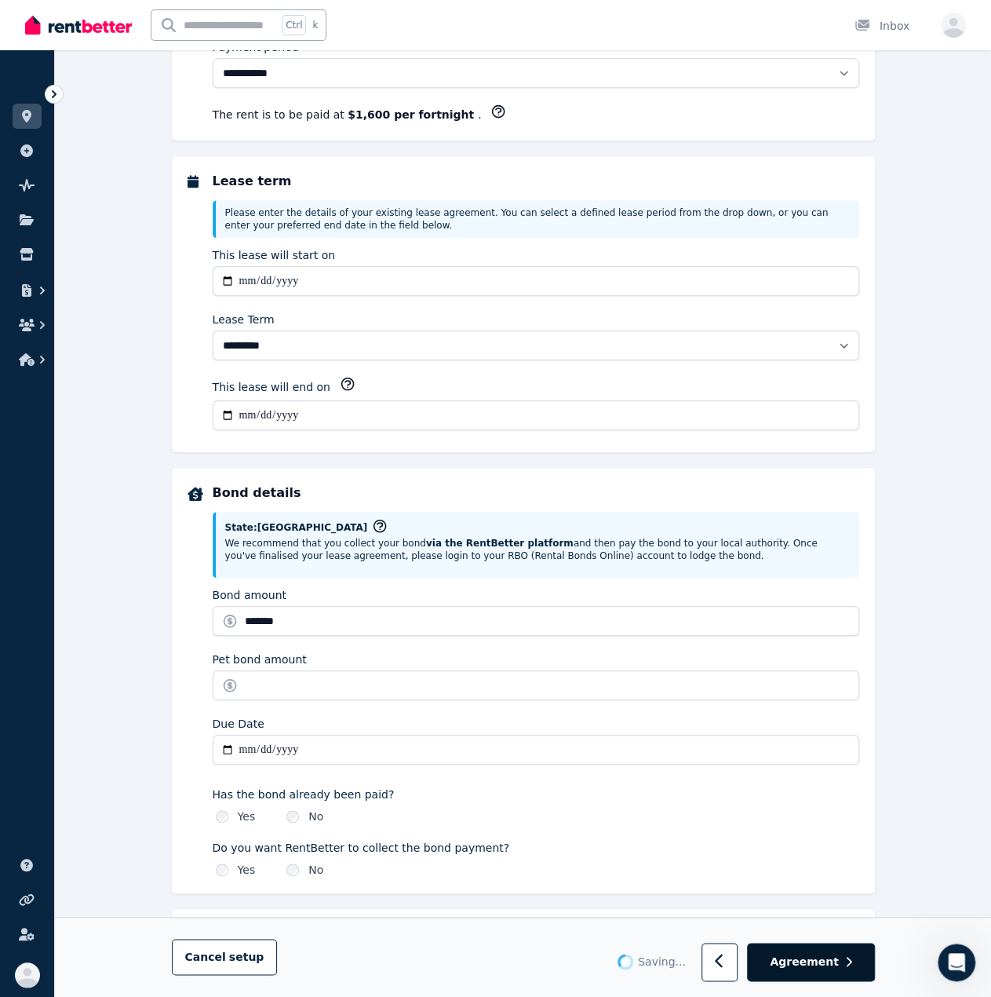
scroll to position [0, 0]
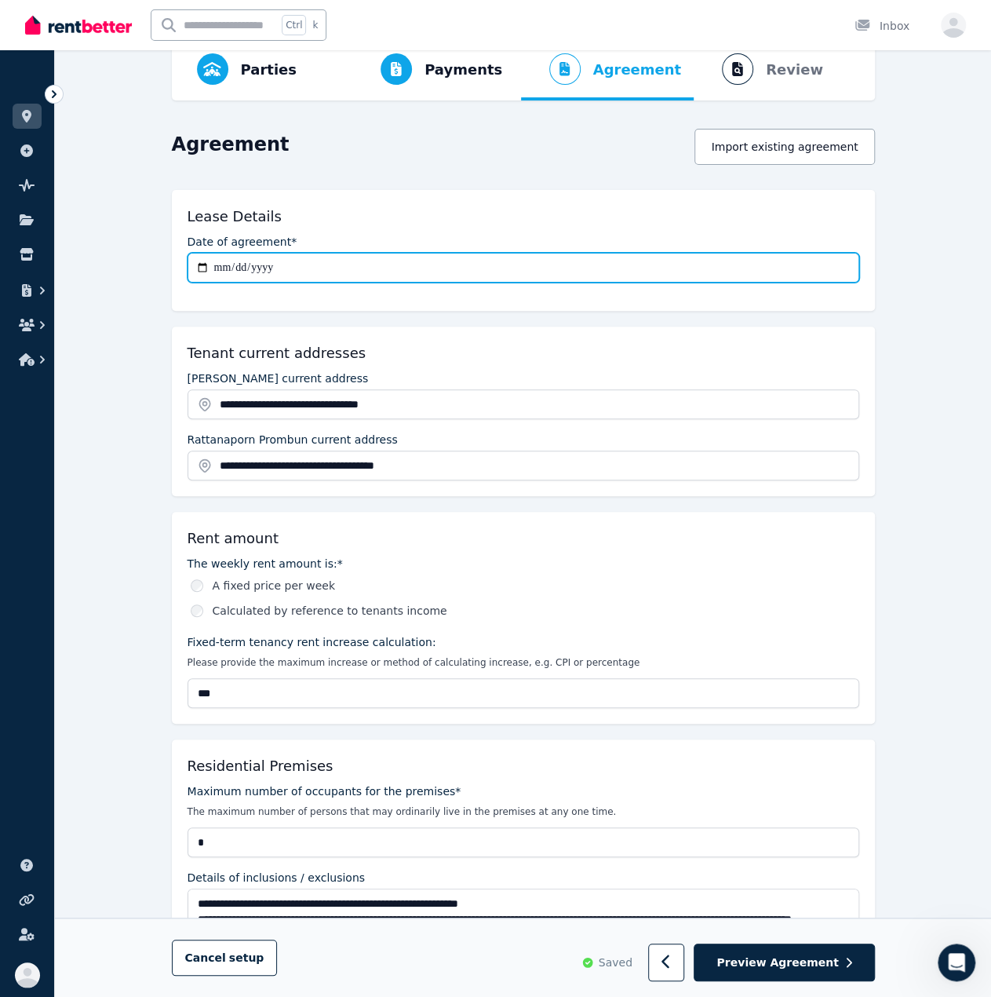
click at [444, 272] on input "**********" at bounding box center [524, 268] width 672 height 30
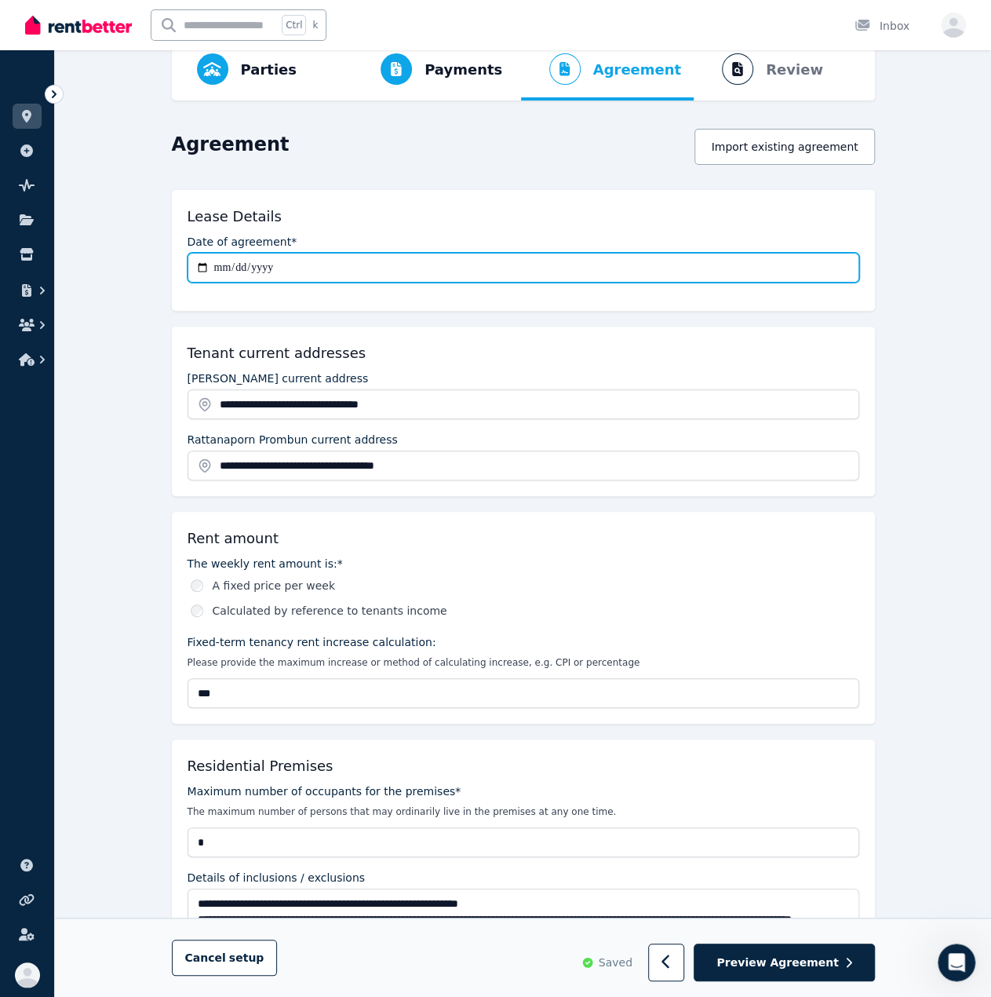
click at [242, 268] on input "**********" at bounding box center [524, 268] width 672 height 30
click at [223, 268] on input "**********" at bounding box center [524, 268] width 672 height 30
type input "**********"
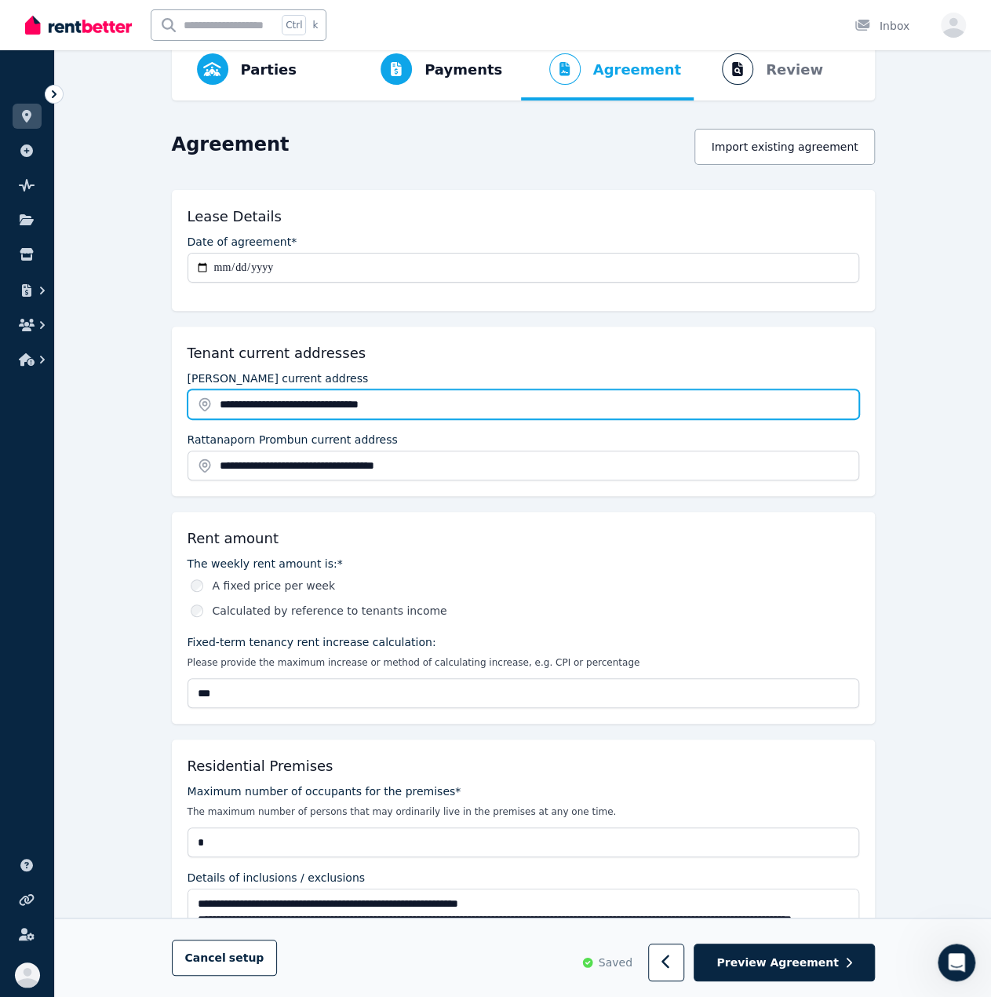
click at [322, 399] on input "**********" at bounding box center [524, 404] width 672 height 30
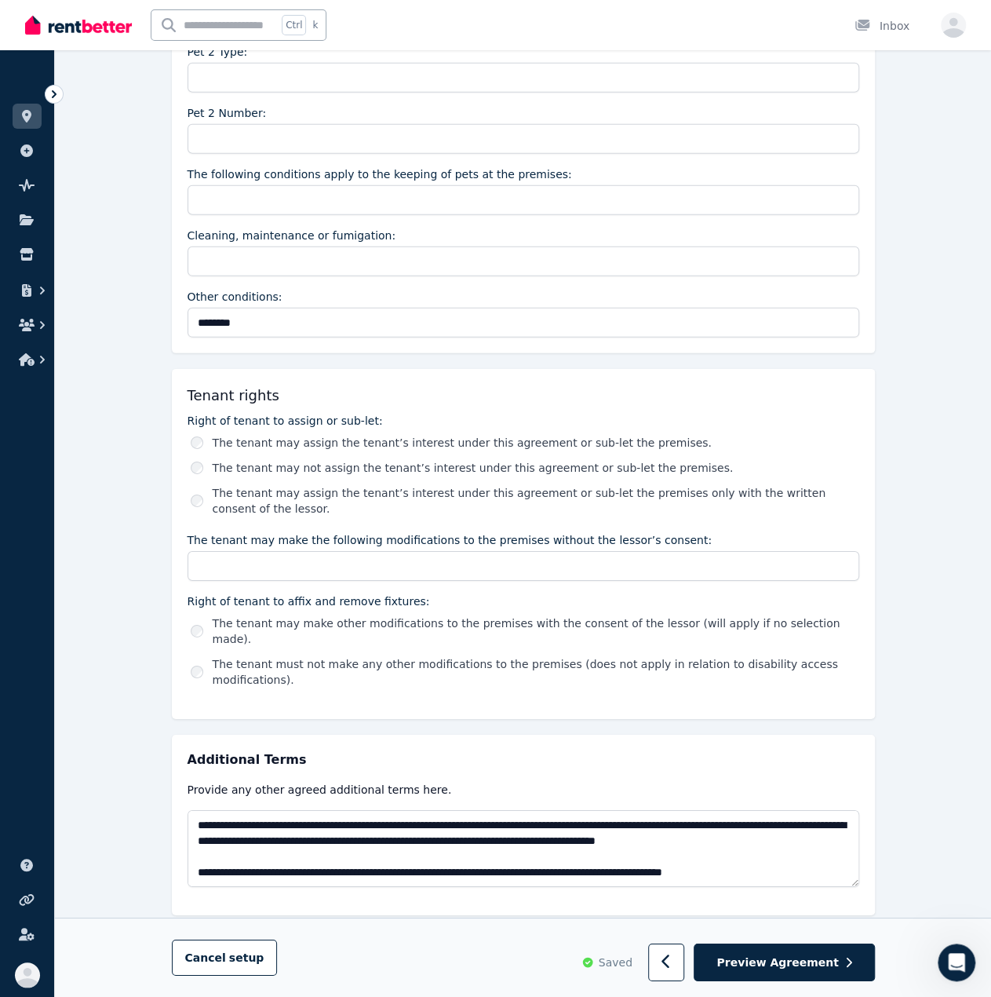
scroll to position [1727, 0]
click at [855, 963] on button "Preview Agreement" at bounding box center [784, 962] width 181 height 38
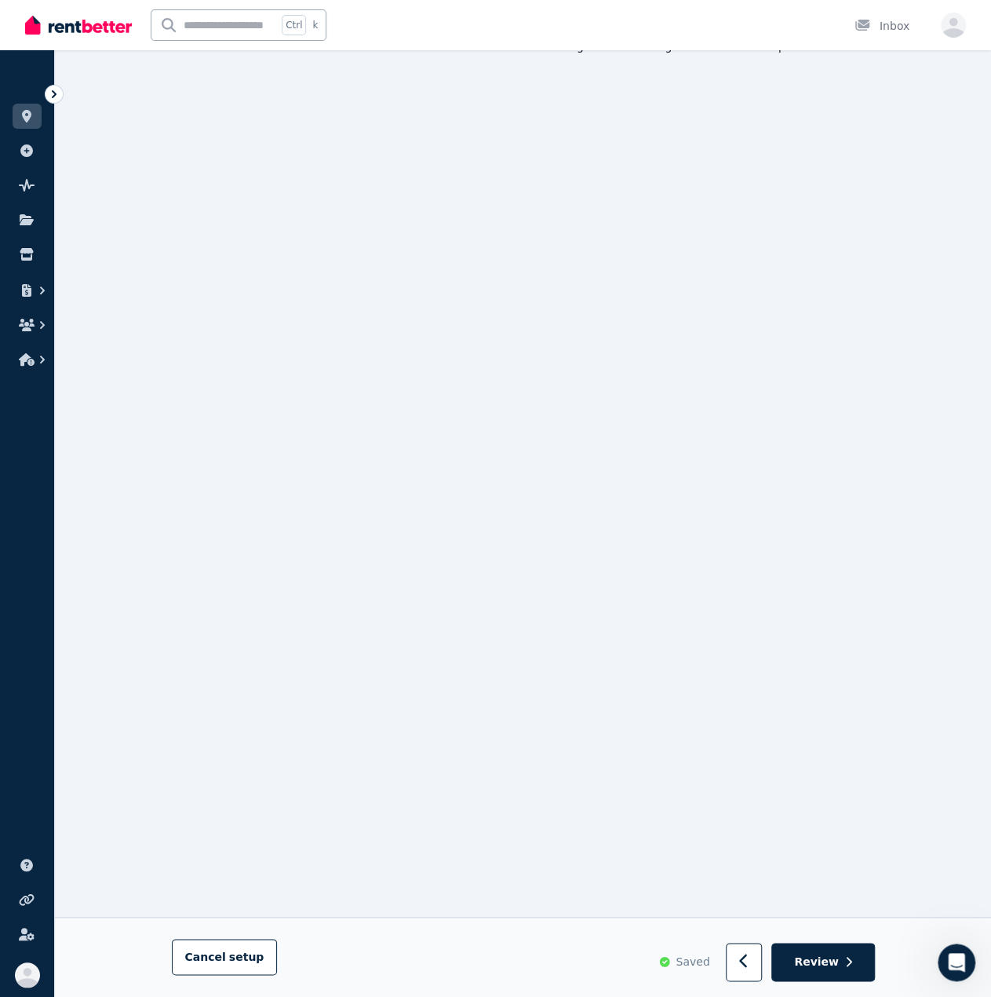
scroll to position [0, 0]
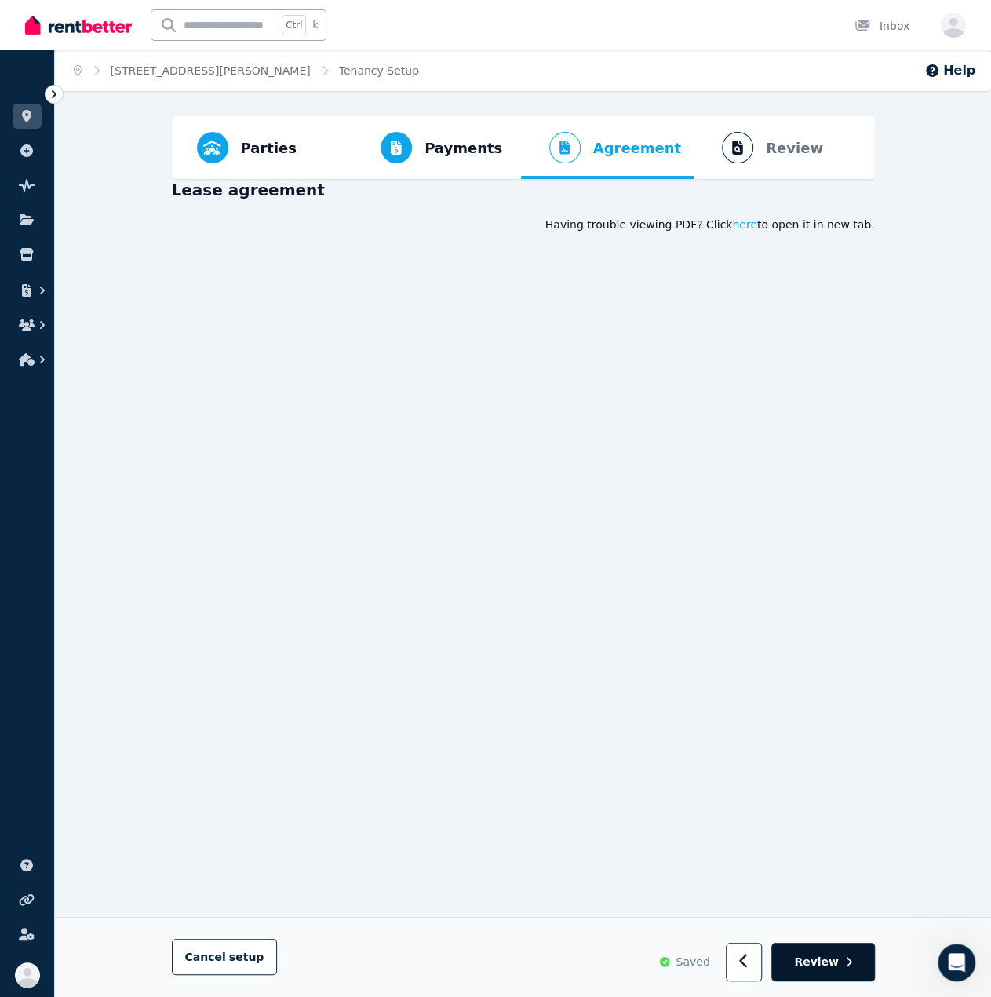
click at [840, 960] on button "Review" at bounding box center [822, 962] width 103 height 38
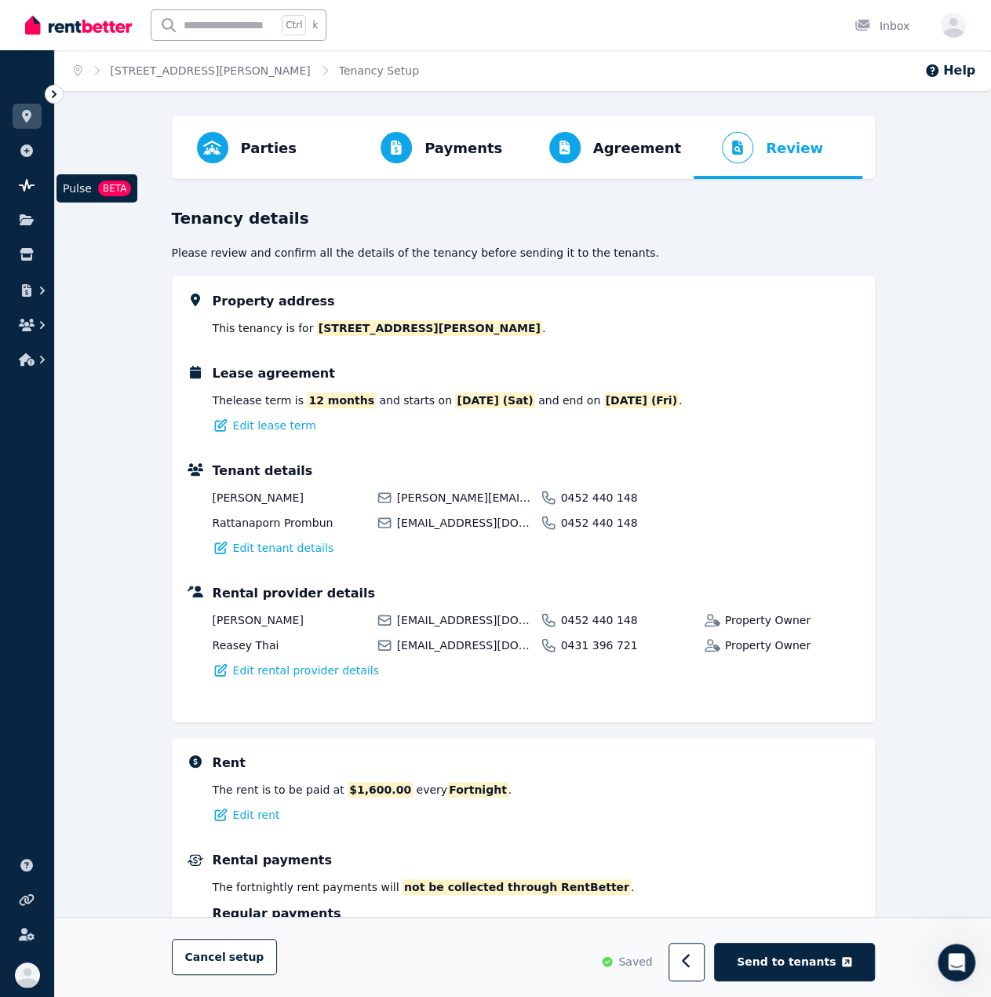
click at [30, 184] on icon at bounding box center [27, 185] width 16 height 13
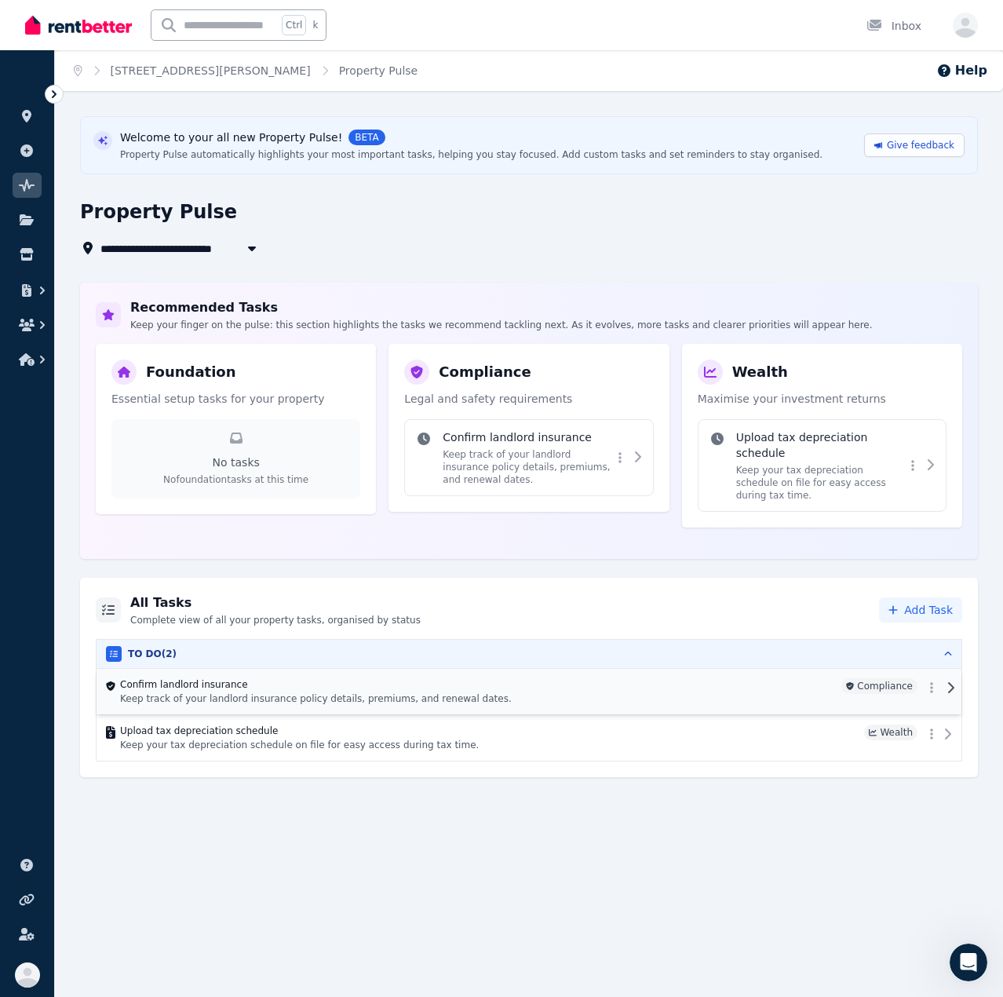
drag, startPoint x: 411, startPoint y: 676, endPoint x: 311, endPoint y: 676, distance: 100.5
click at [311, 678] on div "Confirm landlord insurance Keep track of your landlord insurance policy details…" at bounding box center [477, 691] width 715 height 27
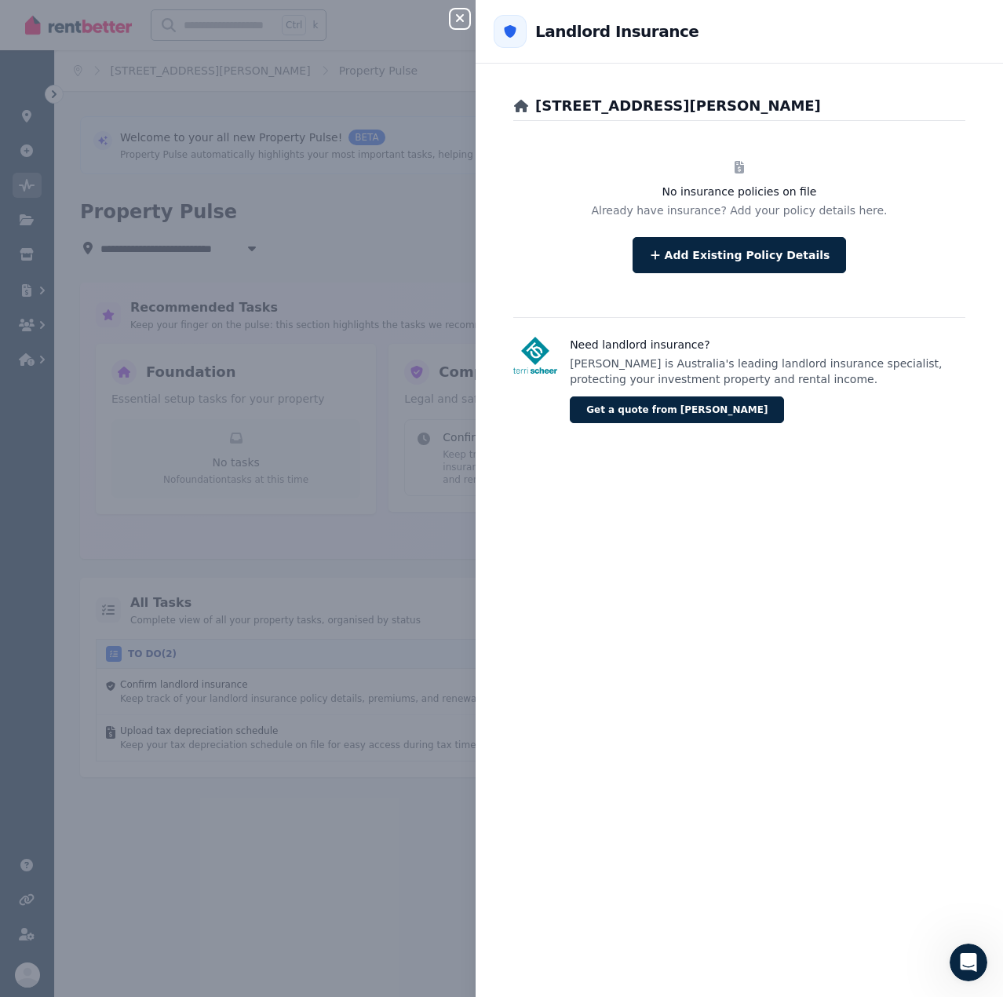
click at [303, 892] on div "Close panel Back to Landlord Insurance [STREET_ADDRESS][PERSON_NAME] No insuran…" at bounding box center [501, 498] width 1003 height 997
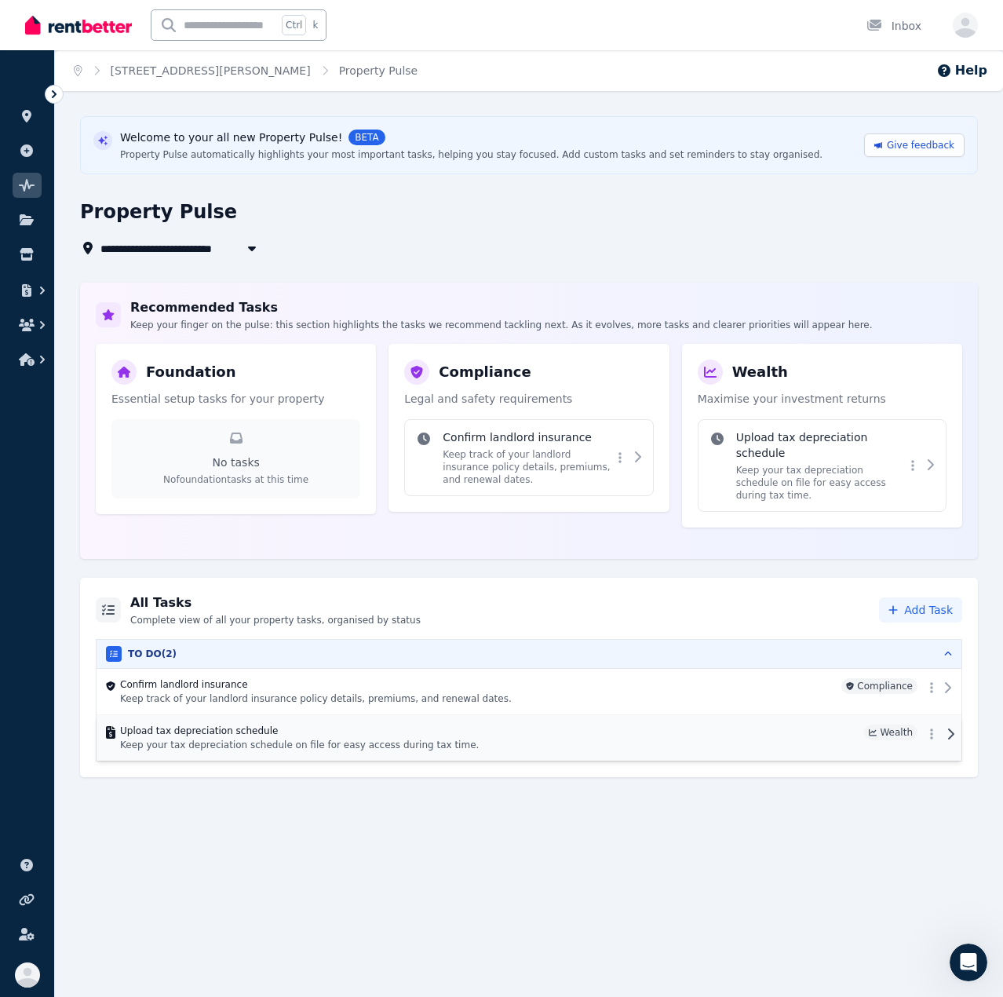
click at [295, 739] on p "Keep your tax depreciation schedule on file for easy access during tax time." at bounding box center [489, 745] width 738 height 13
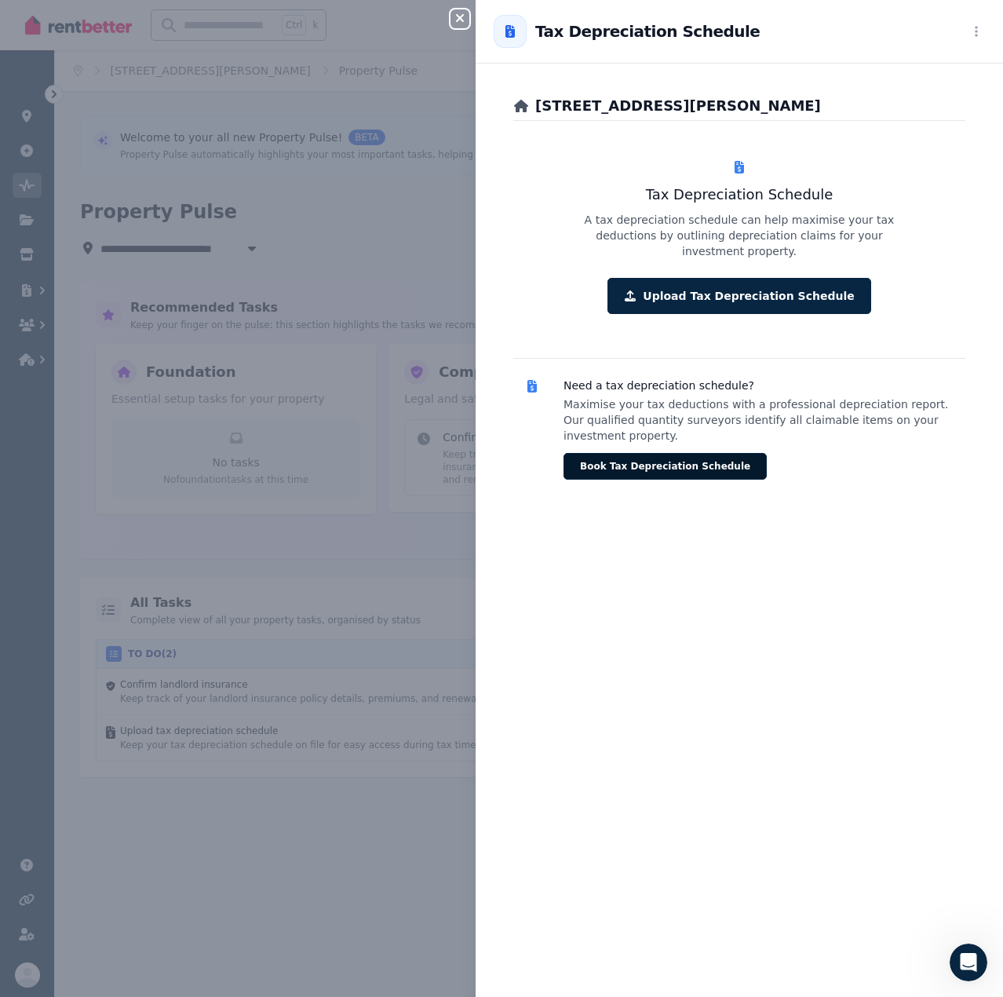
click at [683, 453] on button "Book Tax Depreciation Schedule" at bounding box center [665, 466] width 203 height 27
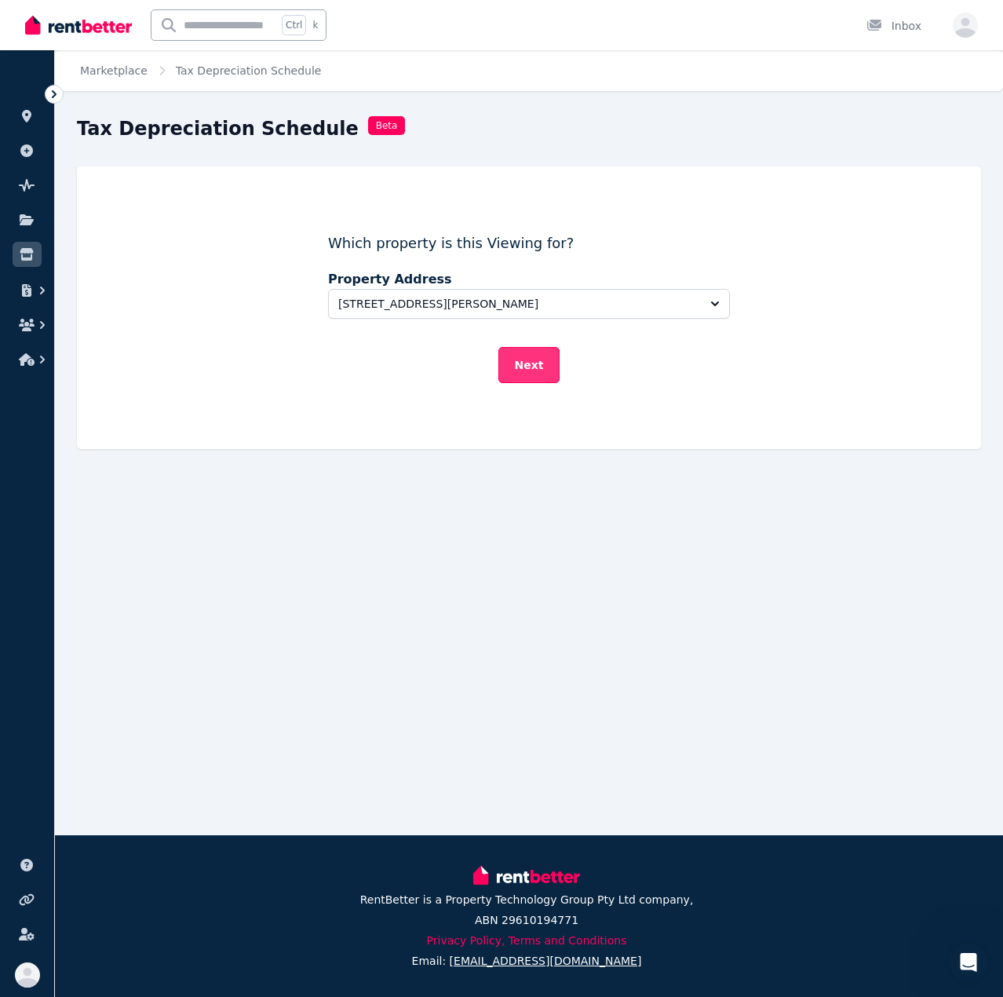
click at [531, 360] on button "Next" at bounding box center [529, 365] width 62 height 36
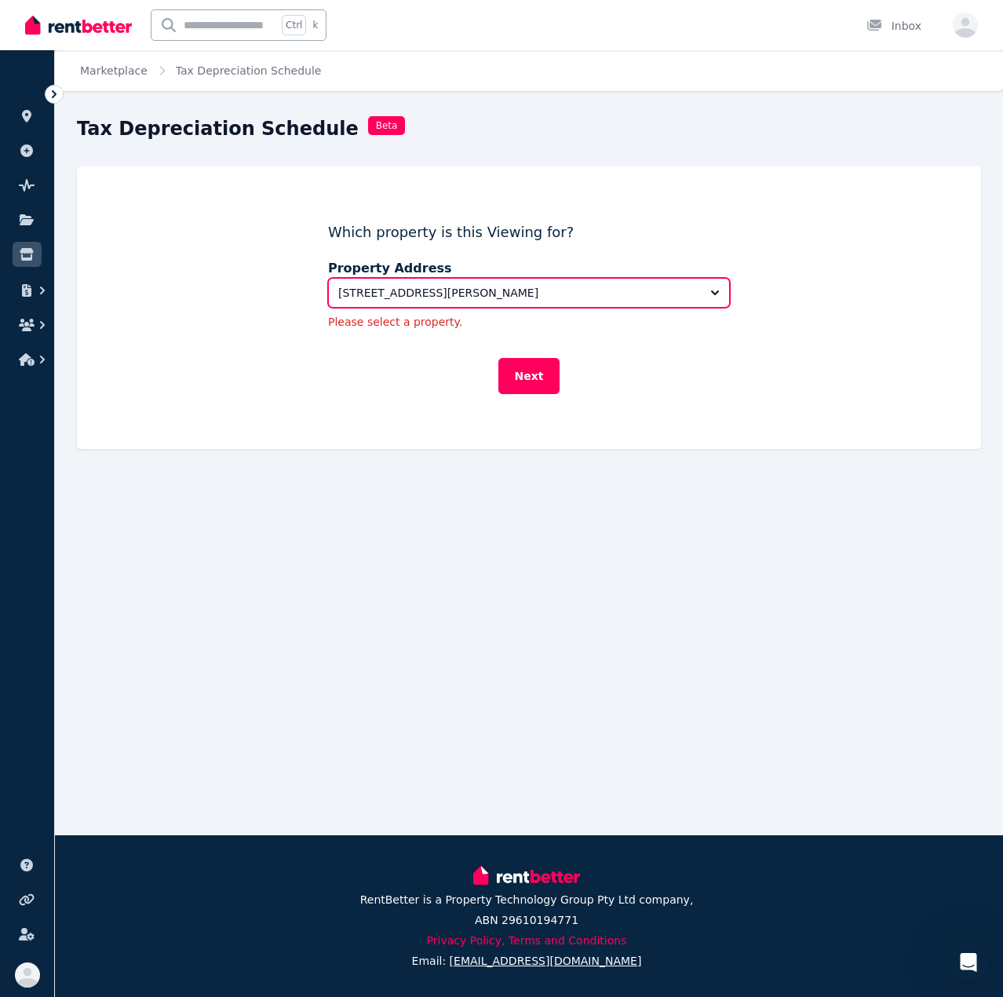
click at [542, 290] on span "[STREET_ADDRESS][PERSON_NAME]" at bounding box center [517, 293] width 359 height 16
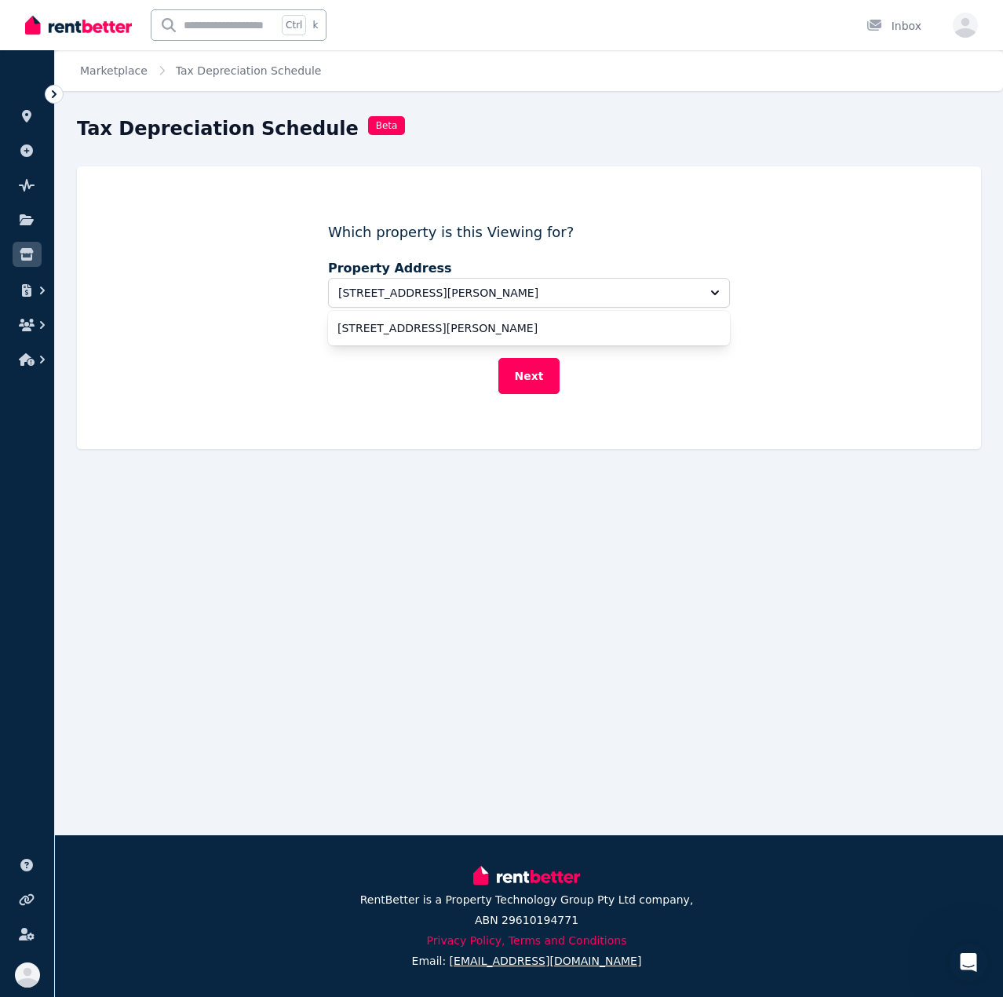
click at [511, 345] on ul "[STREET_ADDRESS][PERSON_NAME]" at bounding box center [529, 328] width 402 height 35
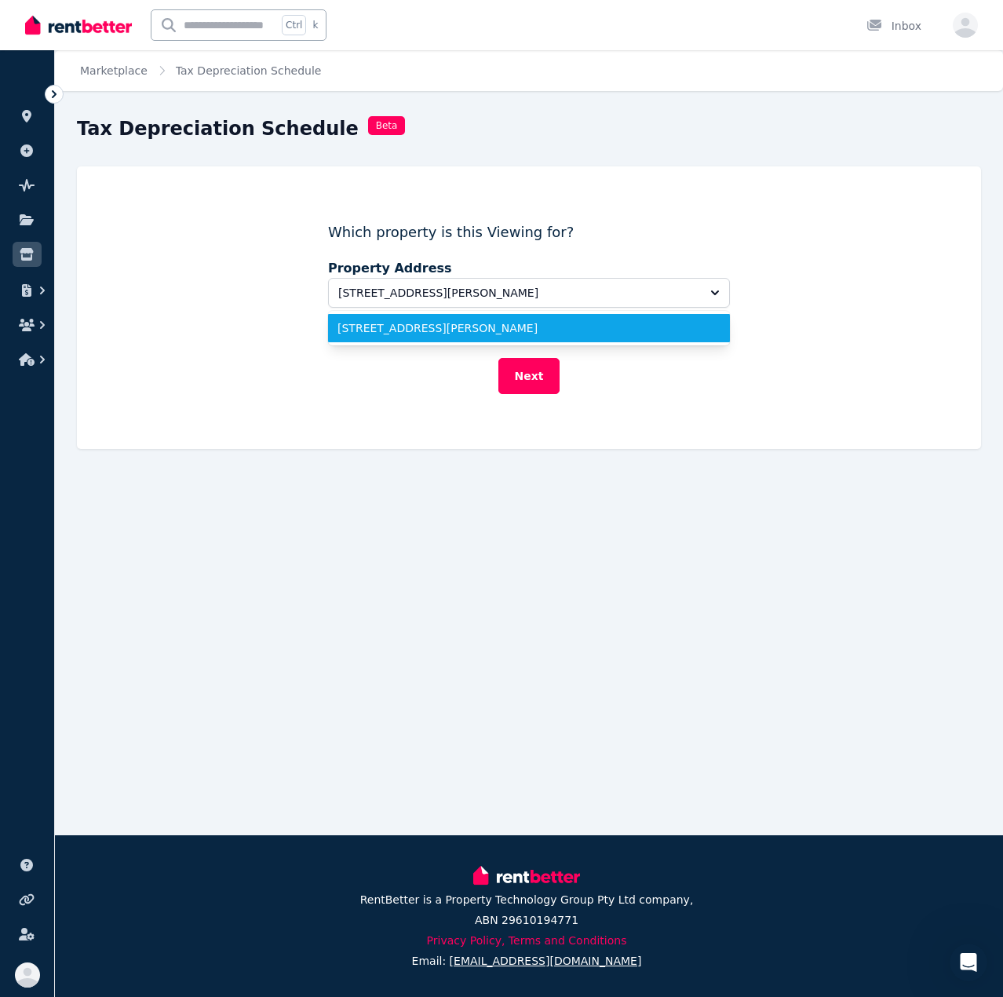
click at [513, 338] on li "[STREET_ADDRESS][PERSON_NAME]" at bounding box center [529, 328] width 402 height 28
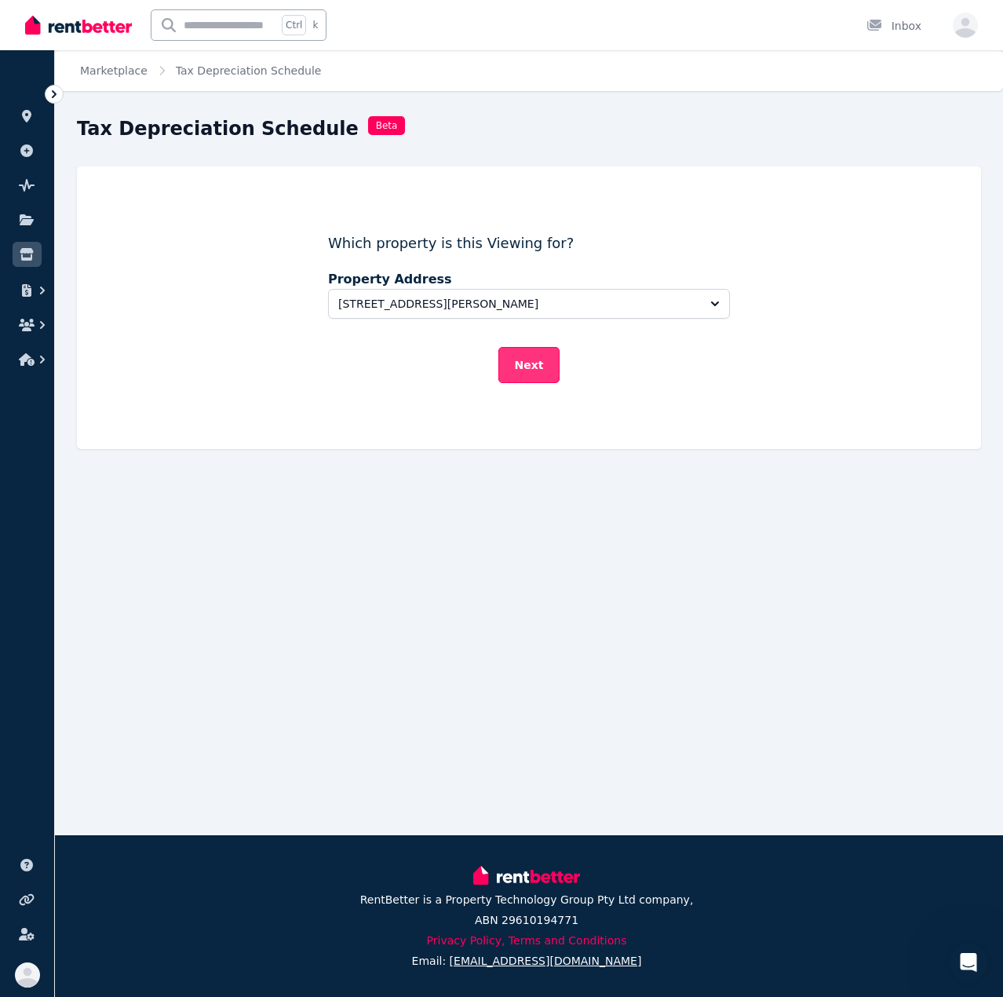
click at [526, 363] on button "Next" at bounding box center [529, 365] width 62 height 36
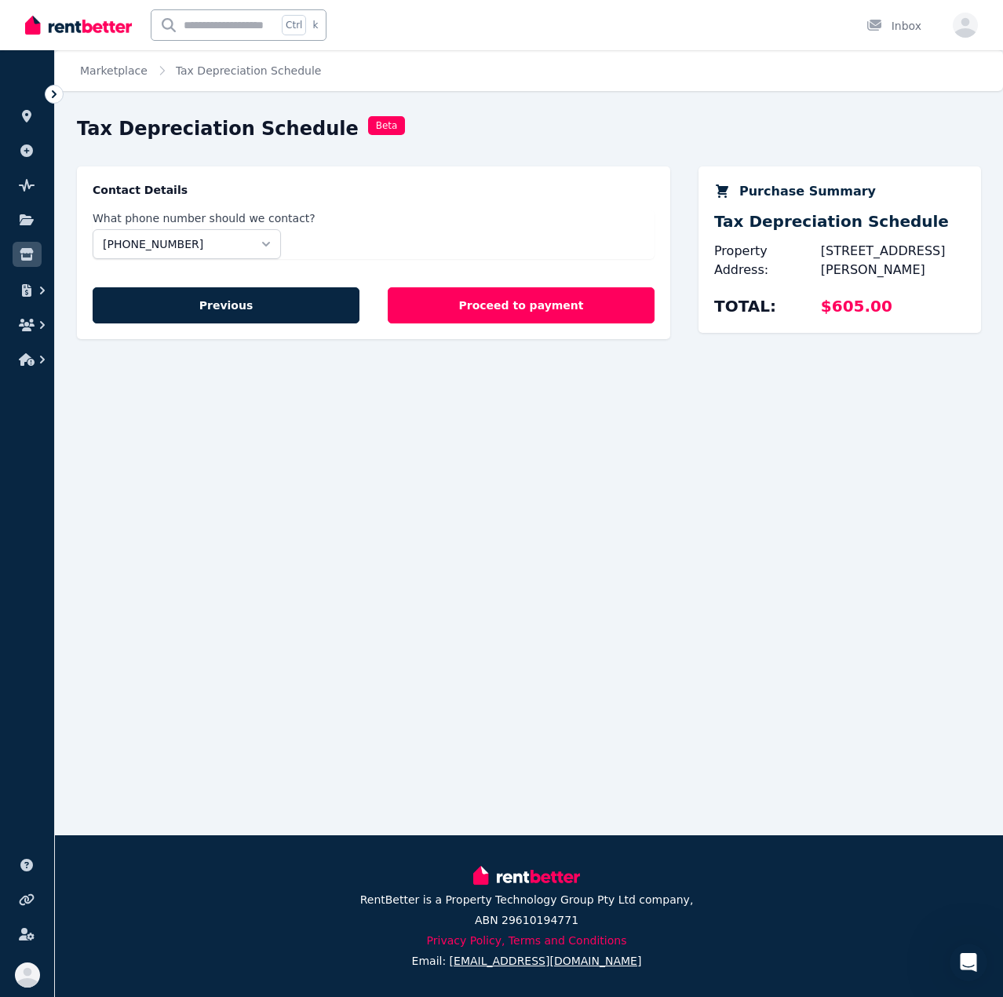
click at [498, 345] on div "Contact Details What phone number should we contact? [PHONE_NUMBER] Previous Pr…" at bounding box center [373, 265] width 593 height 198
click at [98, 70] on link "Marketplace" at bounding box center [113, 70] width 67 height 13
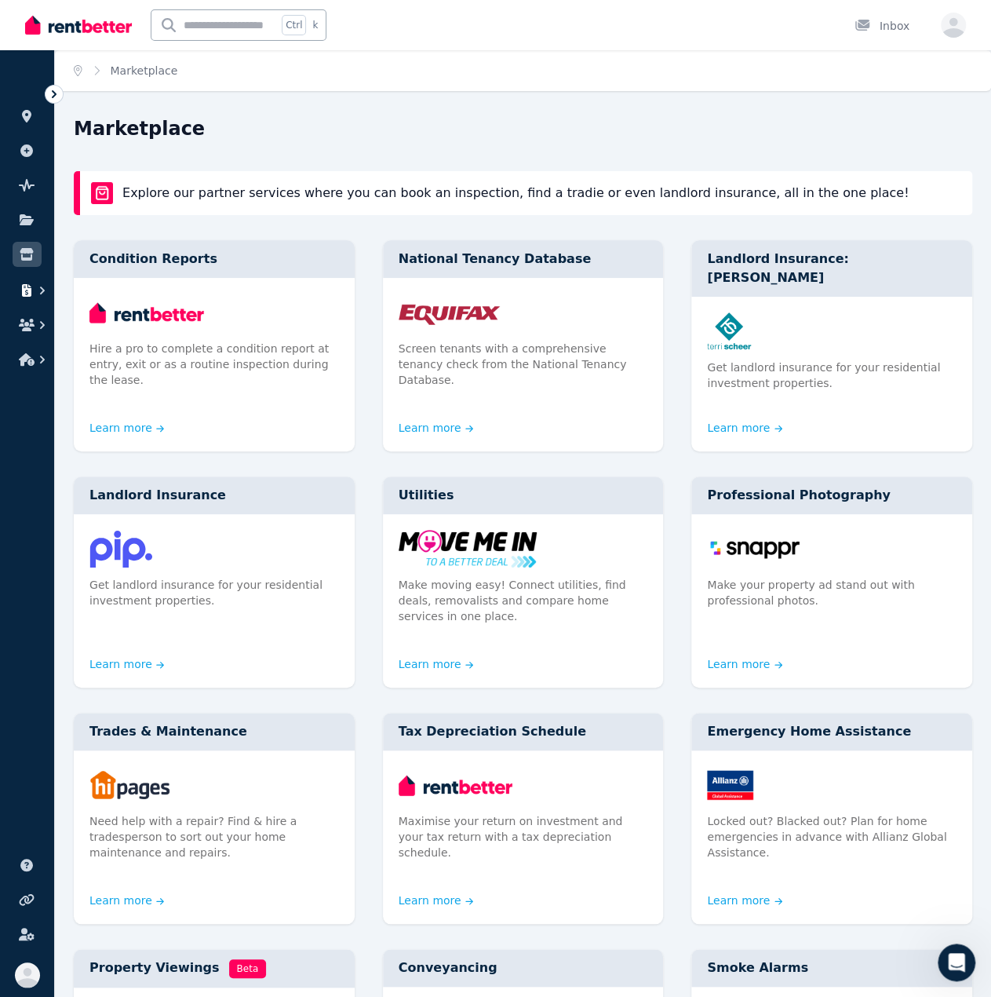
click at [23, 291] on icon "button" at bounding box center [26, 290] width 9 height 13
click at [25, 327] on icon "button" at bounding box center [27, 325] width 16 height 13
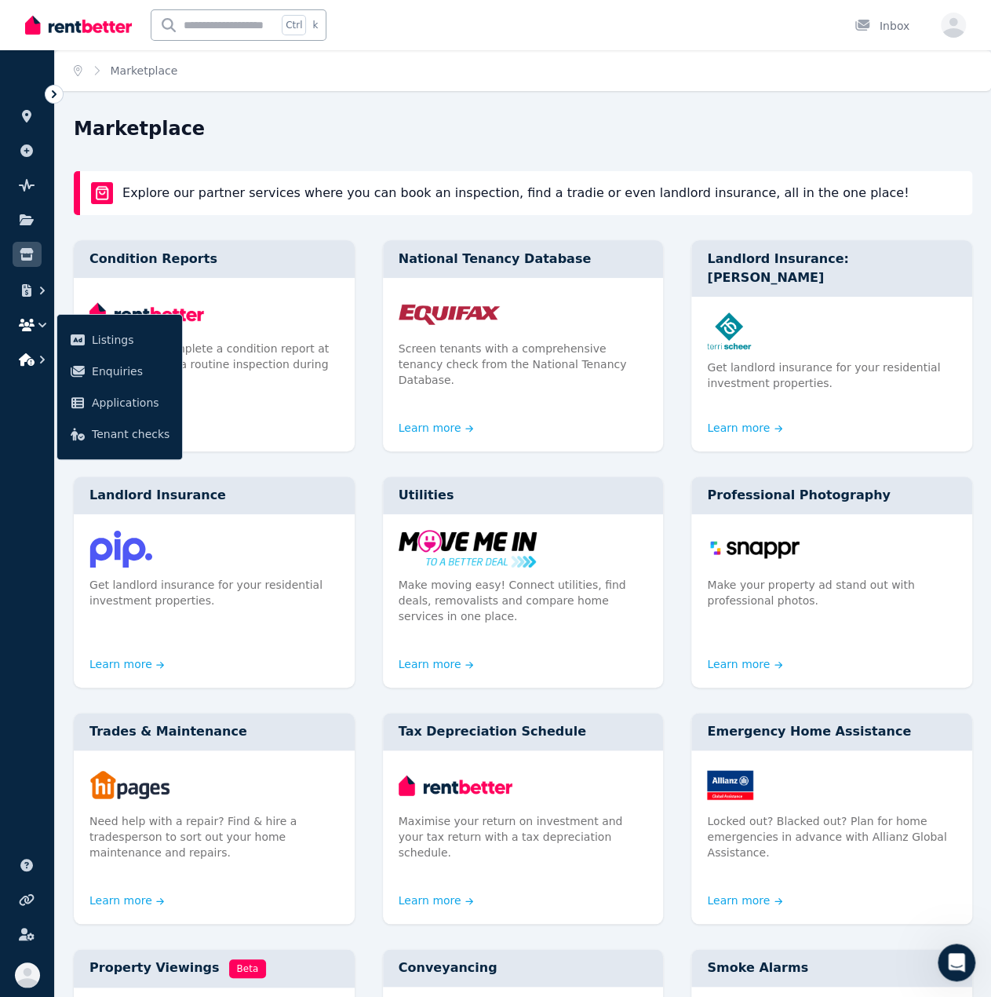
click at [25, 364] on icon "button" at bounding box center [27, 359] width 16 height 13
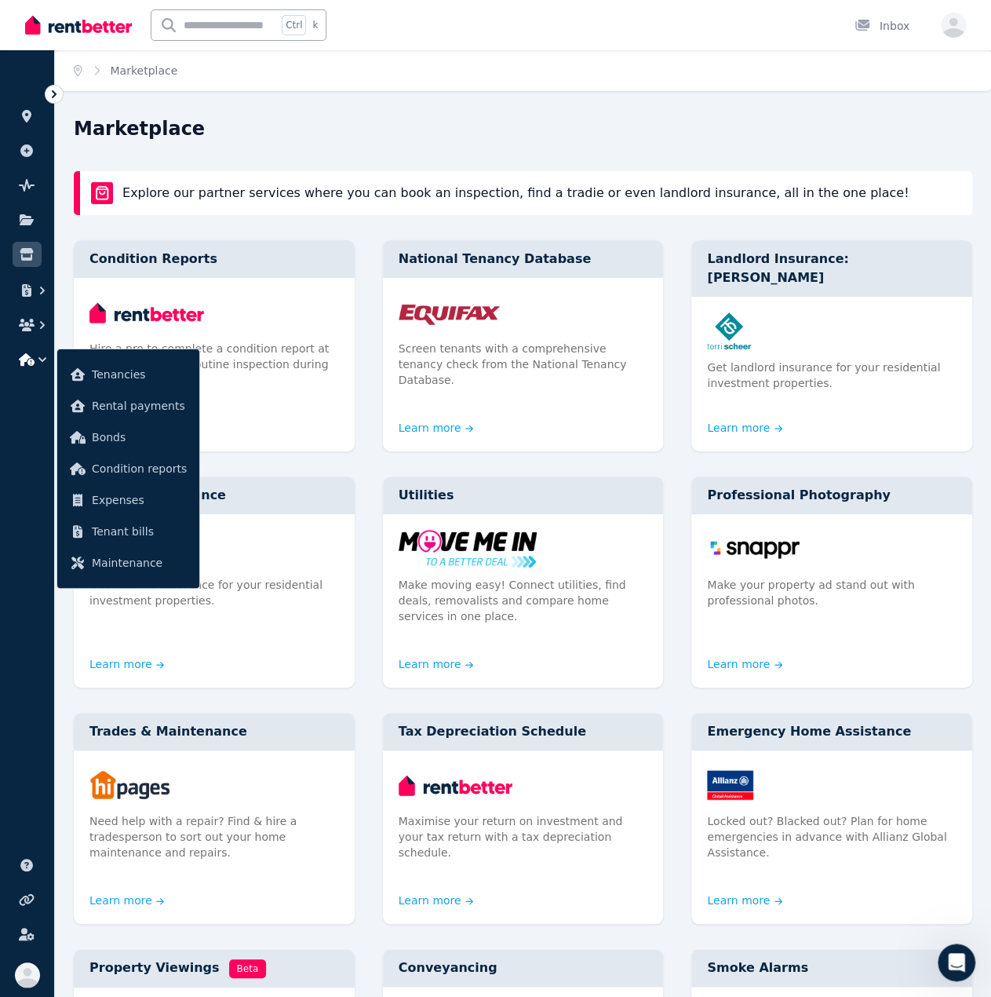
drag, startPoint x: 479, startPoint y: 96, endPoint x: 482, endPoint y: 75, distance: 20.6
click at [479, 96] on div "Home Marketplace Marketplace Explore our partner services where you can book an…" at bounding box center [495, 731] width 991 height 1462
